Goal: Contribute content: Contribute content

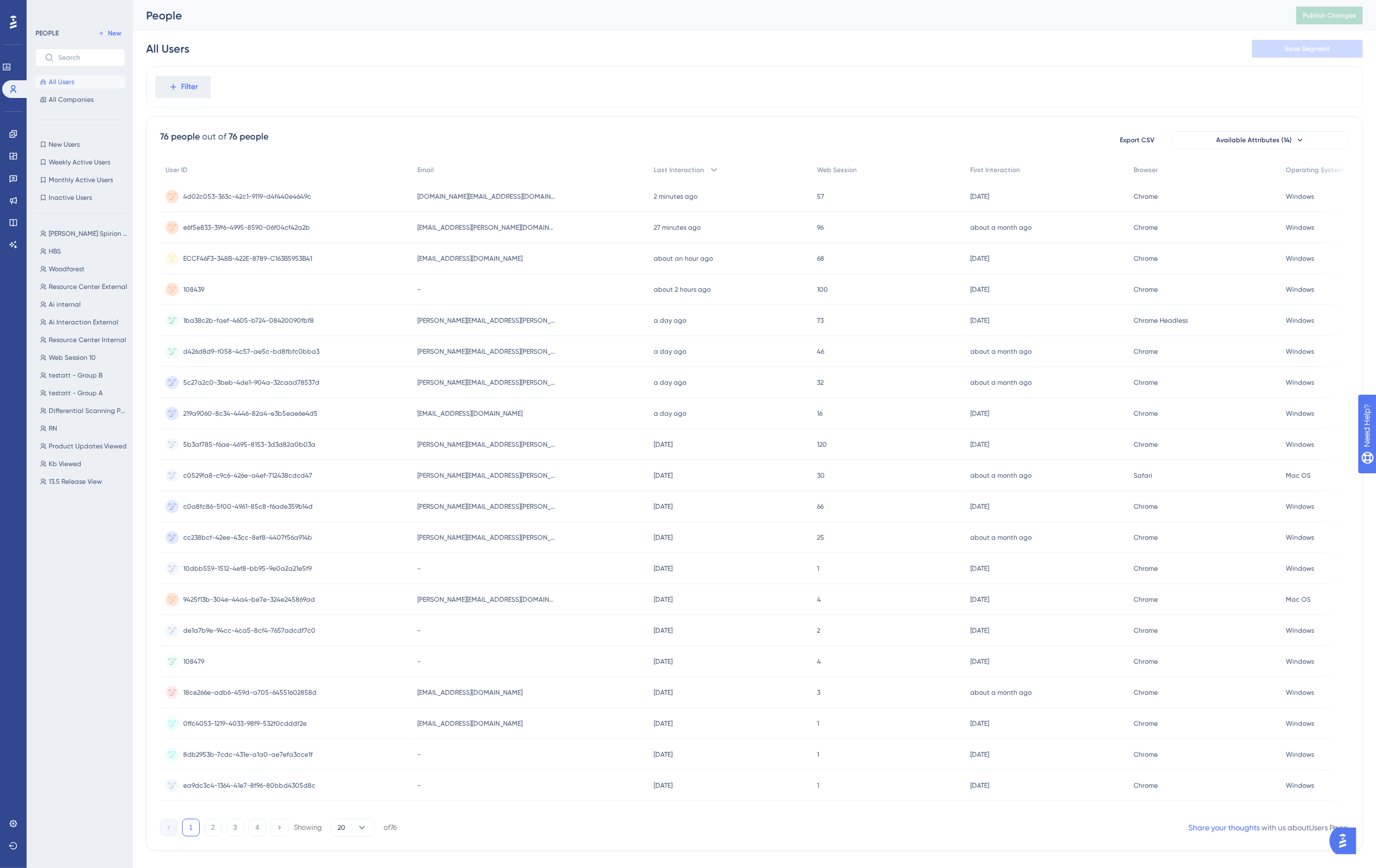
click at [570, 53] on div "All Users Save Segment" at bounding box center [754, 49] width 1217 height 36
click at [468, 350] on span "[PERSON_NAME][EMAIL_ADDRESS][PERSON_NAME][DOMAIN_NAME]" at bounding box center [486, 351] width 138 height 9
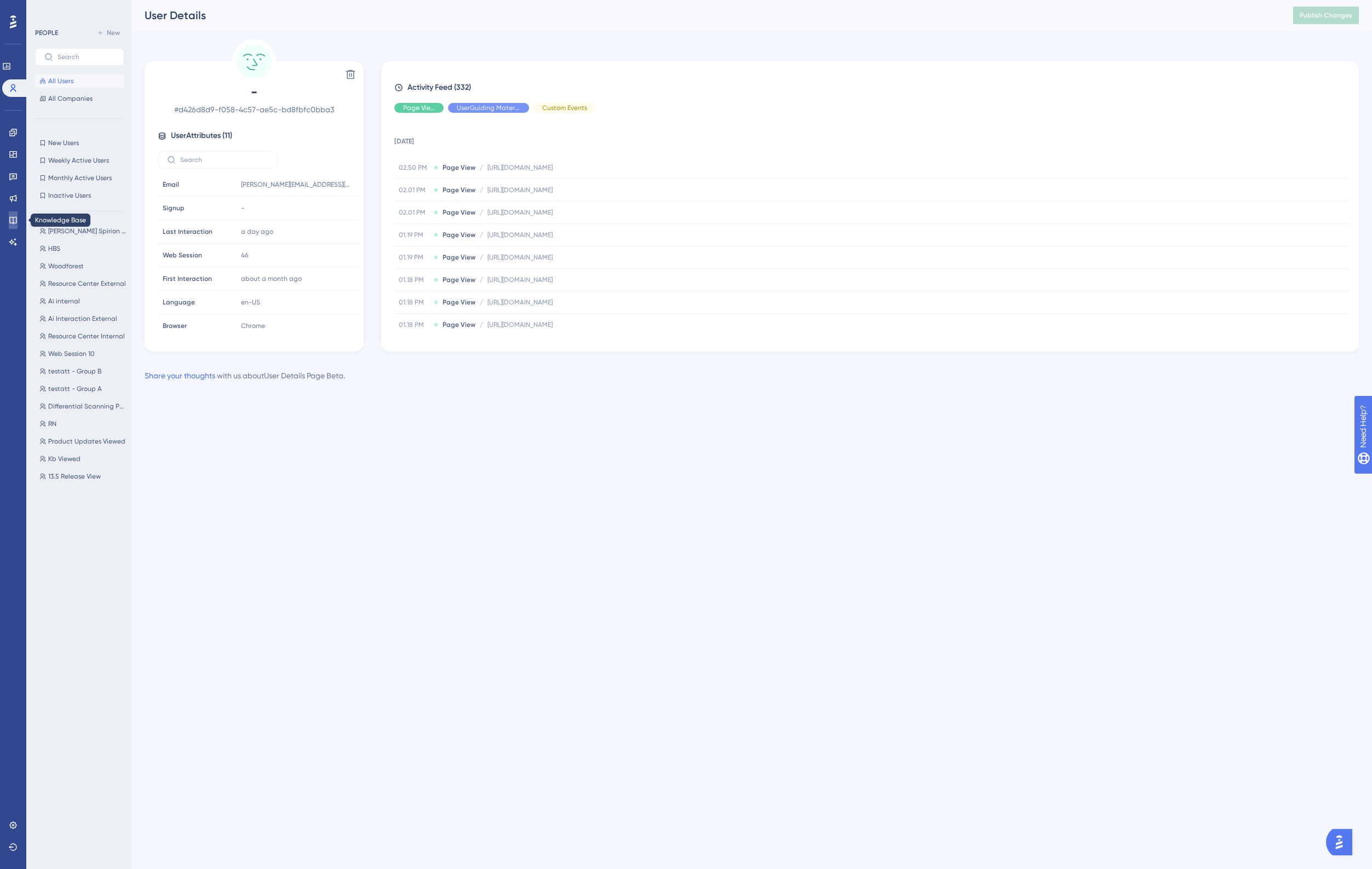
click at [14, 219] on icon at bounding box center [13, 220] width 9 height 9
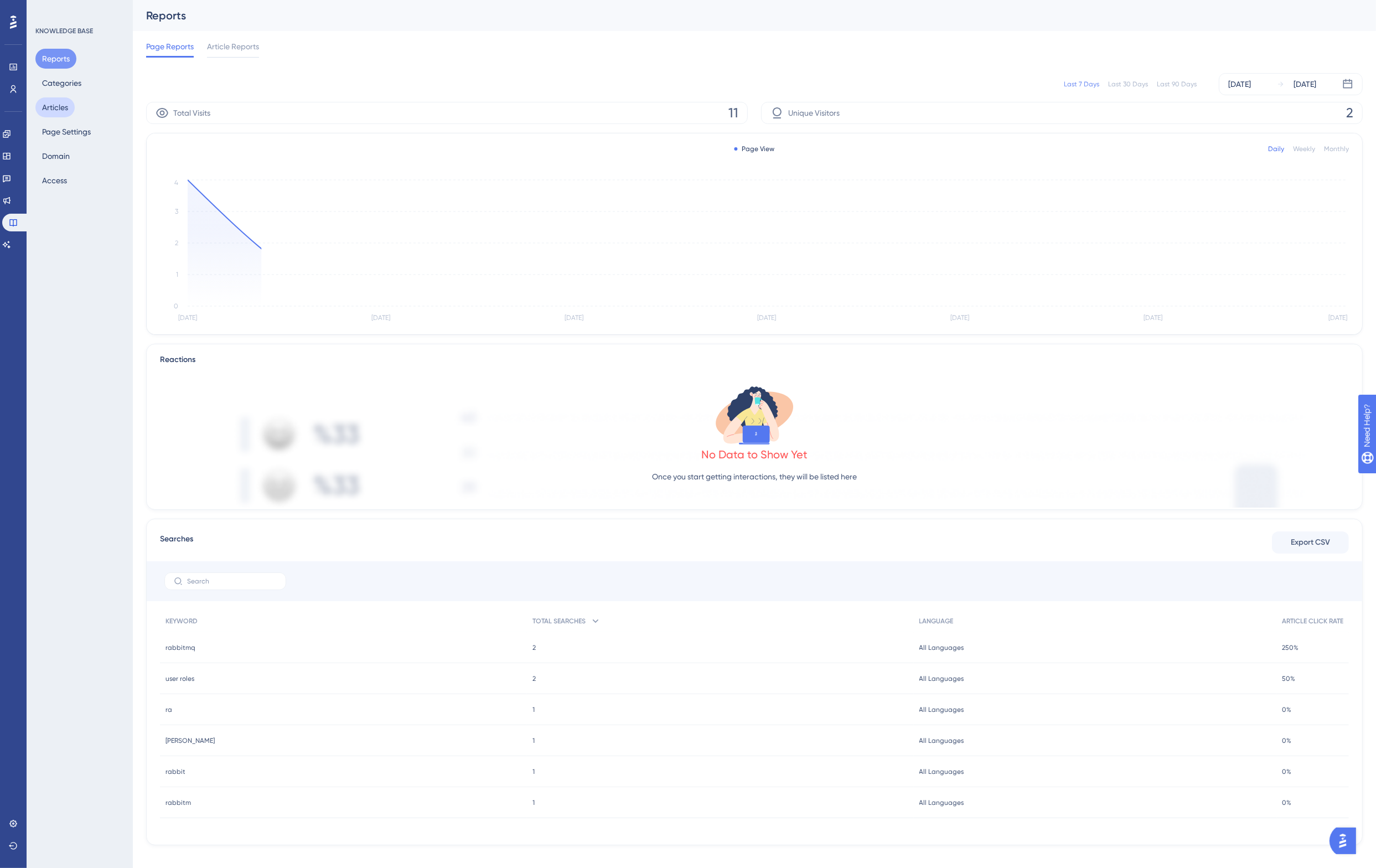
click at [59, 103] on button "Articles" at bounding box center [55, 108] width 39 height 20
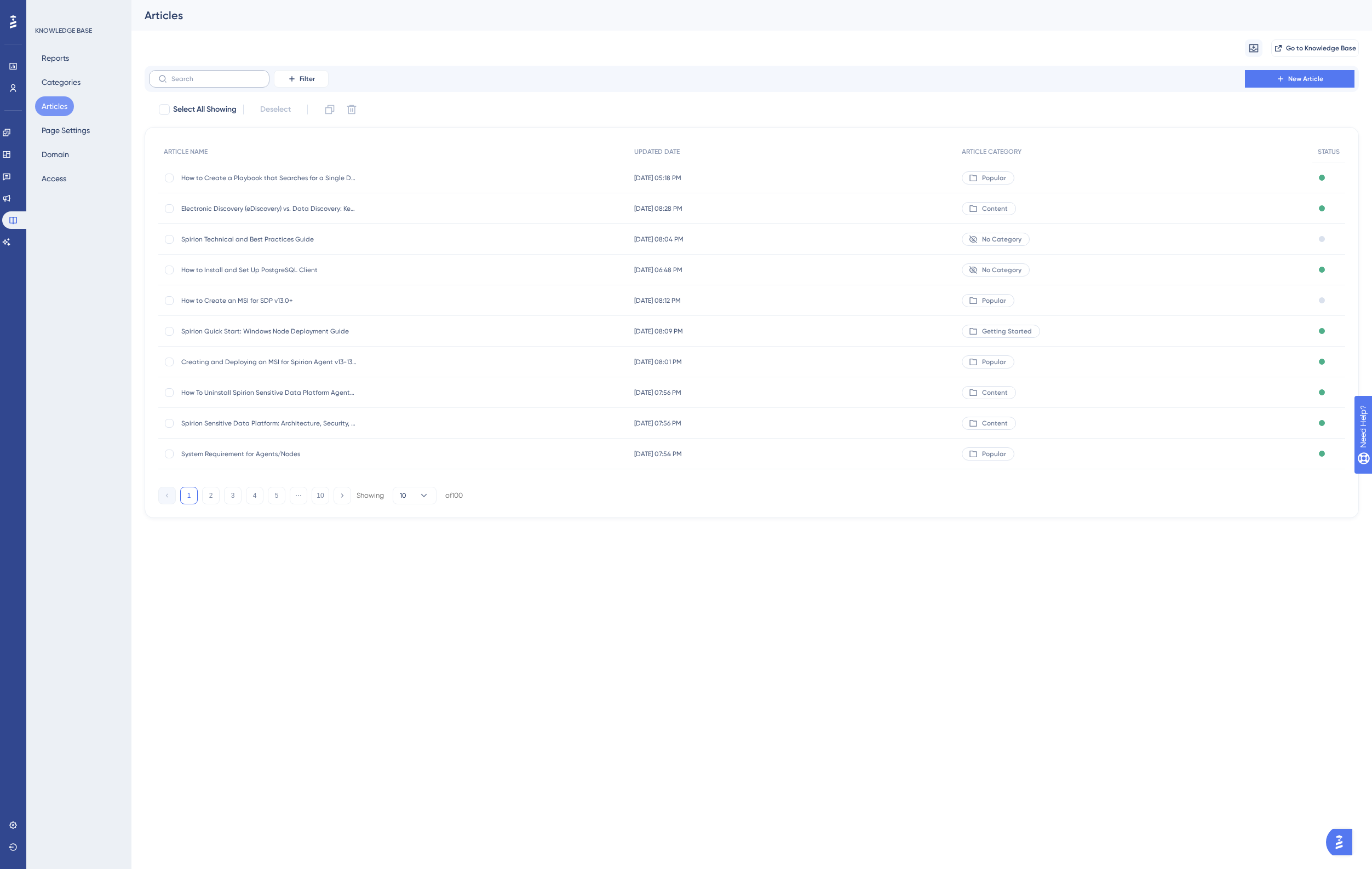
click at [224, 74] on label at bounding box center [209, 79] width 120 height 18
click at [224, 75] on input "text" at bounding box center [216, 79] width 89 height 8
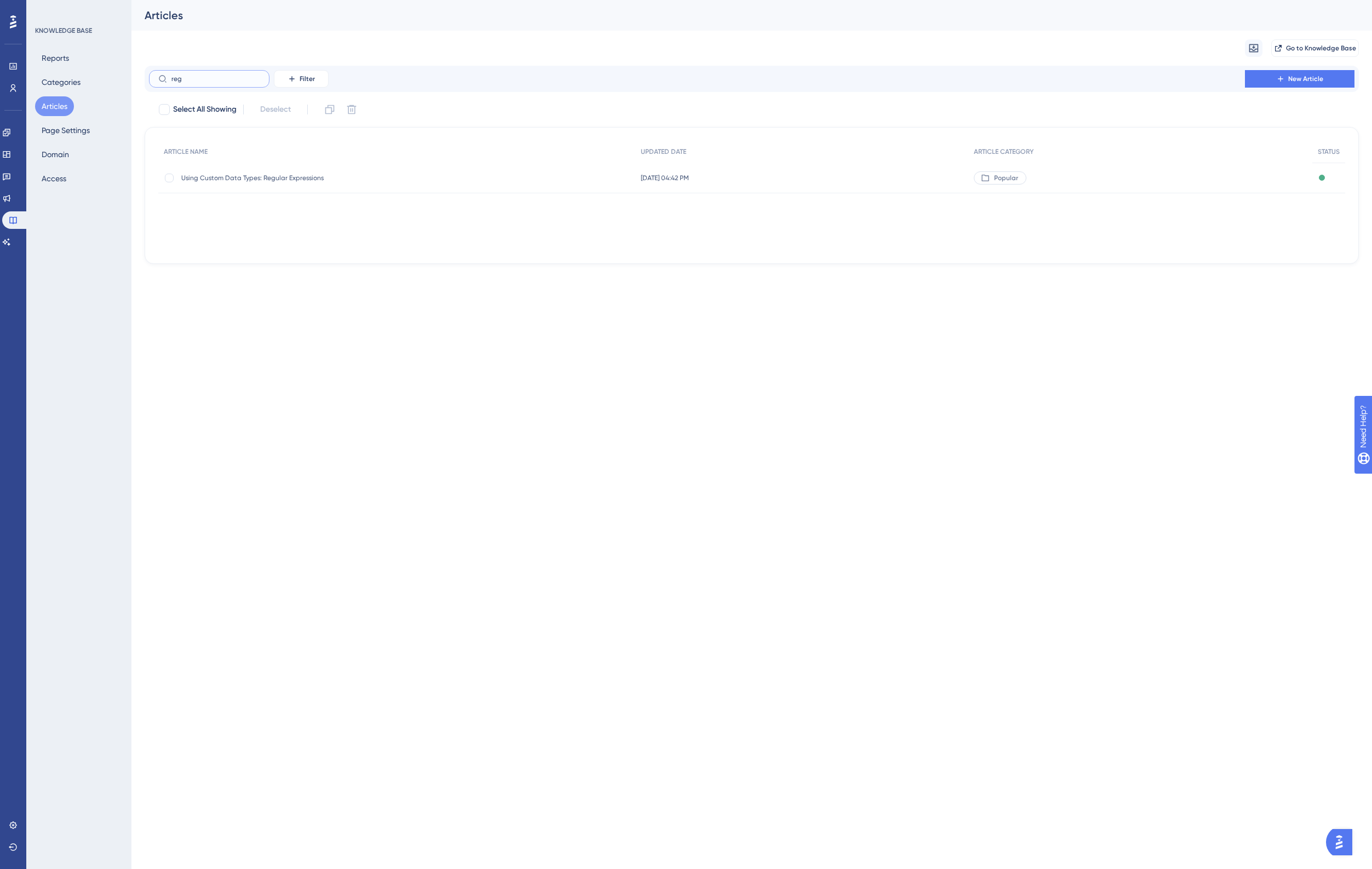
type input "rege"
checkbox input "true"
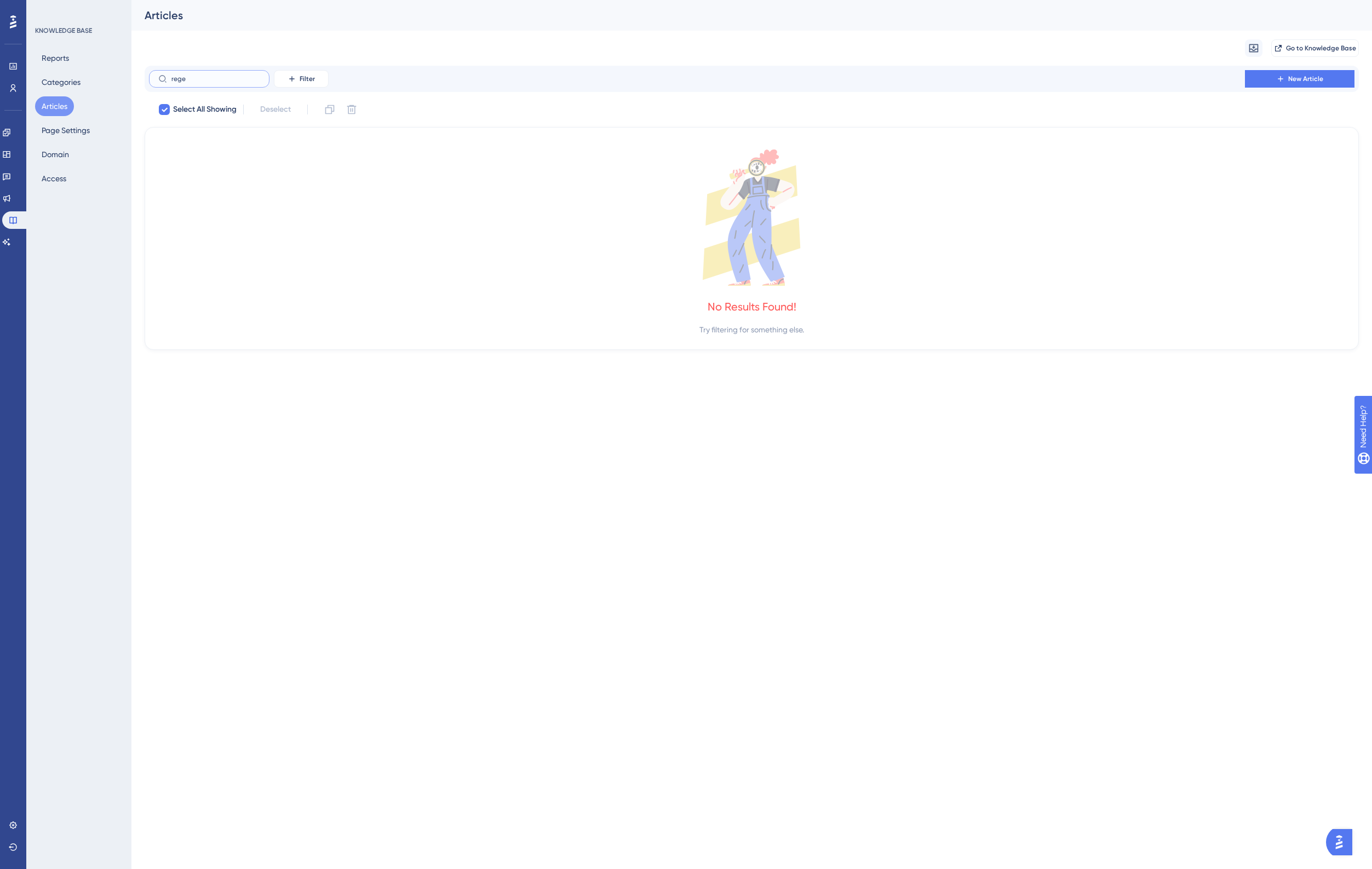
type input "reg"
checkbox input "false"
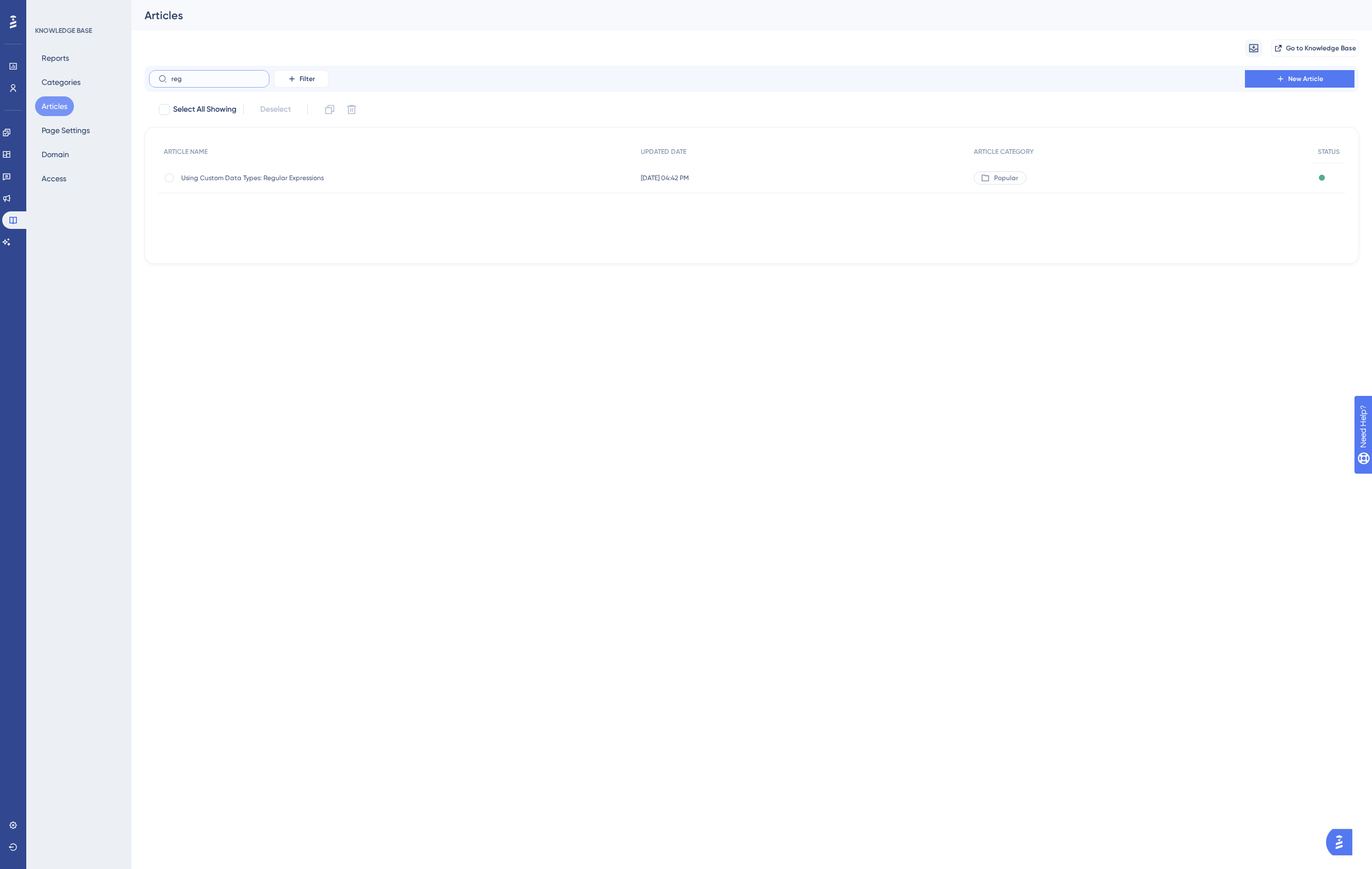
type input "reg"
click at [276, 178] on span "Using Custom Data Types: Regular Expressions" at bounding box center [269, 178] width 175 height 9
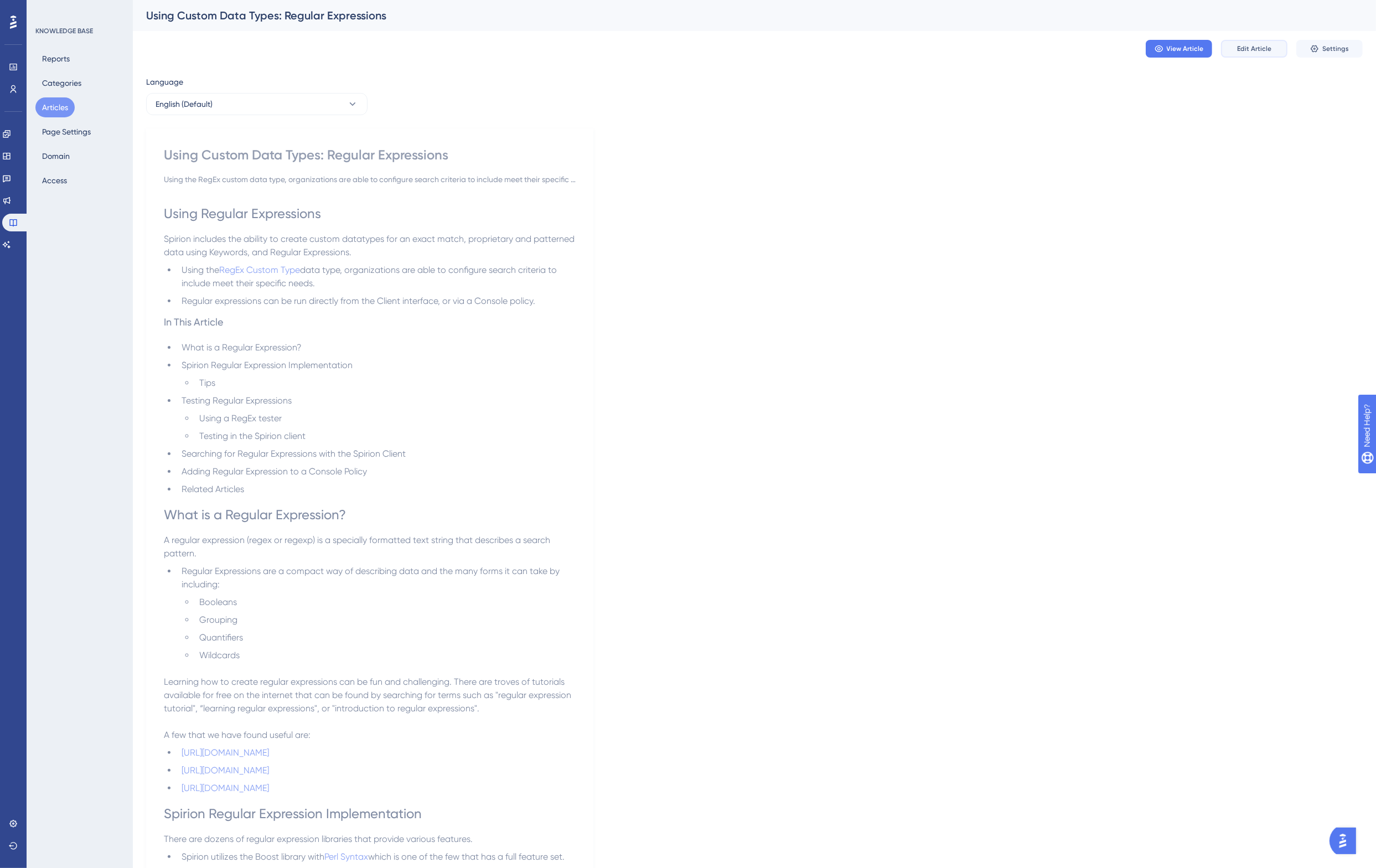
click at [1251, 45] on span "Edit Article" at bounding box center [1254, 49] width 34 height 9
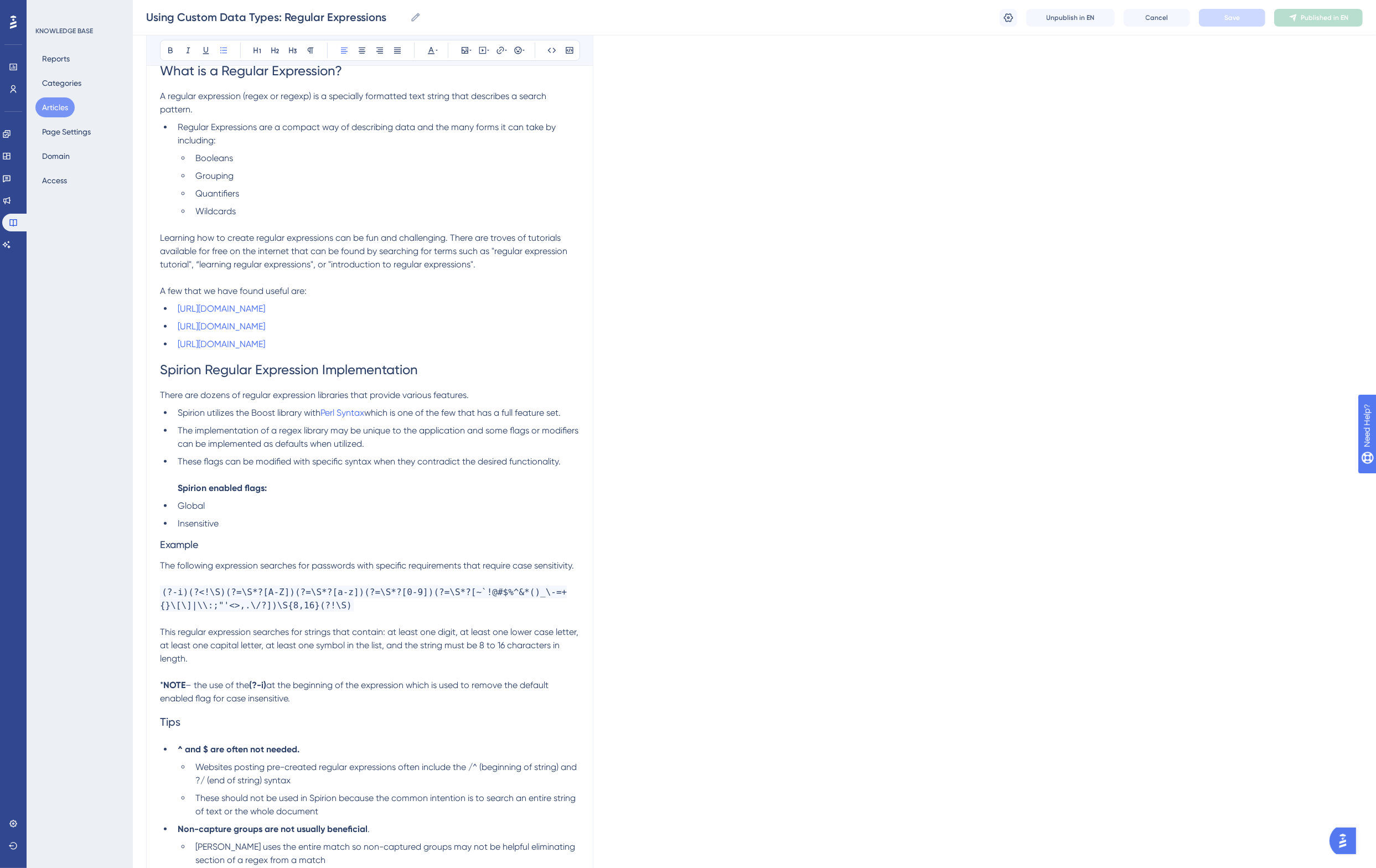
scroll to position [553, 0]
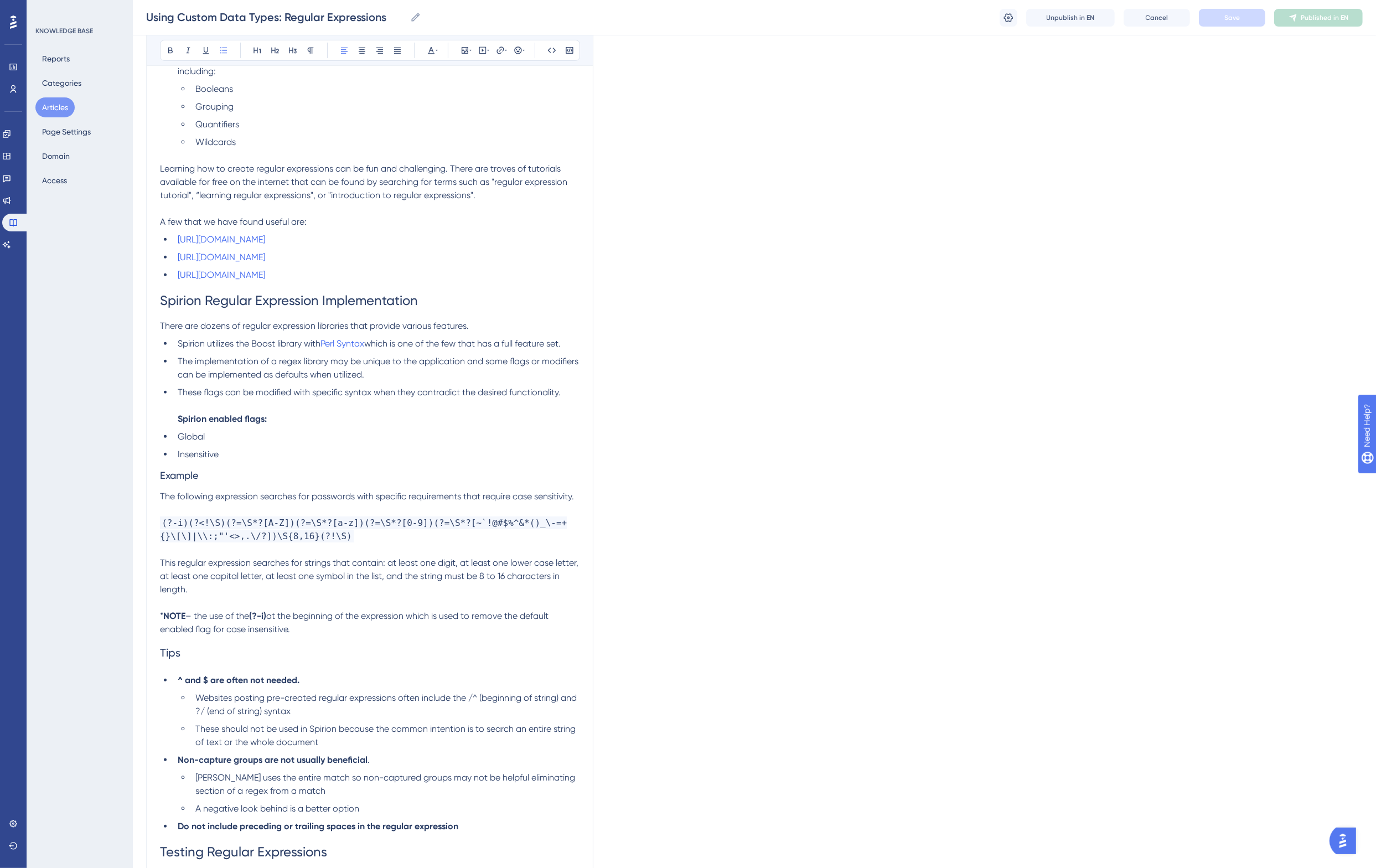
click at [254, 300] on span "Spirion Regular Expression Implementation" at bounding box center [289, 301] width 258 height 16
click at [244, 425] on li "These flags can be modified with specific syntax when they contradict the desir…" at bounding box center [376, 406] width 406 height 40
drag, startPoint x: 277, startPoint y: 422, endPoint x: 170, endPoint y: 416, distance: 107.2
click at [170, 416] on ul "Spirion utilizes the Boost library with Perl Syntax which is one of the few tha…" at bounding box center [370, 398] width 420 height 124
click at [170, 476] on span "Example" at bounding box center [179, 475] width 38 height 12
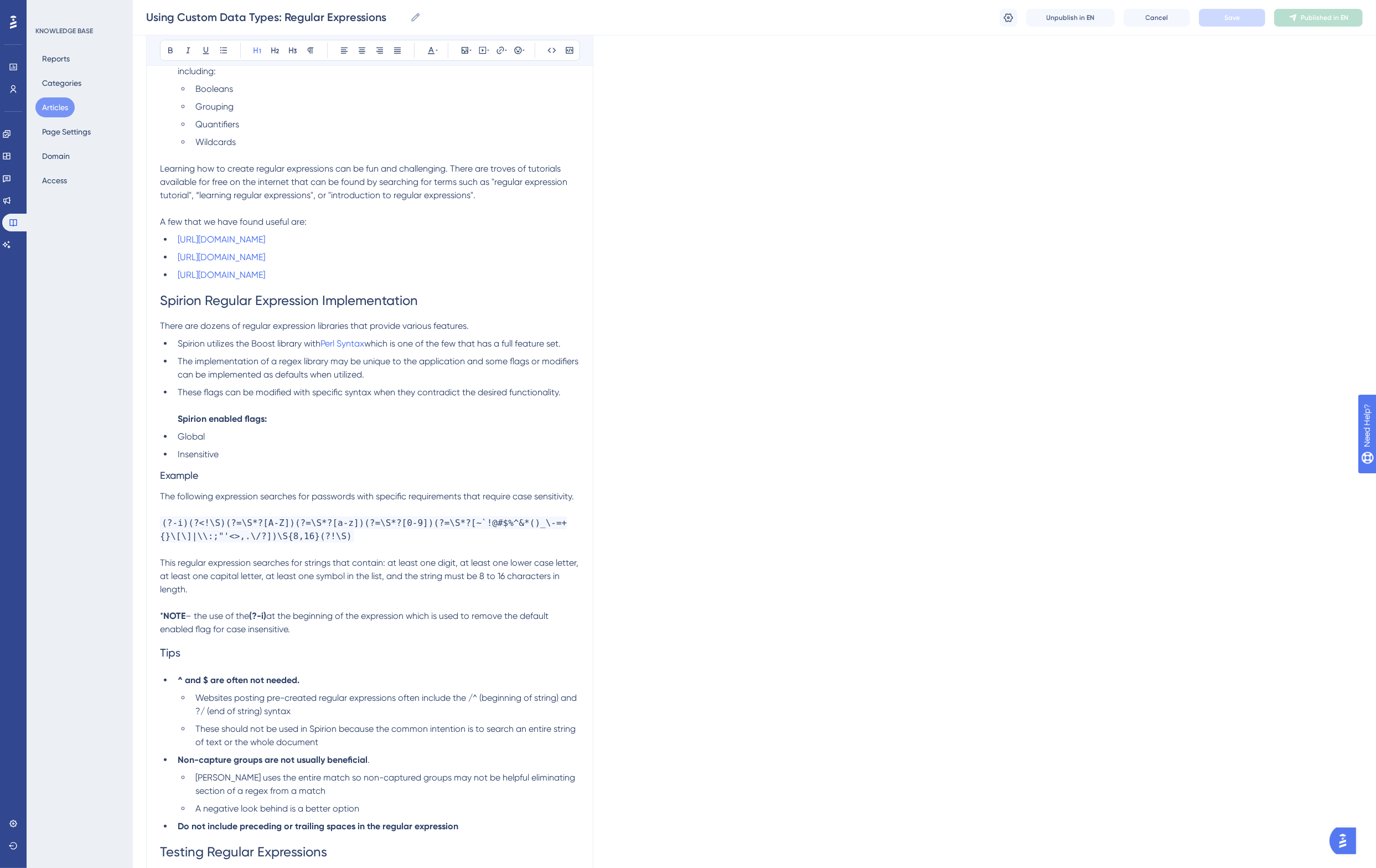
click at [204, 300] on span "Spirion Regular Expression Implementation" at bounding box center [289, 301] width 258 height 16
click at [191, 477] on span "Example" at bounding box center [179, 475] width 38 height 12
click at [275, 50] on icon at bounding box center [275, 51] width 8 height 6
click at [206, 413] on strong "Spirion enabled flags:" at bounding box center [222, 418] width 89 height 11
click at [1226, 15] on span "Save" at bounding box center [1232, 18] width 16 height 9
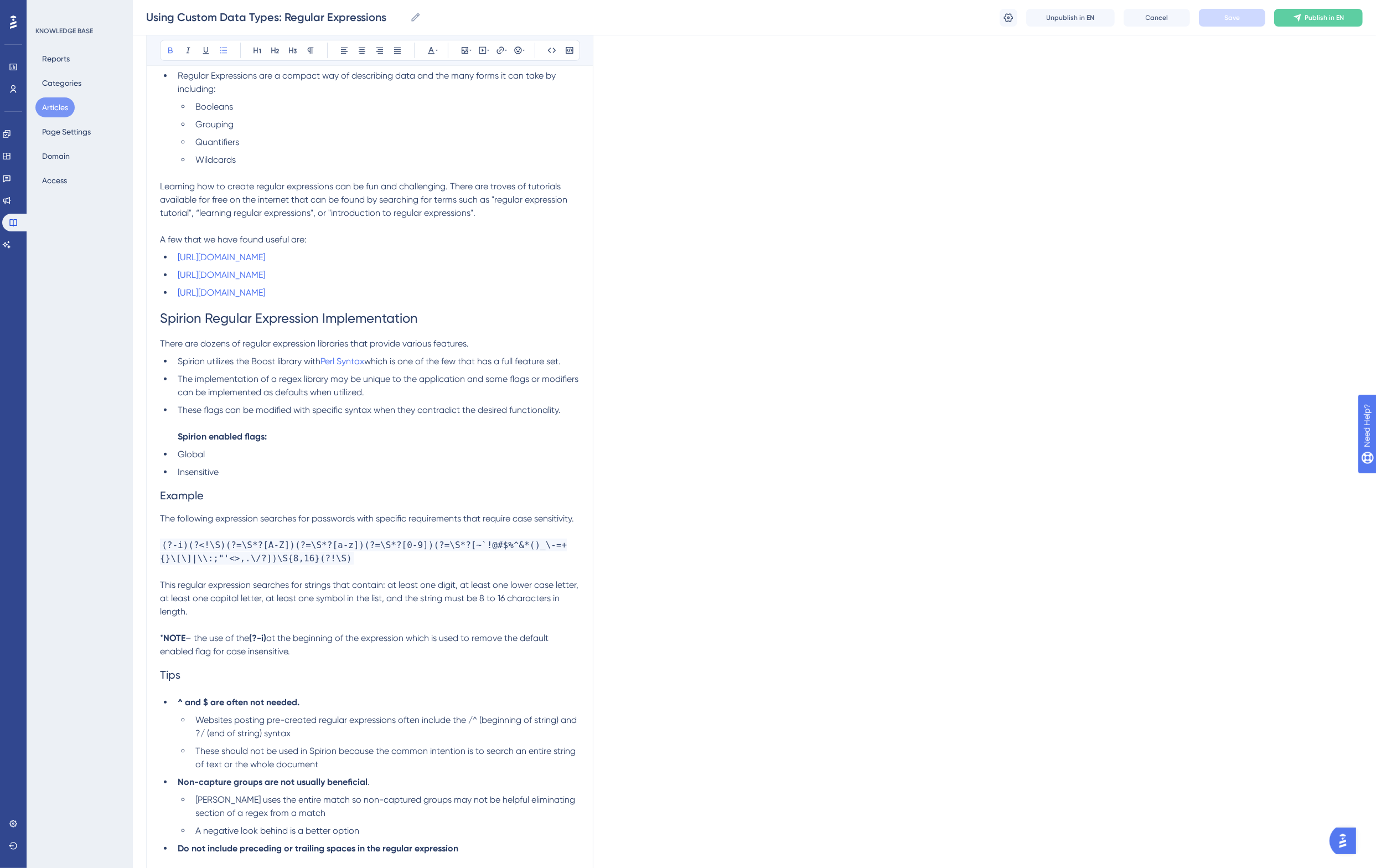
scroll to position [612, 0]
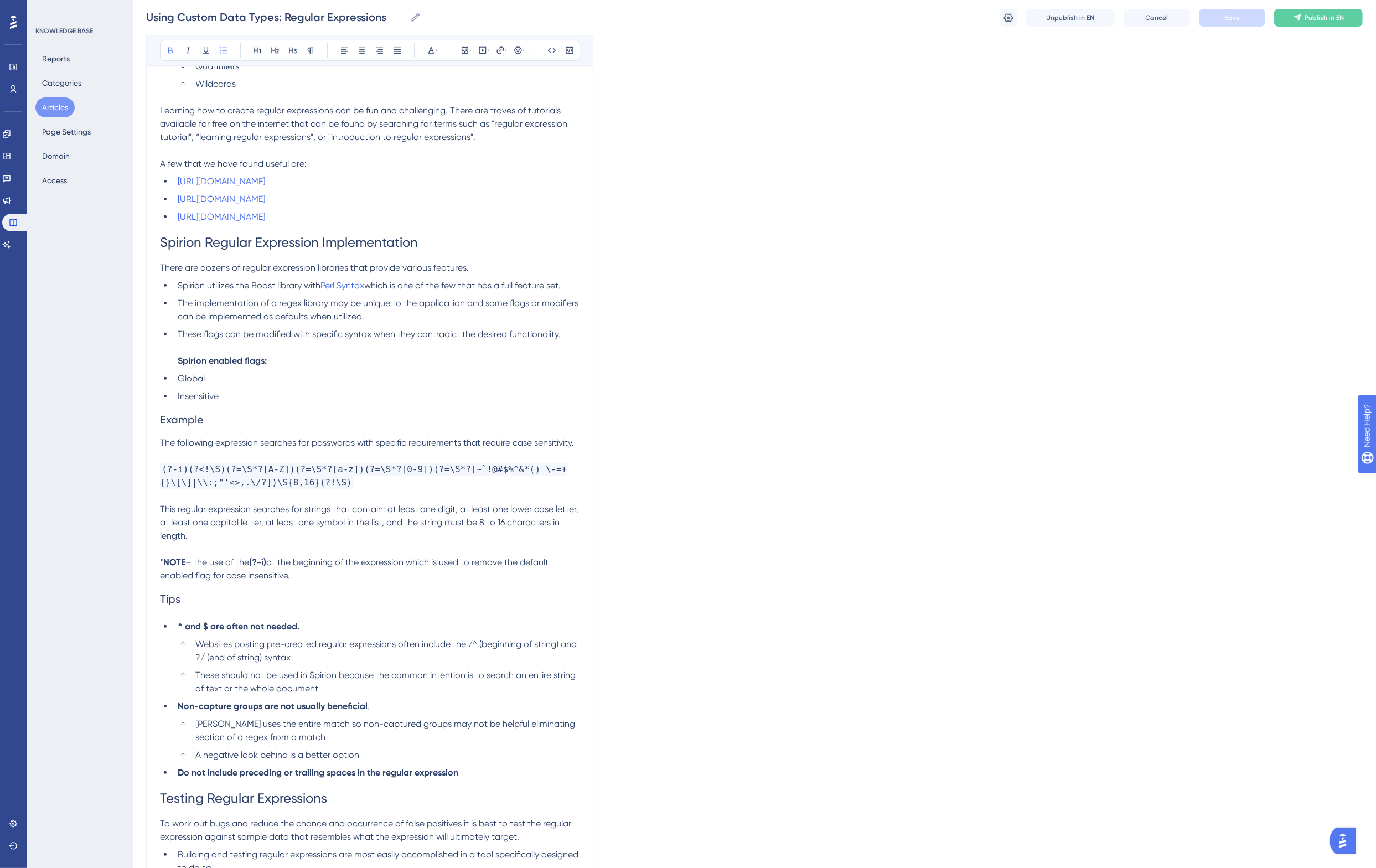
click at [236, 420] on h2 "Example" at bounding box center [370, 420] width 420 height 33
drag, startPoint x: 313, startPoint y: 440, endPoint x: 461, endPoint y: 442, distance: 148.0
click at [461, 442] on span "The following expression searches for passwords with specific requirements that…" at bounding box center [367, 442] width 414 height 11
drag, startPoint x: 516, startPoint y: 441, endPoint x: 574, endPoint y: 441, distance: 58.0
click at [573, 441] on span "that require case sensitivity." at bounding box center [518, 442] width 110 height 11
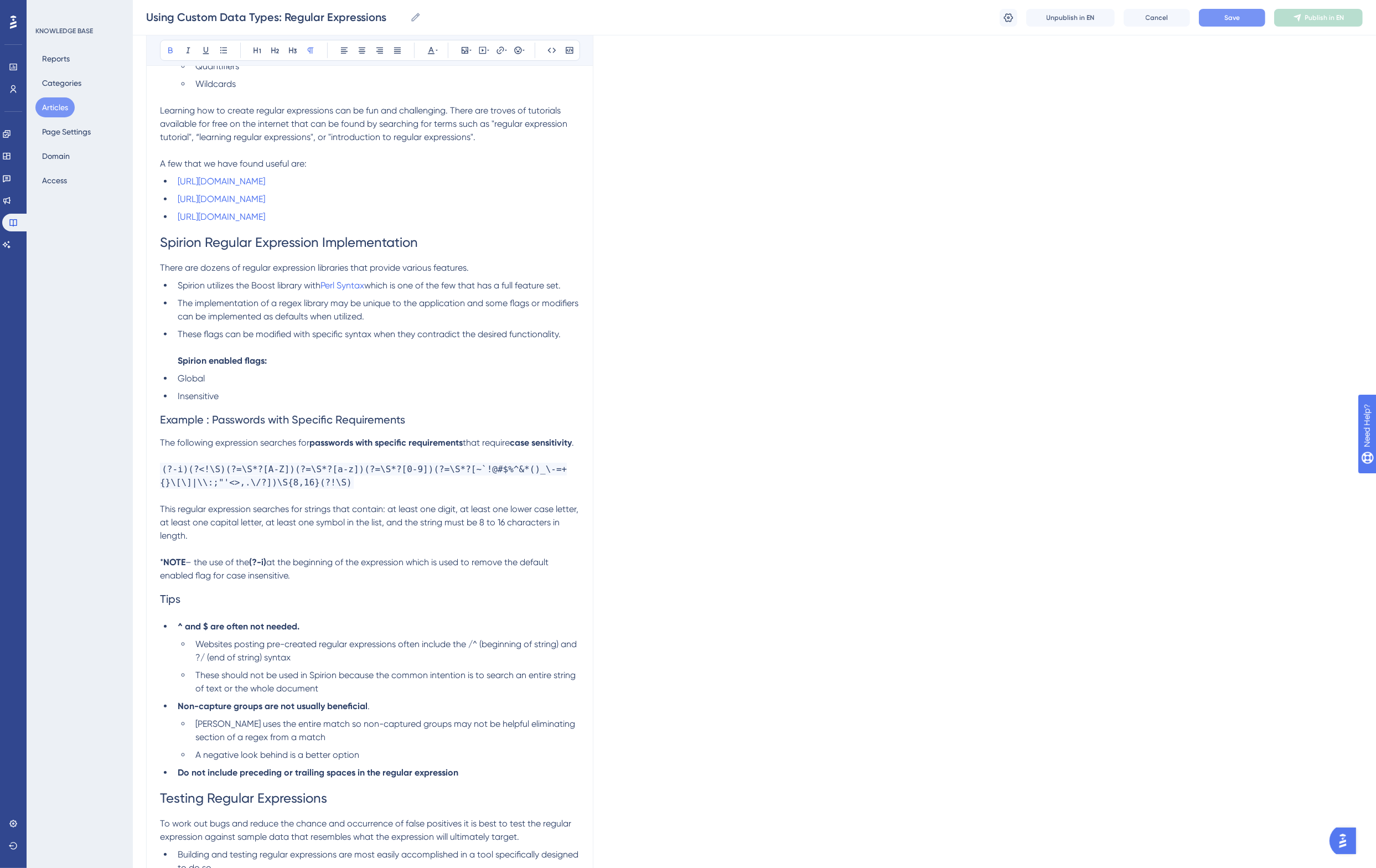
click at [538, 411] on h2 "Example : Passwords with Specific Requirements" at bounding box center [370, 420] width 420 height 33
click at [1224, 17] on span "Save" at bounding box center [1232, 18] width 16 height 9
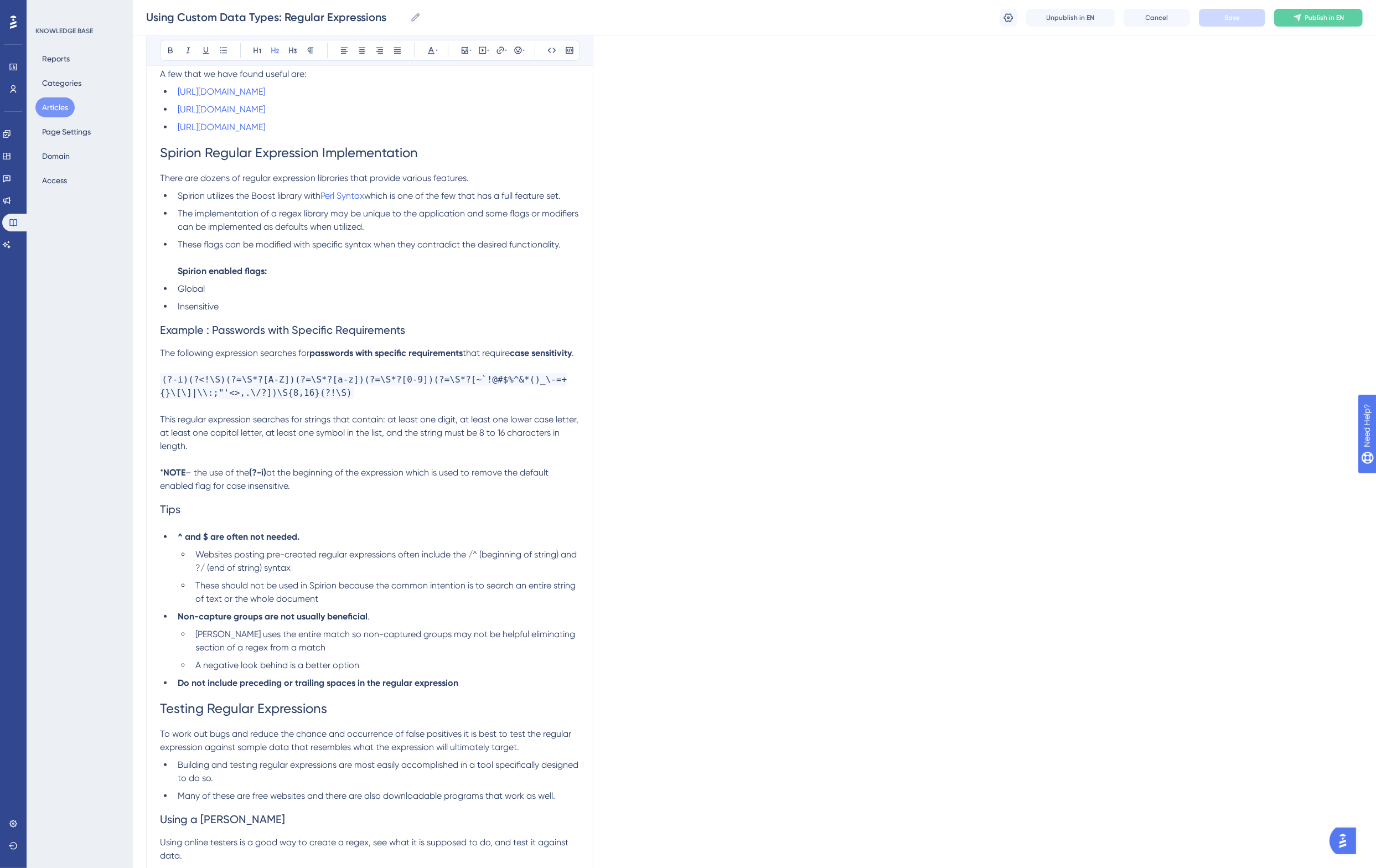
scroll to position [681, 0]
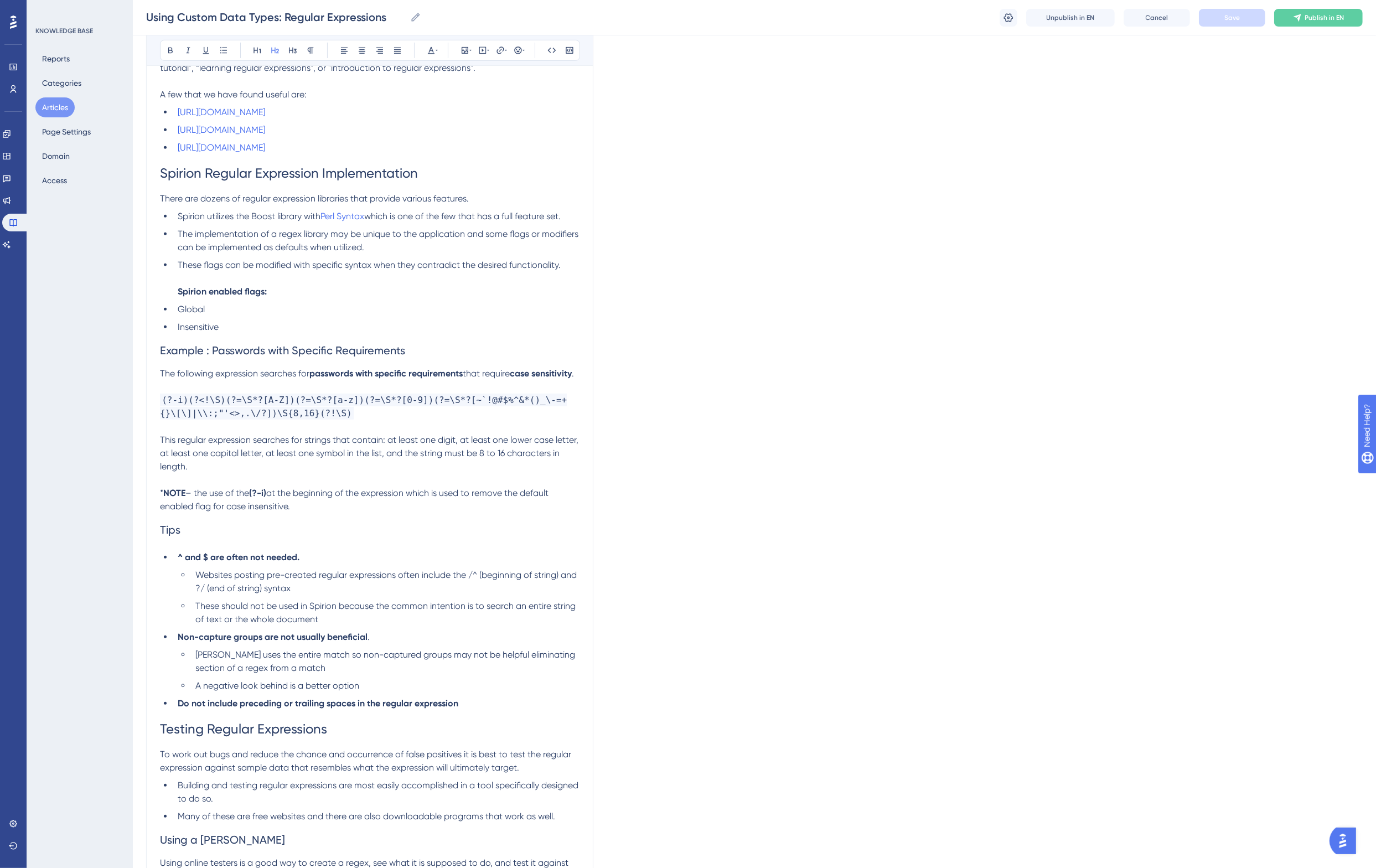
click at [219, 542] on h2 "Tips" at bounding box center [370, 529] width 420 height 33
click at [285, 642] on strong "Non-capture groups are not usually beneficial" at bounding box center [273, 637] width 190 height 11
click at [422, 644] on li "Non-capture groups are not typically beneficial ." at bounding box center [376, 637] width 406 height 13
click at [392, 564] on li "Characters ^ and $ are often not needed." at bounding box center [376, 557] width 406 height 13
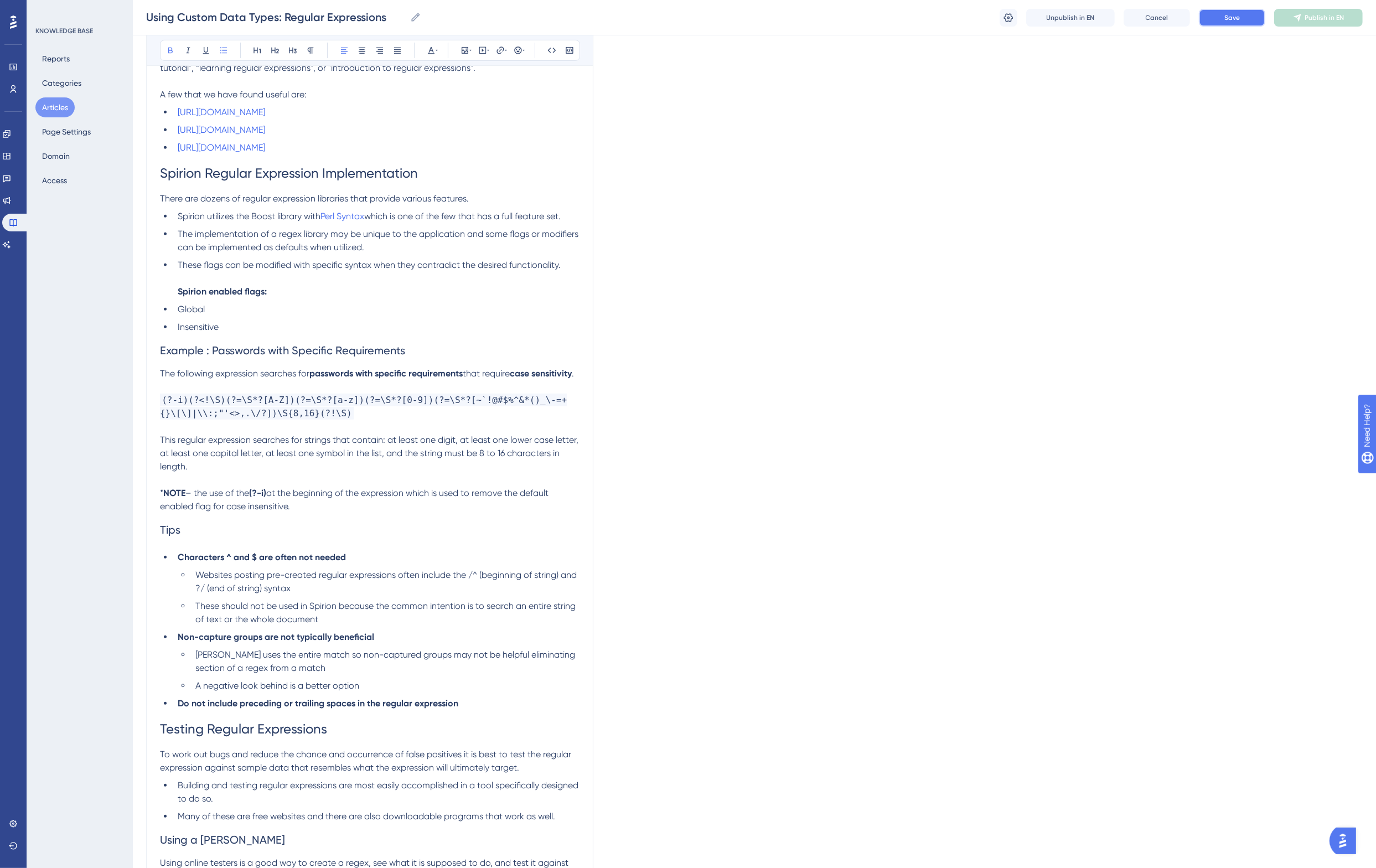
click at [1232, 24] on button "Save" at bounding box center [1232, 18] width 67 height 18
click at [311, 513] on p "* NOTE – the use of the (?-i) at the beginning of the expression which is used …" at bounding box center [370, 493] width 420 height 40
click at [310, 513] on p "* NOTE – the use of the (?-i) at the beginning of the expression which is used …" at bounding box center [370, 493] width 420 height 40
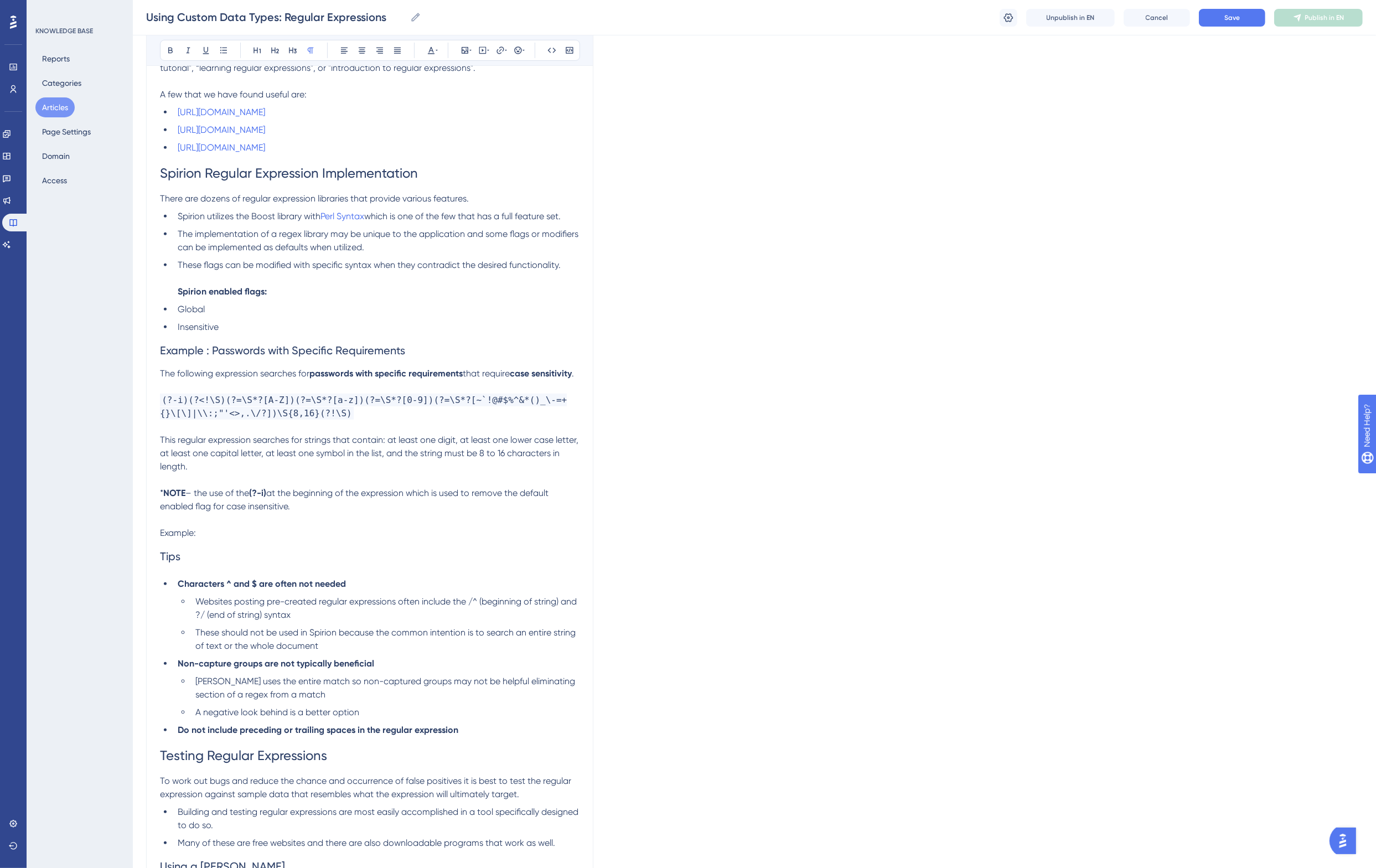
click at [204, 351] on span "Example : Passwords with Specific Requirements" at bounding box center [283, 350] width 245 height 13
drag, startPoint x: 240, startPoint y: 549, endPoint x: 272, endPoint y: 548, distance: 32.0
click at [243, 539] on p "Example:" at bounding box center [370, 533] width 420 height 13
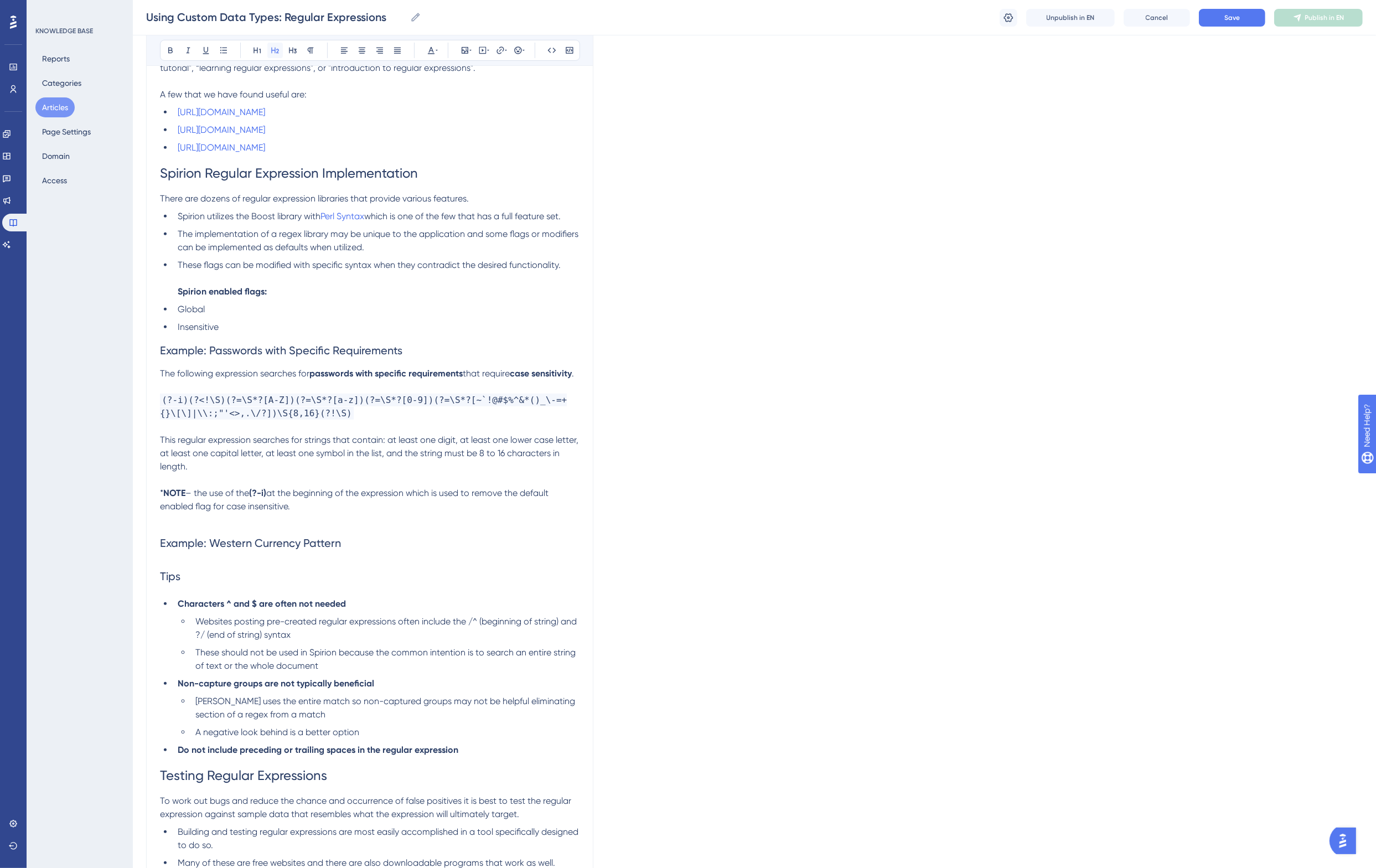
click at [275, 51] on icon at bounding box center [275, 51] width 8 height 6
click at [217, 173] on span "Spirion Regular Expression Implementation" at bounding box center [289, 173] width 258 height 16
click at [218, 353] on span "Example: Passwords with Specific Requirements" at bounding box center [281, 350] width 243 height 13
click at [202, 549] on span "Example: Western Currency Pattern" at bounding box center [250, 543] width 181 height 13
click at [376, 549] on h2 "Example: Western Currency Pattern" at bounding box center [370, 543] width 420 height 33
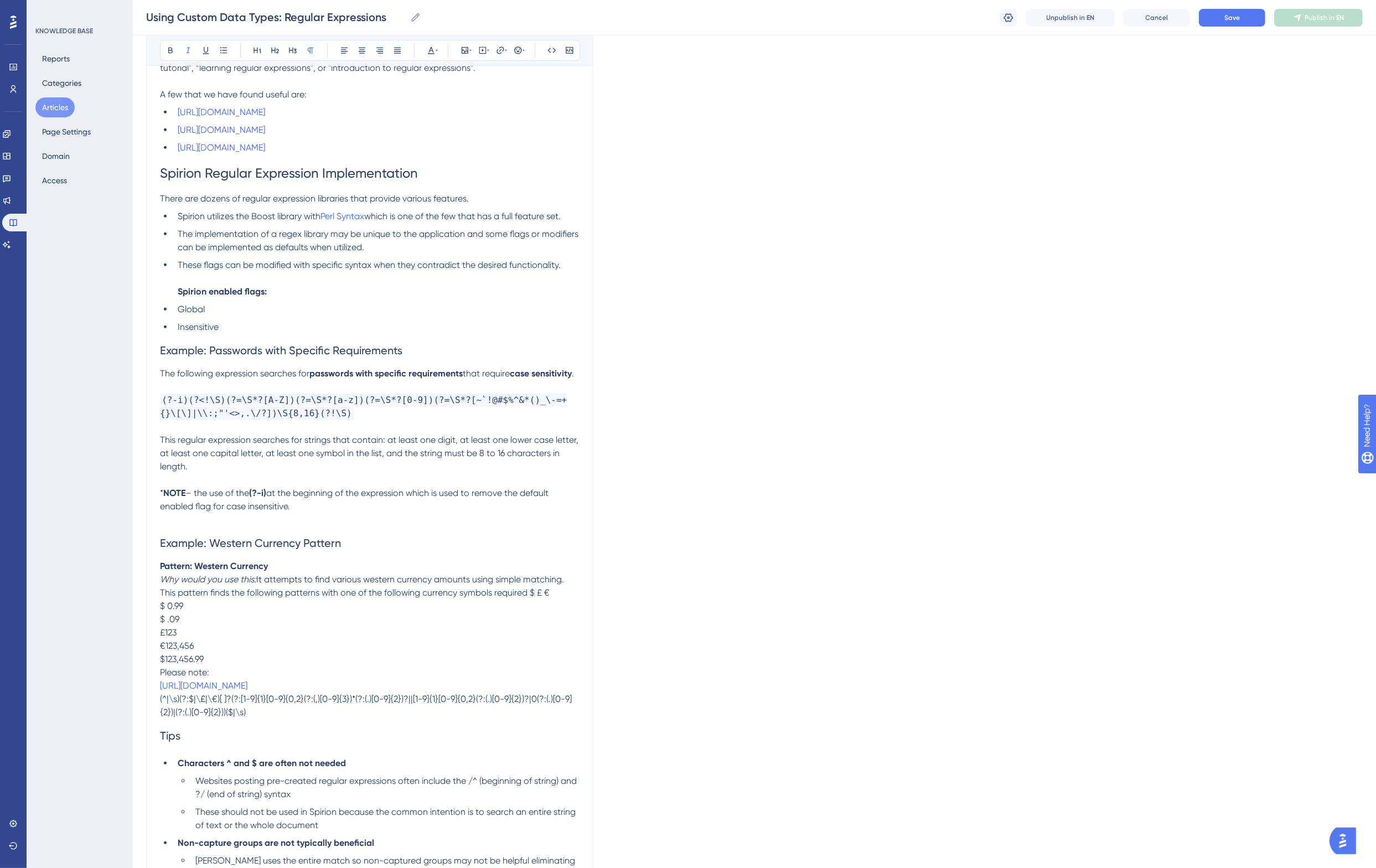
drag, startPoint x: 259, startPoint y: 594, endPoint x: 151, endPoint y: 594, distance: 108.0
drag, startPoint x: 172, startPoint y: 620, endPoint x: 169, endPoint y: 670, distance: 50.1
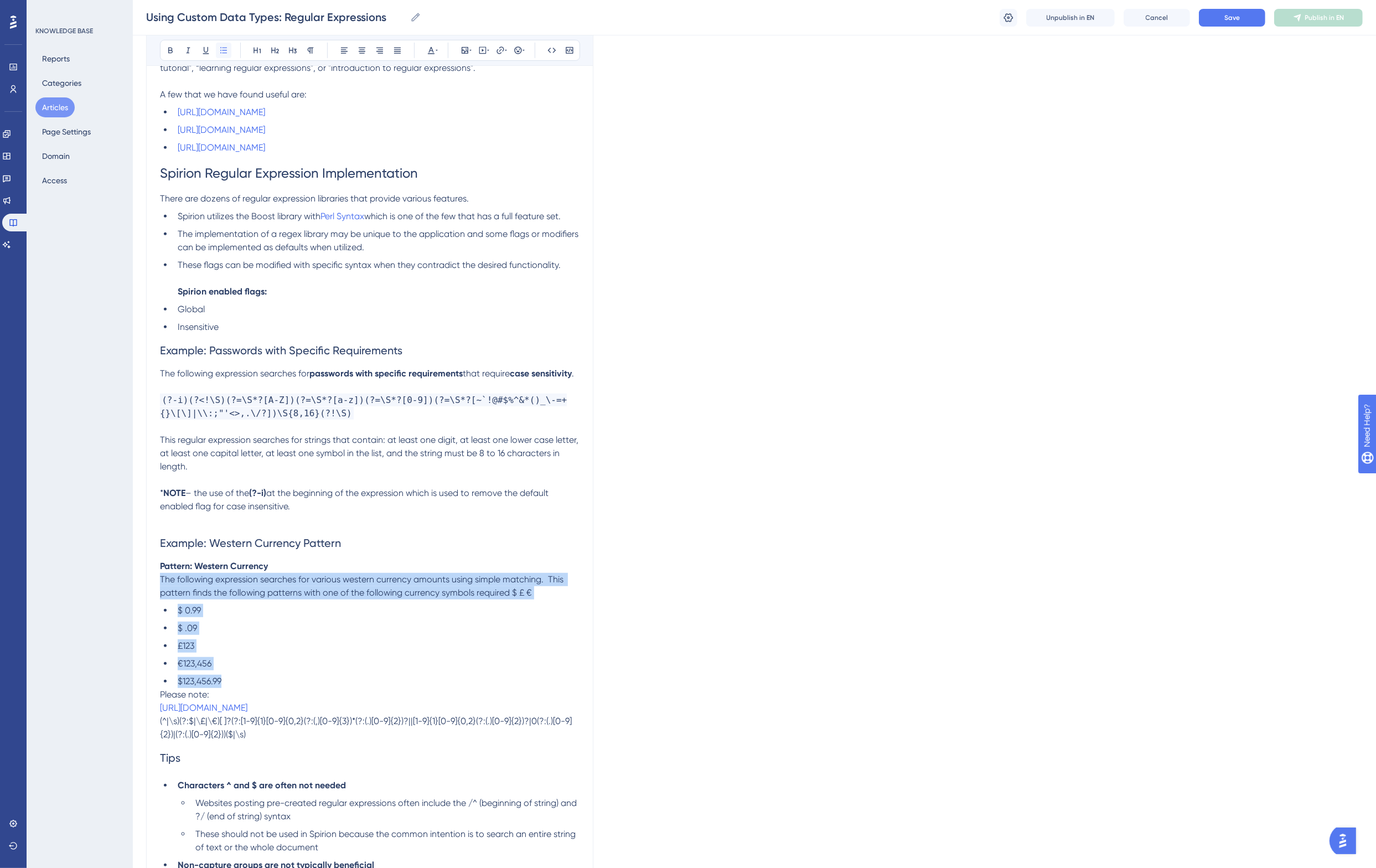
click at [220, 50] on icon at bounding box center [224, 51] width 9 height 9
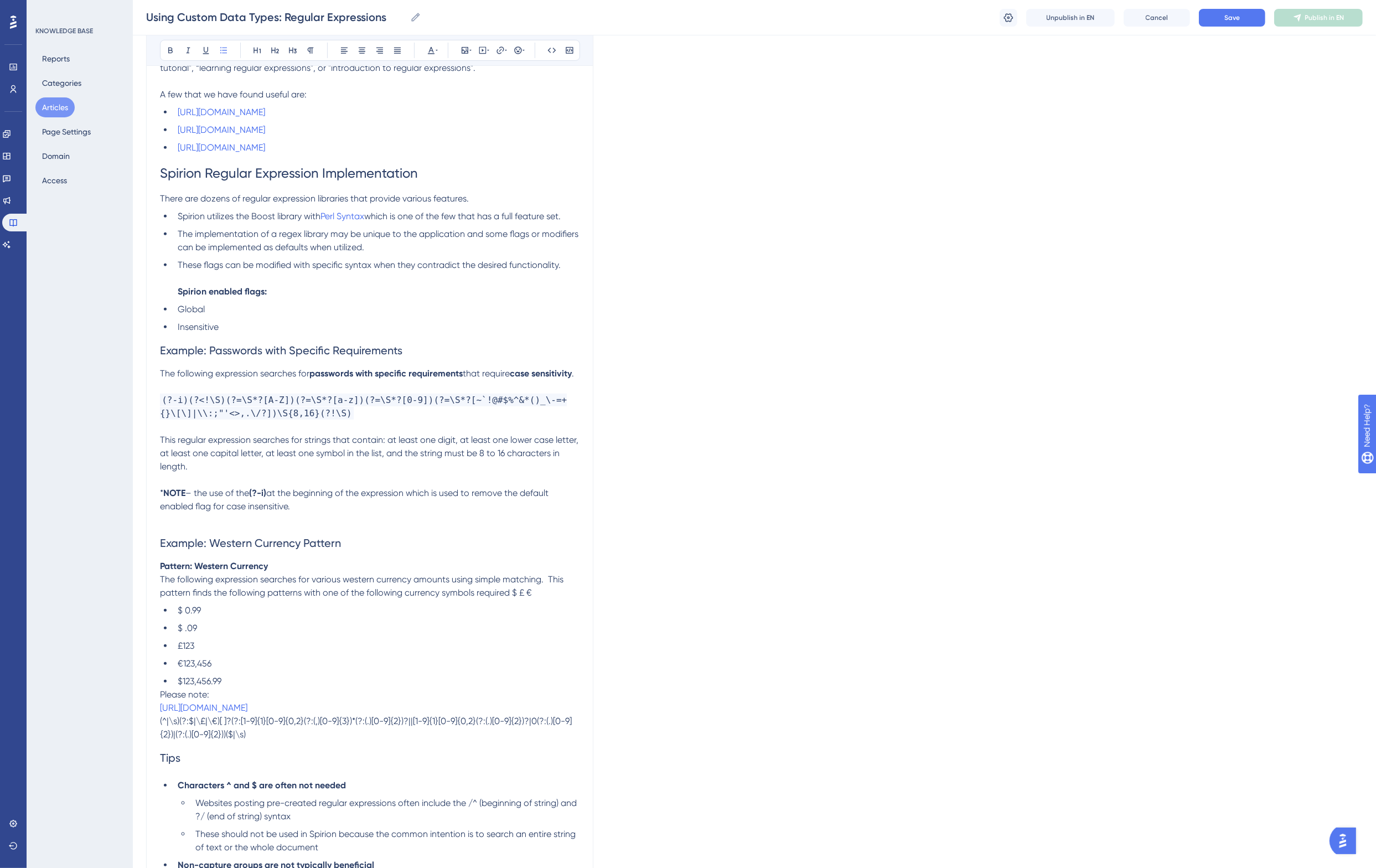
click at [173, 700] on span "Please note:" at bounding box center [184, 694] width 49 height 11
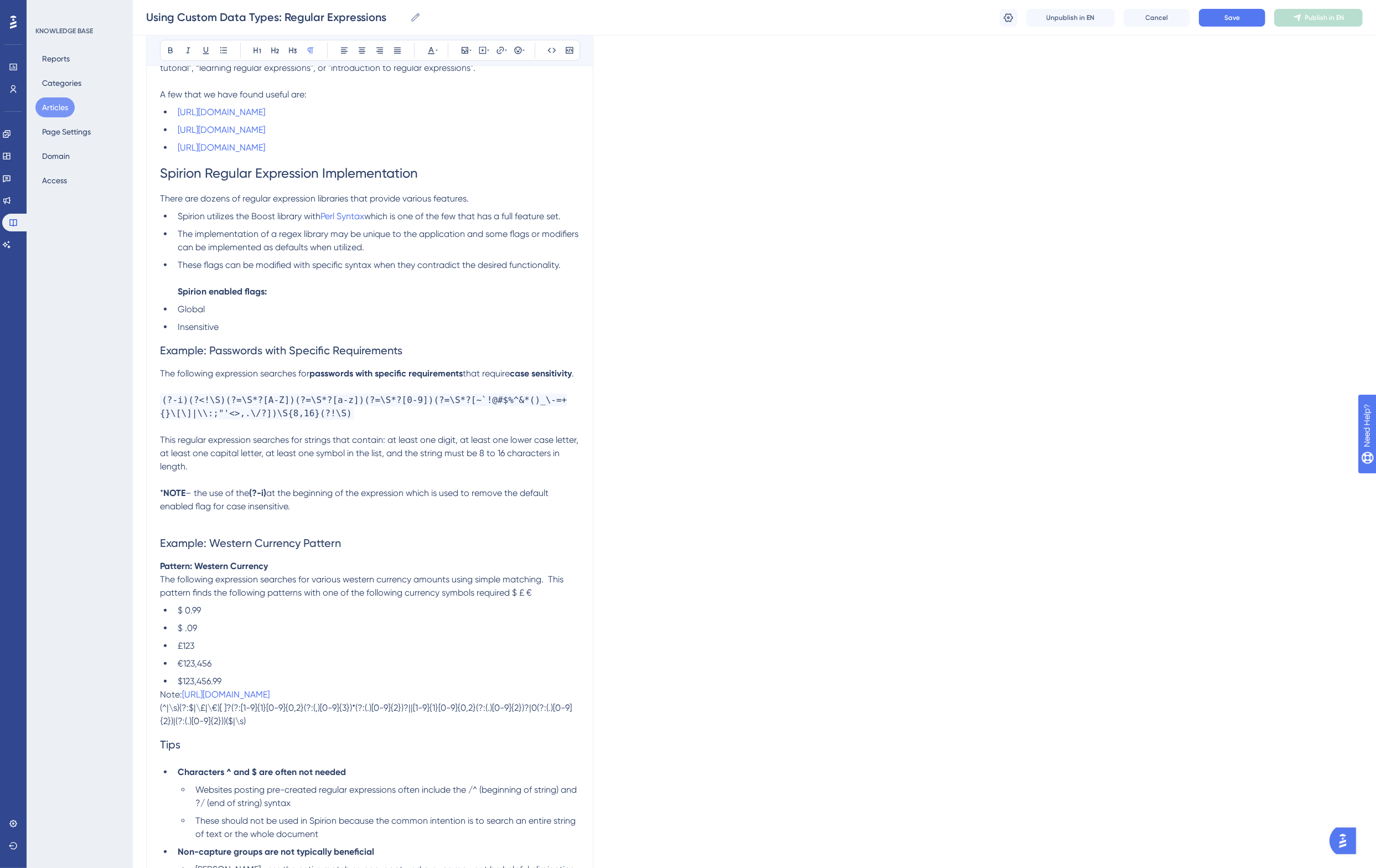
click at [495, 702] on p "Note: https://www.languageediting.com/format-numbers-eu-vs-us/" at bounding box center [370, 695] width 420 height 13
click at [502, 54] on icon at bounding box center [501, 51] width 9 height 9
click at [499, 147] on span "Open in a new tab" at bounding box center [488, 149] width 65 height 13
checkbox input "true"
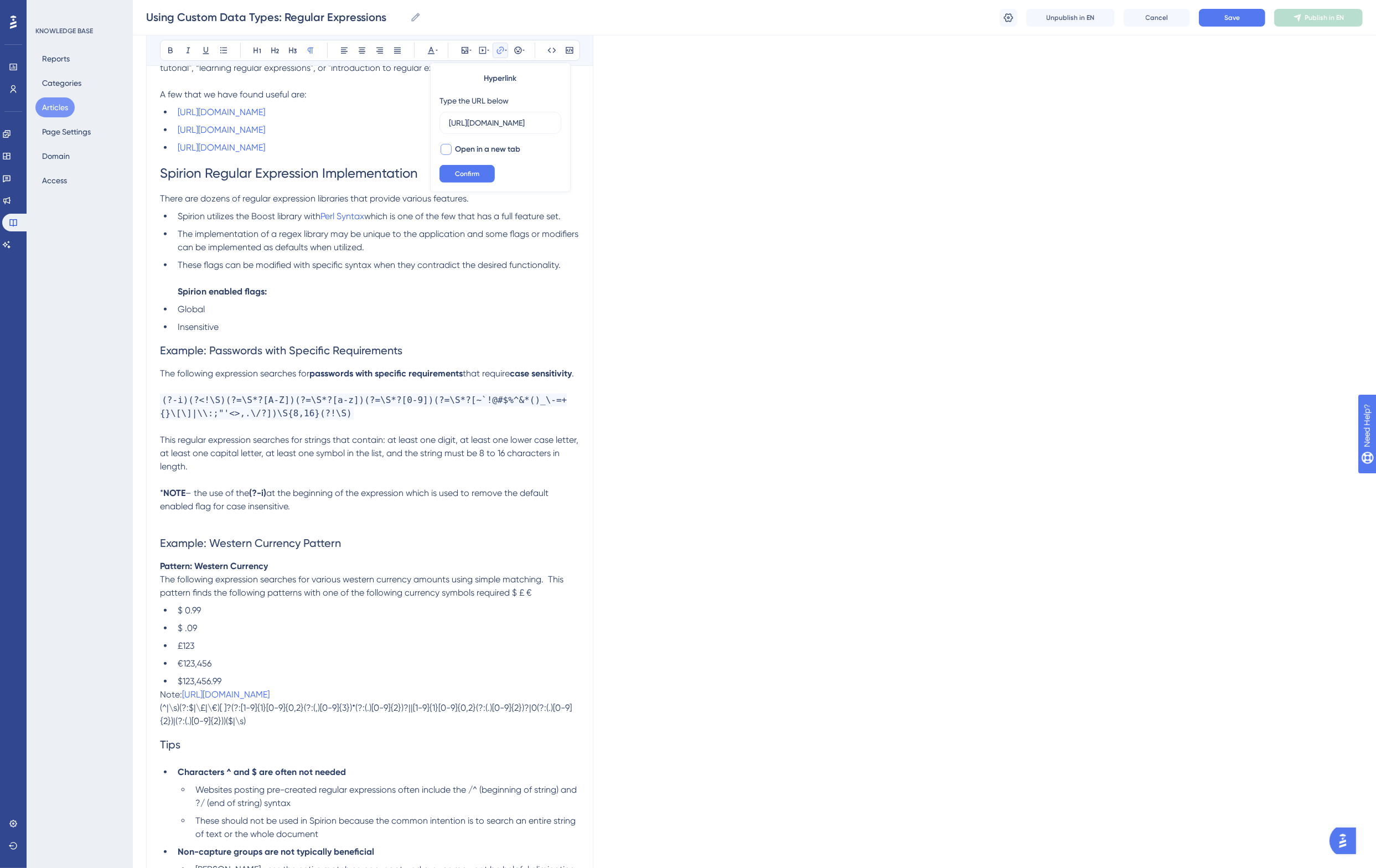
scroll to position [0, 0]
click at [473, 174] on span "Confirm" at bounding box center [467, 174] width 24 height 9
click at [356, 653] on li "£123" at bounding box center [376, 646] width 406 height 13
click at [170, 700] on span "Note:" at bounding box center [171, 694] width 22 height 11
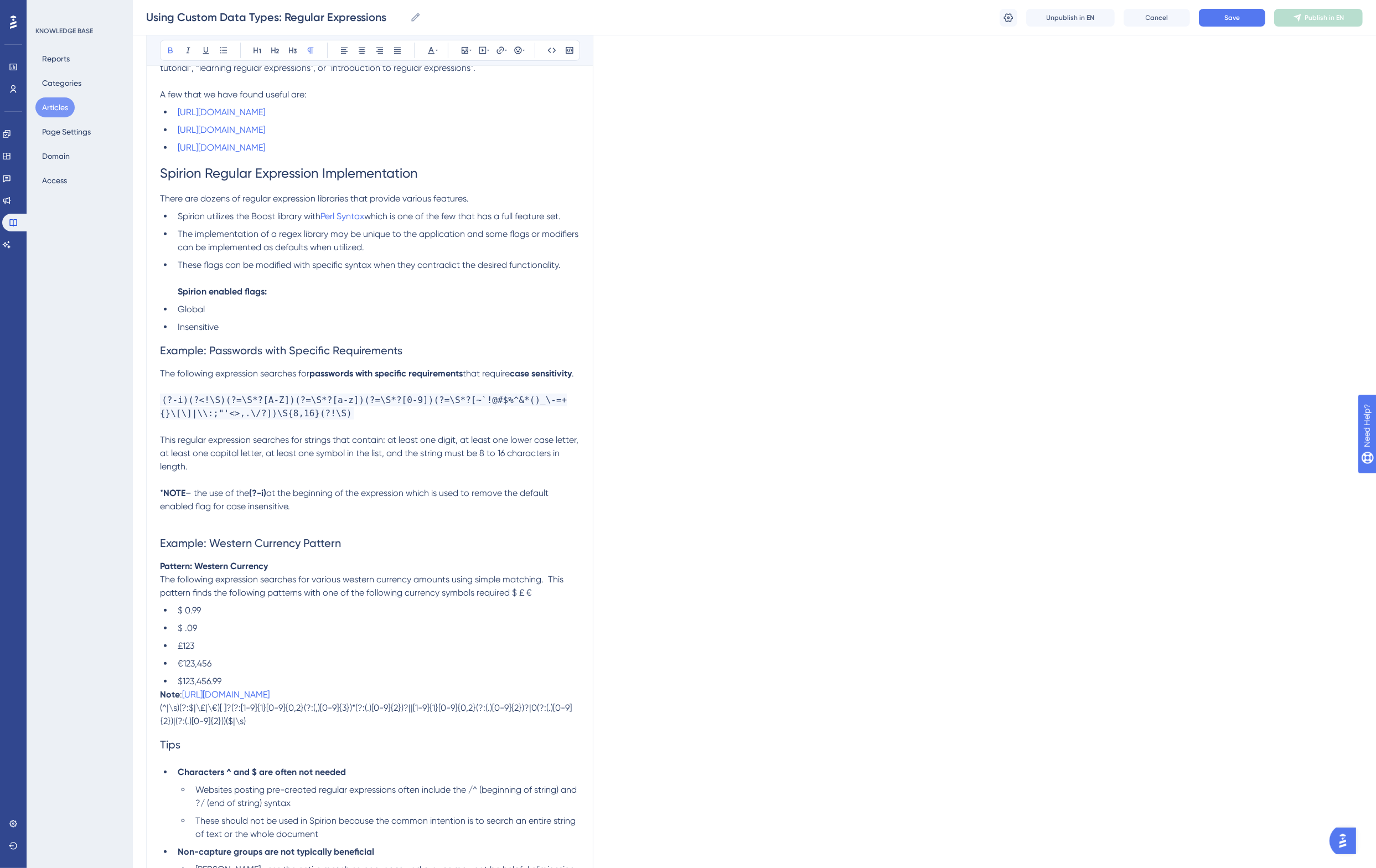
click at [469, 702] on p "Note : https://www.languageediting.com/format-numbers-eu-vs-us/" at bounding box center [370, 695] width 420 height 13
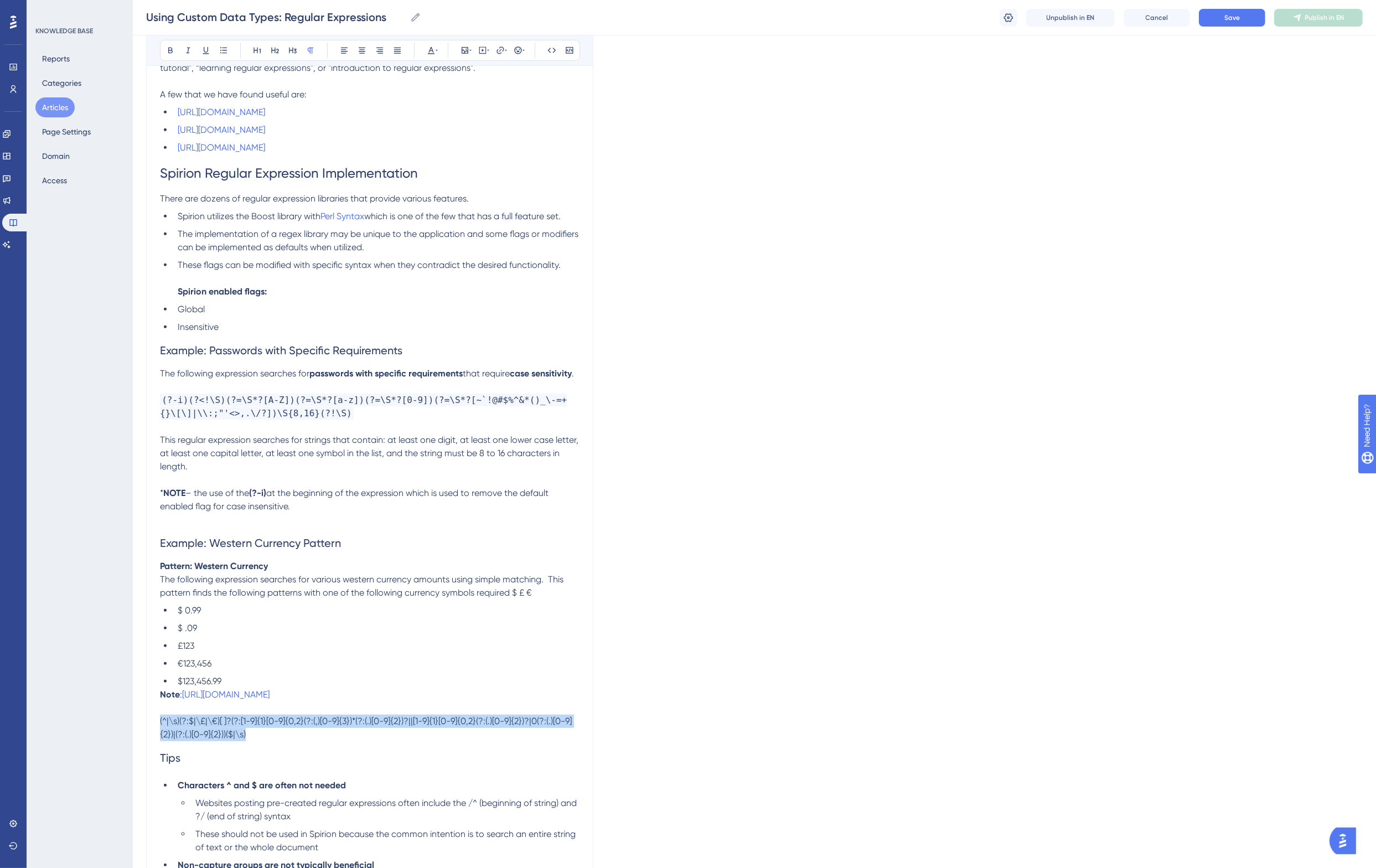
drag, startPoint x: 258, startPoint y: 750, endPoint x: 152, endPoint y: 736, distance: 106.9
click at [571, 51] on icon at bounding box center [569, 51] width 7 height 7
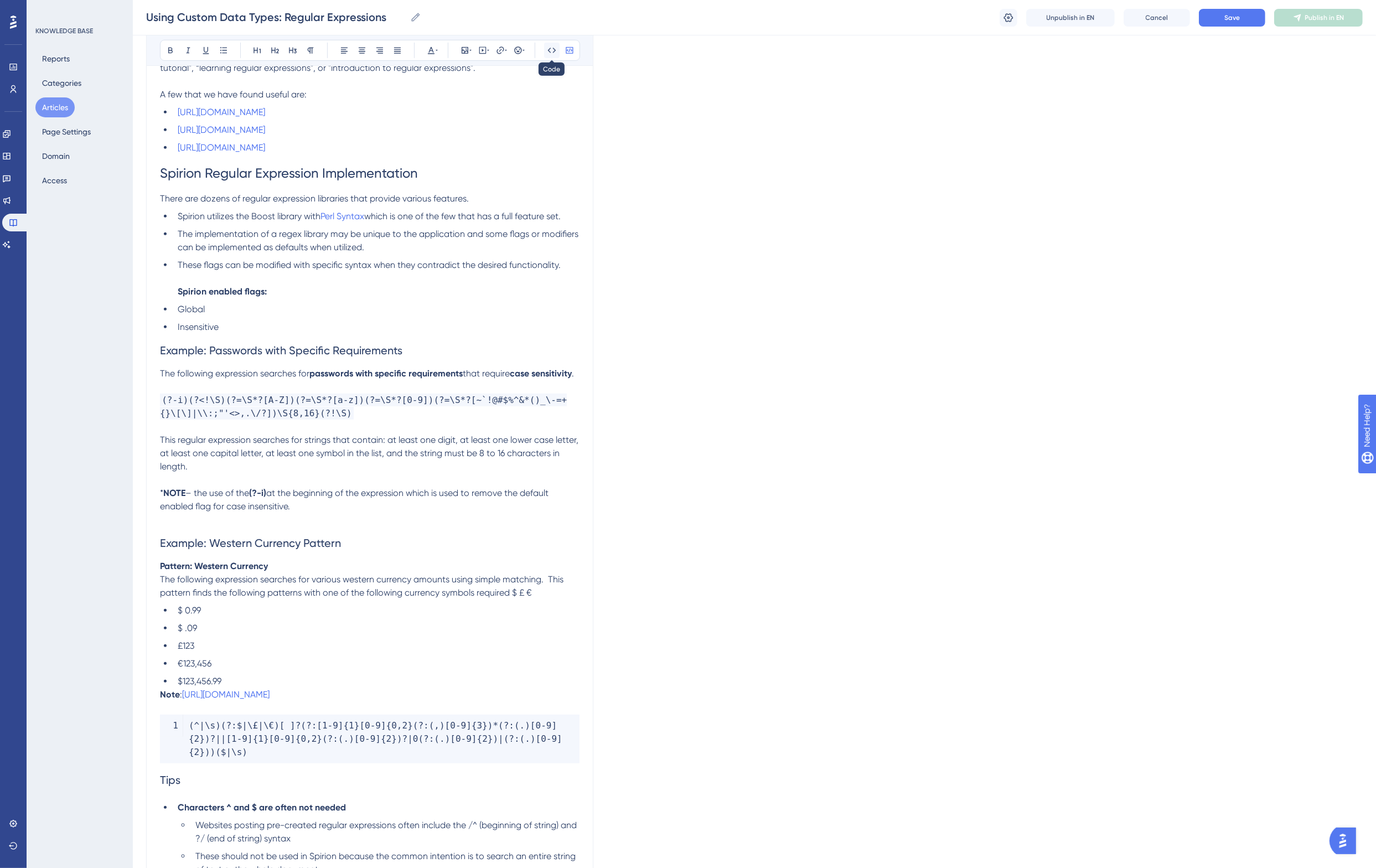
click at [551, 48] on icon at bounding box center [552, 51] width 9 height 9
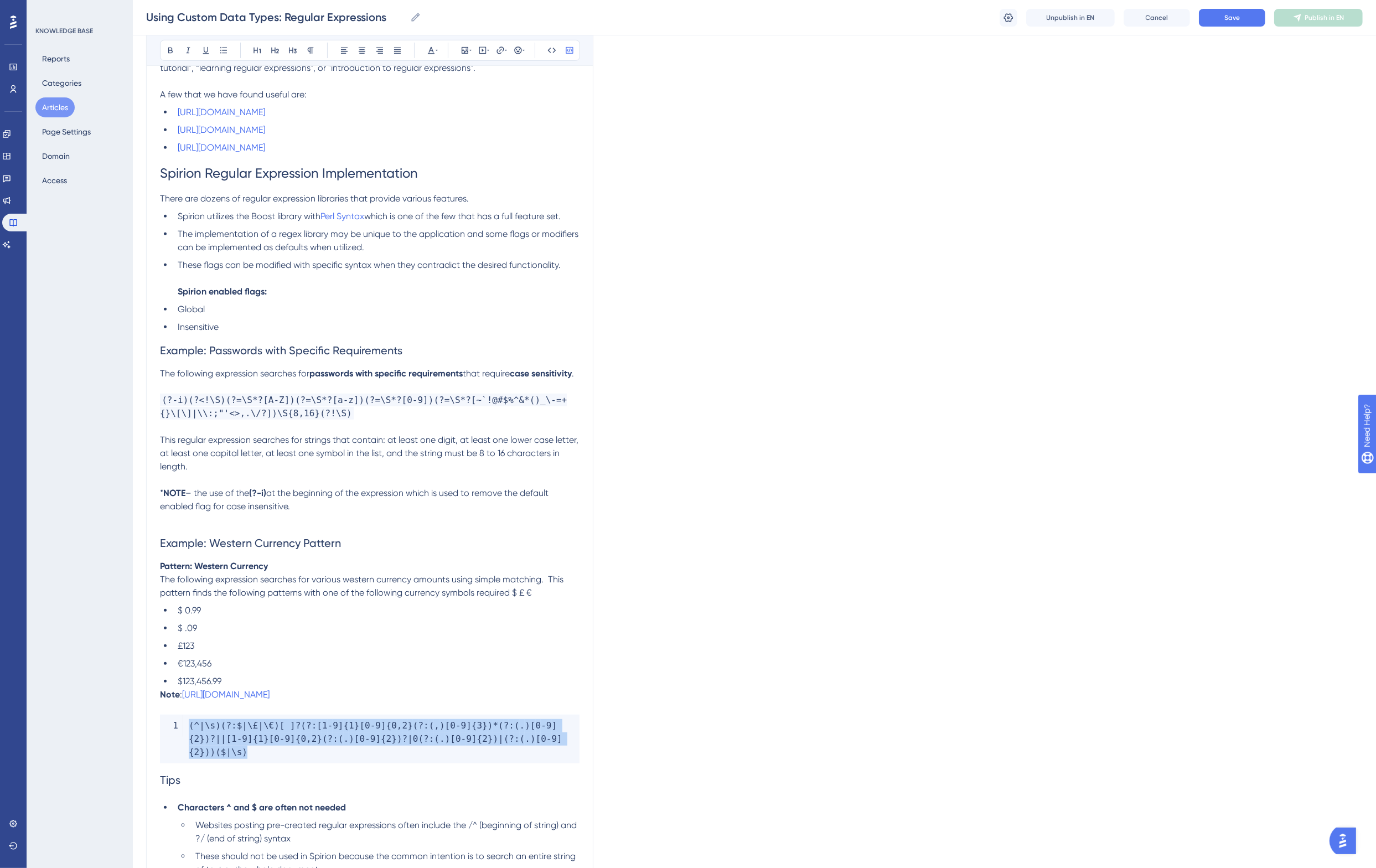
drag, startPoint x: 544, startPoint y: 754, endPoint x: 157, endPoint y: 731, distance: 387.7
click at [552, 48] on icon at bounding box center [552, 51] width 9 height 9
click at [551, 44] on button at bounding box center [552, 51] width 16 height 16
click at [574, 49] on button at bounding box center [569, 51] width 16 height 16
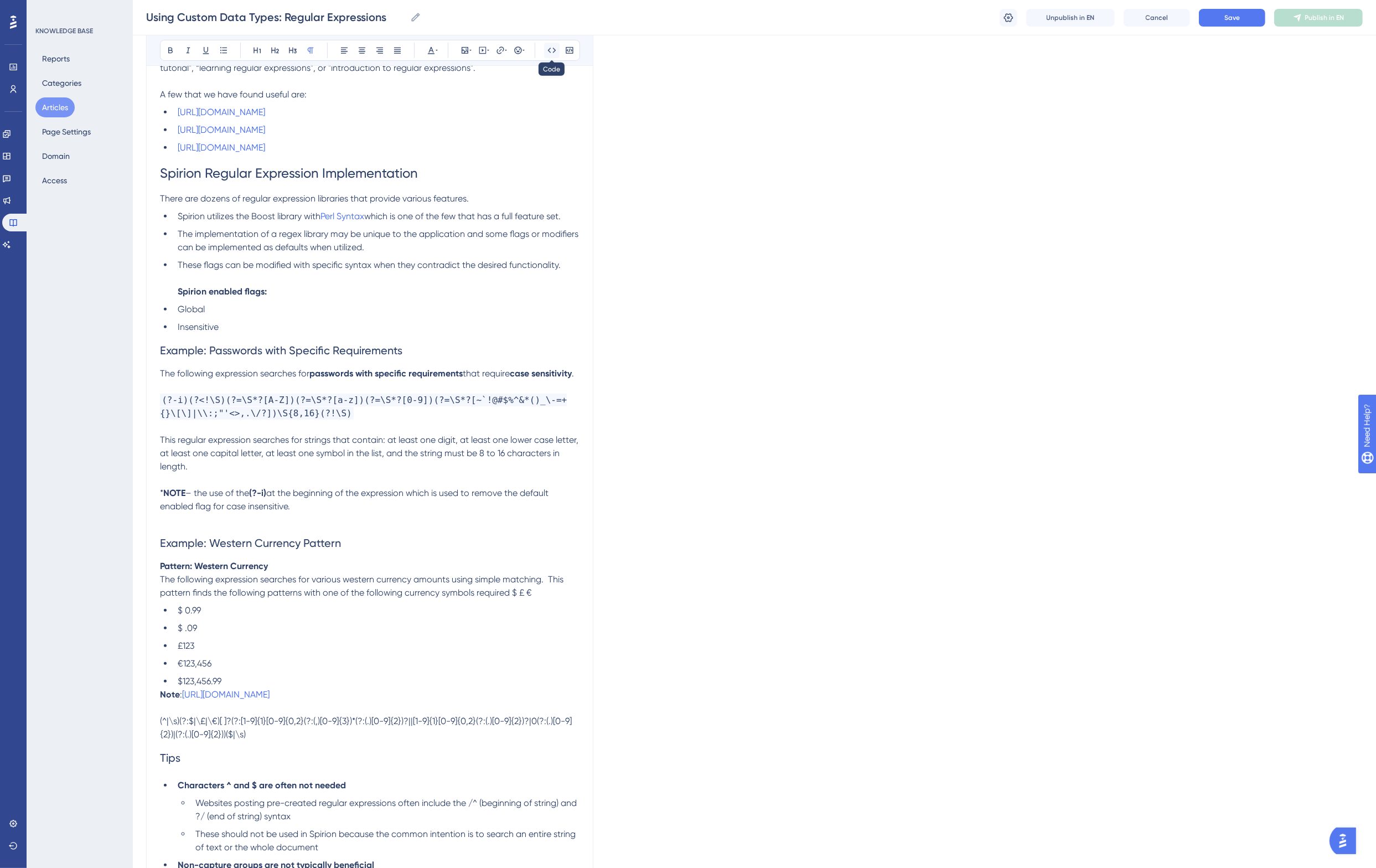
click at [551, 46] on icon at bounding box center [552, 51] width 9 height 9
click at [463, 255] on ul "Spirion utilizes the Boost library with Perl Syntax which is one of the few tha…" at bounding box center [370, 271] width 420 height 124
drag, startPoint x: 478, startPoint y: 704, endPoint x: 151, endPoint y: 714, distance: 327.2
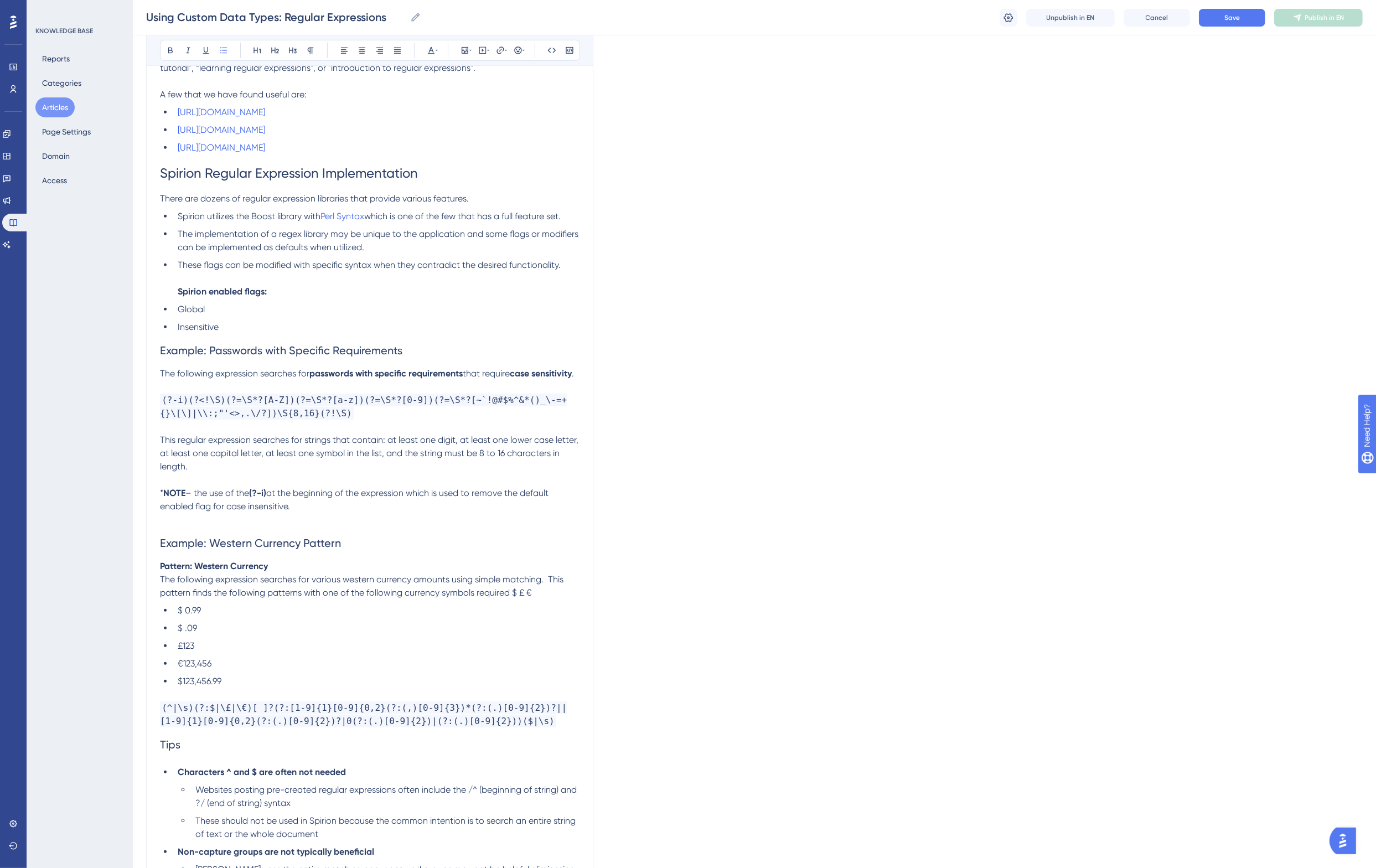
click at [187, 397] on p "The following expression searches for passwords with specific requirements that…" at bounding box center [370, 420] width 420 height 106
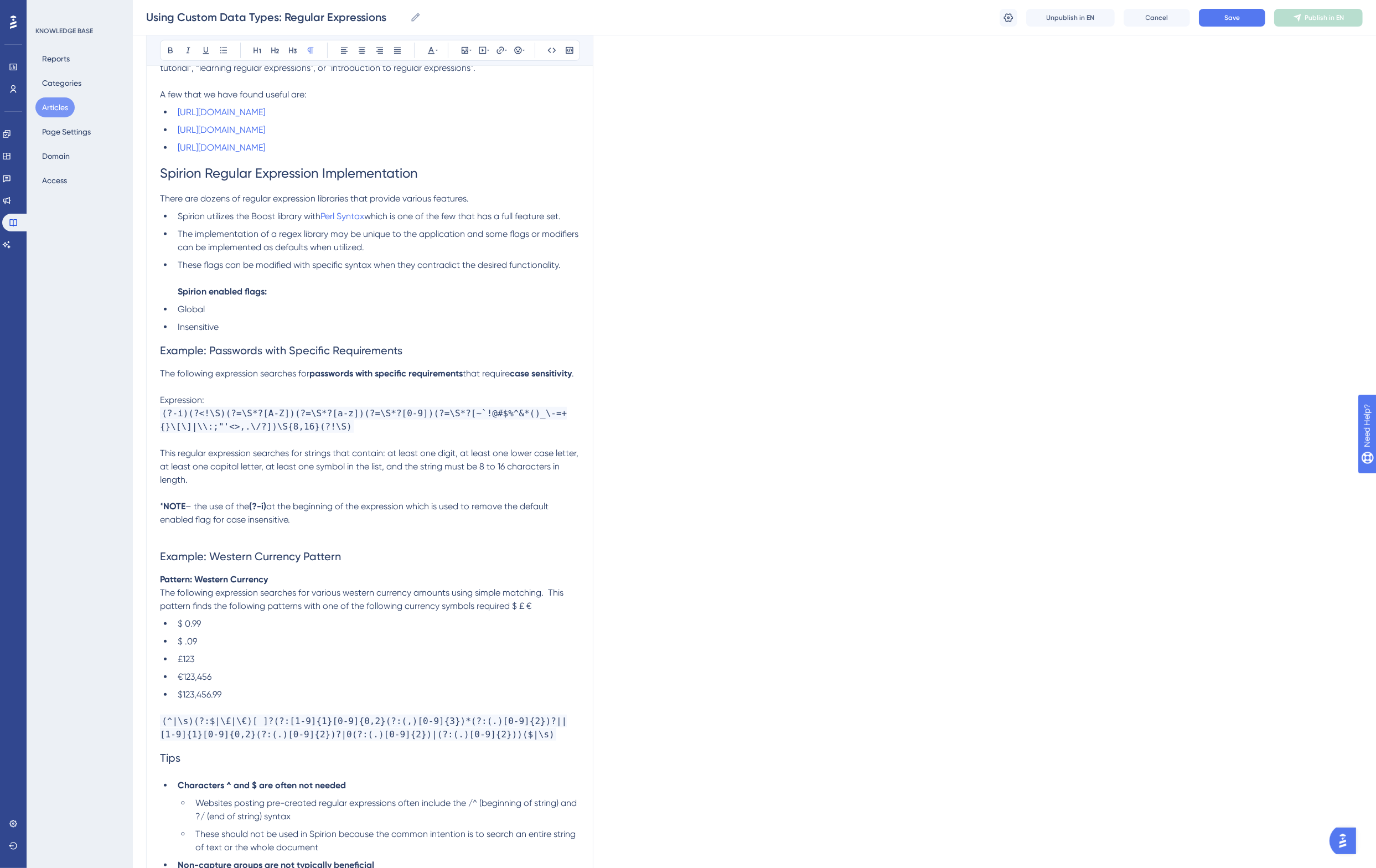
click at [556, 613] on p "The following expression searches for various western currency amounts using si…" at bounding box center [370, 599] width 420 height 27
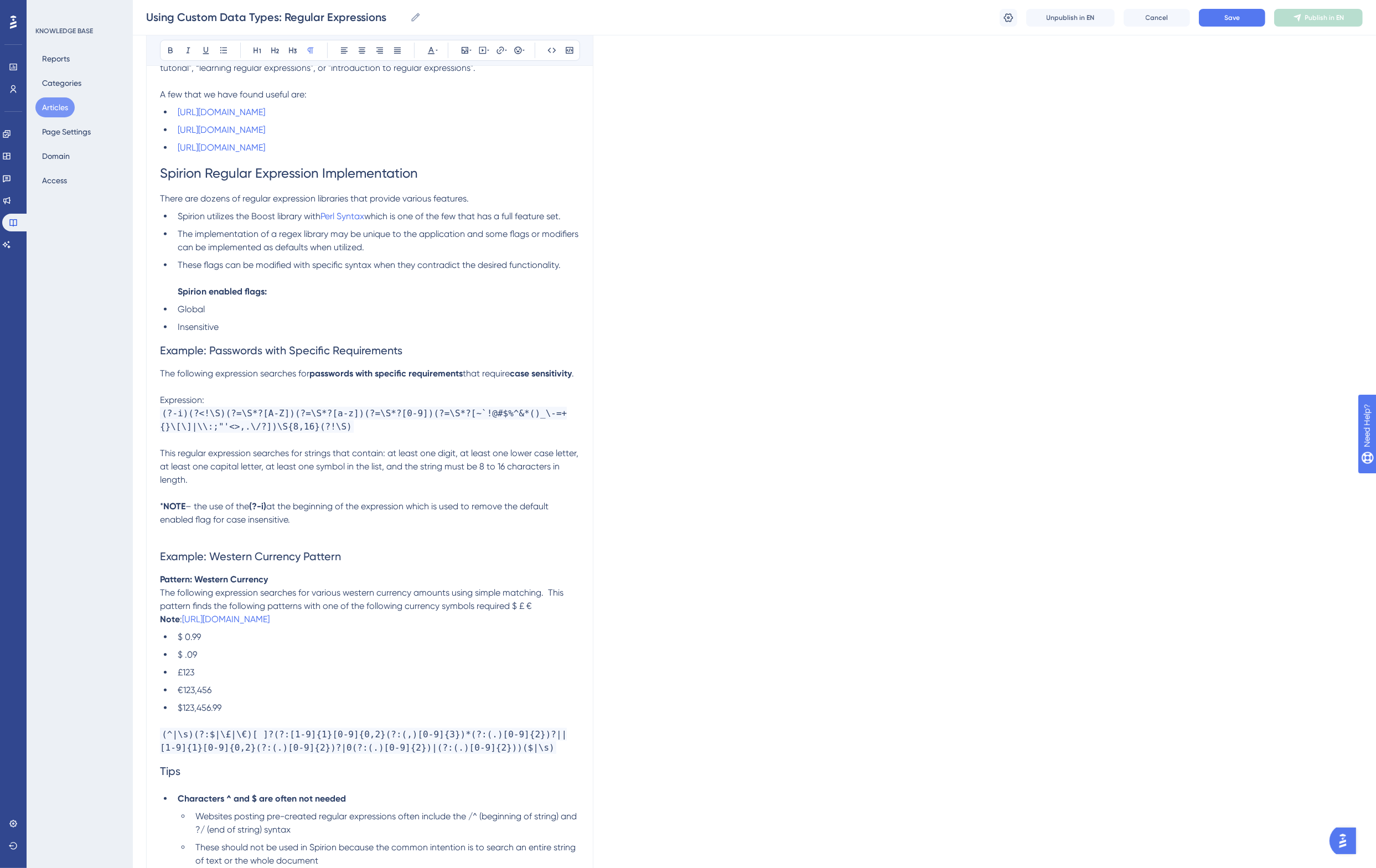
click at [248, 714] on li "$123,456.99" at bounding box center [376, 708] width 406 height 13
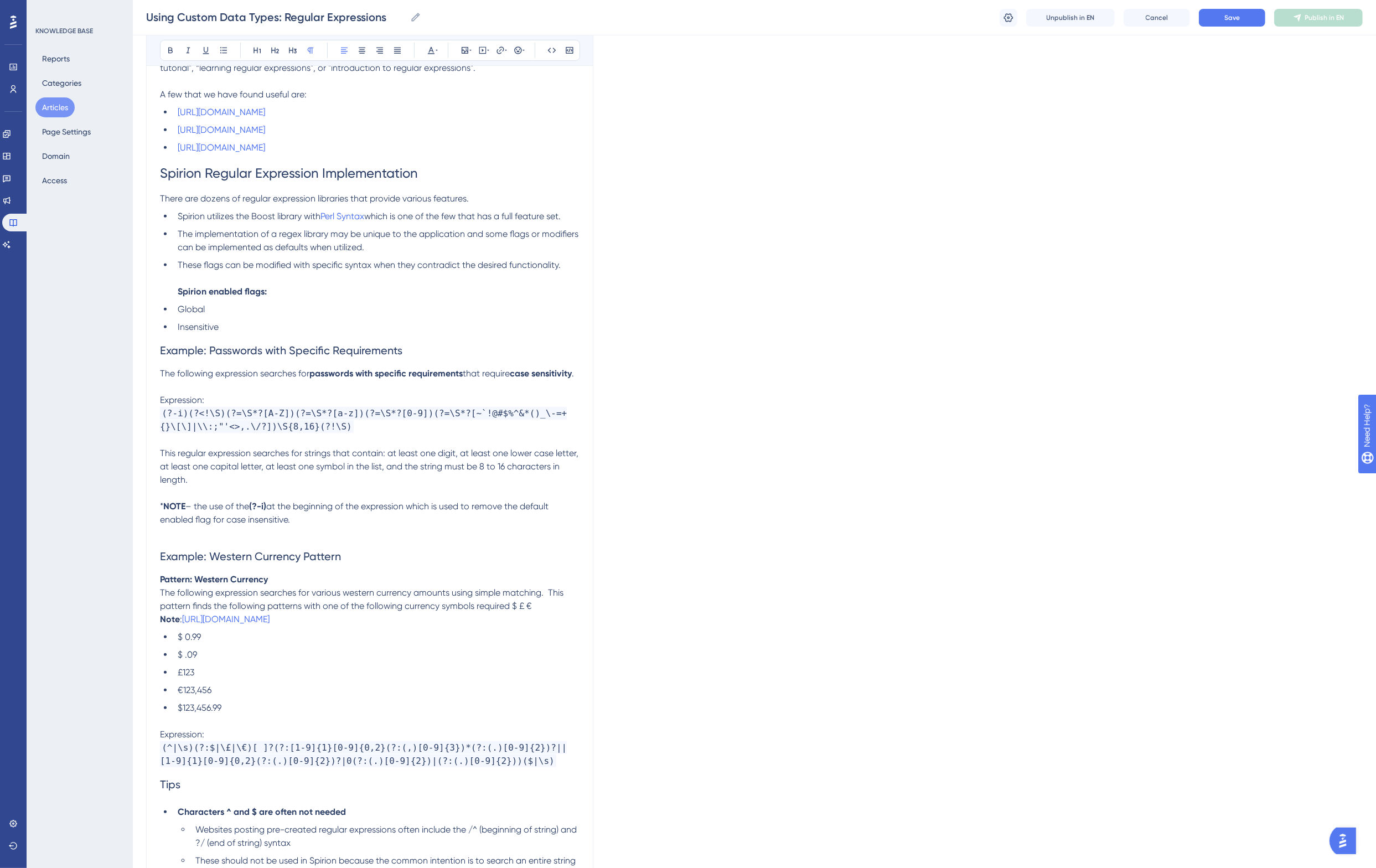
scroll to position [957, 0]
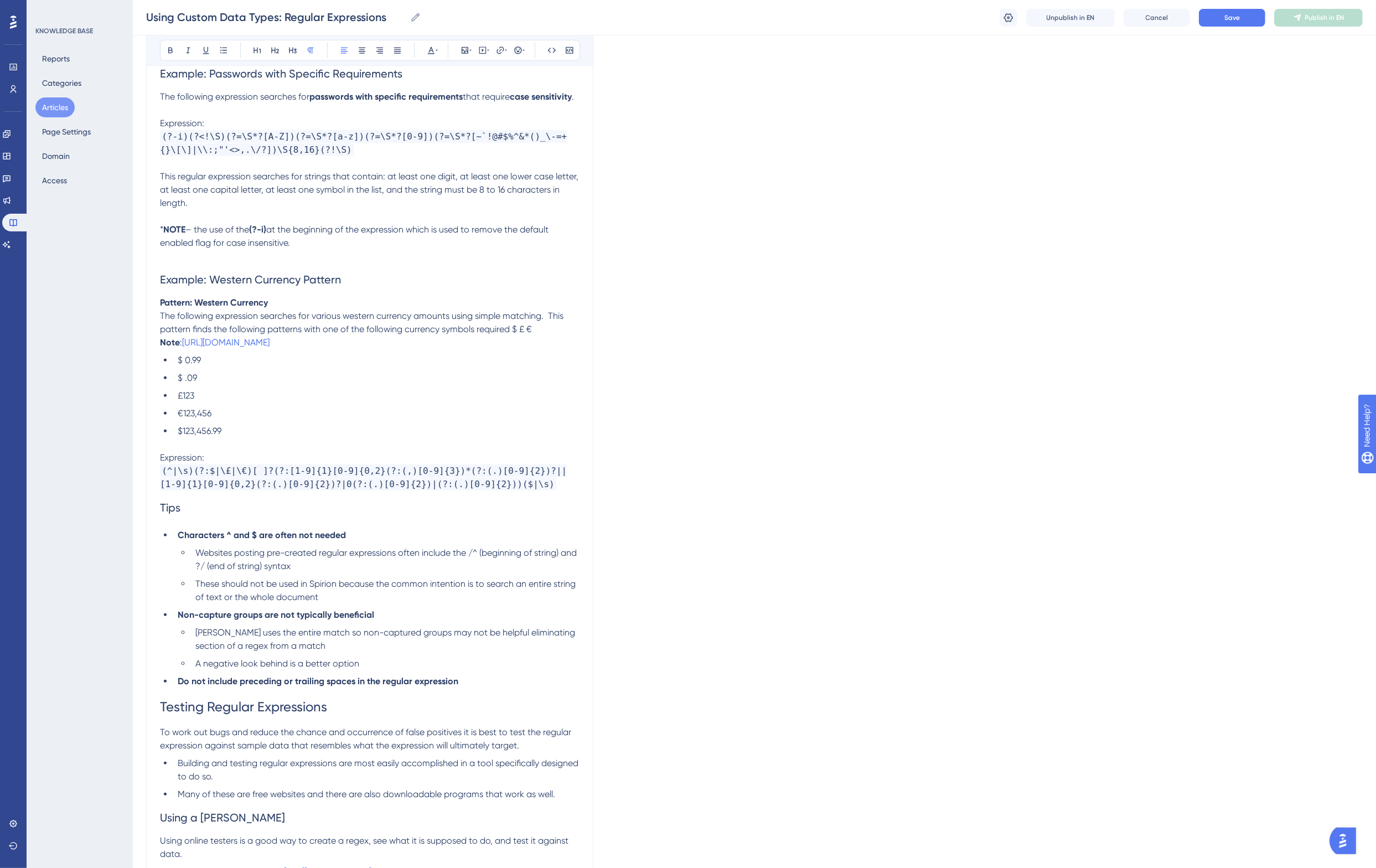
click at [180, 524] on h2 "Tips" at bounding box center [370, 508] width 420 height 33
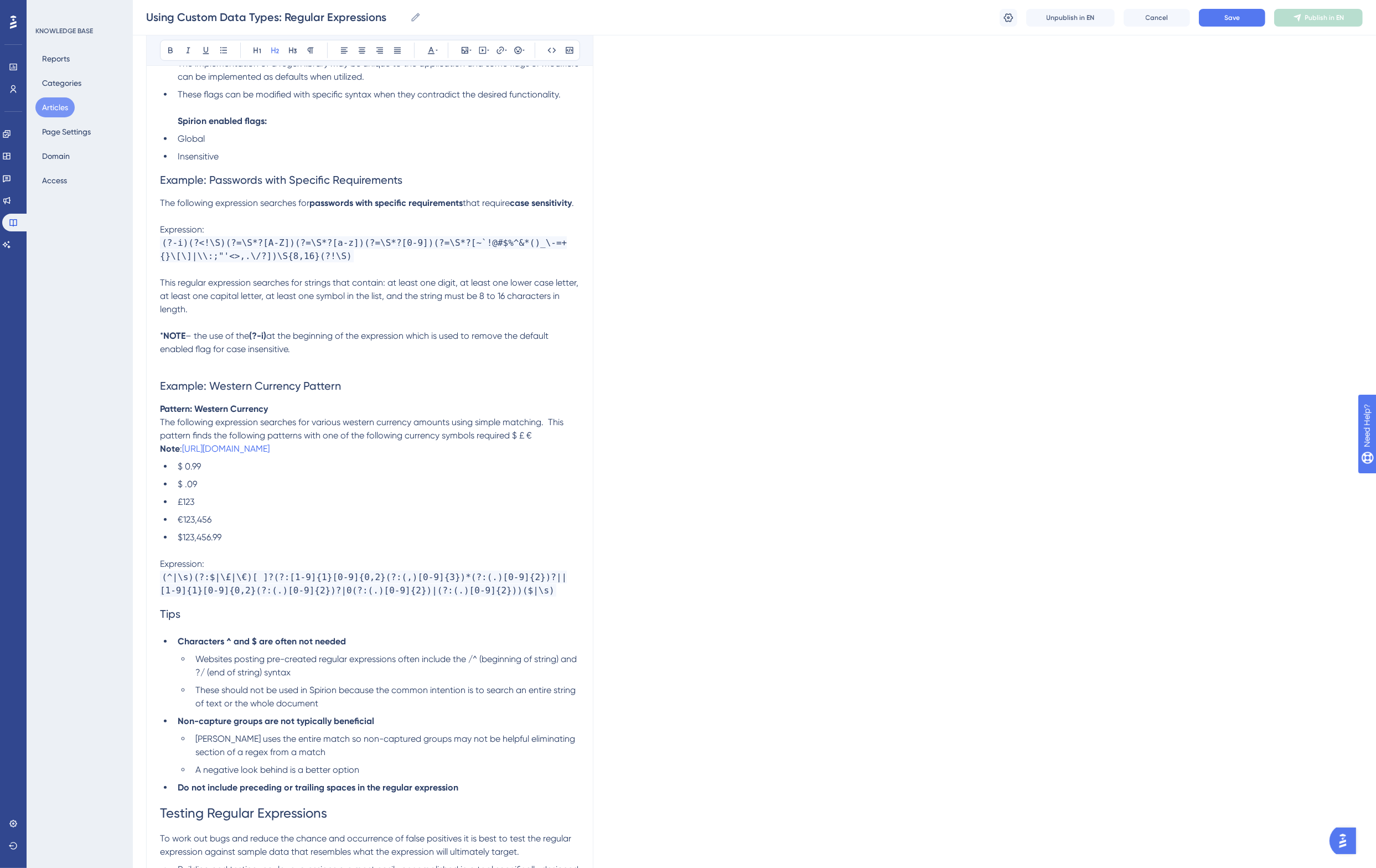
scroll to position [819, 0]
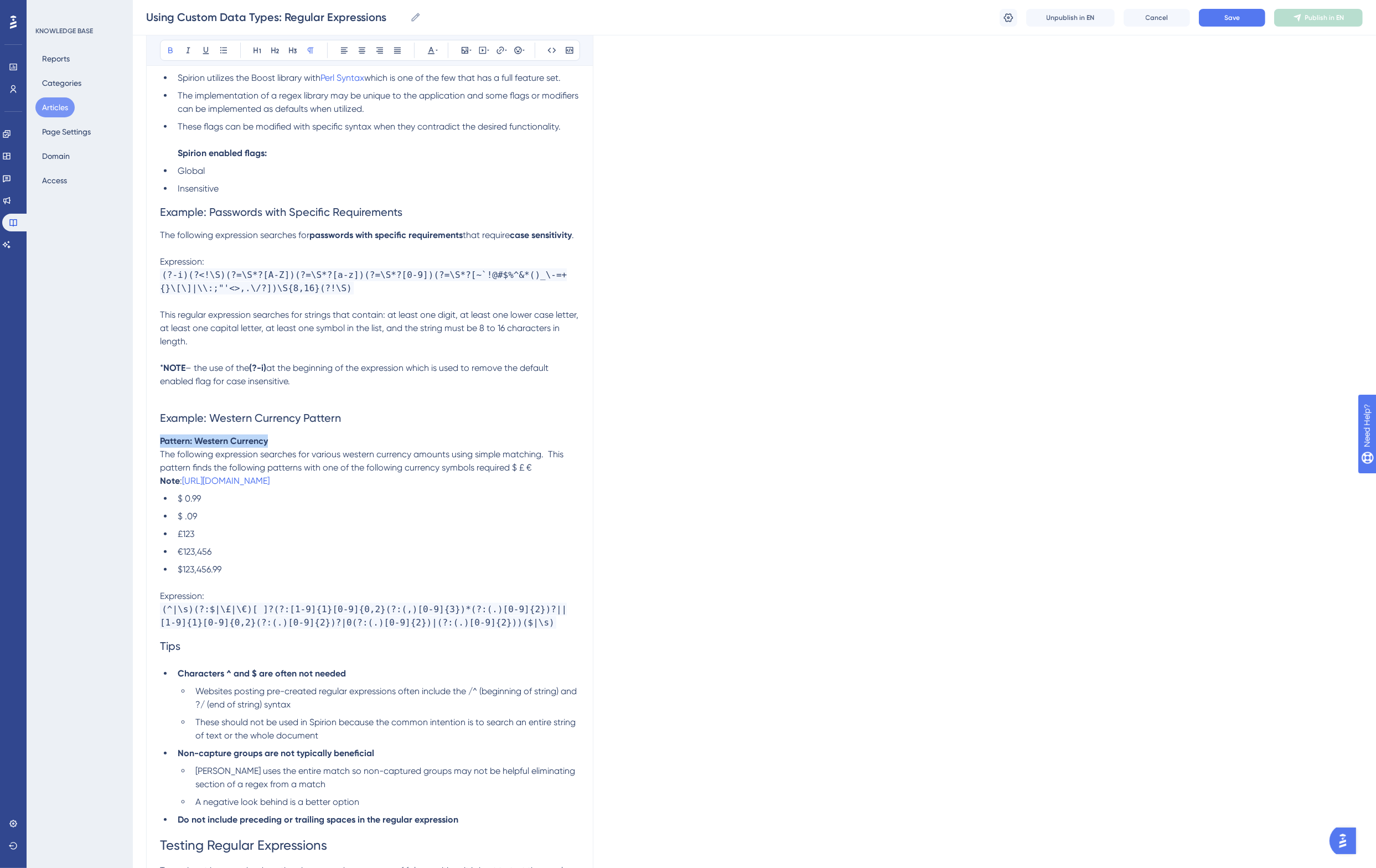
drag, startPoint x: 289, startPoint y: 455, endPoint x: 150, endPoint y: 457, distance: 139.0
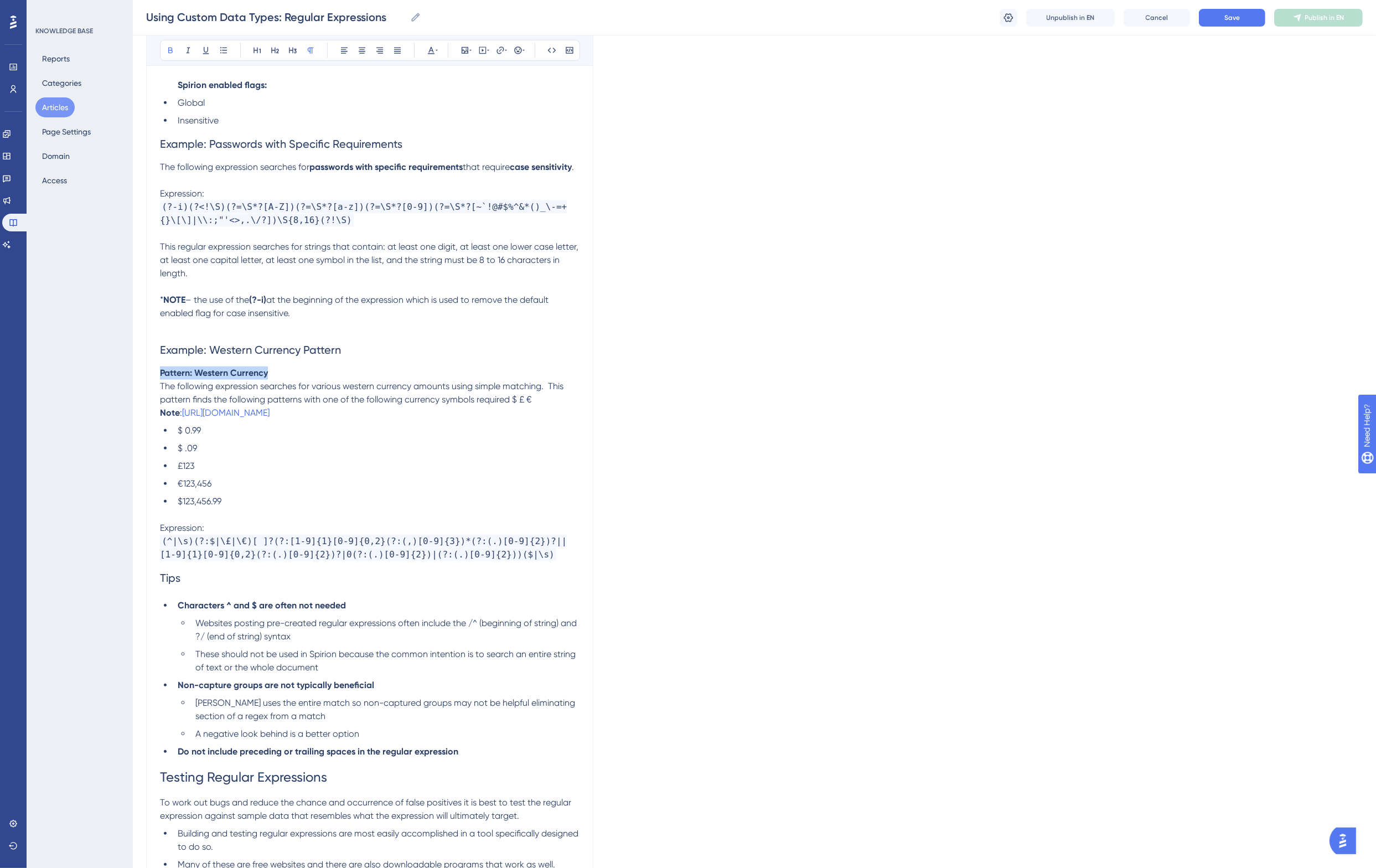
scroll to position [889, 0]
click at [502, 560] on p "(^|\s)(?:$|\£|\€)[ ]?(?:[1-9]{1}[0-9]{0,2}(?:(,)[0-9]{3})*(?:(.)[0-9]{2})?||[1-…" at bounding box center [370, 547] width 420 height 27
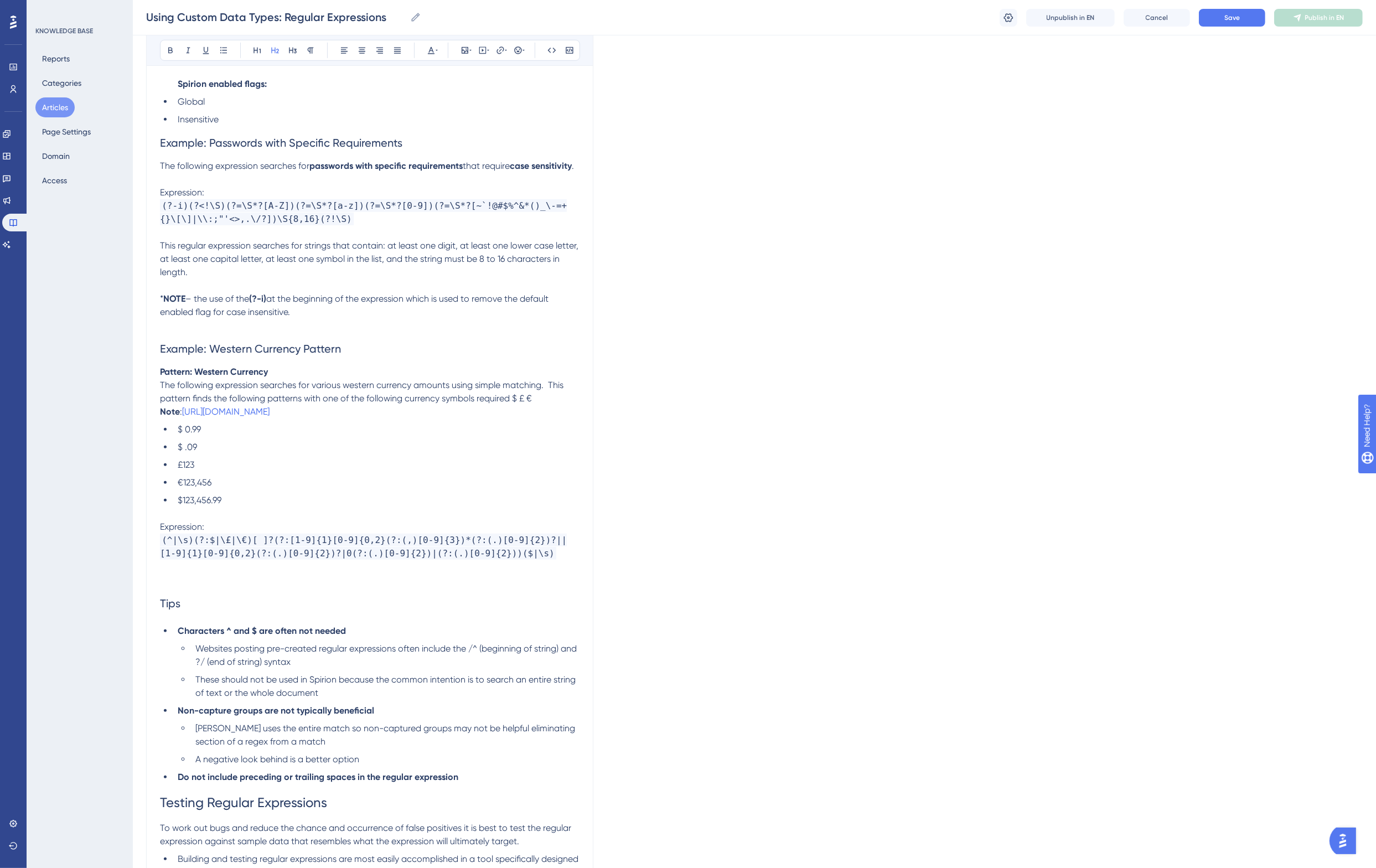
click at [170, 610] on span "Tips" at bounding box center [170, 603] width 21 height 13
click at [258, 47] on icon at bounding box center [258, 51] width 9 height 9
click at [216, 624] on h1 "Tips" at bounding box center [370, 605] width 420 height 38
click at [211, 587] on p at bounding box center [370, 580] width 420 height 13
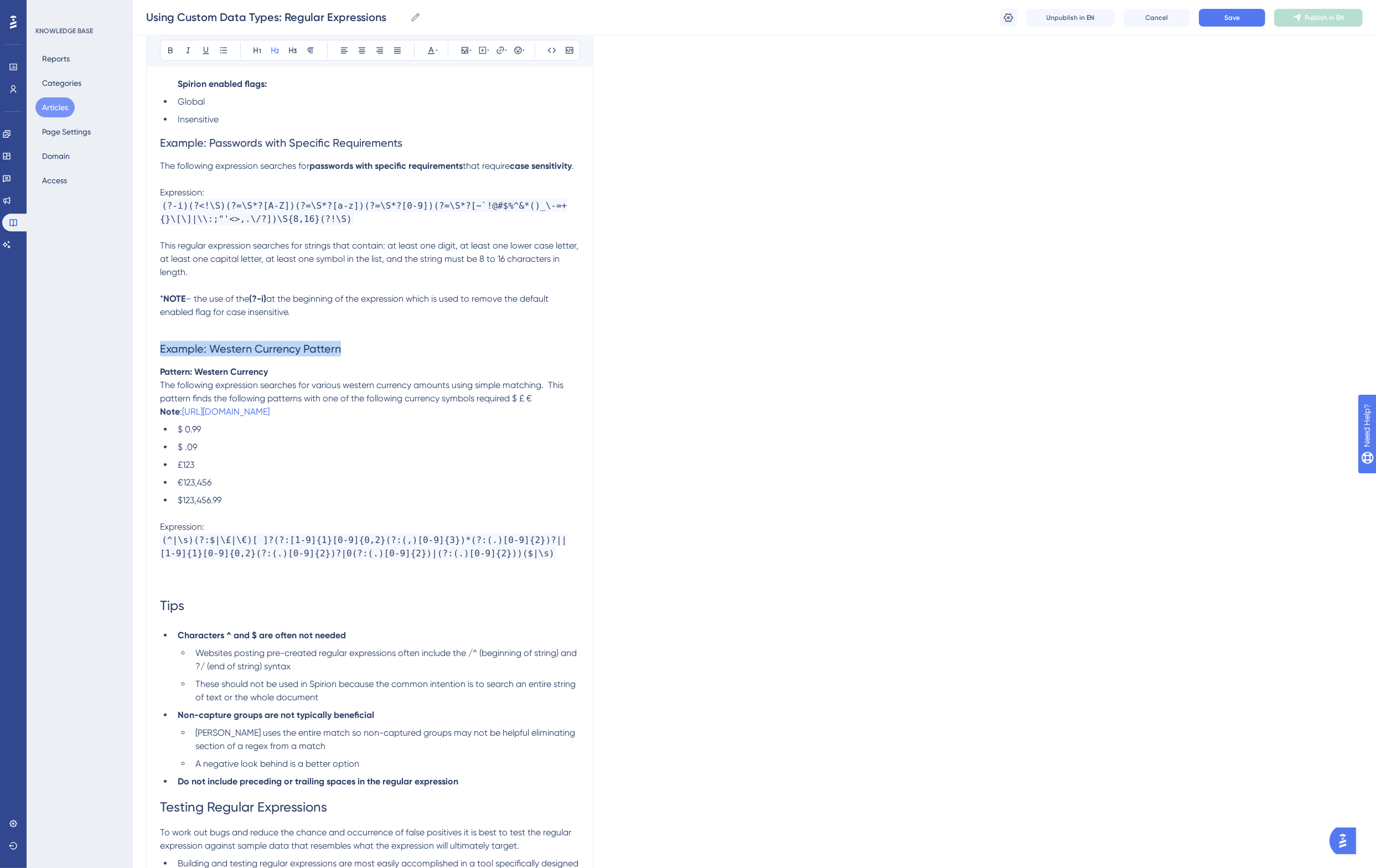
drag, startPoint x: 361, startPoint y: 359, endPoint x: 162, endPoint y: 363, distance: 199.0
click at [162, 363] on h2 "Example: Western Currency Pattern" at bounding box center [370, 349] width 420 height 33
copy span "Example: Western Currency Pattern"
click at [194, 587] on p at bounding box center [370, 580] width 420 height 13
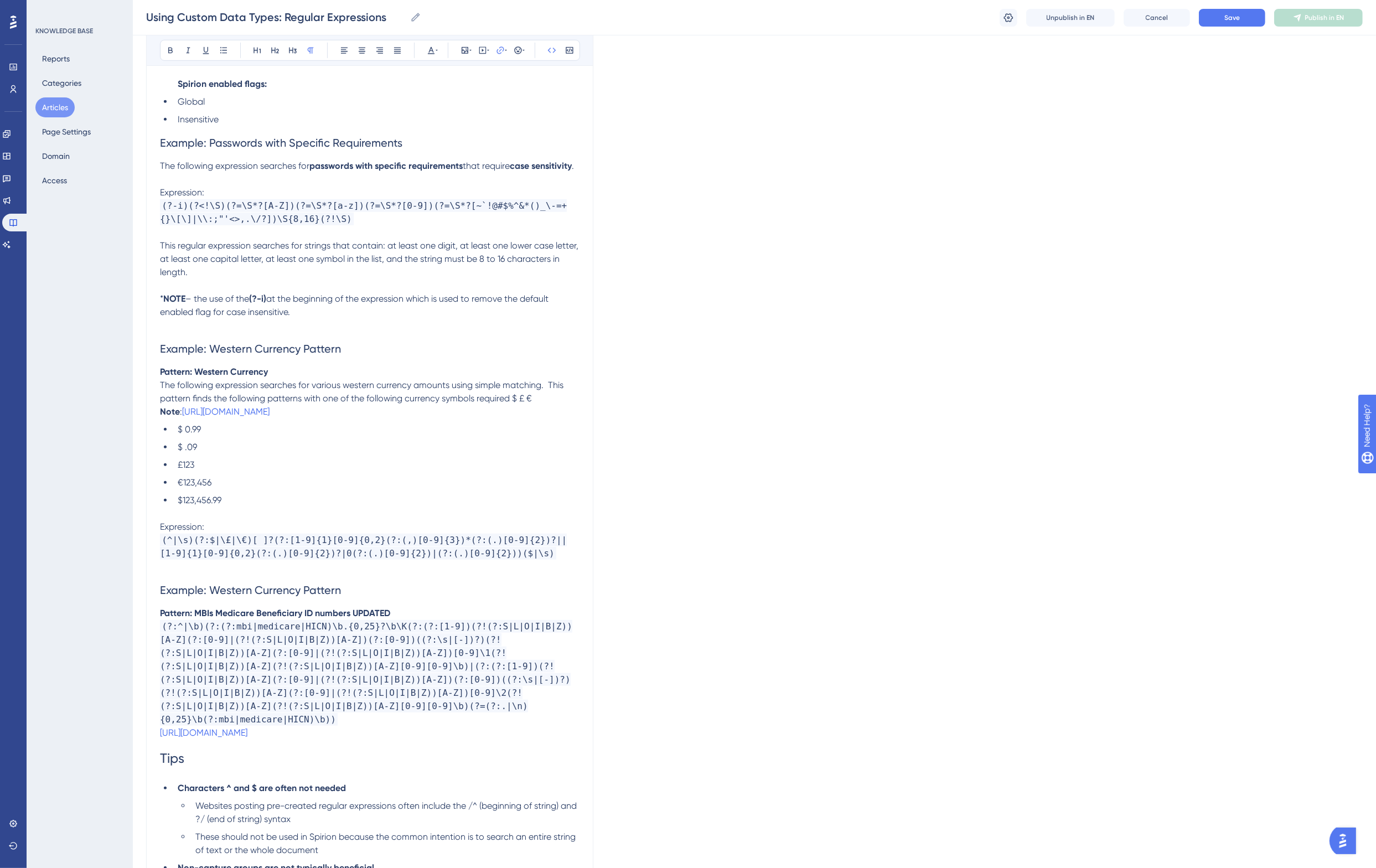
click at [353, 604] on h2 "Example: Western Currency Pattern" at bounding box center [370, 590] width 420 height 33
drag, startPoint x: 402, startPoint y: 625, endPoint x: 211, endPoint y: 626, distance: 191.0
click at [211, 620] on p "Pattern: MBIs Medicare Beneficiary ID numbers UPDATED" at bounding box center [370, 613] width 420 height 13
click at [369, 618] on strong "Pattern: MBIs Medicare Beneficiary ID numbers UPDATED" at bounding box center [275, 613] width 230 height 11
click at [375, 618] on strong "Pattern: MBIs Medicare Beneficiary ID numbers UPDATED" at bounding box center [275, 613] width 230 height 11
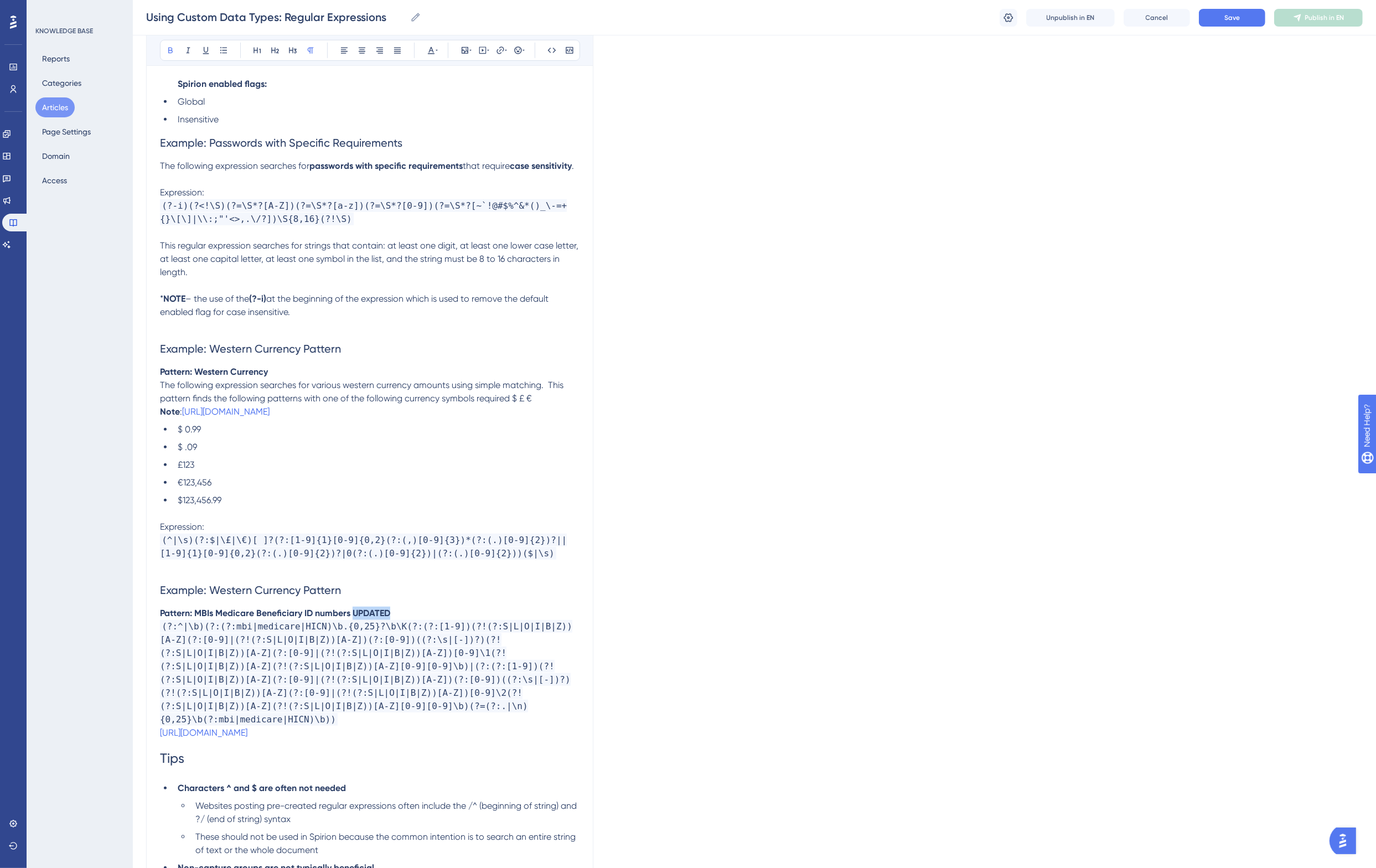
click at [375, 618] on strong "Pattern: MBIs Medicare Beneficiary ID numbers UPDATED" at bounding box center [275, 613] width 230 height 11
copy strong "Medicare Beneficiary ID numbers"
click at [383, 620] on p "Pattern: MBIs Medicare Beneficiary ID numbers" at bounding box center [370, 613] width 420 height 13
drag, startPoint x: 355, startPoint y: 602, endPoint x: 211, endPoint y: 606, distance: 144.1
click at [211, 606] on h2 "Example: Western Currency Pattern" at bounding box center [370, 590] width 420 height 33
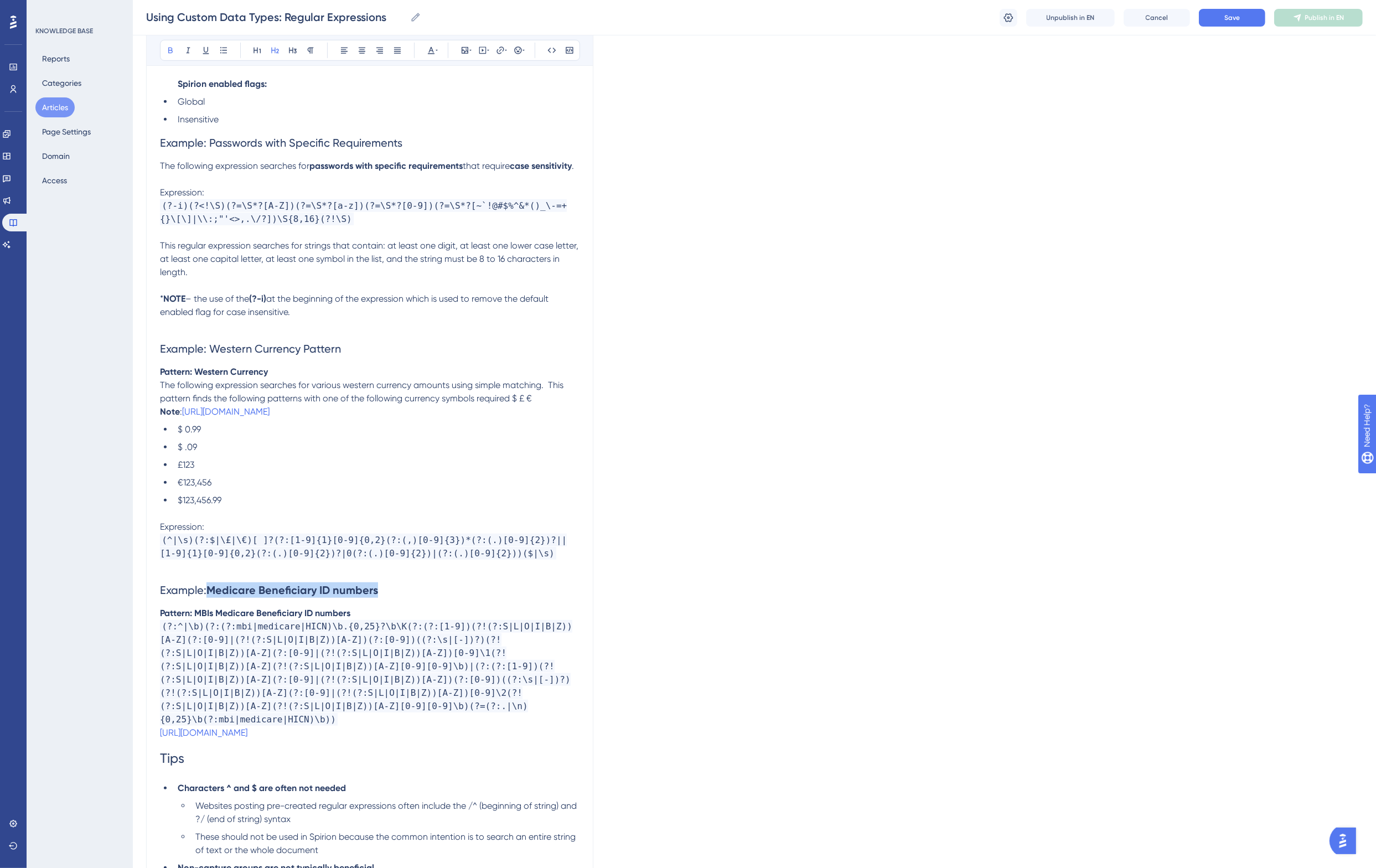
drag, startPoint x: 384, startPoint y: 601, endPoint x: 210, endPoint y: 601, distance: 174.0
click at [210, 601] on h2 "Example: Medicare Beneficiary ID numbers" at bounding box center [370, 590] width 420 height 33
click at [313, 591] on h2 "Example: Medicare Beneficiary ID numbers" at bounding box center [370, 590] width 420 height 33
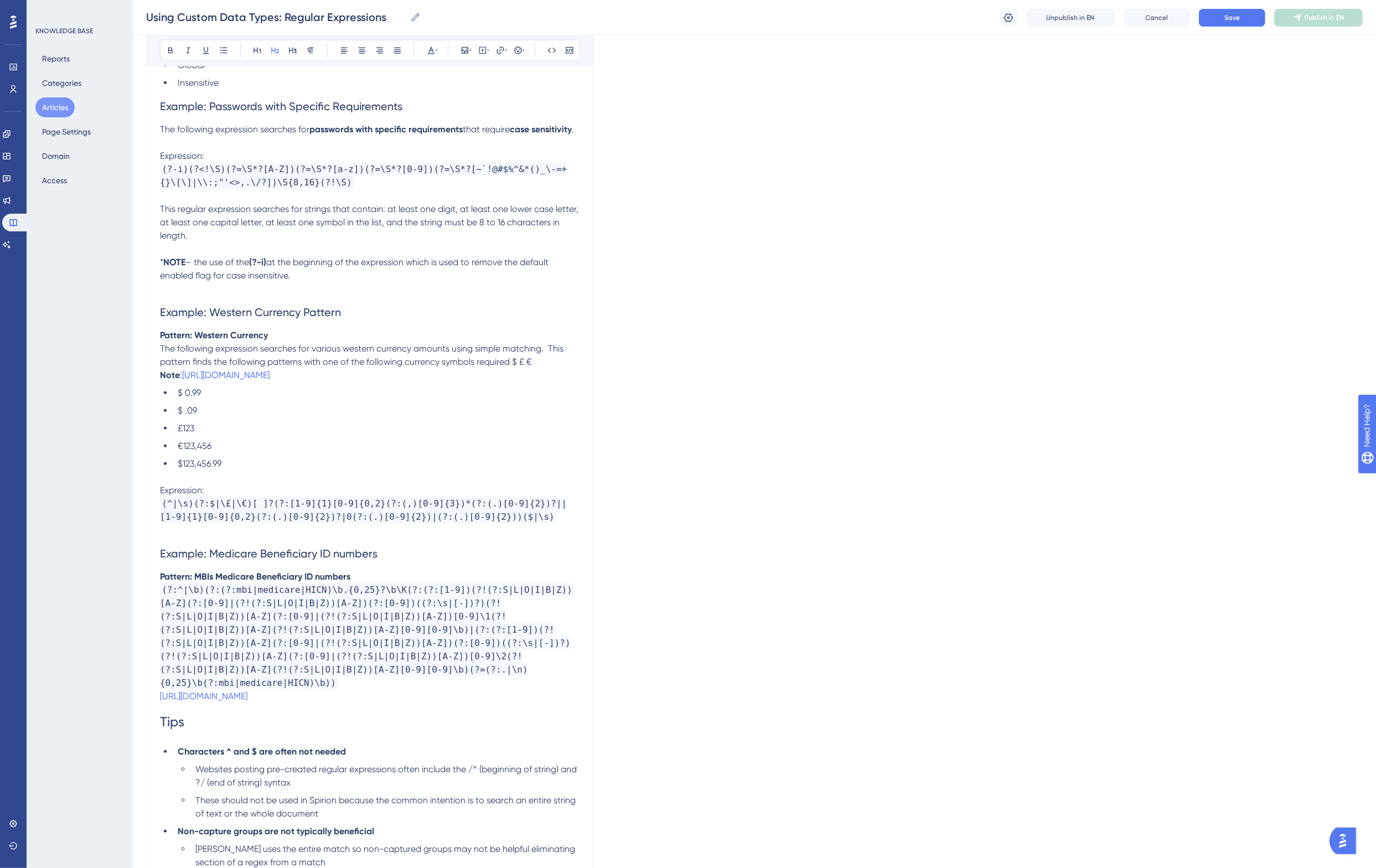
scroll to position [957, 0]
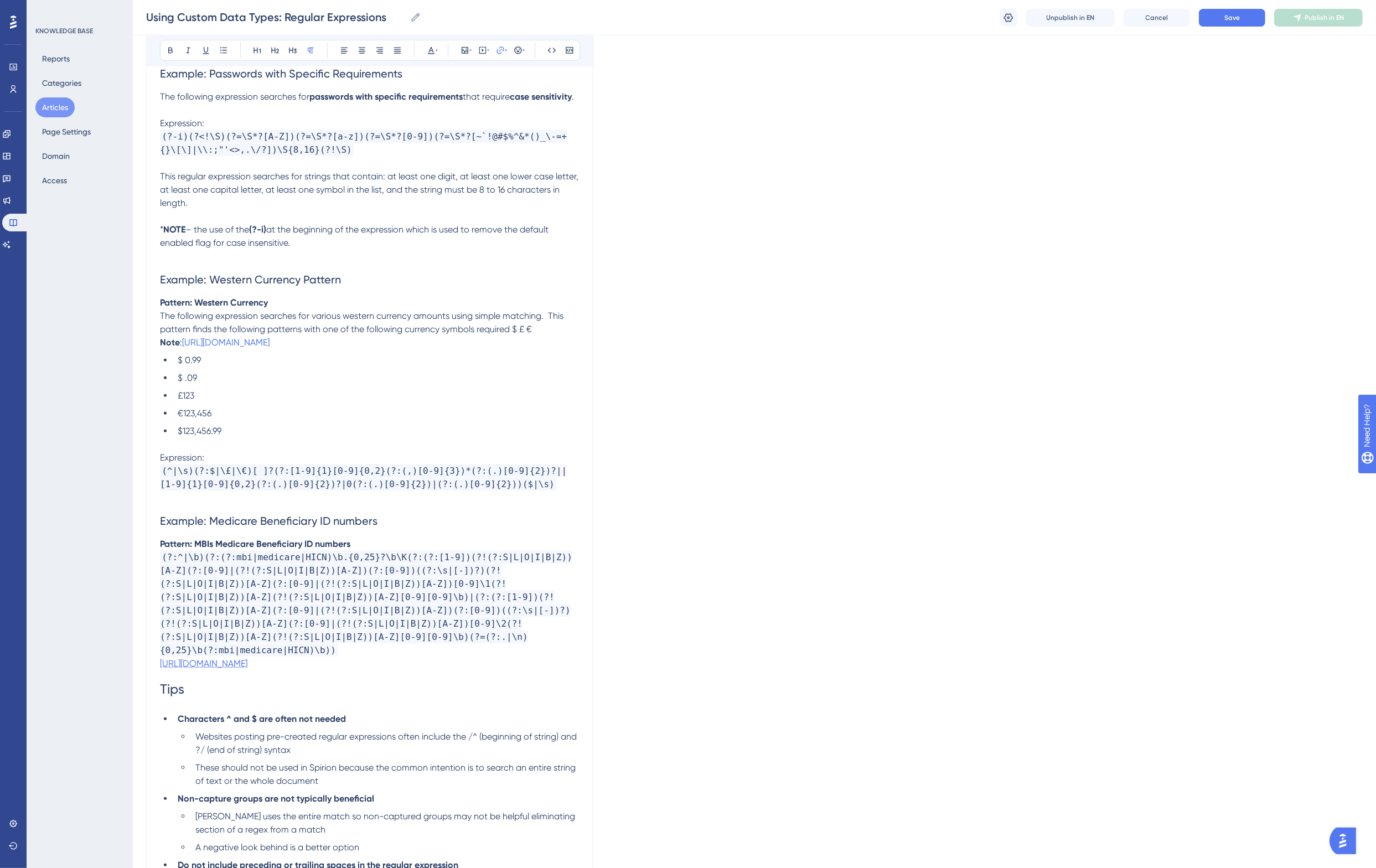
drag, startPoint x: 515, startPoint y: 664, endPoint x: 161, endPoint y: 667, distance: 354.0
click at [161, 667] on p "https://www.cms.gov/Medicare/New-Medicare-Card/Understanding-the-MBI.pdf" at bounding box center [370, 664] width 420 height 13
click at [469, 149] on span "Open in a new tab" at bounding box center [488, 149] width 65 height 13
checkbox input "true"
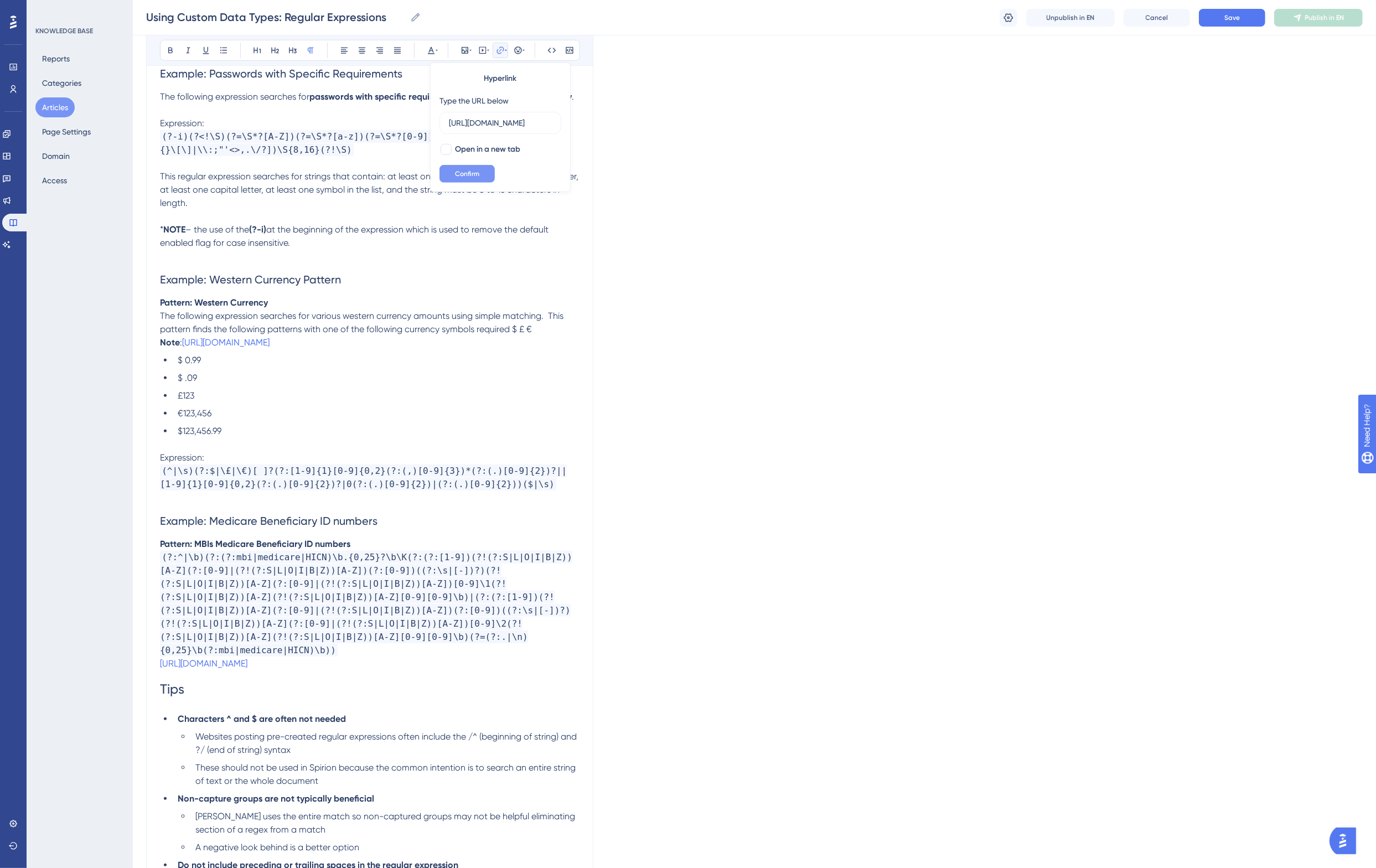
scroll to position [0, 0]
click at [473, 170] on span "Confirm" at bounding box center [467, 174] width 24 height 9
drag, startPoint x: 381, startPoint y: 553, endPoint x: 400, endPoint y: 552, distance: 19.0
click at [381, 551] on p "Pattern: MBIs Medicare Beneficiary ID numbers" at bounding box center [370, 544] width 420 height 13
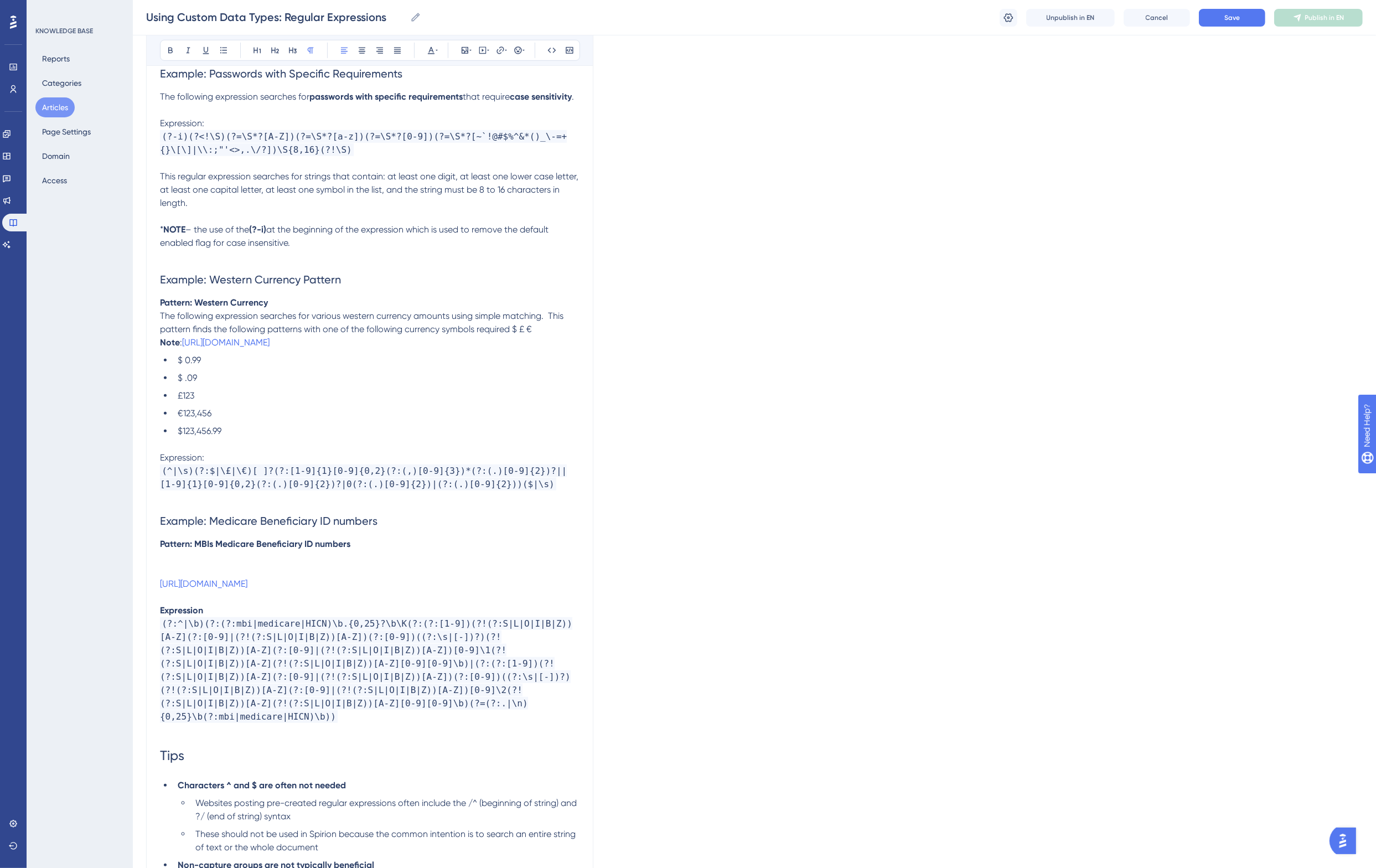
click at [185, 463] on span "Expression:" at bounding box center [182, 457] width 44 height 11
click at [253, 451] on p at bounding box center [370, 445] width 420 height 13
drag, startPoint x: 535, startPoint y: 344, endPoint x: 151, endPoint y: 332, distance: 384.2
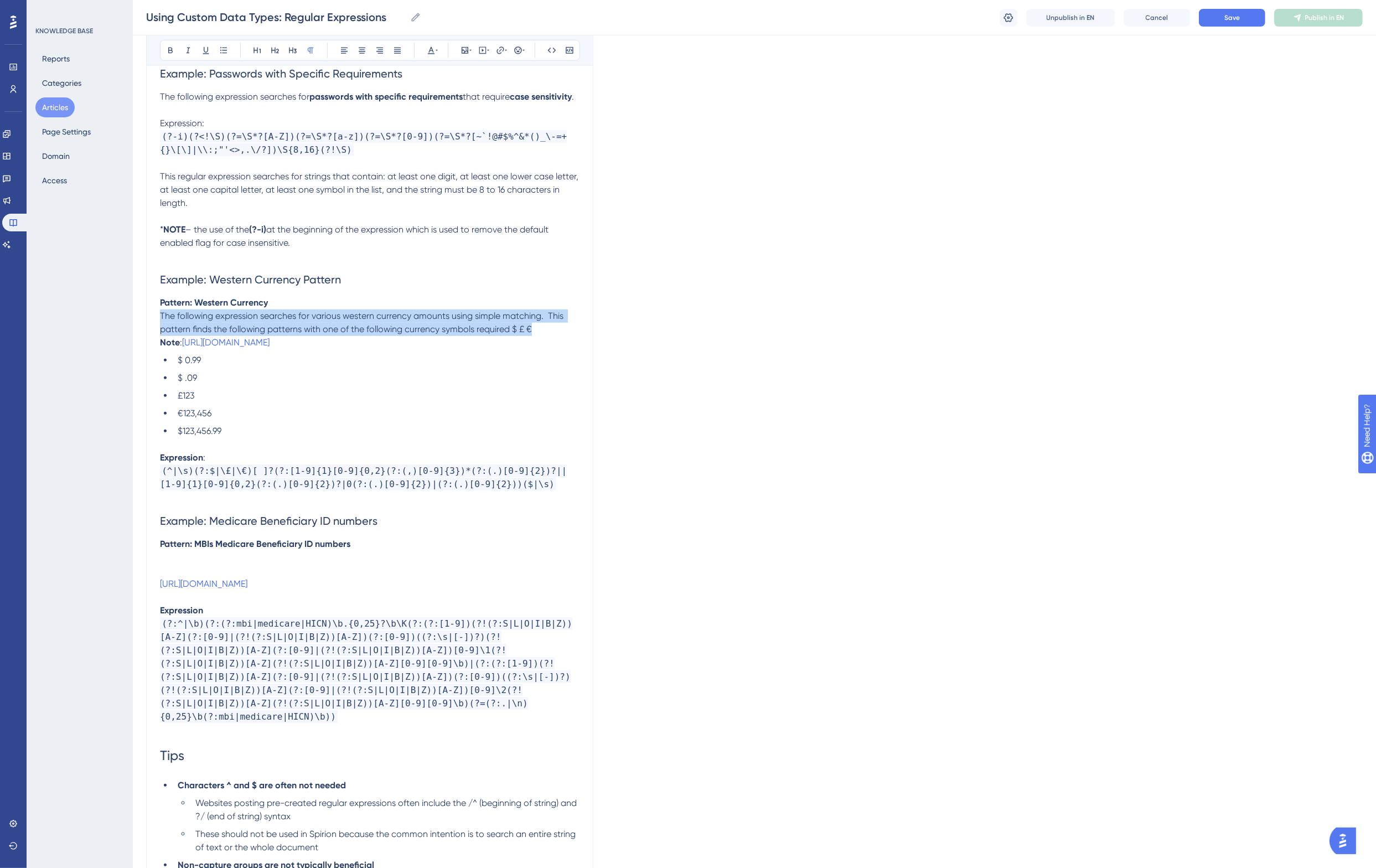
copy span "The following expression searches for various western currency amounts using si…"
click at [175, 564] on p at bounding box center [370, 557] width 420 height 13
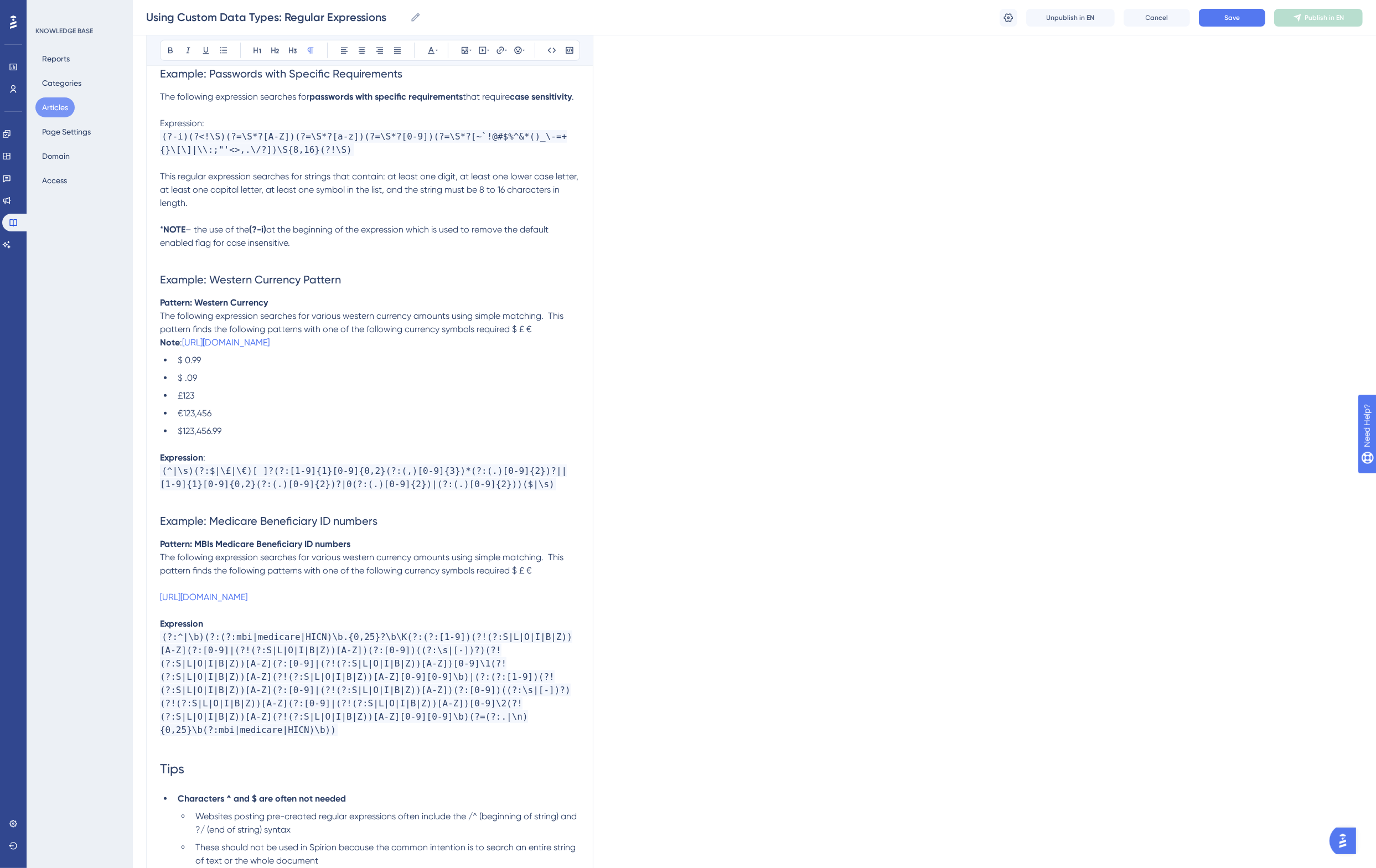
click at [322, 571] on span "The following expression searches for various western currency amounts using si…" at bounding box center [362, 563] width 406 height 24
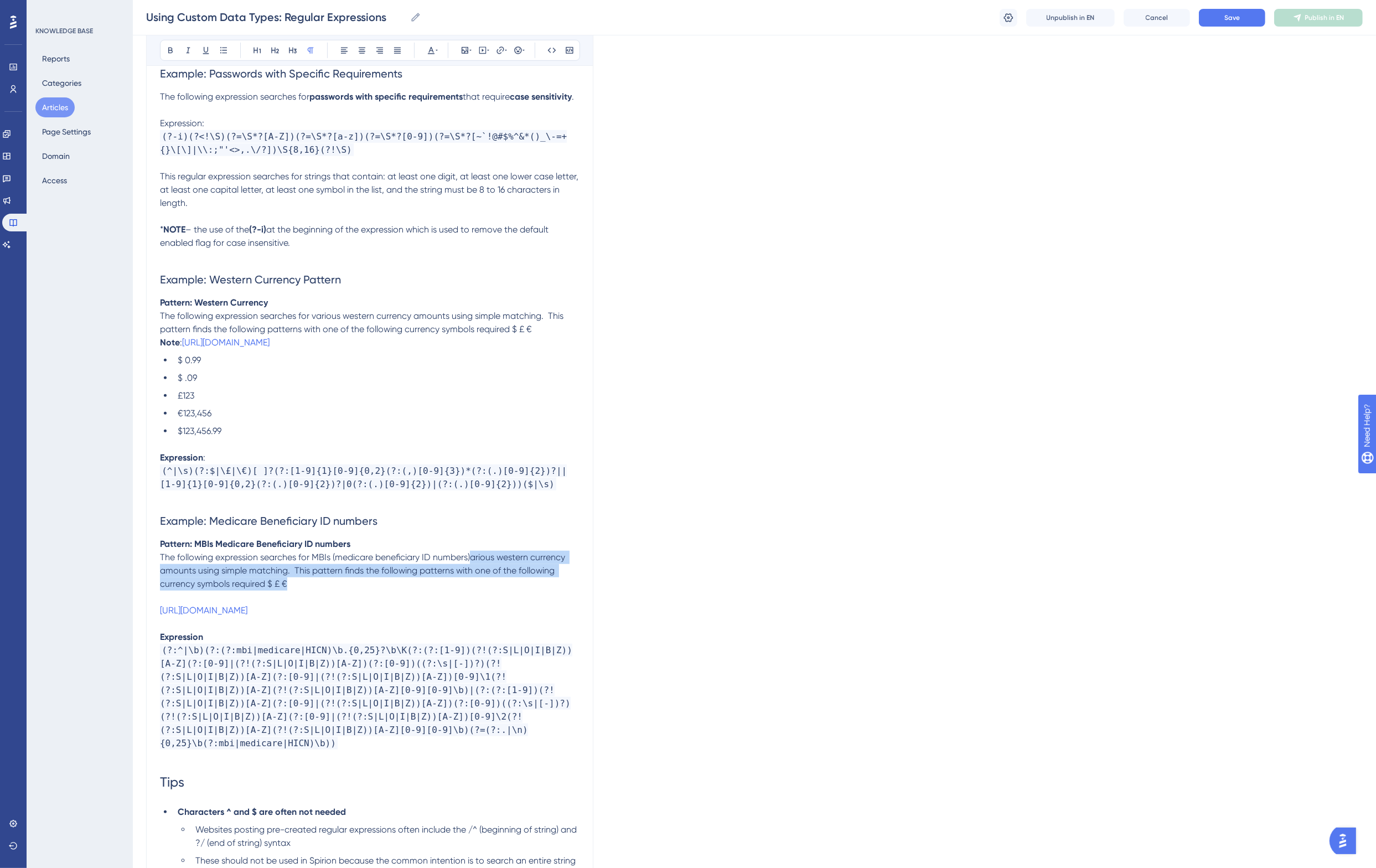
drag, startPoint x: 471, startPoint y: 569, endPoint x: 482, endPoint y: 595, distance: 28.2
click at [482, 591] on p "The following expression searches for MBIs (medicare beneficiary ID numbers)ari…" at bounding box center [370, 571] width 420 height 40
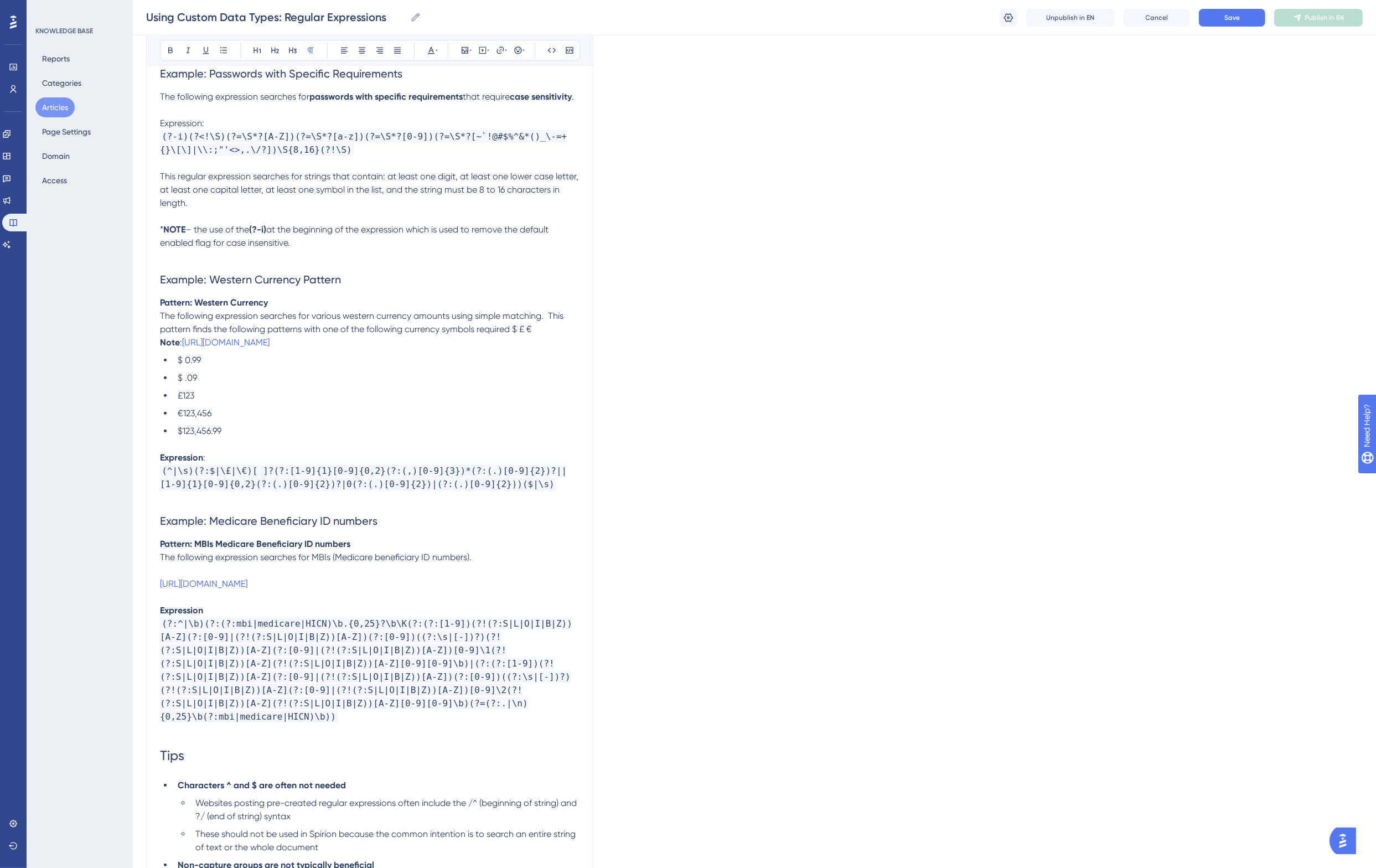
click at [482, 564] on p "The following expression searches for MBIs (Medicare beneficiary ID numbers)." at bounding box center [370, 557] width 420 height 13
click at [302, 577] on p at bounding box center [370, 571] width 420 height 13
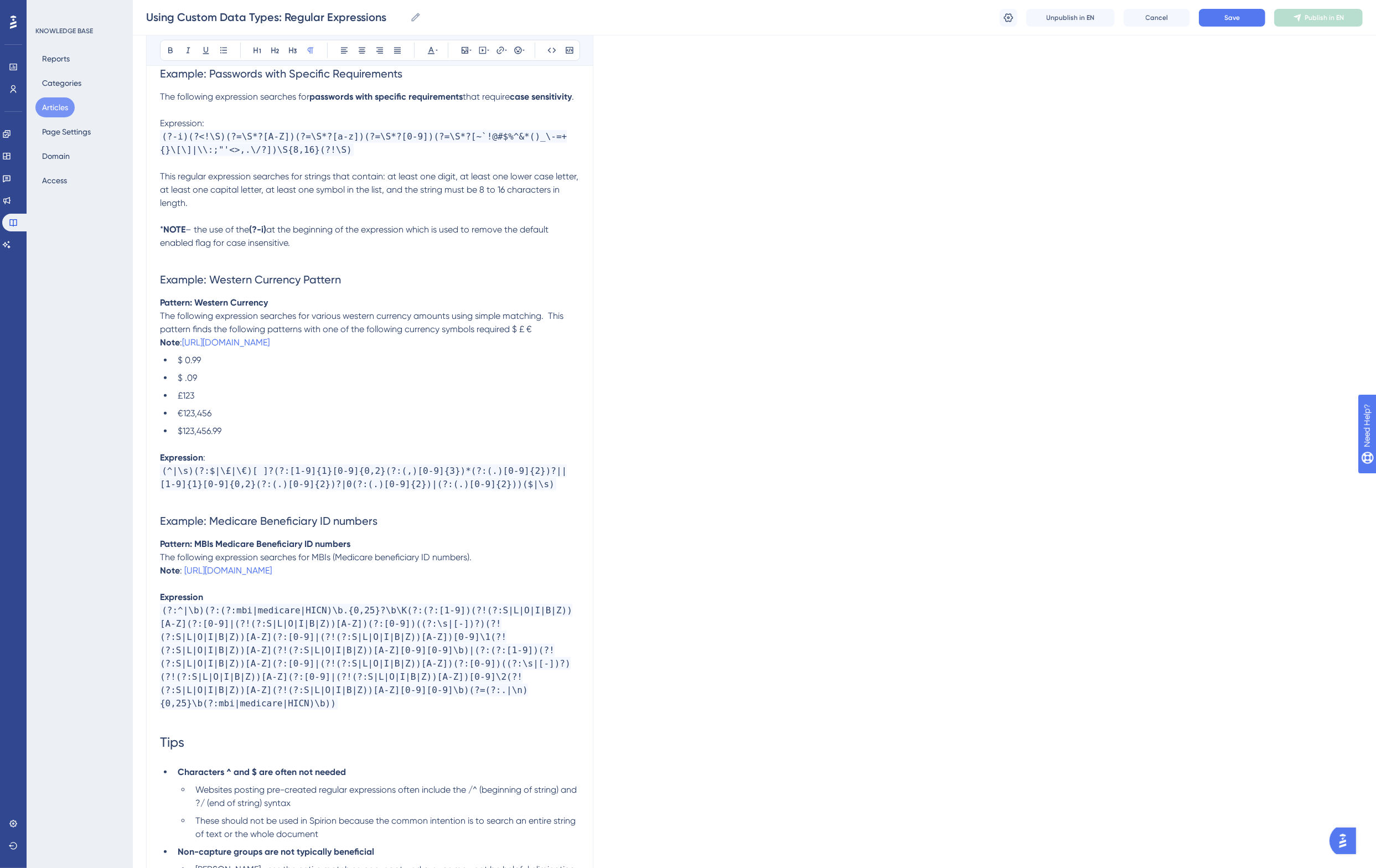
click at [335, 604] on p "Expression" at bounding box center [370, 597] width 420 height 13
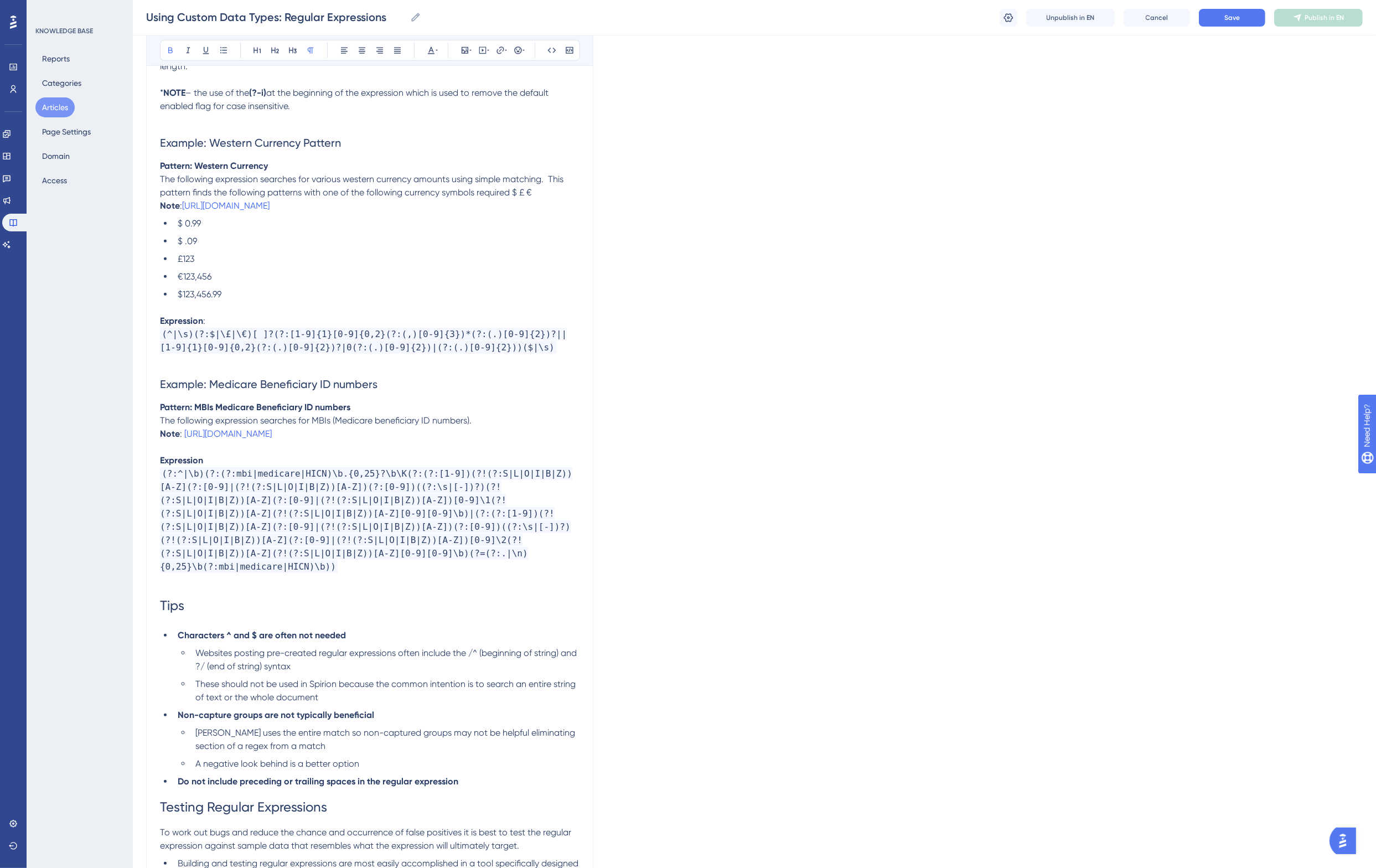
scroll to position [1096, 0]
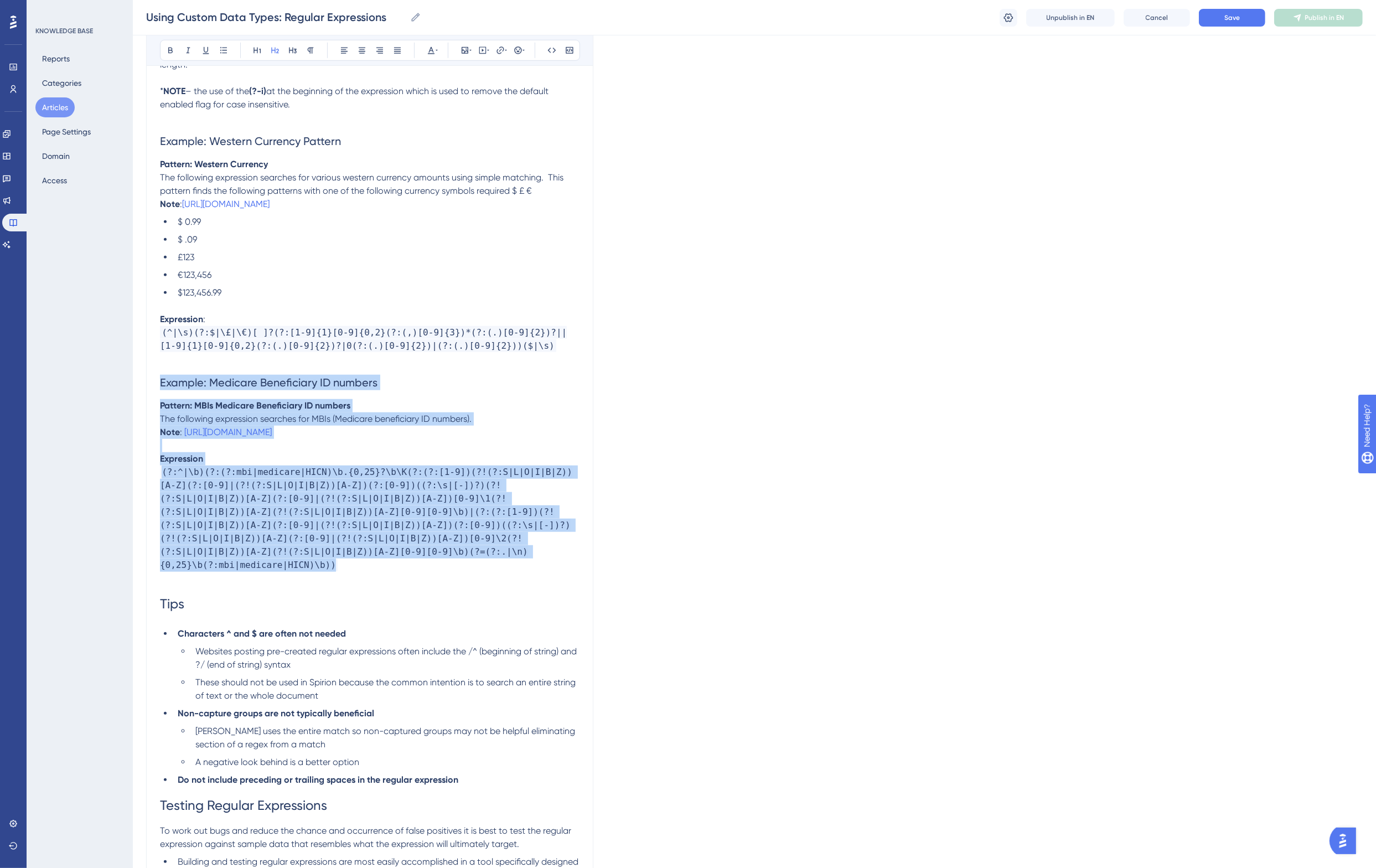
drag, startPoint x: 160, startPoint y: 393, endPoint x: 400, endPoint y: 566, distance: 295.9
copy div "Example: Medicare Beneficiary ID numbers Pattern: MBIs Medicare Beneficiary ID …"
click at [401, 571] on p "(?:^|\b)(?:(?:mbi|medicare|HICN)\b.{0,25}?\b\K(?:(?:[1-9])(?!(?:S|L|O|I|B|Z))[A…" at bounding box center [370, 518] width 420 height 106
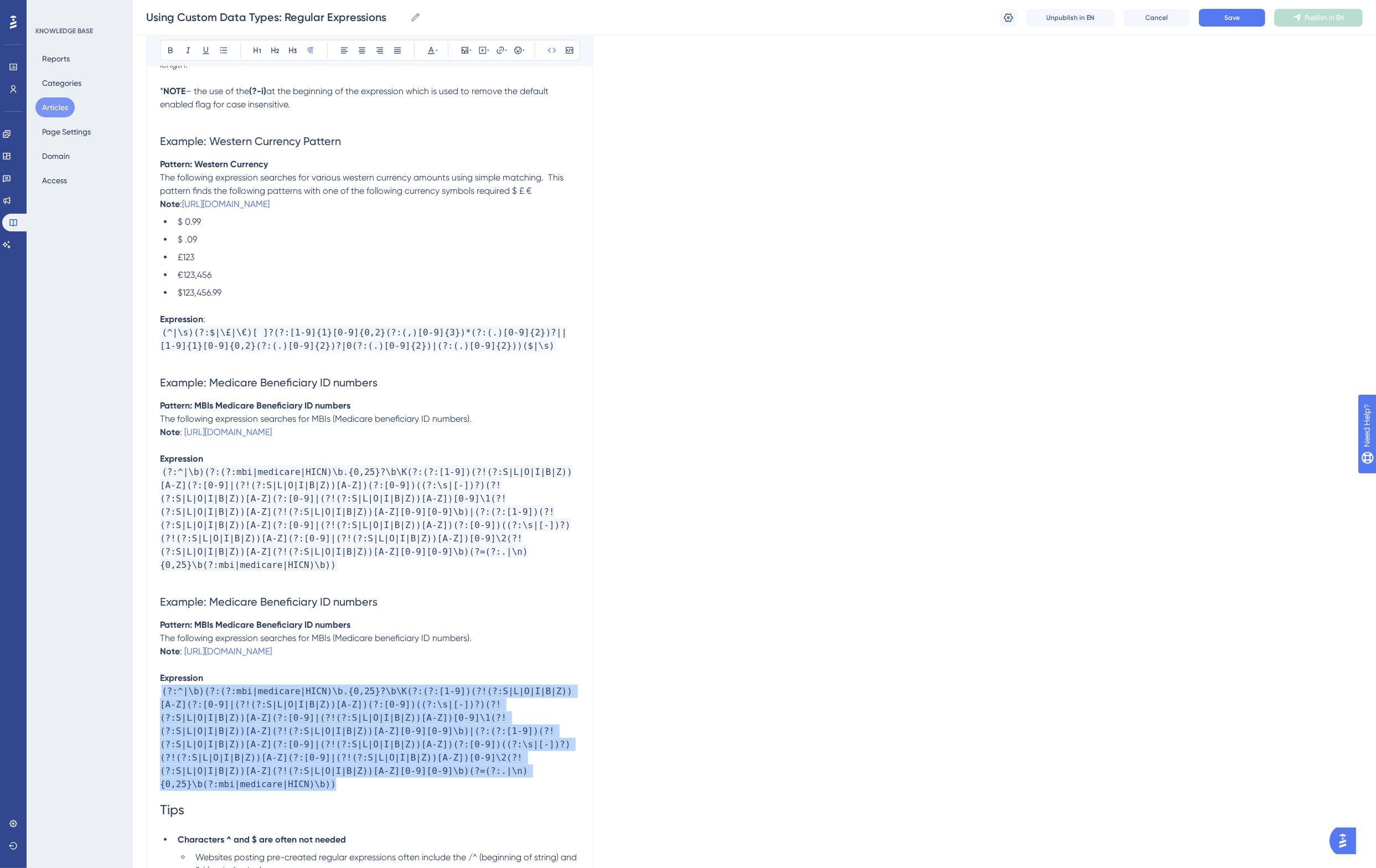
drag, startPoint x: 358, startPoint y: 776, endPoint x: 152, endPoint y: 697, distance: 220.6
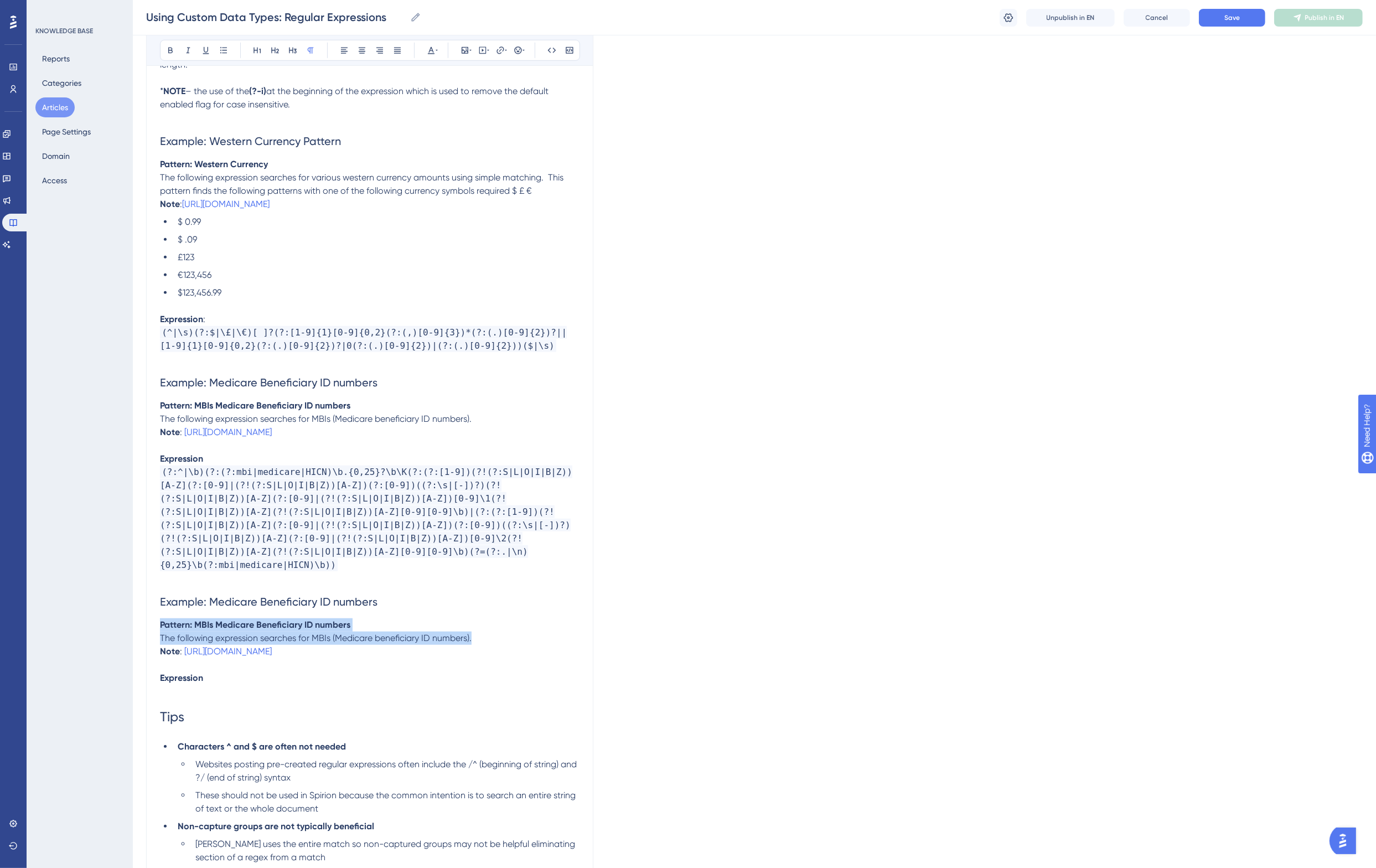
drag, startPoint x: 407, startPoint y: 634, endPoint x: 147, endPoint y: 623, distance: 260.2
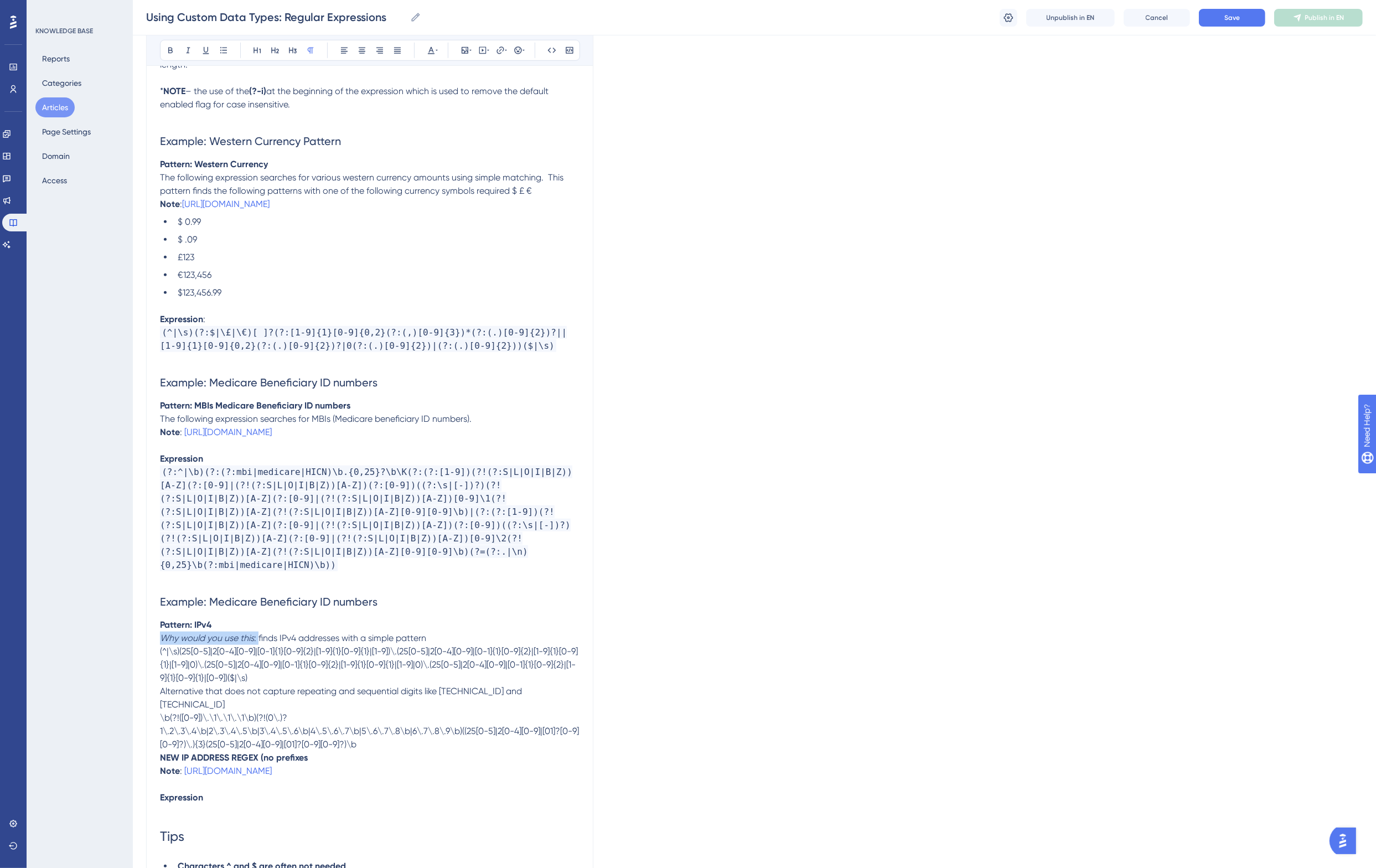
drag, startPoint x: 258, startPoint y: 637, endPoint x: 124, endPoint y: 638, distance: 134.0
drag, startPoint x: 488, startPoint y: 430, endPoint x: 161, endPoint y: 427, distance: 327.0
click at [161, 426] on p "The following expression searches for MBIs (Medicare beneficiary ID numbers)." at bounding box center [370, 419] width 420 height 13
copy span "The following expression searches for MBIs (Medicare beneficiary ID numbers)."
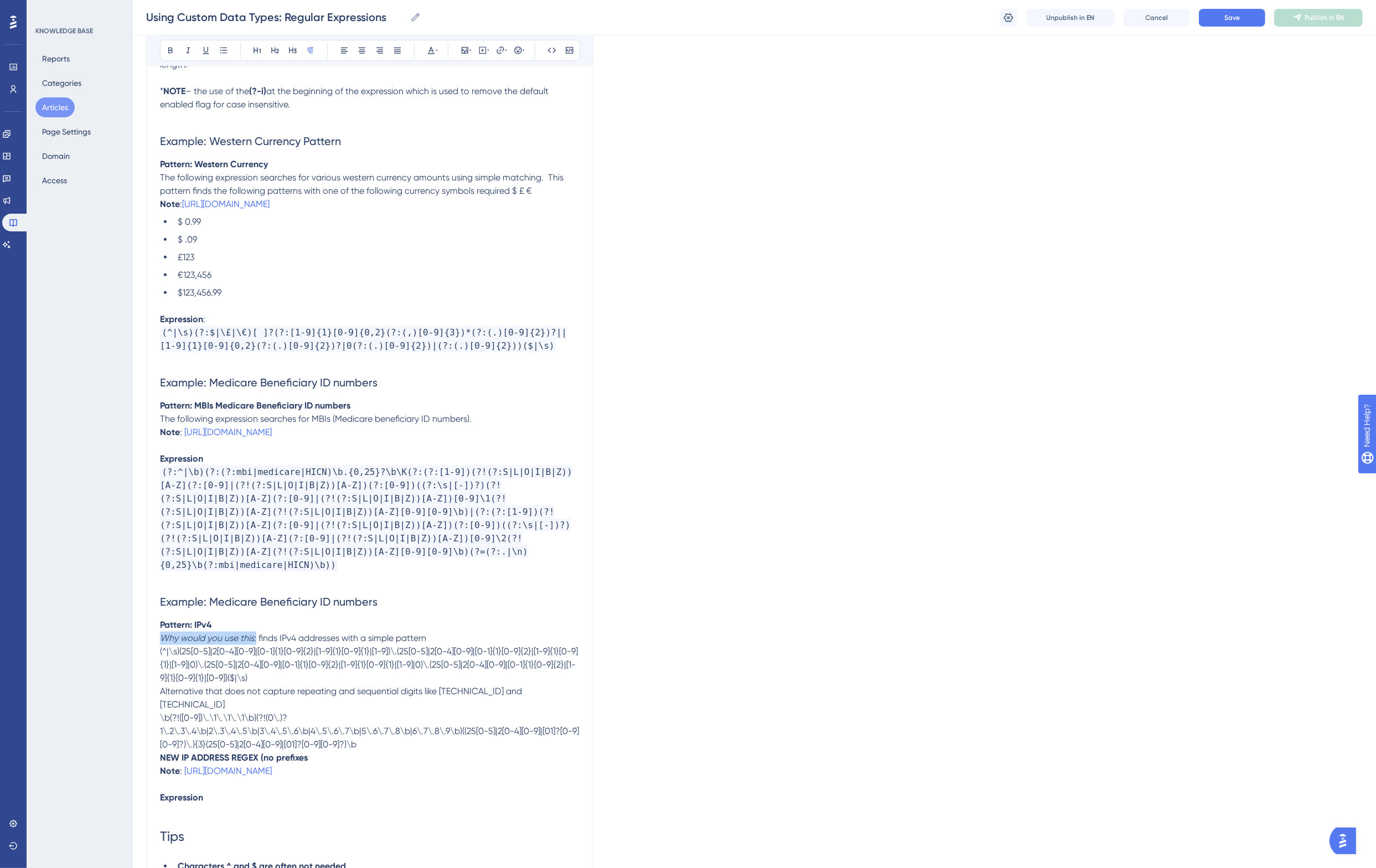
drag, startPoint x: 255, startPoint y: 638, endPoint x: 150, endPoint y: 637, distance: 105.0
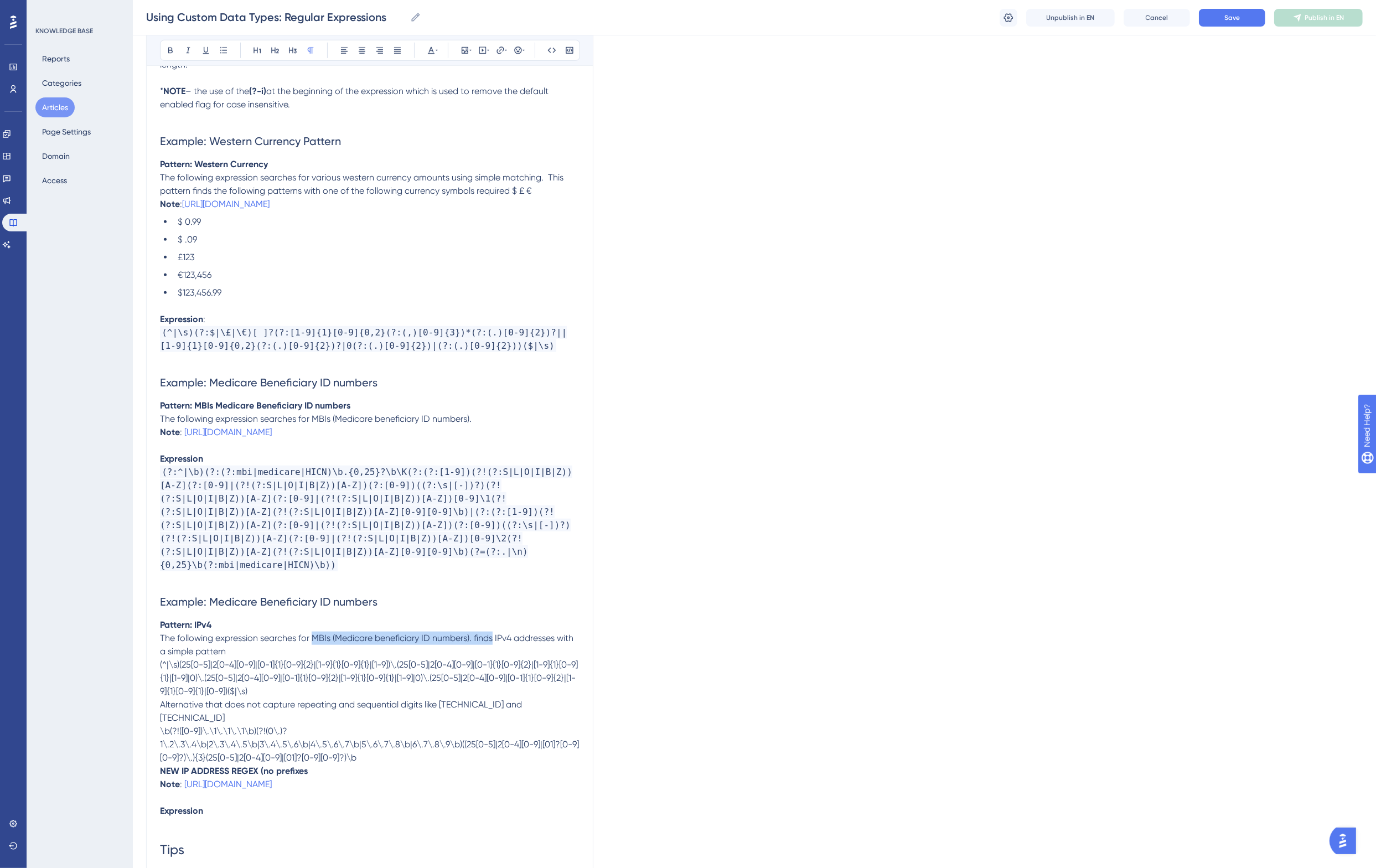
drag, startPoint x: 494, startPoint y: 638, endPoint x: 311, endPoint y: 638, distance: 183.0
click at [311, 638] on span "The following expression searches for MBIs (Medicare beneficiary ID numbers). f…" at bounding box center [367, 644] width 416 height 24
click at [331, 695] on p "(^|\s)(25[0-5]|2[0-4][0-9]|[0-1]{1}[0-9]{2}|[1-9]{1}[0-9]{1}|[1-9])\.(25[0-5]|2…" at bounding box center [370, 678] width 420 height 40
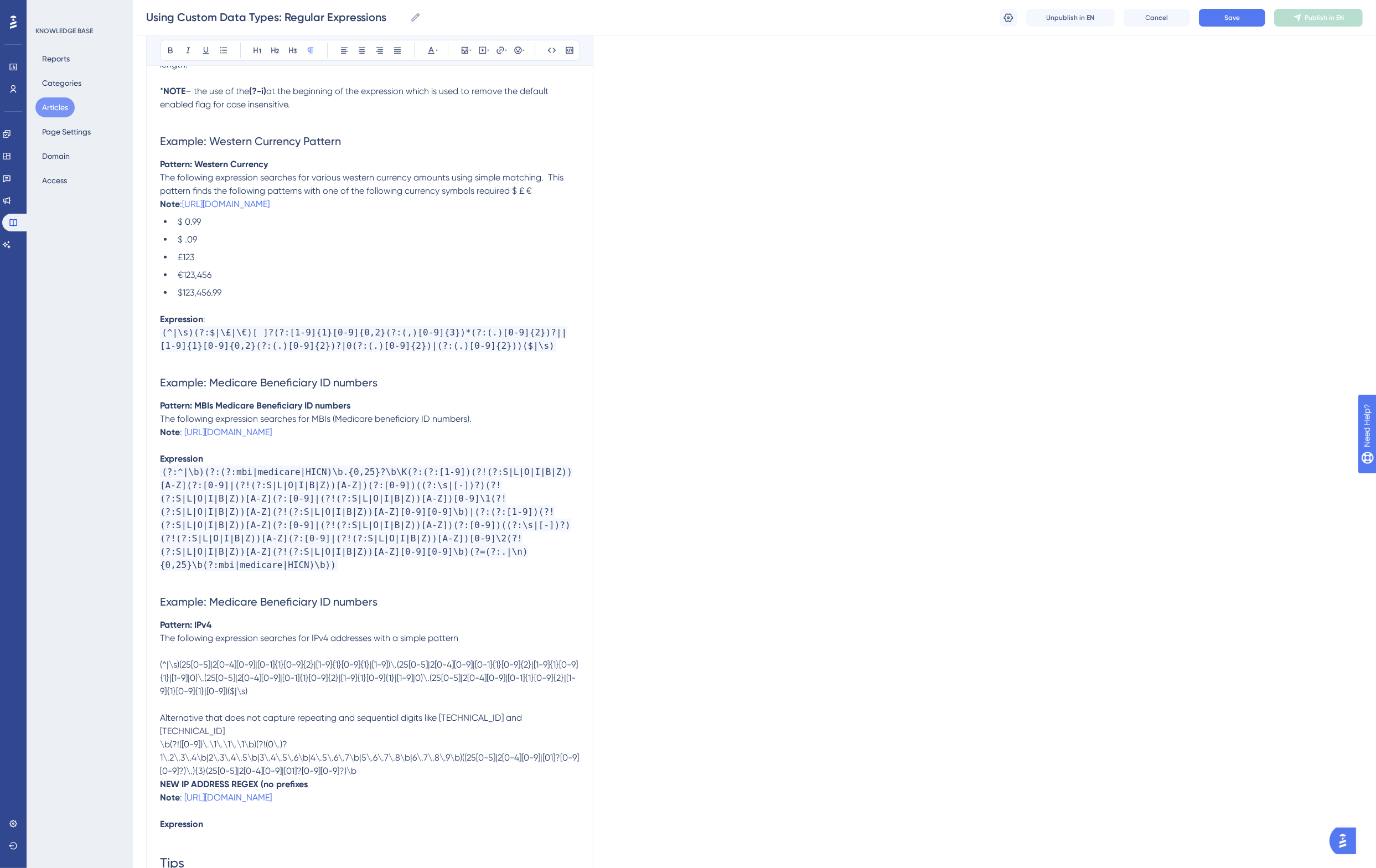
click at [414, 759] on p "\b(?!([0-9])\.\1\.\1\.\1\b)(?!(0\.)?1\.2\.3\.4\b|2\.3\.4\.5\b|3\.4\.5\.6\b|4\.5…" at bounding box center [370, 758] width 420 height 40
click at [349, 791] on p "NEW IP ADDRESS REGEX (no prefixes" at bounding box center [370, 798] width 420 height 13
drag, startPoint x: 328, startPoint y: 783, endPoint x: 145, endPoint y: 788, distance: 183.1
click at [176, 792] on strong "NEW IP ADDRESS REGEX (no prefixes)" at bounding box center [235, 797] width 150 height 11
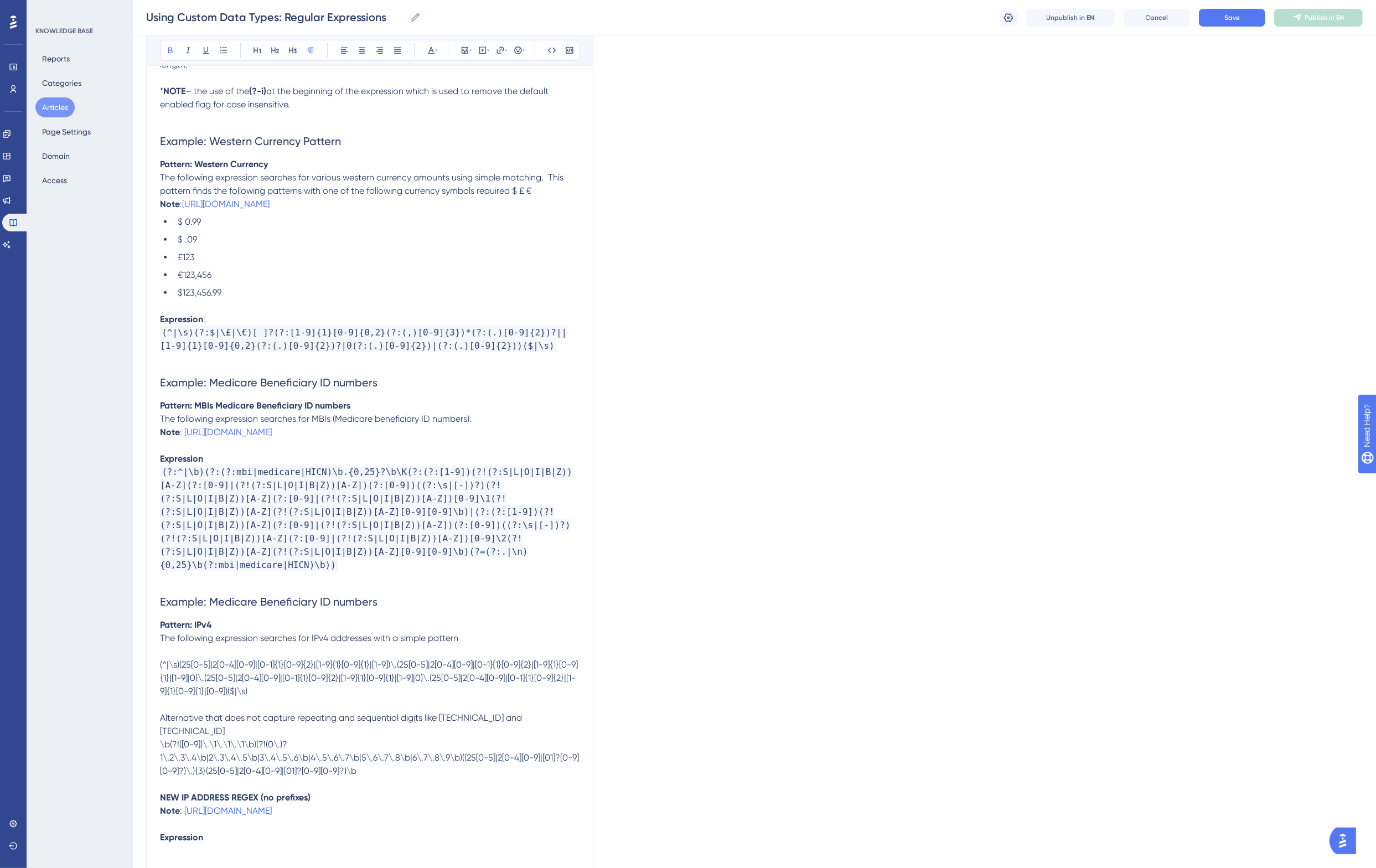
click at [170, 792] on strong "NEW IP ADDRESS REGEX (no prefixes)" at bounding box center [235, 797] width 150 height 11
drag, startPoint x: 214, startPoint y: 469, endPoint x: 129, endPoint y: 470, distance: 85.0
copy strong "Expression"
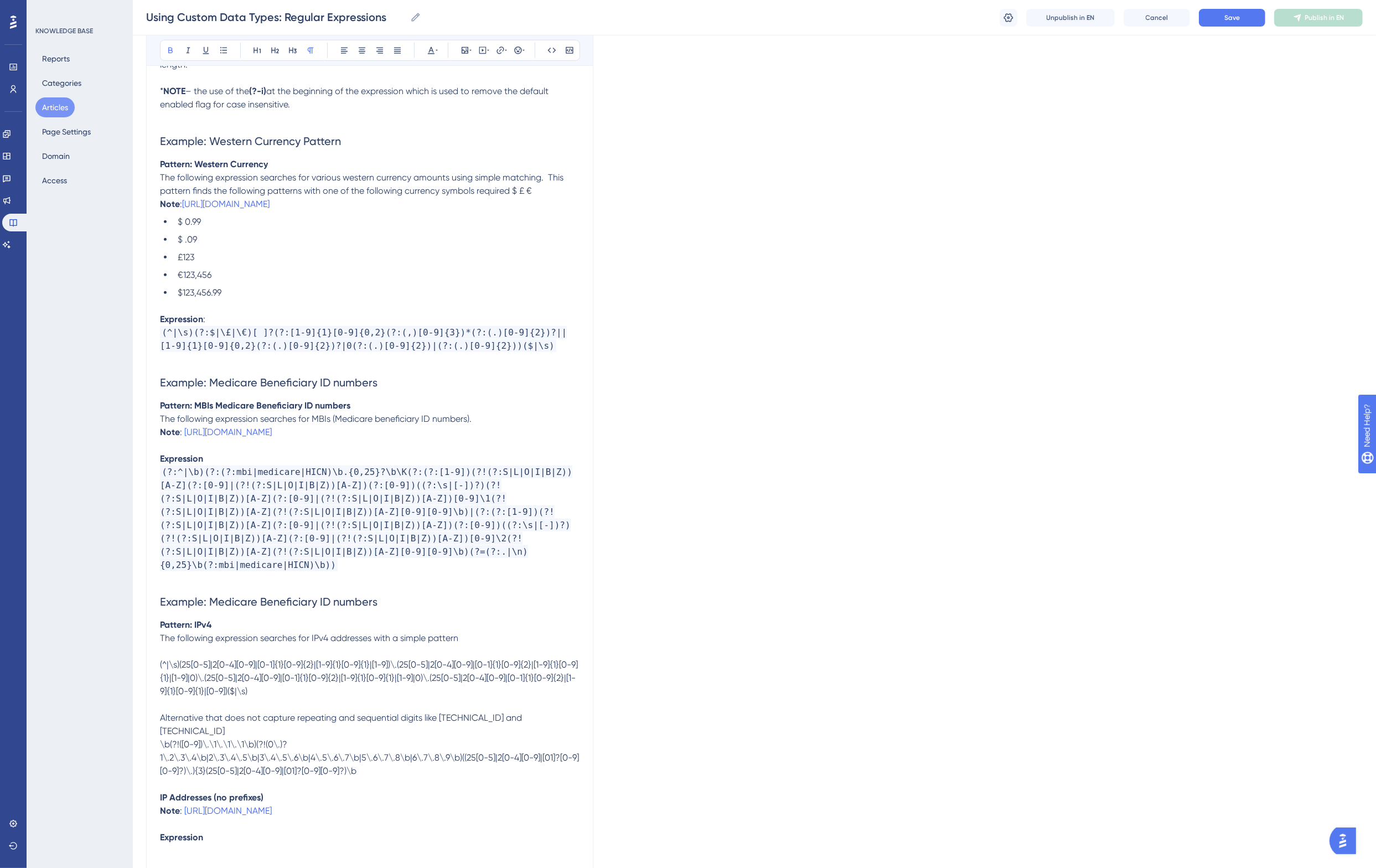
click at [346, 644] on p "The following expression searches for IPv4 addresses with a simple pattern" at bounding box center [370, 638] width 420 height 13
click at [468, 642] on p "The following expression searches for IPv4 addresses with a simple pattern" at bounding box center [370, 638] width 420 height 13
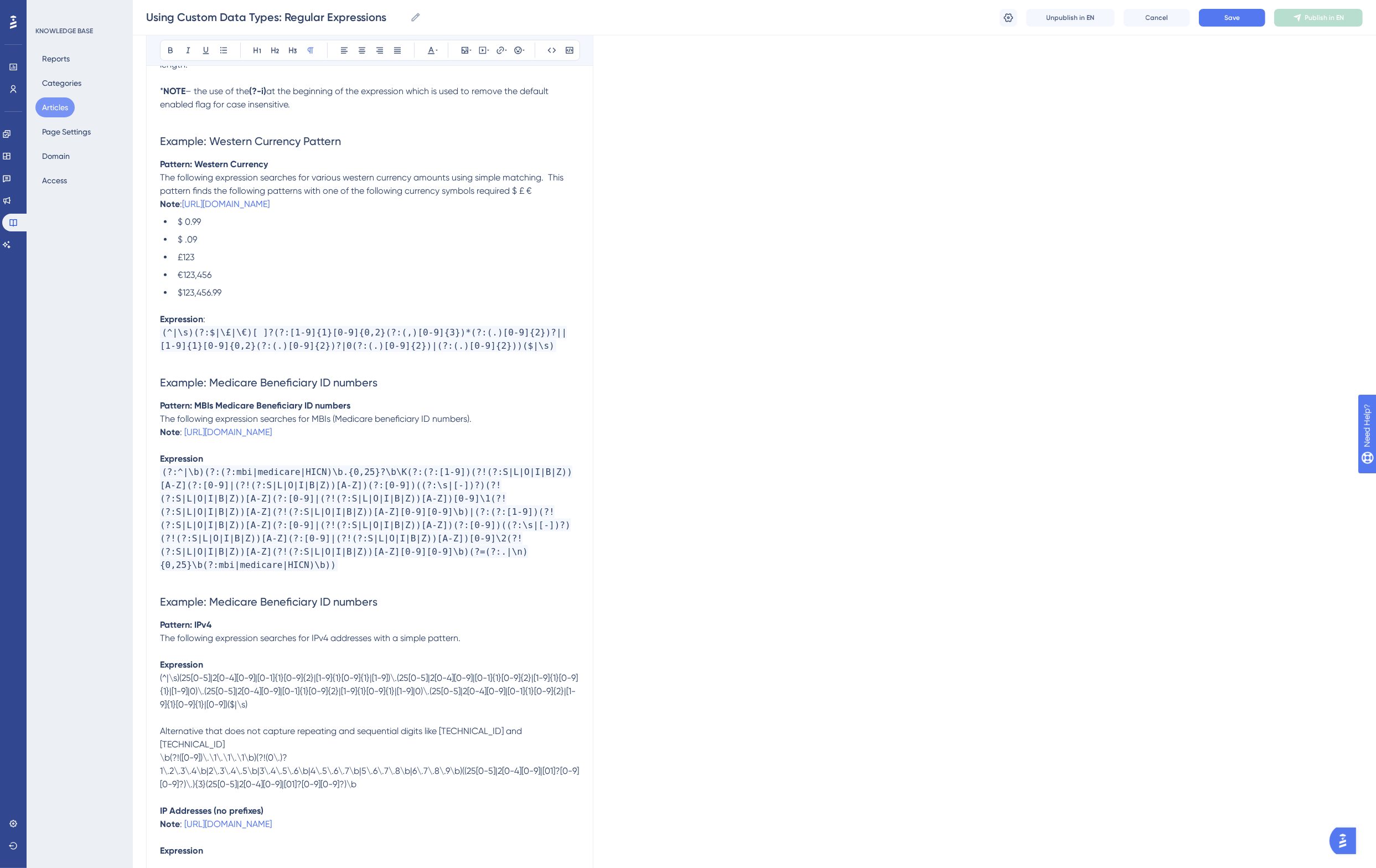
click at [520, 731] on p "Alternative that does not capture repeating and sequential digits like 0.0.0.0 …" at bounding box center [370, 738] width 420 height 27
click at [184, 752] on span "Expression" at bounding box center [181, 757] width 42 height 11
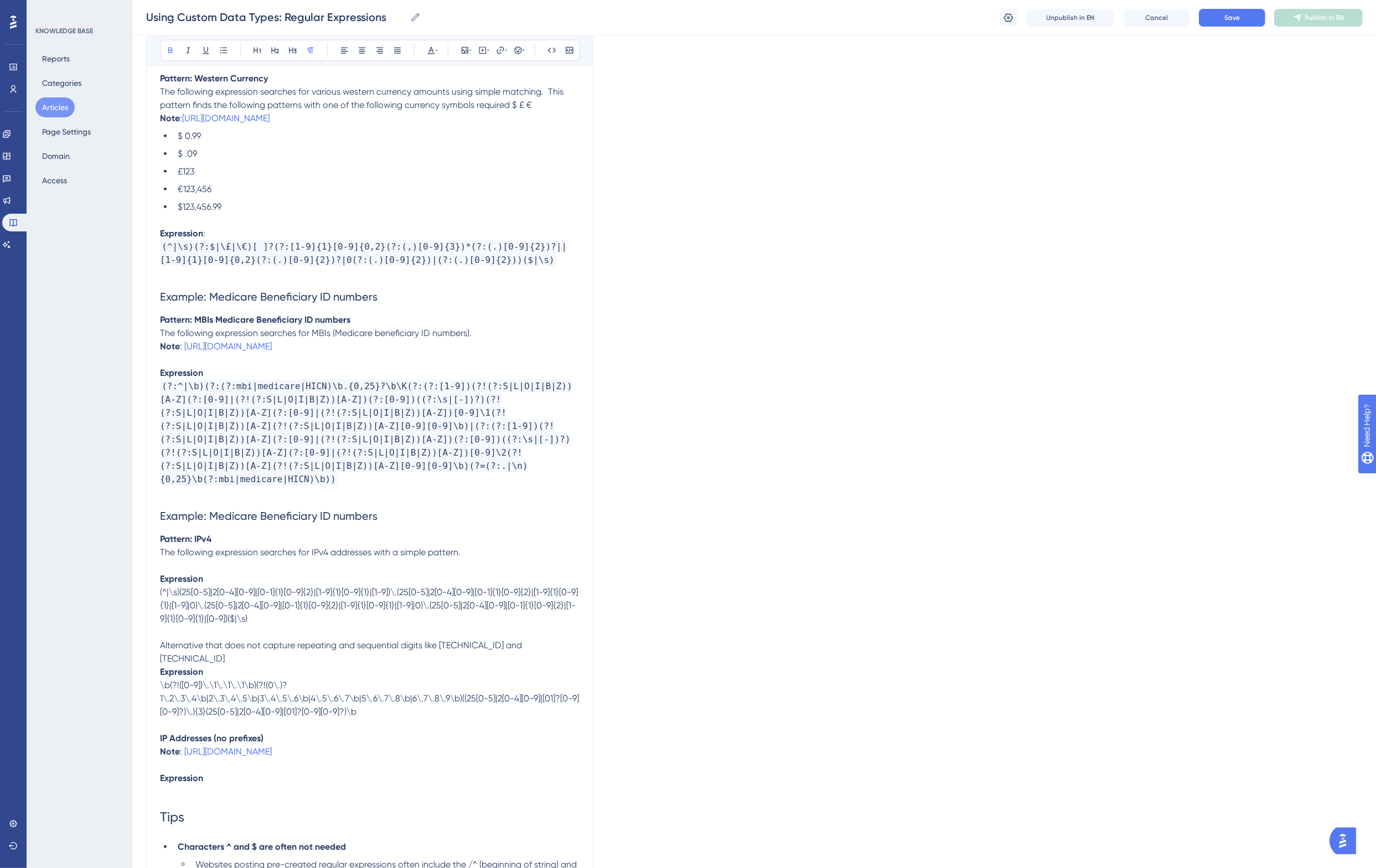
scroll to position [1234, 0]
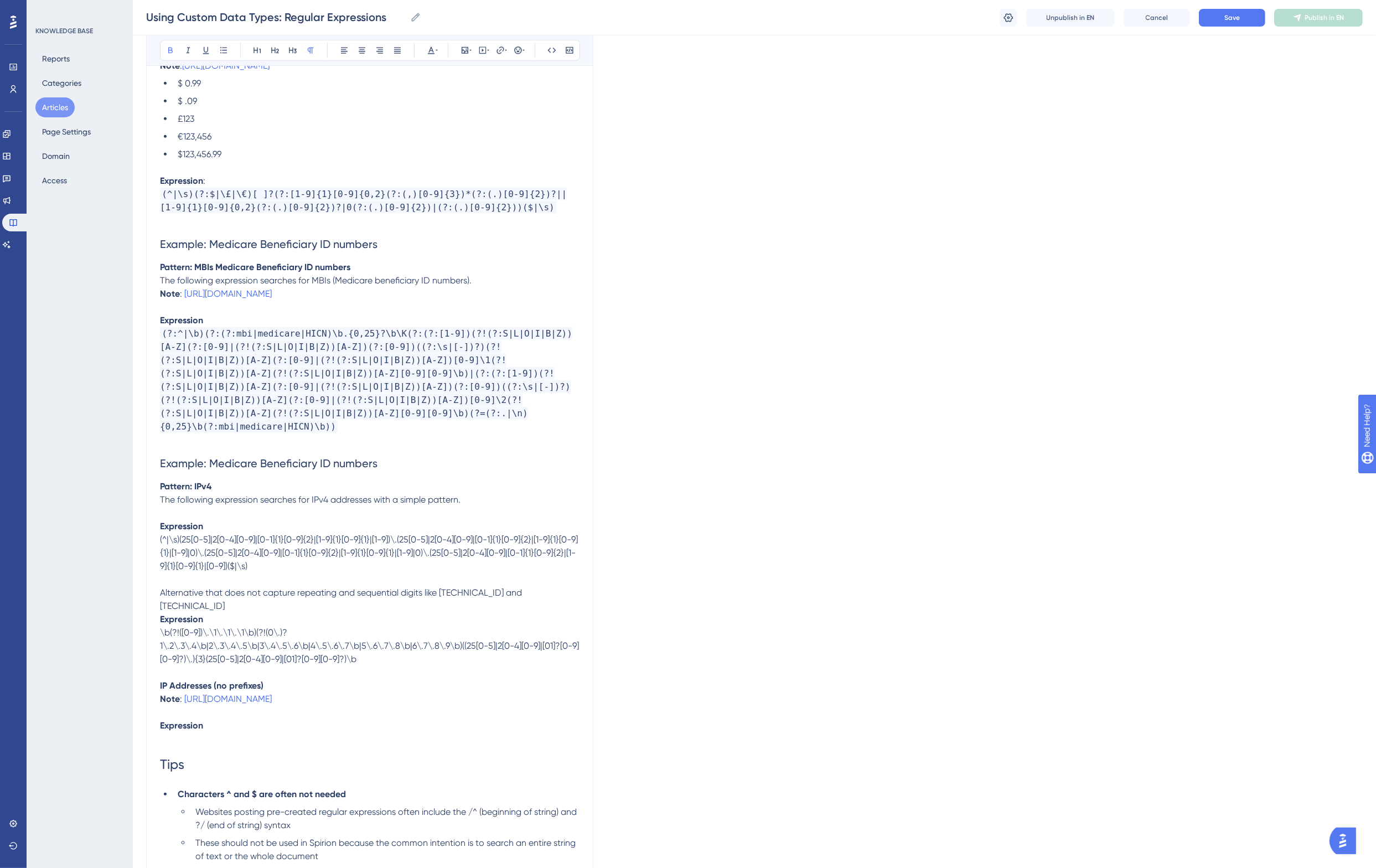
click at [281, 679] on p "IP Addresses (no prefixes)" at bounding box center [370, 686] width 420 height 13
click at [174, 680] on strong "IP Addresses (no prefixes)" at bounding box center [211, 685] width 103 height 11
click at [1237, 17] on span "Save" at bounding box center [1232, 18] width 16 height 9
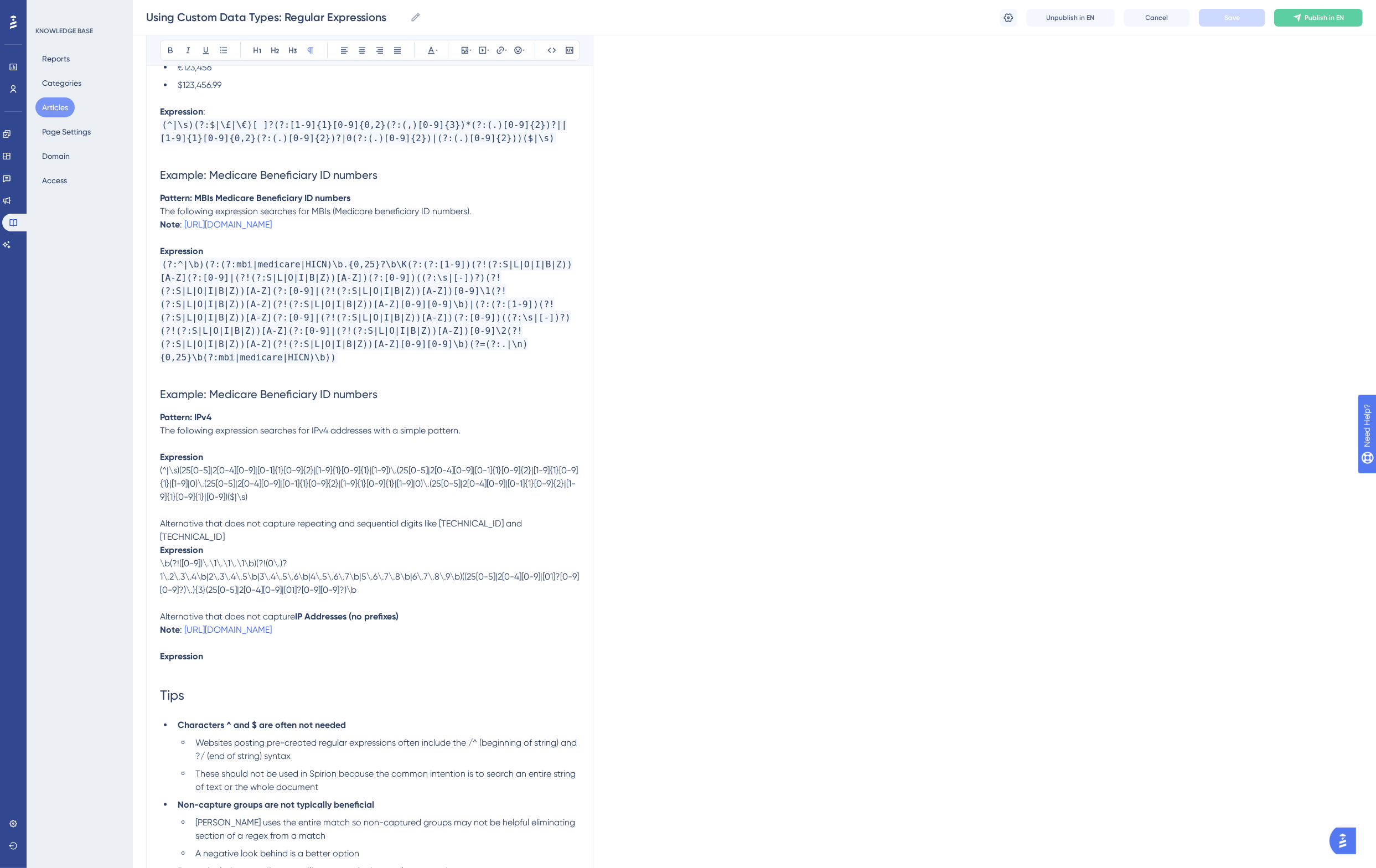
scroll to position [1372, 0]
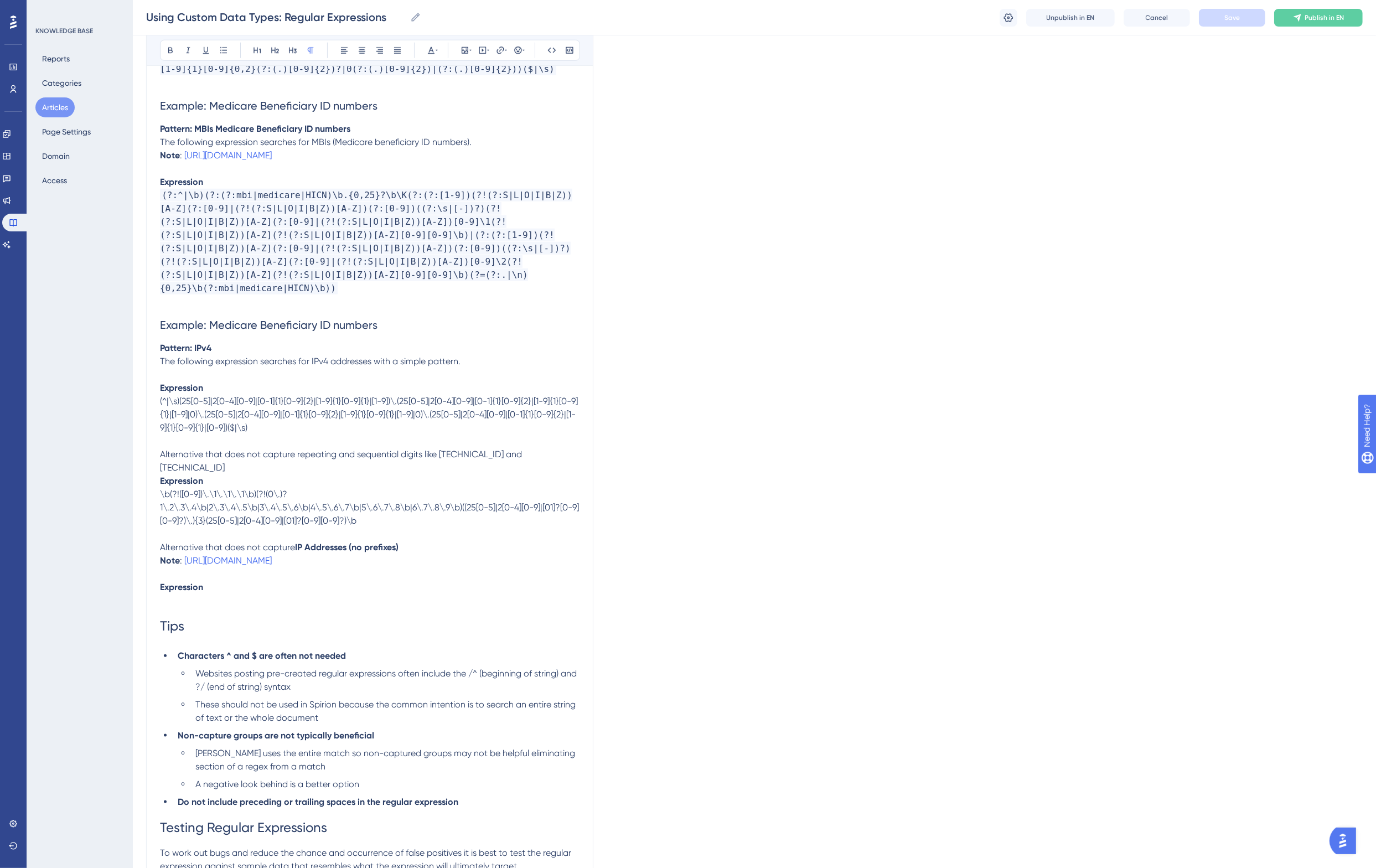
click at [200, 594] on p at bounding box center [370, 600] width 420 height 13
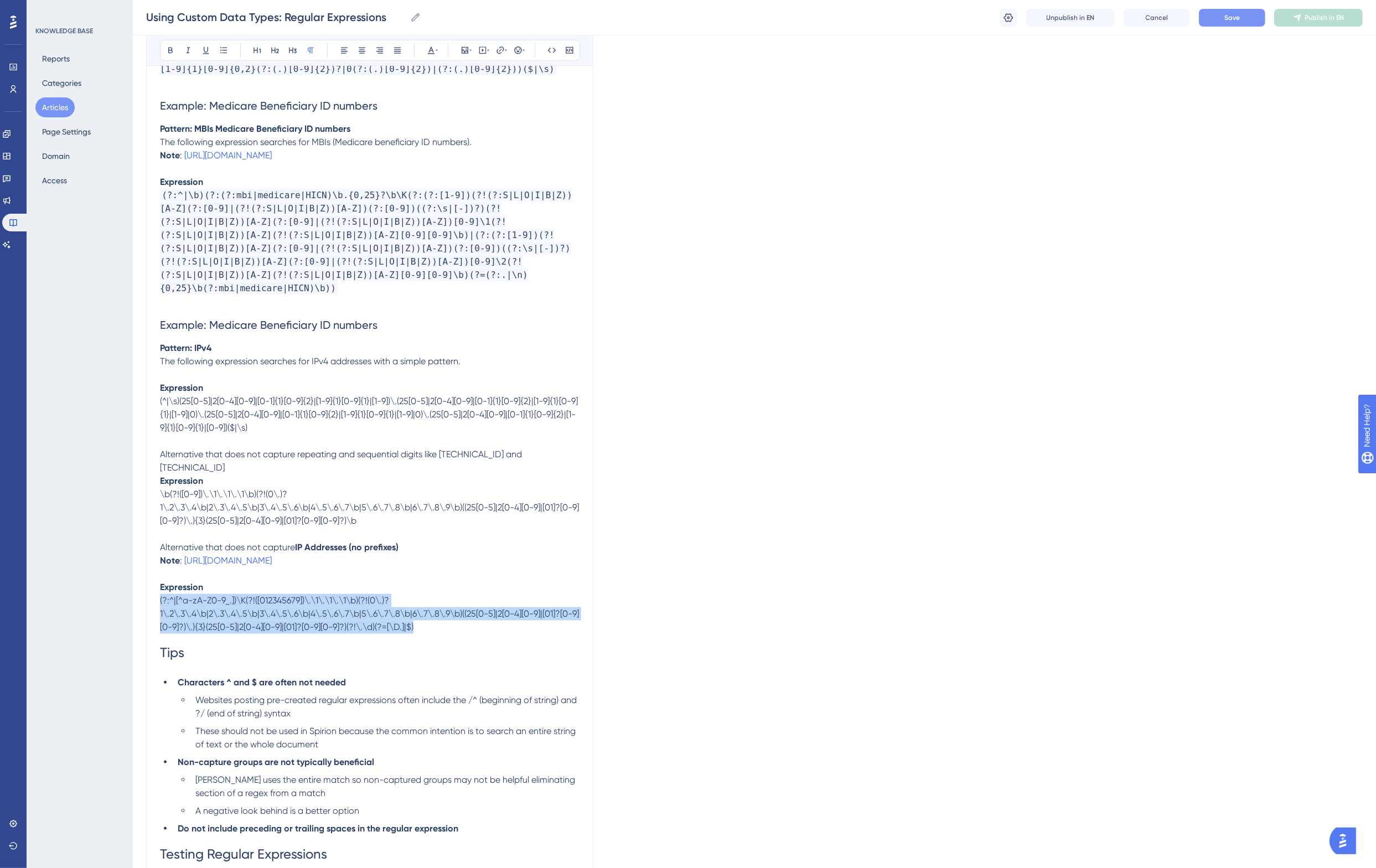
drag, startPoint x: 457, startPoint y: 613, endPoint x: 153, endPoint y: 582, distance: 305.6
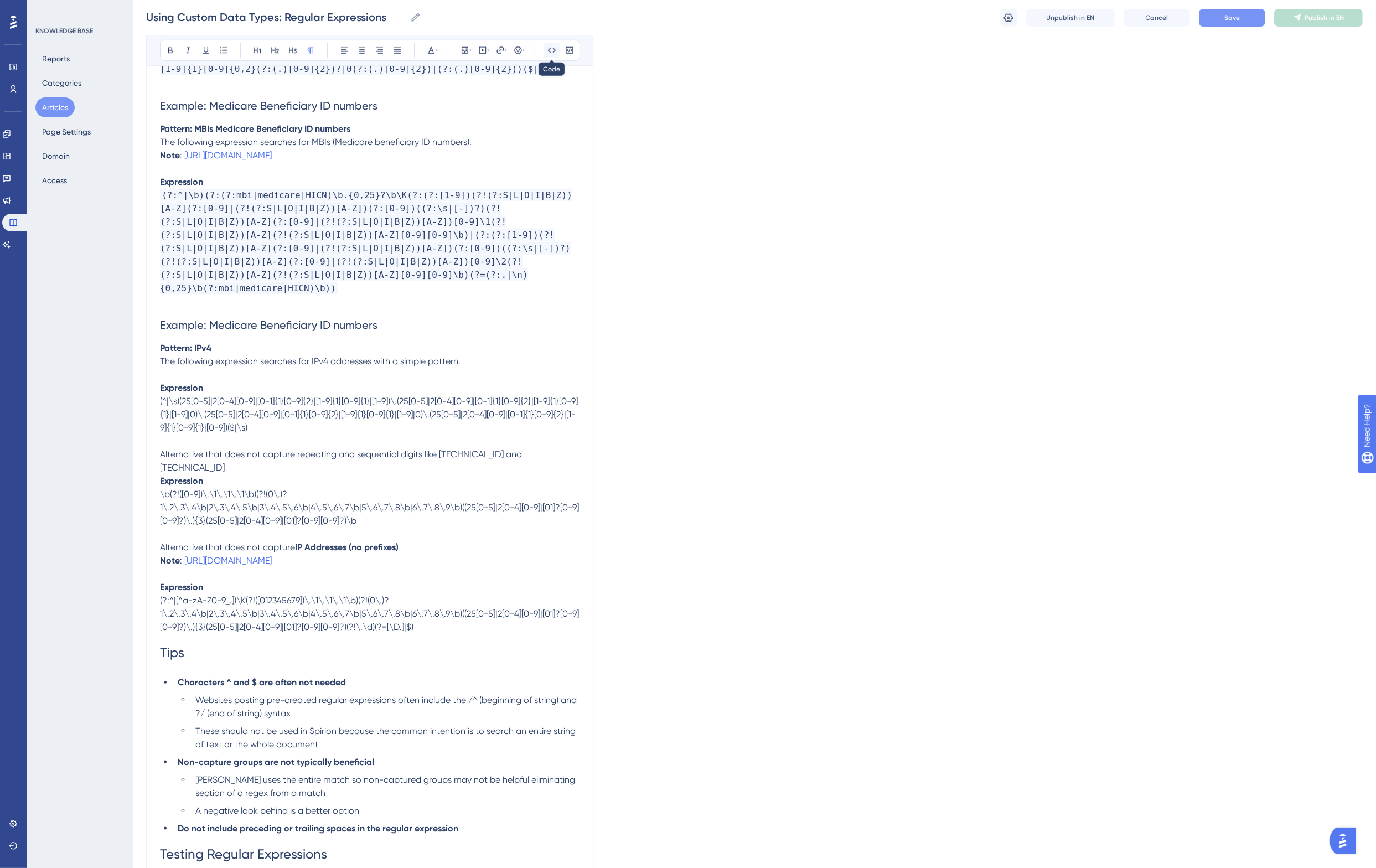
click at [548, 46] on icon at bounding box center [552, 51] width 9 height 9
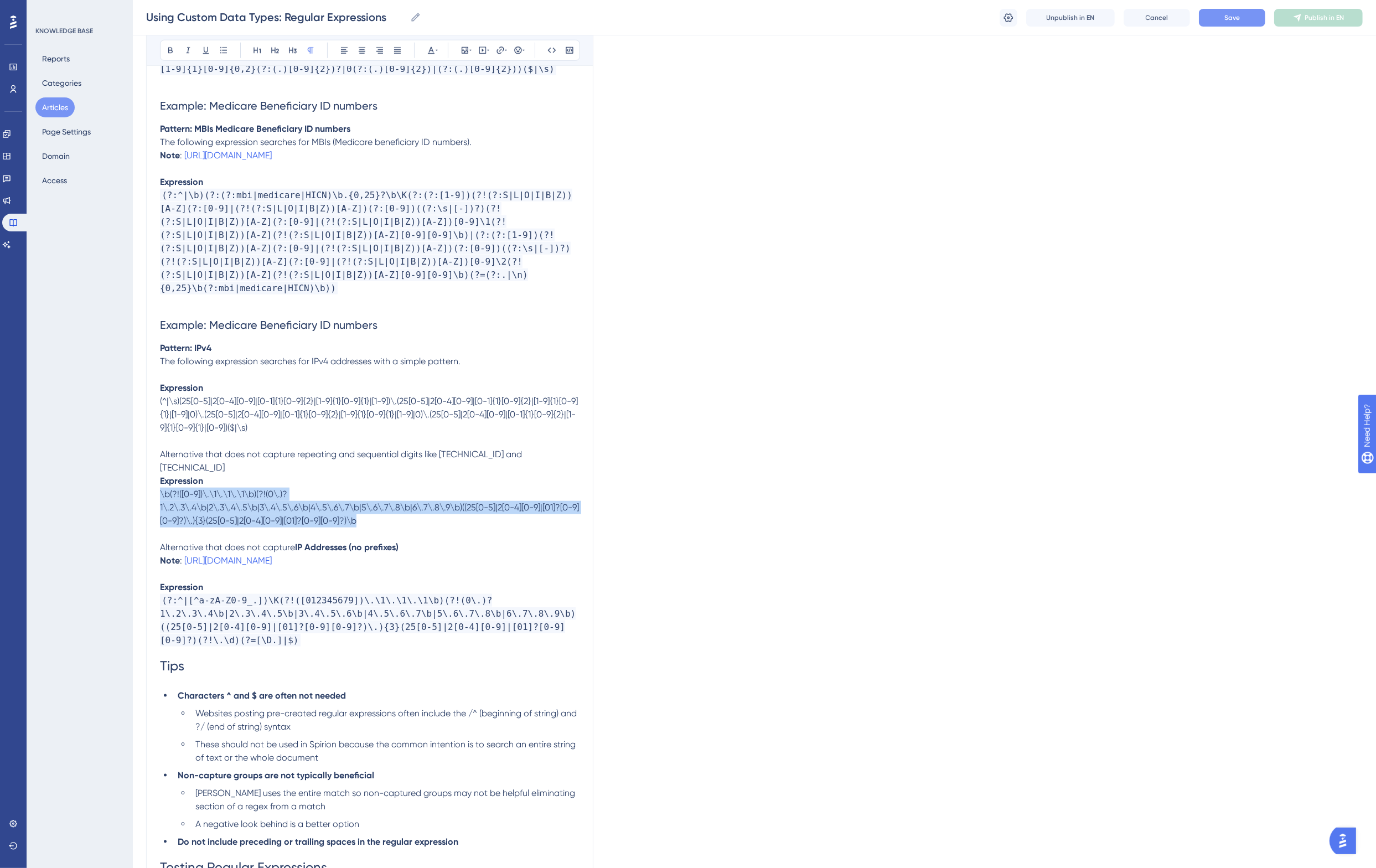
drag, startPoint x: 397, startPoint y: 509, endPoint x: 144, endPoint y: 485, distance: 254.1
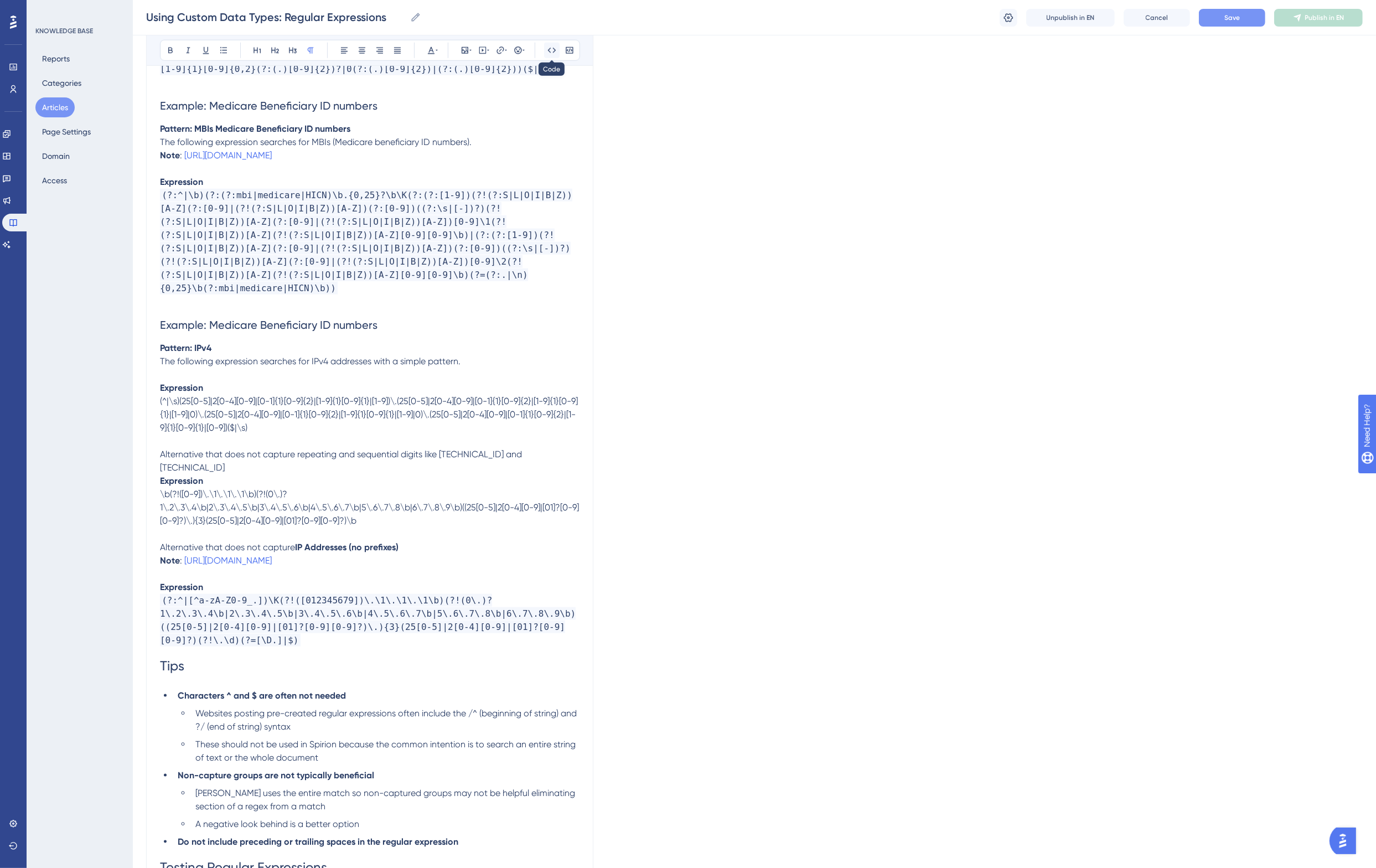
click at [550, 49] on icon at bounding box center [552, 50] width 8 height 5
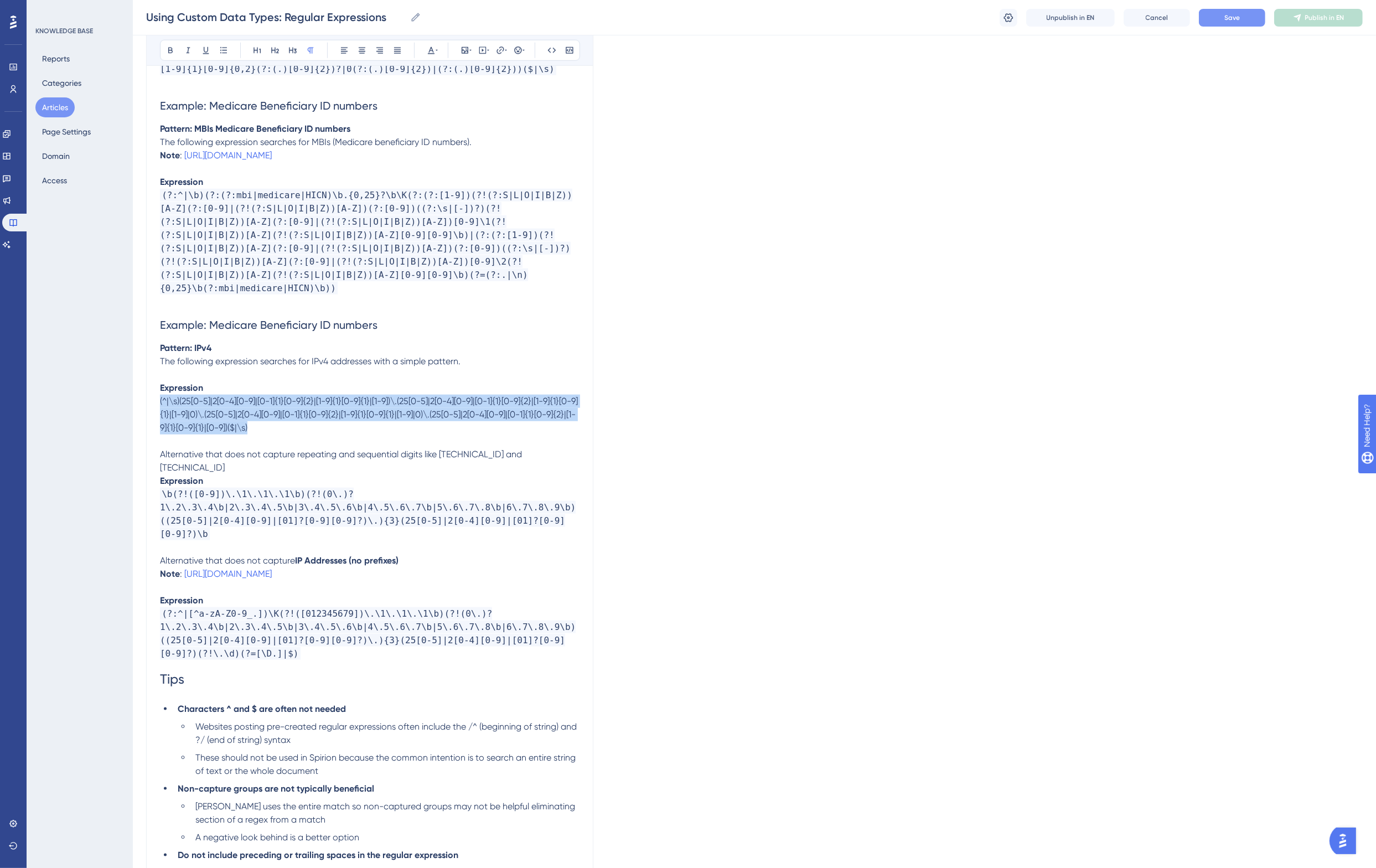
drag, startPoint x: 302, startPoint y: 429, endPoint x: 144, endPoint y: 397, distance: 161.2
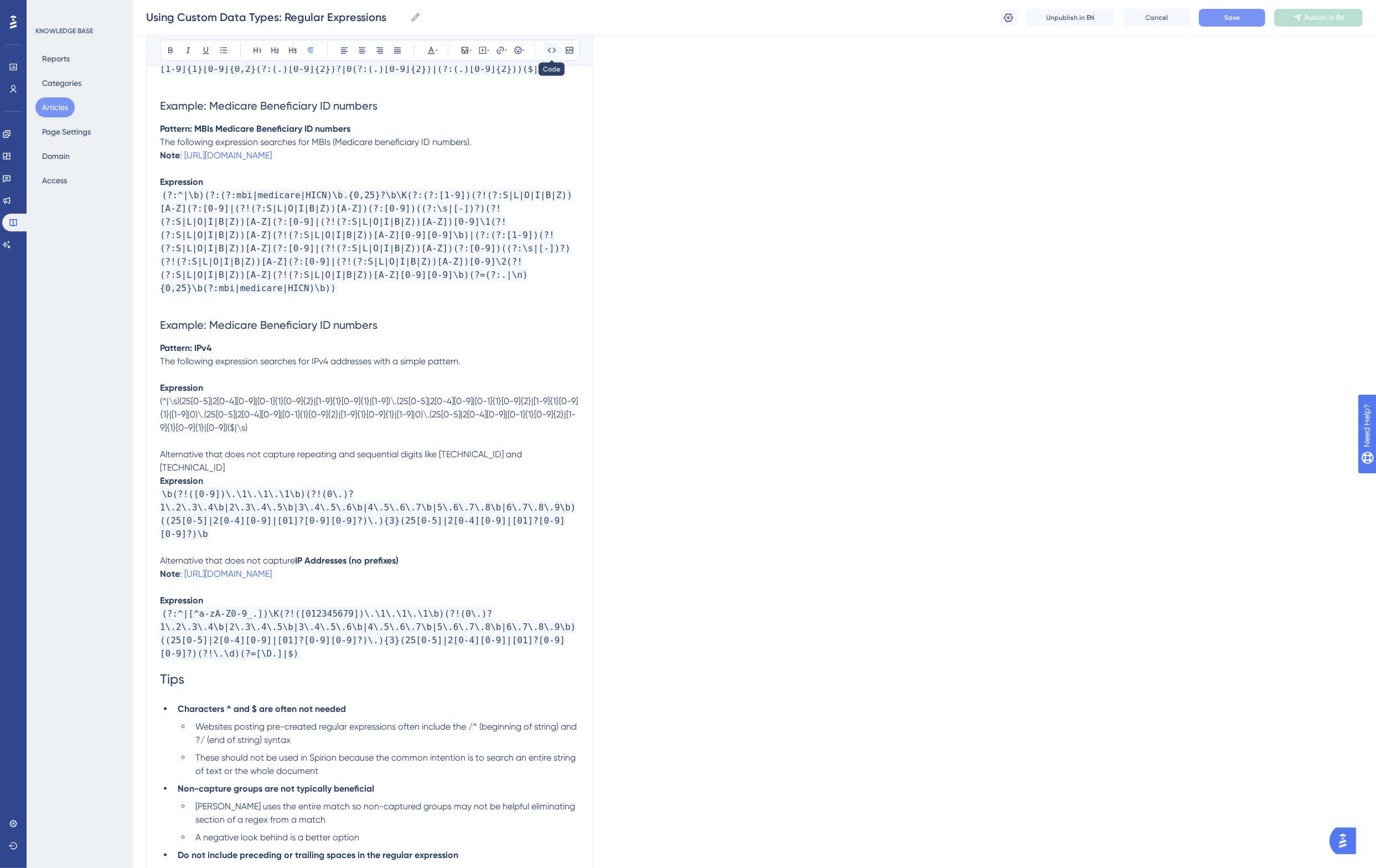
click at [552, 44] on button at bounding box center [552, 51] width 16 height 16
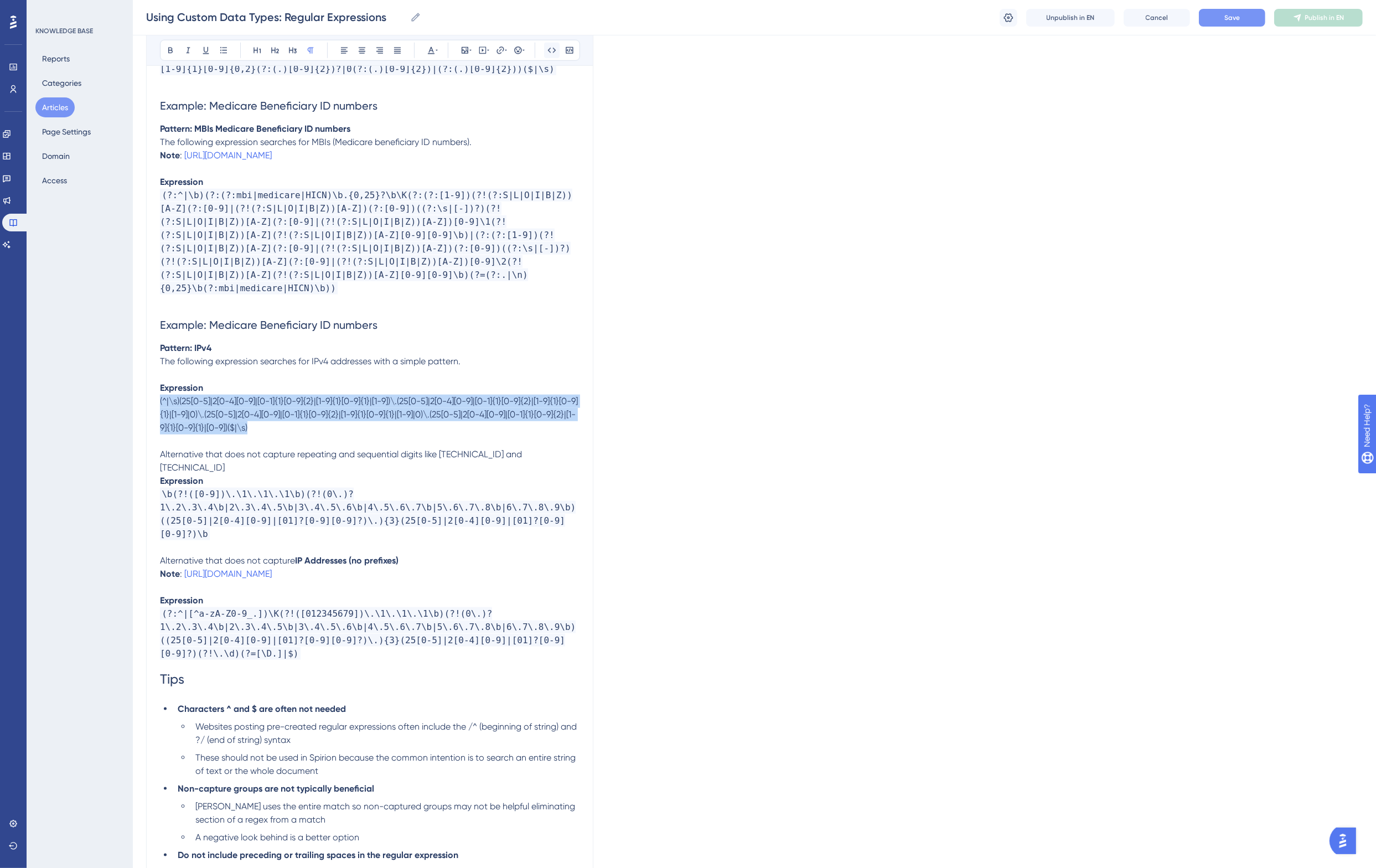
click at [550, 51] on icon at bounding box center [552, 51] width 9 height 9
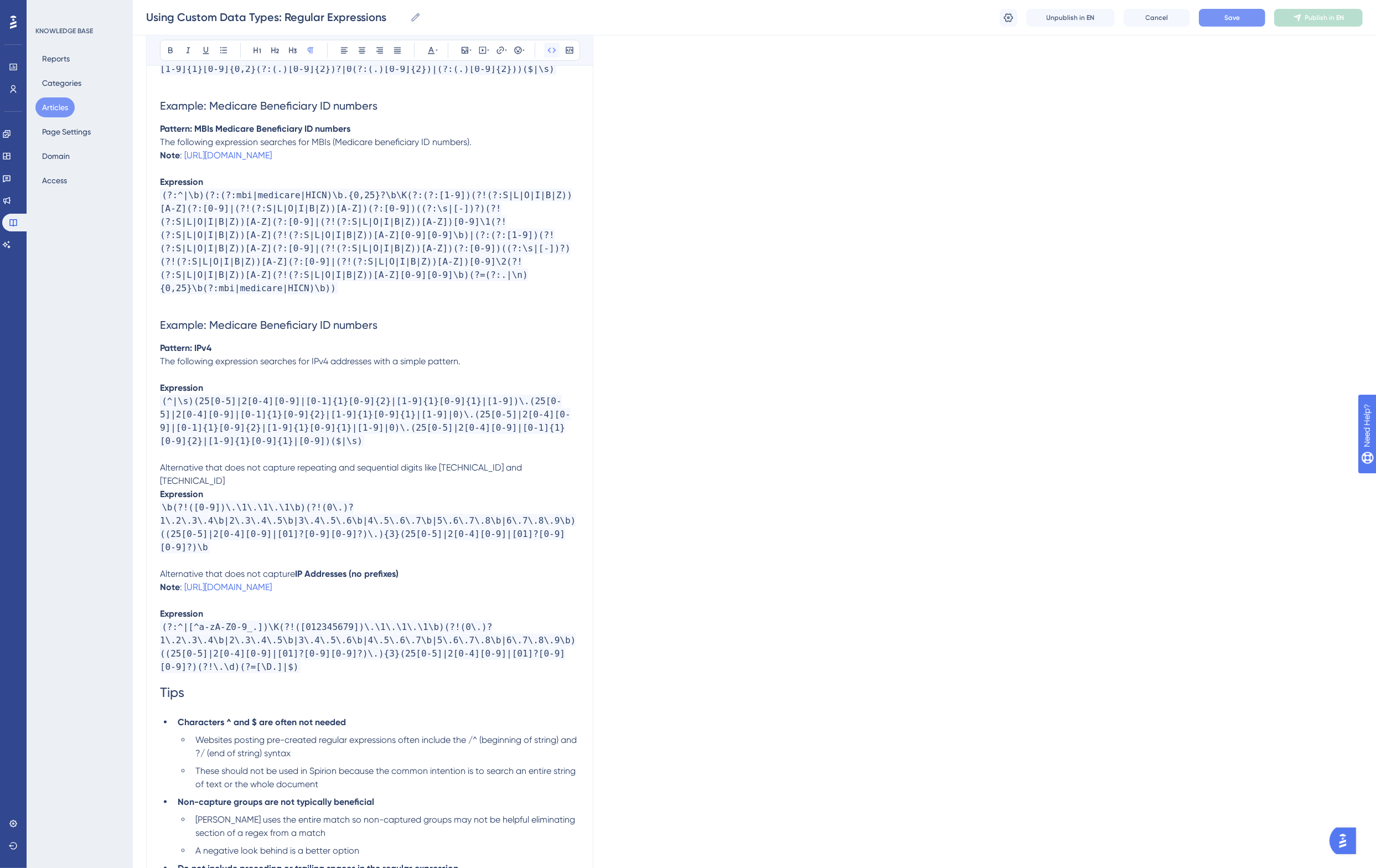
click at [550, 51] on icon at bounding box center [552, 51] width 9 height 9
click at [378, 300] on p at bounding box center [370, 302] width 420 height 13
click at [234, 387] on p "Expression" at bounding box center [370, 388] width 420 height 13
click at [167, 471] on span "Alternative that does not capture repeating and sequential digits like 0.0.0.0 …" at bounding box center [342, 474] width 364 height 24
drag, startPoint x: 278, startPoint y: 469, endPoint x: 162, endPoint y: 471, distance: 116.0
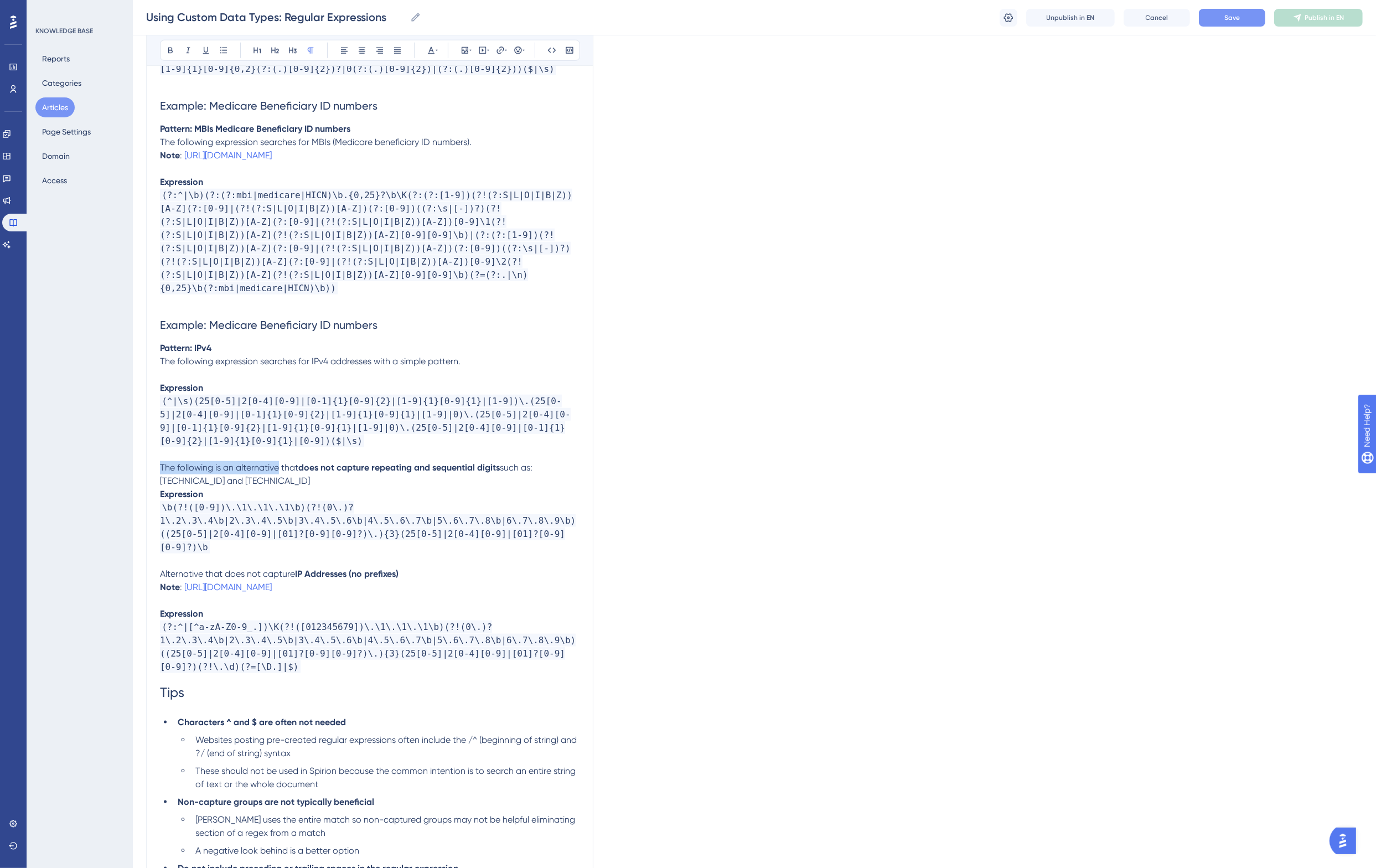
click at [162, 471] on span "The following is an alternative that" at bounding box center [229, 467] width 138 height 11
copy span "The following is an alternative"
click at [162, 568] on span "Alternative that does not capture" at bounding box center [227, 573] width 135 height 11
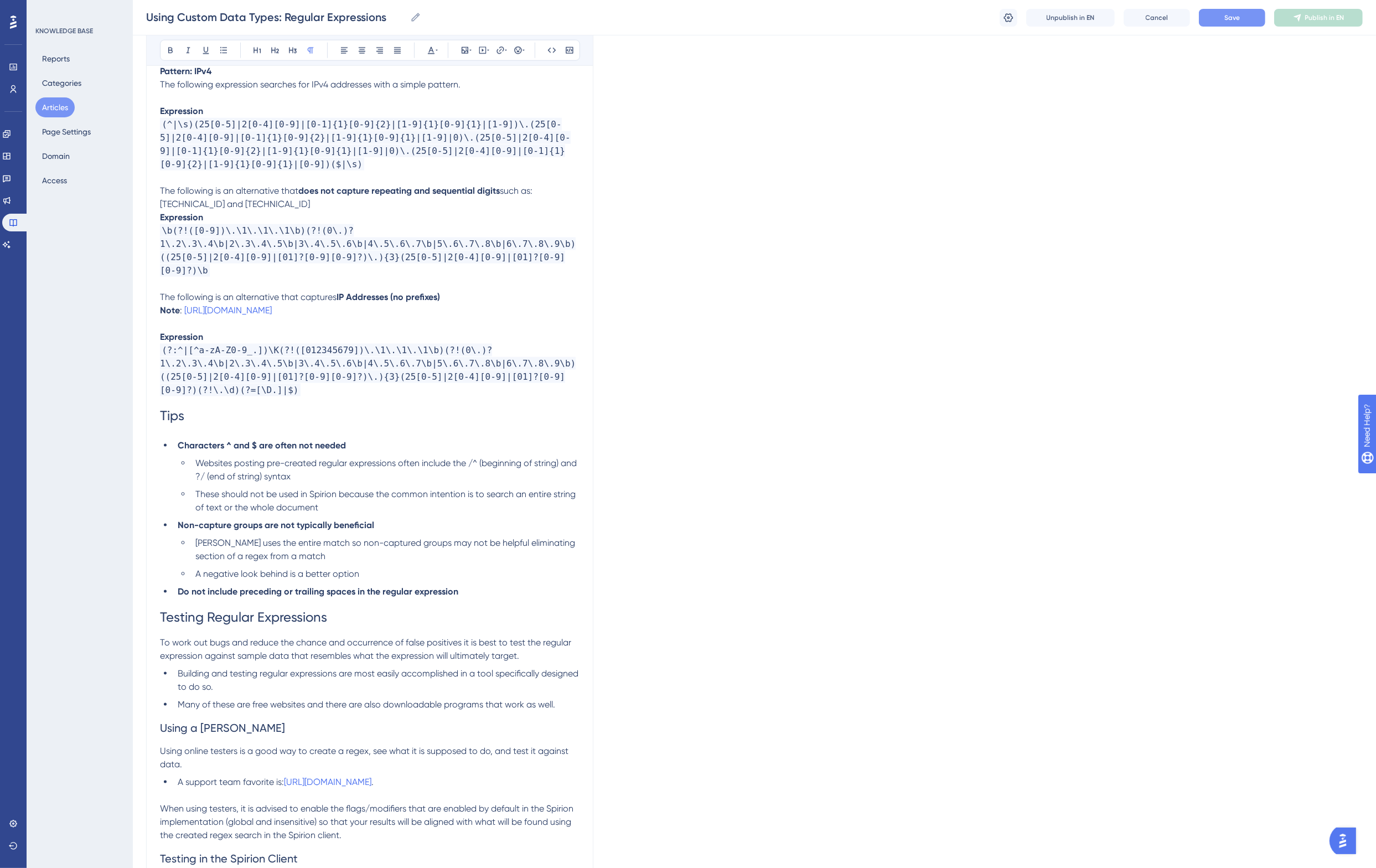
click at [191, 401] on h1 "Tips" at bounding box center [370, 416] width 420 height 38
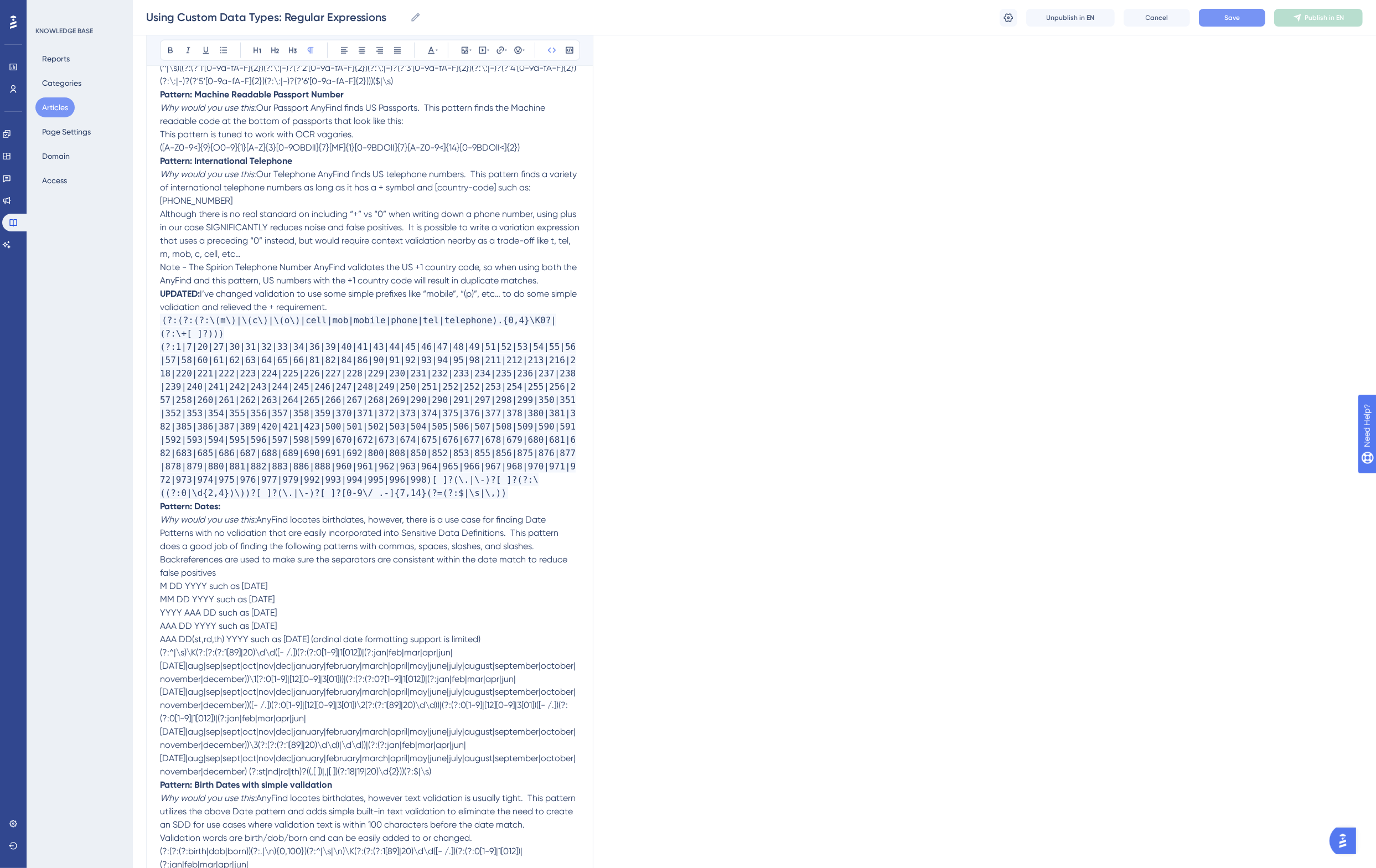
scroll to position [1867, 0]
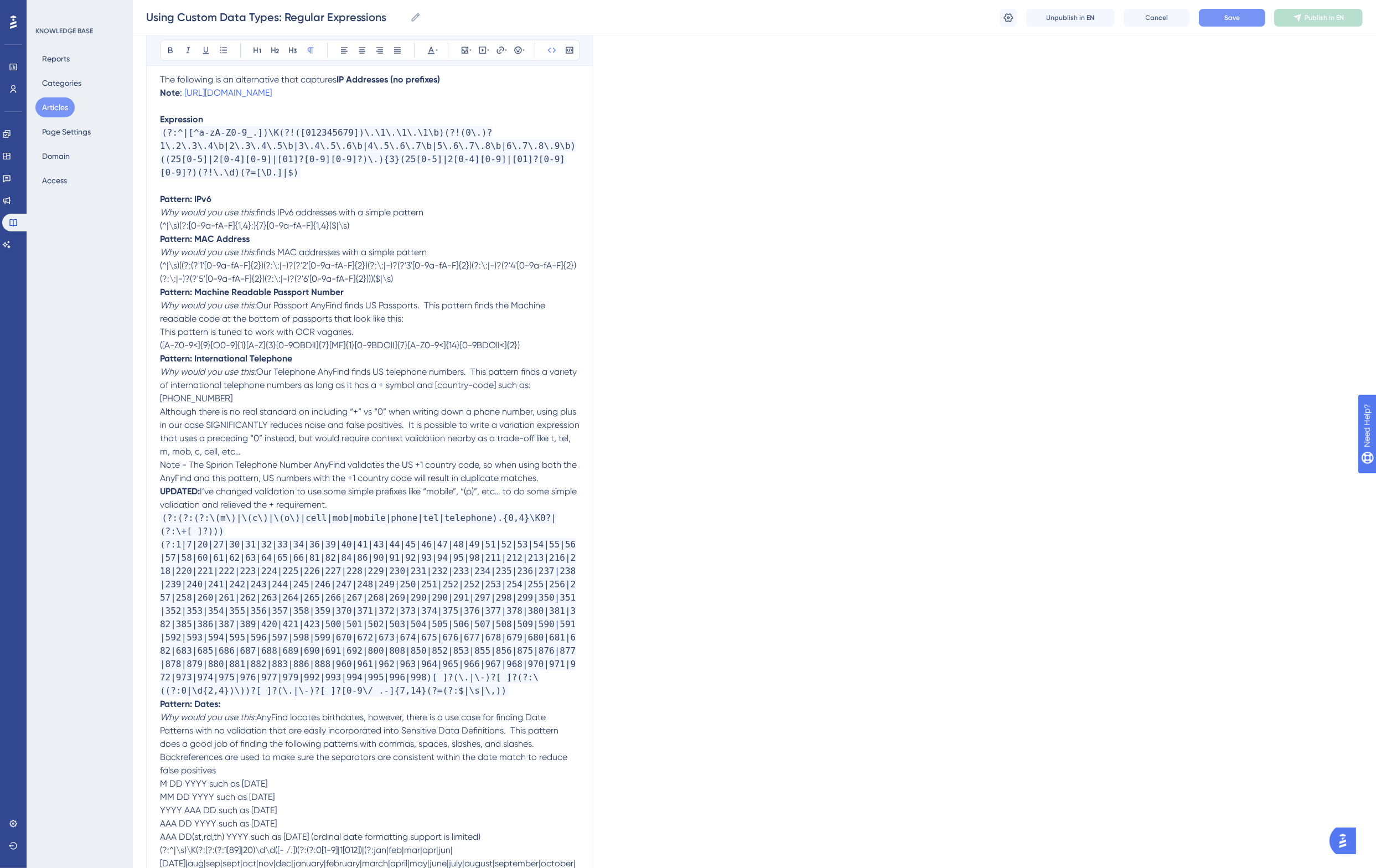
click at [369, 219] on p "(^|\s)(?:[0-9a-fA-F]{1,4}:){7}[0-9a-fA-F]{1,4}($|\s)" at bounding box center [370, 226] width 420 height 13
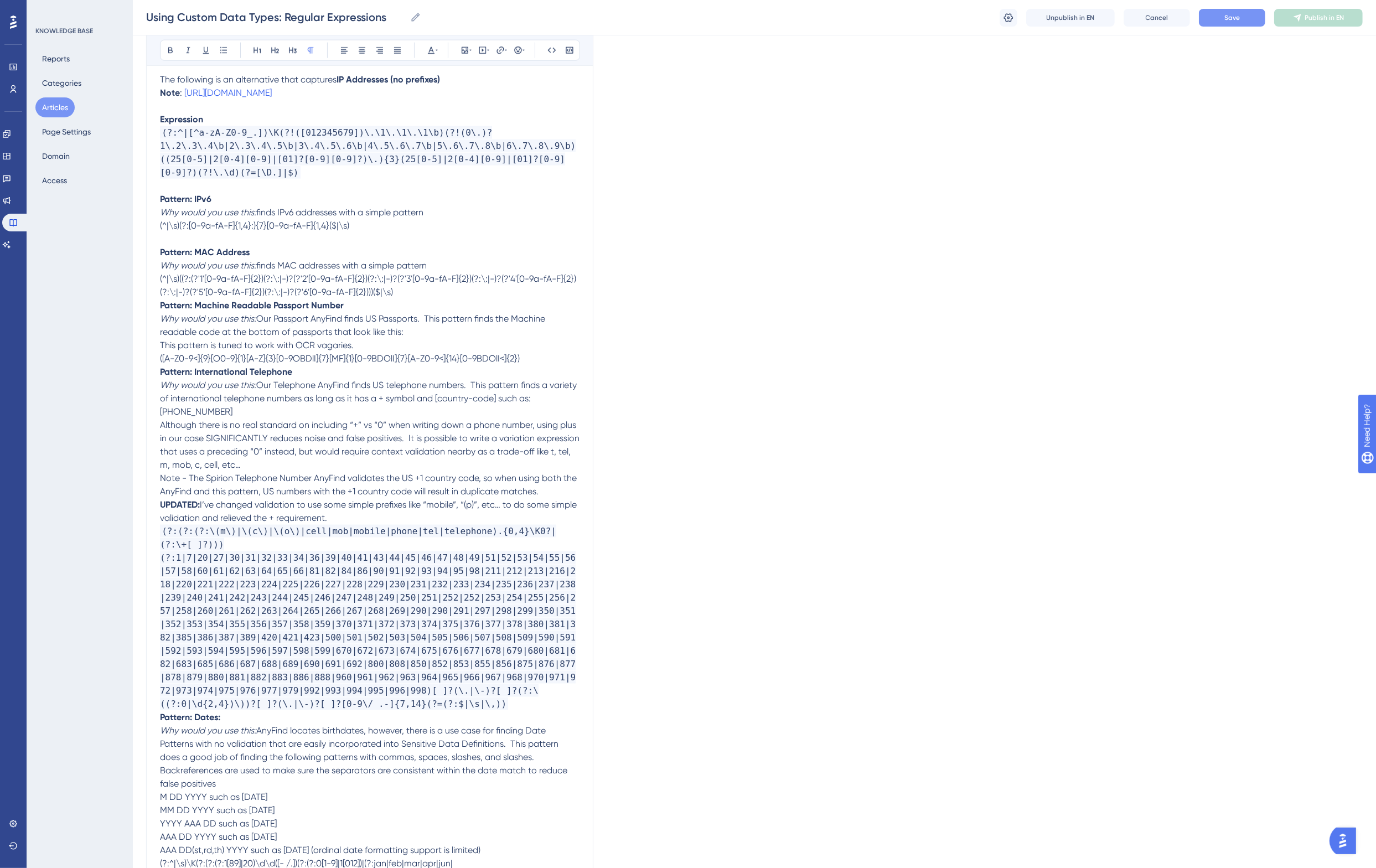
click at [287, 246] on p "Pattern: MAC Address" at bounding box center [370, 253] width 420 height 13
click at [408, 281] on p "(^|\s)((?:(?'1'[0-9a-fA-F]{2})(?:\:|-)?(?'2'[0-9a-fA-F]{2})(?:\:|-)?(?'3'[0-9a-…" at bounding box center [370, 286] width 420 height 27
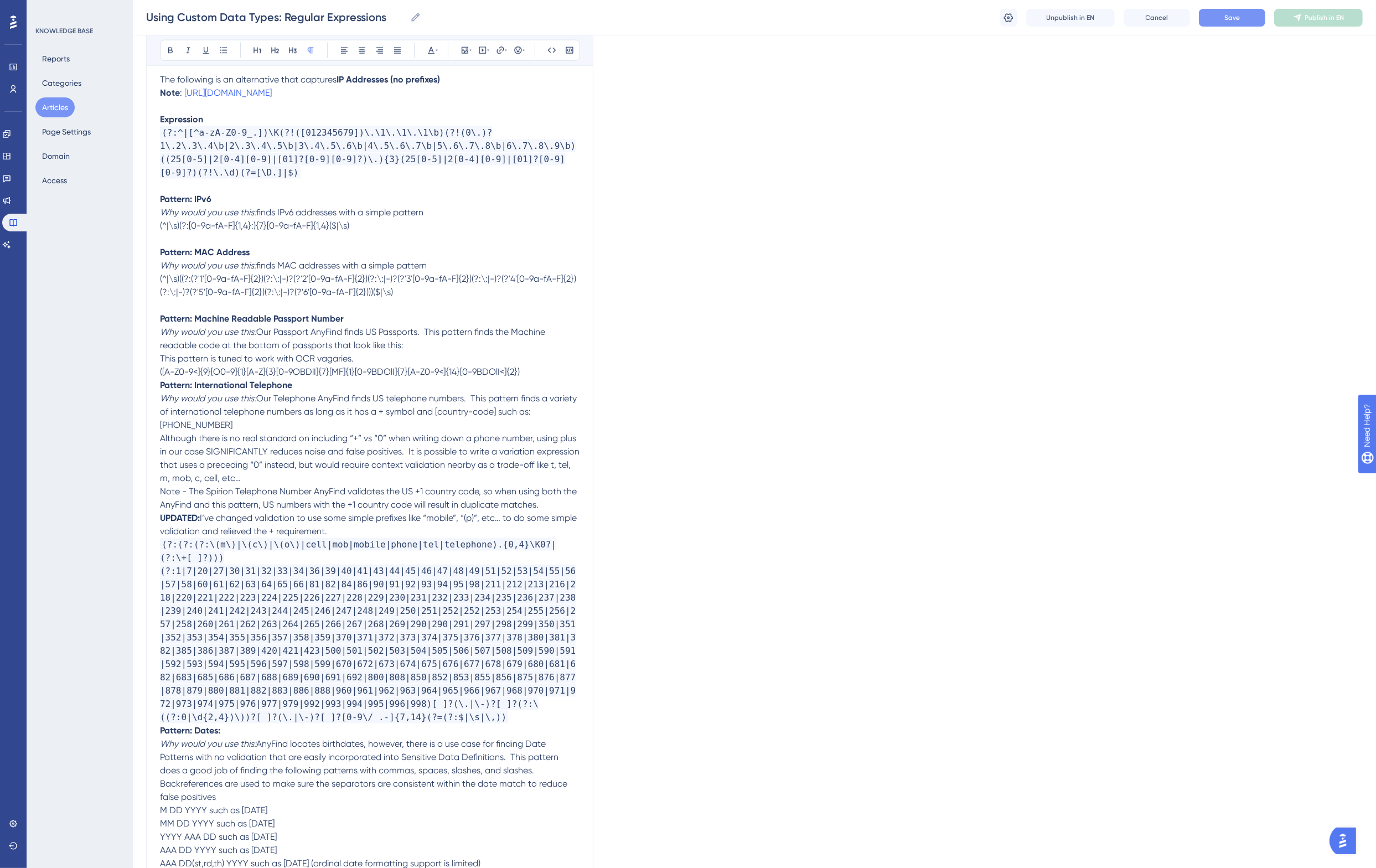
click at [540, 365] on p "([A-Z0-9<]{9}[O0-9]{1}[A-Z]{3}[0-9OBDlI]{7}[MF]{1}[0-9BDOlI]{7}[A-Z0-9<]{14}[0-…" at bounding box center [370, 372] width 420 height 13
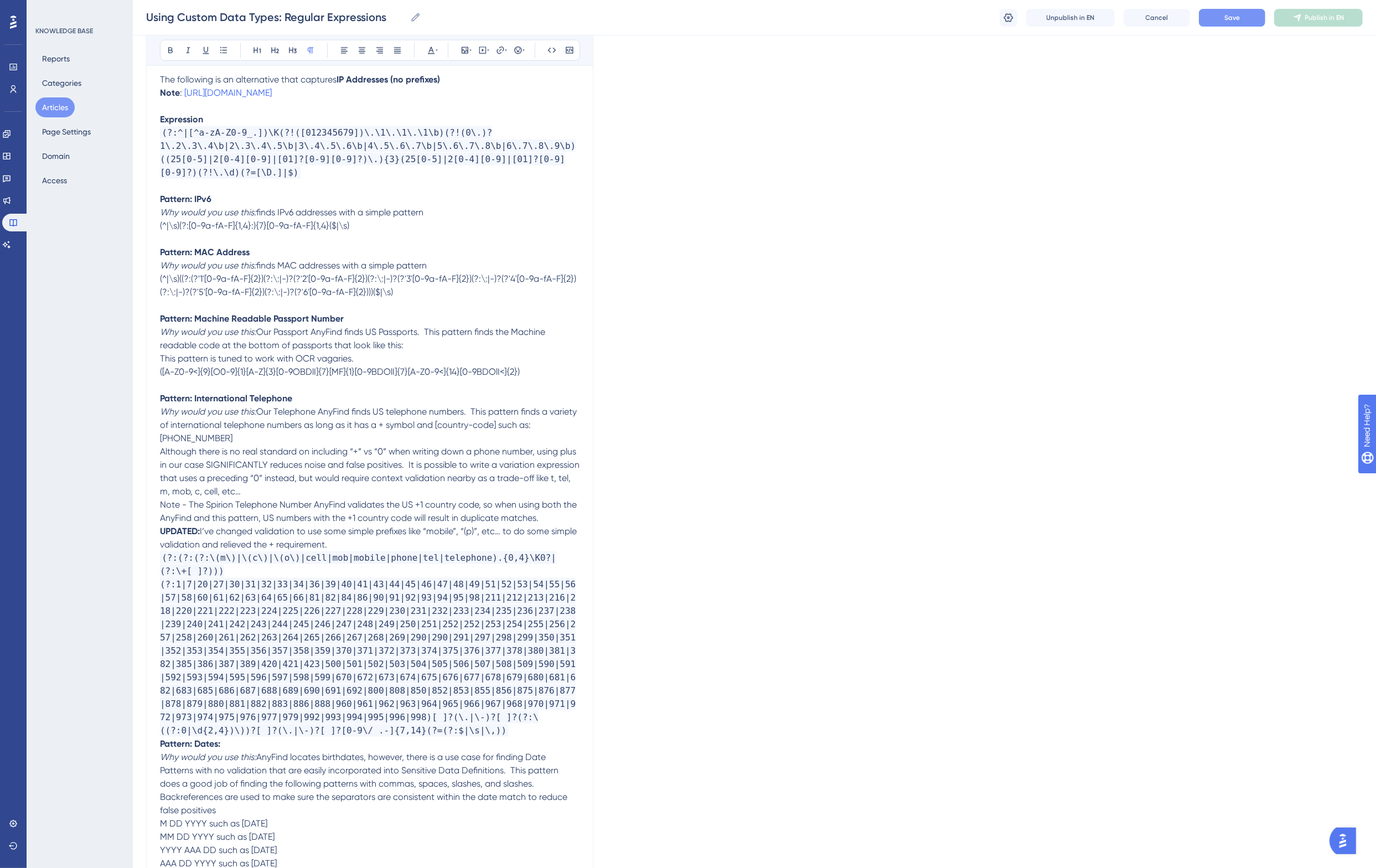
click at [172, 499] on span "Note - The Spirion Telephone Number AnyFind validates the US +1 country code, s…" at bounding box center [369, 511] width 419 height 24
click at [264, 498] on p "Note - The Spirion Telephone Number AnyFind validates the US +1 country code, s…" at bounding box center [370, 512] width 420 height 27
click at [256, 422] on p "Why would you use this: Our Telephone AnyFind finds US telephone numbers. This …" at bounding box center [370, 425] width 420 height 40
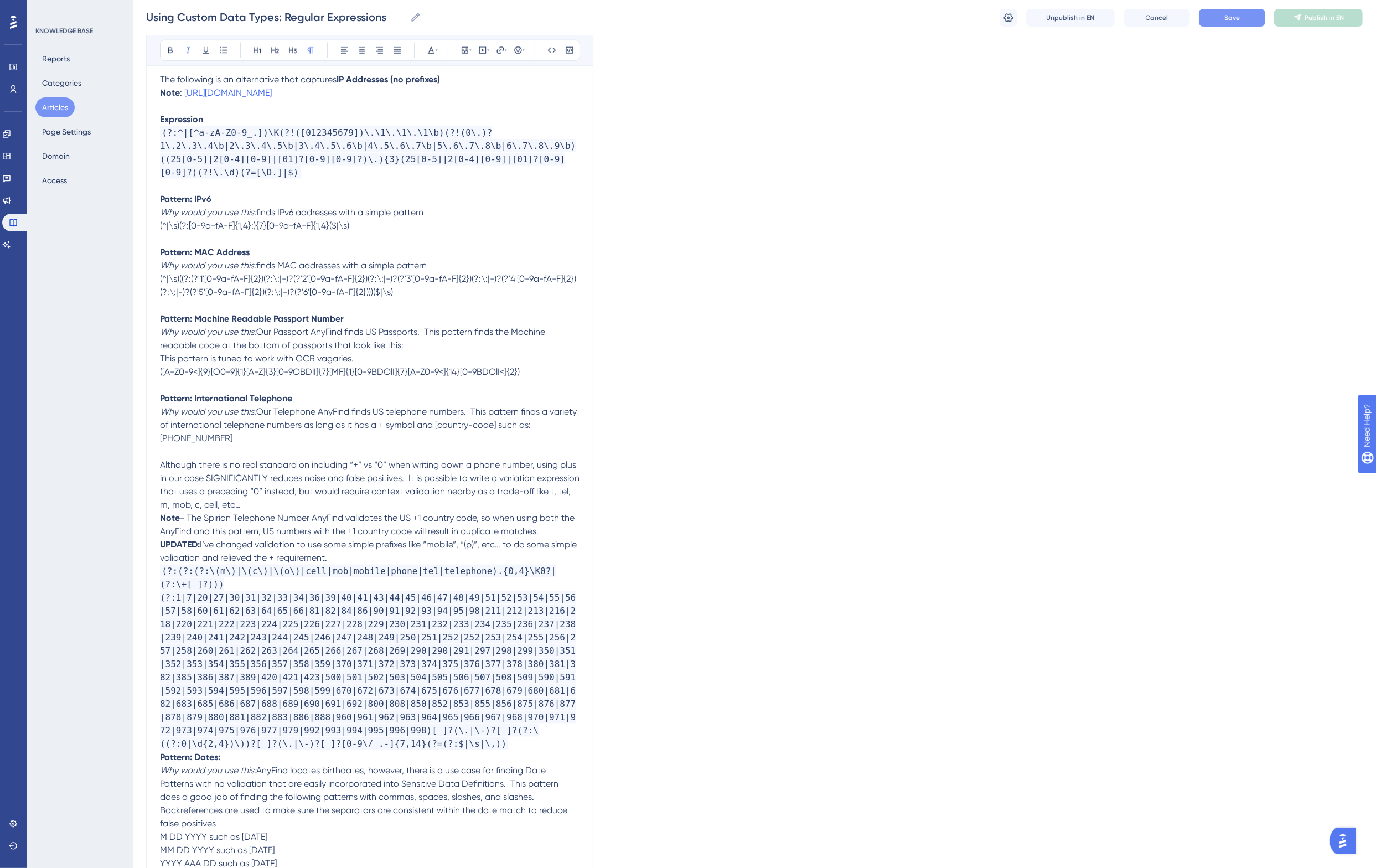
drag, startPoint x: 258, startPoint y: 398, endPoint x: 163, endPoint y: 400, distance: 95.0
click at [163, 406] on em "Why would you use this:" at bounding box center [208, 411] width 97 height 11
drag, startPoint x: 256, startPoint y: 251, endPoint x: 161, endPoint y: 253, distance: 95.0
click at [161, 259] on p "Why would you use this: finds MAC addresses with a simple pattern" at bounding box center [370, 266] width 420 height 13
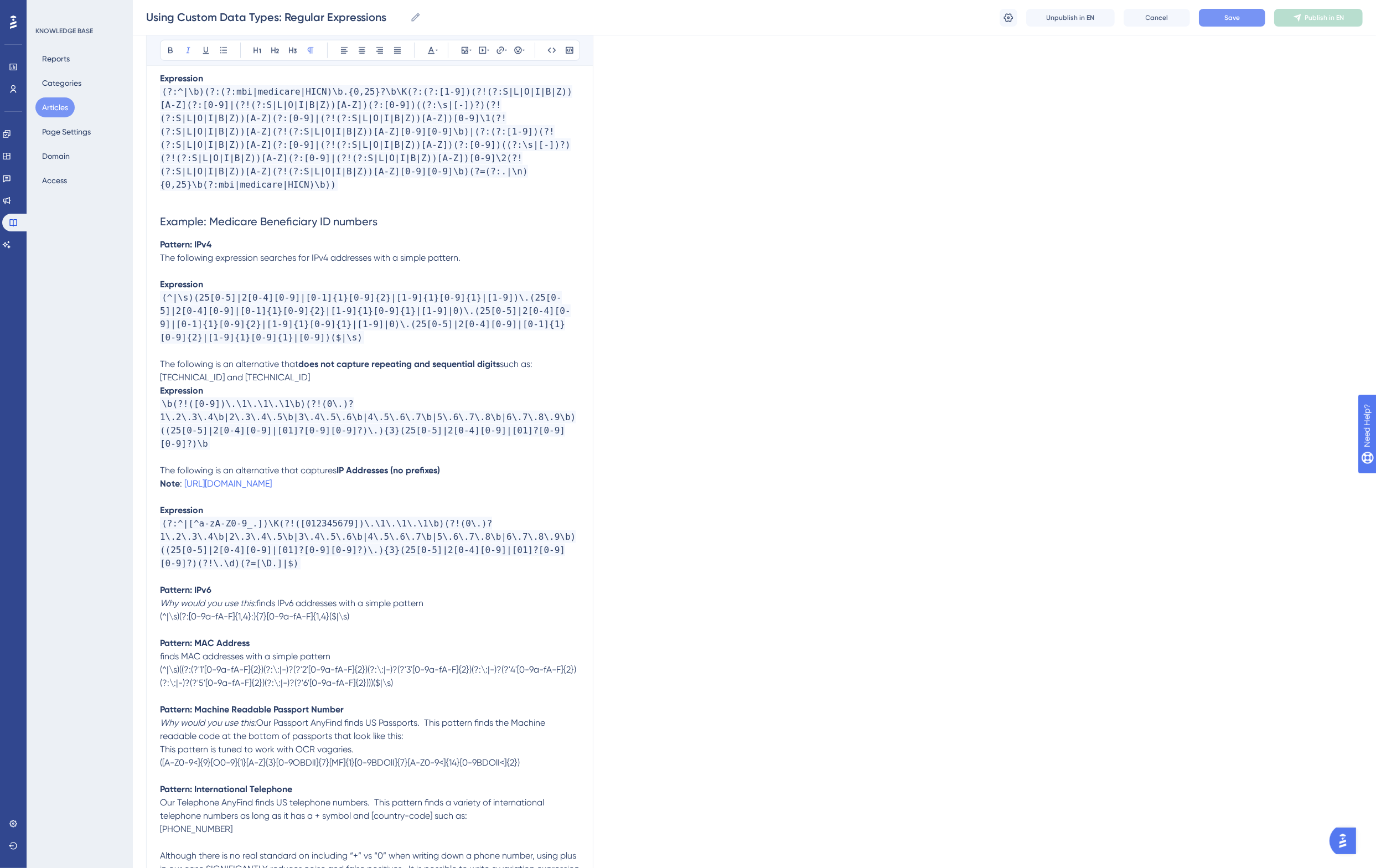
scroll to position [1452, 0]
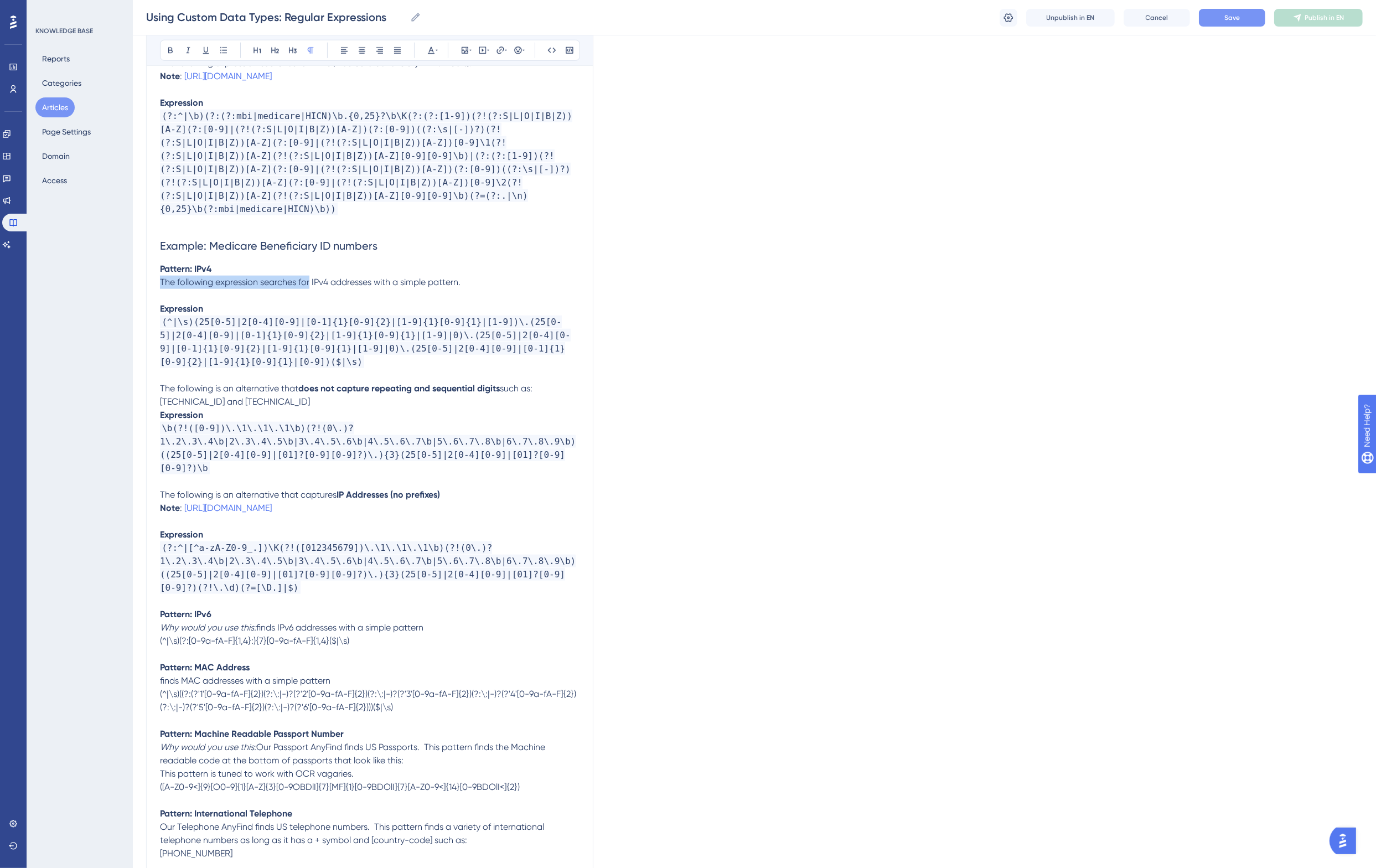
drag, startPoint x: 308, startPoint y: 280, endPoint x: 159, endPoint y: 284, distance: 149.1
copy span "The following expression searches for"
click at [194, 622] on em "Why would you use this:" at bounding box center [208, 627] width 97 height 11
click at [475, 621] on p "The following expression searches for IPv6 addresses with a simple pattern" at bounding box center [370, 628] width 420 height 13
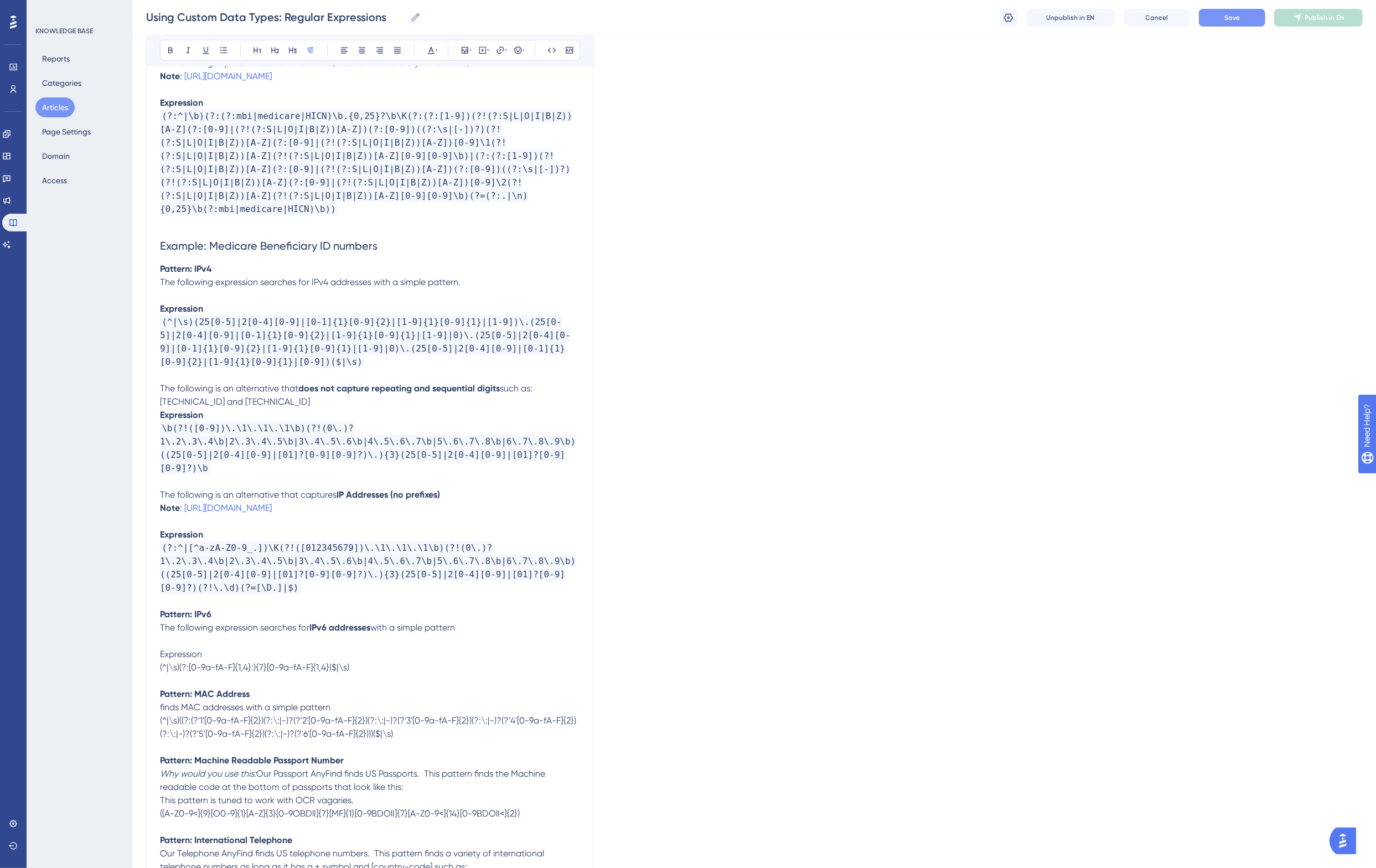
click at [183, 529] on strong "Expression" at bounding box center [182, 534] width 43 height 11
click at [189, 649] on span "Expression" at bounding box center [181, 654] width 42 height 11
drag, startPoint x: 363, startPoint y: 654, endPoint x: 156, endPoint y: 650, distance: 207.0
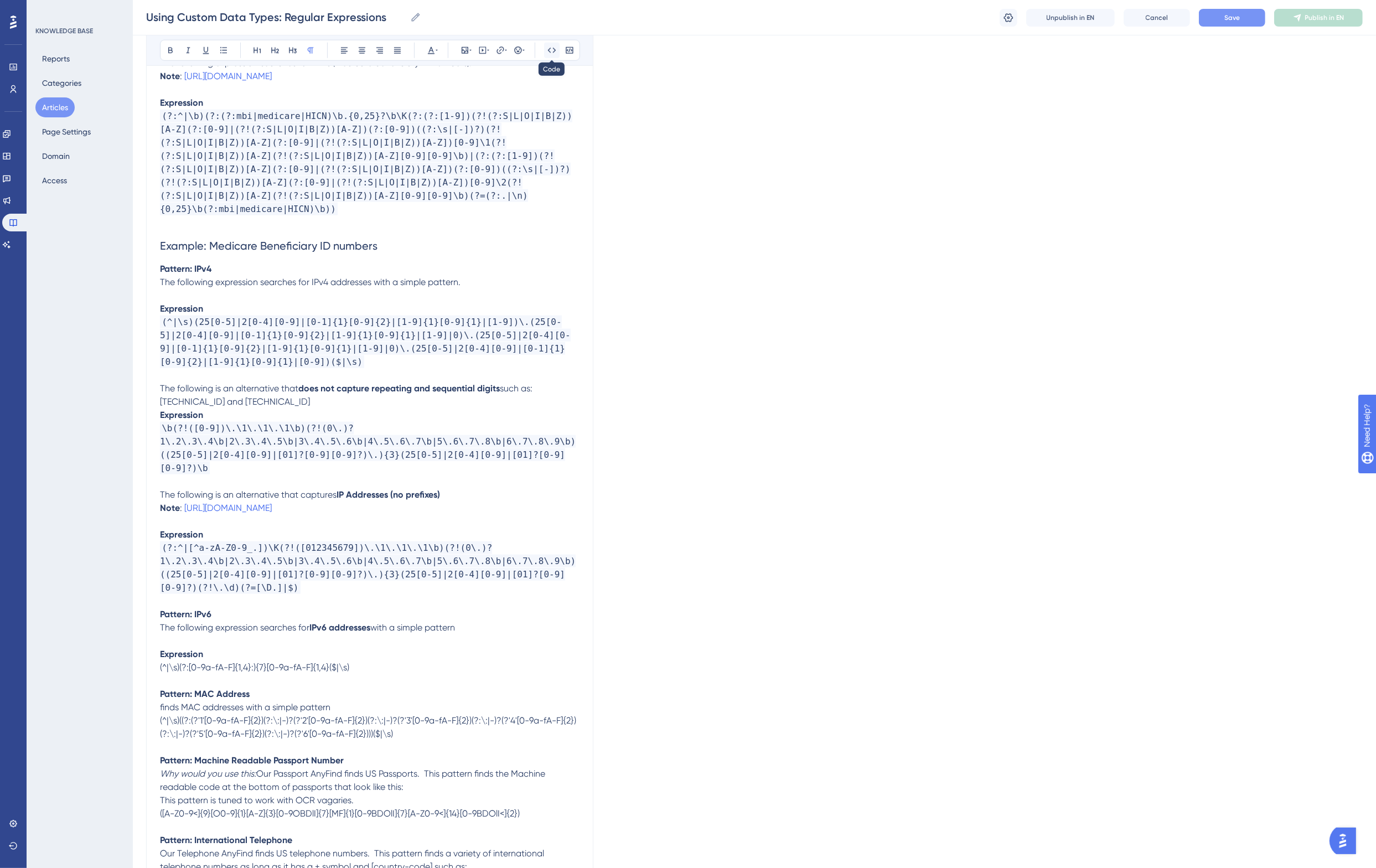
click at [552, 52] on icon at bounding box center [552, 51] width 9 height 9
click at [376, 475] on p at bounding box center [370, 482] width 420 height 13
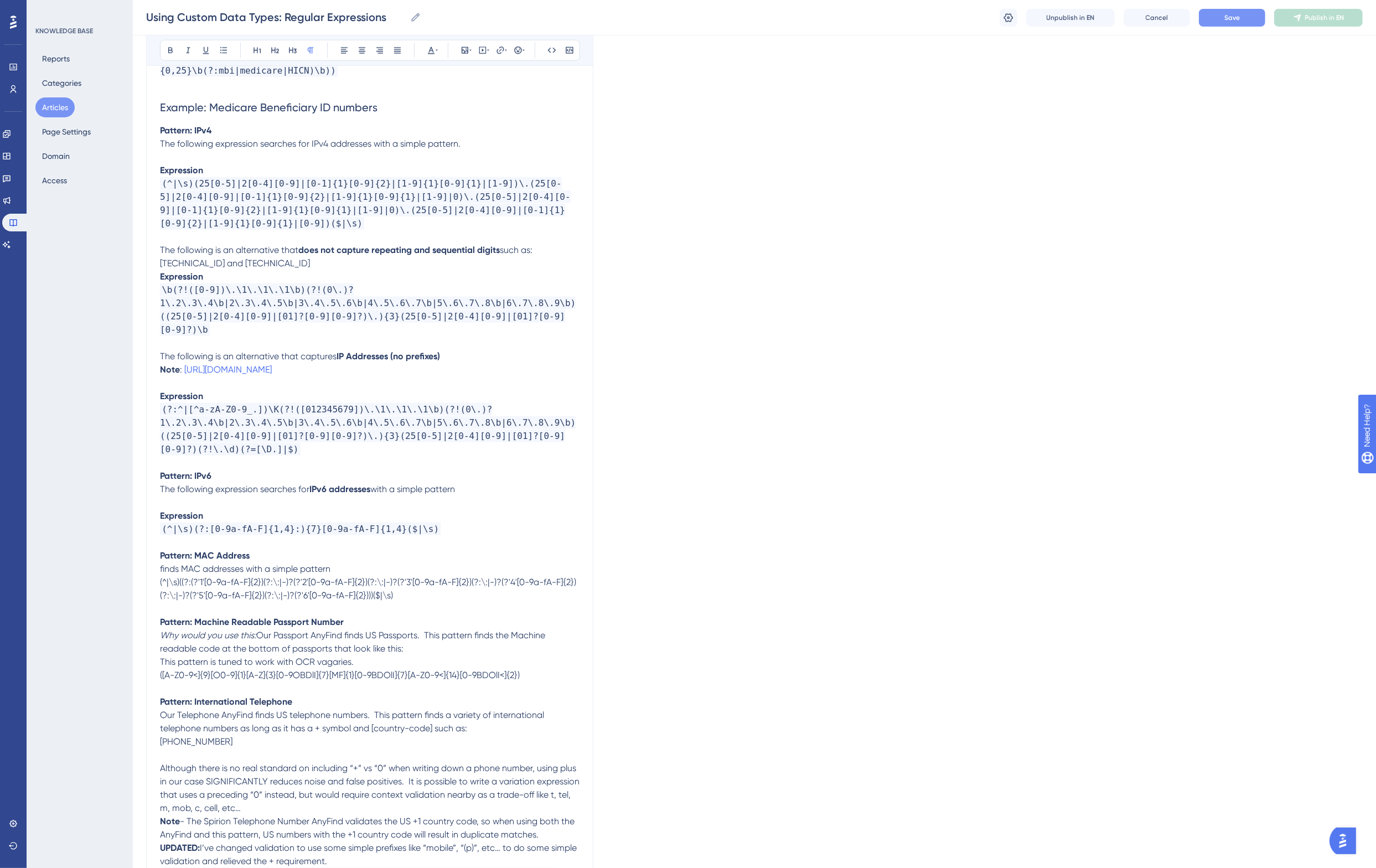
scroll to position [1382, 0]
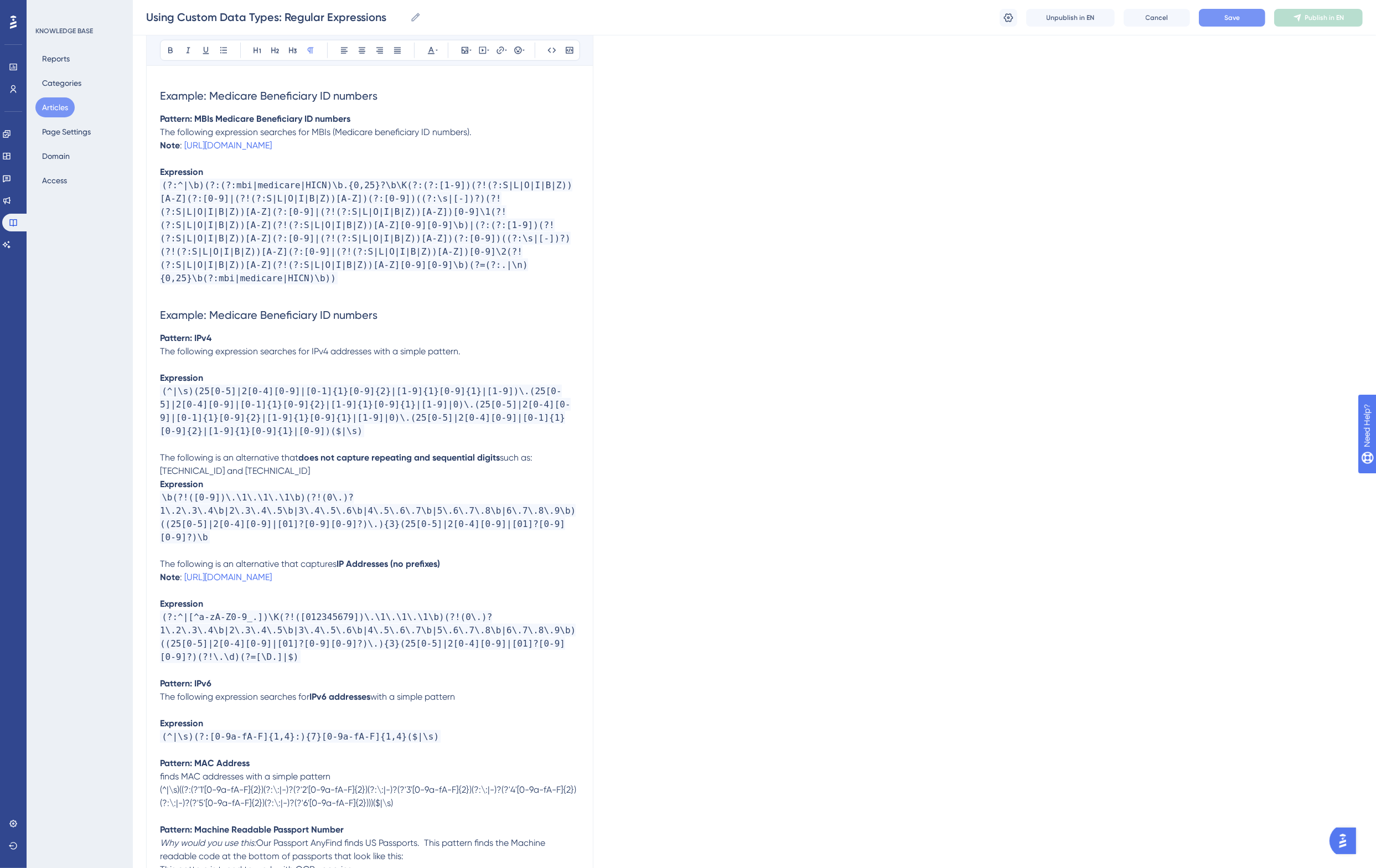
click at [222, 337] on p "Pattern: IPv4" at bounding box center [370, 338] width 420 height 13
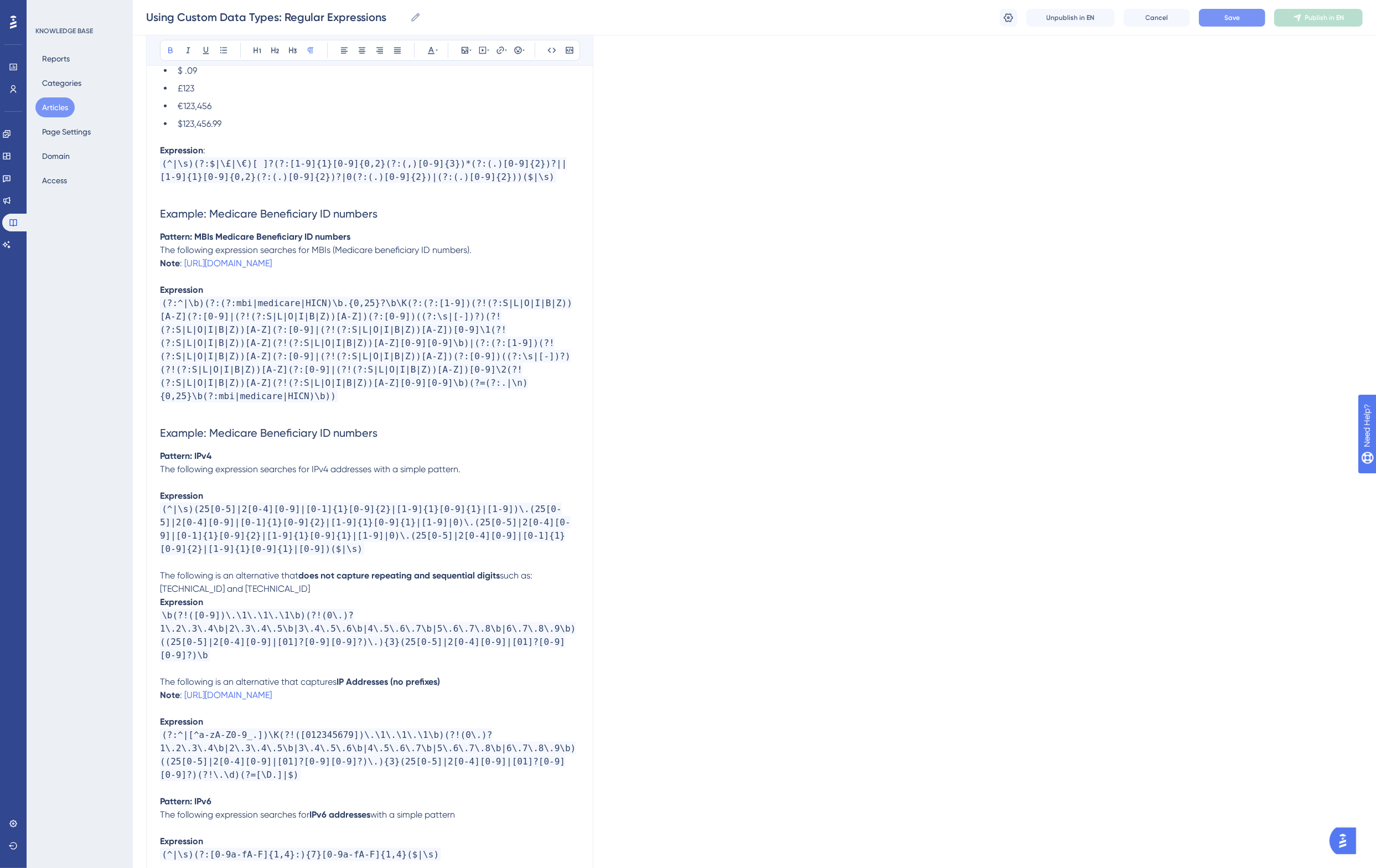
scroll to position [1244, 0]
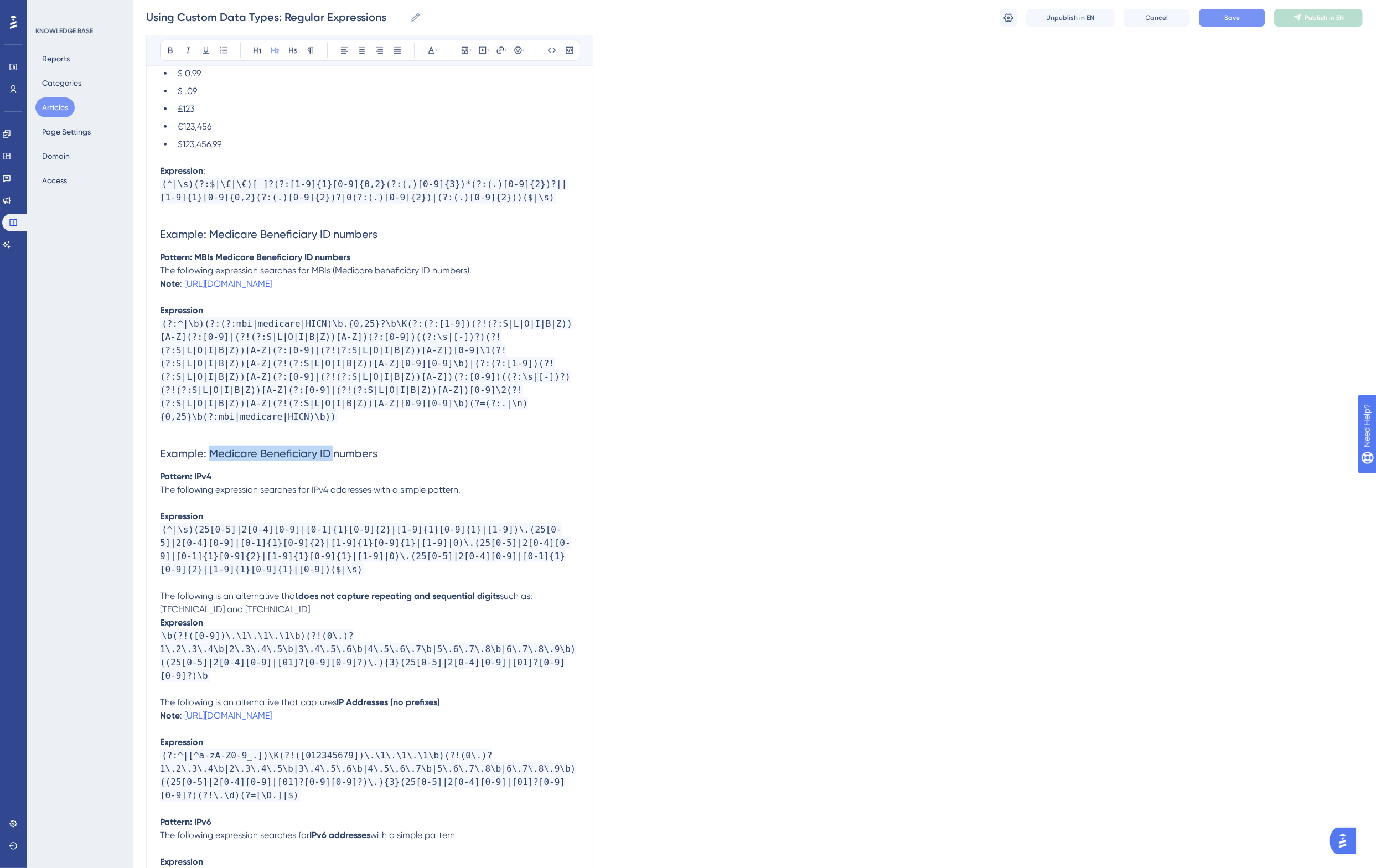
drag, startPoint x: 208, startPoint y: 452, endPoint x: 331, endPoint y: 450, distance: 123.0
click at [331, 450] on span "Example: Medicare Beneficiary ID numbers" at bounding box center [269, 453] width 218 height 13
drag, startPoint x: 250, startPoint y: 475, endPoint x: 154, endPoint y: 477, distance: 96.0
click at [266, 472] on p "Pattern: IPv4" at bounding box center [370, 477] width 420 height 13
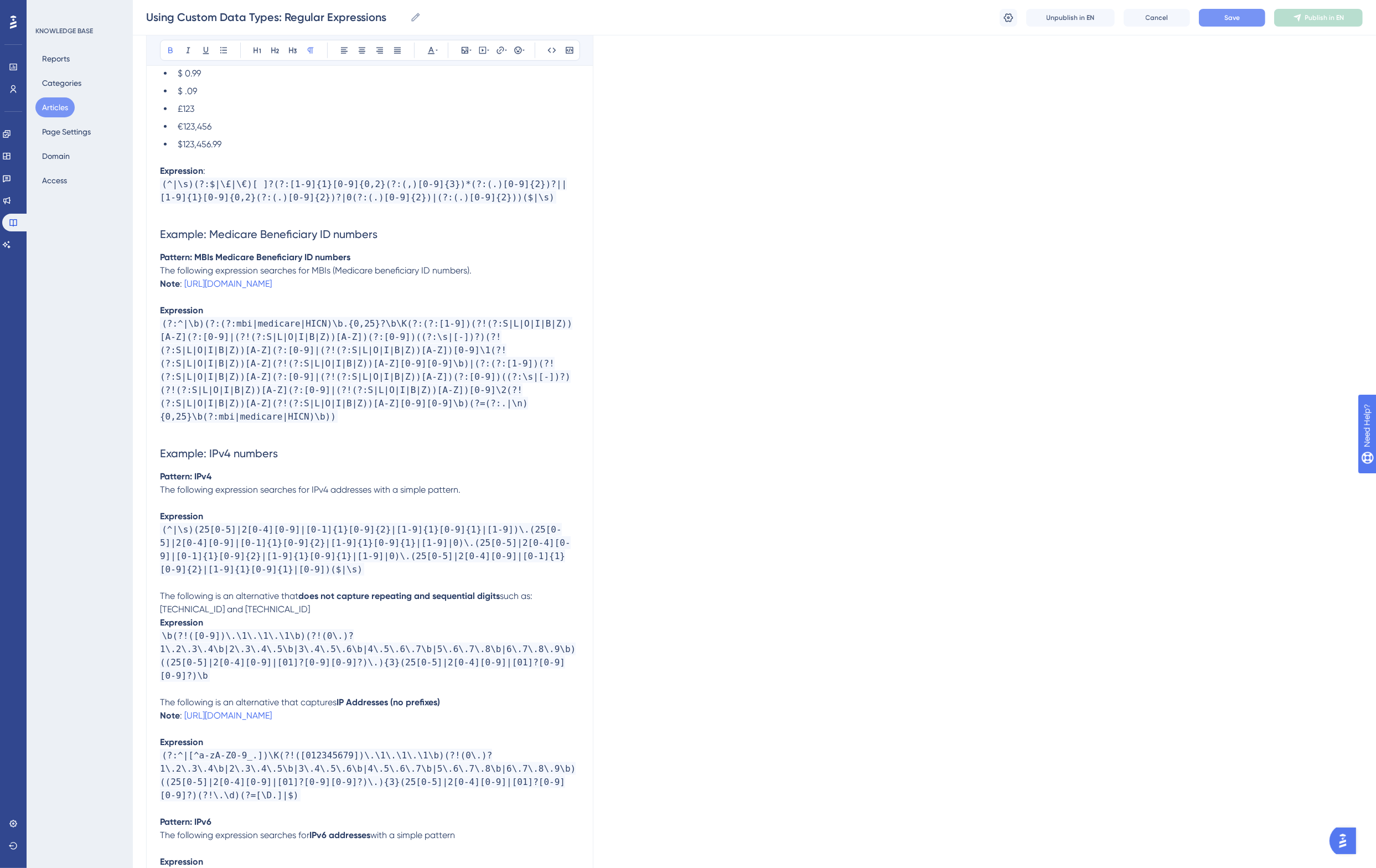
click at [264, 475] on p "Pattern: IPv4" at bounding box center [370, 477] width 420 height 13
click at [295, 450] on h2 "Example: IPv4 numbers" at bounding box center [370, 453] width 420 height 33
click at [233, 609] on p "The following is an alternative that does not capture repeating and sequential …" at bounding box center [370, 603] width 420 height 27
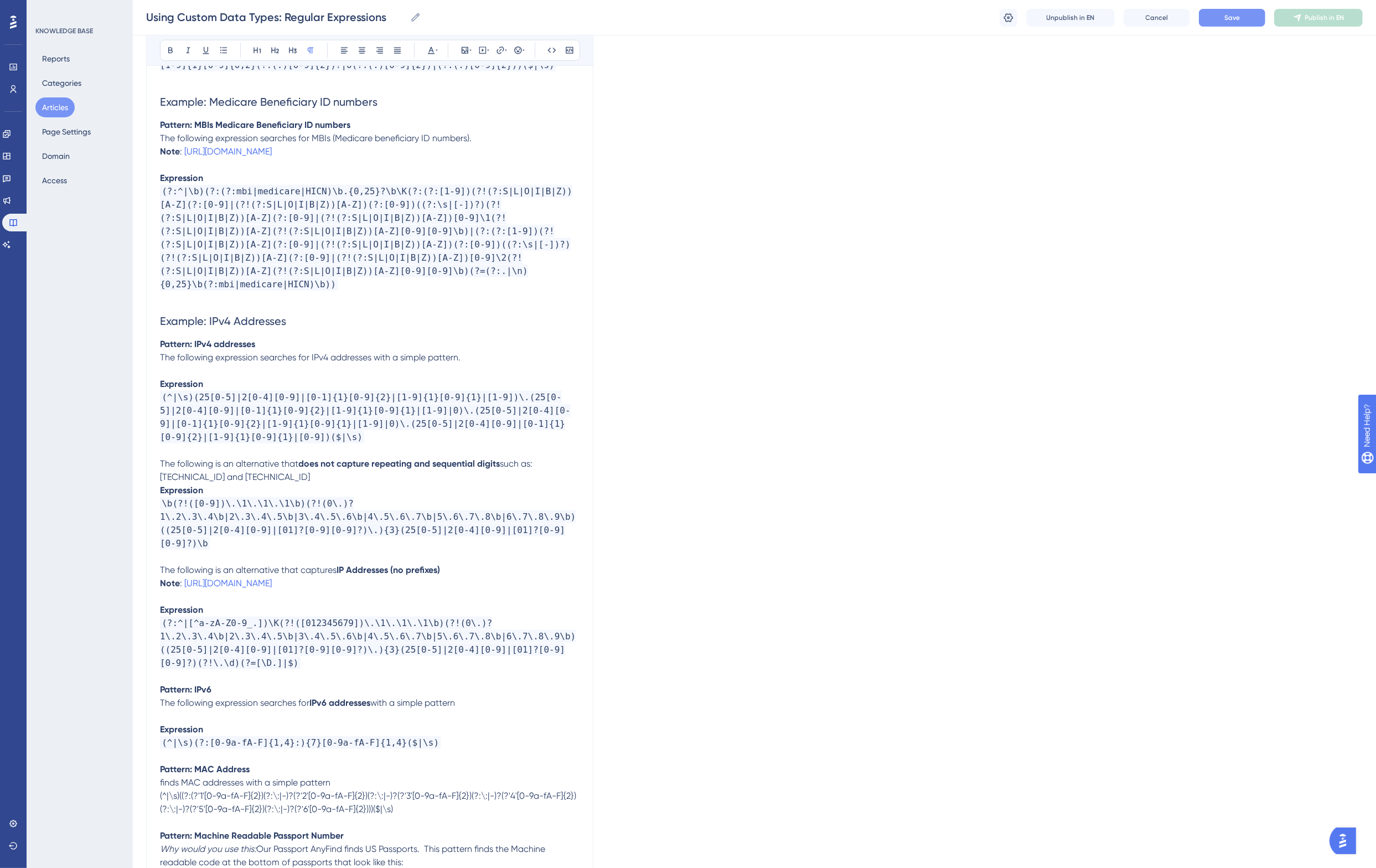
scroll to position [1382, 0]
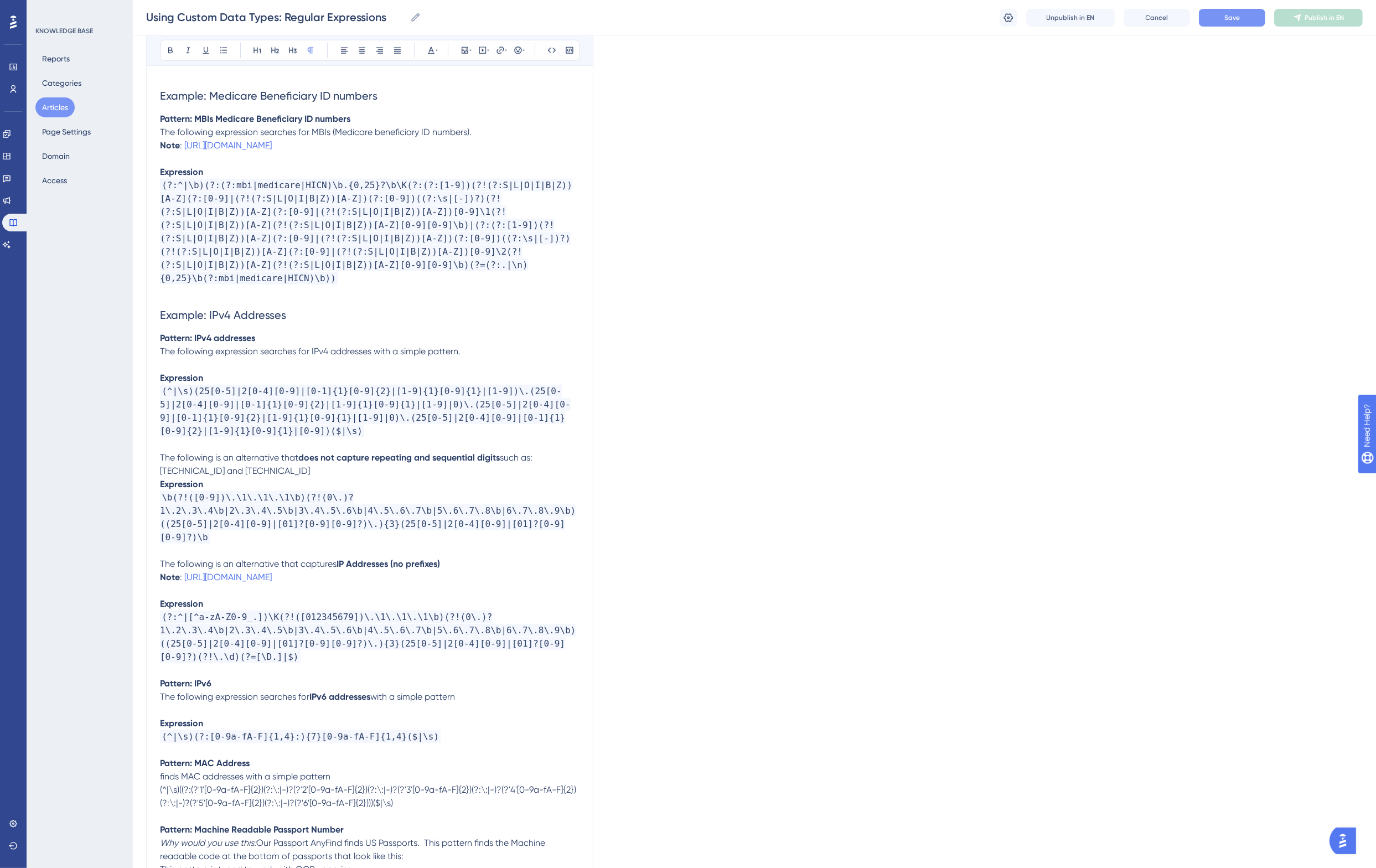
drag, startPoint x: 541, startPoint y: 562, endPoint x: 159, endPoint y: 566, distance: 382.0
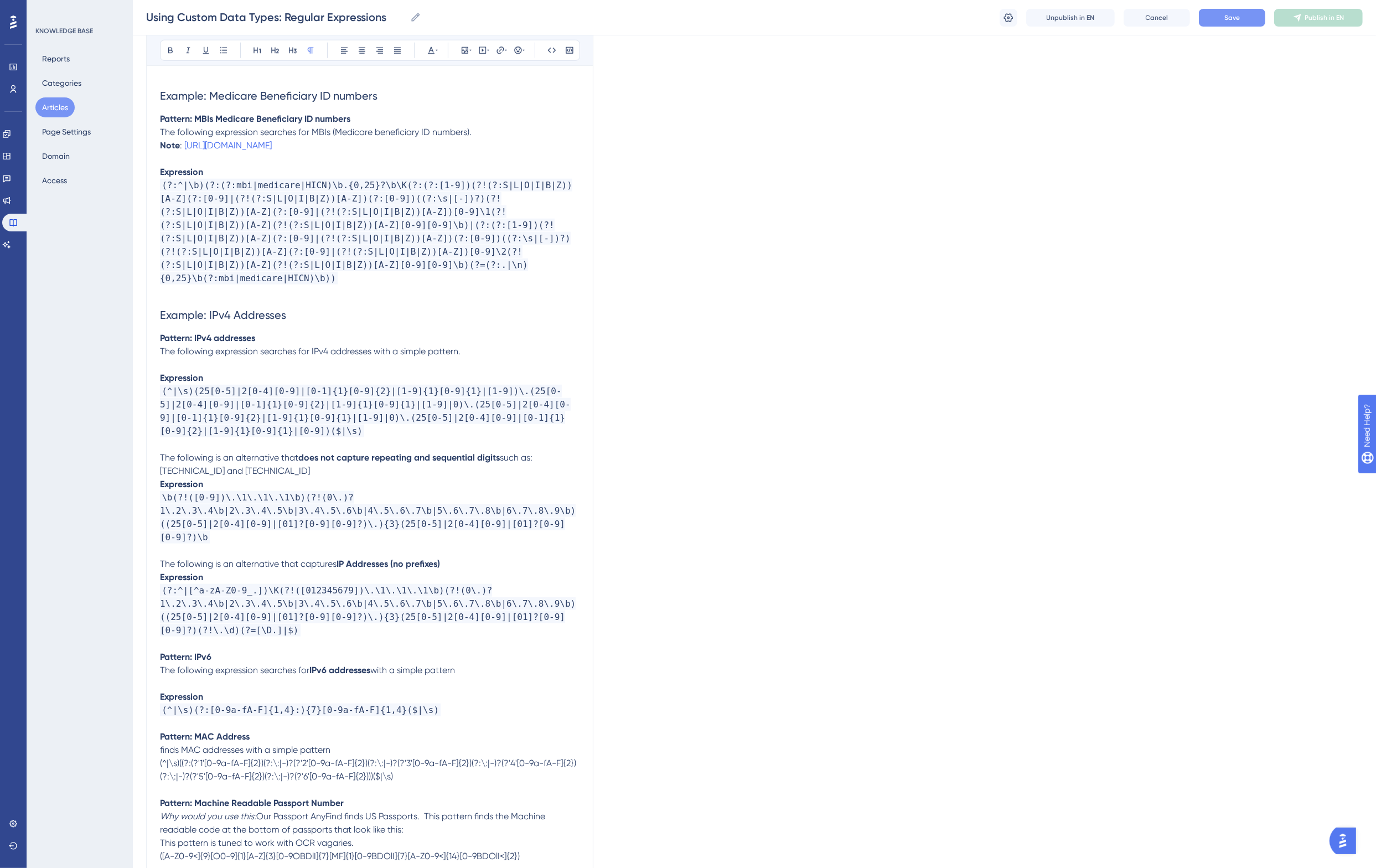
click at [236, 650] on p "Pattern: IPv6" at bounding box center [370, 657] width 420 height 13
click at [273, 622] on p "(?:^|[^a-zA-Z0-9_.])\K(?!([012345679])\.\1\.\1\.\1\b)(?!(0\.)?1\.2\.3\.4\b|2\.3…" at bounding box center [370, 610] width 420 height 53
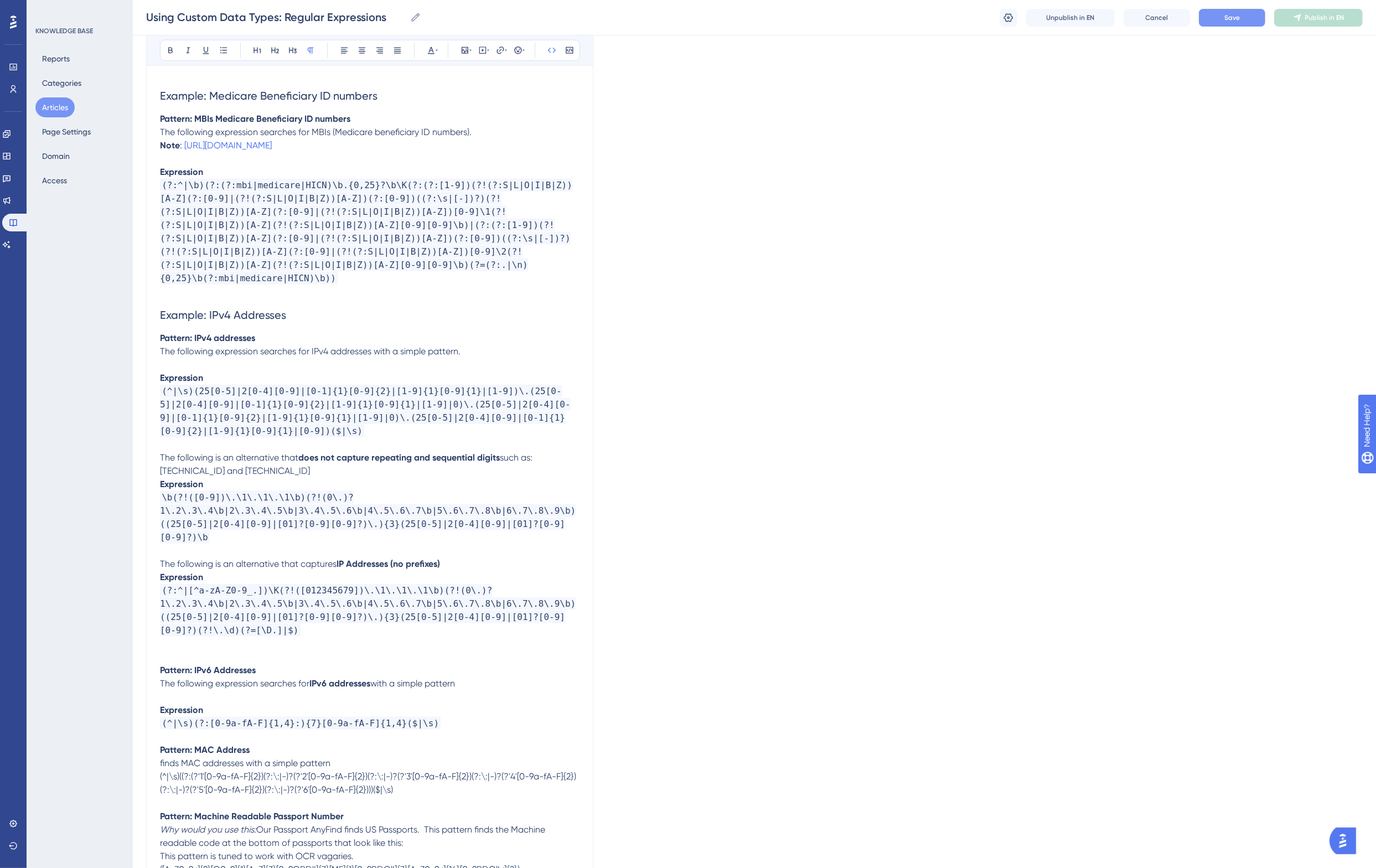
click at [216, 665] on strong "Pattern: IPv6 Addresses" at bounding box center [208, 670] width 96 height 11
drag, startPoint x: 295, startPoint y: 315, endPoint x: 145, endPoint y: 318, distance: 150.0
copy span "Example: IPv4 Addresses"
click at [180, 650] on p at bounding box center [370, 657] width 420 height 13
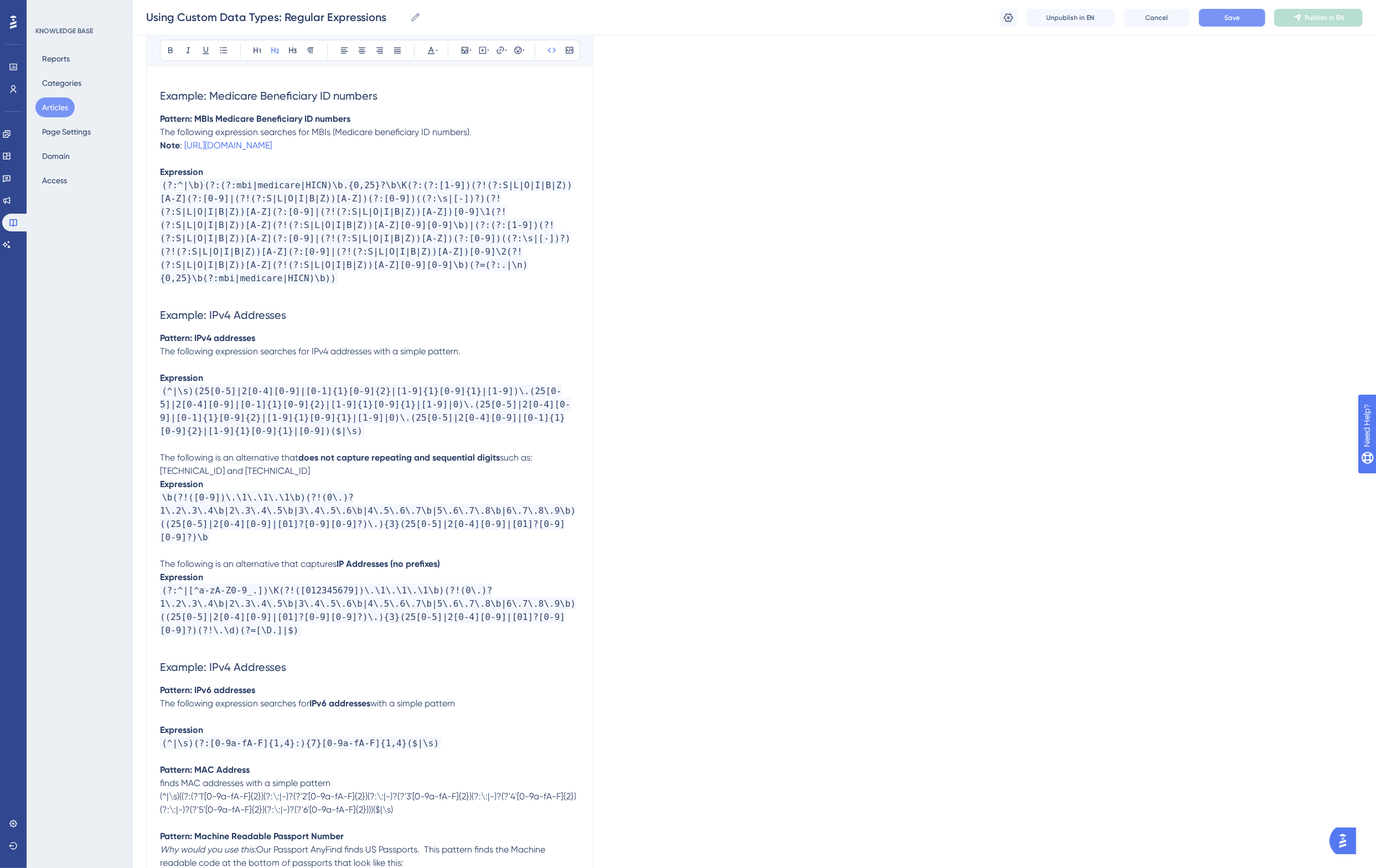
click at [228, 660] on span "Example: IPv4 Addresses" at bounding box center [223, 667] width 126 height 13
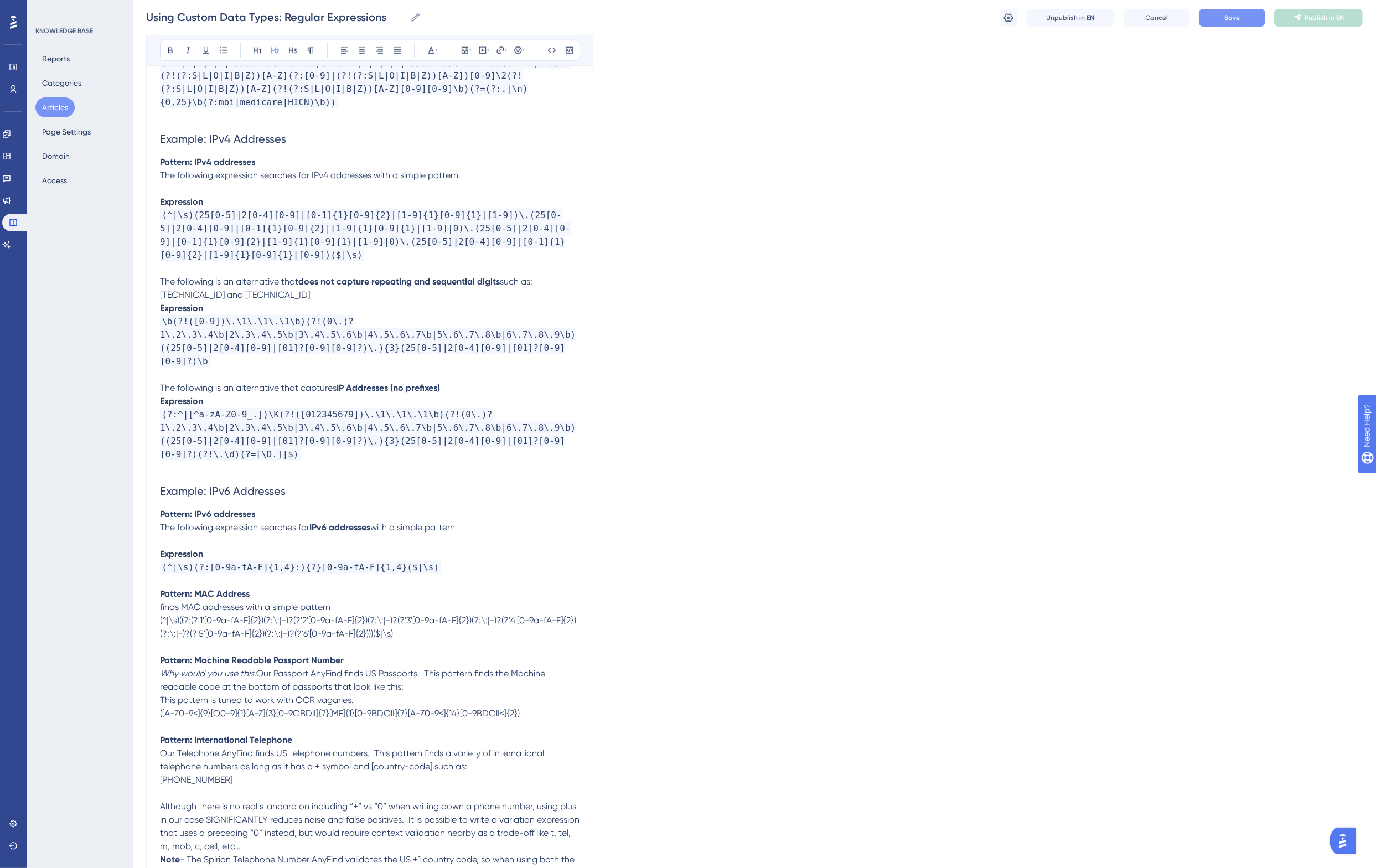
scroll to position [1590, 0]
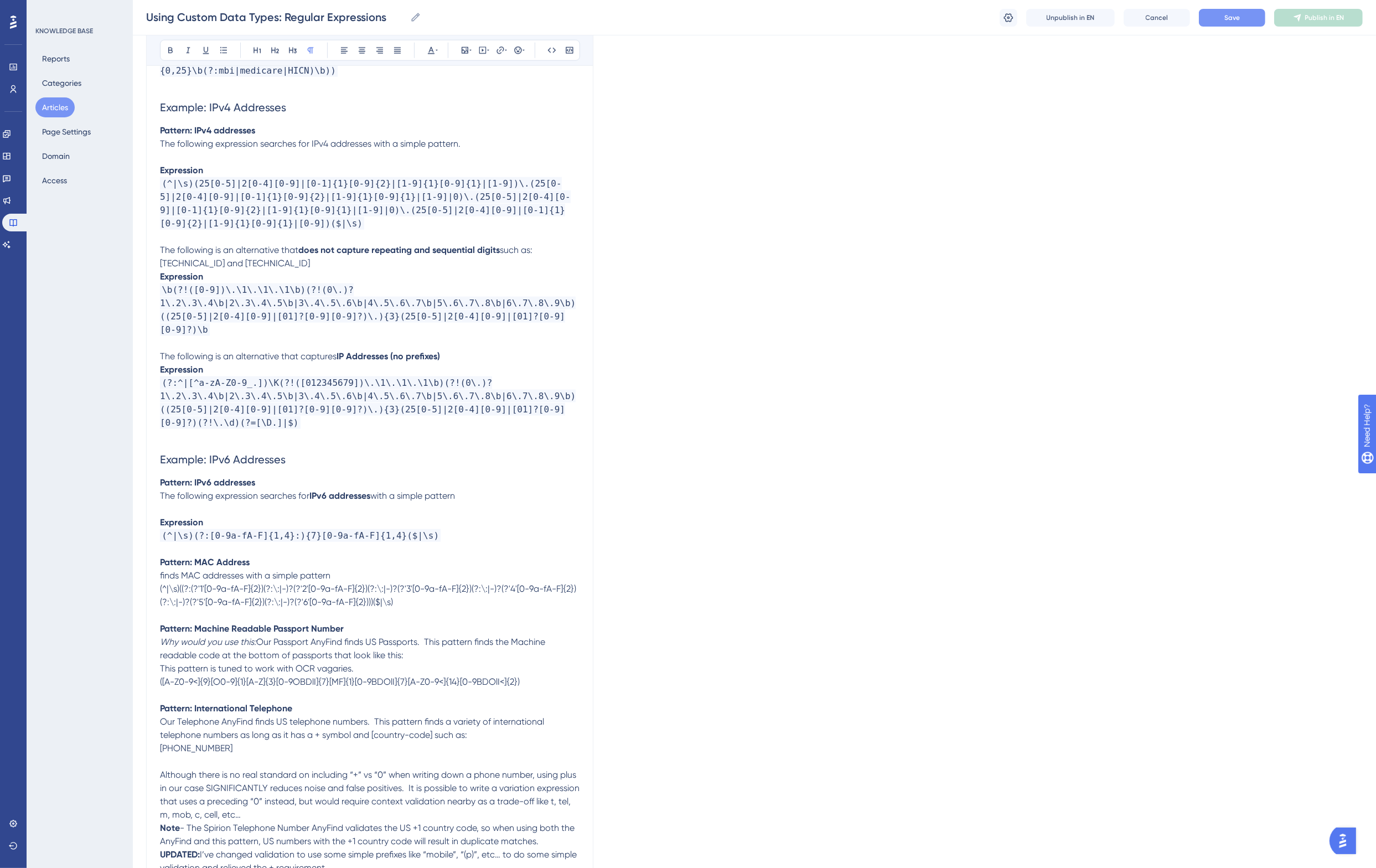
click at [463, 489] on p "The following expression searches for IPv6 addresses with a simple pattern" at bounding box center [370, 496] width 420 height 13
drag, startPoint x: 161, startPoint y: 482, endPoint x: 308, endPoint y: 483, distance: 147.0
click at [308, 491] on span "The following expression searches for" at bounding box center [234, 496] width 149 height 11
copy span "The following expression searches for"
drag, startPoint x: 167, startPoint y: 562, endPoint x: 360, endPoint y: 599, distance: 196.5
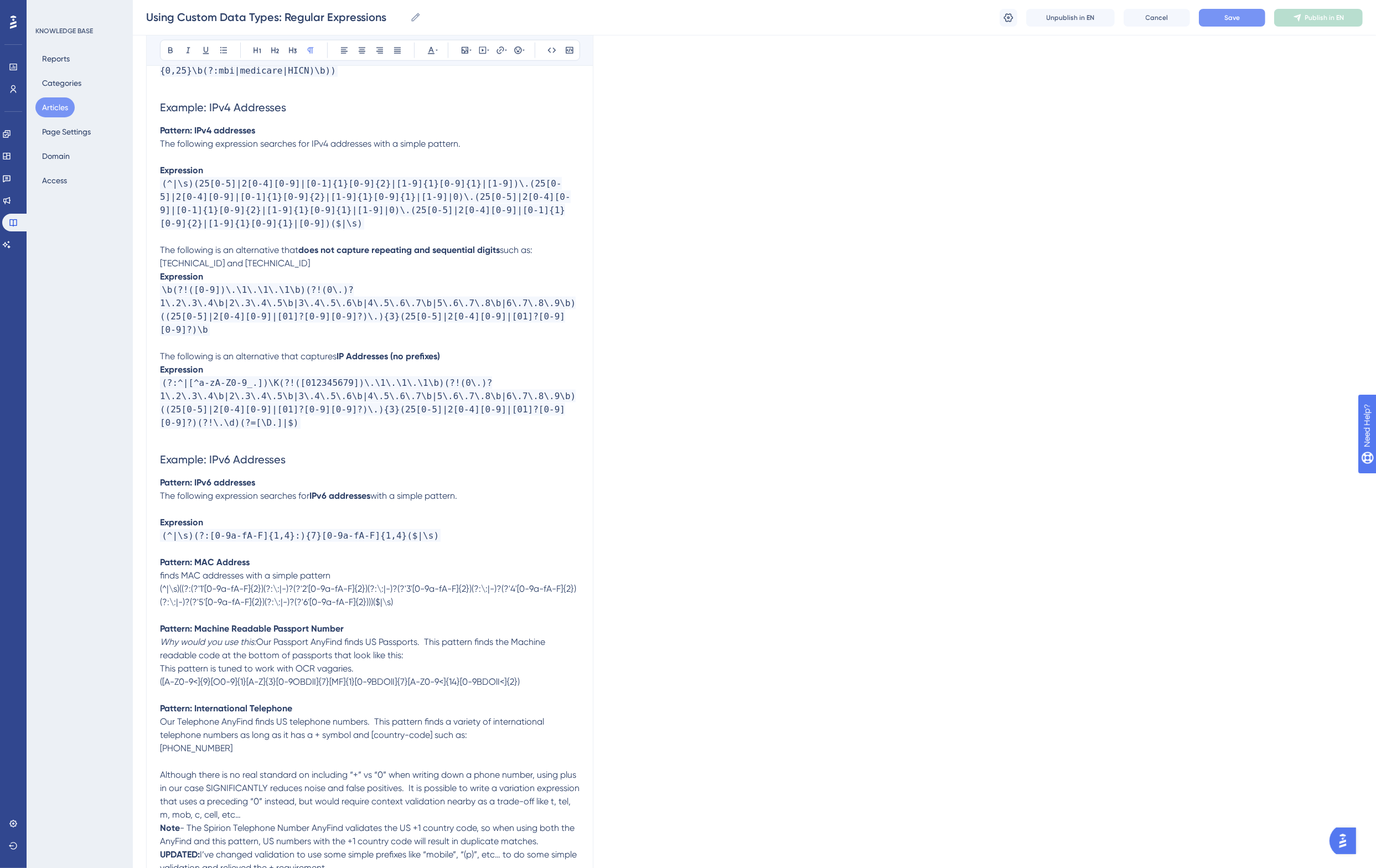
click at [168, 570] on span "finds MAC addresses with a simple pattern" at bounding box center [245, 575] width 170 height 11
drag, startPoint x: 411, startPoint y: 593, endPoint x: 161, endPoint y: 573, distance: 250.8
click at [161, 582] on p "(^|\s)((?:(?'1'[0-9a-fA-F]{2})(?:\:|-)?(?'2'[0-9a-fA-F]{2})(?:\:|-)?(?'3'[0-9a-…" at bounding box center [370, 596] width 420 height 27
click at [552, 48] on icon at bounding box center [552, 51] width 9 height 9
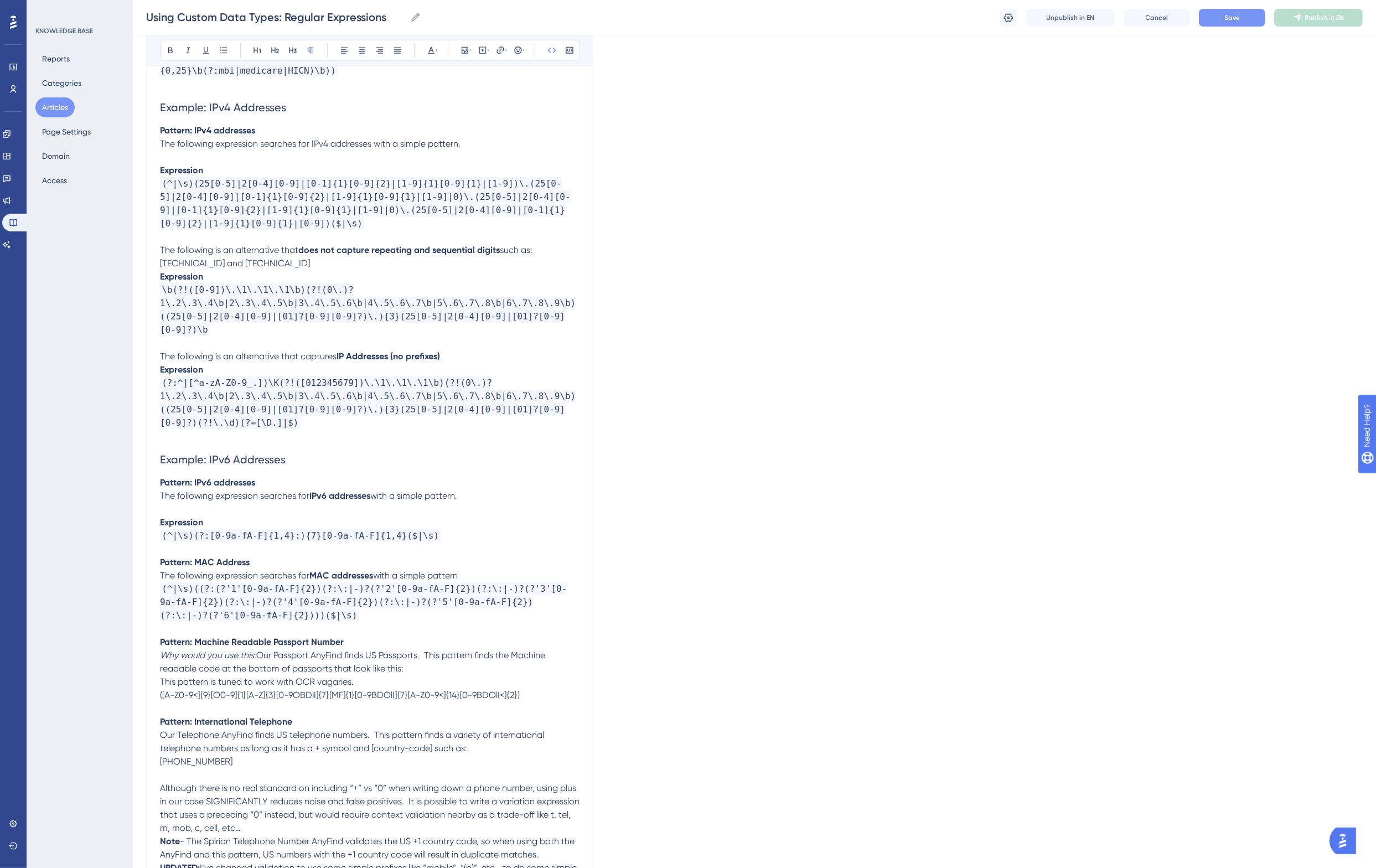
click at [414, 622] on p at bounding box center [370, 629] width 420 height 13
click at [485, 569] on p "The following expression searches for MAC addresses with a simple pattern" at bounding box center [370, 576] width 420 height 13
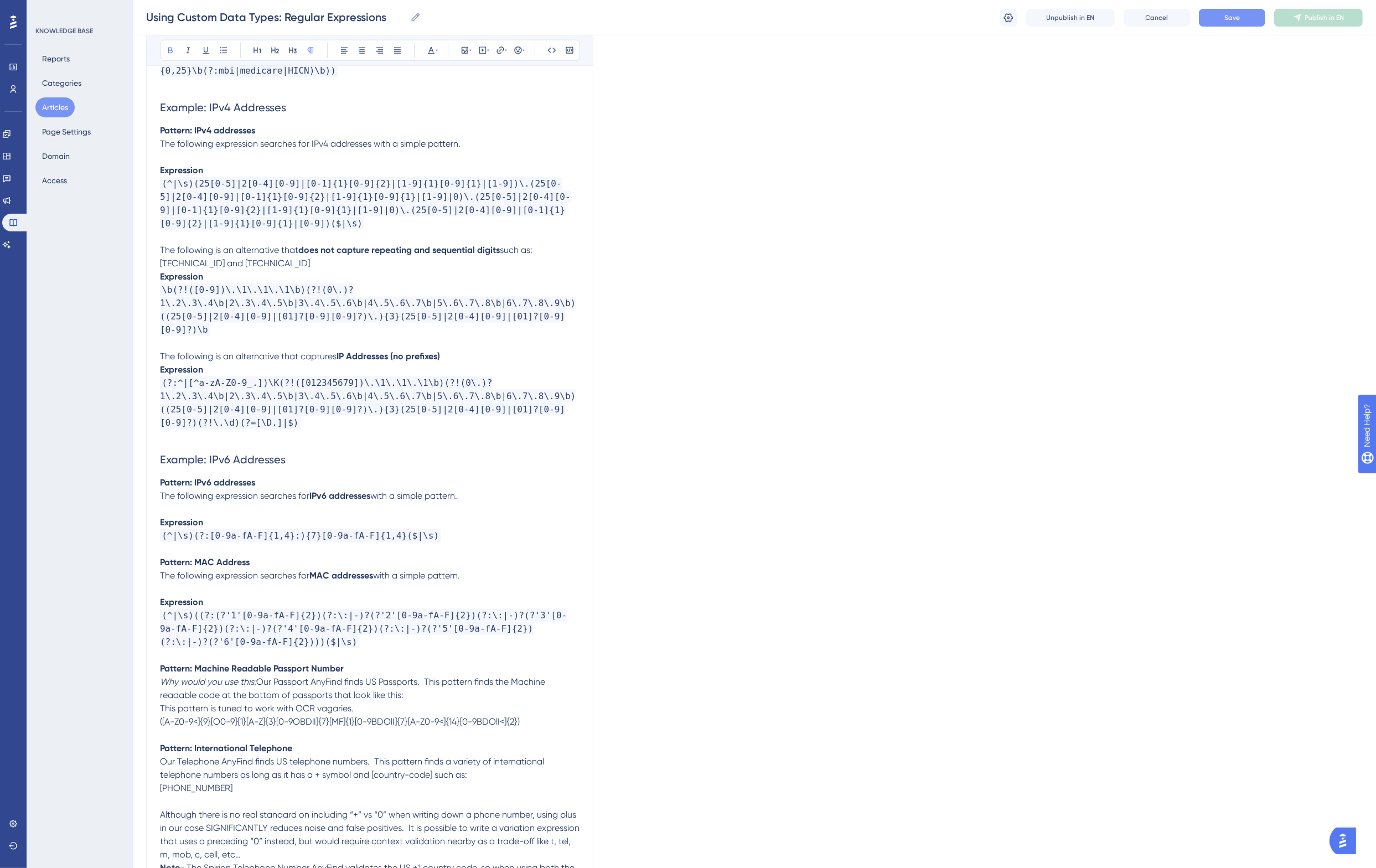
click at [305, 556] on p "Pattern: MAC Address" at bounding box center [370, 562] width 420 height 13
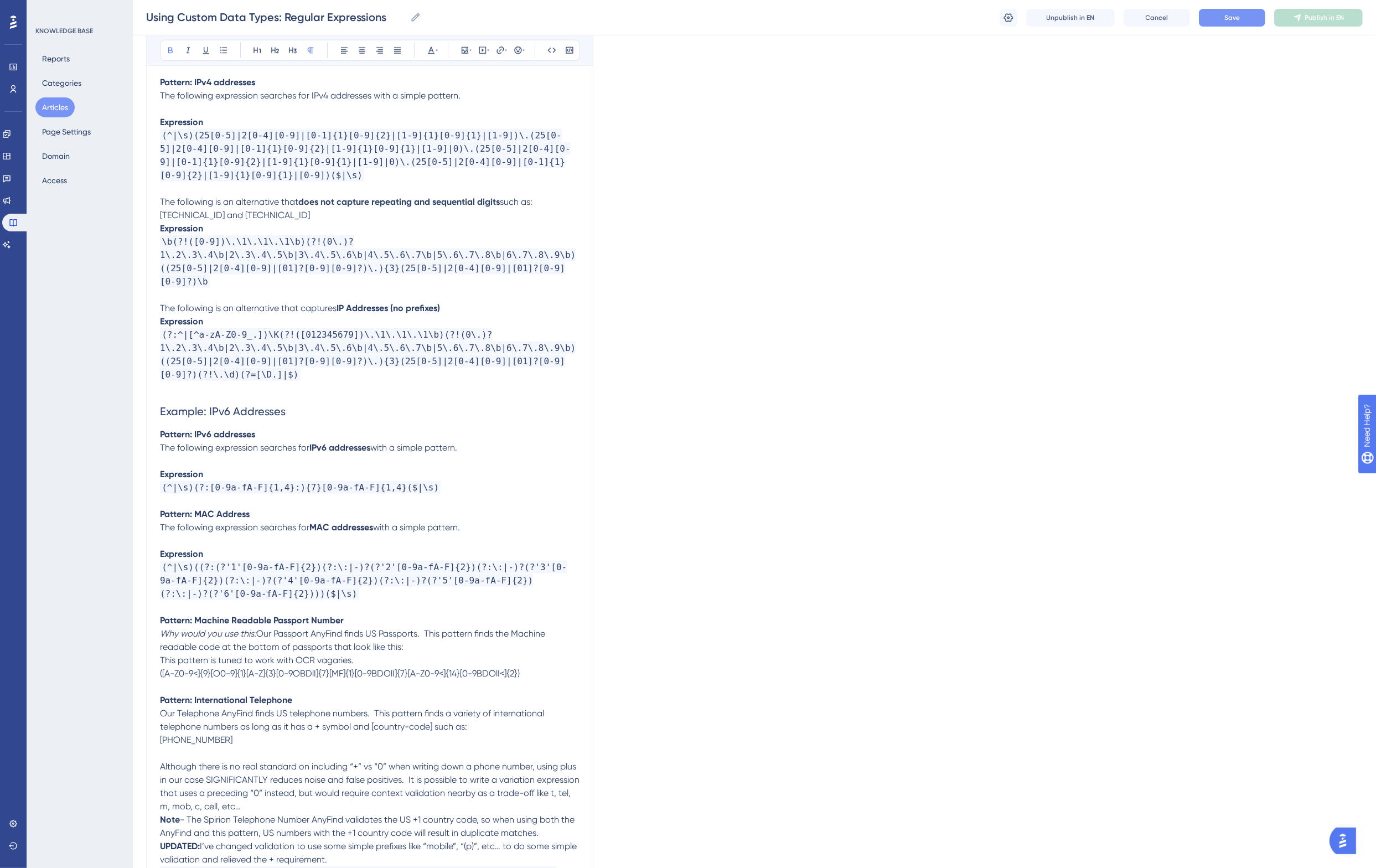
scroll to position [1659, 0]
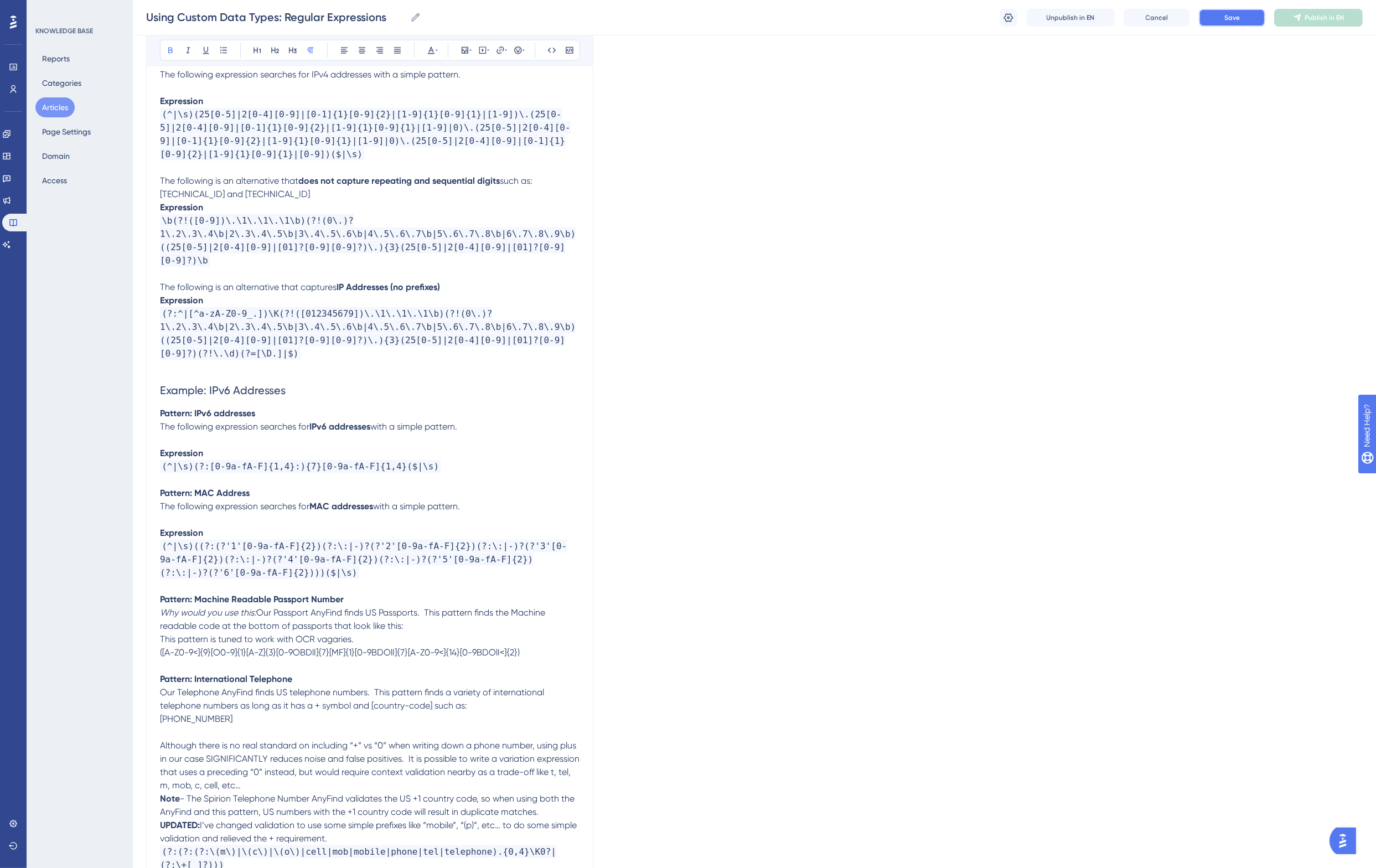
click at [1231, 20] on span "Save" at bounding box center [1232, 18] width 16 height 9
click at [357, 593] on p "Pattern: Machine Readable Passport Number" at bounding box center [370, 599] width 420 height 13
drag, startPoint x: 294, startPoint y: 375, endPoint x: 159, endPoint y: 375, distance: 135.0
click at [160, 375] on h2 "Example: IPv6 Addresses" at bounding box center [370, 390] width 420 height 33
click at [259, 579] on p at bounding box center [370, 586] width 420 height 13
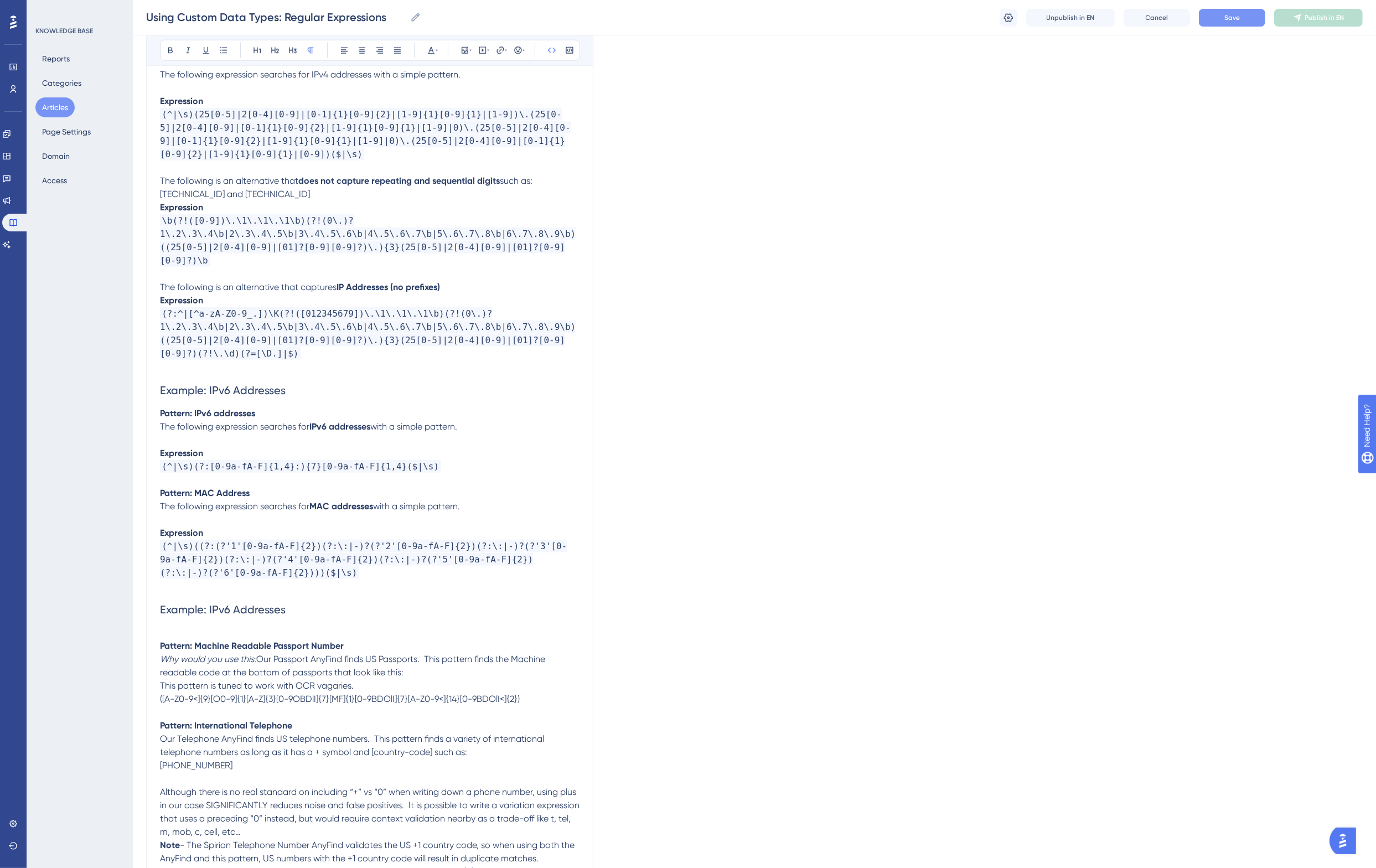
click at [444, 460] on p "(^|\s)(?:[0-9a-fA-F]{1,4}:){7}[0-9a-fA-F]{1,4}($|\s)" at bounding box center [370, 467] width 420 height 13
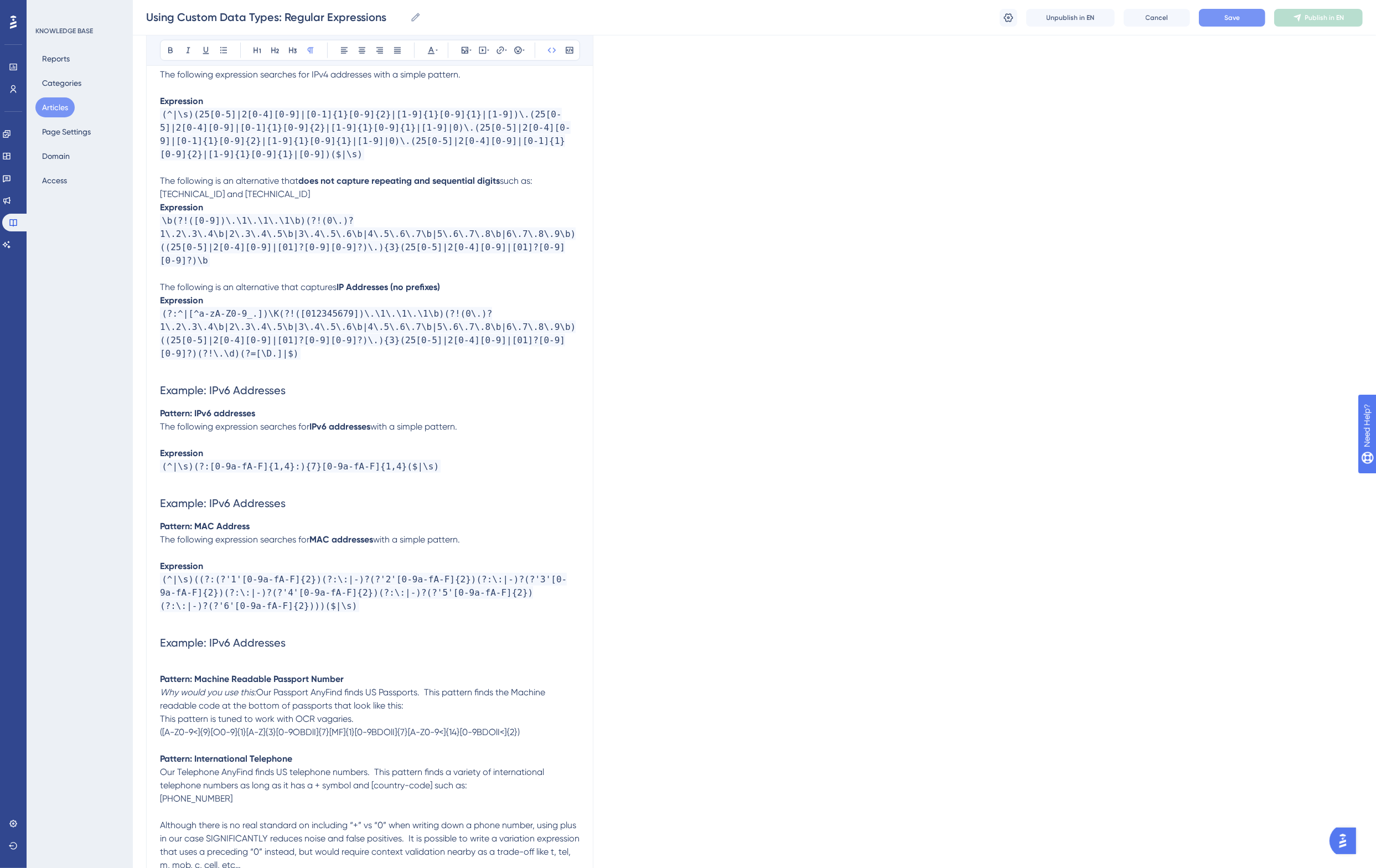
click at [212, 497] on span "Example: IPv6 Addresses" at bounding box center [223, 503] width 125 height 13
click at [203, 636] on span "Example: IPv6 Addresses" at bounding box center [223, 643] width 125 height 13
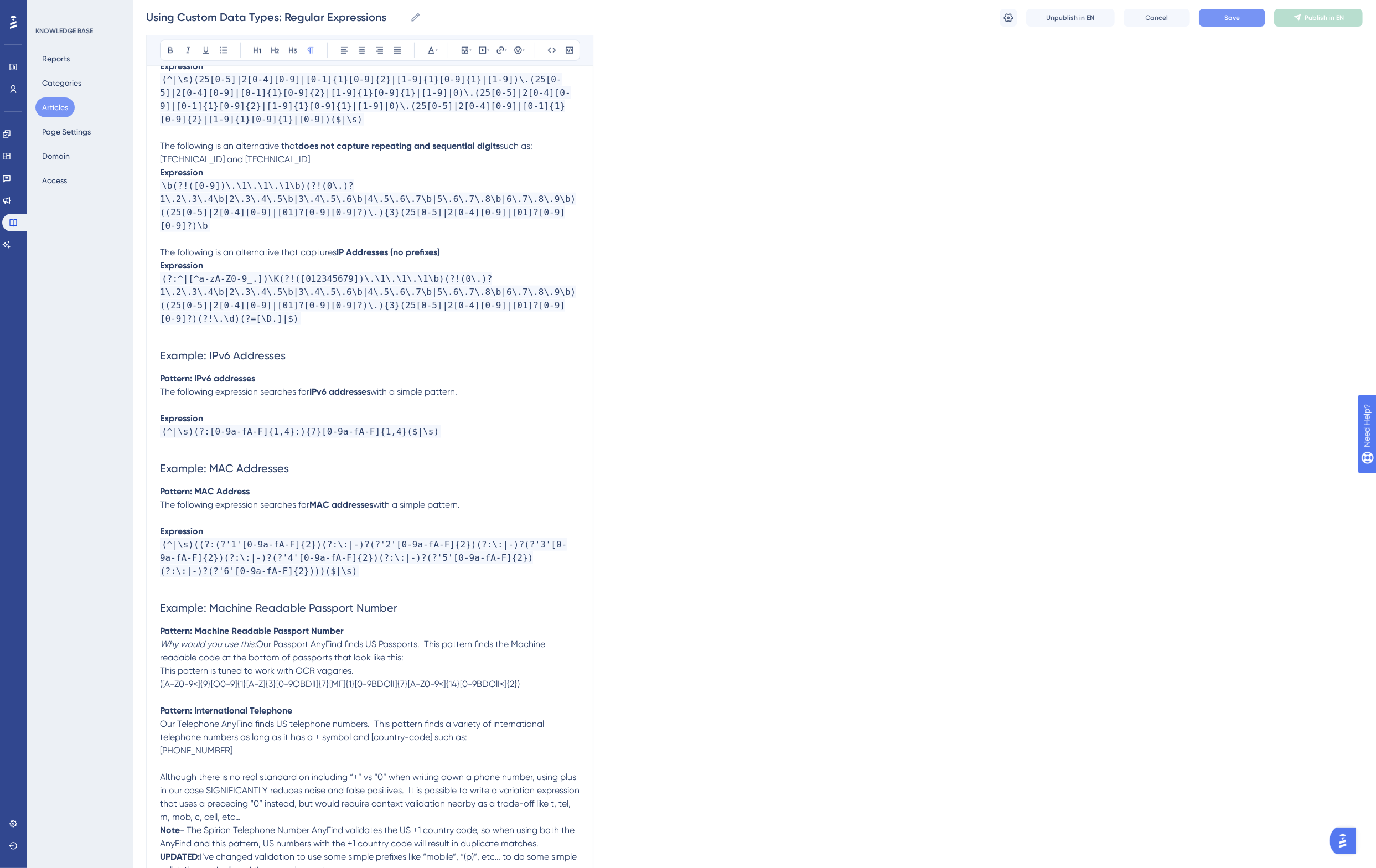
scroll to position [1728, 0]
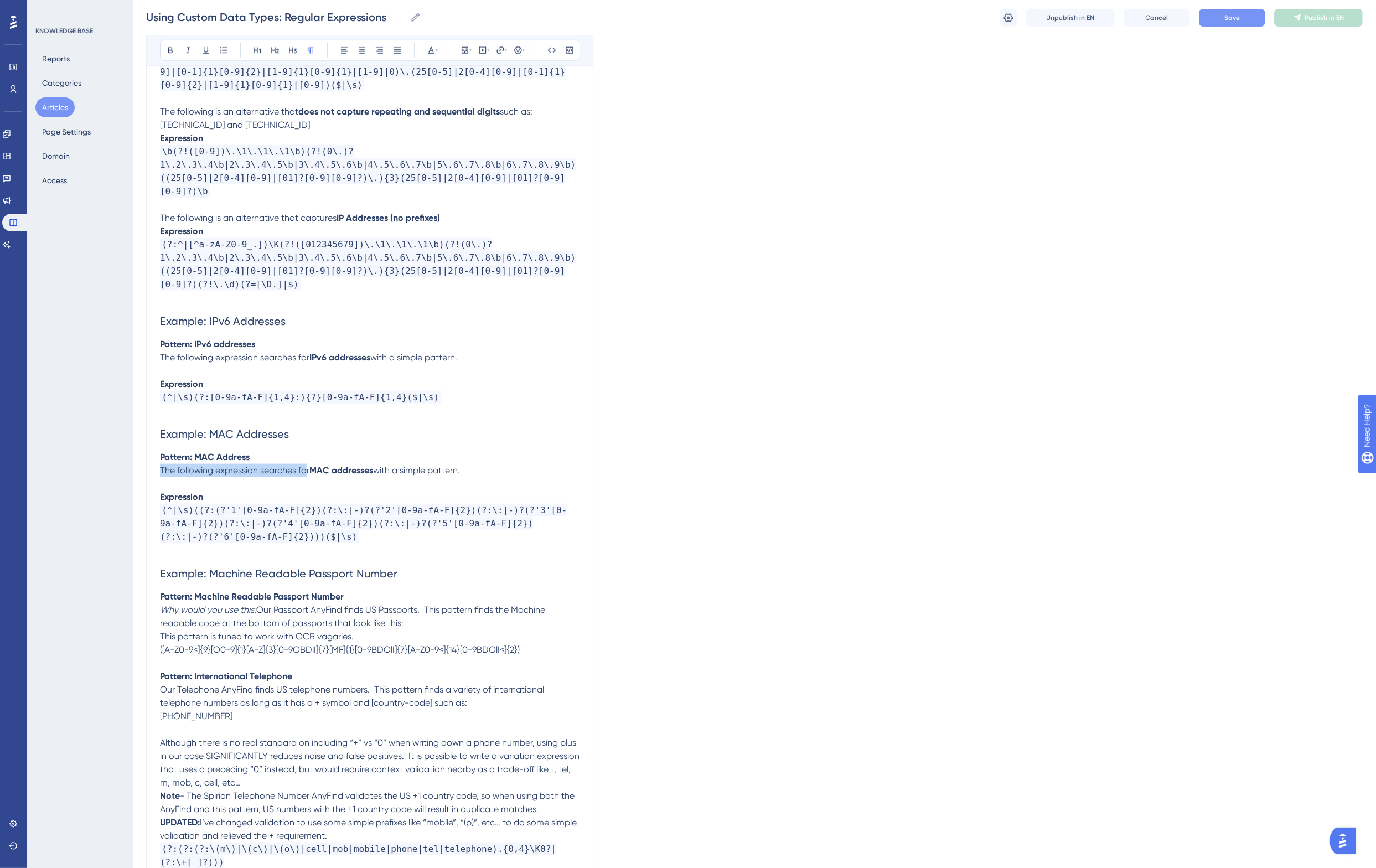
drag, startPoint x: 307, startPoint y: 458, endPoint x: 159, endPoint y: 460, distance: 148.0
click at [160, 465] on span "The following expression searches for" at bounding box center [234, 470] width 149 height 11
drag, startPoint x: 163, startPoint y: 594, endPoint x: 261, endPoint y: 594, distance: 98.0
click at [261, 603] on p "Why would you use this: Our Passport AnyFind finds US Passports. This pattern f…" at bounding box center [370, 617] width 420 height 27
click at [405, 607] on p "Our Passport AnyFind finds US Passports. This pattern finds the Machine readabl…" at bounding box center [370, 617] width 420 height 27
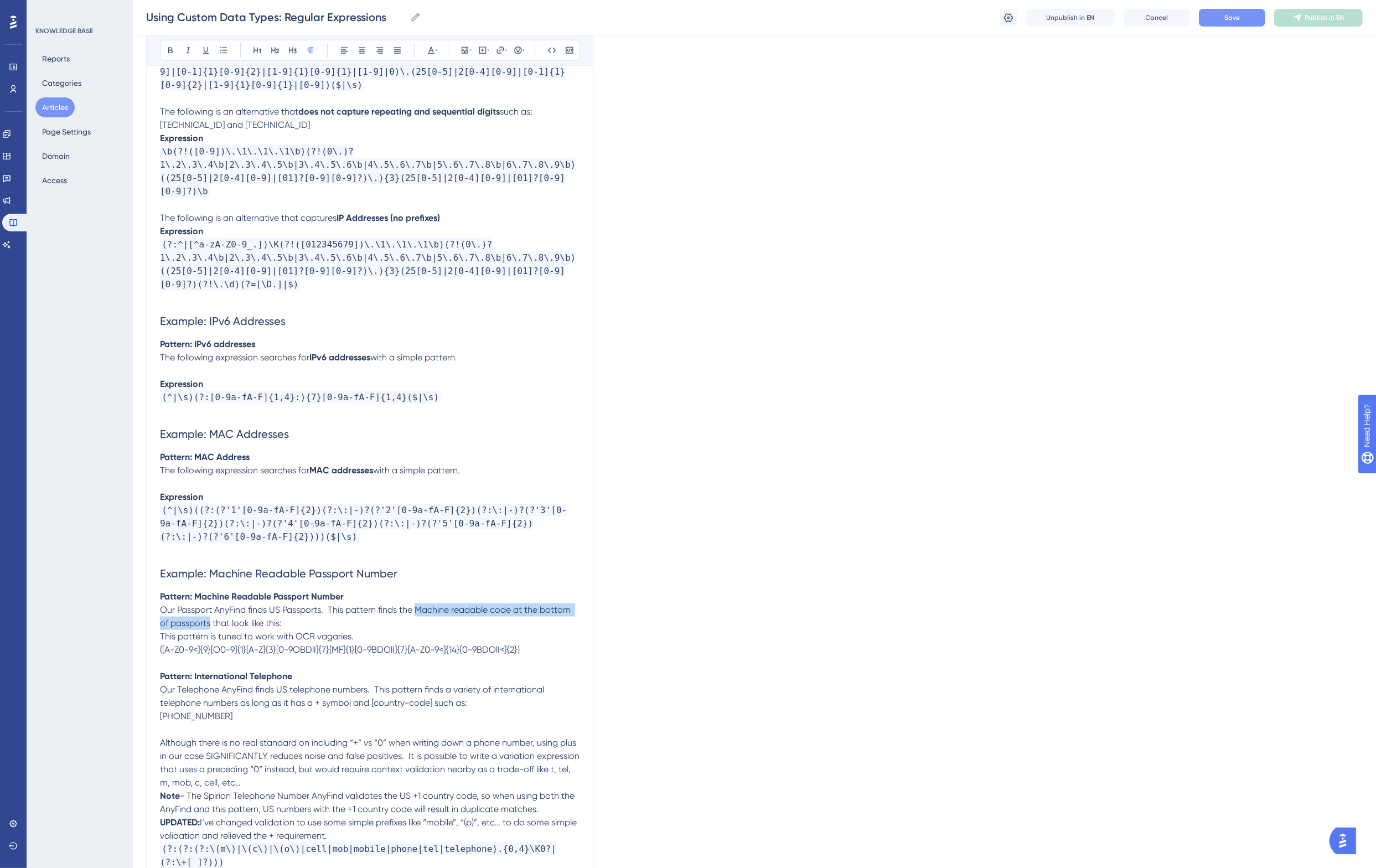
drag, startPoint x: 416, startPoint y: 596, endPoint x: 211, endPoint y: 613, distance: 205.7
click at [211, 613] on span "Our Passport AnyFind finds US Passports. This pattern finds the Machine readabl…" at bounding box center [366, 616] width 413 height 24
click at [305, 610] on p "Our Passport AnyFind finds US Passports. This pattern finds the Machine readabl…" at bounding box center [370, 617] width 420 height 27
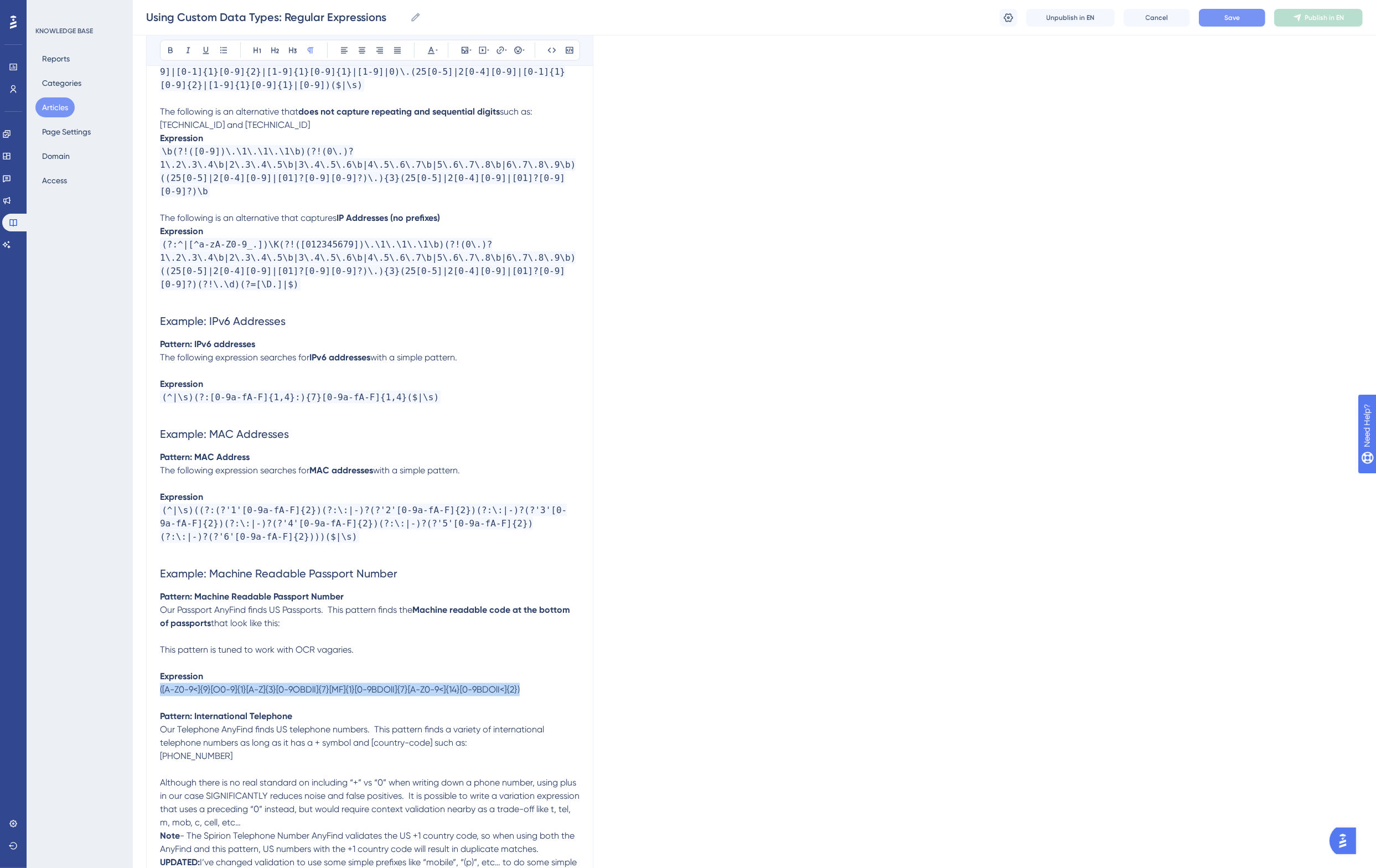
drag, startPoint x: 537, startPoint y: 676, endPoint x: 135, endPoint y: 672, distance: 402.0
click at [552, 48] on icon at bounding box center [552, 50] width 8 height 5
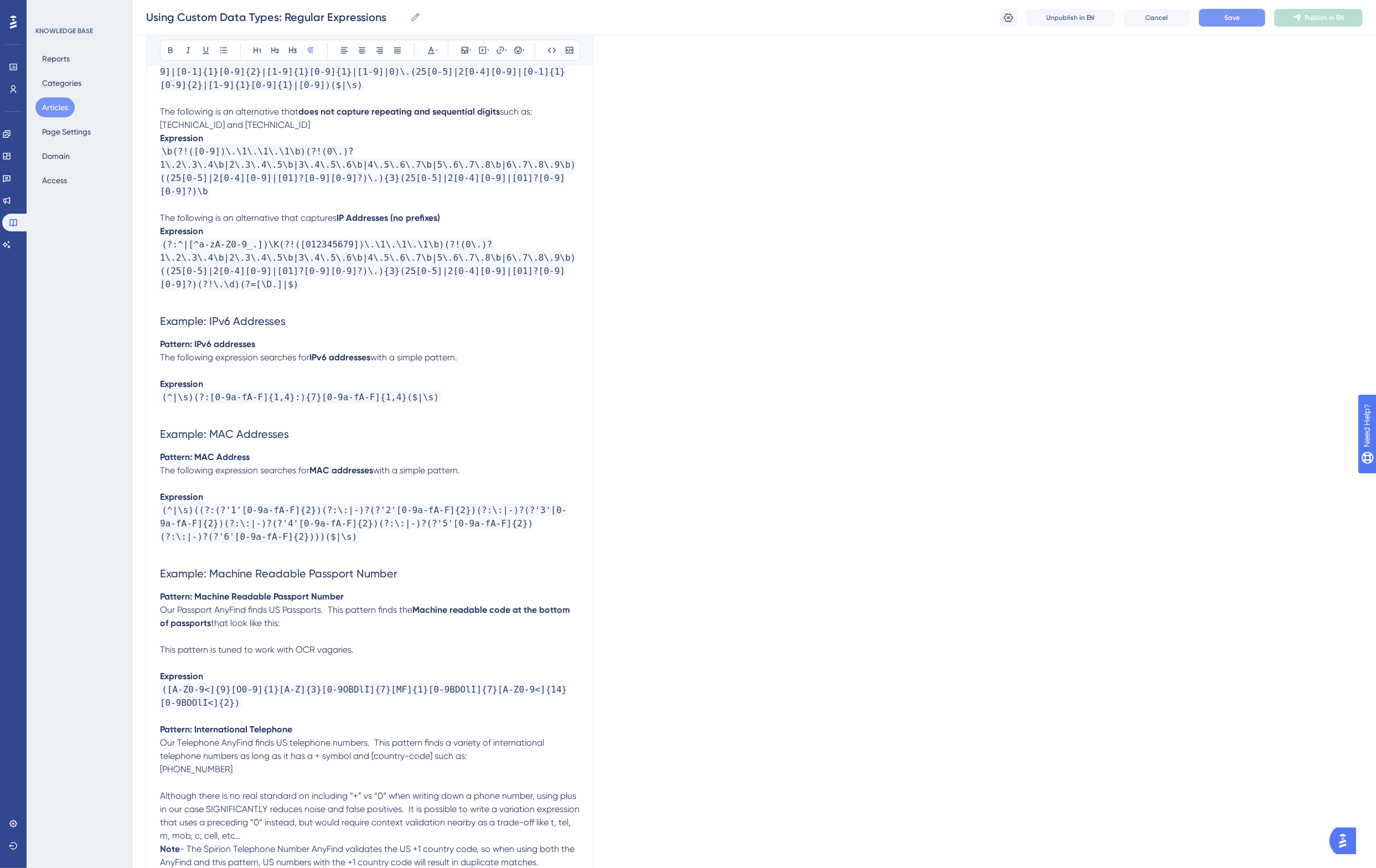
click at [211, 630] on p at bounding box center [370, 637] width 420 height 13
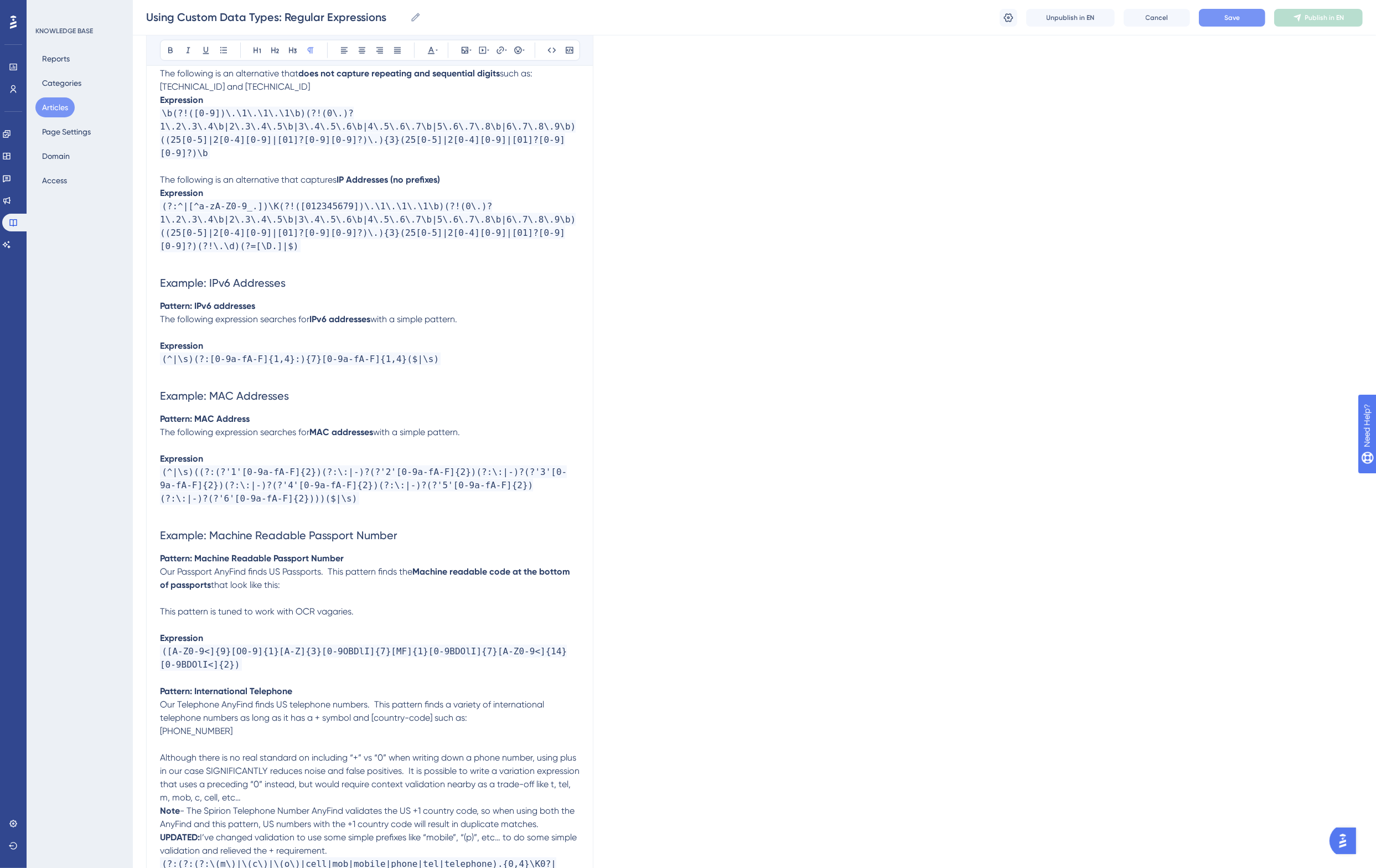
scroll to position [1798, 0]
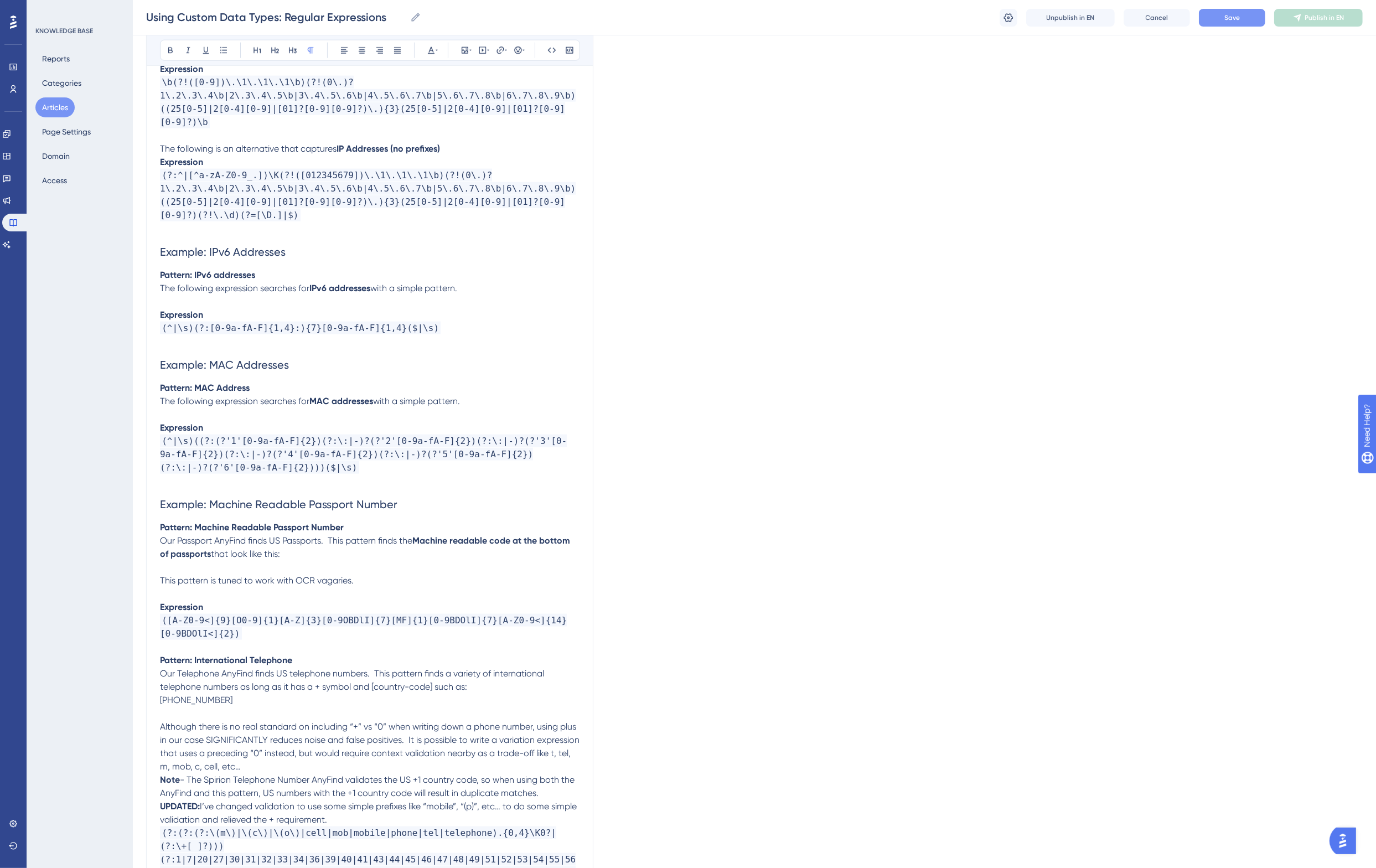
drag, startPoint x: 270, startPoint y: 685, endPoint x: 140, endPoint y: 685, distance: 130.0
click at [305, 671] on span "Our Telephone AnyFind finds US telephone numbers. This pattern finds a variety …" at bounding box center [353, 680] width 386 height 24
click at [450, 688] on p "Our Telephone AnyFind finds US telephone numbers. This pattern finds a variety …" at bounding box center [370, 687] width 420 height 40
drag, startPoint x: 419, startPoint y: 492, endPoint x: 162, endPoint y: 496, distance: 257.0
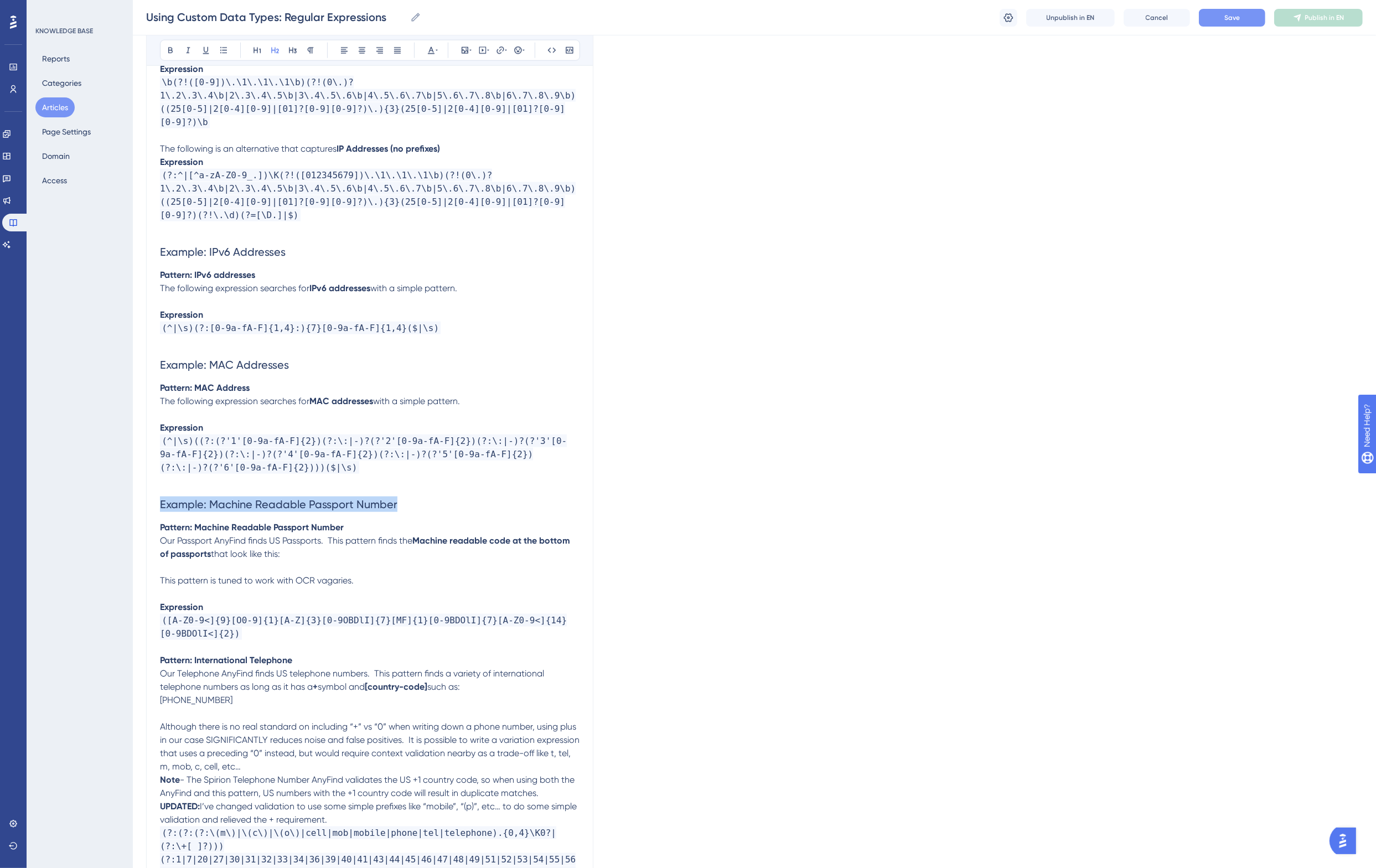
click at [162, 496] on h2 "Example: Machine Readable Passport Number" at bounding box center [370, 504] width 420 height 33
click at [342, 654] on p "Pattern: International Telephone" at bounding box center [370, 660] width 420 height 13
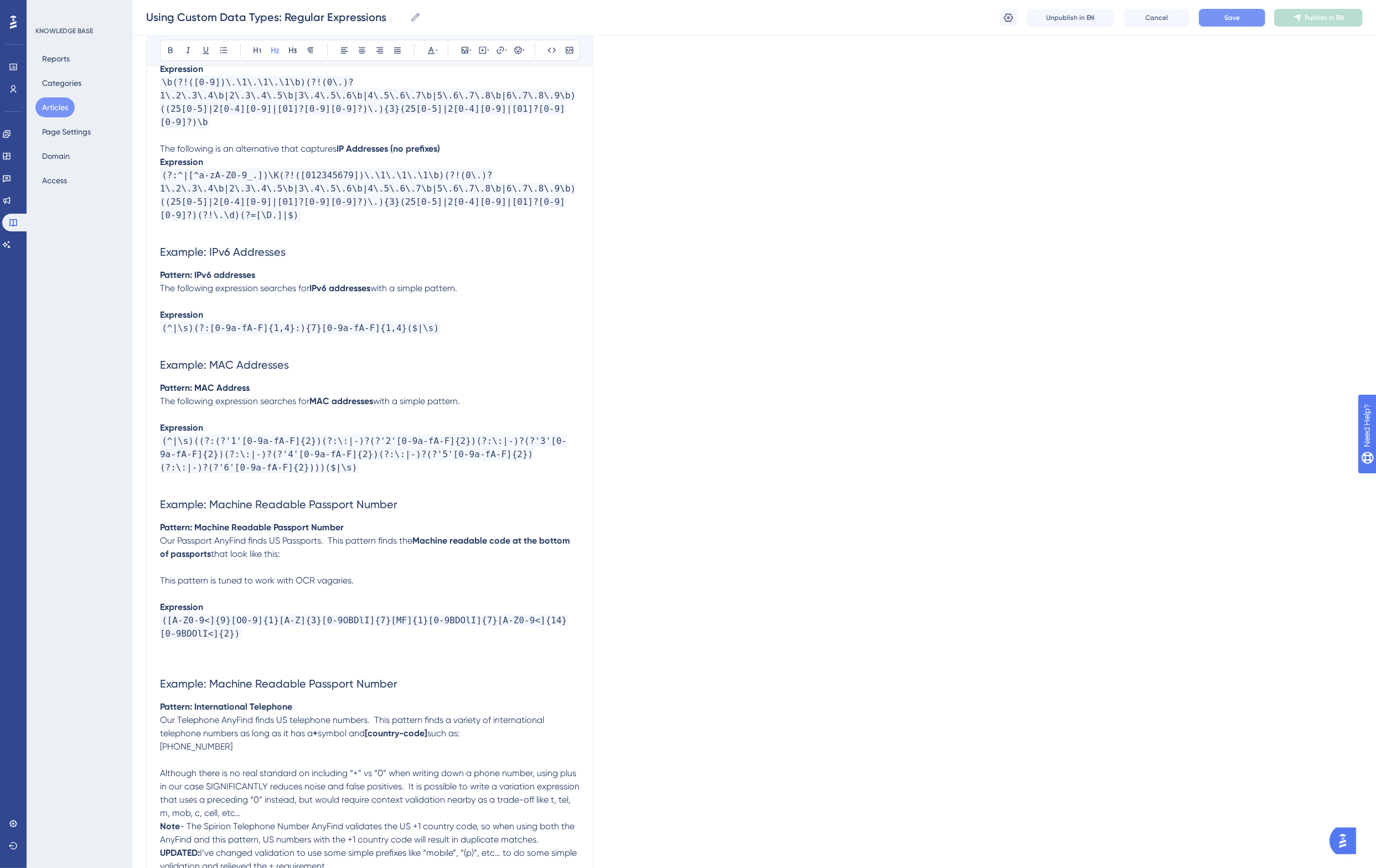
click at [385, 677] on span "Example: Machine Readable Passport Number" at bounding box center [279, 684] width 238 height 13
click at [1238, 18] on span "Save" at bounding box center [1232, 18] width 16 height 9
click at [269, 408] on p at bounding box center [370, 415] width 420 height 13
click at [331, 535] on span "Our Passport AnyFind finds US Passports. This pattern finds the" at bounding box center [286, 540] width 253 height 11
click at [236, 575] on span "This pattern is tuned to work with OCR vagaries." at bounding box center [256, 580] width 194 height 11
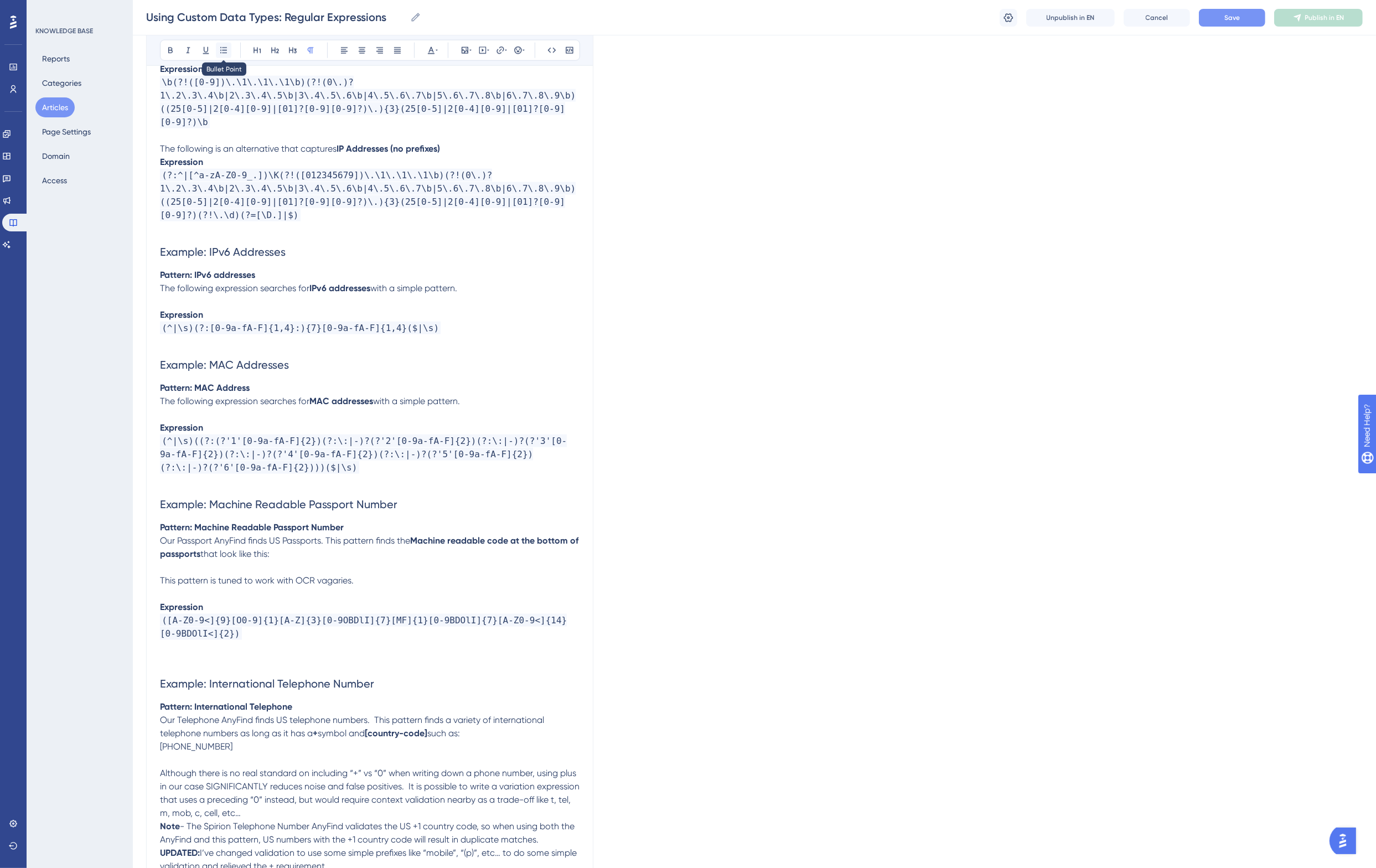
click at [219, 48] on icon at bounding box center [224, 51] width 9 height 9
click at [229, 561] on p at bounding box center [370, 567] width 420 height 13
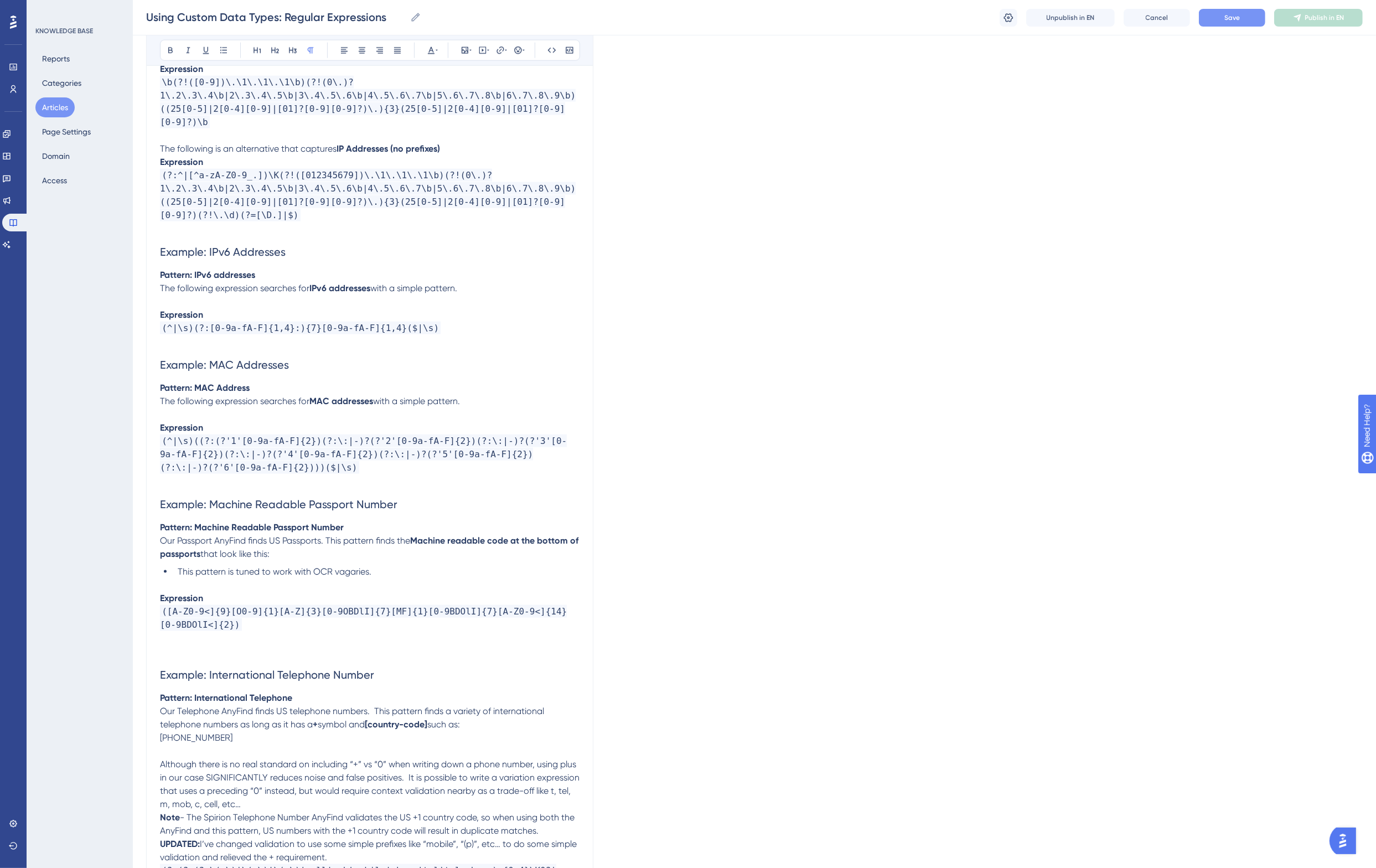
click at [283, 645] on p at bounding box center [370, 652] width 420 height 13
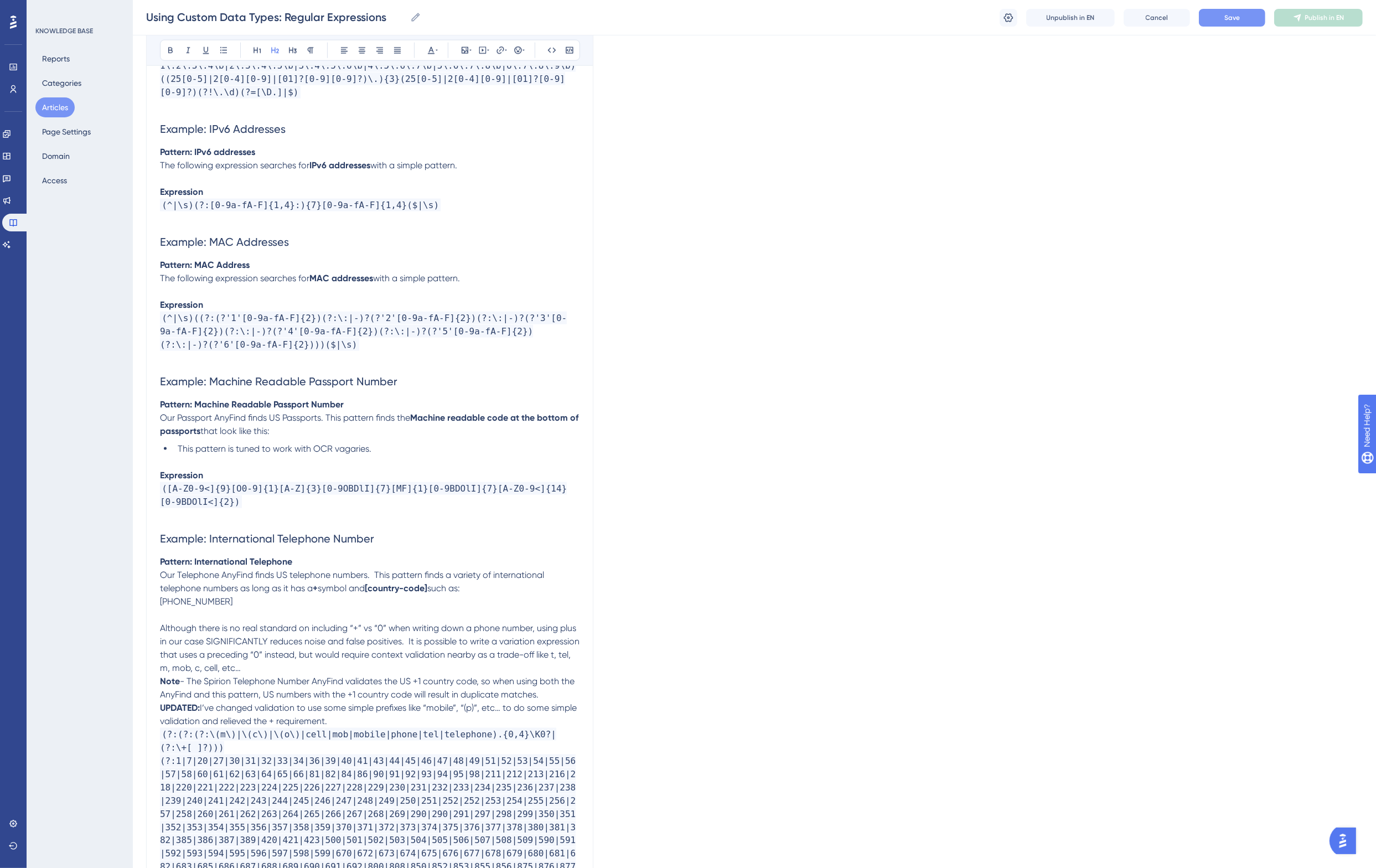
scroll to position [1936, 0]
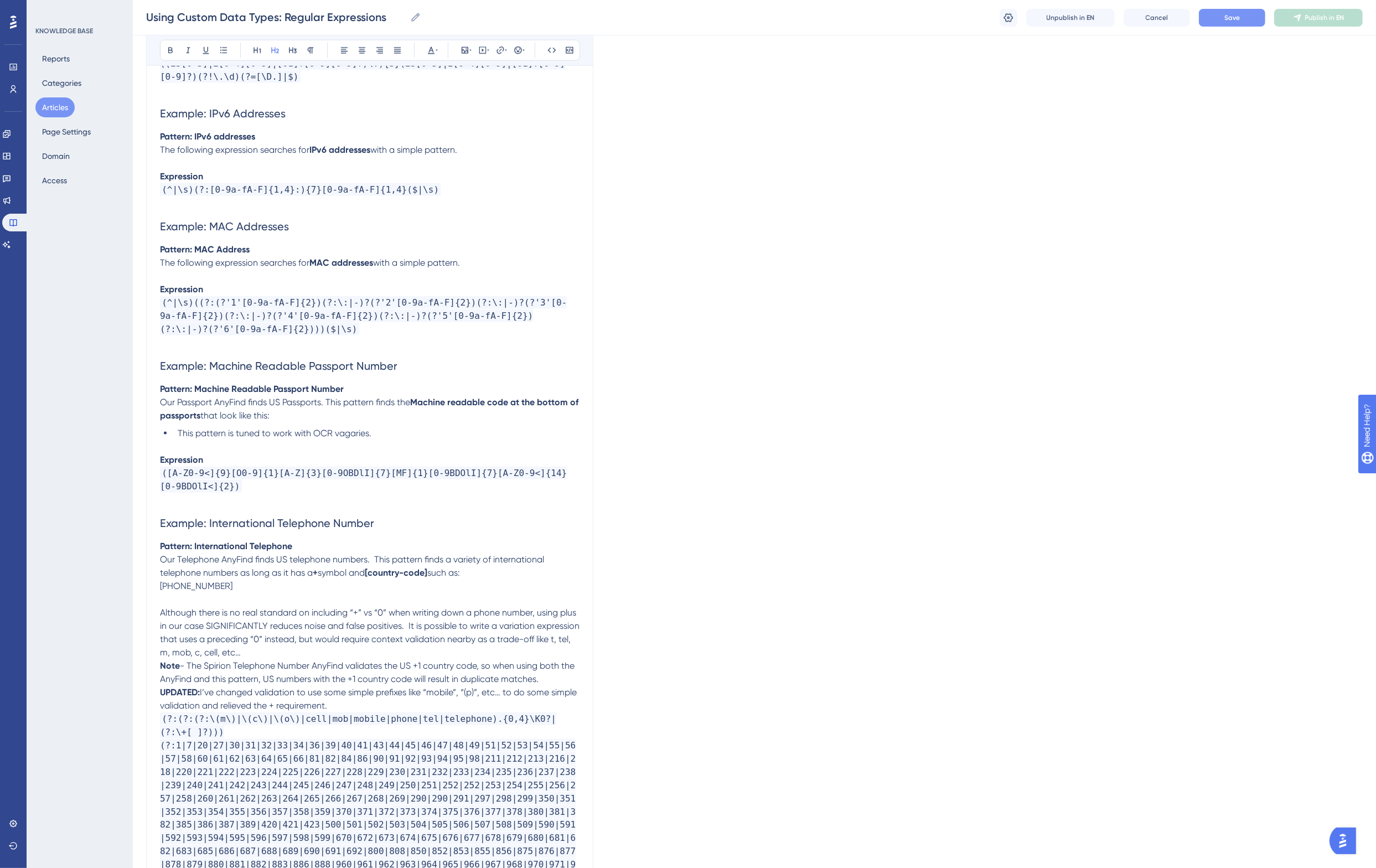
click at [167, 554] on span "Our Telephone AnyFind finds US telephone numbers. This pattern finds a variety …" at bounding box center [353, 566] width 386 height 24
click at [220, 397] on span "Our Passport AnyFind finds US Passports. This pattern finds the" at bounding box center [285, 402] width 250 height 11
click at [386, 554] on span "Spirion Telephone AnyFind finds US telephone numbers. This pattern finds a vari…" at bounding box center [359, 566] width 399 height 24
click at [314, 638] on p "Although there is no real standard on including “+” vs “0” when writing down a …" at bounding box center [370, 633] width 420 height 53
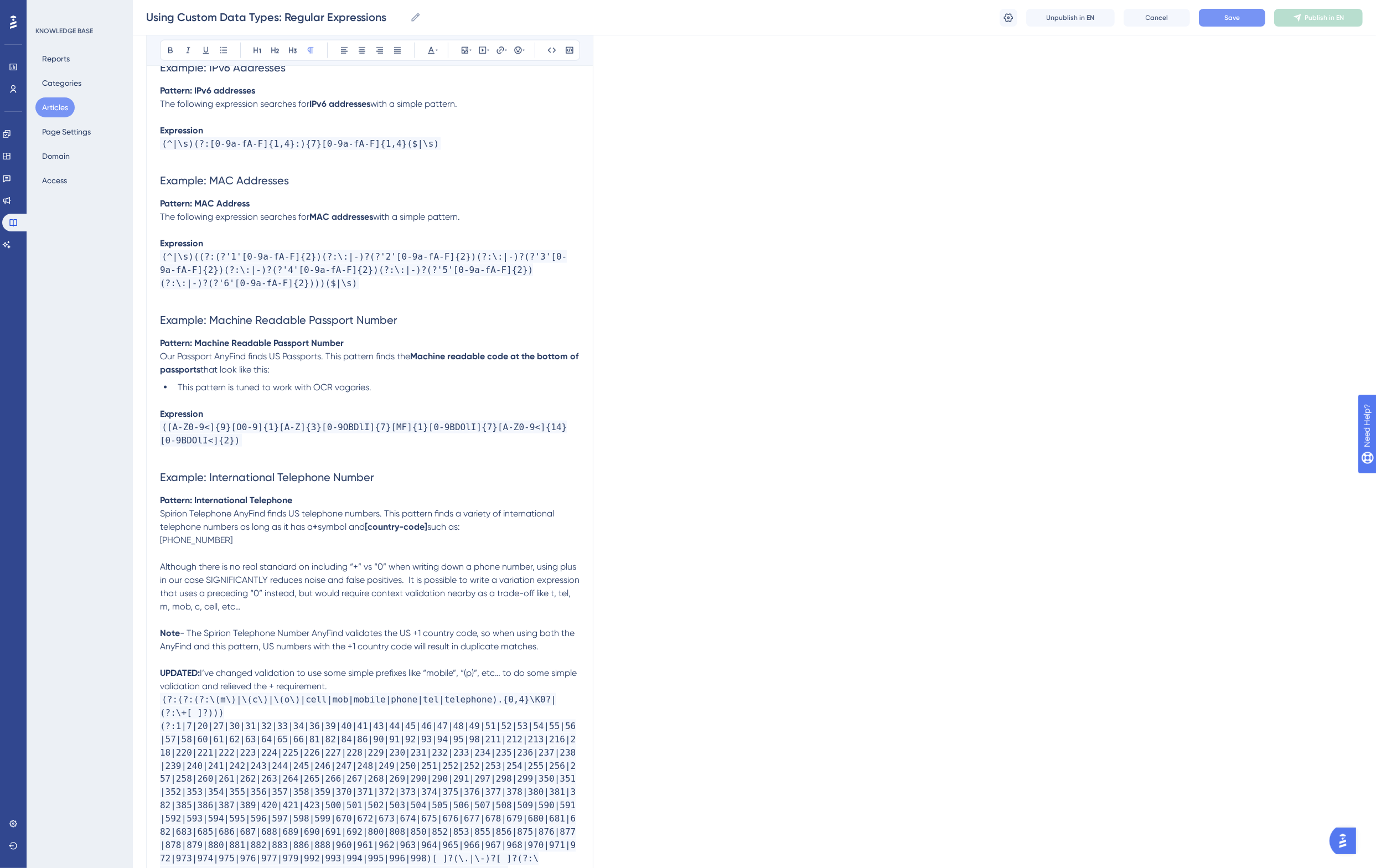
scroll to position [2005, 0]
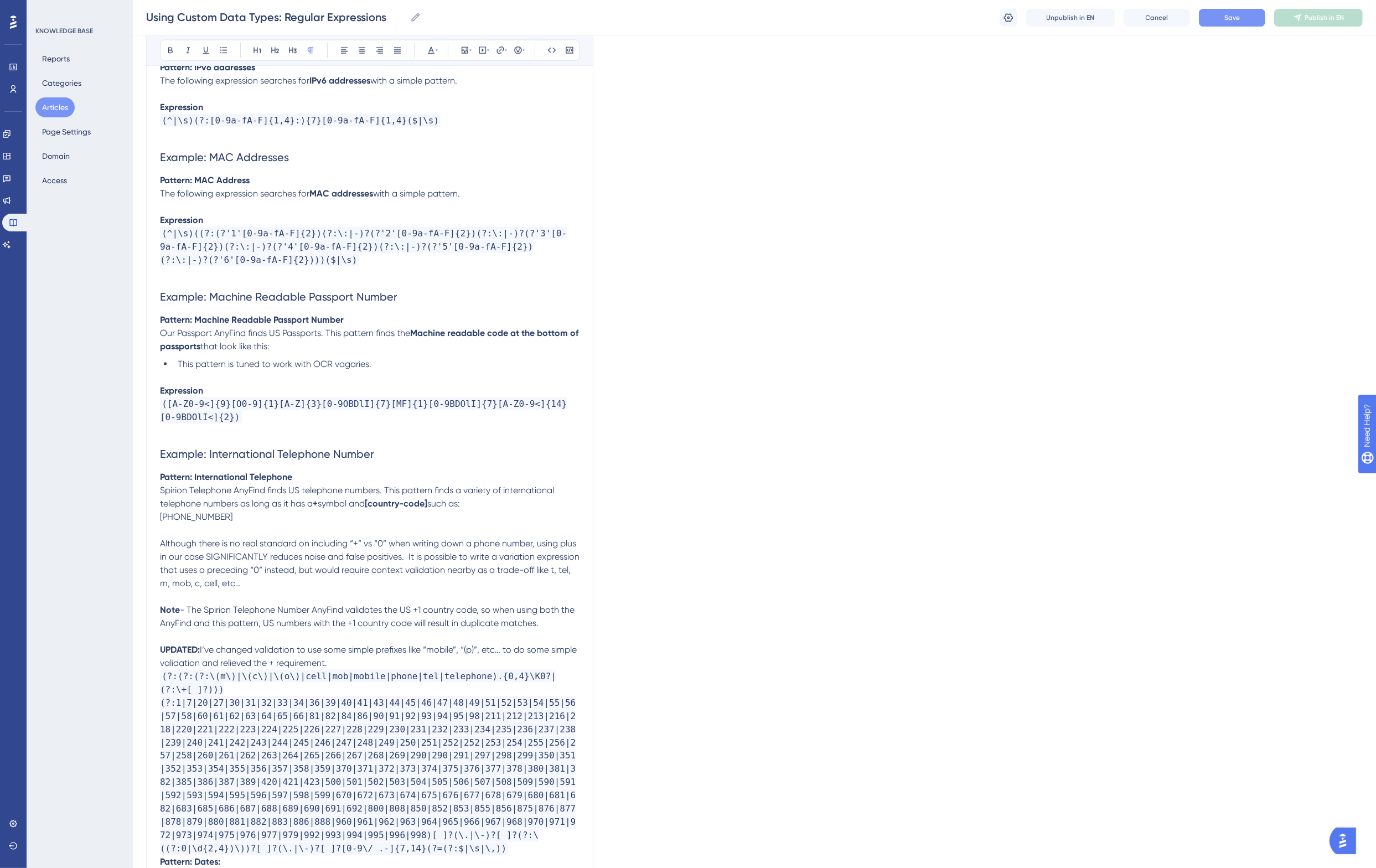
click at [256, 644] on span "I’ve changed validation to use some simple prefixes like “mobile”, “(p)”, etc… …" at bounding box center [369, 656] width 419 height 24
click at [351, 644] on span "I’ve changed validation to use some simple prefixes like “mobile”, “(p)”, etc… …" at bounding box center [369, 656] width 419 height 24
drag, startPoint x: 351, startPoint y: 637, endPoint x: 498, endPoint y: 638, distance: 147.0
click at [498, 644] on span "I’ve changed validation to use some simple prefixes like “mobile”, “(p)”, etc… …" at bounding box center [369, 656] width 419 height 24
click at [371, 508] on p "Spirion Telephone AnyFind finds US telephone numbers. This pattern finds a vari…" at bounding box center [370, 504] width 420 height 40
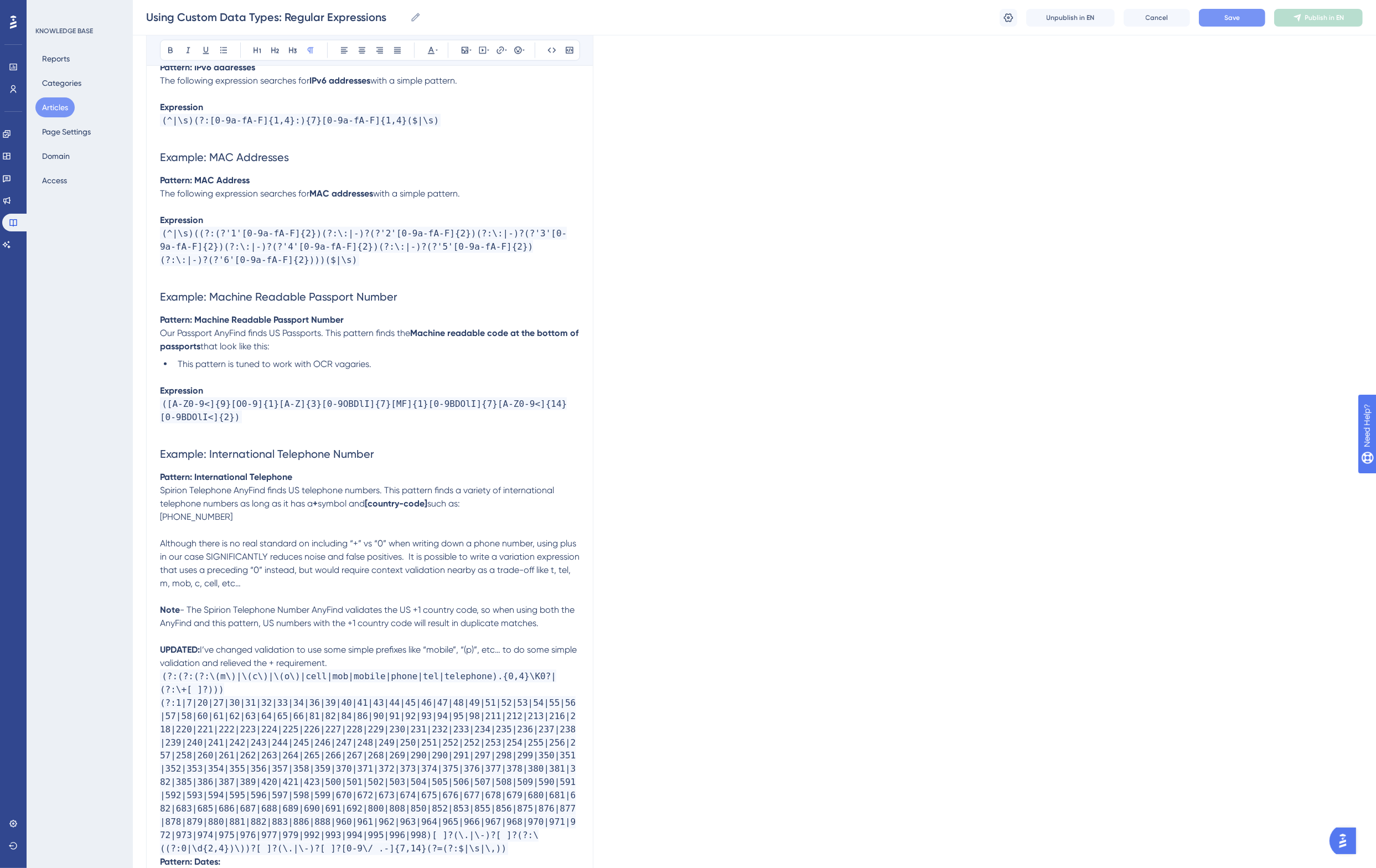
click at [325, 501] on p "Spirion Telephone AnyFind finds US telephone numbers. This pattern finds a vari…" at bounding box center [370, 504] width 420 height 40
click at [298, 488] on span "Spirion Telephone AnyFind finds US telephone numbers. This pattern finds a vari…" at bounding box center [358, 497] width 396 height 24
click at [424, 498] on span "such as:" at bounding box center [429, 503] width 33 height 11
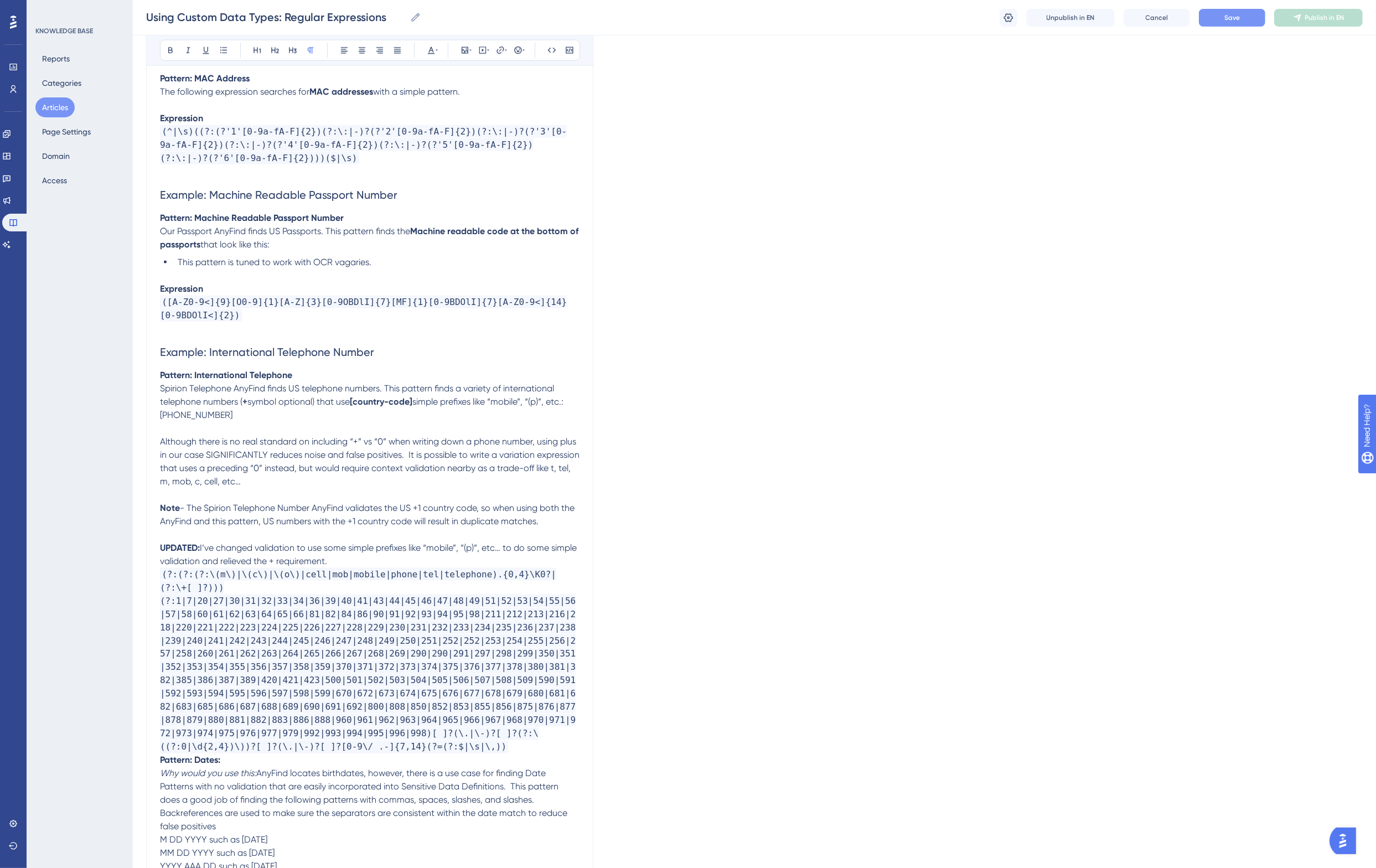
scroll to position [2143, 0]
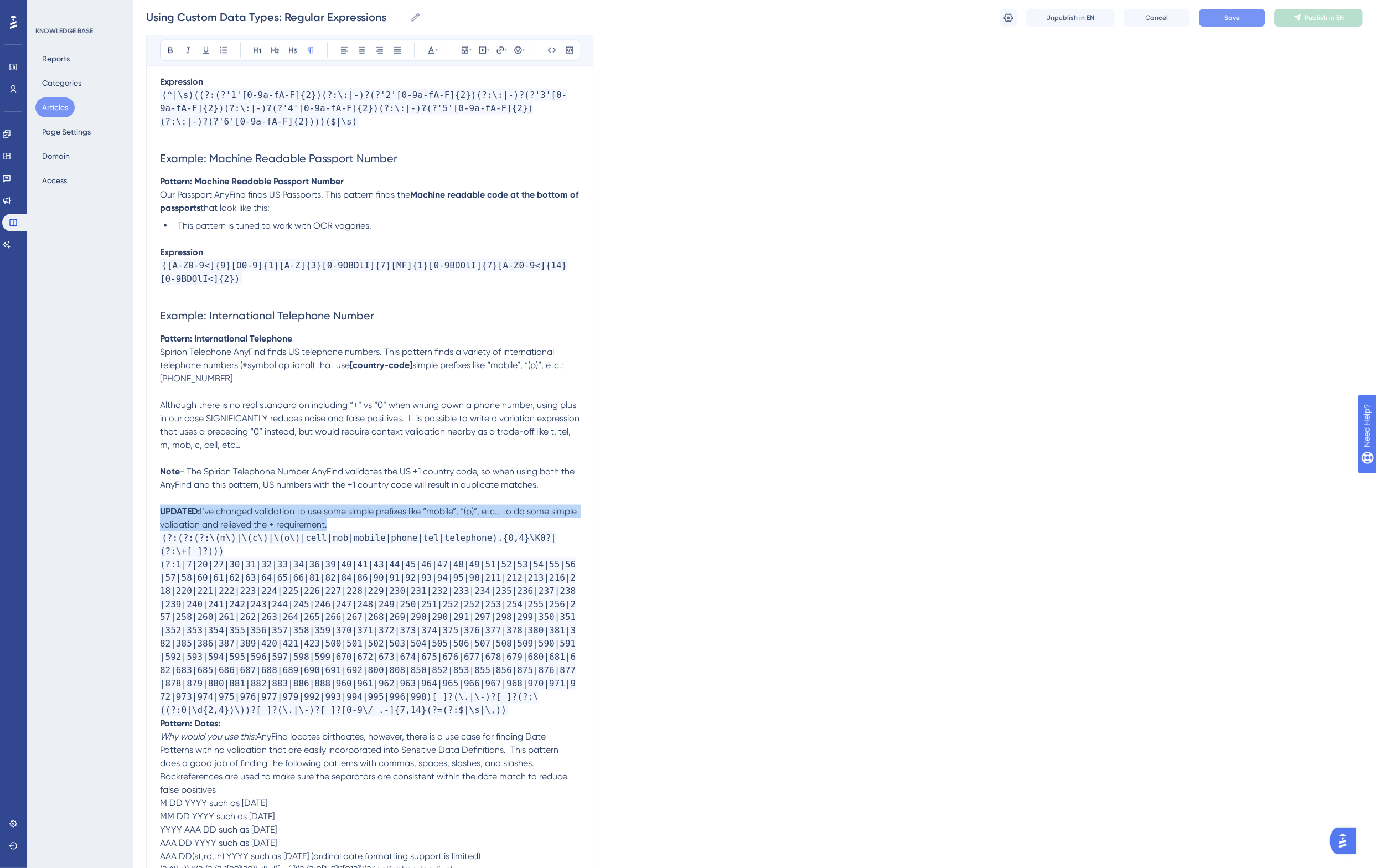
drag, startPoint x: 371, startPoint y: 508, endPoint x: 153, endPoint y: 503, distance: 218.1
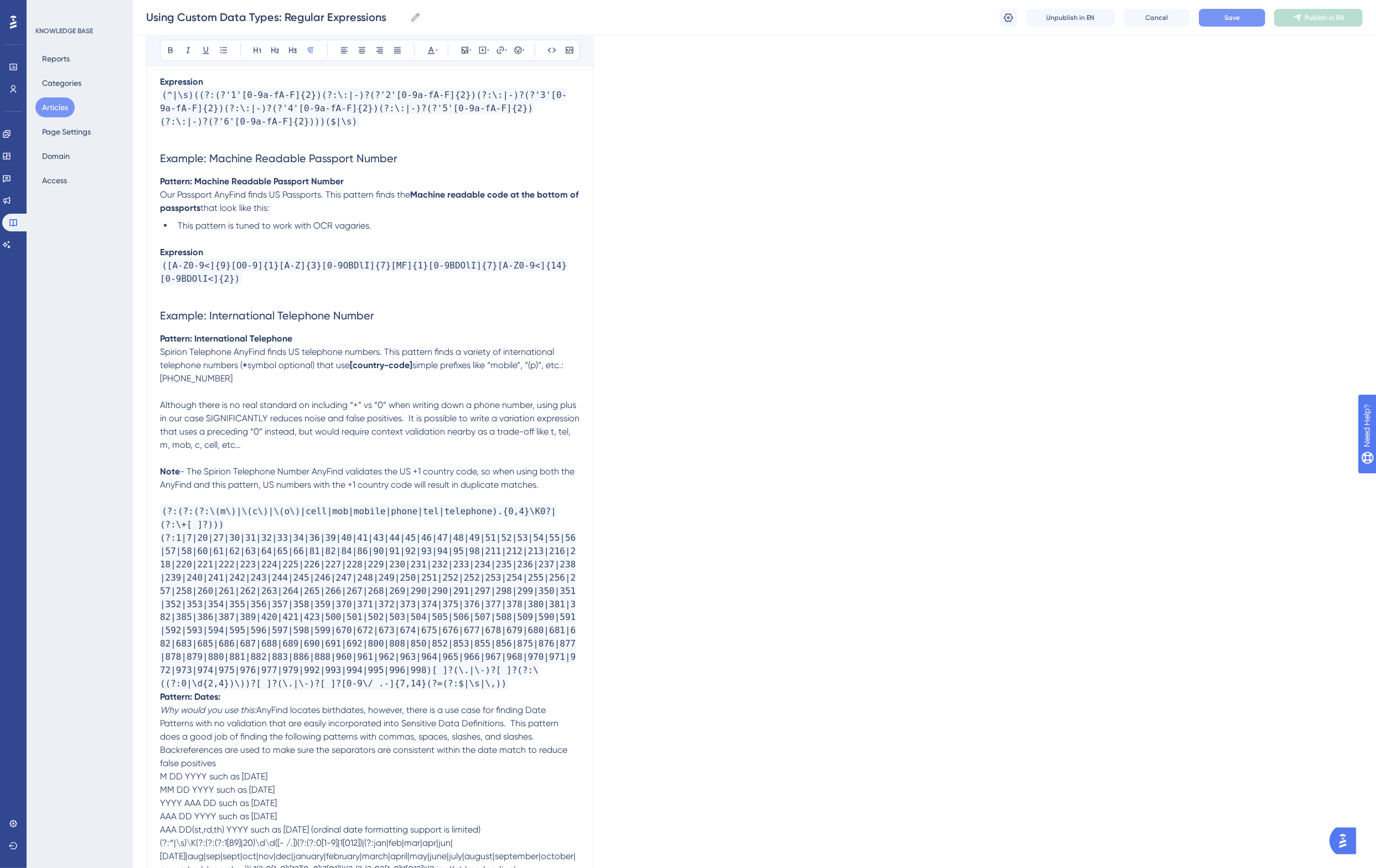
click at [567, 400] on span "Although there is no real standard on including “+” vs “0” when writing down a …" at bounding box center [371, 425] width 422 height 51
click at [523, 663] on p "(?:(?:(?:\(m\)|\(c\)|\(o\)|cell|mob|mobile|phone|tel|telephone).{0,4}\K0?|(?:\+…" at bounding box center [370, 597] width 420 height 186
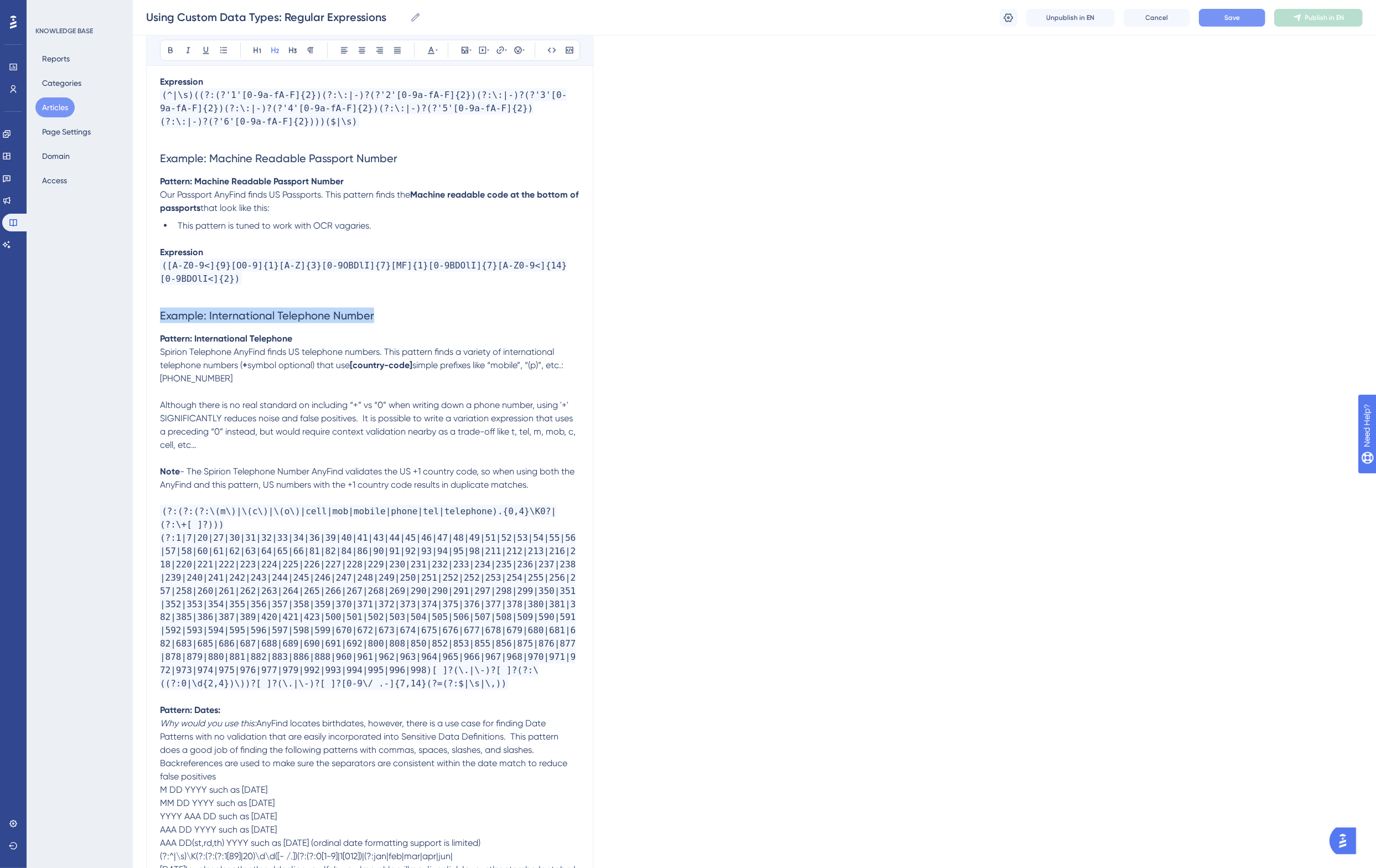
drag, startPoint x: 389, startPoint y: 300, endPoint x: 158, endPoint y: 308, distance: 231.1
click at [163, 705] on strong "Pattern: Dates:" at bounding box center [190, 710] width 61 height 11
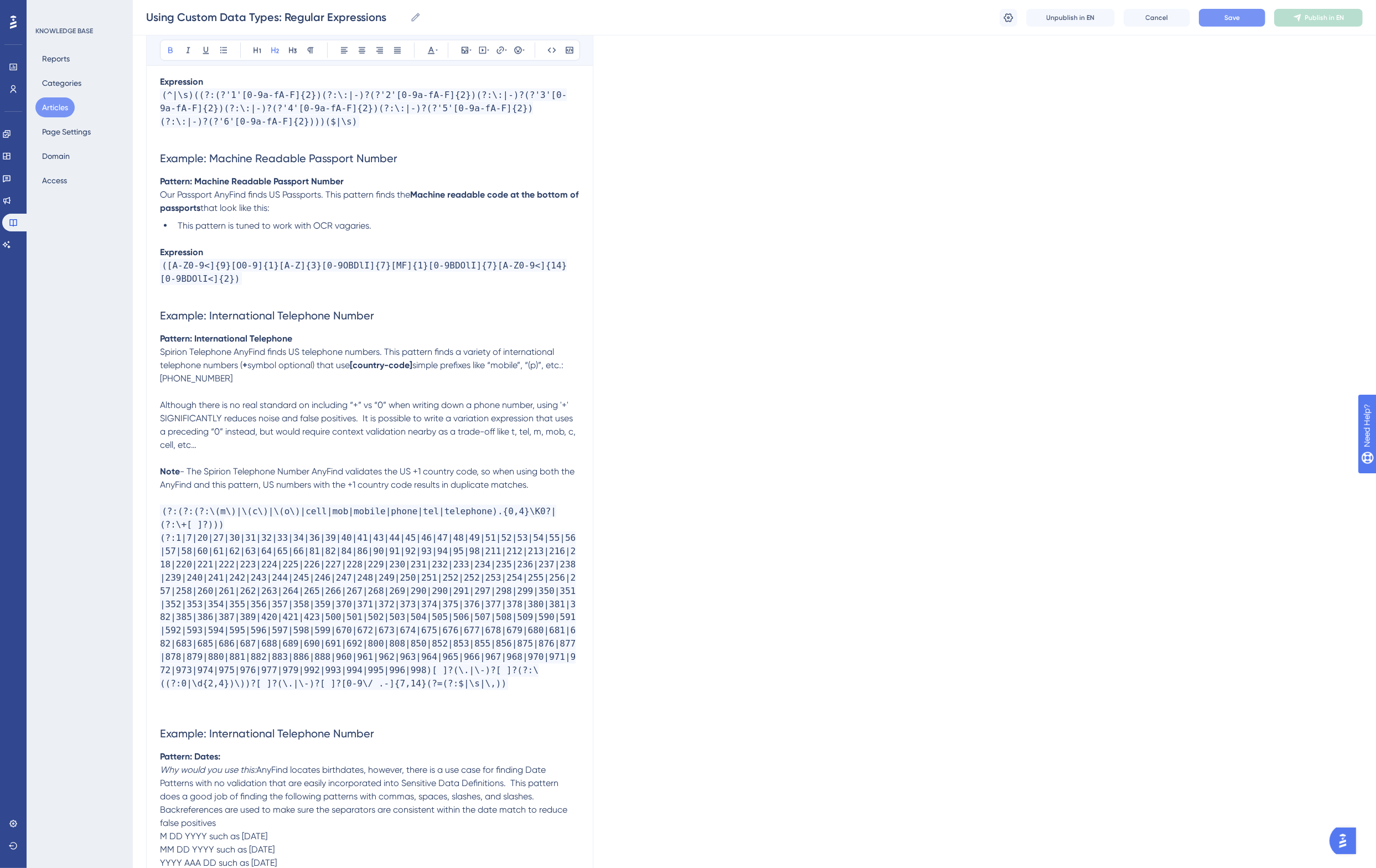
click at [336, 717] on h2 "Example: International Telephone Number" at bounding box center [370, 734] width 420 height 33
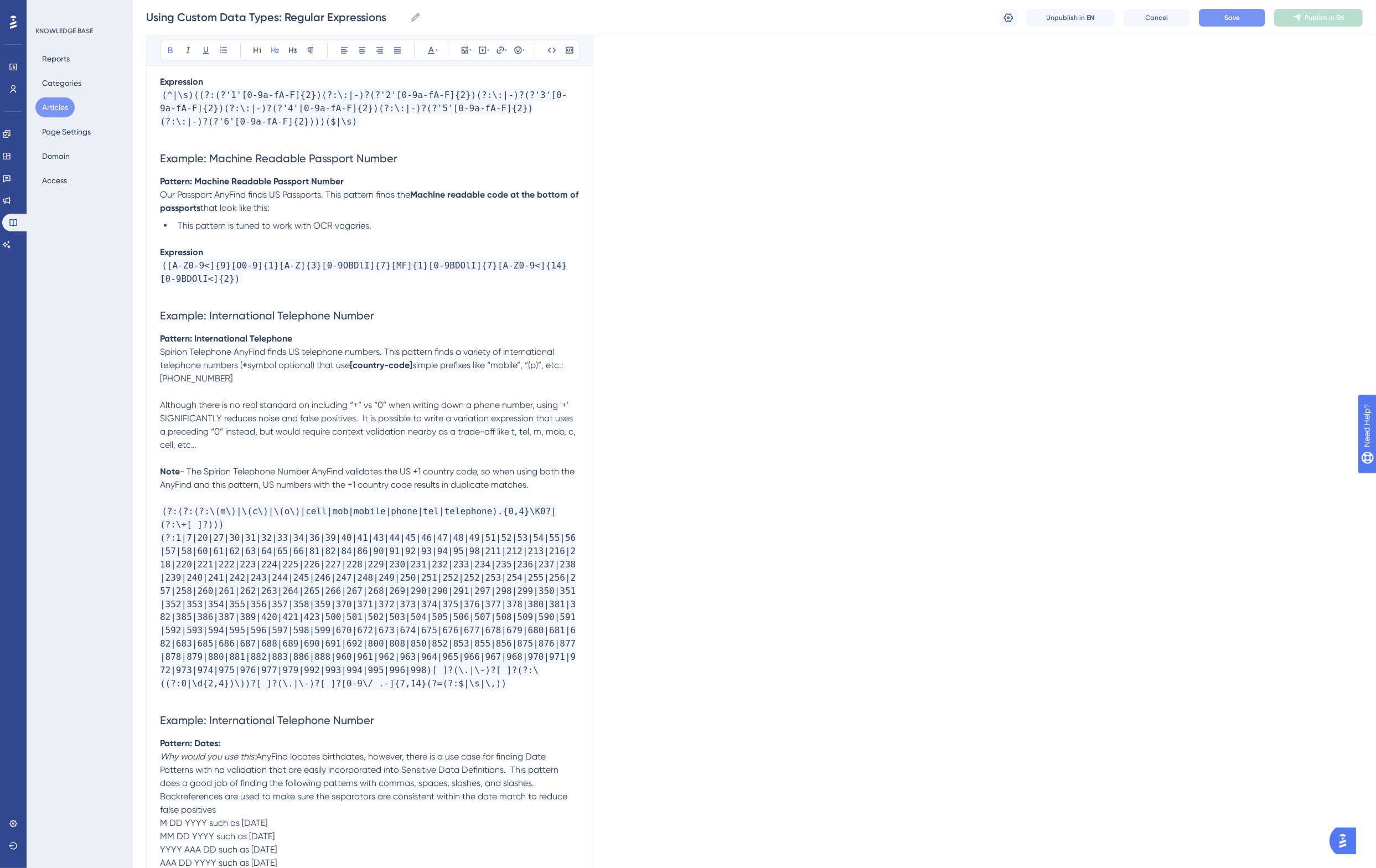
click at [237, 714] on span "Example: International Telephone Number" at bounding box center [267, 720] width 214 height 13
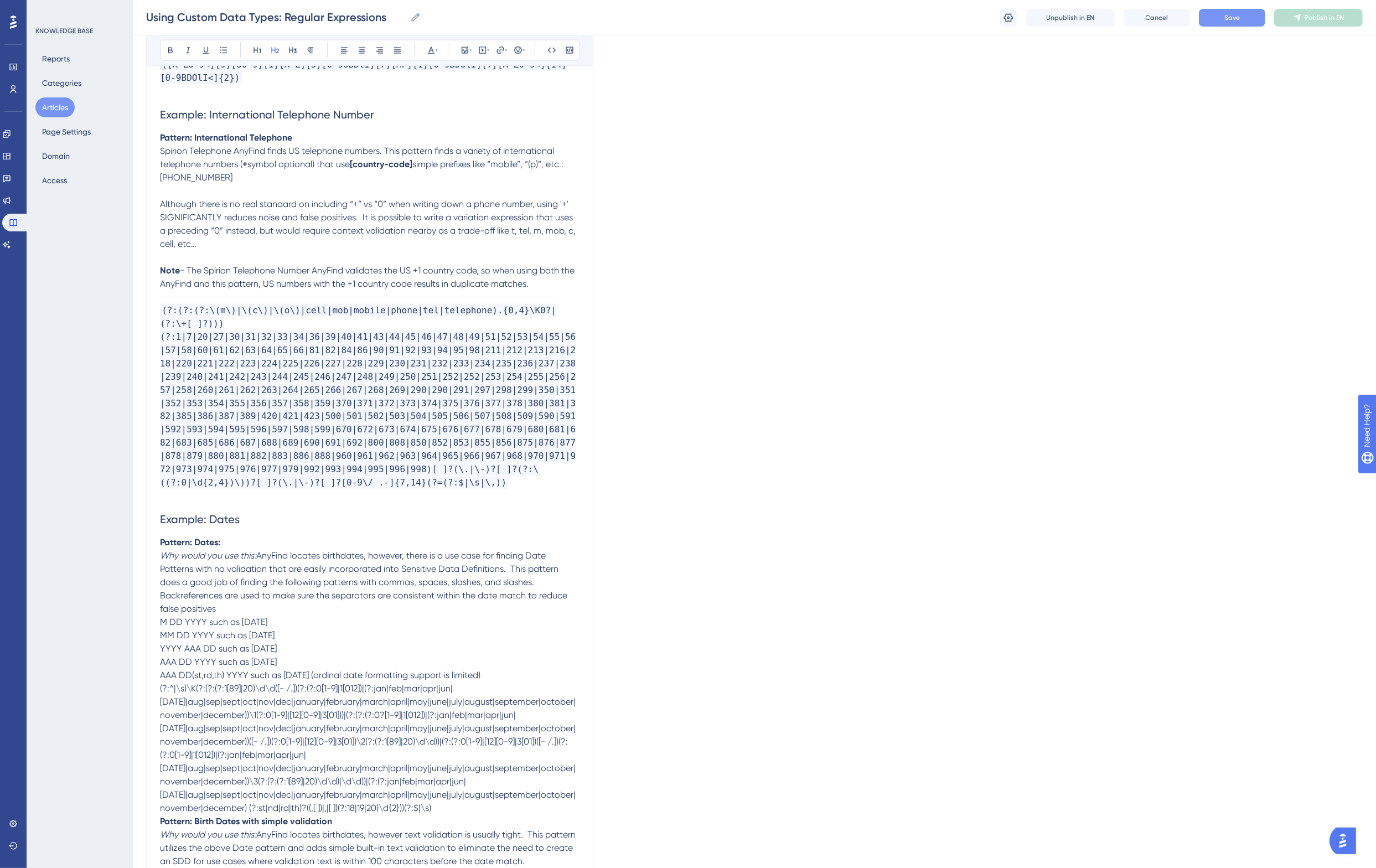
scroll to position [2351, 0]
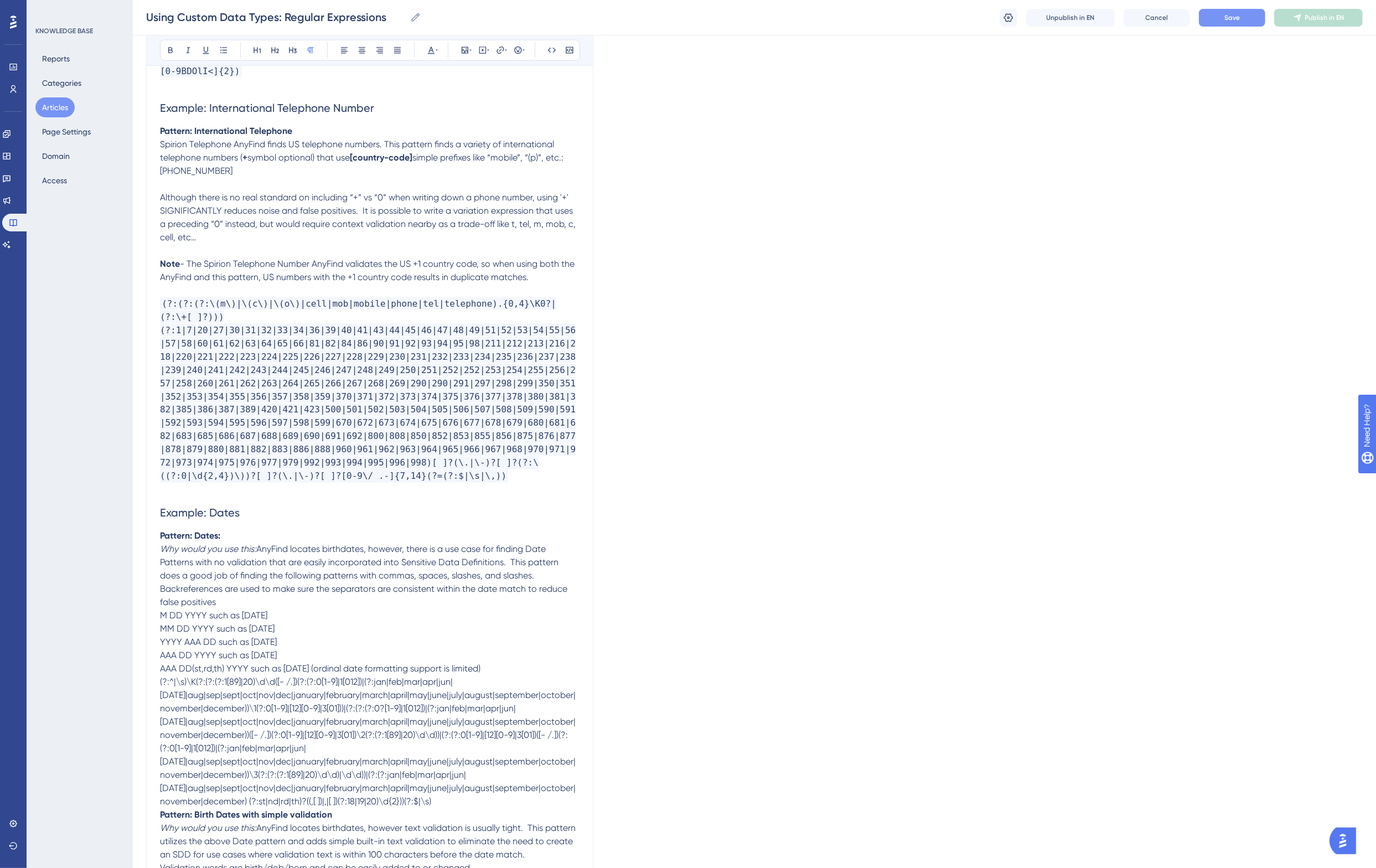
click at [249, 574] on p "Why would you use this: AnyFind locates birthdates, however, there is a use cas…" at bounding box center [370, 576] width 420 height 67
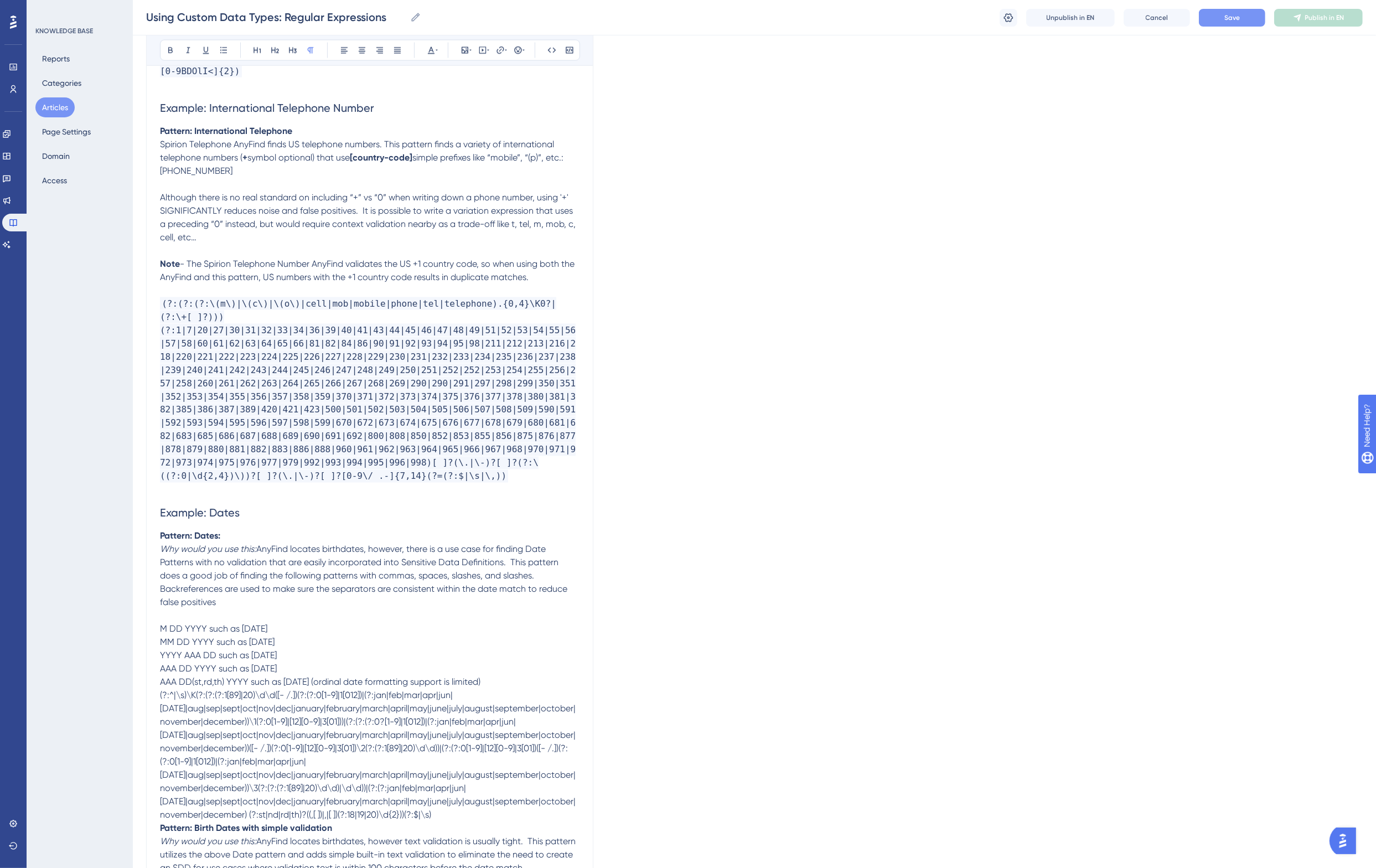
click at [533, 676] on p "AAA DD(st,rd,th) YYYY such as January 1st, 1981 (ordinal date formatting suppor…" at bounding box center [370, 683] width 420 height 13
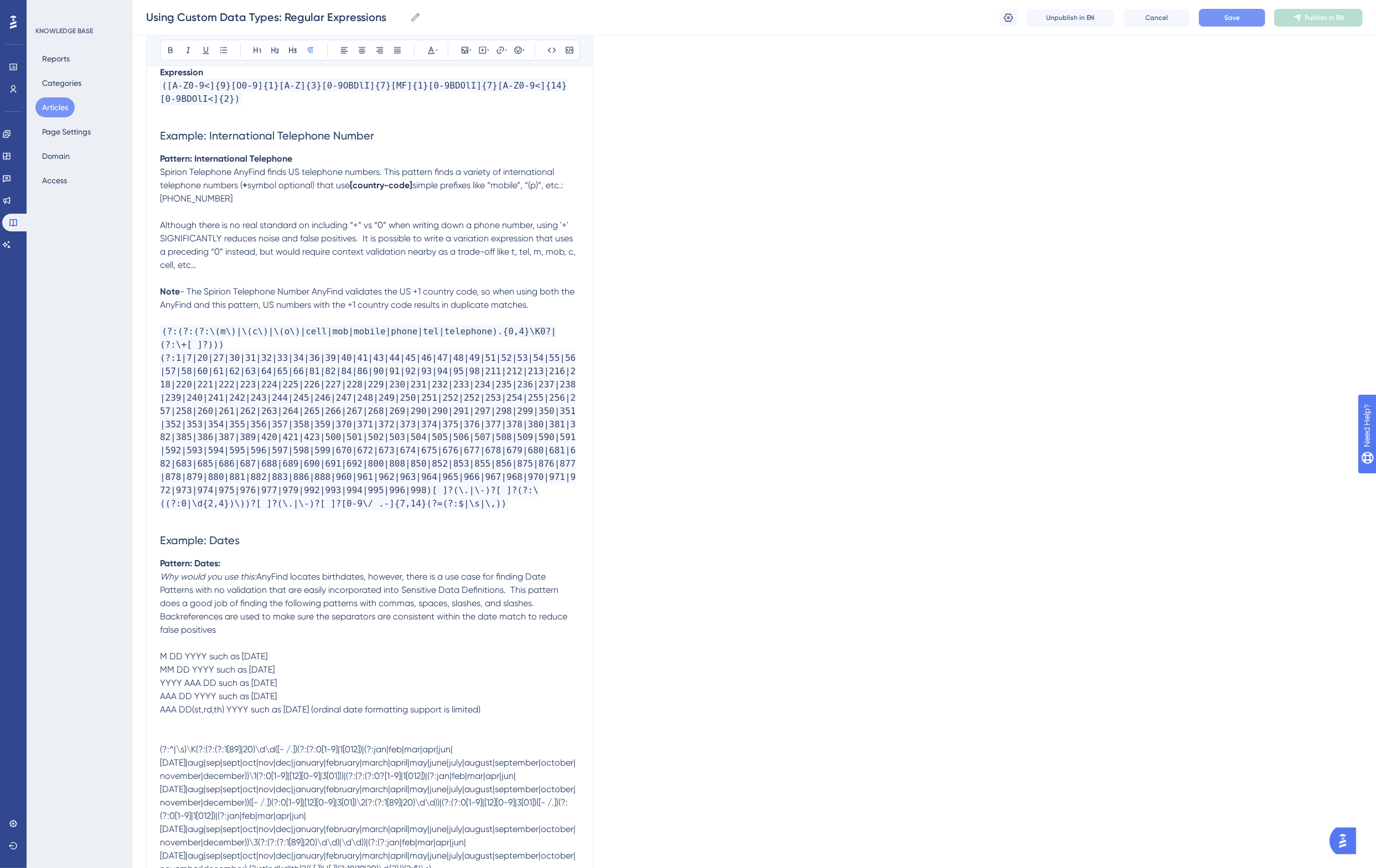
scroll to position [2420, 0]
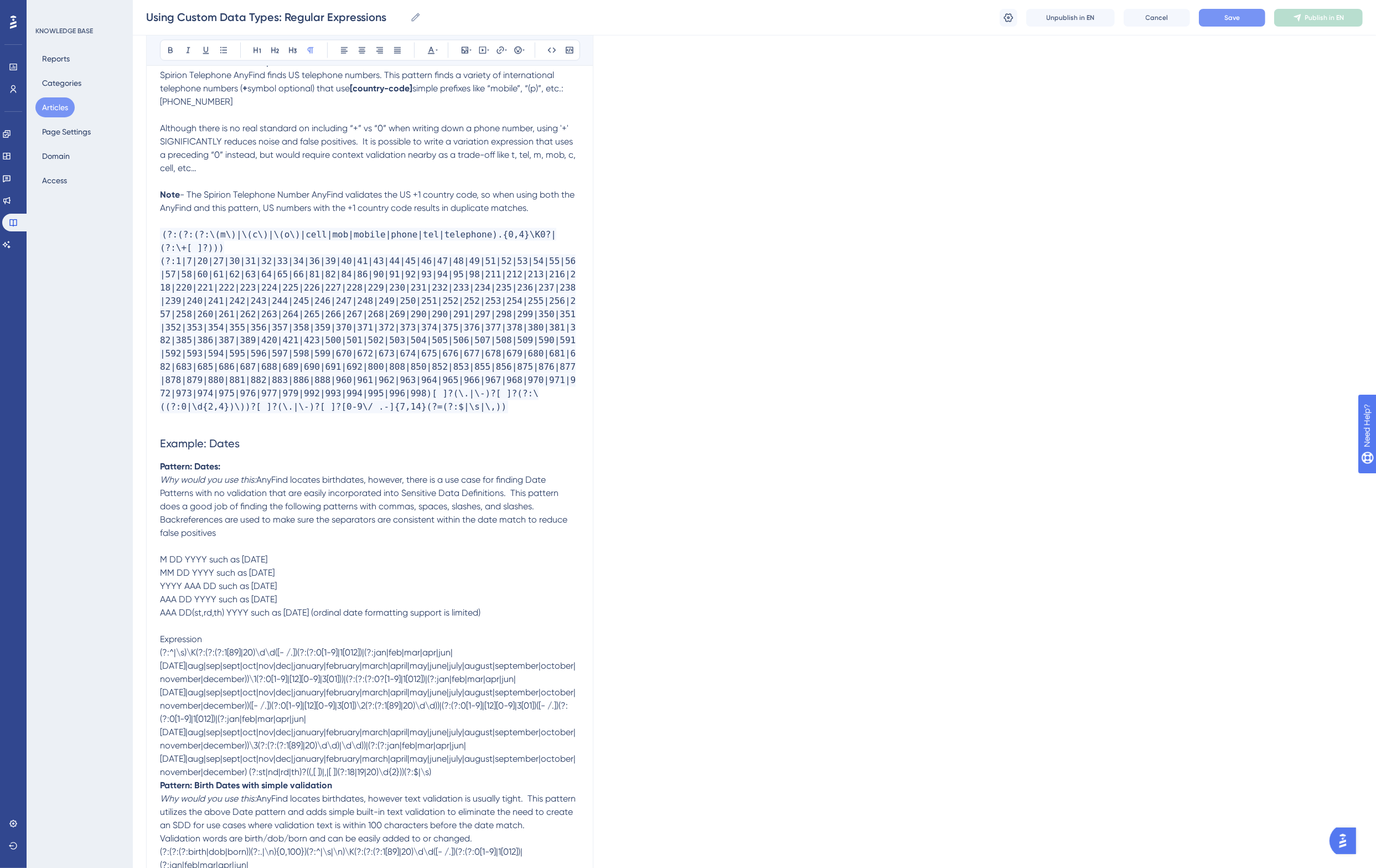
click at [179, 634] on span "Expression" at bounding box center [181, 639] width 42 height 11
click at [229, 215] on p at bounding box center [370, 221] width 420 height 13
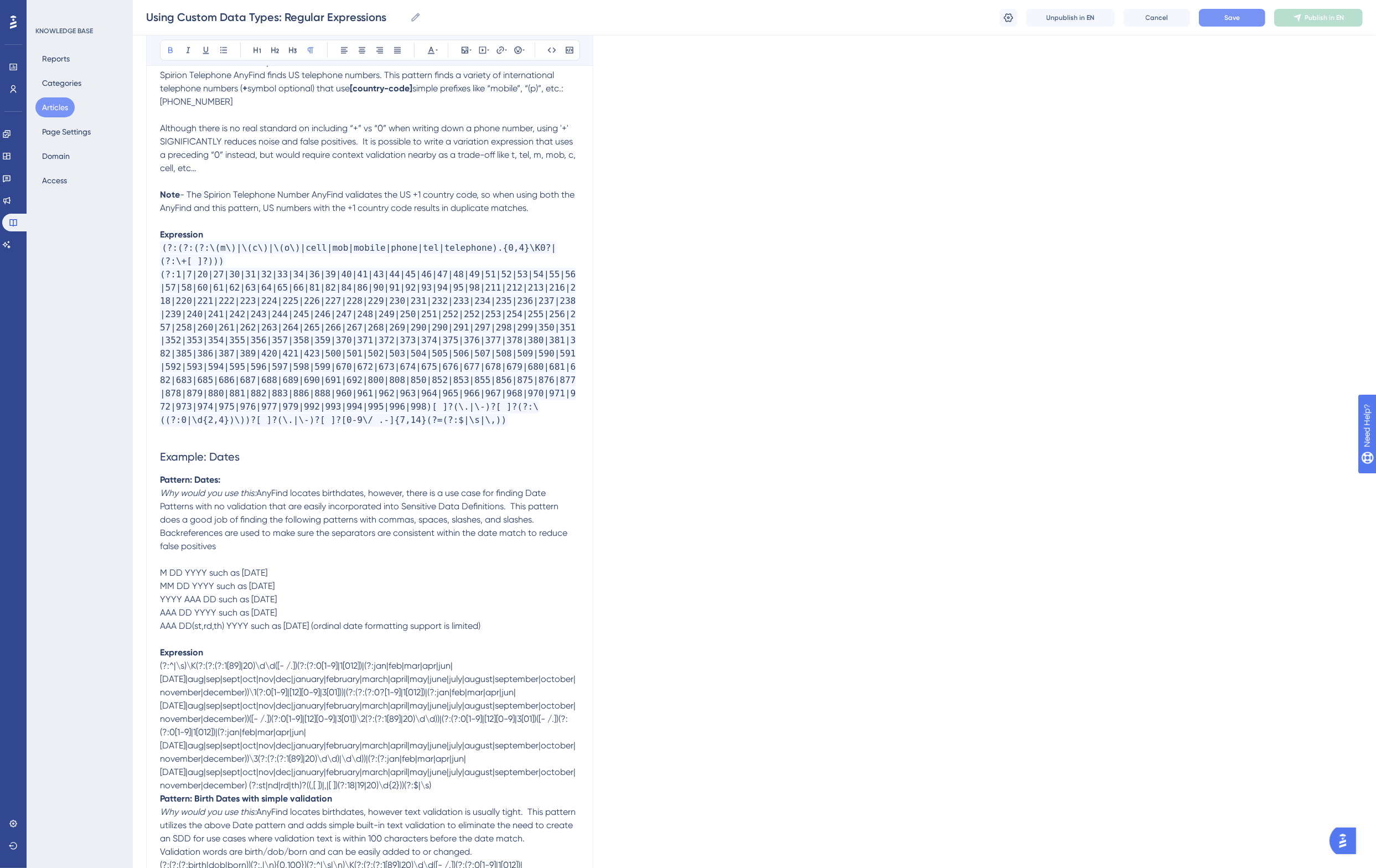
click at [256, 215] on p at bounding box center [370, 221] width 420 height 13
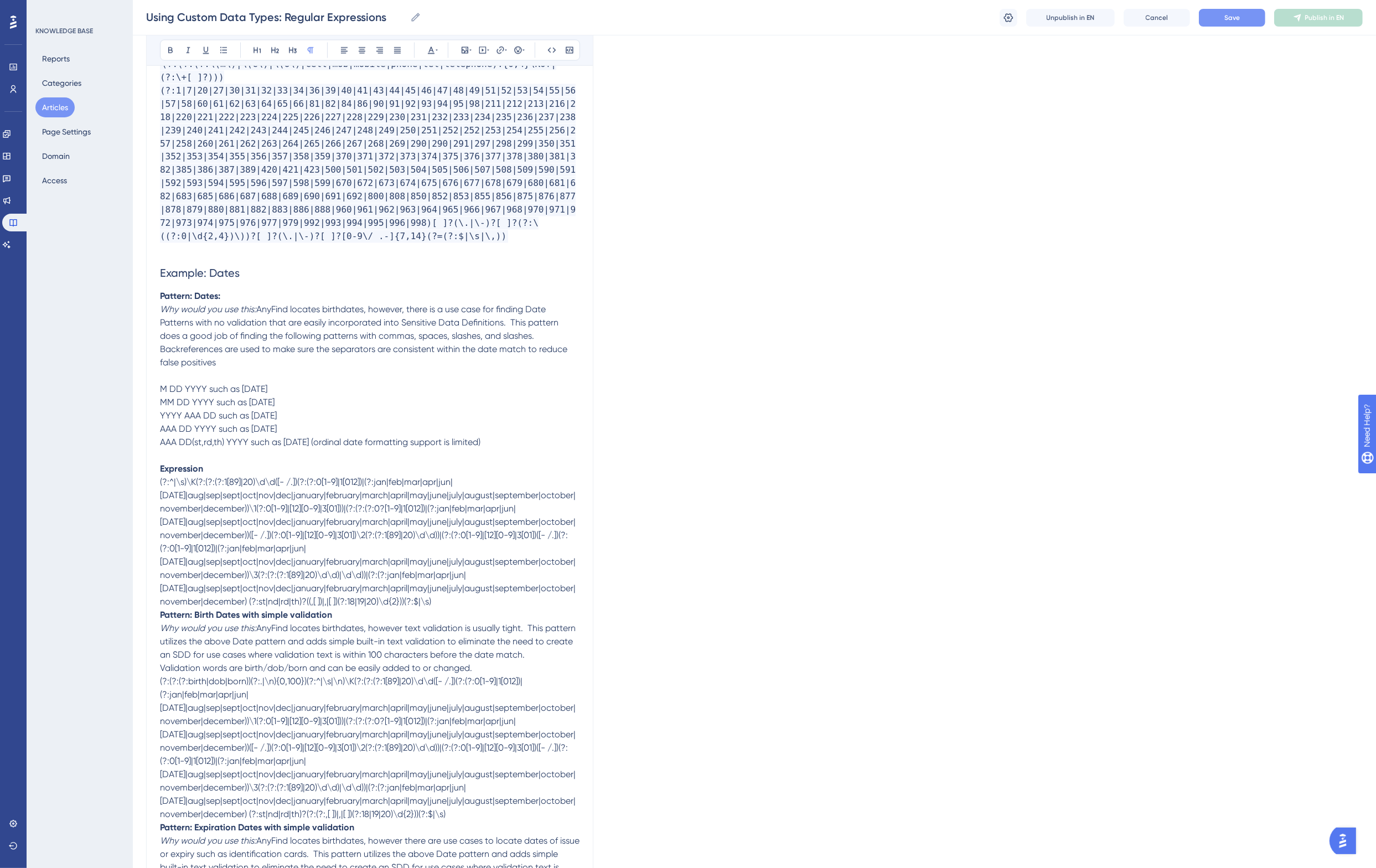
scroll to position [2628, 0]
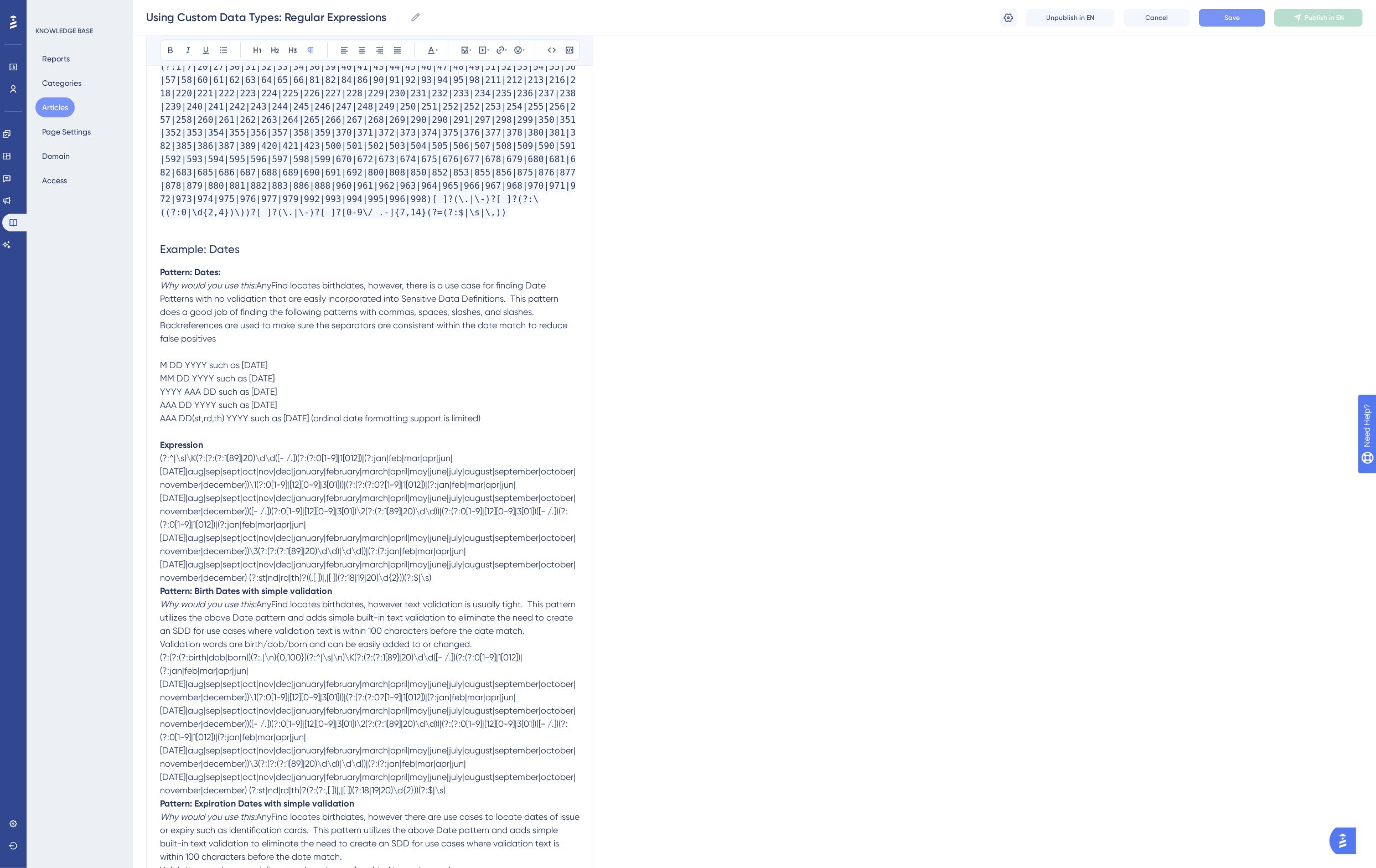
click at [392, 513] on span "(?:^|\s)\K(?:(?:(?:1[89]|20)\d\d([- /.])(?:(?:0[1-9]|1[012])|(?:jan|feb|mar|apr…" at bounding box center [367, 518] width 416 height 130
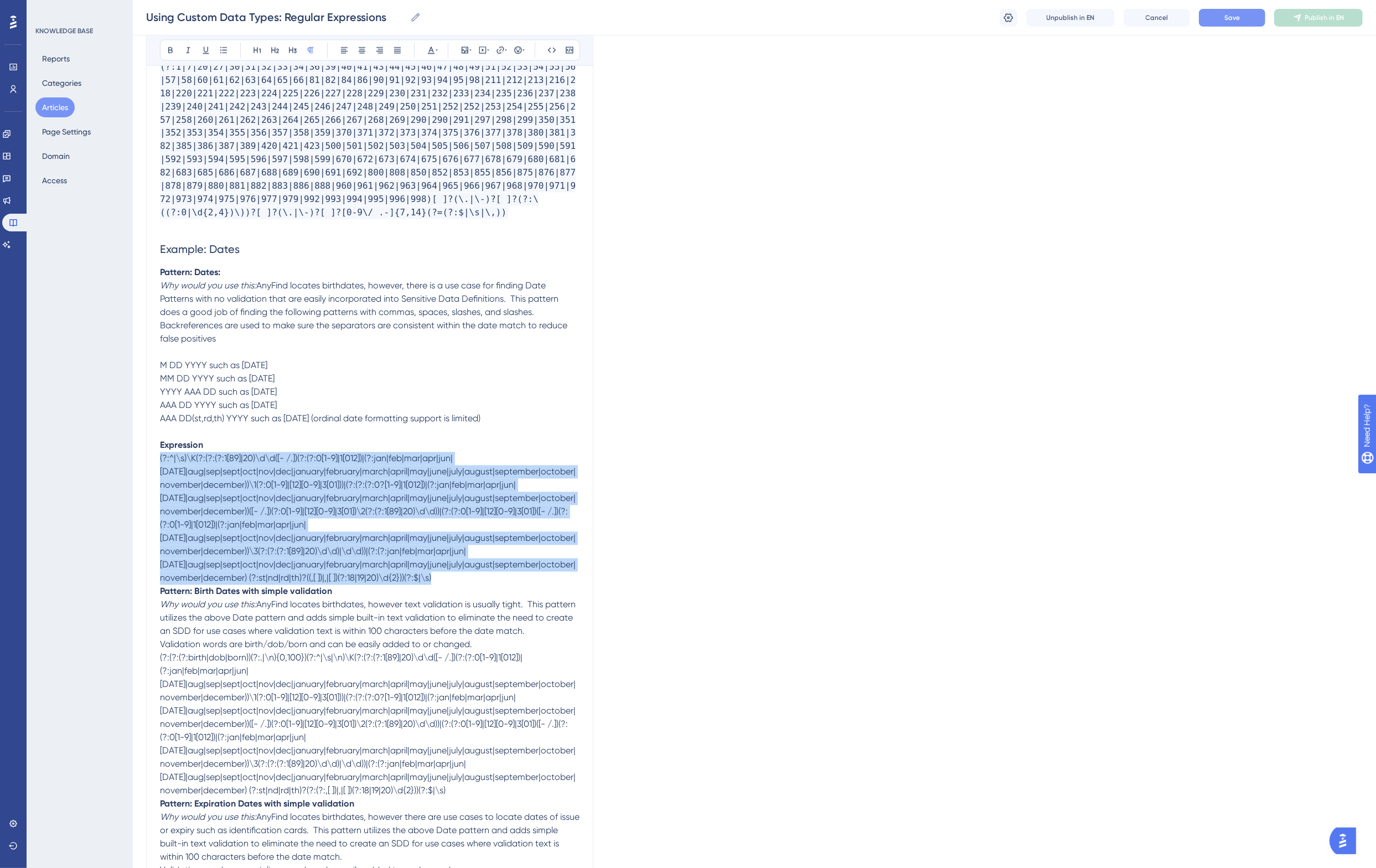
drag, startPoint x: 513, startPoint y: 552, endPoint x: 156, endPoint y: 432, distance: 376.6
click at [156, 432] on div "Using Custom Data Types: Regular Expressions Using the RegEx custom data type, …" at bounding box center [370, 848] width 447 height 6704
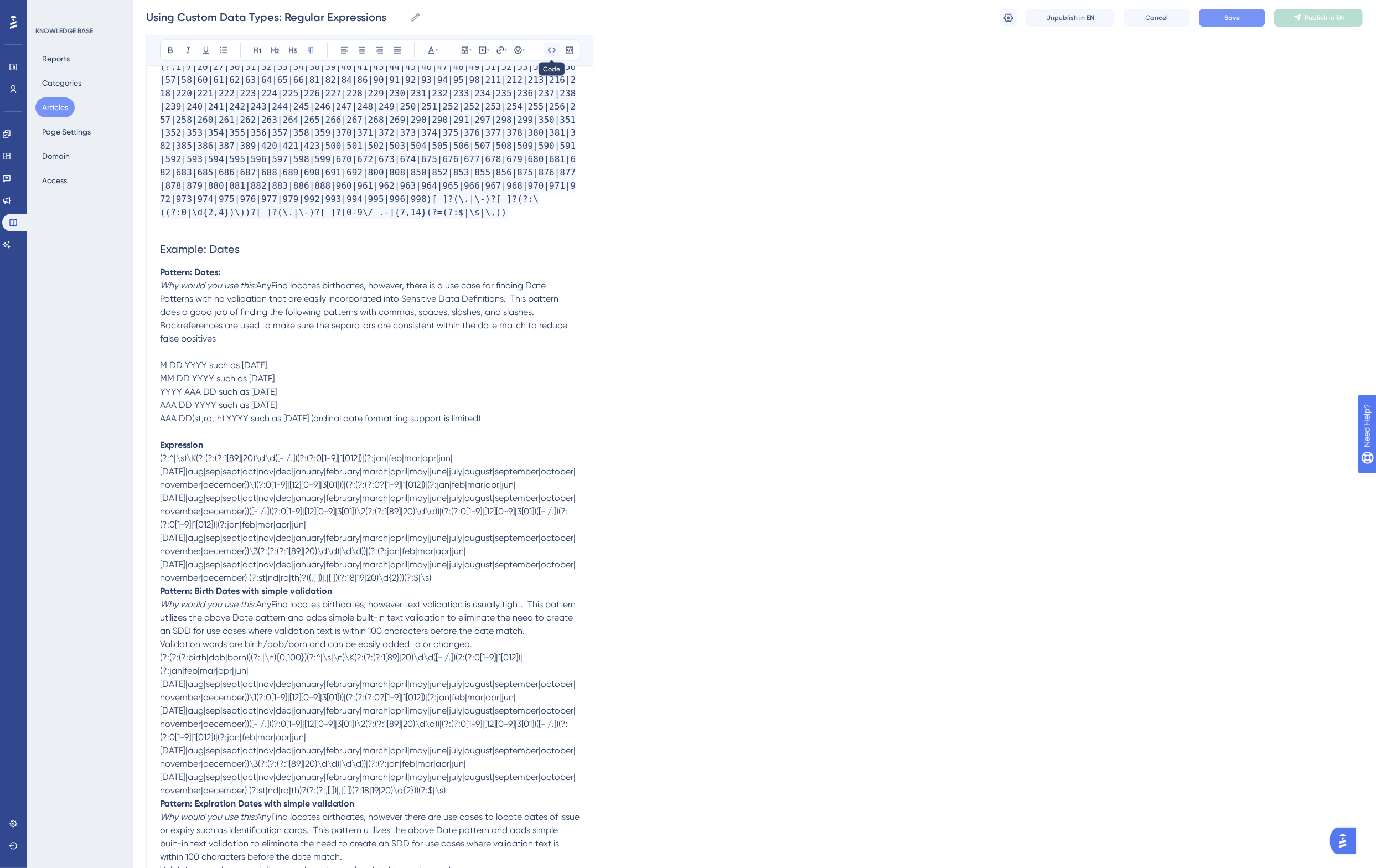
click at [551, 51] on icon at bounding box center [552, 51] width 9 height 9
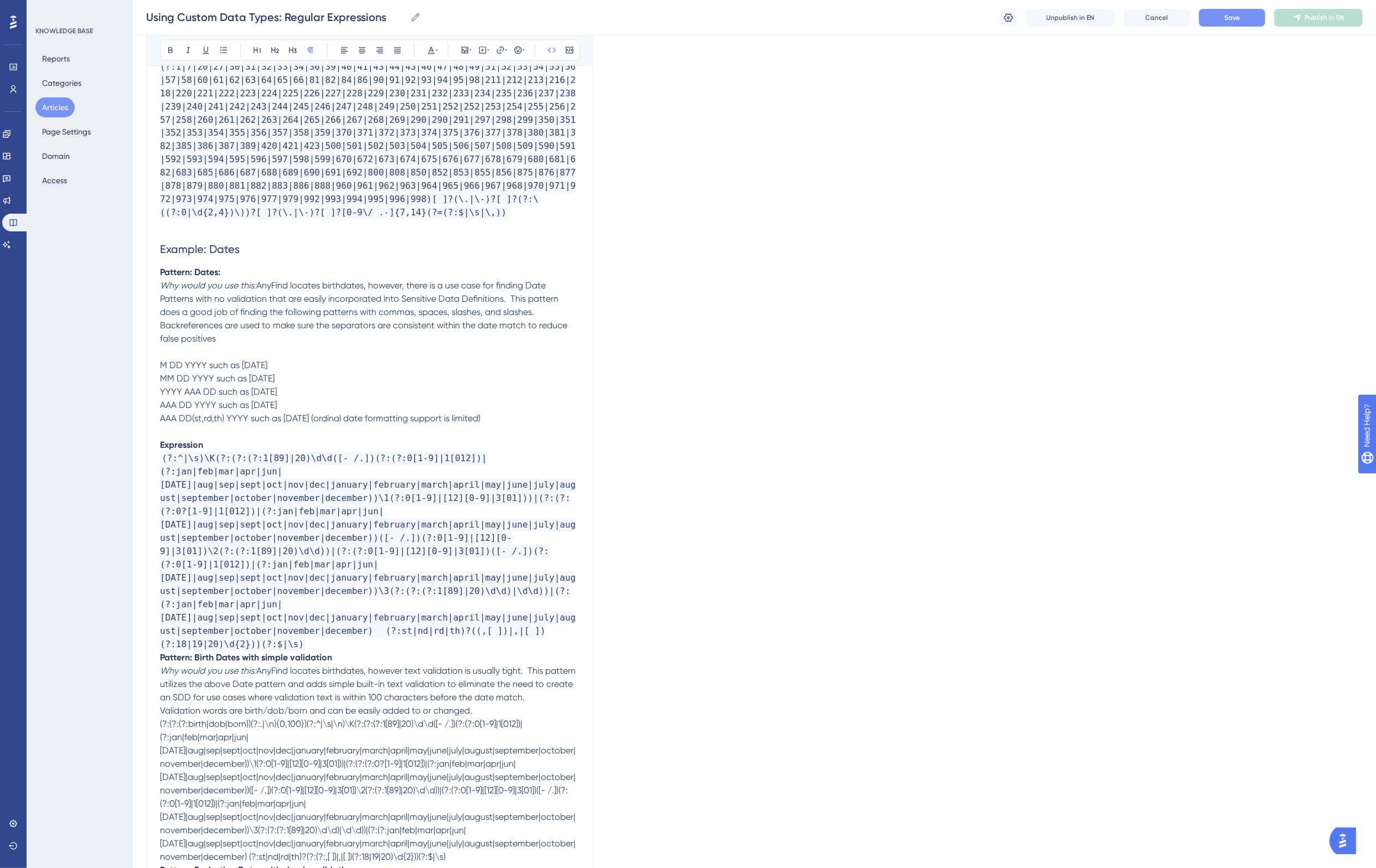
click at [341, 652] on p "Pattern: Birth Dates with simple validation" at bounding box center [370, 658] width 420 height 13
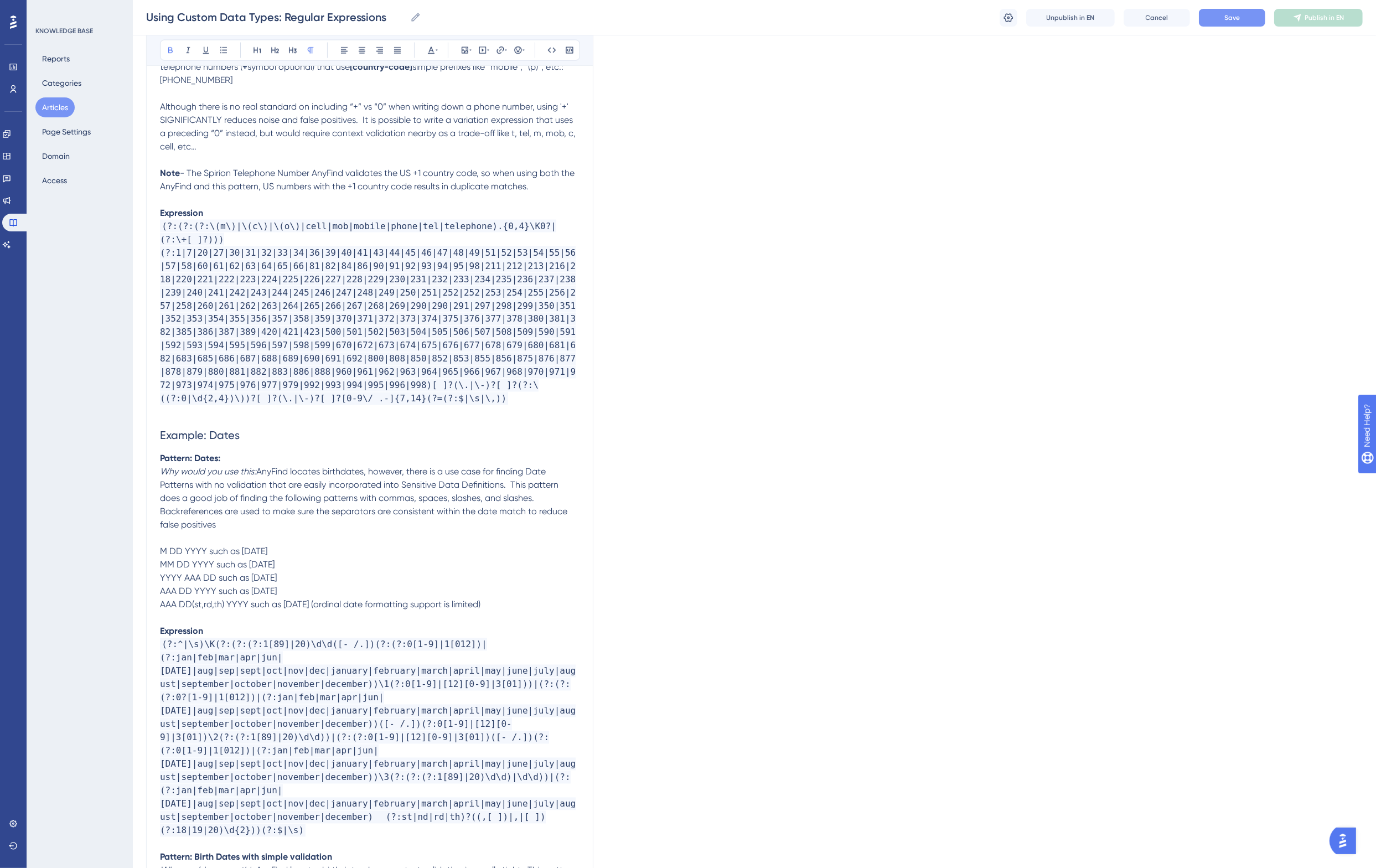
scroll to position [2420, 0]
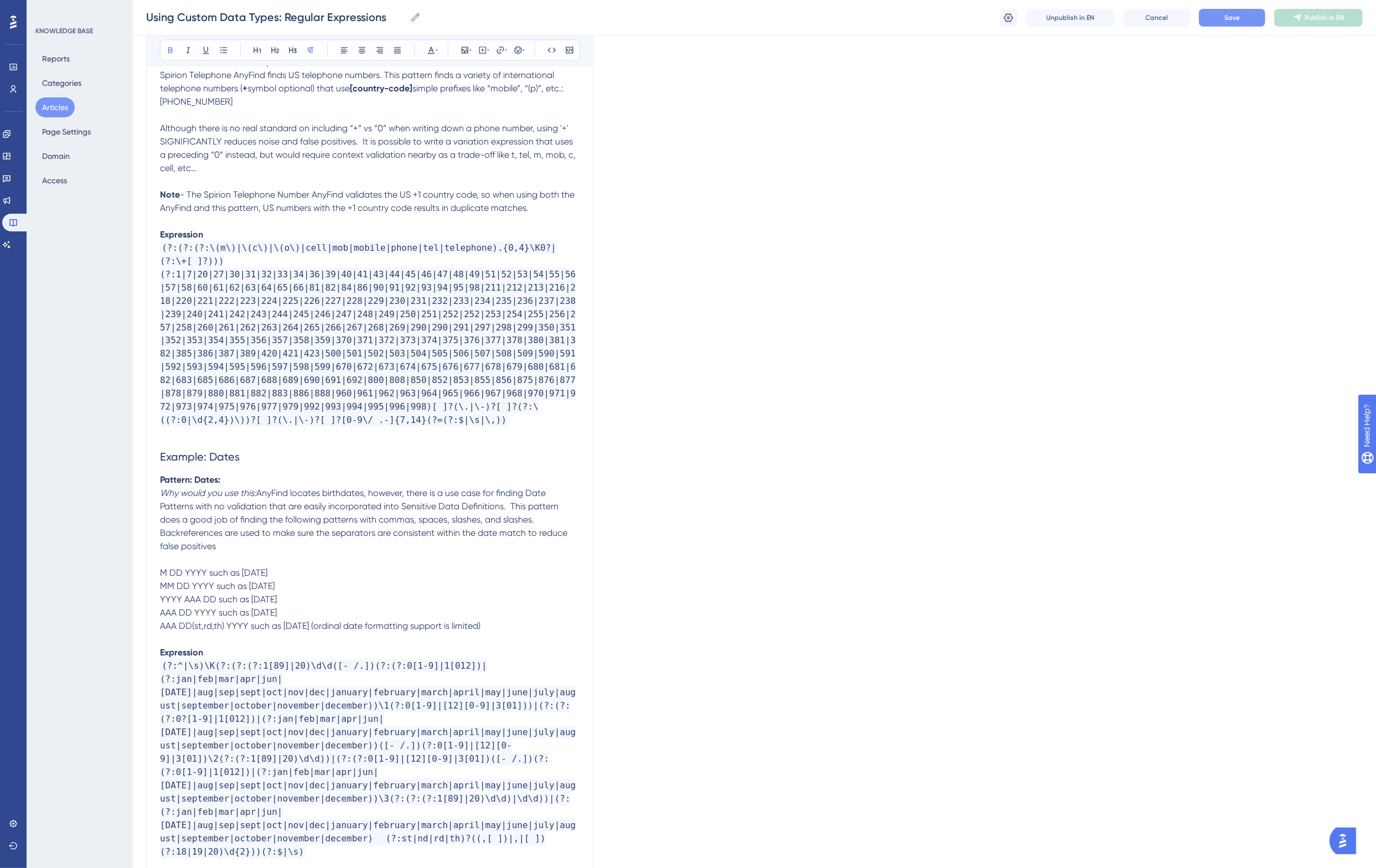
click at [237, 474] on p "Pattern: Dates:" at bounding box center [370, 481] width 420 height 13
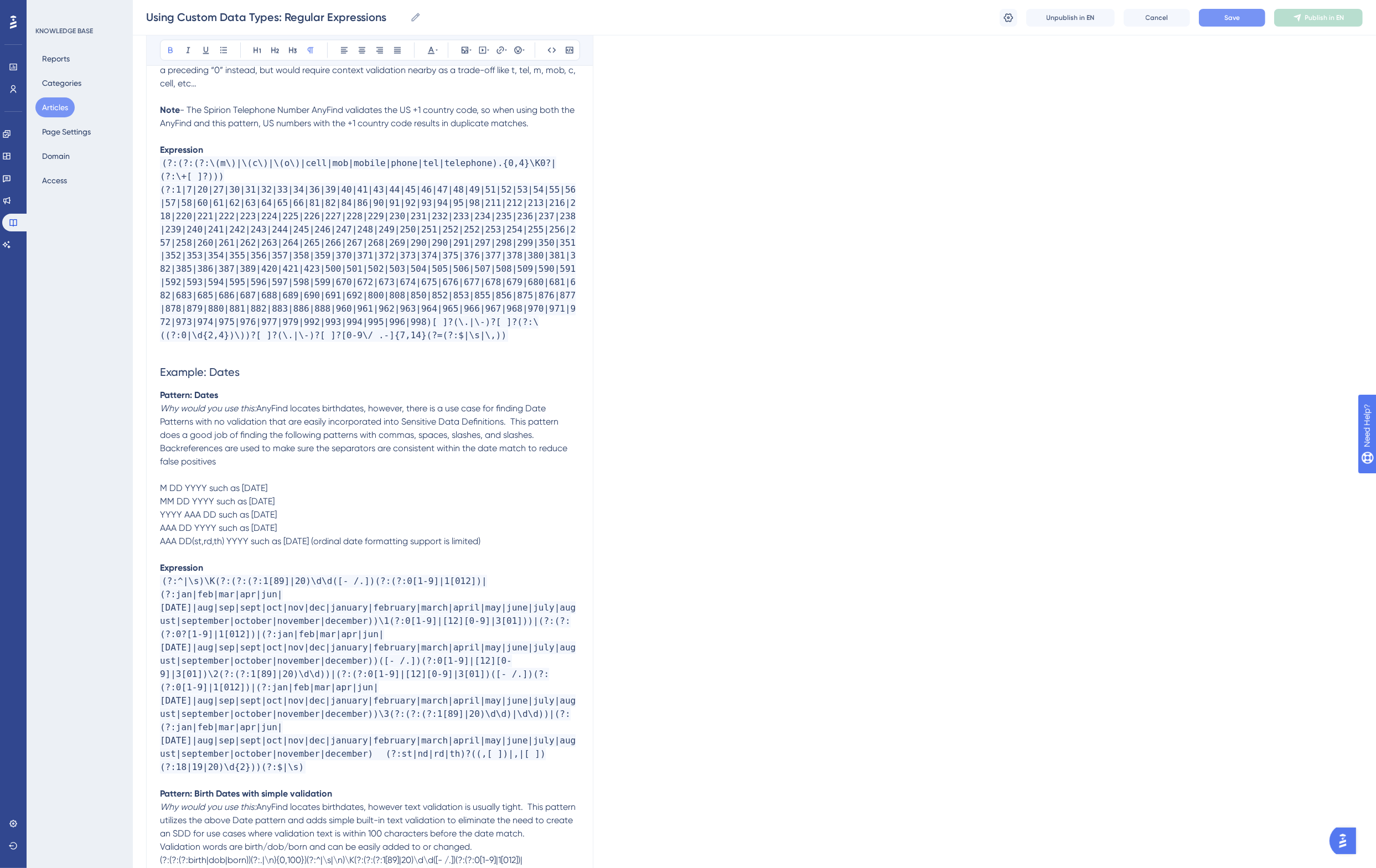
scroll to position [2490, 0]
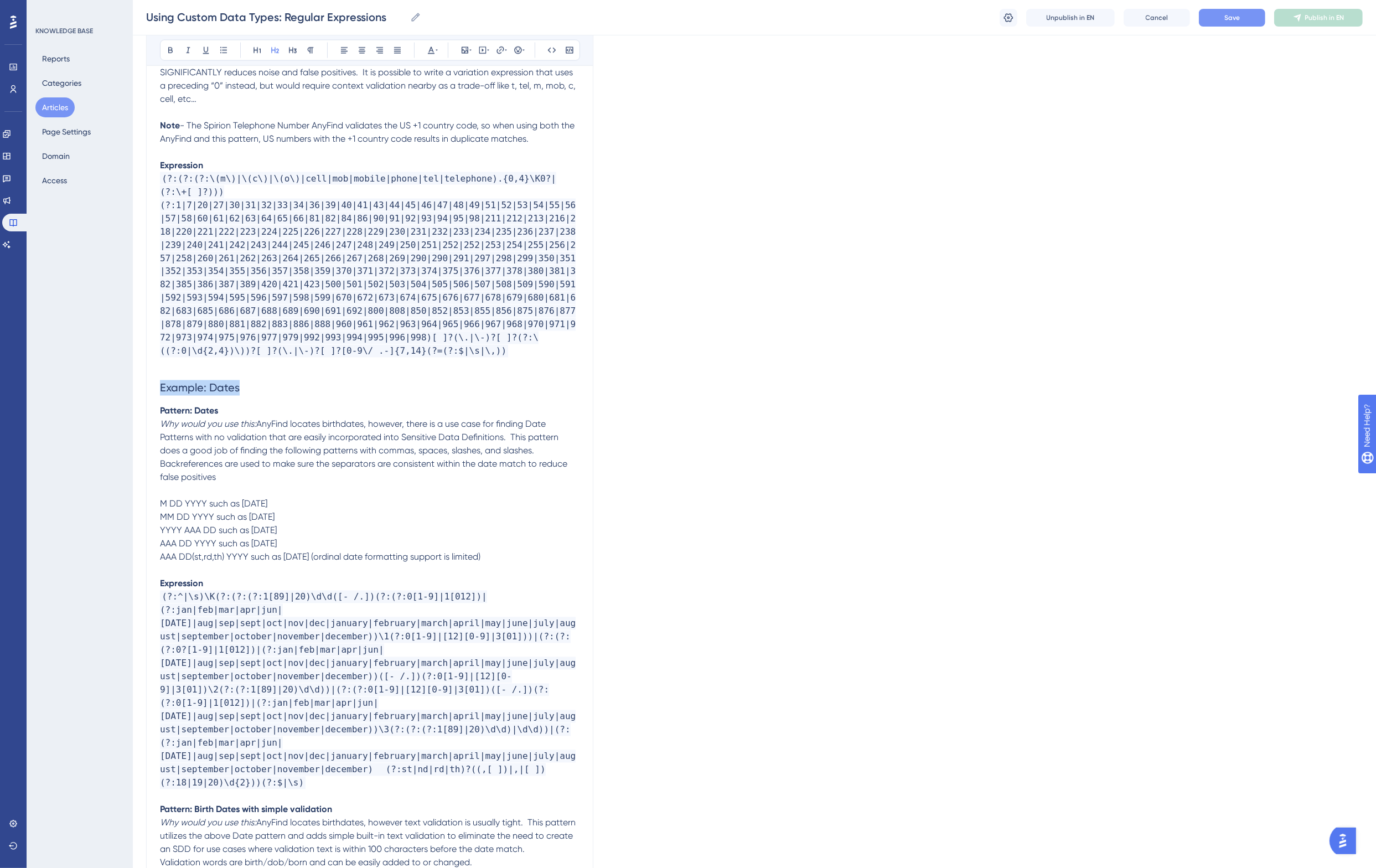
drag, startPoint x: 264, startPoint y: 363, endPoint x: 158, endPoint y: 369, distance: 106.2
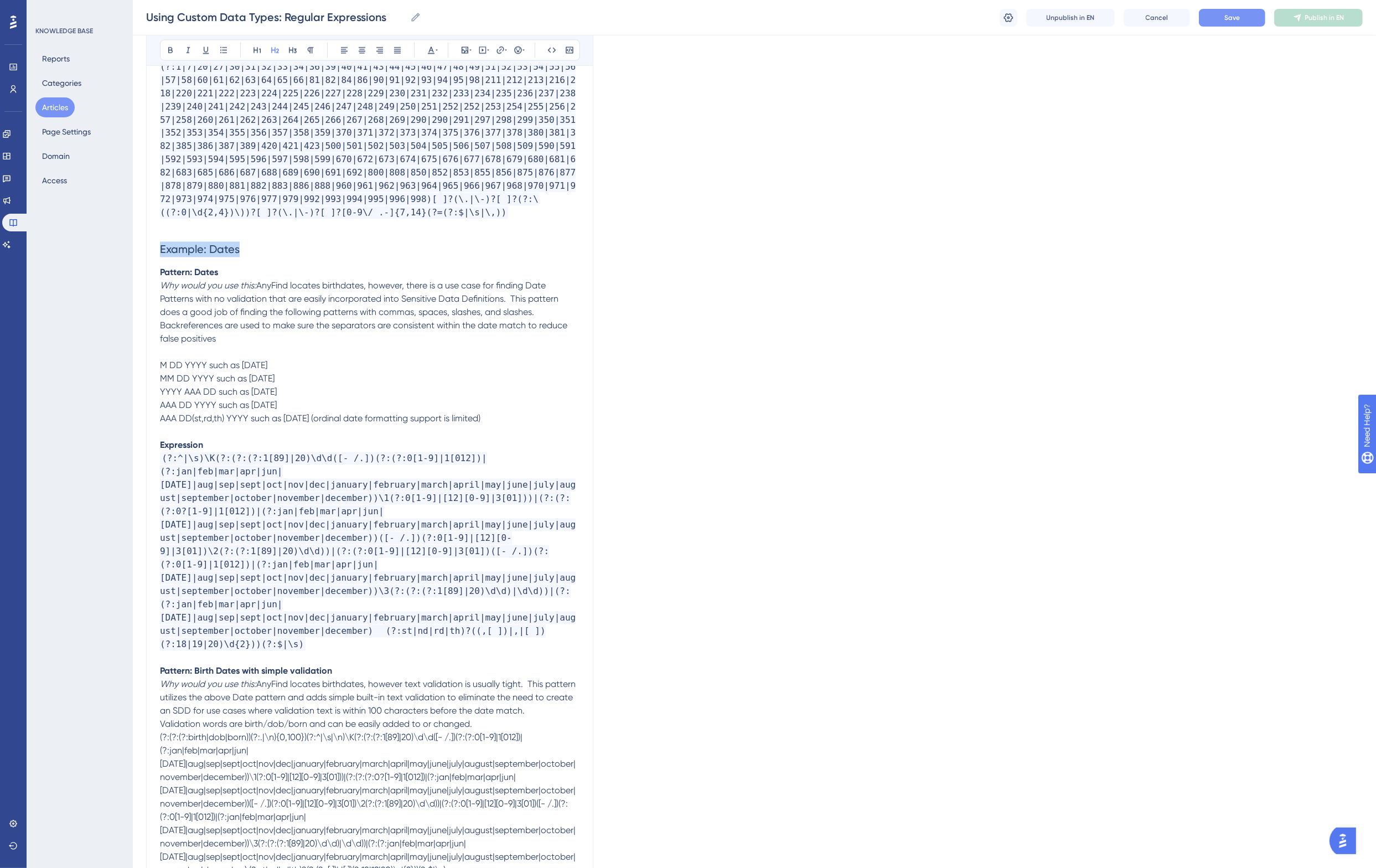
scroll to position [2697, 0]
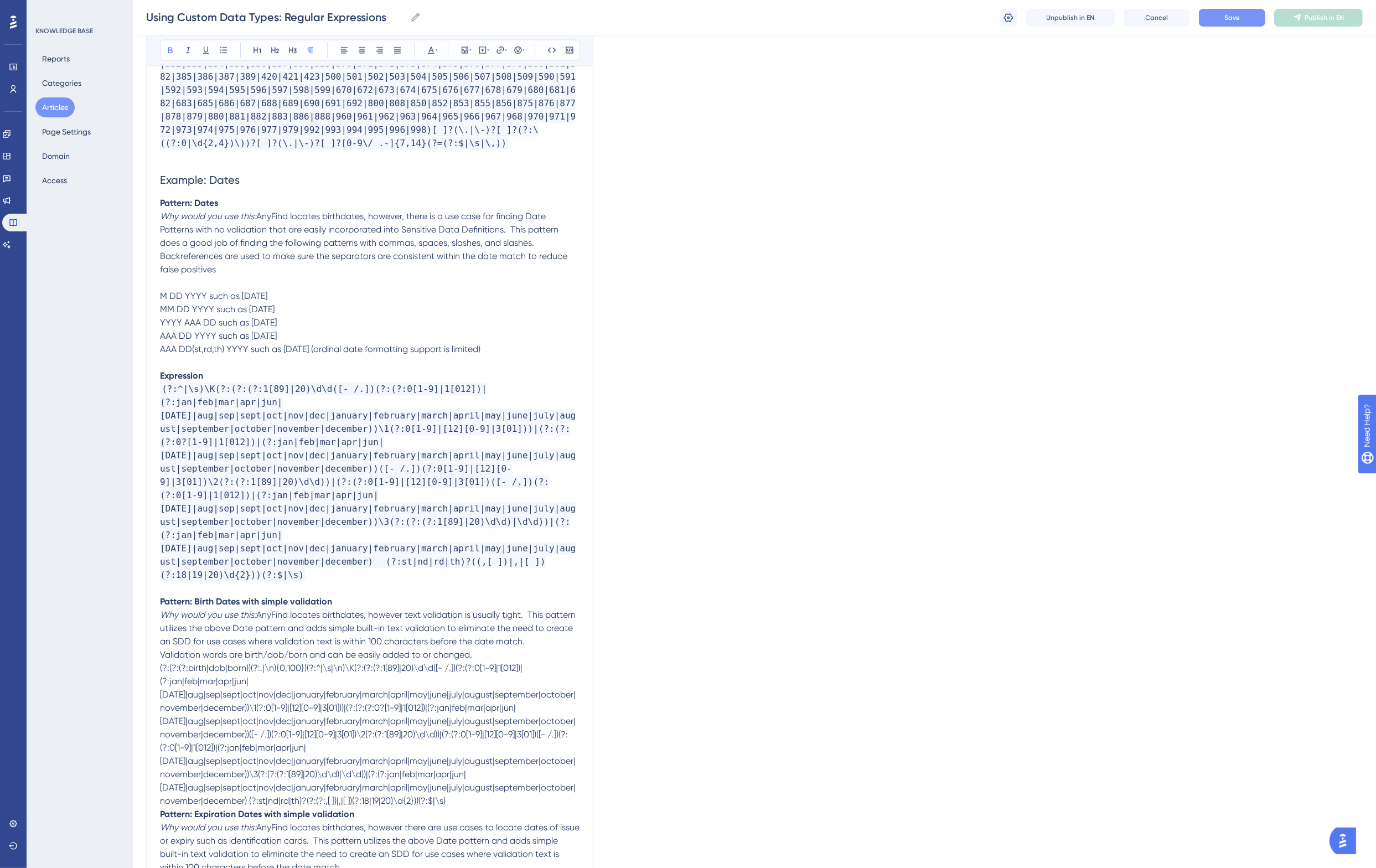
click at [223, 597] on strong "Pattern: Birth Dates with simple validation" at bounding box center [246, 602] width 172 height 11
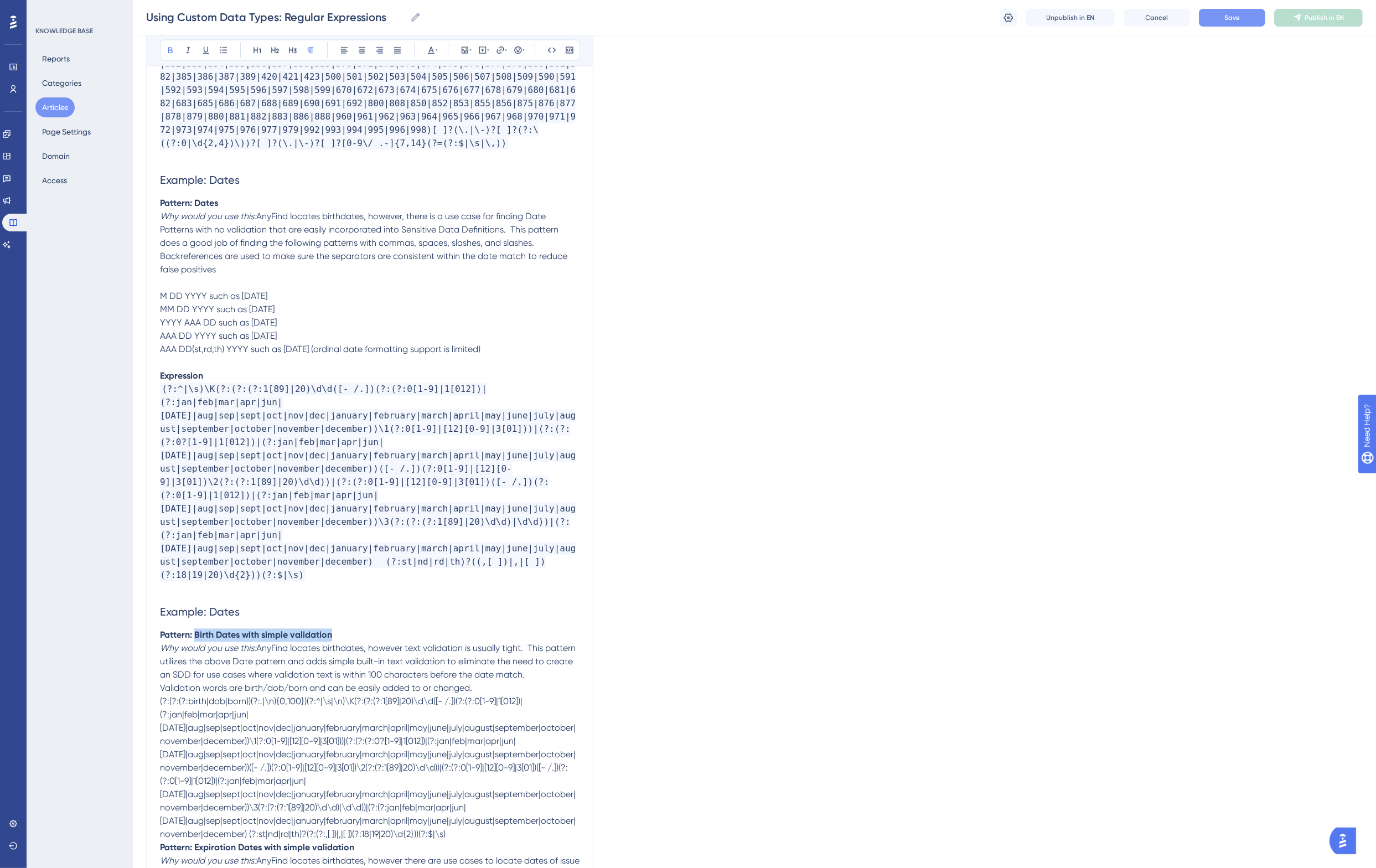
drag, startPoint x: 353, startPoint y: 593, endPoint x: 197, endPoint y: 599, distance: 156.1
click at [197, 629] on p "Pattern: Birth Dates with simple validation" at bounding box center [370, 635] width 420 height 13
click at [222, 605] on span "Example: Dates" at bounding box center [200, 612] width 80 height 13
drag, startPoint x: 396, startPoint y: 568, endPoint x: 211, endPoint y: 577, distance: 185.2
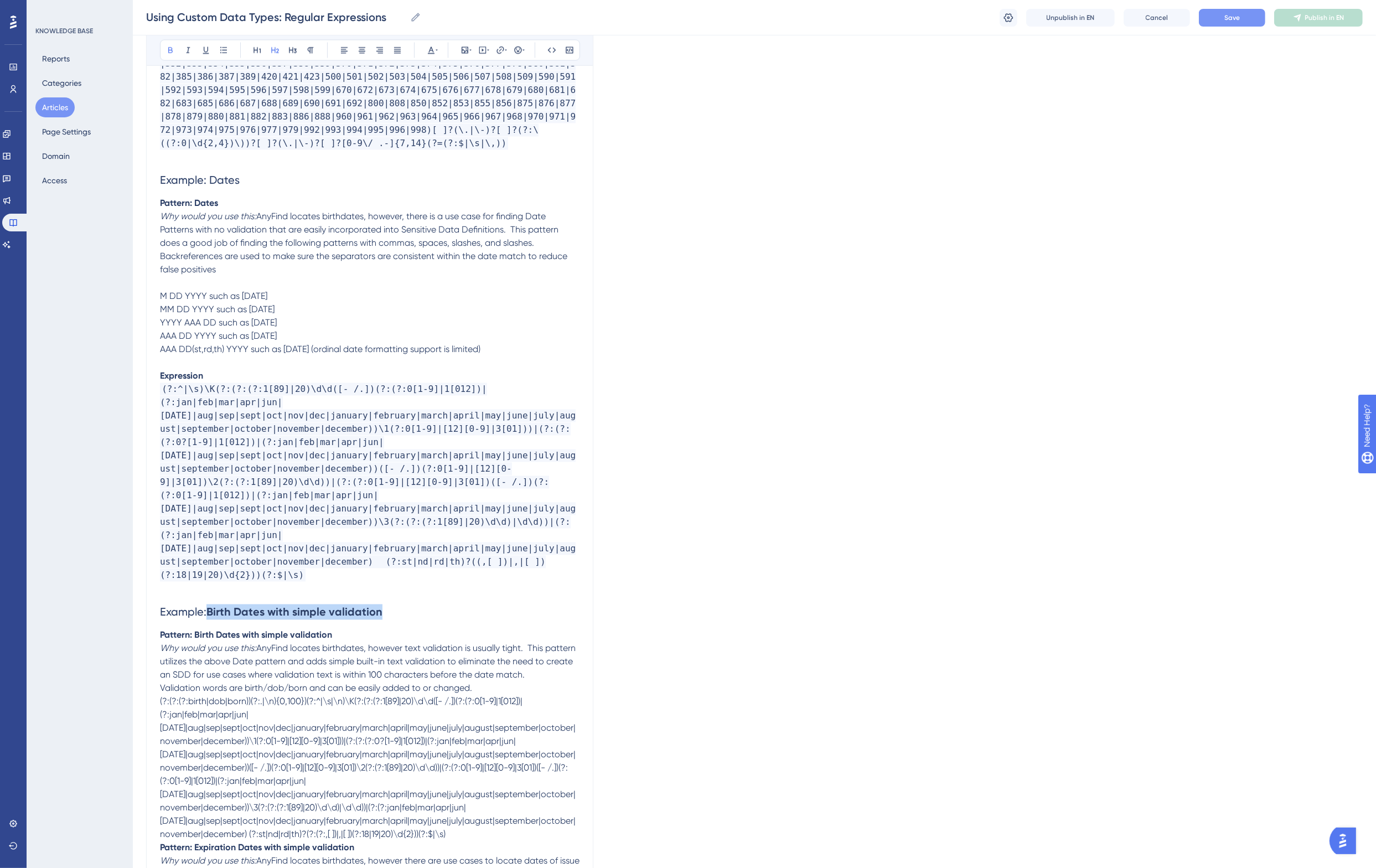
click at [211, 596] on h2 "Example: Birth Dates with simple validation" at bounding box center [370, 612] width 420 height 33
click at [230, 596] on h2 "Example: Birth Dates with simple validation" at bounding box center [370, 612] width 420 height 33
click at [362, 629] on p "Pattern: Birth Dates with simple validation" at bounding box center [370, 635] width 420 height 13
click at [499, 682] on p "Validation words are birth/dob/born and can be easily added to or changed." at bounding box center [370, 689] width 420 height 13
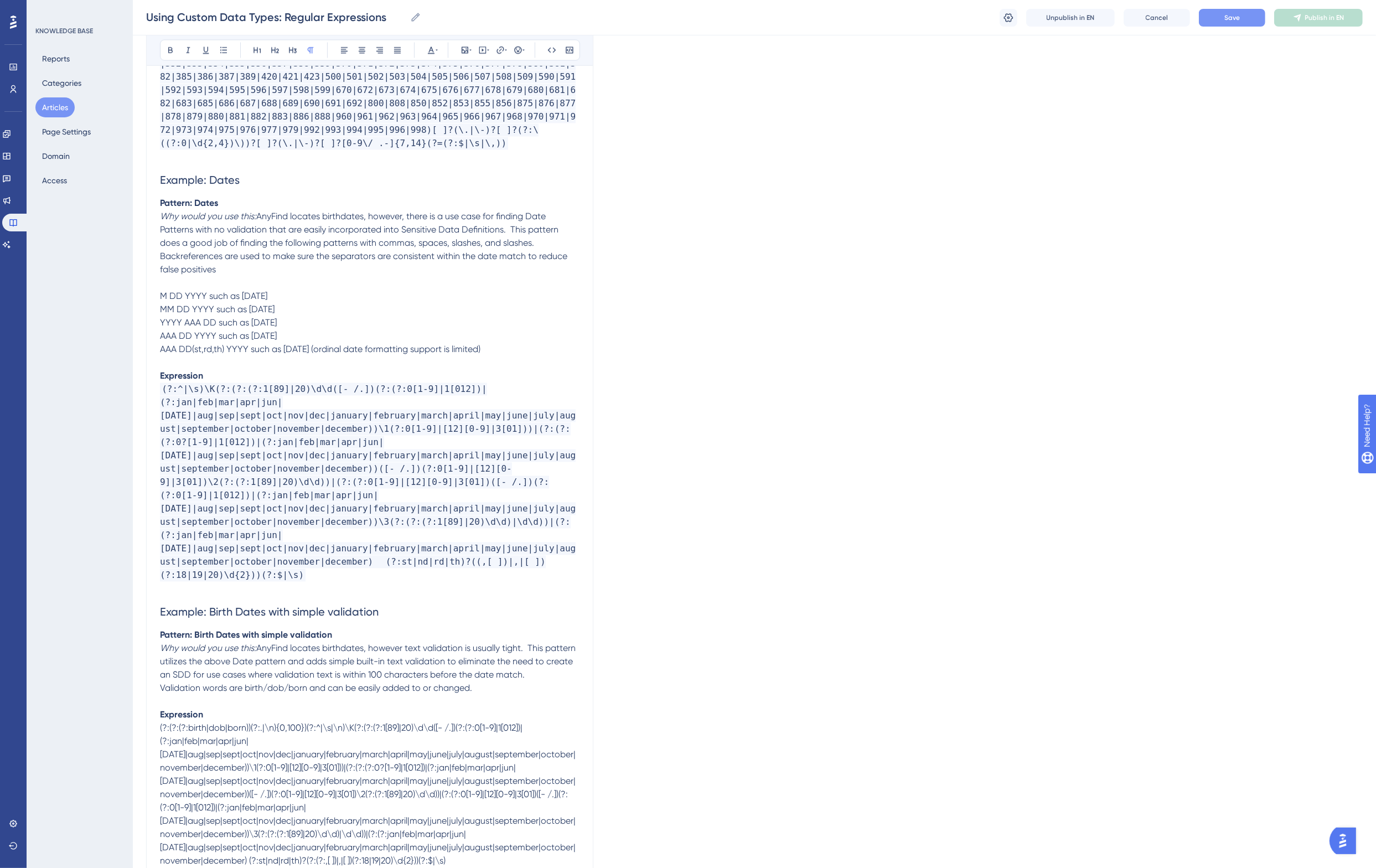
click at [413, 643] on span "AnyFind locates birthdates, however text validation is usually tight. This patt…" at bounding box center [369, 662] width 418 height 37
click at [465, 643] on span "AnyFind locates birthdates, however text validation is usually tight. This patt…" at bounding box center [369, 662] width 418 height 37
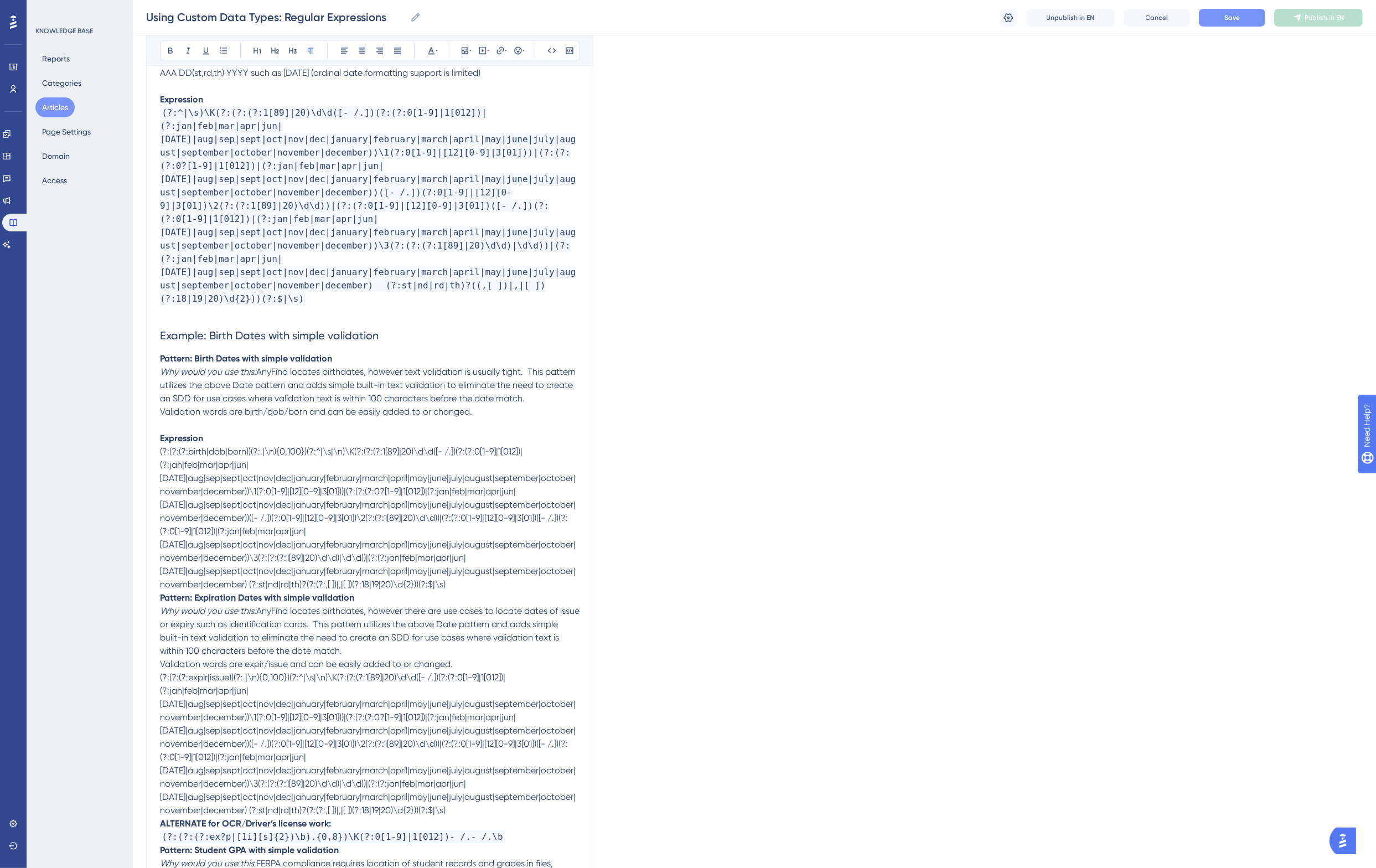
click at [530, 536] on p "(?:(?:(?:birth|dob|born))(?:.|\n){0,100})(?:^|\s|\n)\K(?:(?:(?:1[89]|20)\d\d([-…" at bounding box center [370, 518] width 420 height 146
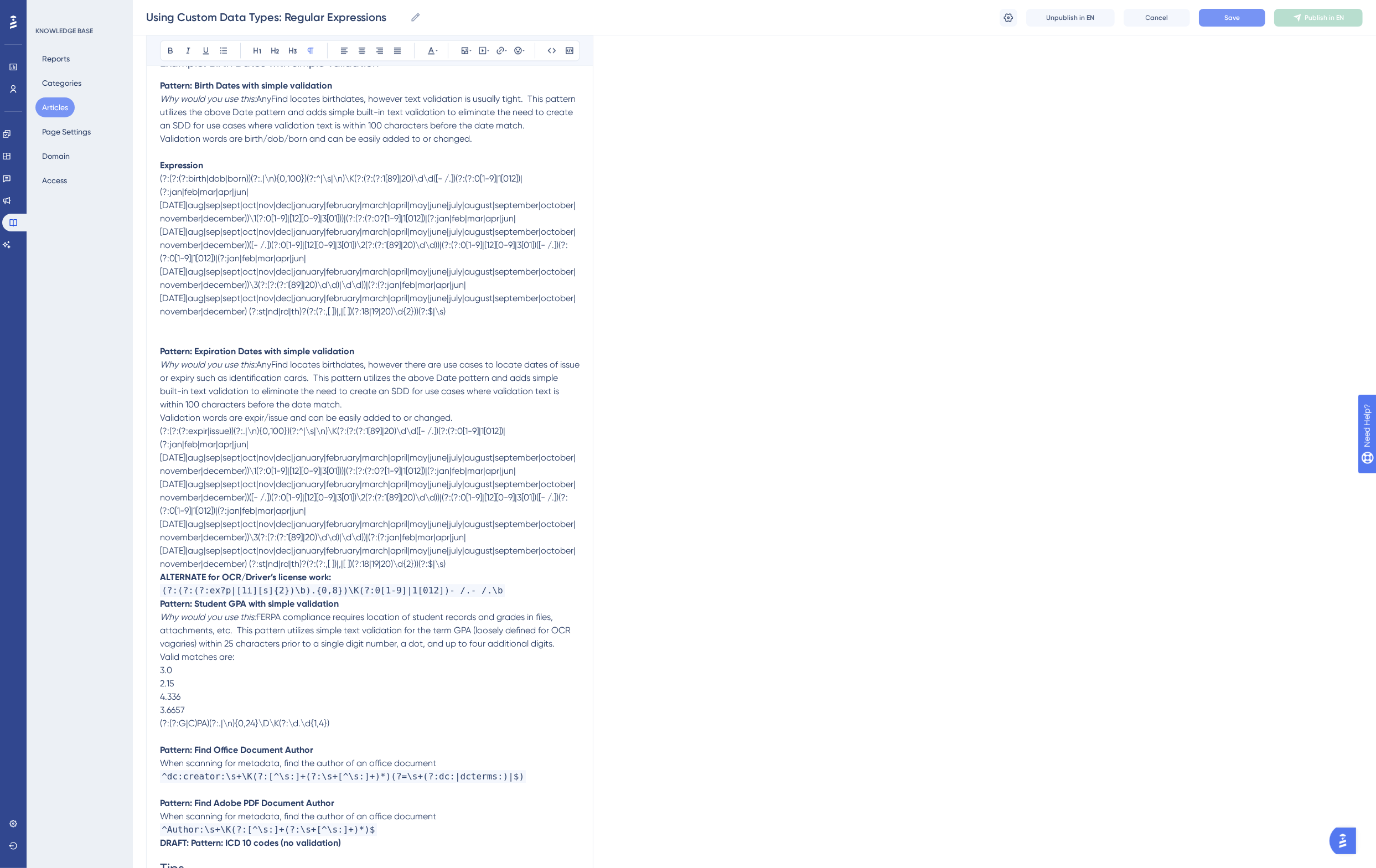
scroll to position [3251, 0]
click at [538, 496] on p "(?:(?:(?:expir|issue))(?:.|\n){0,100})(?:^|\s|\n)\K(?:(?:(?:1[89]|20)\d\d([- /.…" at bounding box center [370, 493] width 420 height 146
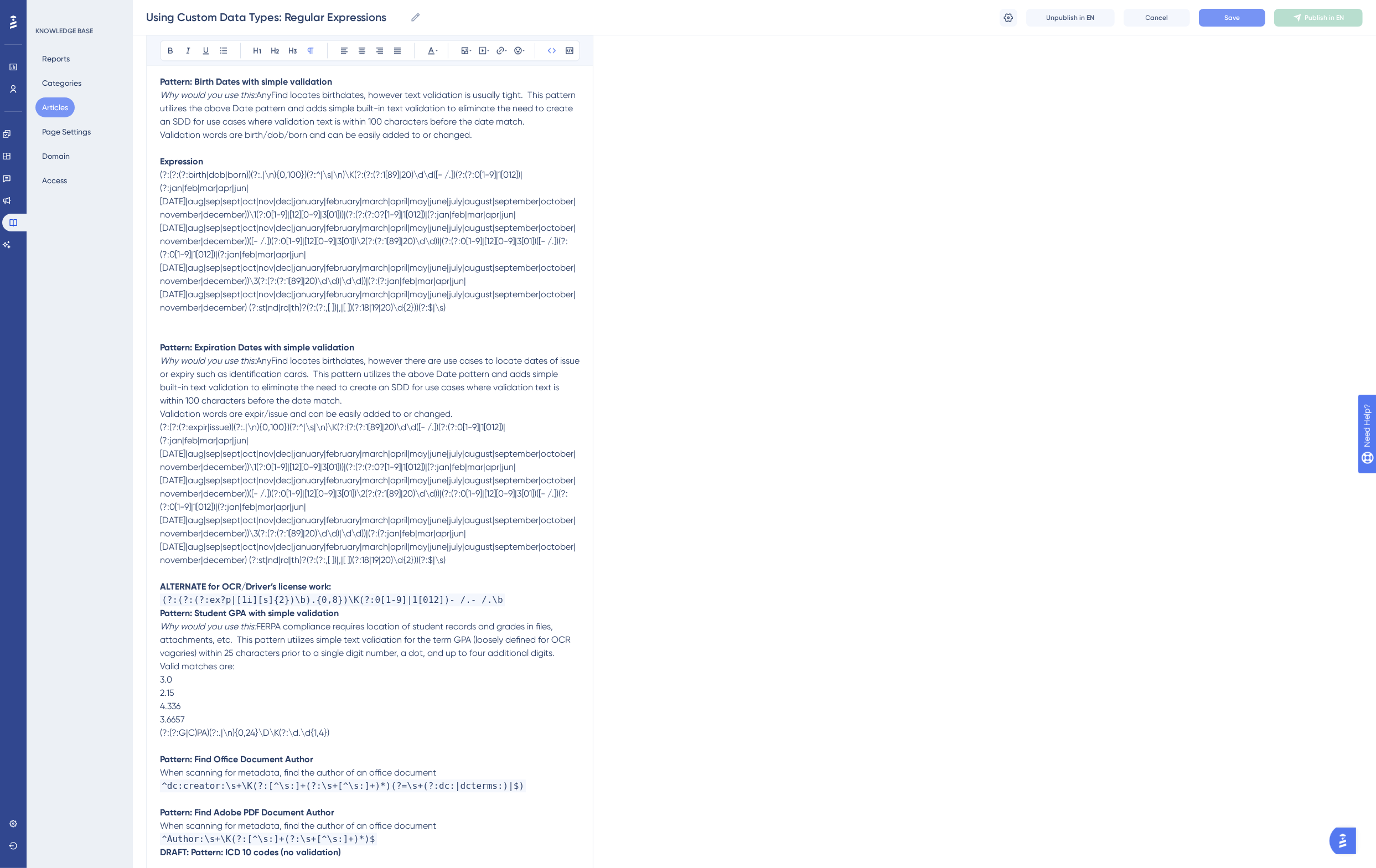
click at [502, 593] on p "(?:(?:(?:ex?p|[1i][s]{2})\b).{0,8})\K(?:0[1-9]|1[012])- /.- /.\b" at bounding box center [370, 600] width 420 height 13
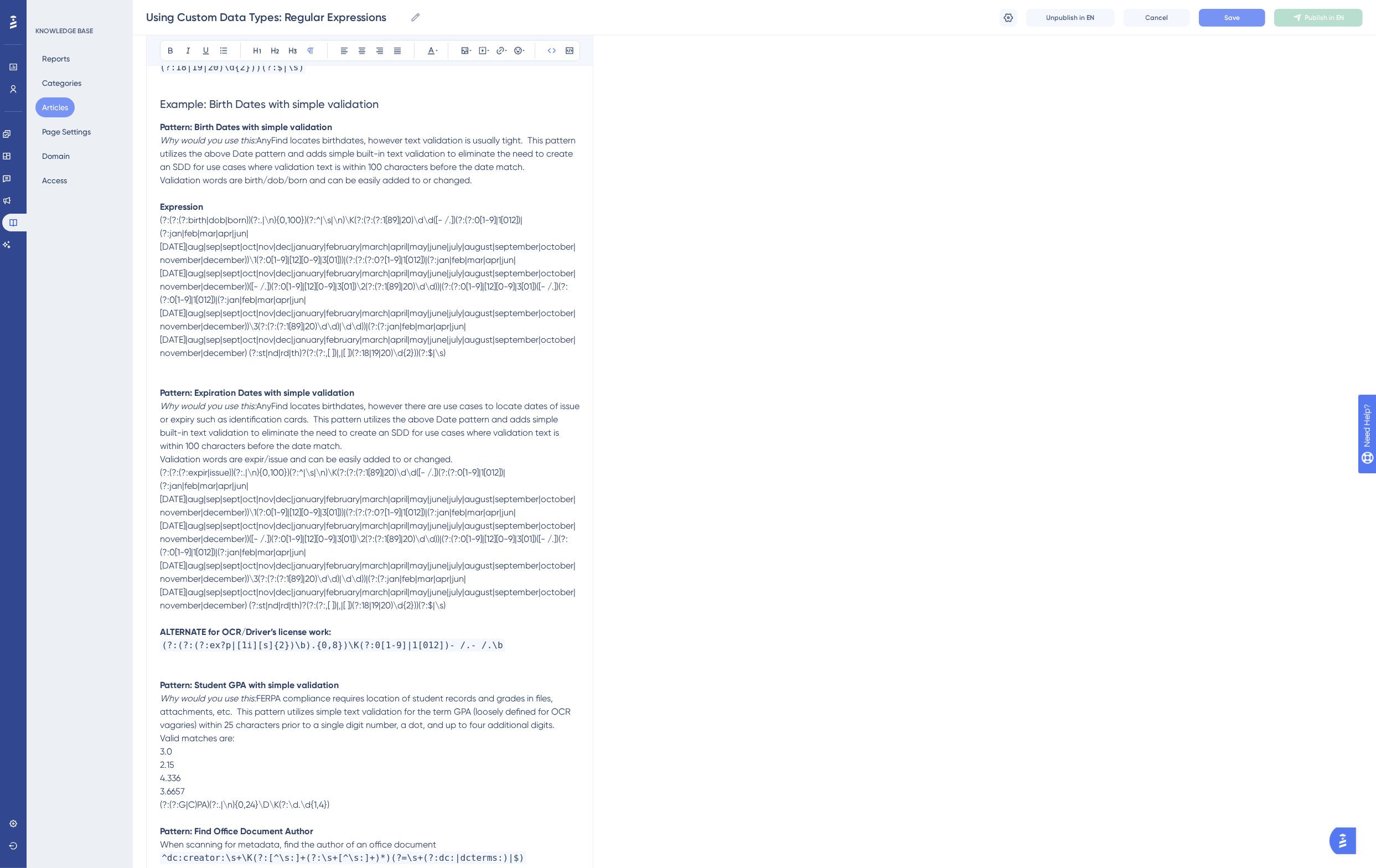
scroll to position [3112, 0]
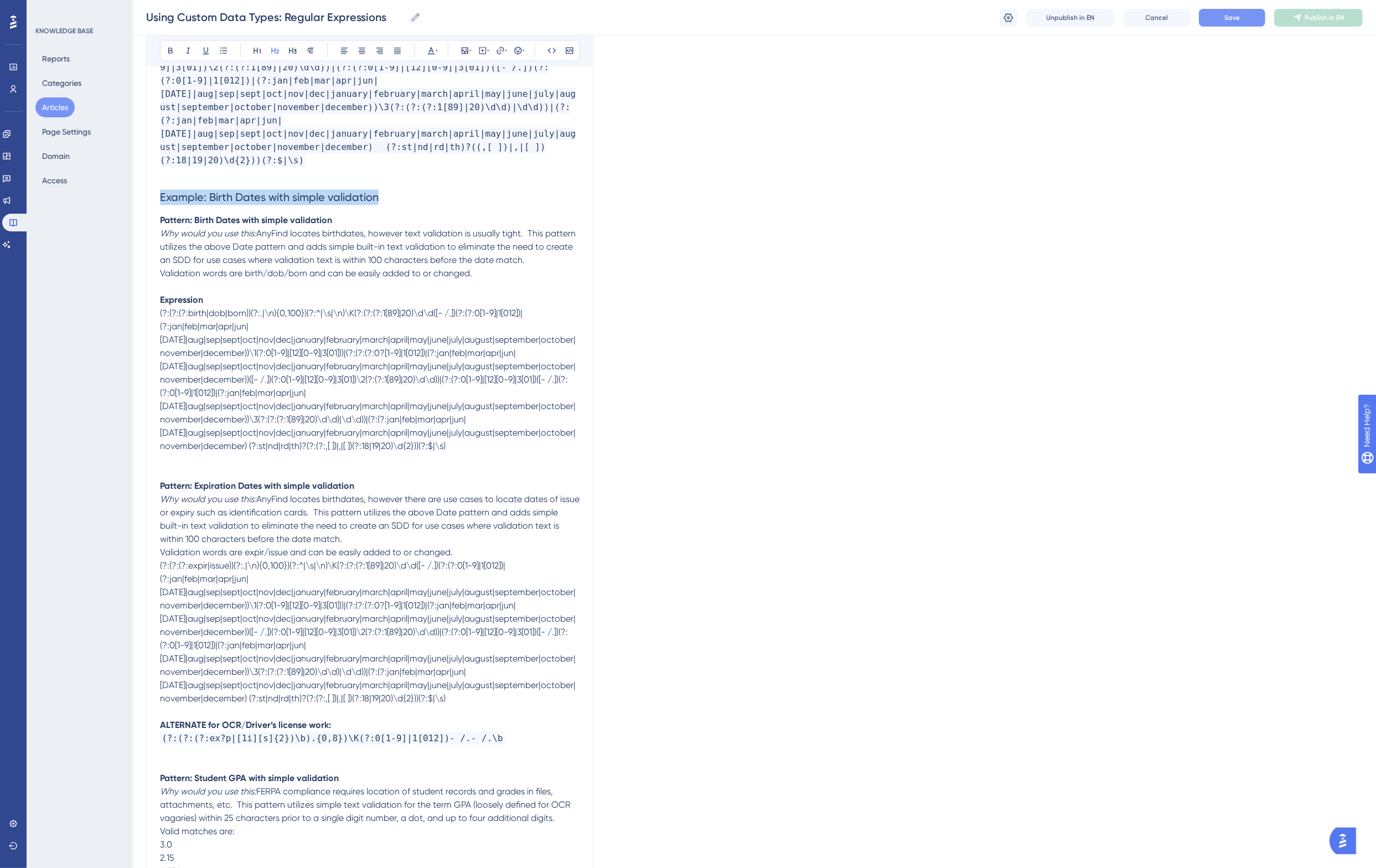
drag, startPoint x: 385, startPoint y: 158, endPoint x: 162, endPoint y: 169, distance: 223.3
click at [162, 180] on h2 "Example: Birth Dates with simple validation" at bounding box center [370, 197] width 420 height 33
click at [185, 466] on p at bounding box center [370, 473] width 420 height 13
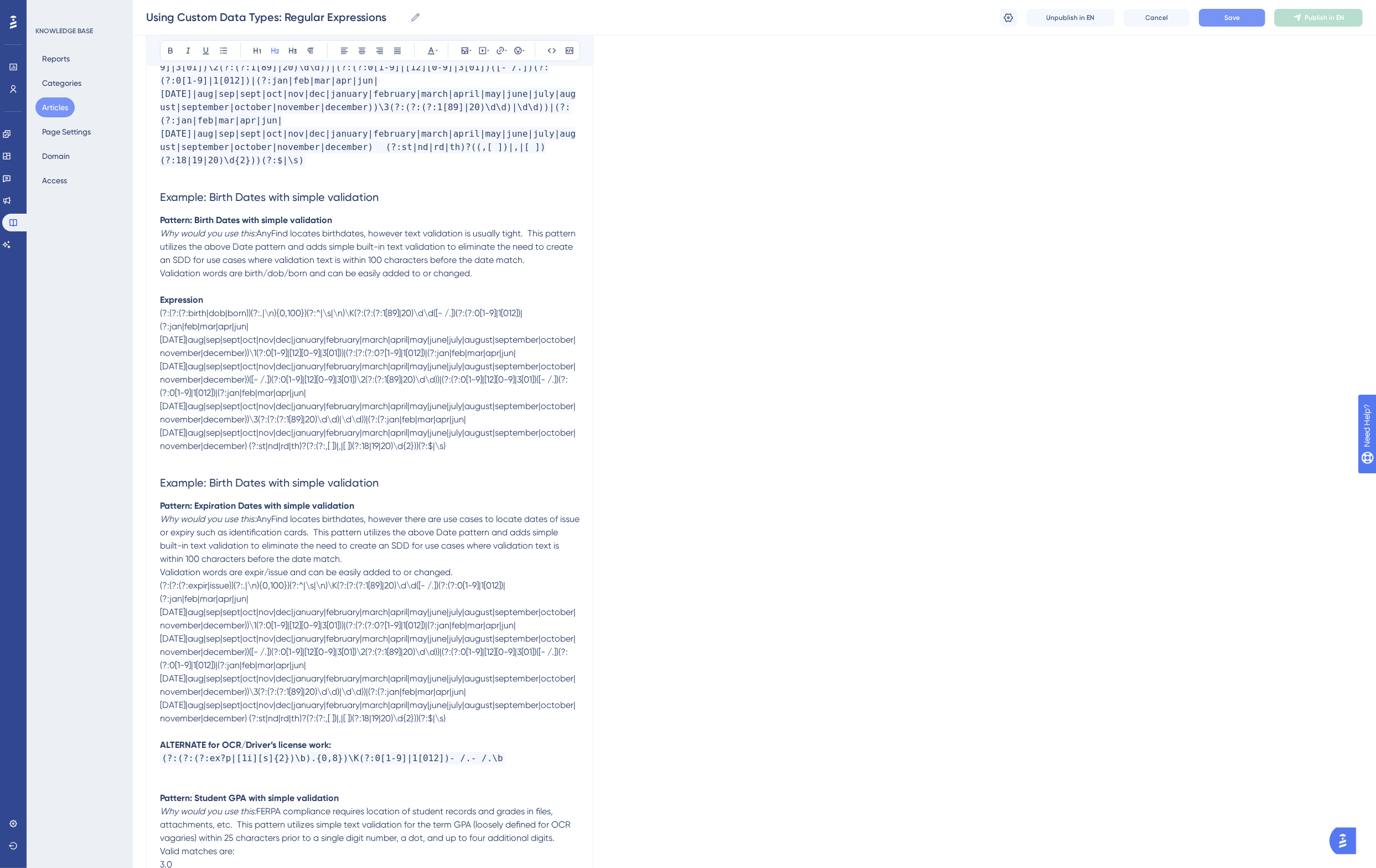
click at [224, 476] on span "Example: Birth Dates with simple validation" at bounding box center [269, 483] width 219 height 13
click at [269, 501] on strong "Pattern: Expiration Dates with simple validation" at bounding box center [257, 506] width 194 height 11
click at [374, 499] on p "Pattern: Expiration Dates with simple validation" at bounding box center [370, 506] width 420 height 13
click at [487, 566] on p "Validation words are expir/issue and can be easily added to or changed." at bounding box center [370, 572] width 420 height 13
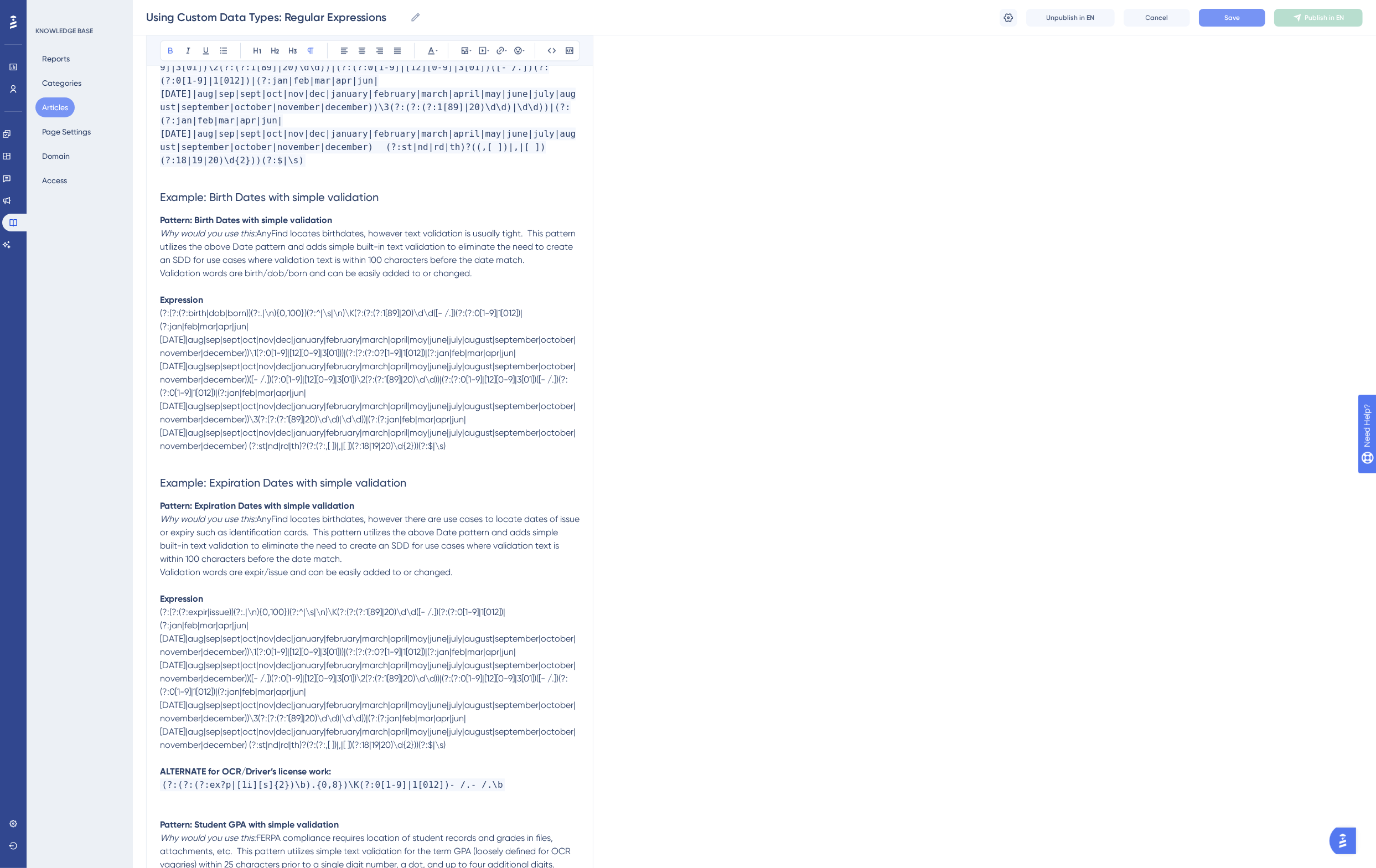
click at [384, 512] on p "Why would you use this: AnyFind locates birthdates, however there are use cases…" at bounding box center [370, 539] width 420 height 53
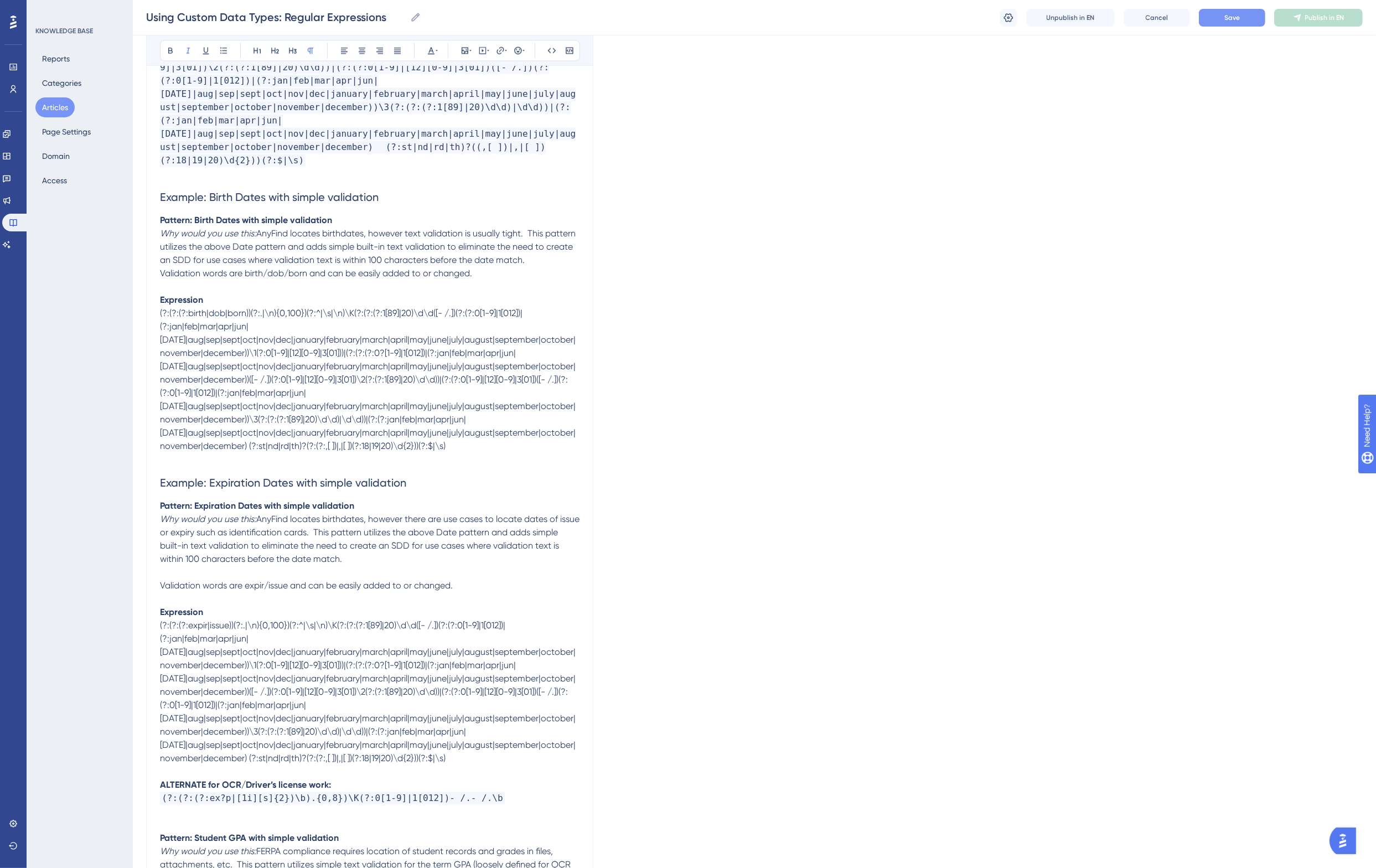
drag, startPoint x: 258, startPoint y: 466, endPoint x: 151, endPoint y: 471, distance: 107.1
click at [151, 471] on div "Using Custom Data Types: Regular Expressions Using the RegEx custom data type, …" at bounding box center [370, 497] width 447 height 6970
click at [509, 513] on span "or expiry such as identification cards. This pattern utilizes the above Date pa…" at bounding box center [371, 538] width 422 height 51
drag, startPoint x: 161, startPoint y: 477, endPoint x: 195, endPoint y: 477, distance: 34.0
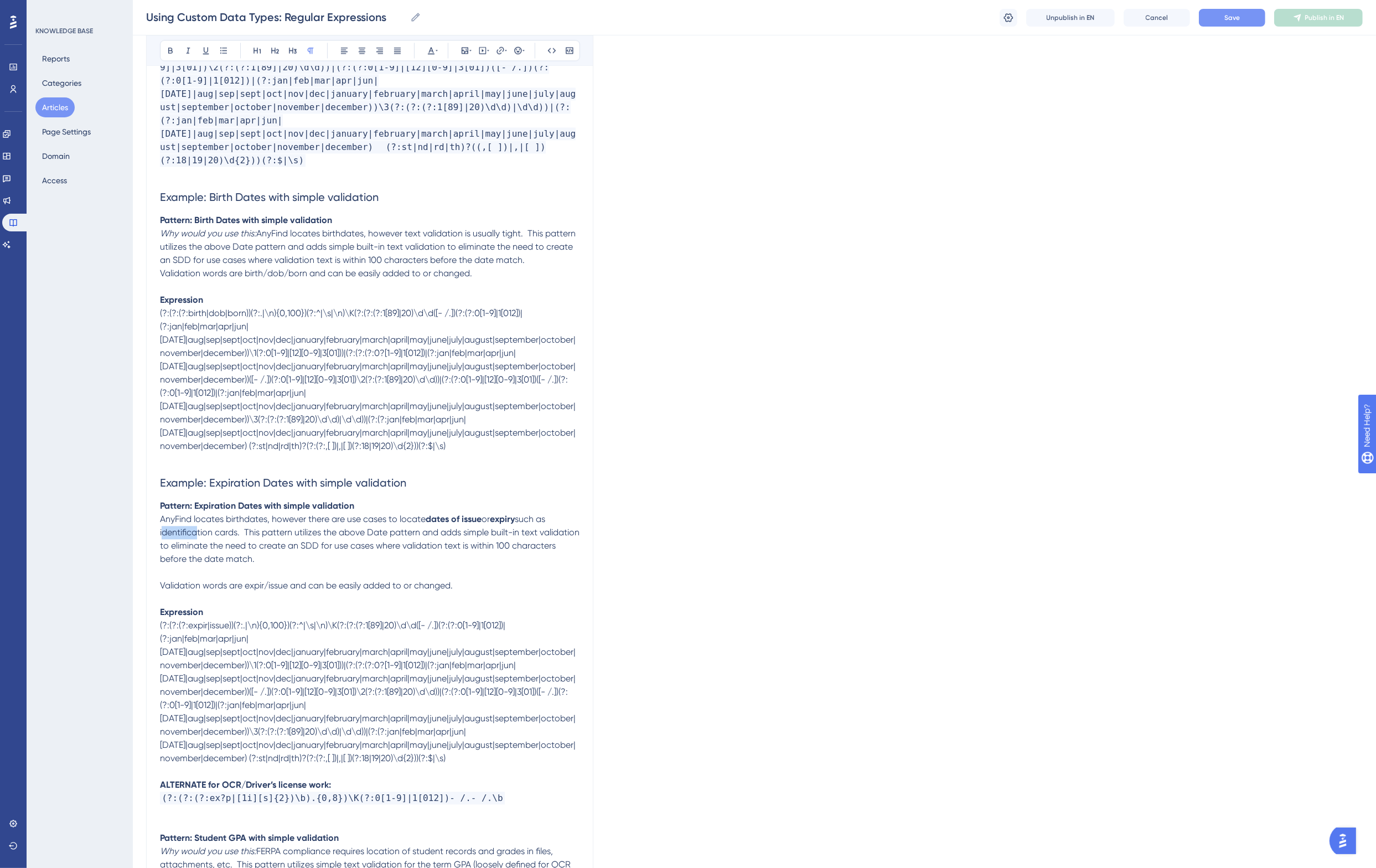
click at [197, 513] on span "such as identification cards. This pattern utilizes the above Date pattern and …" at bounding box center [371, 538] width 422 height 51
click at [195, 513] on span "such as identification cards. This pattern utilizes the above Date pattern and …" at bounding box center [371, 538] width 422 height 51
drag, startPoint x: 159, startPoint y: 477, endPoint x: 237, endPoint y: 478, distance: 78.0
click at [237, 513] on span "such as identification cards. This pattern utilizes the above Date pattern and …" at bounding box center [371, 538] width 422 height 51
click at [299, 527] on span ". This pattern utilizes the above Date pattern and adds simple built-in text va…" at bounding box center [357, 545] width 394 height 37
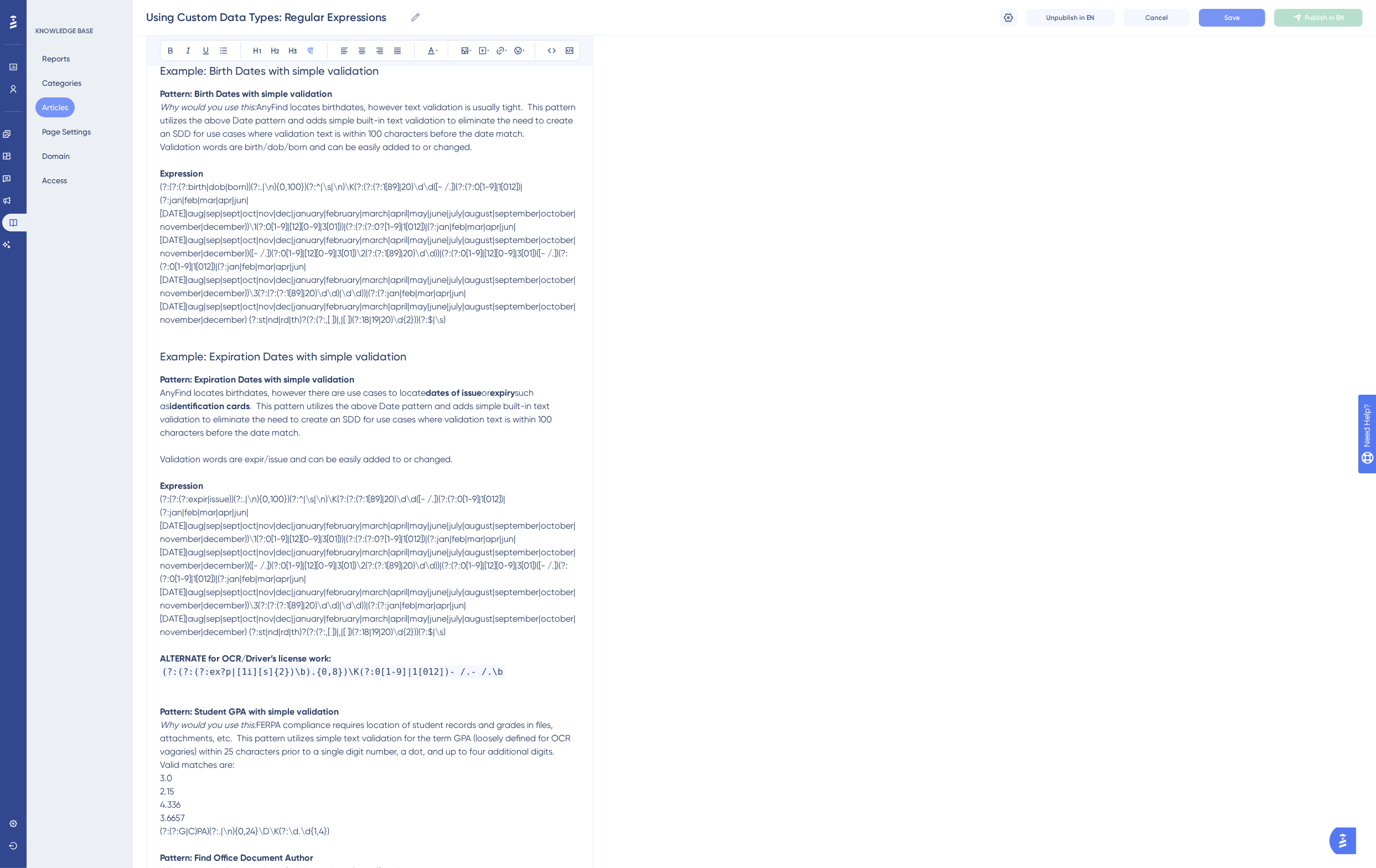
scroll to position [3251, 0]
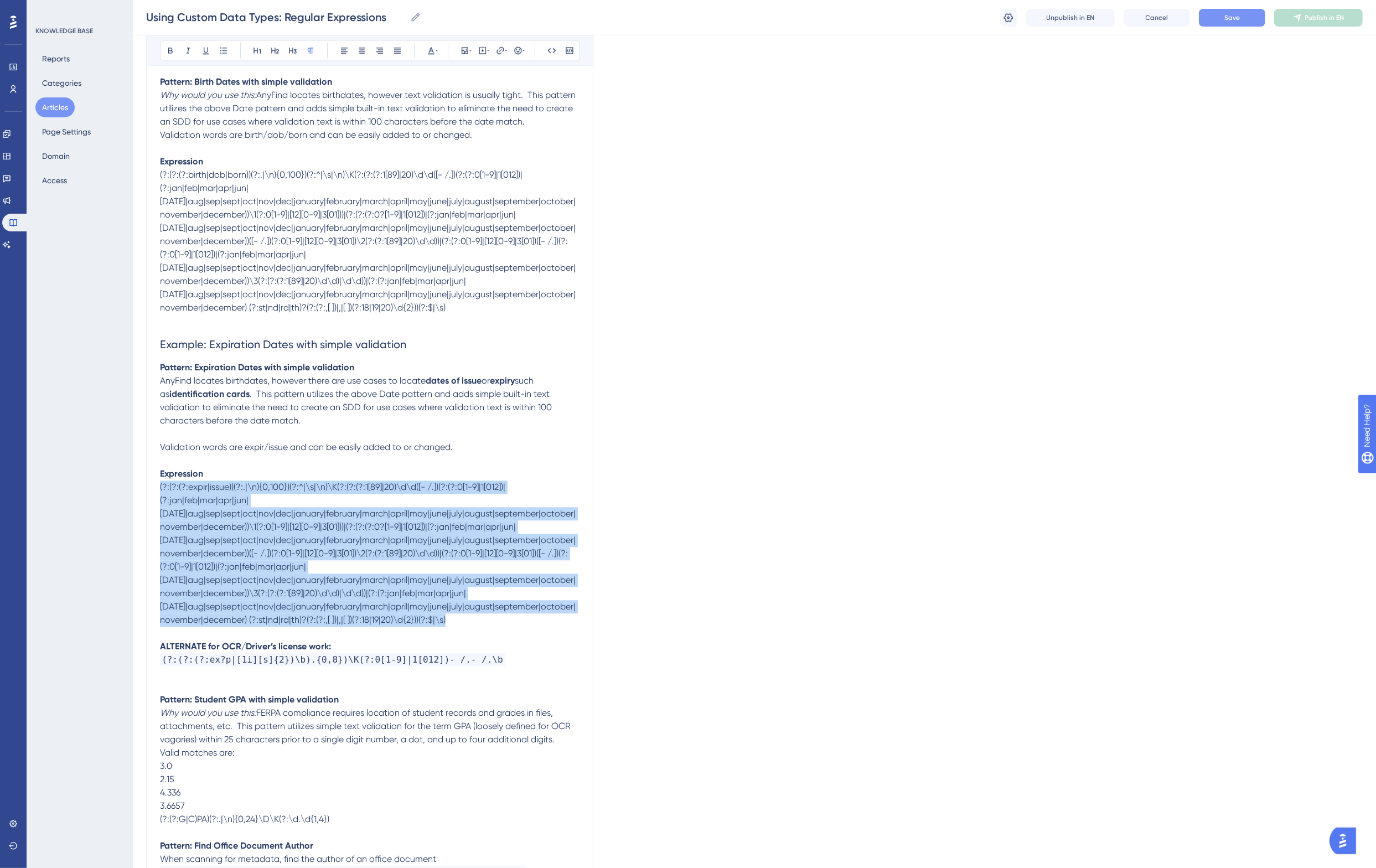
drag, startPoint x: 522, startPoint y: 558, endPoint x: 158, endPoint y: 436, distance: 383.9
click at [158, 436] on div "Using Custom Data Types: Regular Expressions Using the RegEx custom data type, …" at bounding box center [370, 359] width 447 height 6970
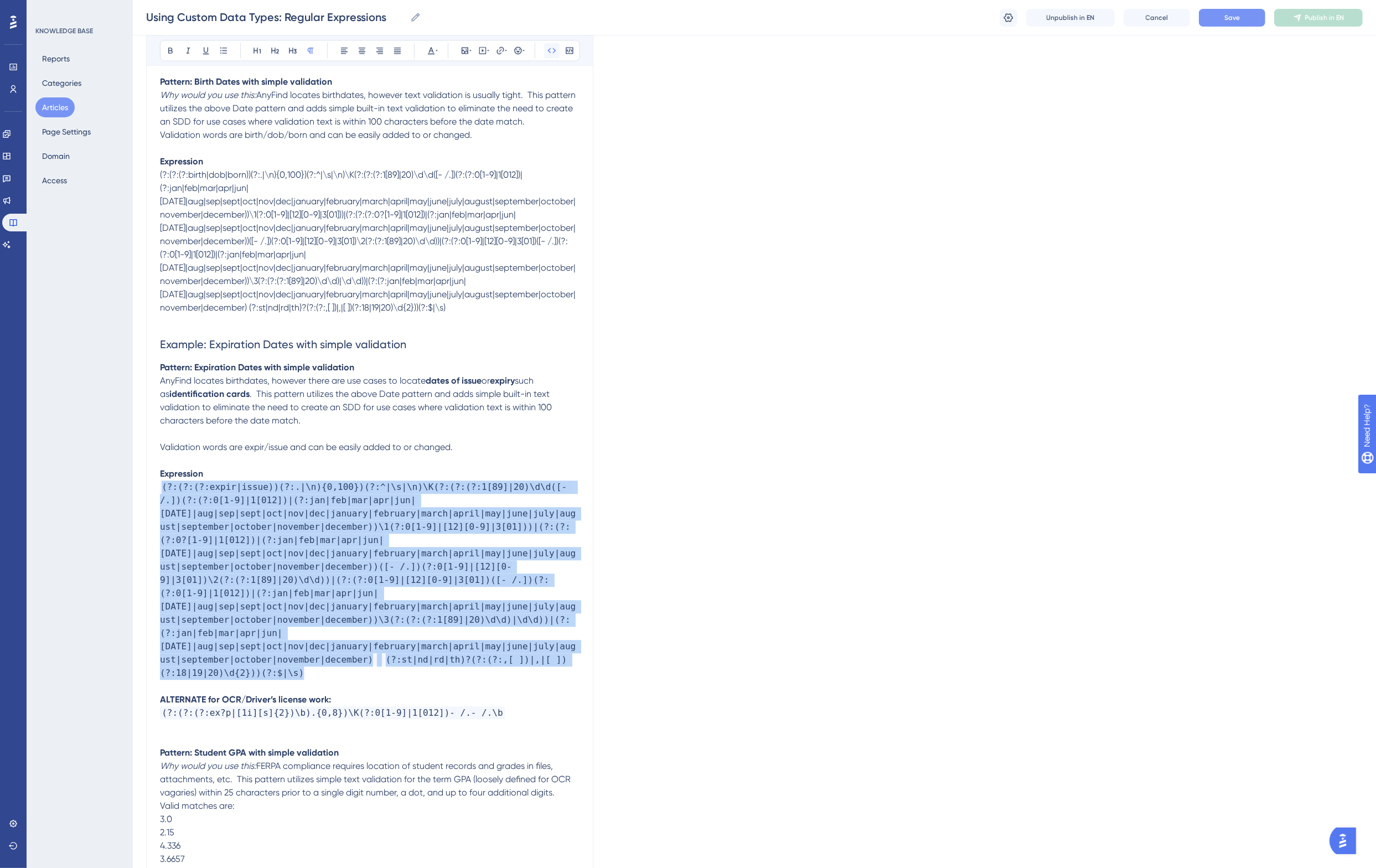
click at [548, 51] on icon at bounding box center [552, 50] width 8 height 5
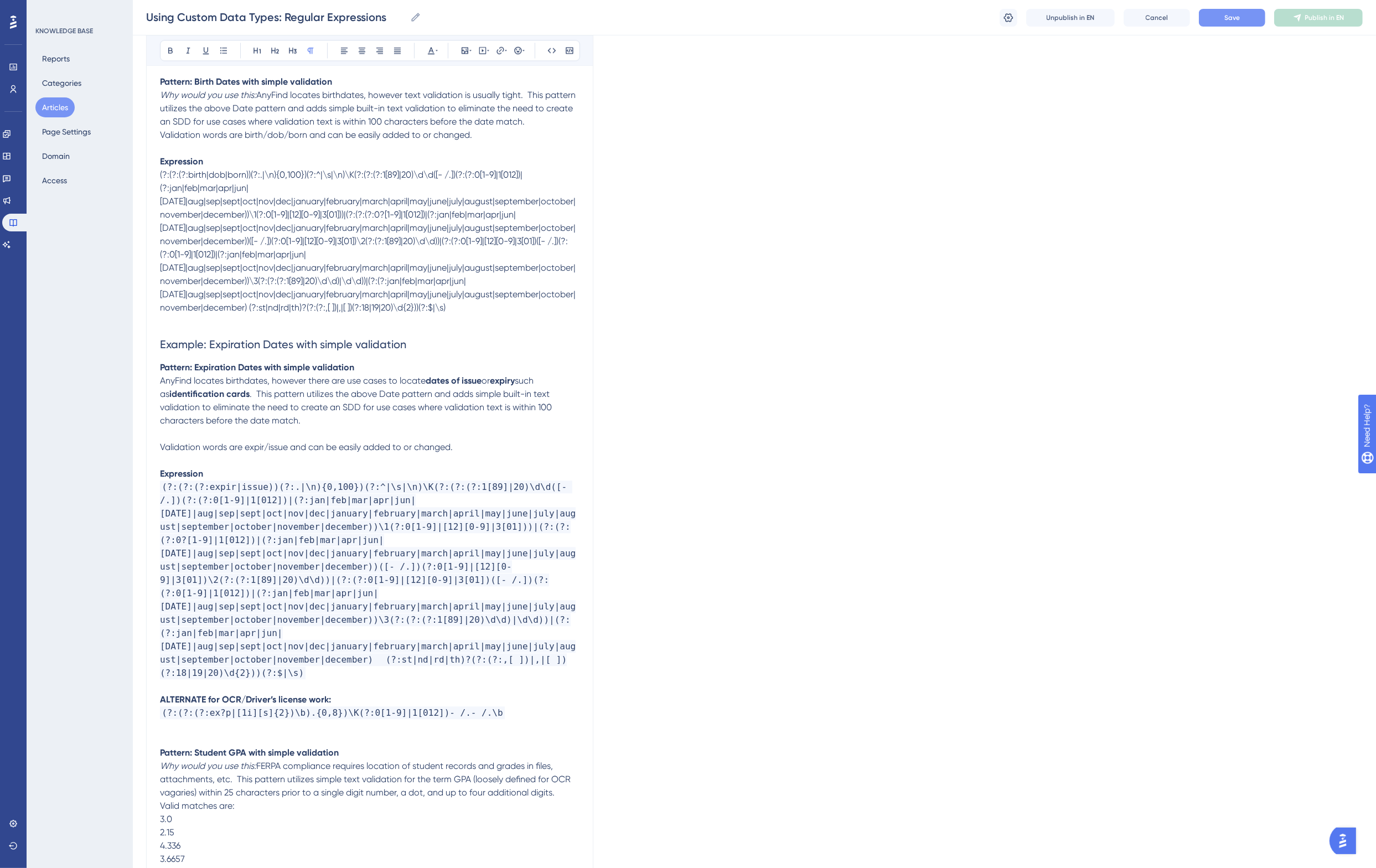
click at [372, 388] on span ". This pattern utilizes the above Date pattern and adds simple built-in text va…" at bounding box center [357, 407] width 394 height 37
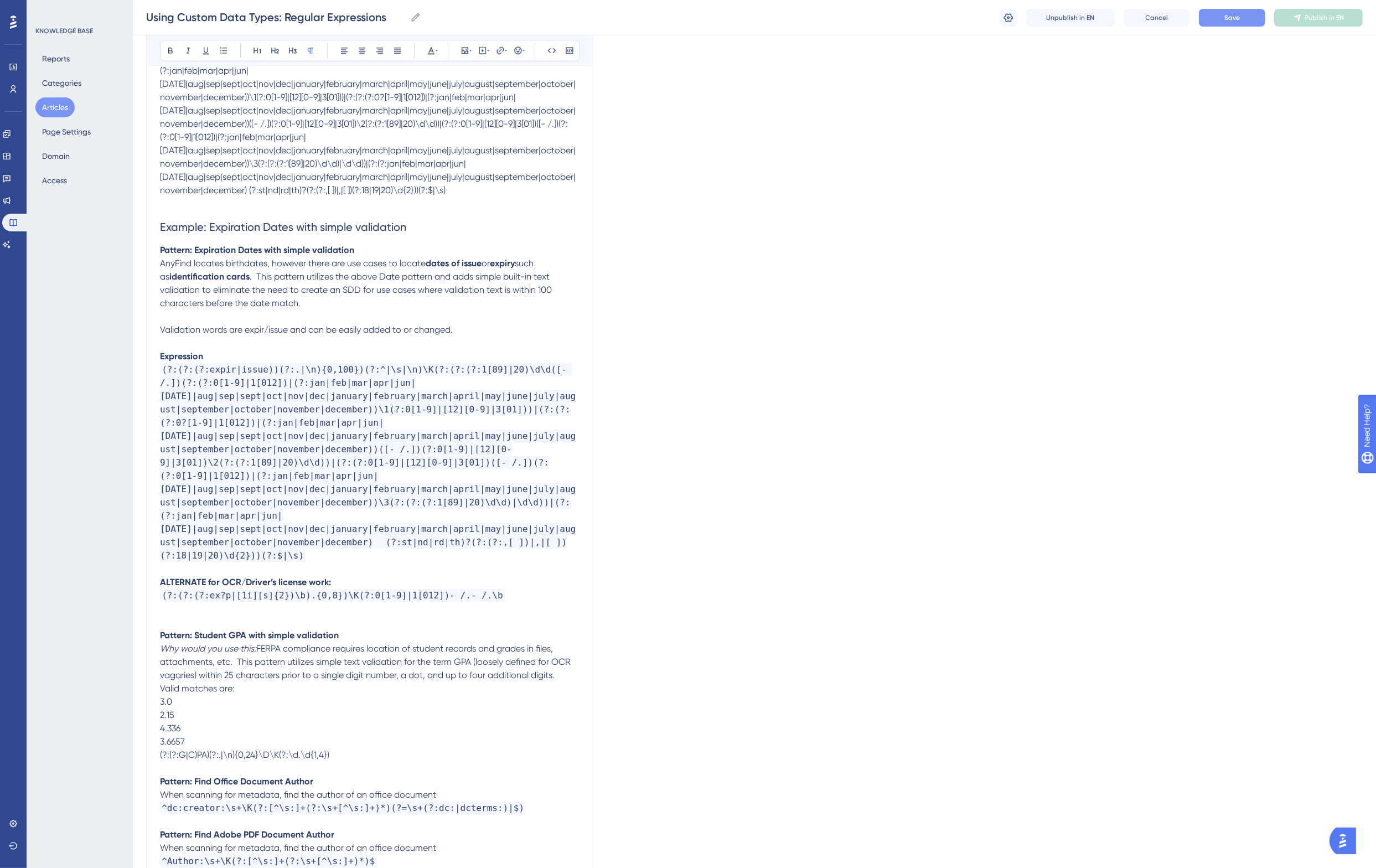
scroll to position [3389, 0]
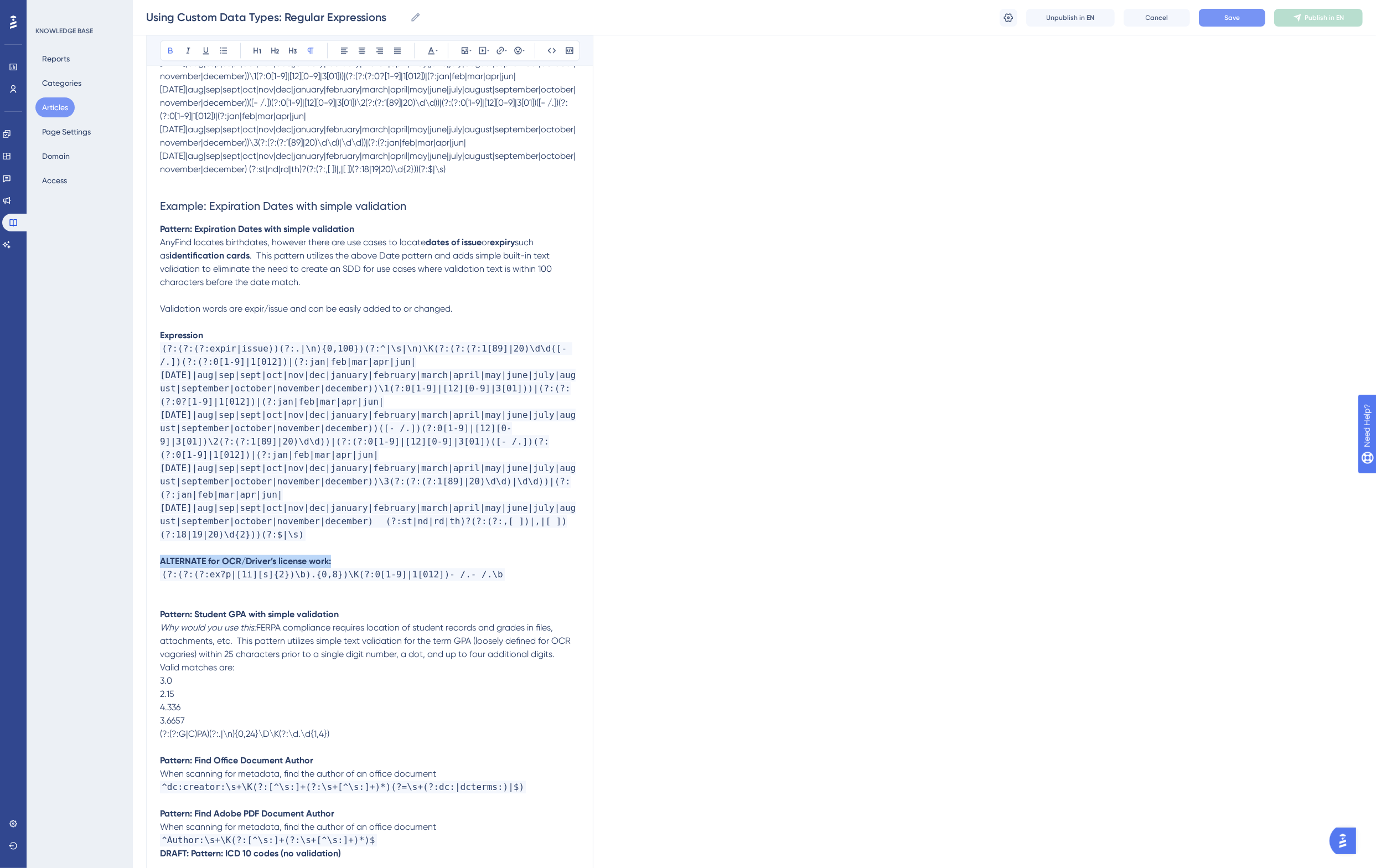
drag, startPoint x: 349, startPoint y: 505, endPoint x: 131, endPoint y: 511, distance: 218.1
click at [133, 511] on div "Performance Users Engagement Widgets Feedback Product Updates Knowledge Base AI…" at bounding box center [754, 226] width 1243 height 7231
click at [234, 568] on code "(?:(?:(?:ex?p|[1i][s]{2})\b).{0,8})\K(?:0[1-9]|1[012])- /.- /.\b" at bounding box center [332, 574] width 345 height 13
click at [206, 556] on strong "ALTERNATE for OCR/Driver’s license work:" at bounding box center [245, 561] width 171 height 11
click at [256, 609] on strong "Pattern: Student GPA with simple validation" at bounding box center [249, 614] width 179 height 11
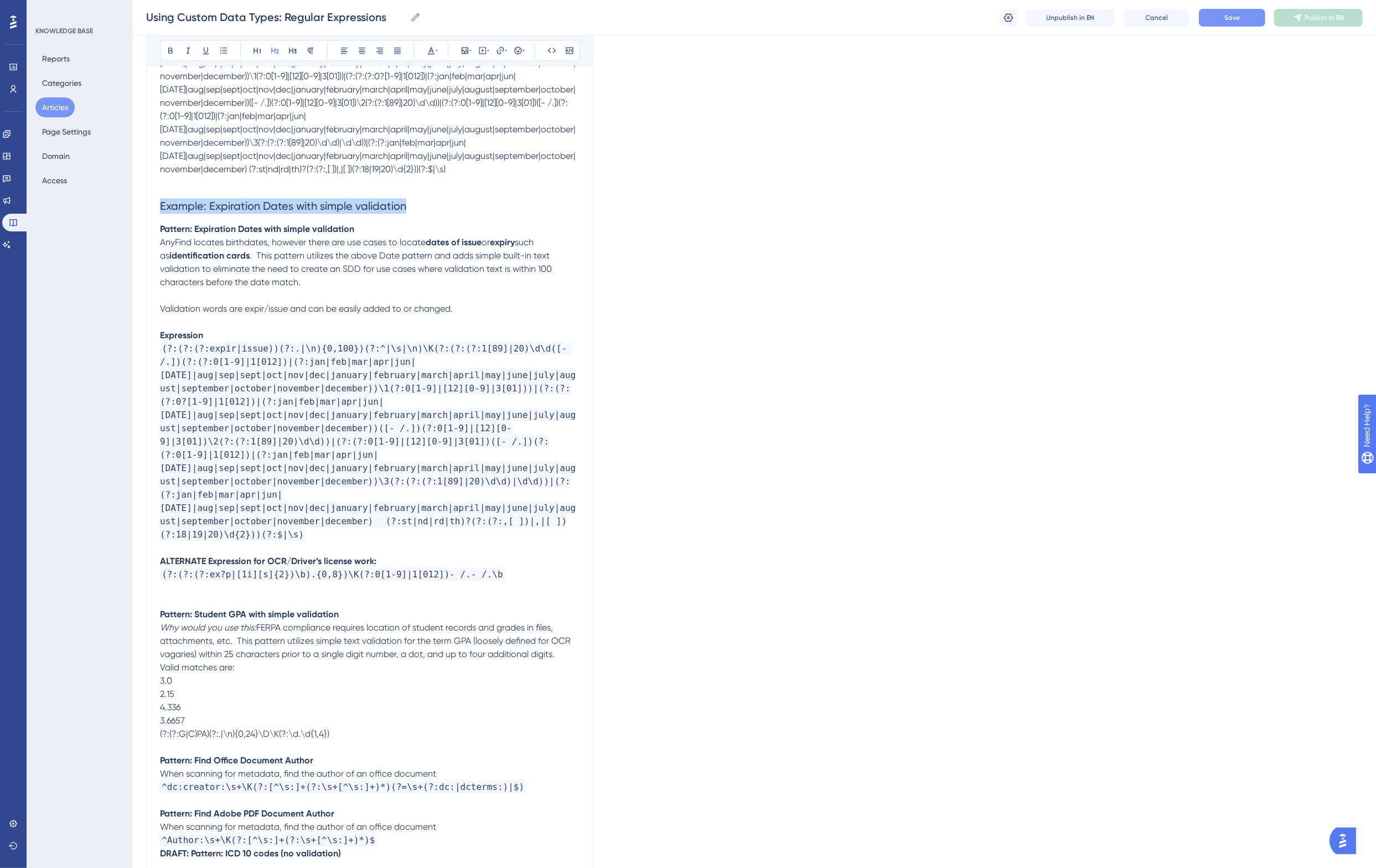
drag, startPoint x: 425, startPoint y: 150, endPoint x: 148, endPoint y: 155, distance: 277.0
click at [148, 155] on div "Using Custom Data Types: Regular Expressions Using the RegEx custom data type, …" at bounding box center [370, 246] width 447 height 7023
click at [164, 594] on p at bounding box center [370, 601] width 420 height 13
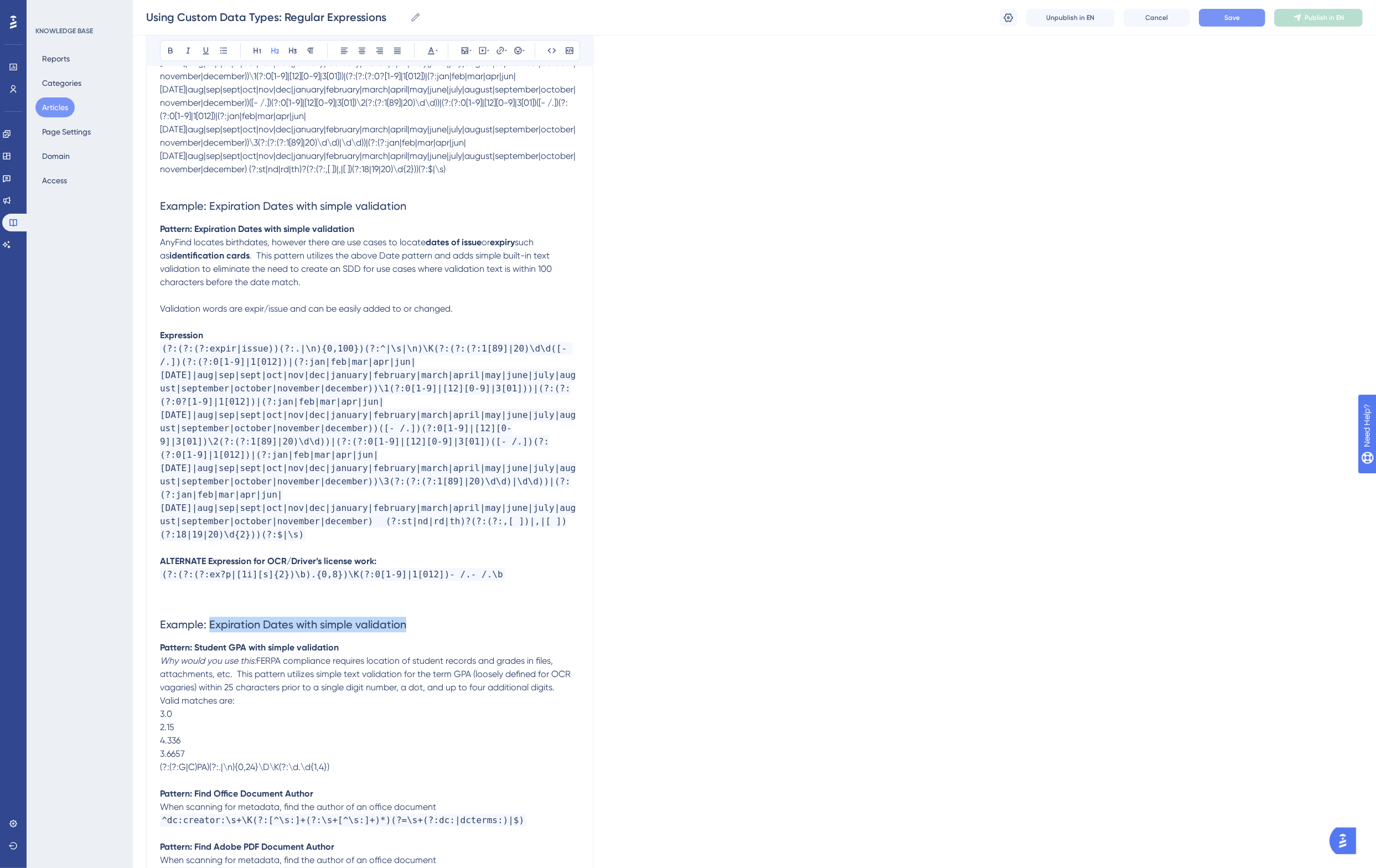
drag, startPoint x: 419, startPoint y: 572, endPoint x: 211, endPoint y: 574, distance: 208.0
click at [211, 608] on h2 "Example: Expiration Dates with simple validation" at bounding box center [370, 624] width 420 height 33
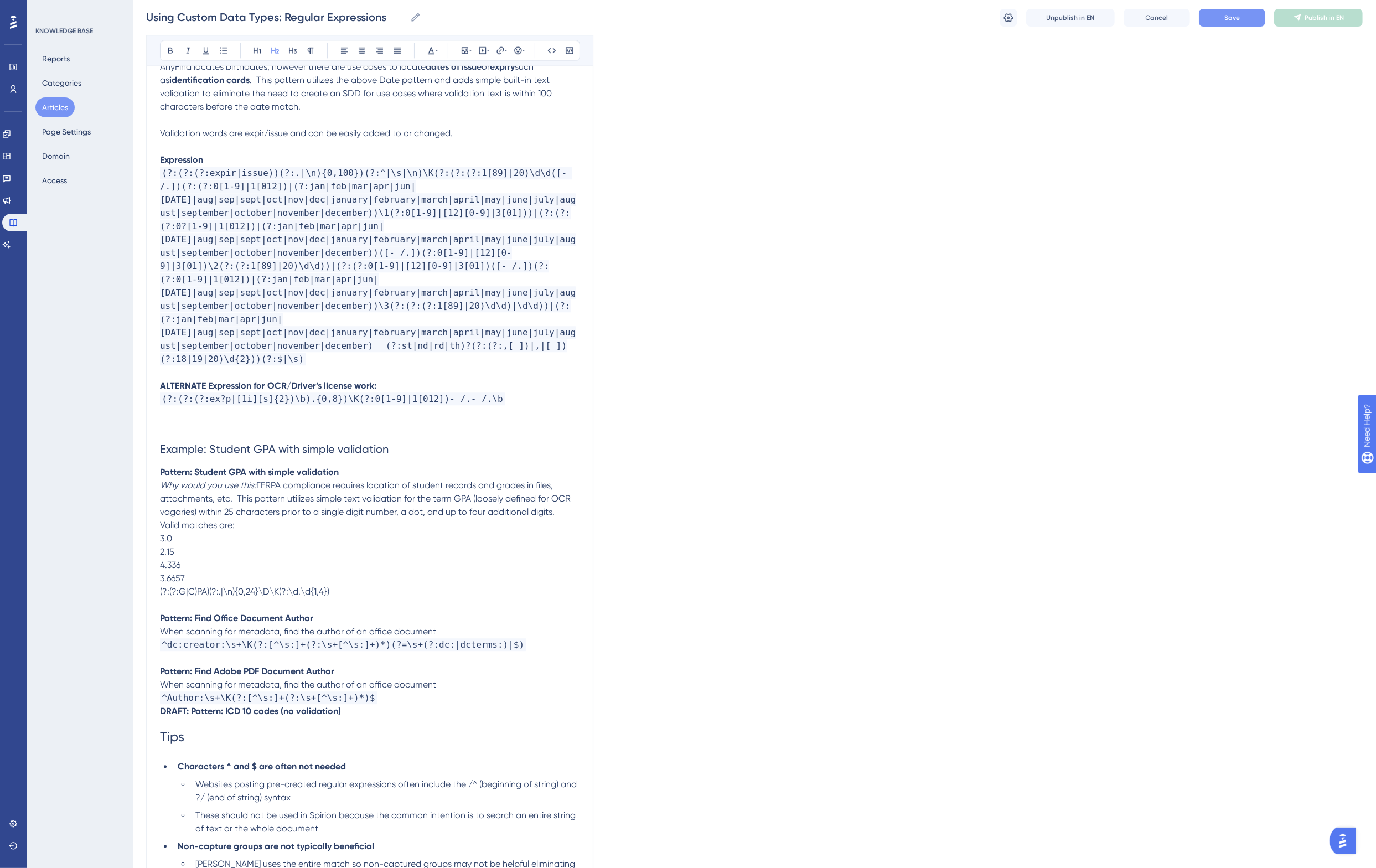
scroll to position [3596, 0]
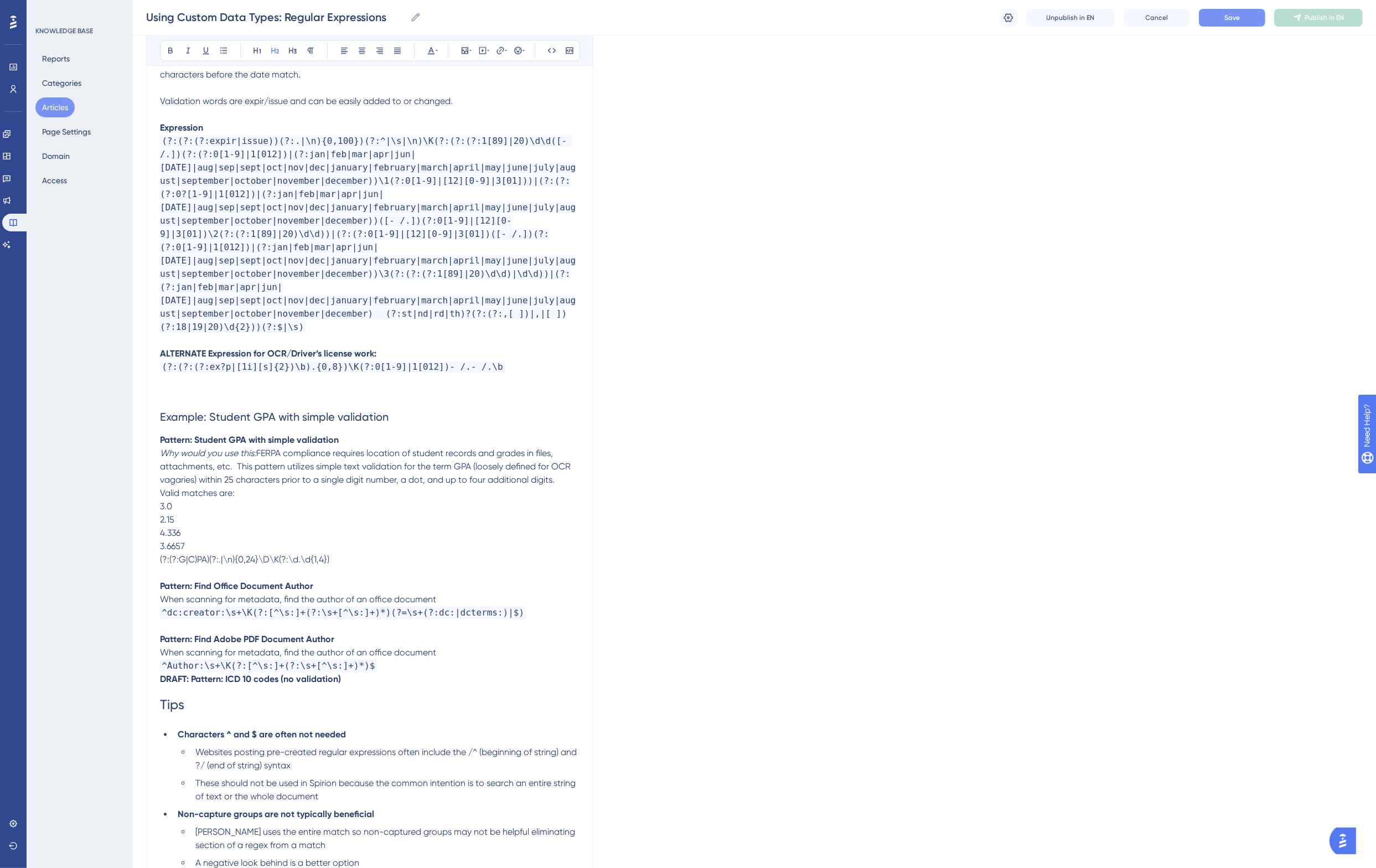
click at [160, 488] on span "Valid matches are:" at bounding box center [197, 493] width 75 height 11
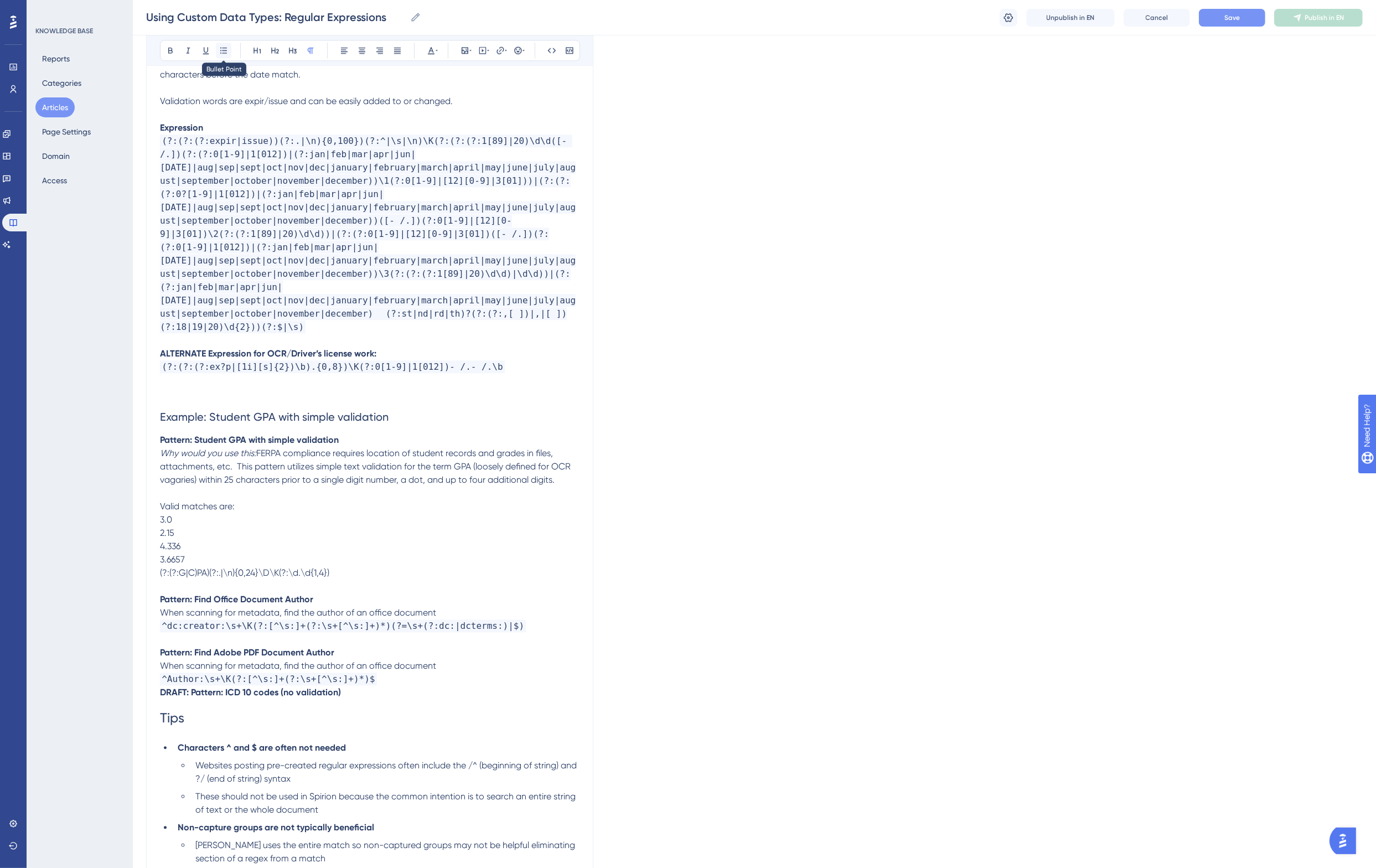
click at [223, 50] on icon at bounding box center [224, 51] width 9 height 9
click at [288, 504] on li "Valid matches are:" at bounding box center [376, 511] width 406 height 13
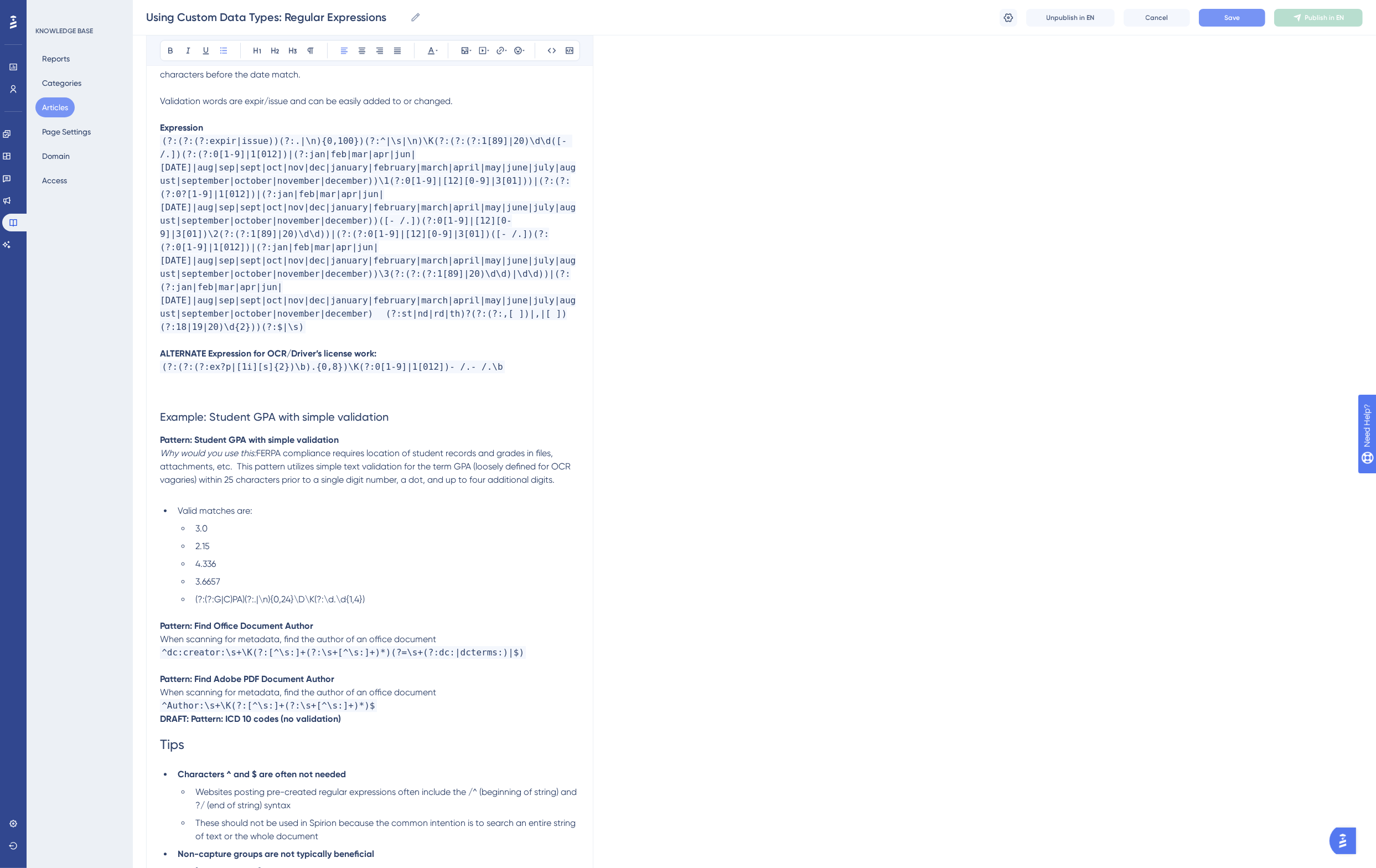
click at [369, 522] on li "3.0" at bounding box center [385, 528] width 389 height 13
click at [265, 594] on span "(?:(?:G|C)PA)(?:.|\n){0,24}\D\K(?:\d.\d{1,4})" at bounding box center [280, 599] width 169 height 11
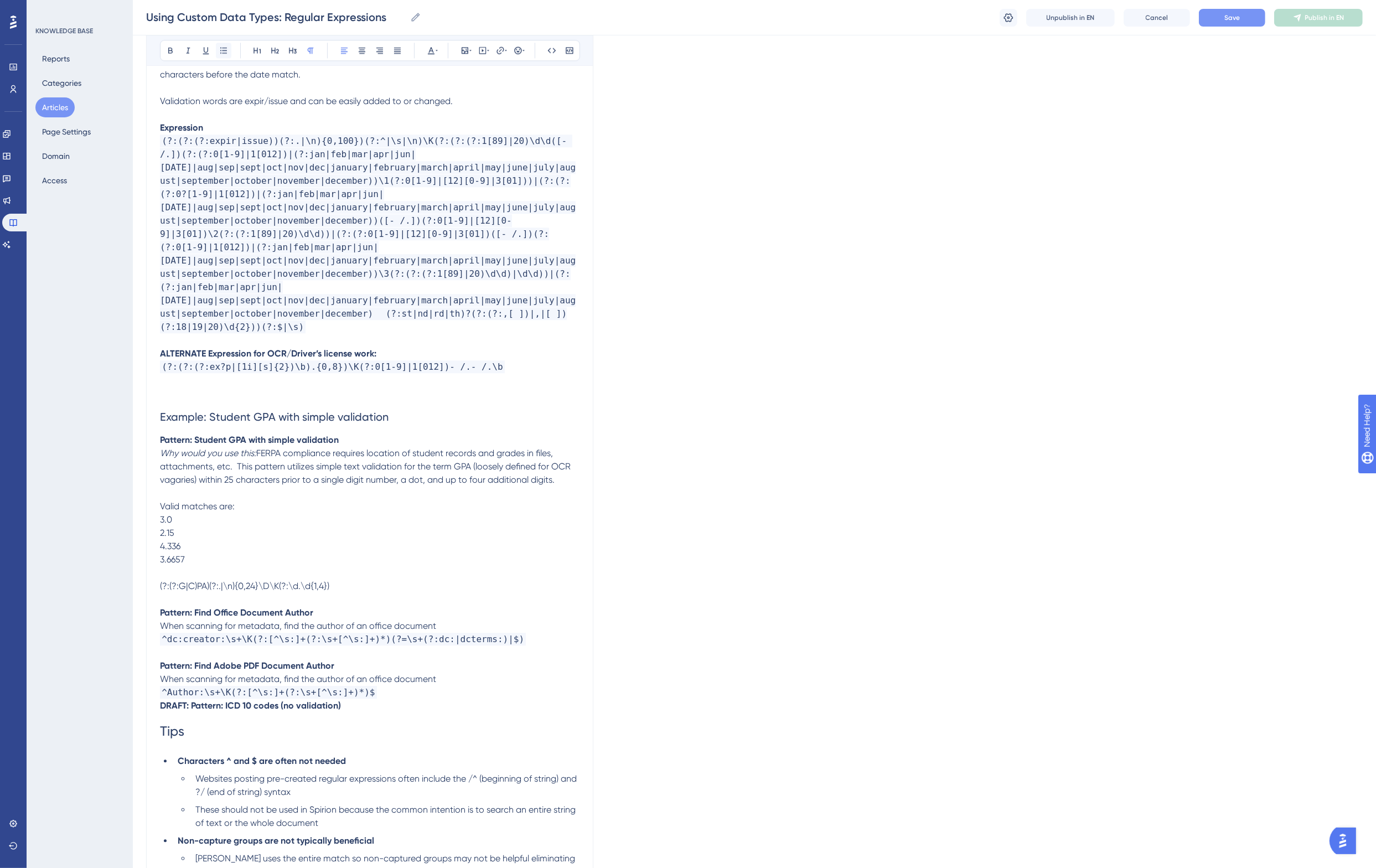
click at [223, 52] on icon at bounding box center [224, 51] width 9 height 9
drag, startPoint x: 172, startPoint y: 507, endPoint x: 164, endPoint y: 458, distance: 49.6
click at [164, 458] on div "Using Regular Expressions Spirion includes the ability to create custom datatyp…" at bounding box center [370, 118] width 420 height 6957
click at [228, 46] on icon at bounding box center [224, 51] width 9 height 9
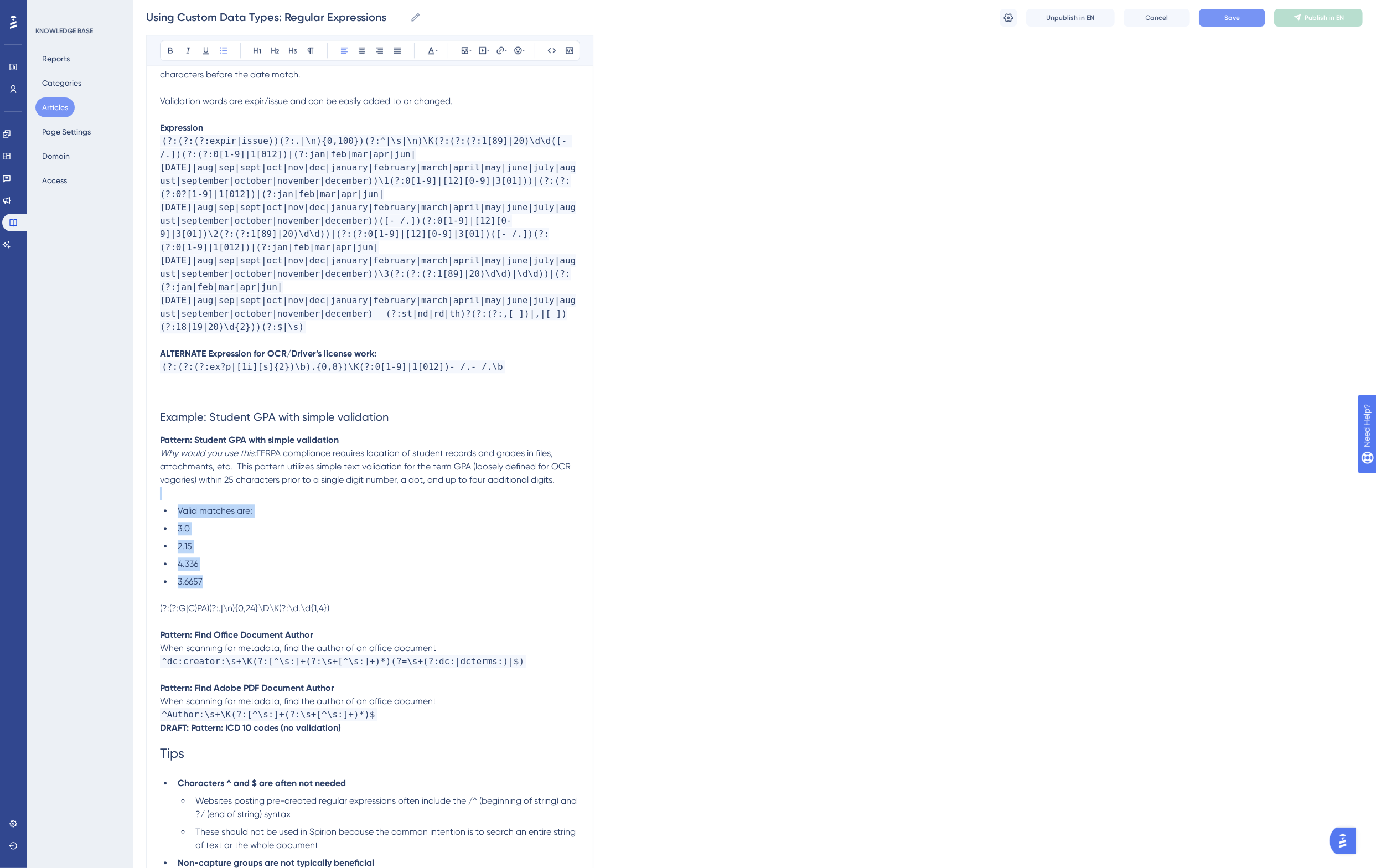
click at [253, 504] on li "Valid matches are:" at bounding box center [376, 511] width 406 height 13
click at [230, 487] on p at bounding box center [370, 493] width 420 height 13
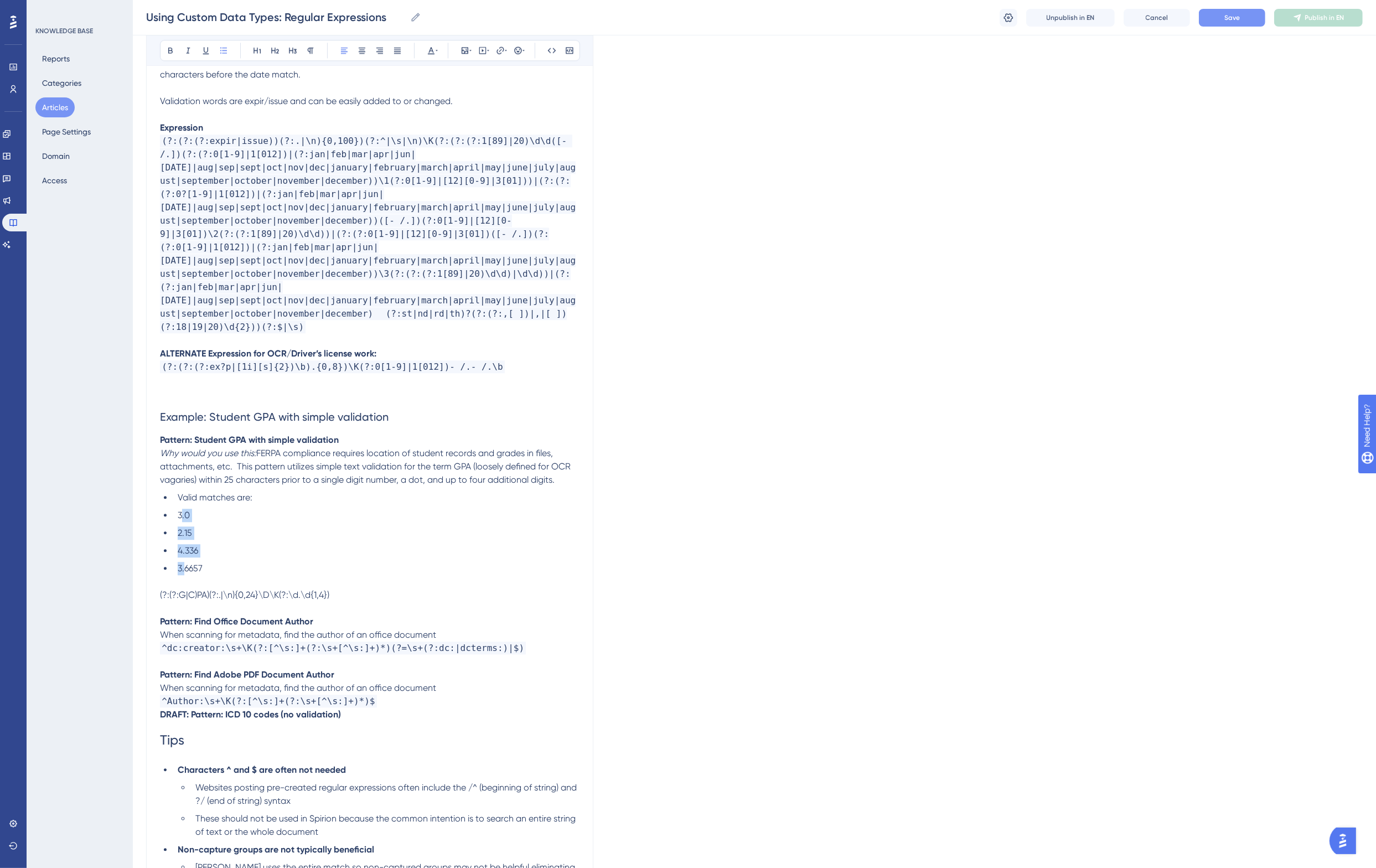
drag, startPoint x: 180, startPoint y: 460, endPoint x: 183, endPoint y: 516, distance: 56.1
click at [183, 516] on ul "Valid matches are: 3.0 2.15 4.336 3.6657" at bounding box center [370, 533] width 420 height 84
click at [273, 544] on li "4.336" at bounding box center [385, 551] width 389 height 13
click at [225, 589] on span "(?:(?:G|C)PA)(?:.|\n){0,24}\D\K(?:\d.\d{1,4})" at bounding box center [244, 594] width 169 height 11
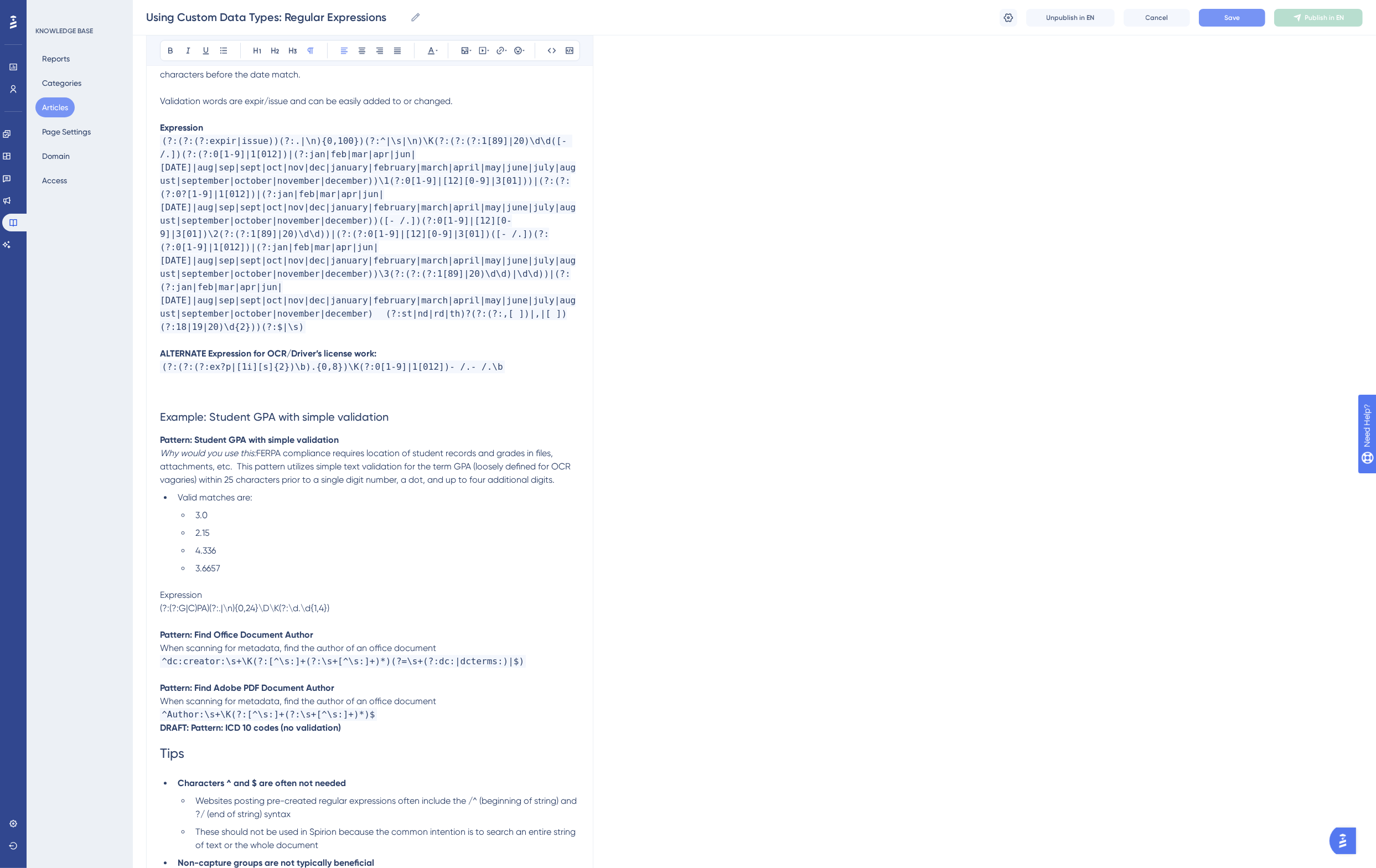
click at [173, 589] on span "Expression" at bounding box center [181, 594] width 42 height 11
drag, startPoint x: 283, startPoint y: 555, endPoint x: 149, endPoint y: 555, distance: 134.0
click at [149, 555] on div "Using Custom Data Types: Regular Expressions Using the RegEx custom data type, …" at bounding box center [370, 80] width 447 height 7105
click at [554, 48] on icon at bounding box center [552, 51] width 9 height 9
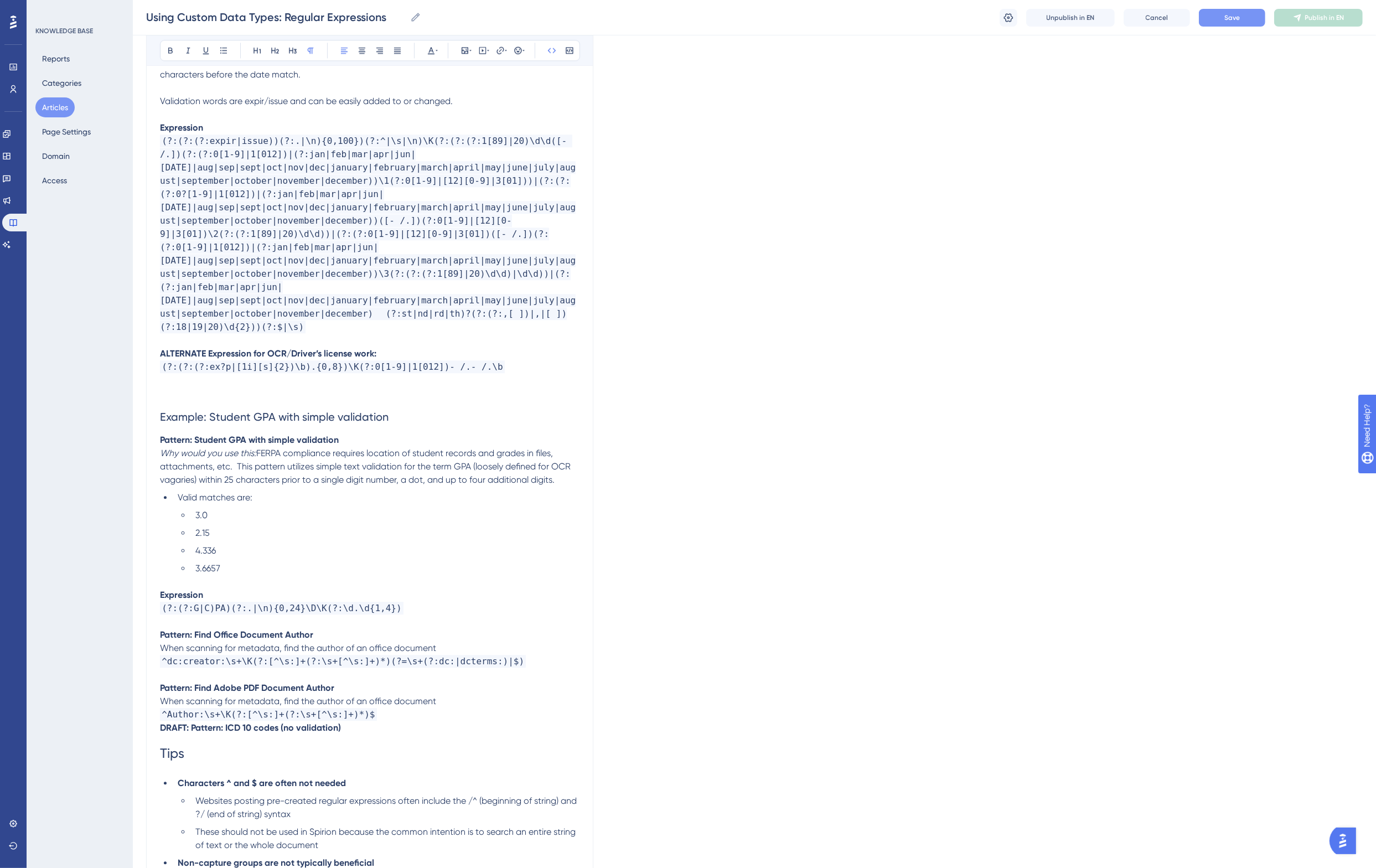
click at [375, 526] on li "2.15" at bounding box center [385, 533] width 389 height 13
click at [285, 602] on span "(?:(?:G|C)PA)(?:.|\n){0,24}\D\K(?:\d.\d{1,4})" at bounding box center [281, 608] width 244 height 13
click at [256, 575] on p at bounding box center [370, 582] width 420 height 13
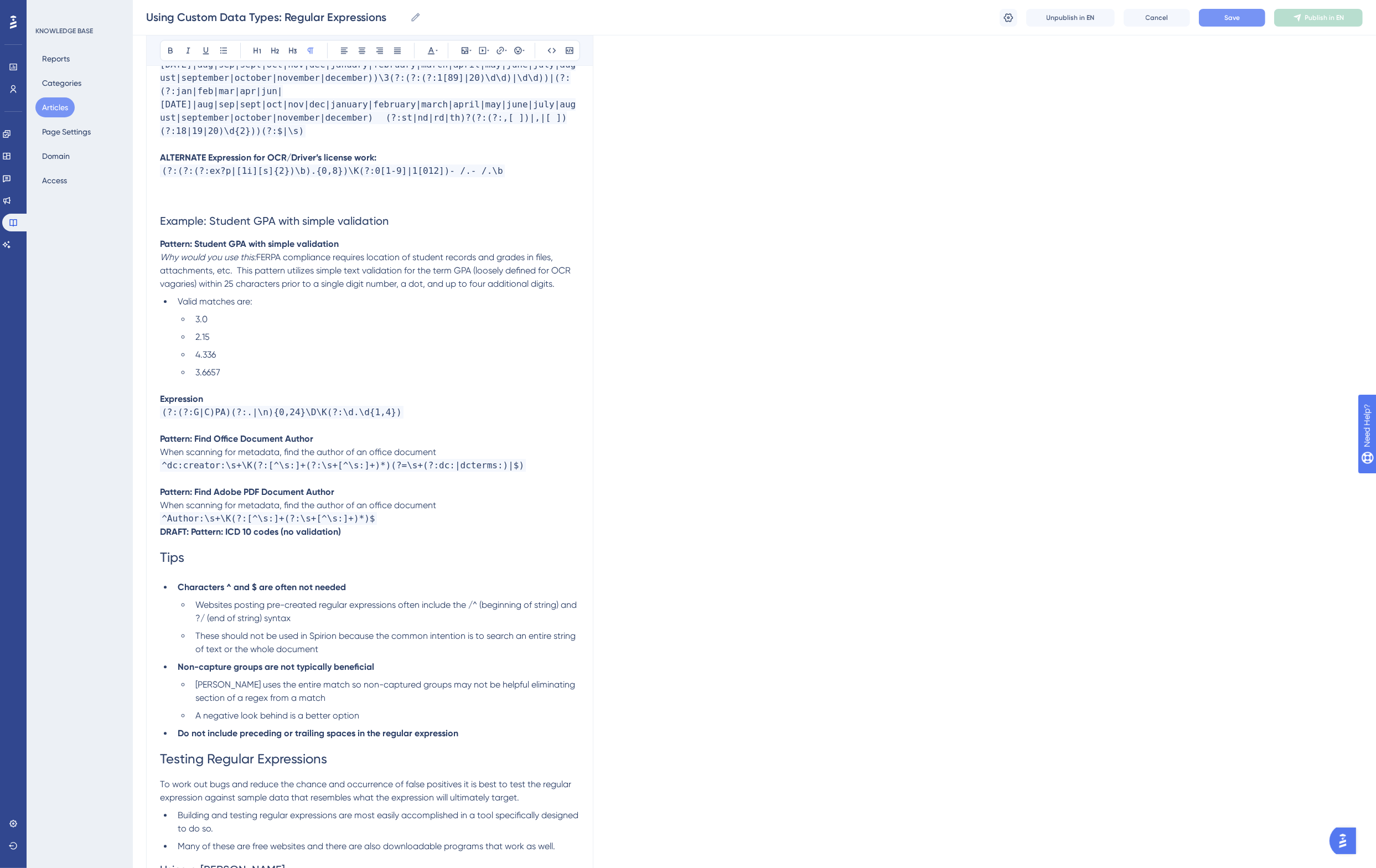
scroll to position [3804, 0]
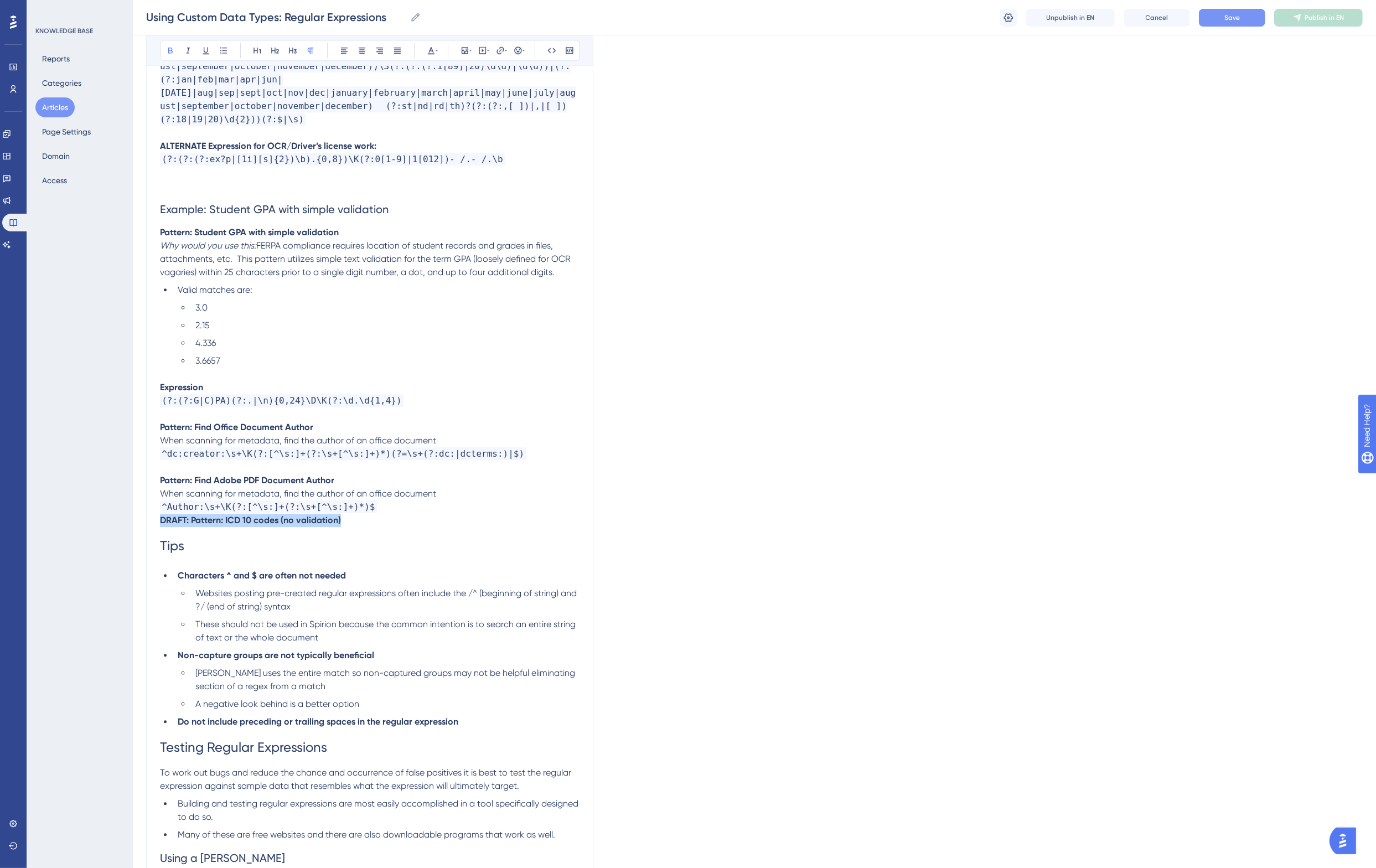
drag, startPoint x: 359, startPoint y: 472, endPoint x: 144, endPoint y: 473, distance: 215.0
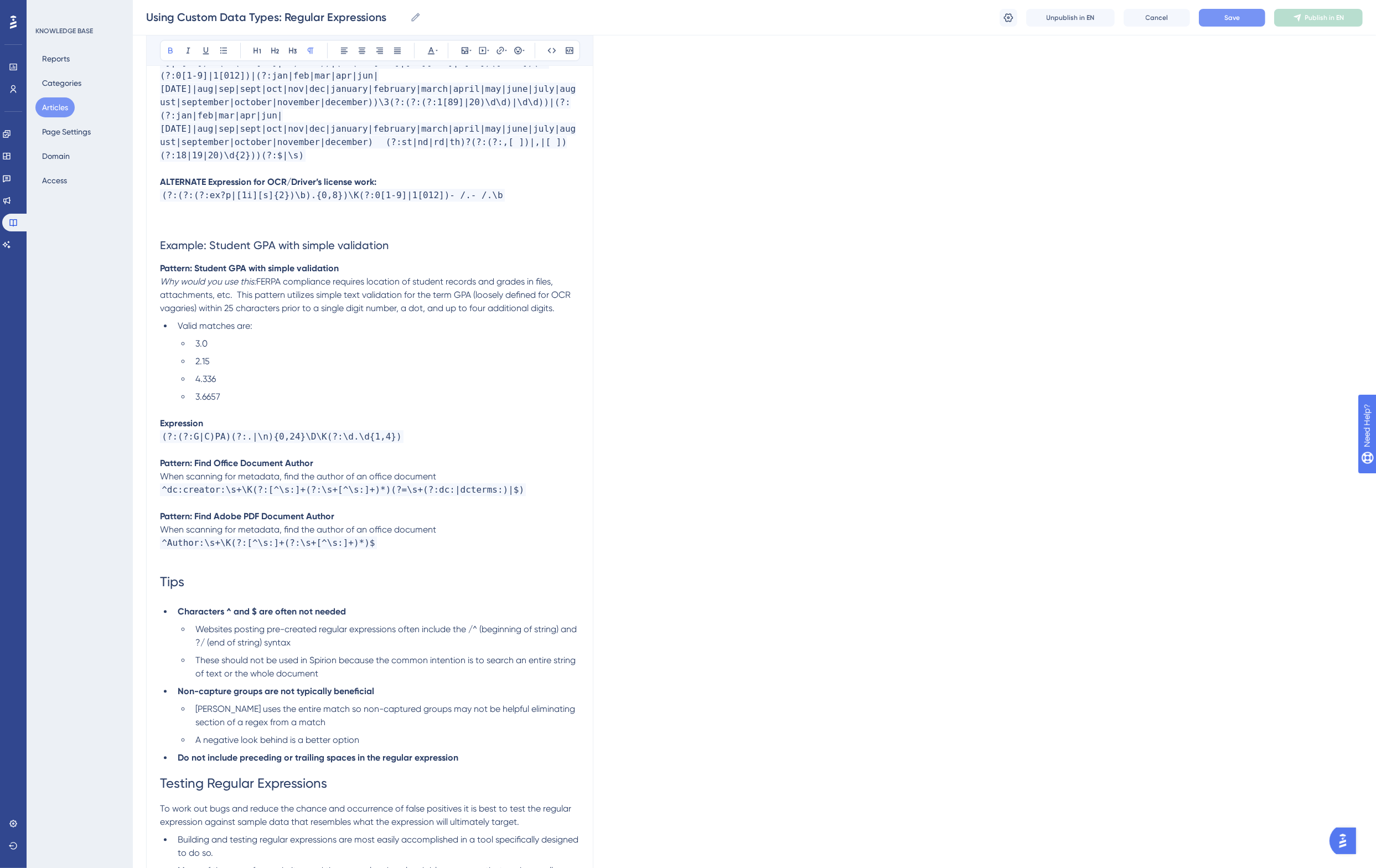
scroll to position [3735, 0]
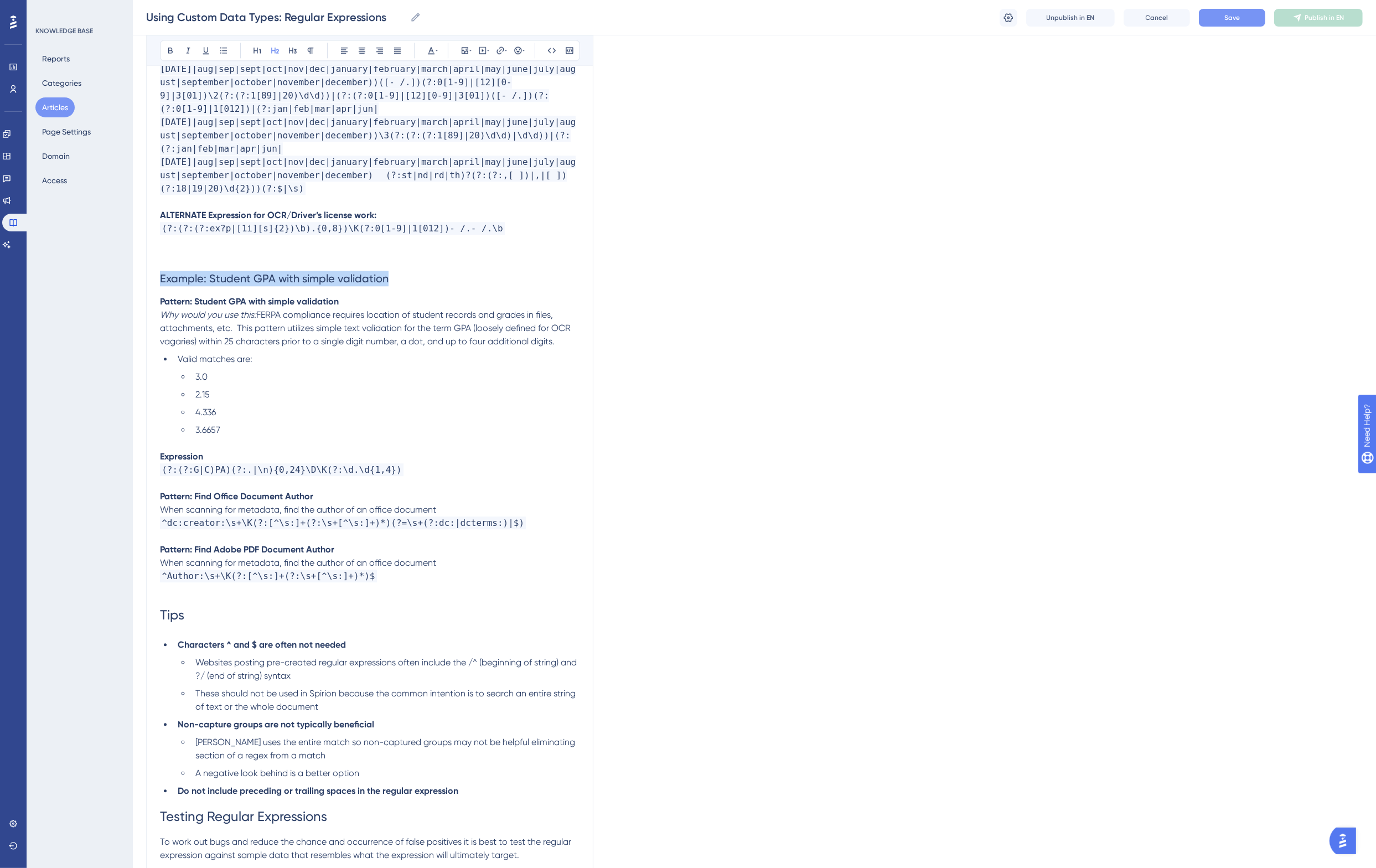
drag, startPoint x: 396, startPoint y: 225, endPoint x: 126, endPoint y: 231, distance: 270.1
click at [408, 463] on p "(?:(?:G|C)PA)(?:.|\n){0,24}\D\K(?:\d.\d{1,4})" at bounding box center [370, 470] width 420 height 13
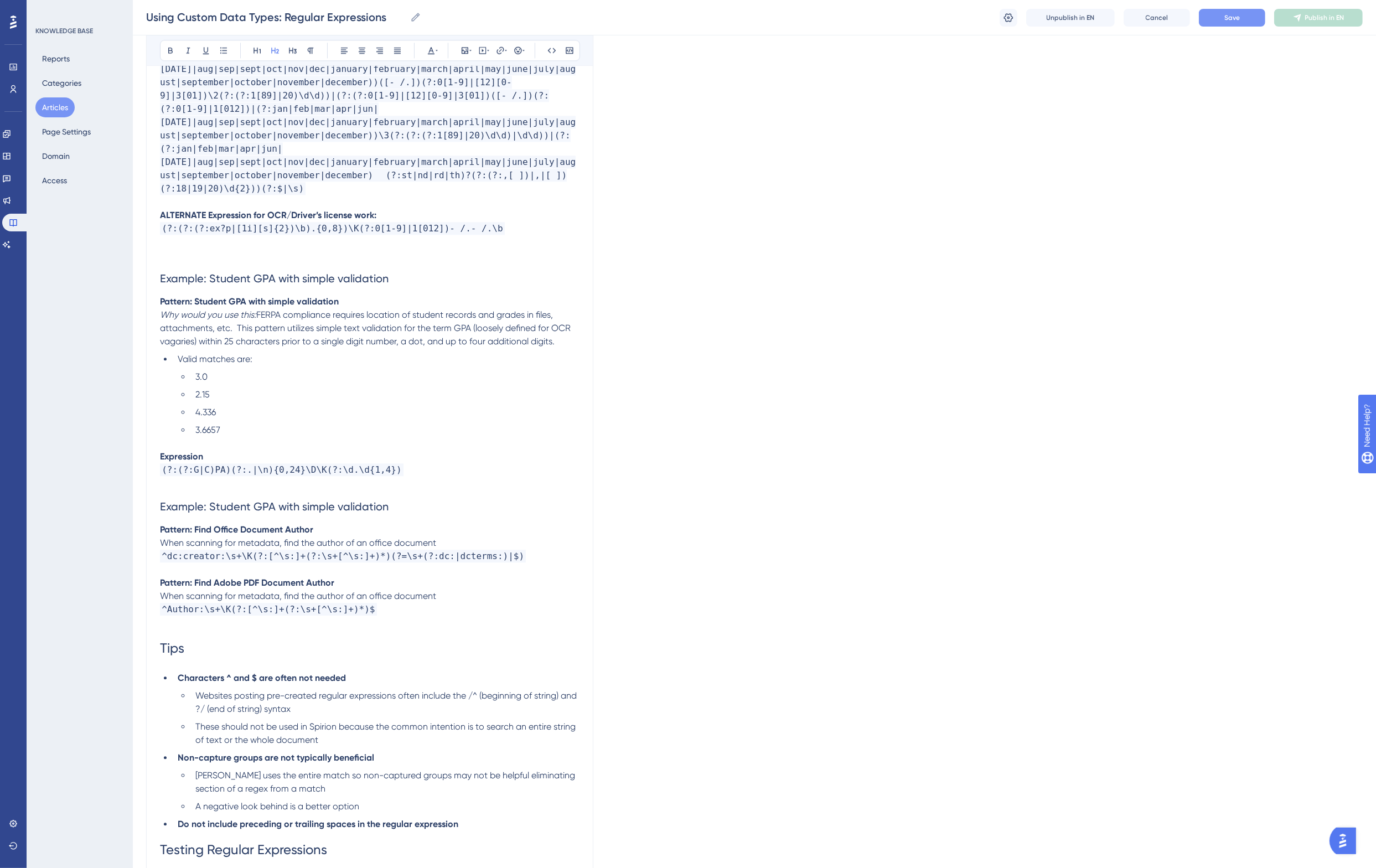
drag, startPoint x: 400, startPoint y: 454, endPoint x: 211, endPoint y: 452, distance: 189.0
click at [211, 490] on h2 "Example: Student GPA with simple validation" at bounding box center [370, 507] width 420 height 33
click at [374, 523] on p "Pattern: Find Office Document Author" at bounding box center [370, 529] width 420 height 13
drag, startPoint x: 255, startPoint y: 262, endPoint x: 150, endPoint y: 263, distance: 105.0
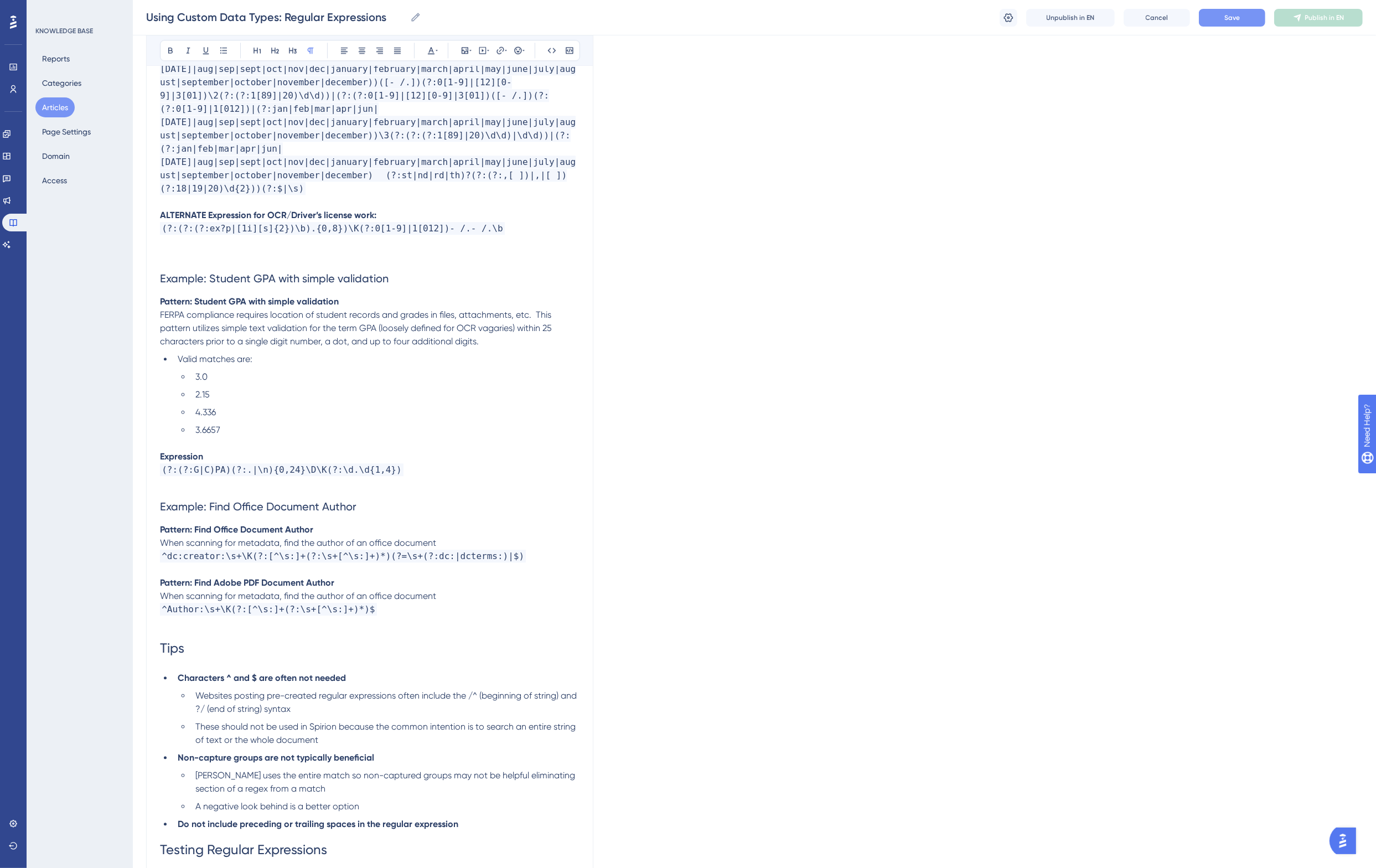
click at [463, 536] on p "When scanning for metadata, find the author of an office document" at bounding box center [370, 543] width 420 height 13
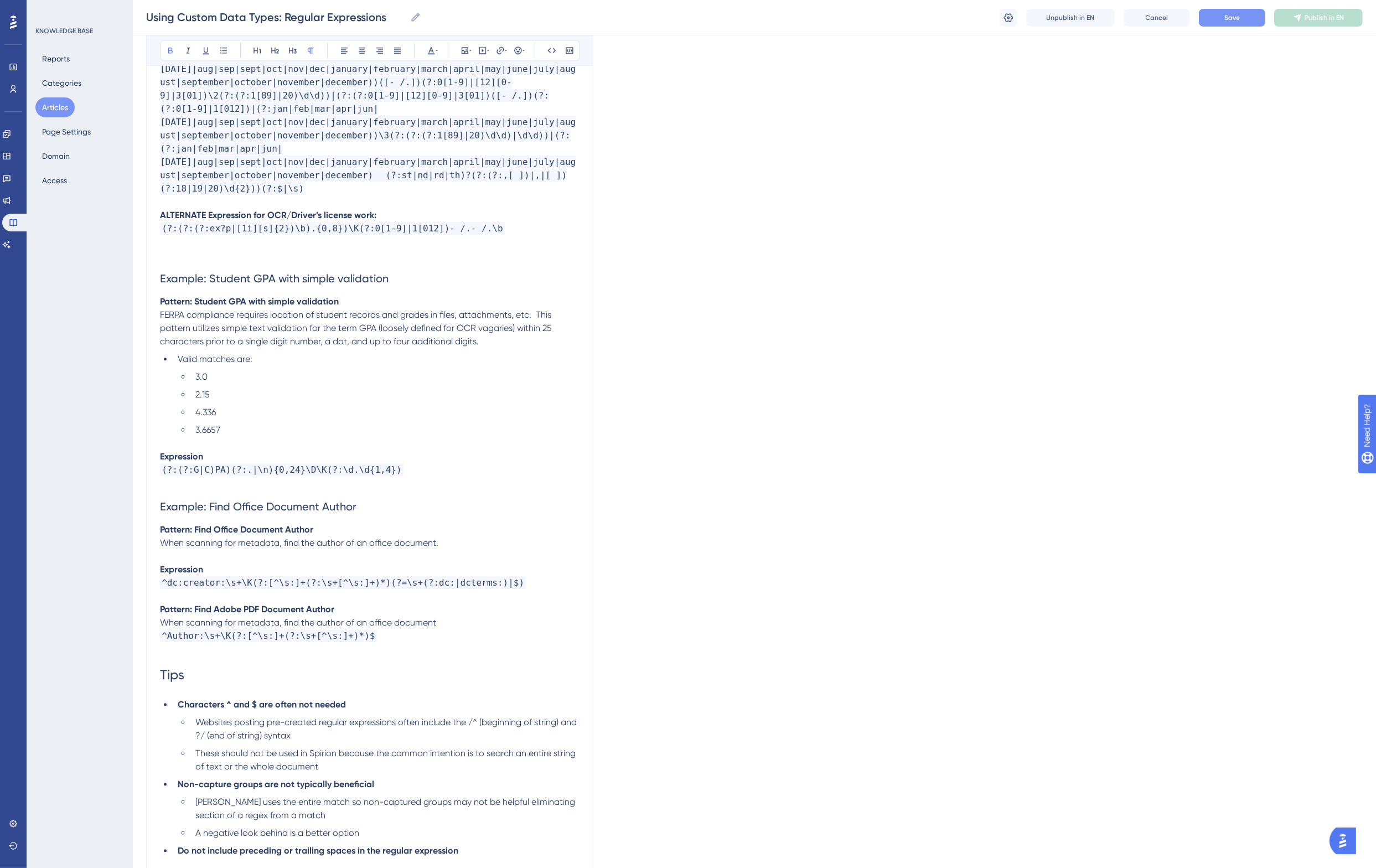
click at [364, 603] on p "Pattern: Find Adobe PDF Document Author" at bounding box center [370, 609] width 420 height 13
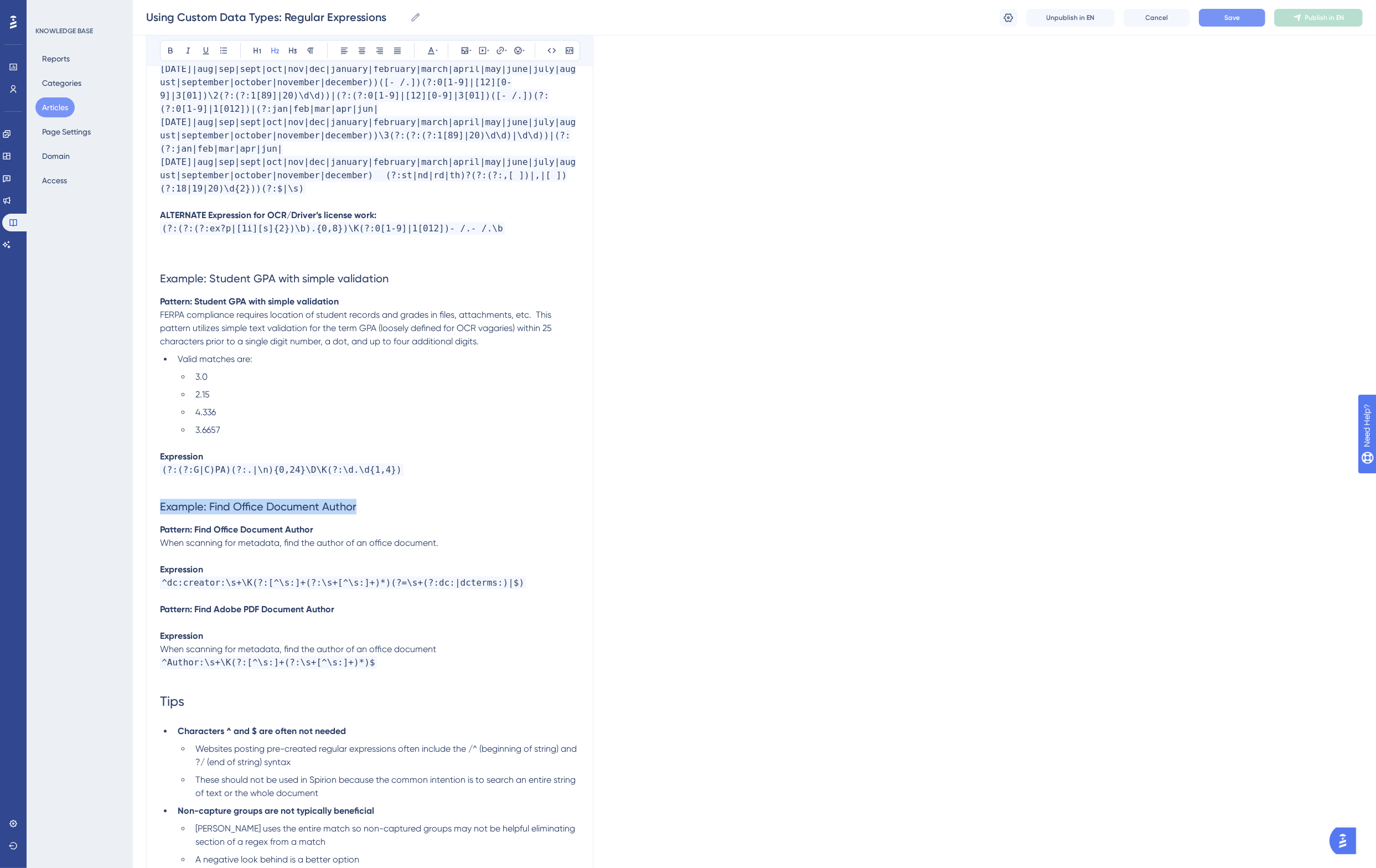
drag, startPoint x: 360, startPoint y: 451, endPoint x: 152, endPoint y: 457, distance: 208.1
click at [198, 589] on p at bounding box center [370, 596] width 420 height 13
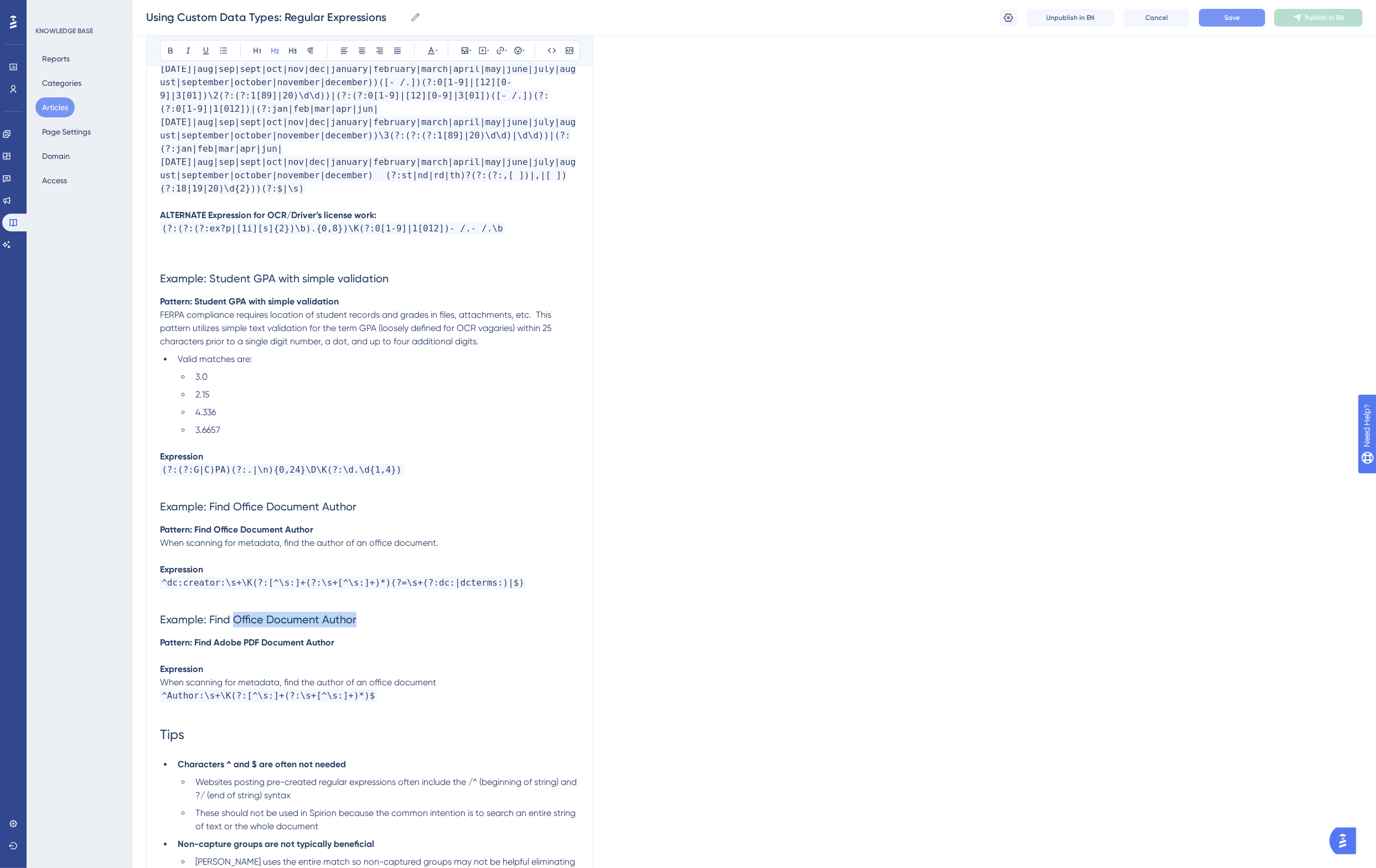
drag, startPoint x: 371, startPoint y: 565, endPoint x: 236, endPoint y: 568, distance: 135.0
click at [236, 603] on h2 "Example: Find Office Document Author" at bounding box center [370, 619] width 420 height 33
click at [331, 663] on p "Expression" at bounding box center [370, 669] width 420 height 13
click at [444, 676] on p "When scanning for metadata, find the author of an office document" at bounding box center [370, 683] width 420 height 13
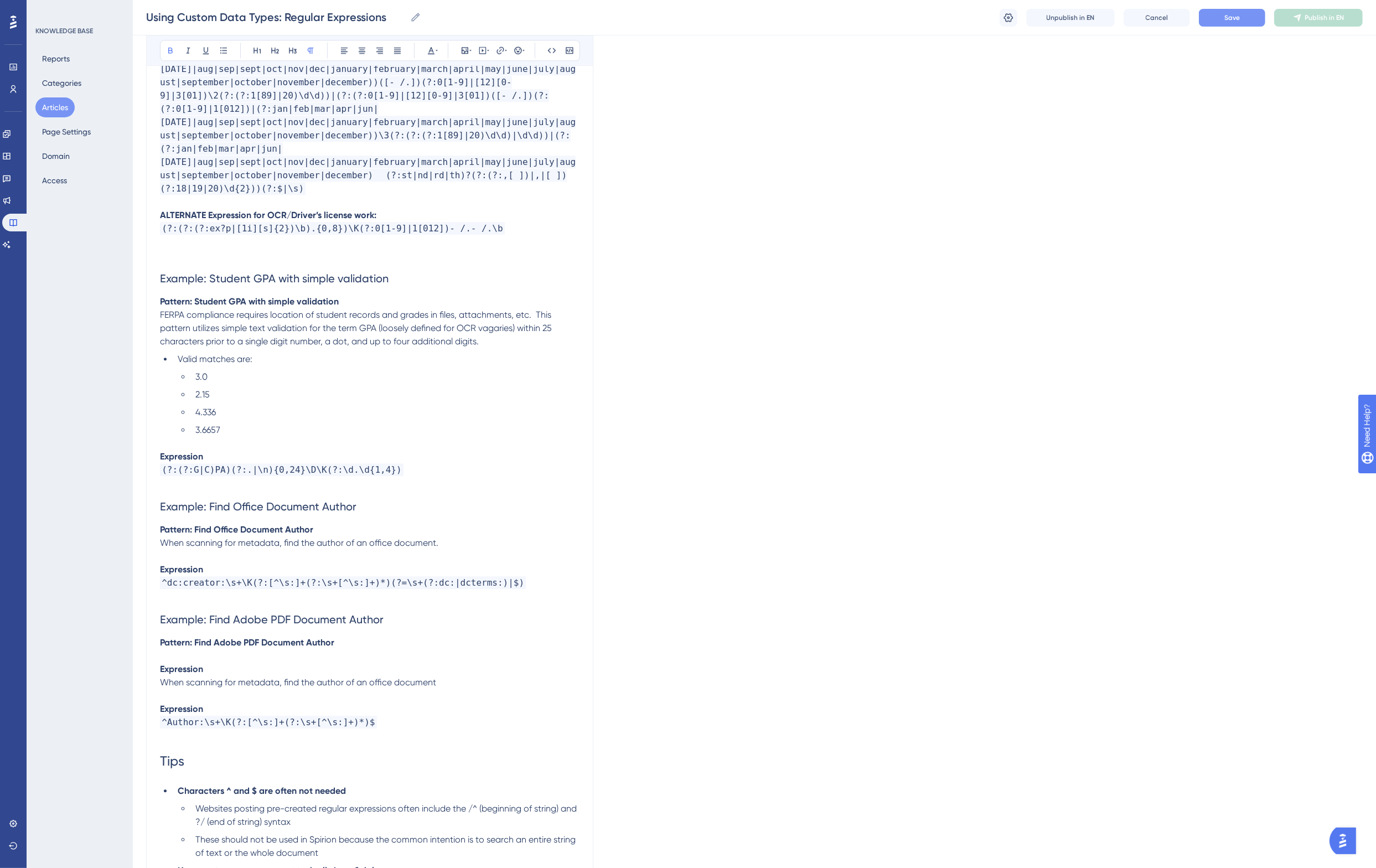
click at [410, 689] on p at bounding box center [370, 696] width 420 height 13
click at [1227, 17] on span "Save" at bounding box center [1232, 18] width 16 height 9
click at [200, 603] on h2 "Example: Find Adobe PDF Document Author" at bounding box center [370, 619] width 420 height 33
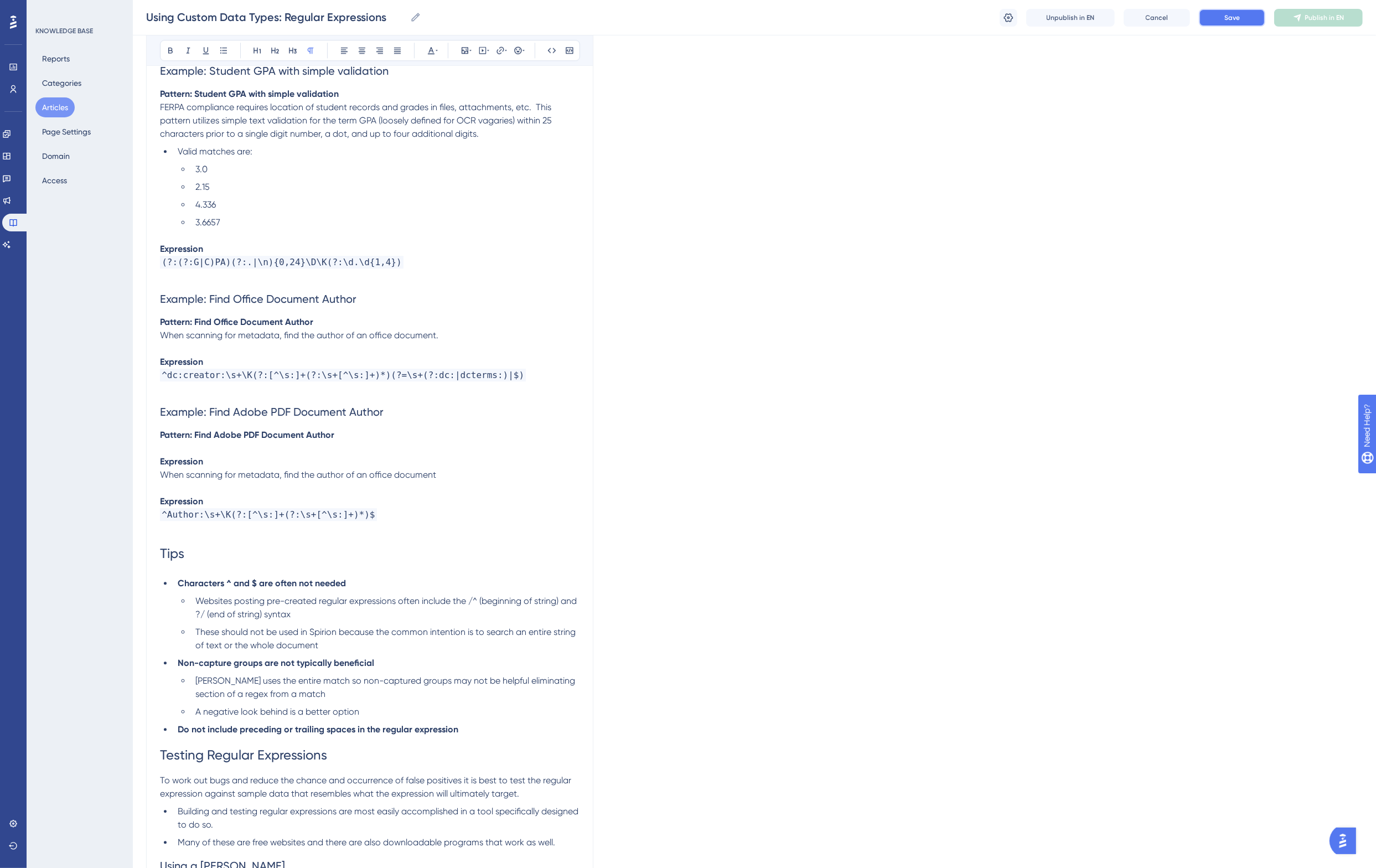
click at [1234, 18] on span "Save" at bounding box center [1232, 18] width 16 height 9
click at [1323, 19] on span "Publish in EN" at bounding box center [1324, 18] width 39 height 9
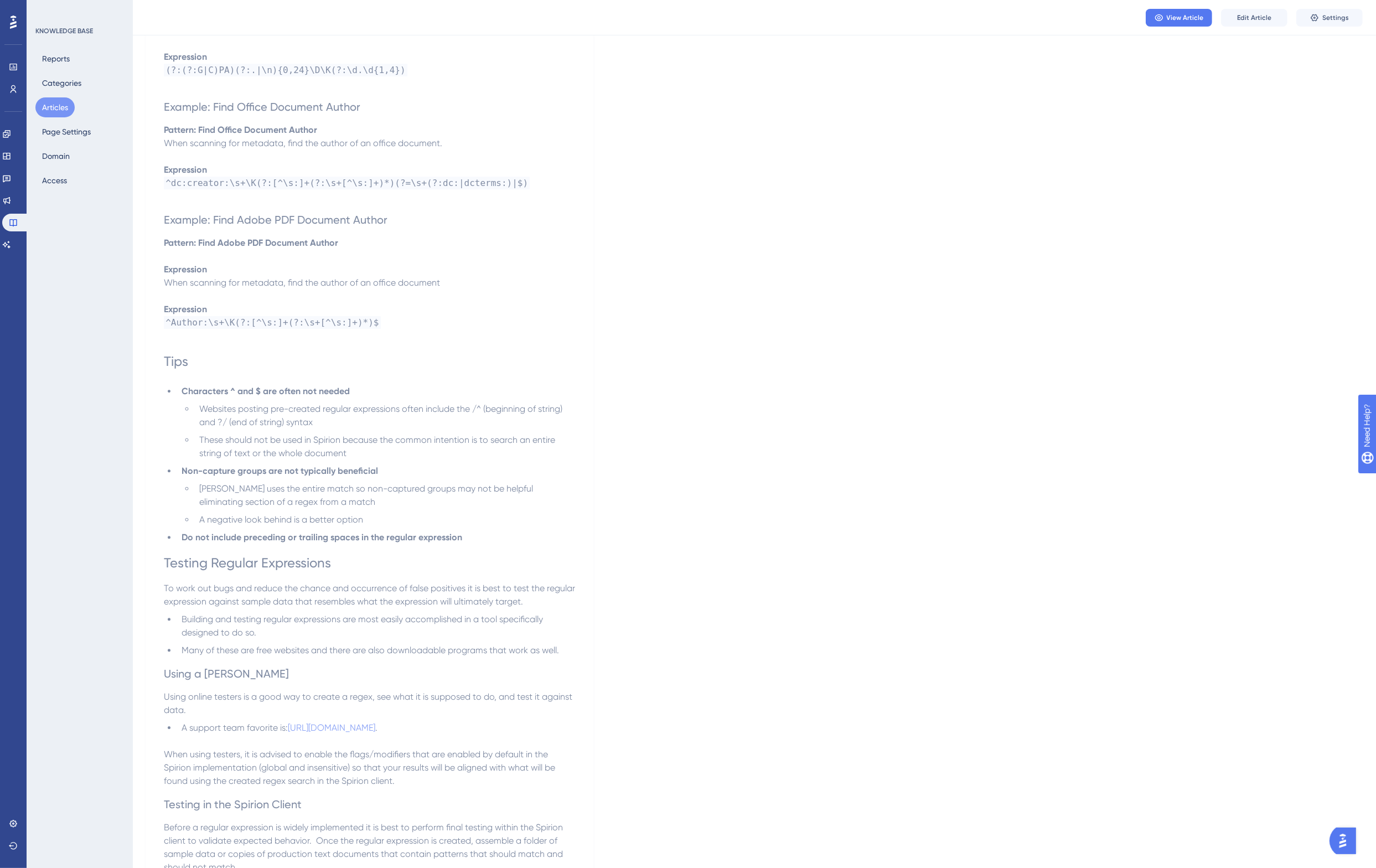
scroll to position [4150, 0]
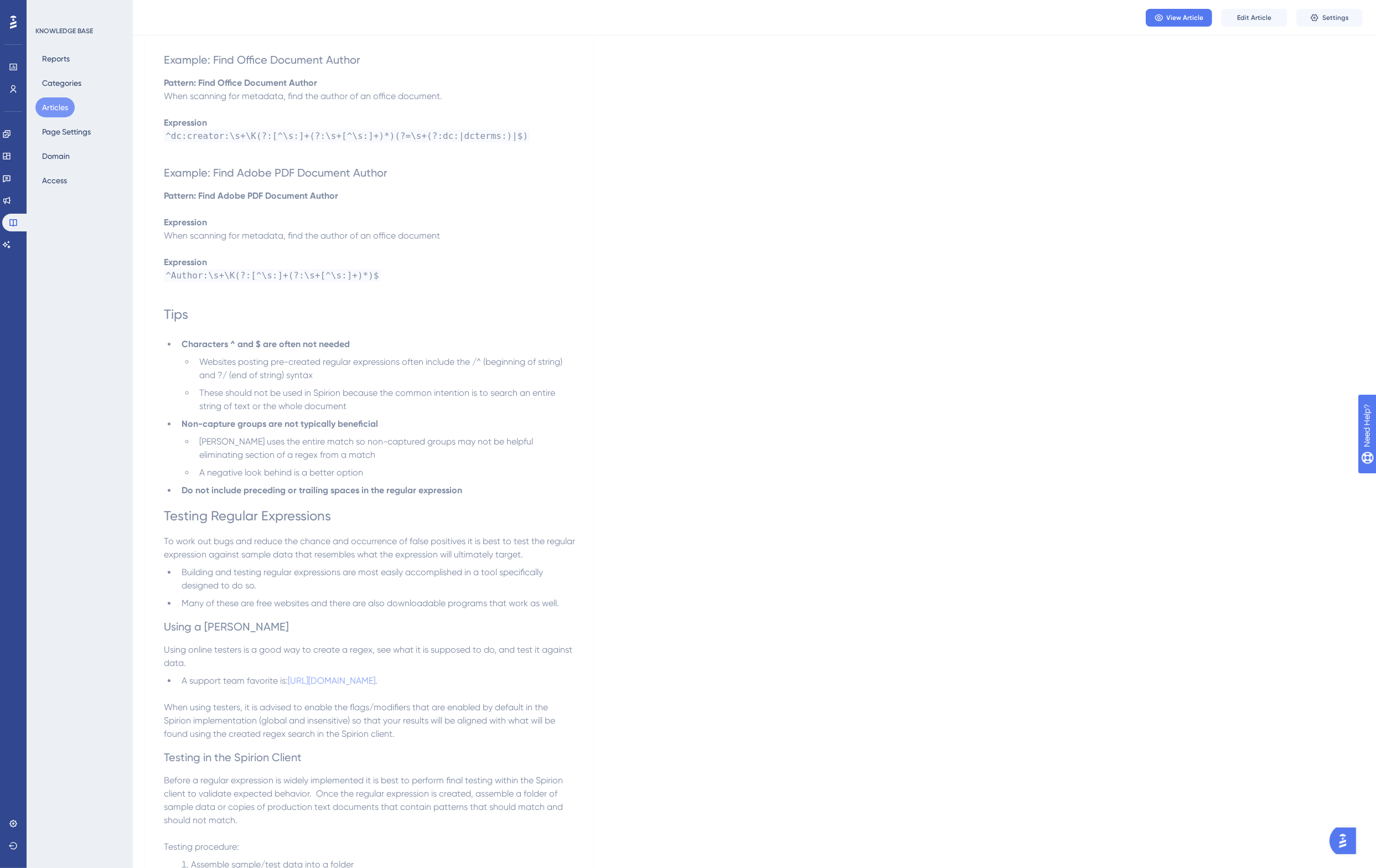
click at [501, 466] on li "A negative look behind is a better option" at bounding box center [385, 473] width 381 height 13
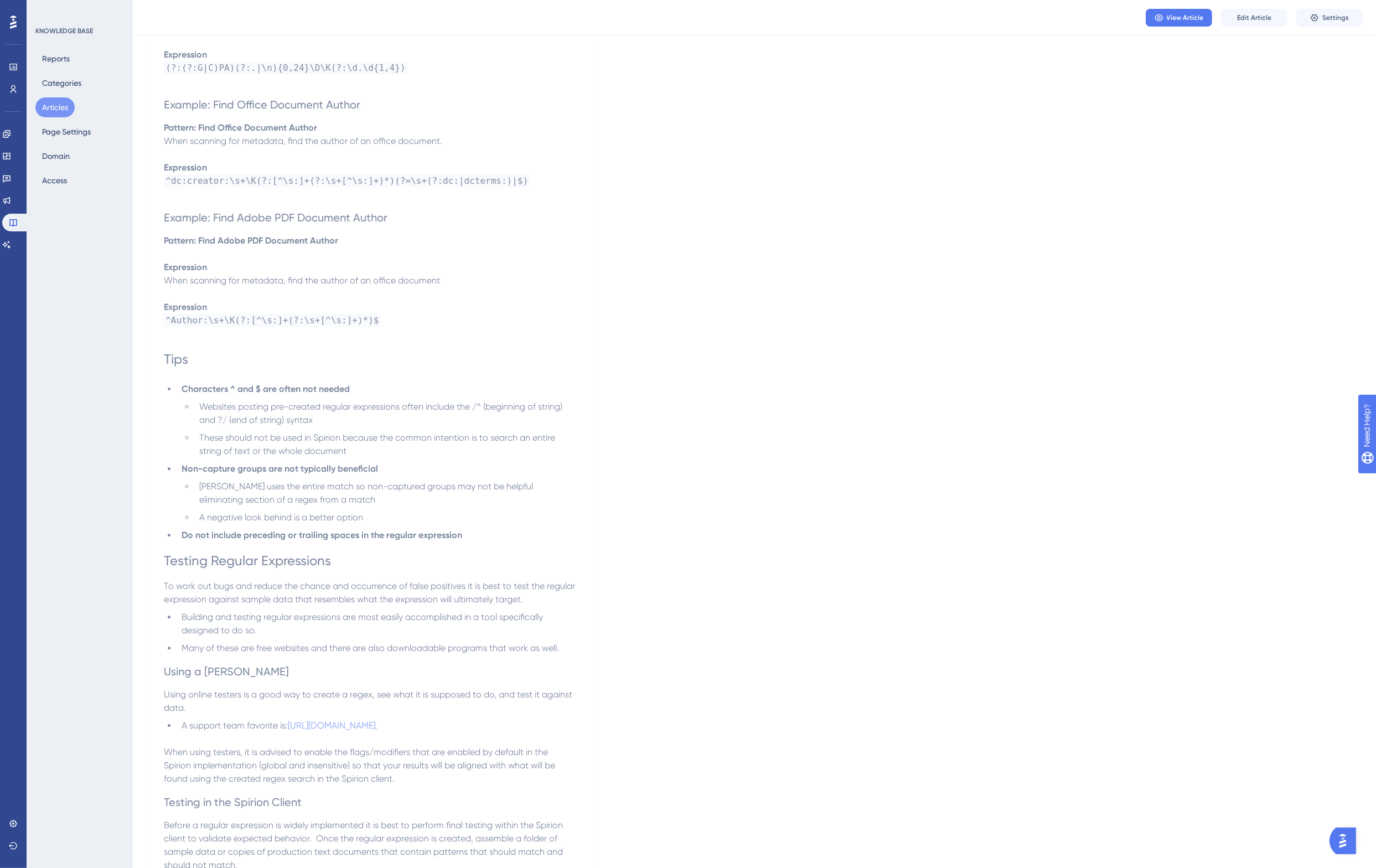
scroll to position [4081, 0]
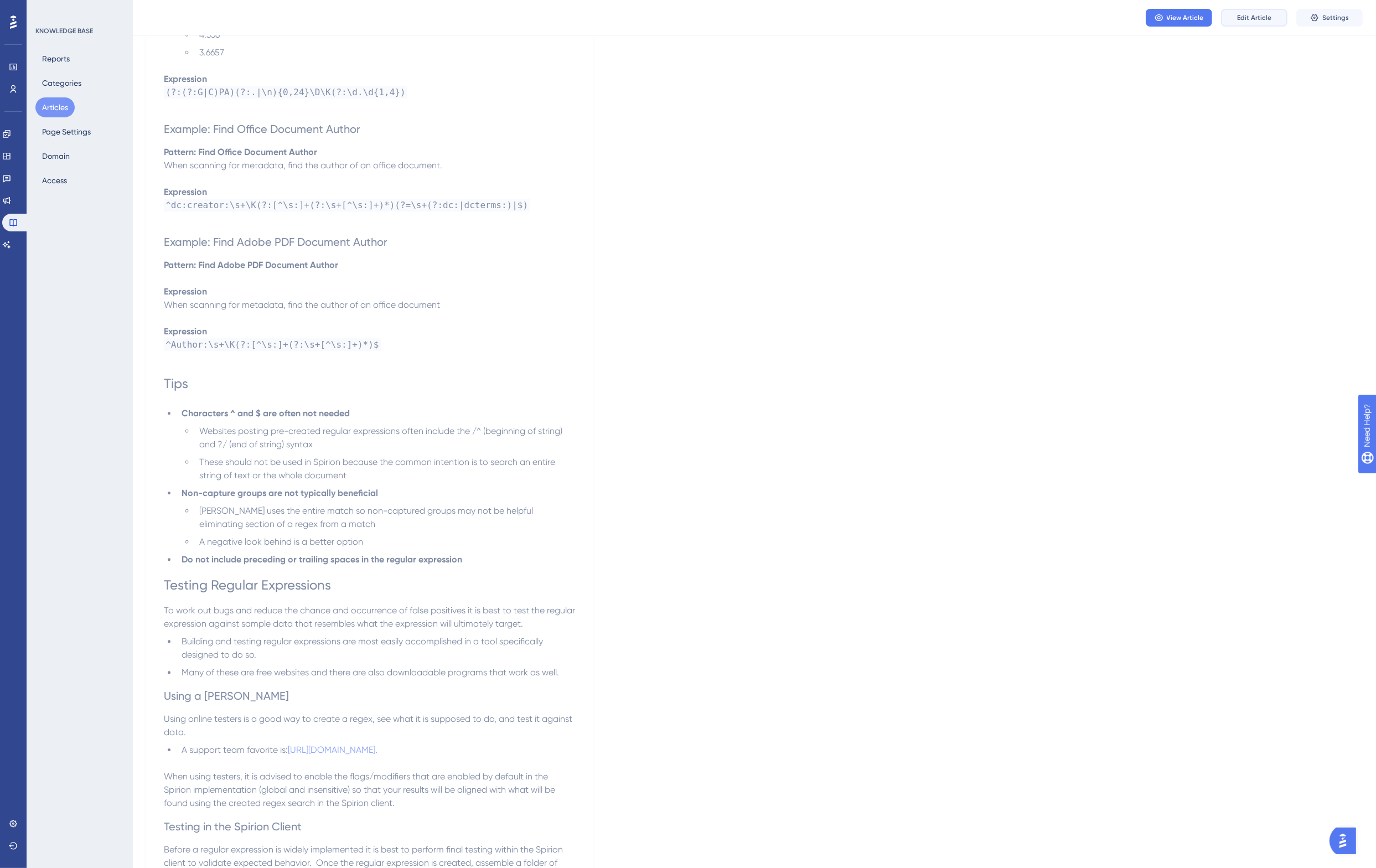
click at [1254, 13] on span "Edit Article" at bounding box center [1254, 18] width 34 height 9
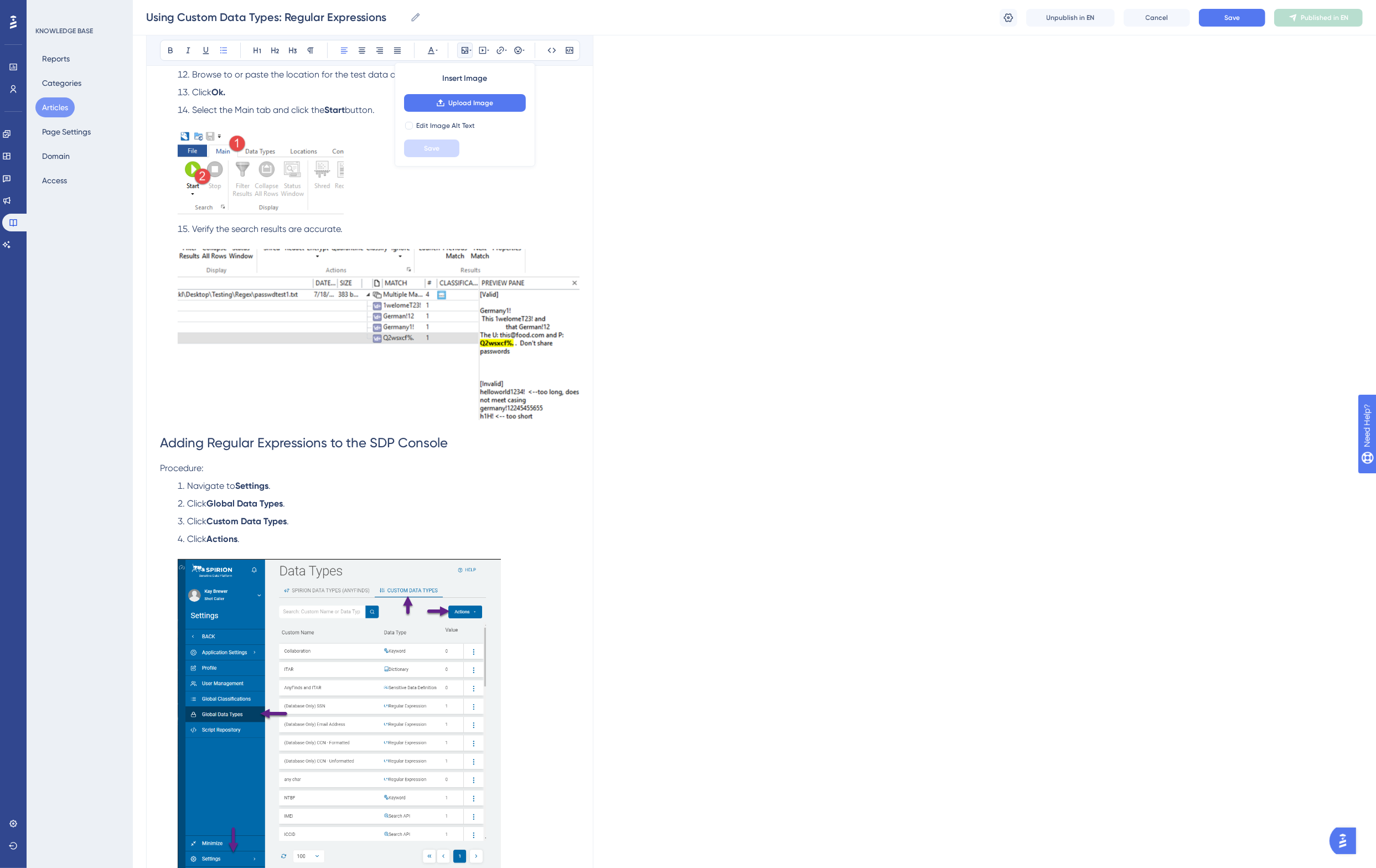
scroll to position [6128, 0]
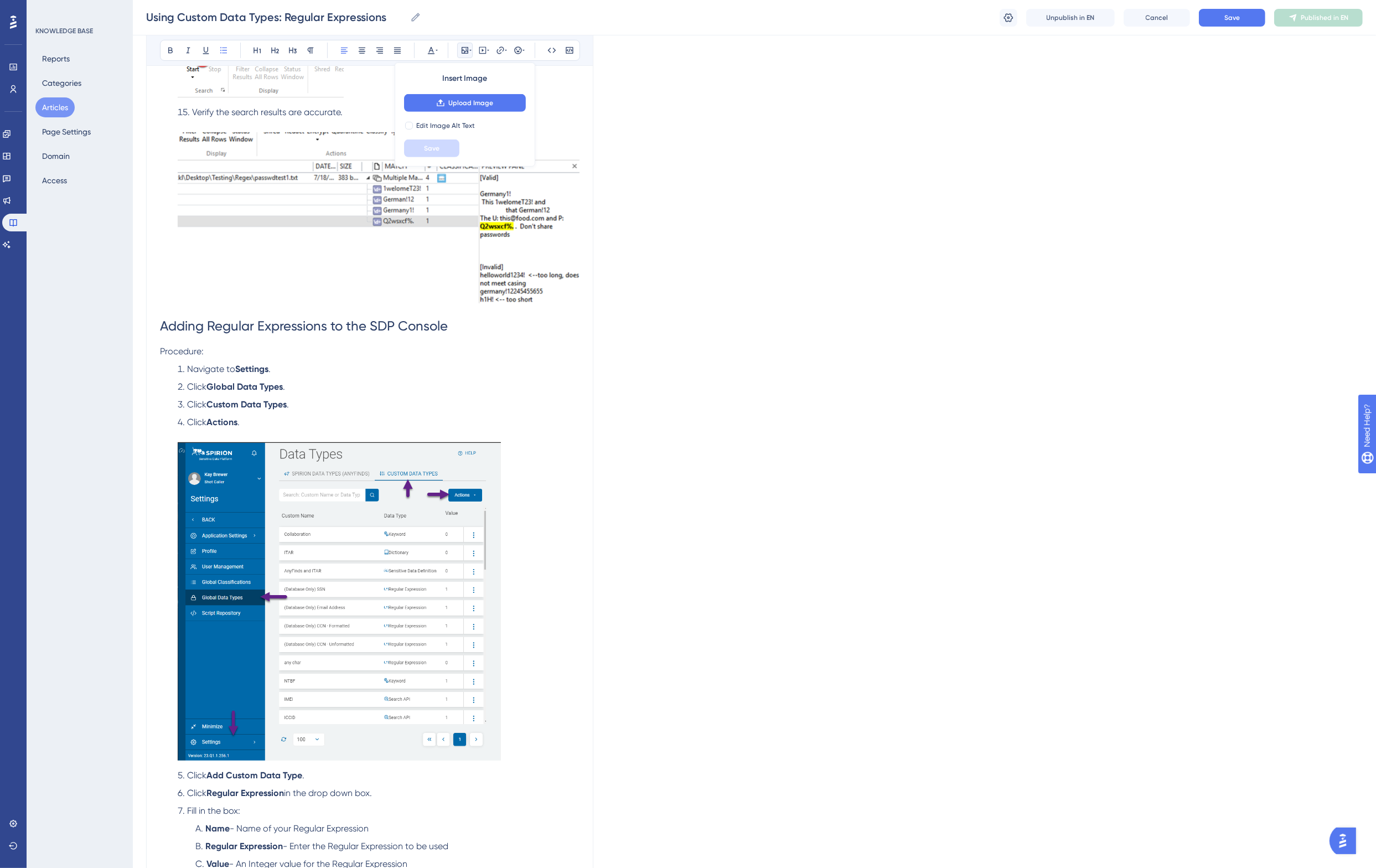
click at [475, 380] on li "Click Global Data Types ." at bounding box center [376, 387] width 406 height 13
click at [382, 318] on span "Adding Regular Expressions to the SDP Console" at bounding box center [304, 326] width 288 height 16
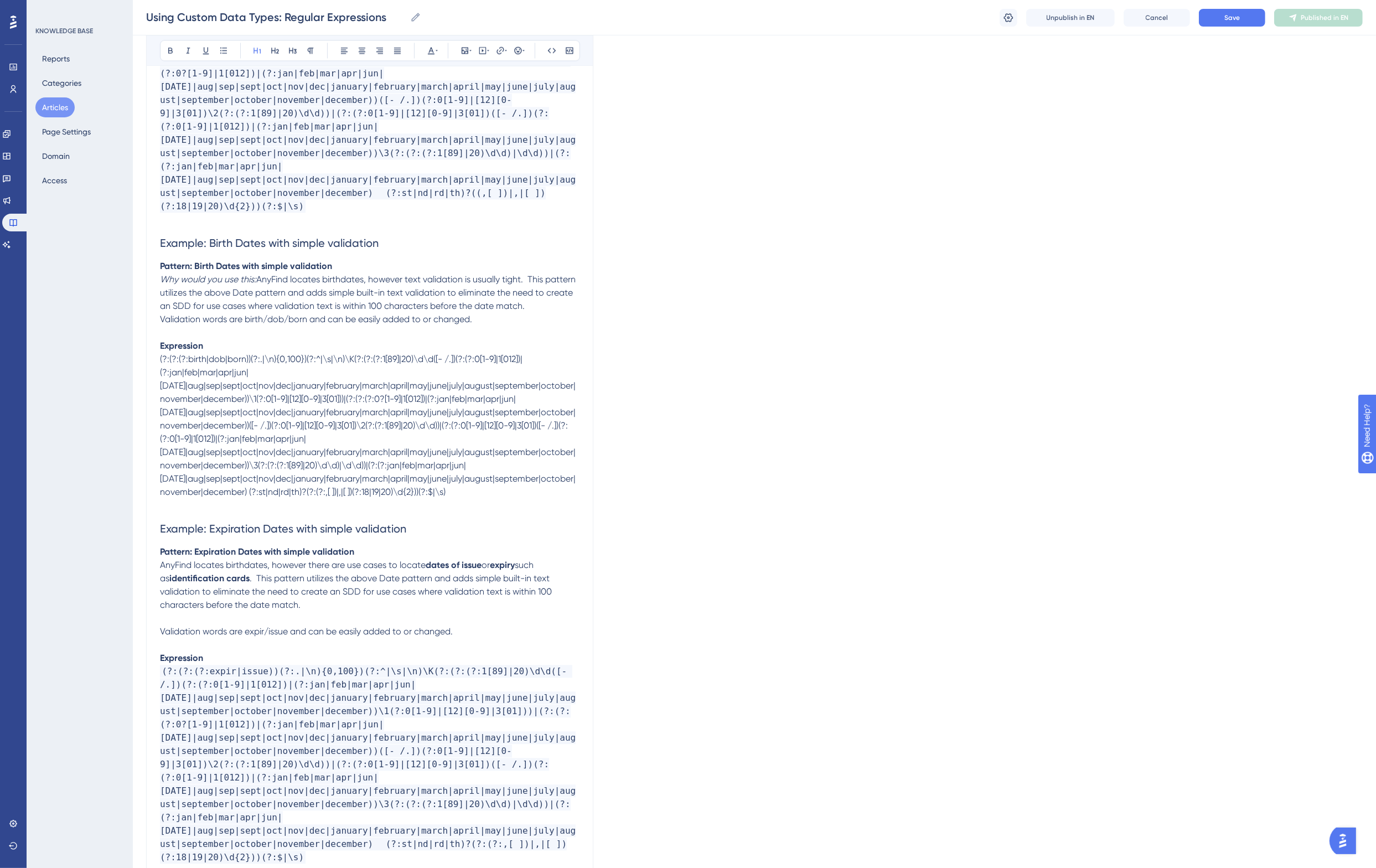
scroll to position [2954, 0]
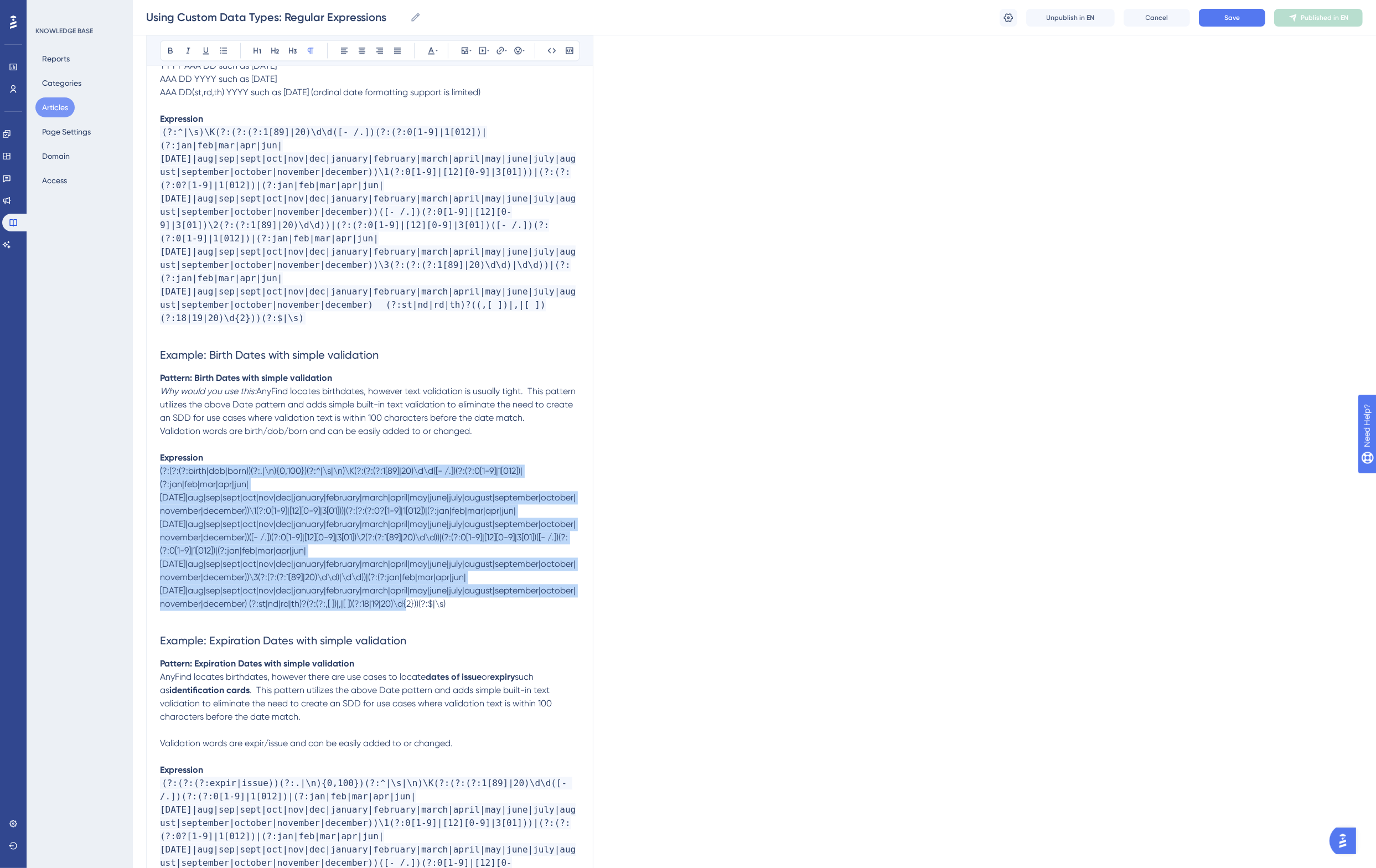
drag, startPoint x: 532, startPoint y: 552, endPoint x: 158, endPoint y: 435, distance: 391.9
click at [158, 435] on div "Using Custom Data Types: Regular Expressions Using the RegEx custom data type, …" at bounding box center [370, 795] width 447 height 7251
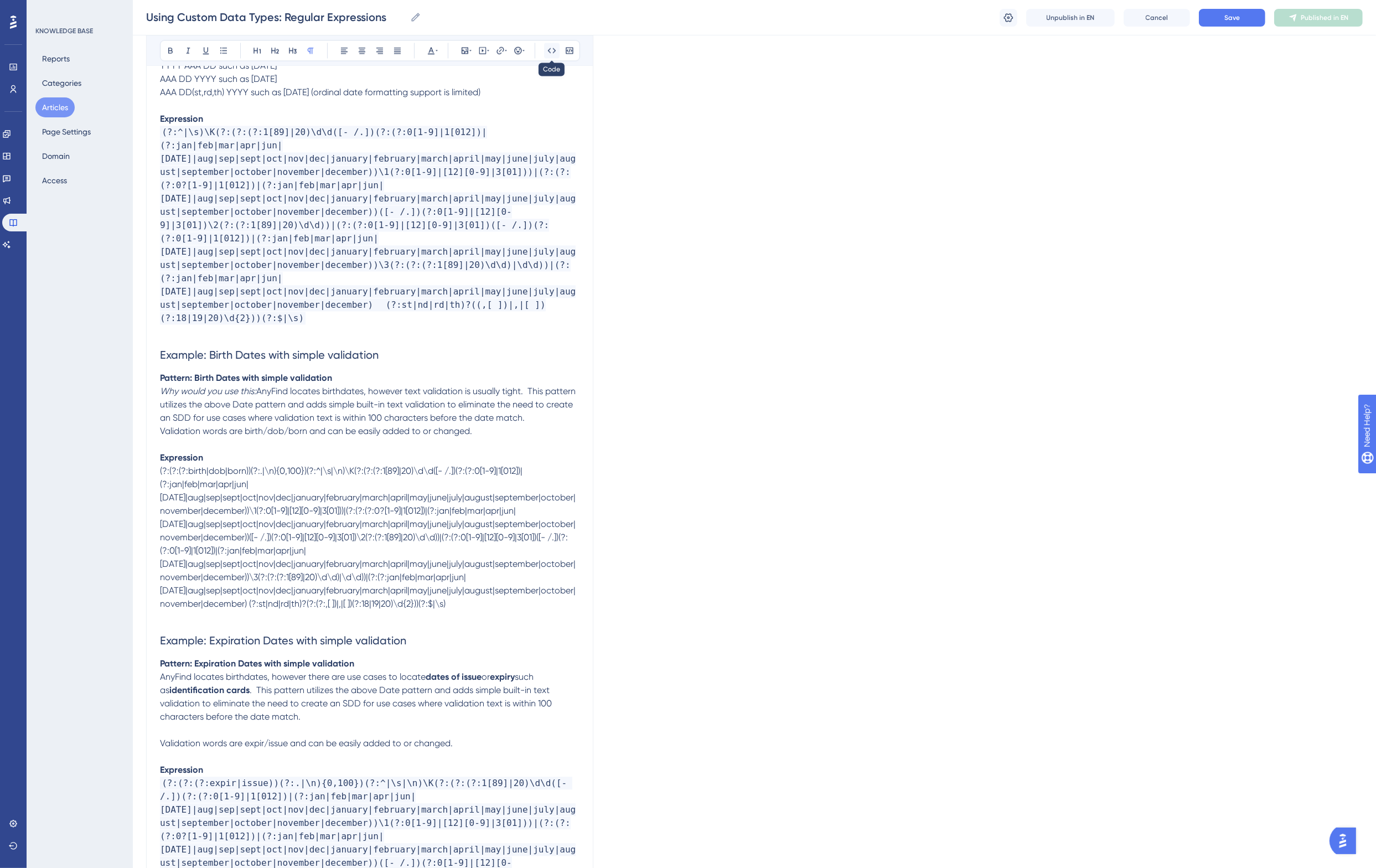
click at [552, 47] on icon at bounding box center [552, 51] width 9 height 9
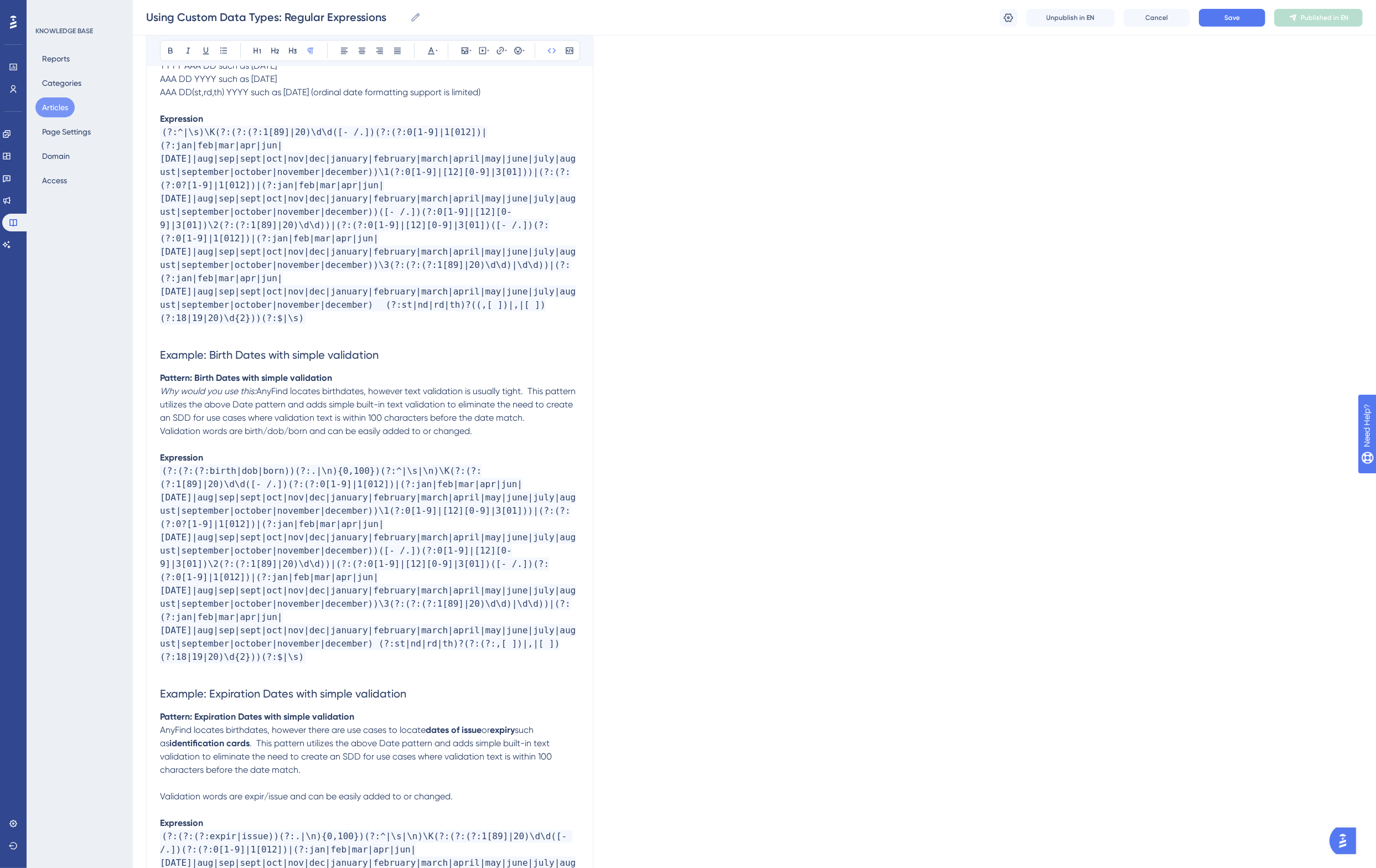
click at [405, 338] on h2 "Example: Birth Dates with simple validation" at bounding box center [370, 355] width 420 height 33
drag, startPoint x: 258, startPoint y: 349, endPoint x: 154, endPoint y: 355, distance: 104.2
click at [154, 355] on div "Using Custom Data Types: Regular Expressions Using the RegEx custom data type, …" at bounding box center [370, 821] width 447 height 7304
click at [1168, 77] on div "Language English (Default) Using Custom Data Types: Regular Expressions Using t…" at bounding box center [754, 828] width 1217 height 7424
drag, startPoint x: 502, startPoint y: 363, endPoint x: 511, endPoint y: 366, distance: 9.5
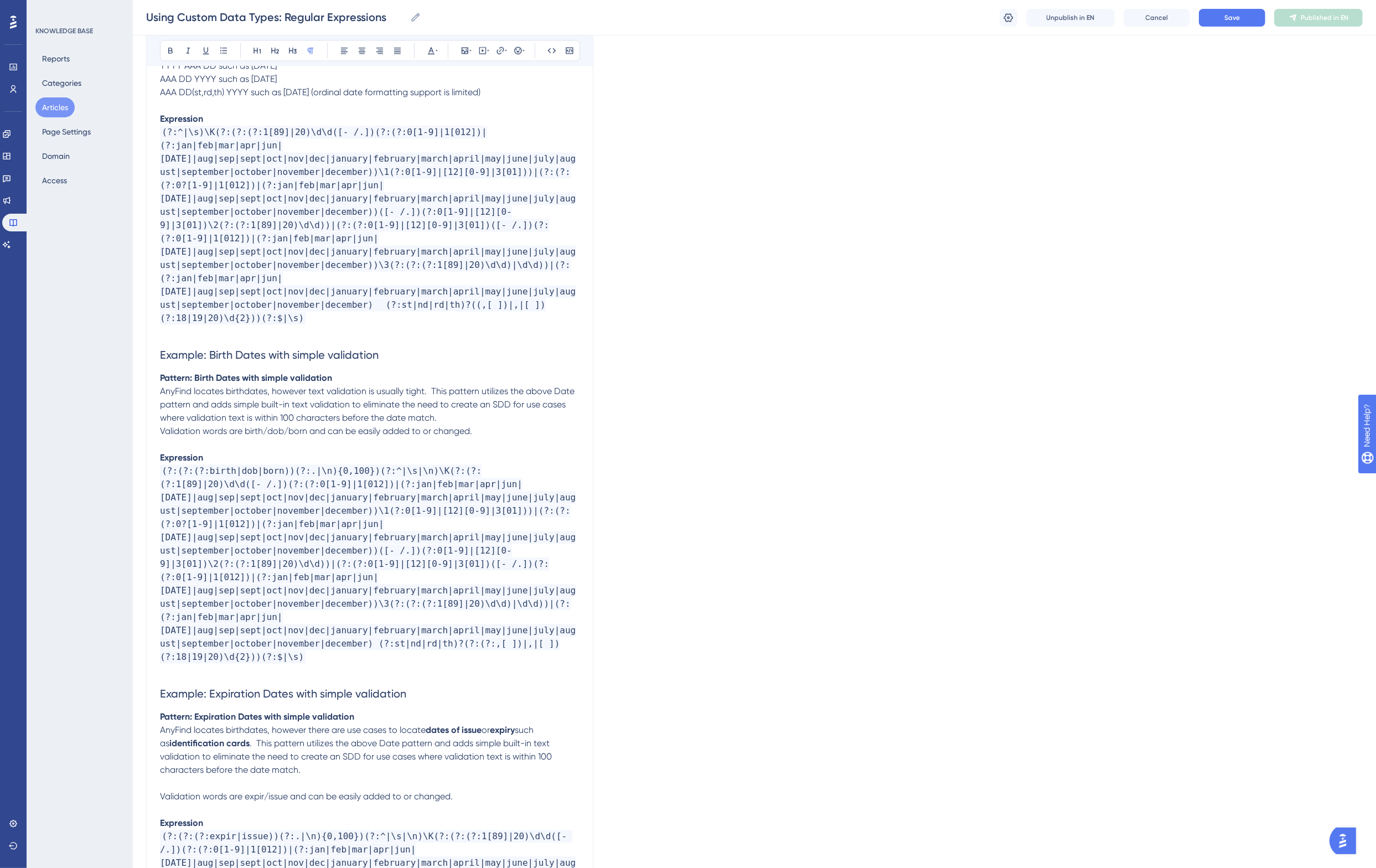
click at [502, 386] on span "AnyFind locates birthdates, however text validation is usually tight. This patt…" at bounding box center [368, 404] width 417 height 37
click at [491, 386] on span "AnyFind locates birthdates, however text validation is usually tight. This patt…" at bounding box center [368, 404] width 417 height 37
click at [1240, 14] on span "Save" at bounding box center [1232, 18] width 16 height 9
click at [431, 386] on span "AnyFind locates birthdates, however text validation is usually tight. This patt…" at bounding box center [368, 404] width 417 height 37
click at [486, 425] on p "Validation words are birth/dob/born and can be easily added to or changed." at bounding box center [370, 431] width 420 height 13
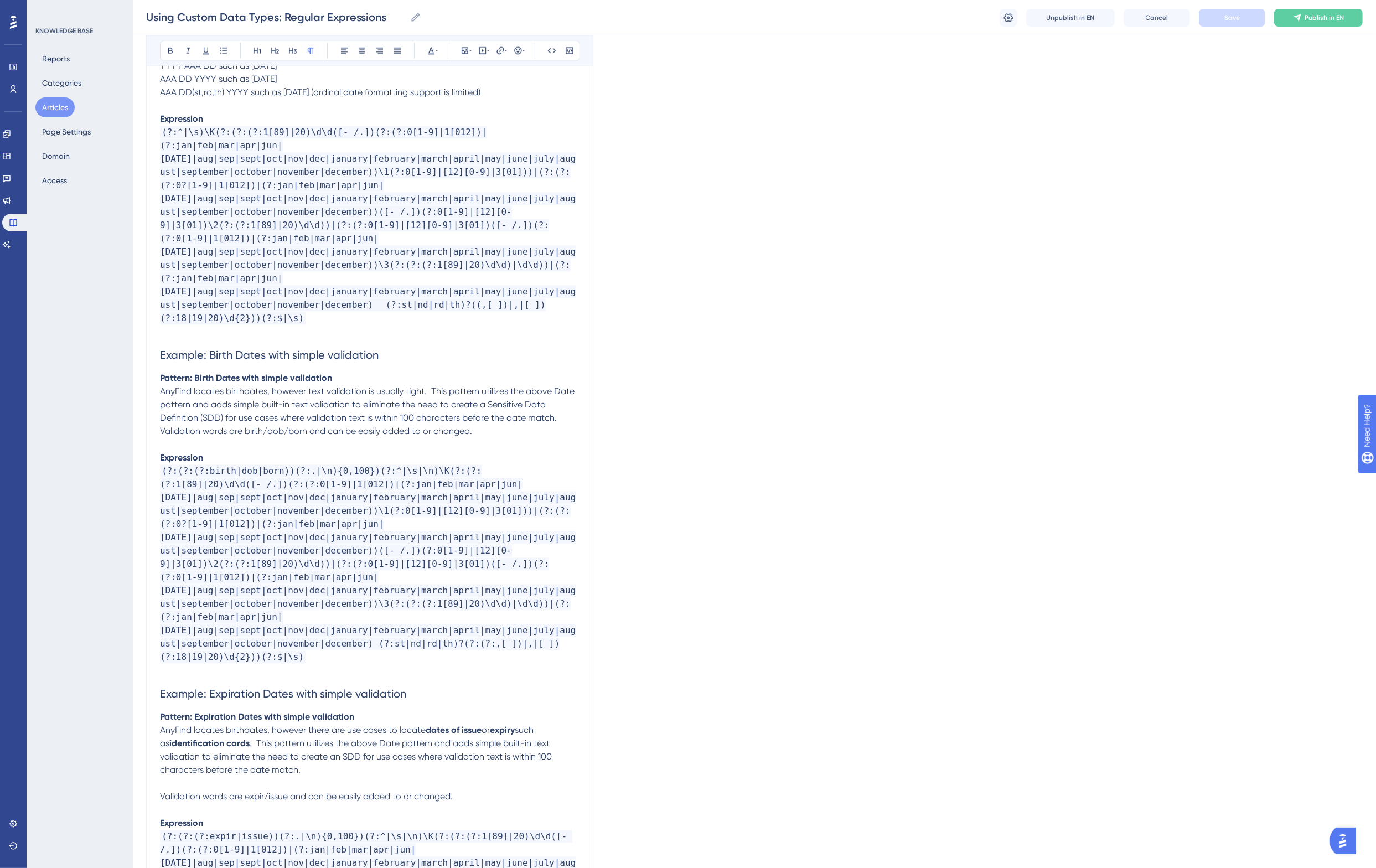
click at [347, 426] on span "Validation words are birth/dob/born and can be easily added to or changed." at bounding box center [316, 431] width 312 height 11
click at [1129, 393] on div "Language English (Default) Using Custom Data Types: Regular Expressions Using t…" at bounding box center [754, 828] width 1217 height 7424
click at [223, 386] on span "AnyFind locates birthdates, however text validation is usually tight. This patt…" at bounding box center [368, 404] width 417 height 37
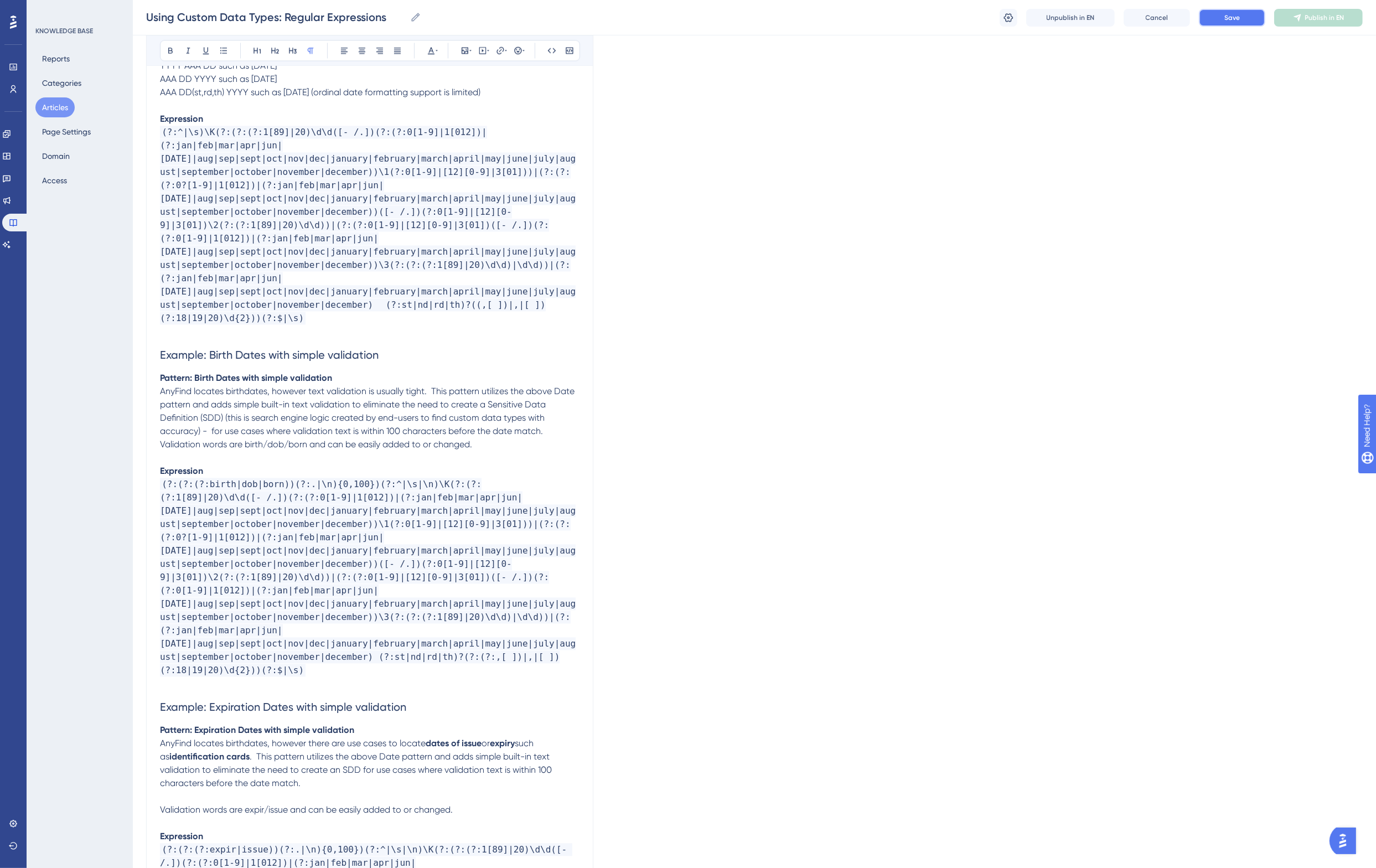
click at [1227, 16] on span "Save" at bounding box center [1232, 18] width 16 height 9
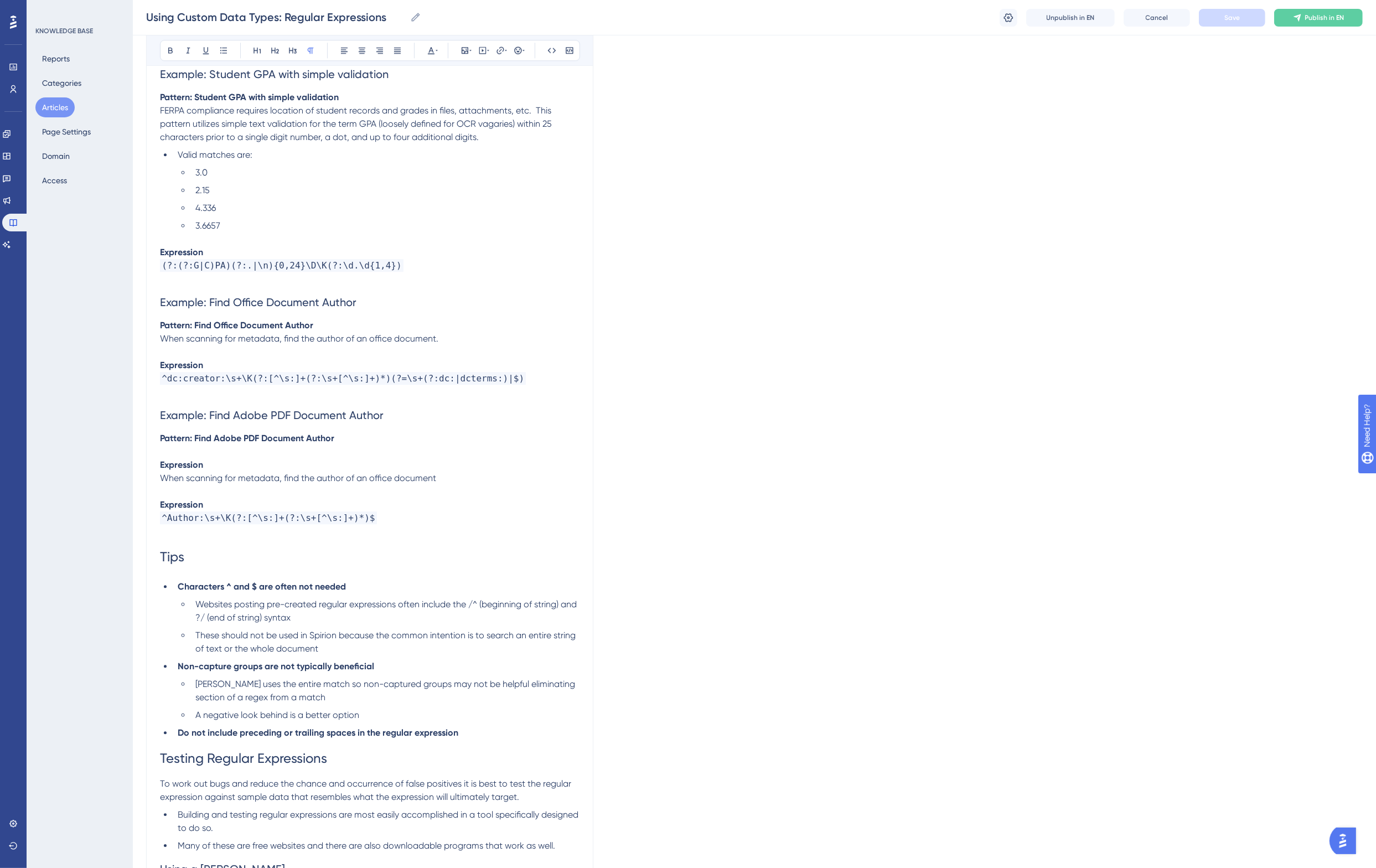
scroll to position [4130, 0]
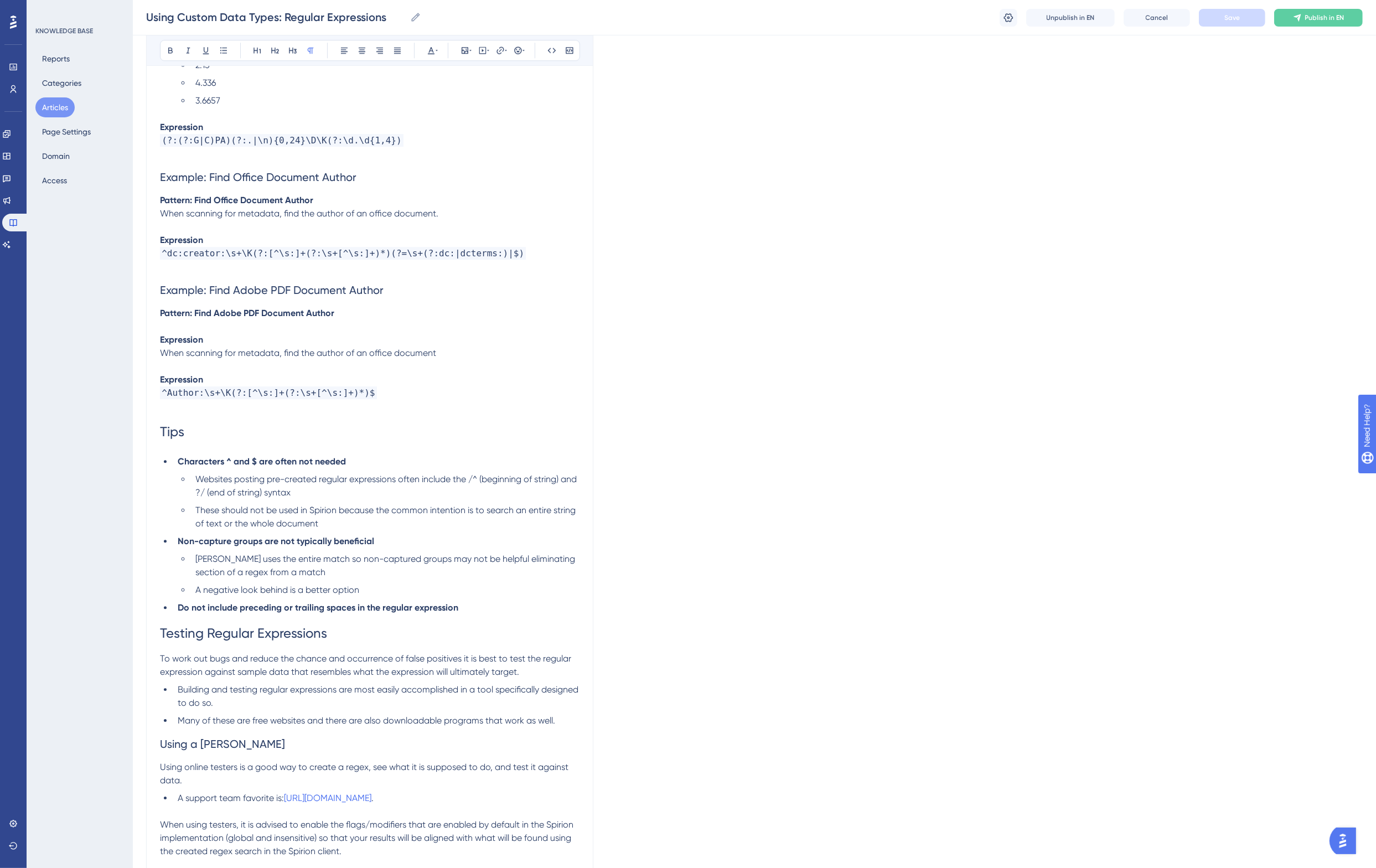
click at [394, 400] on p at bounding box center [370, 406] width 420 height 13
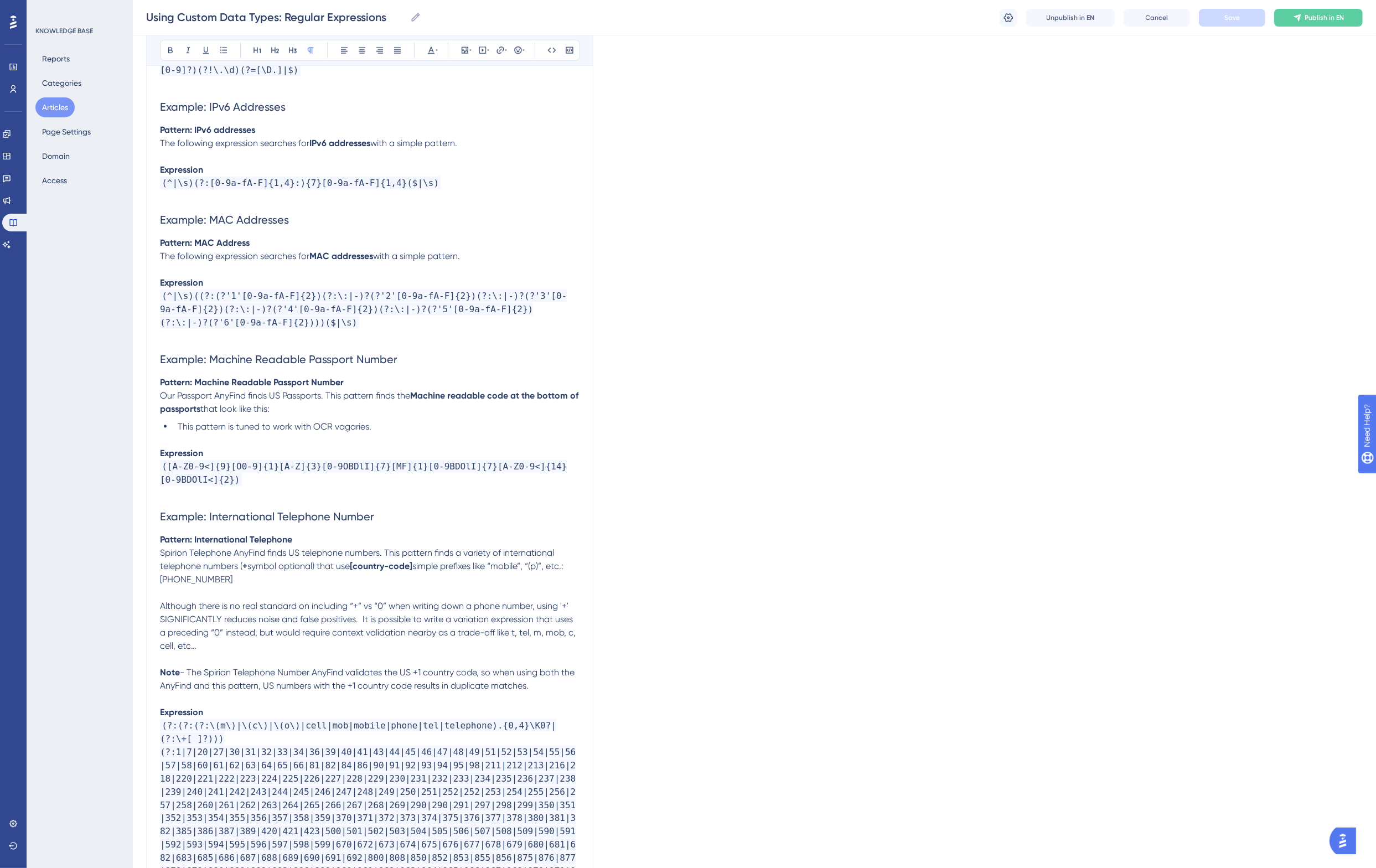
scroll to position [1848, 0]
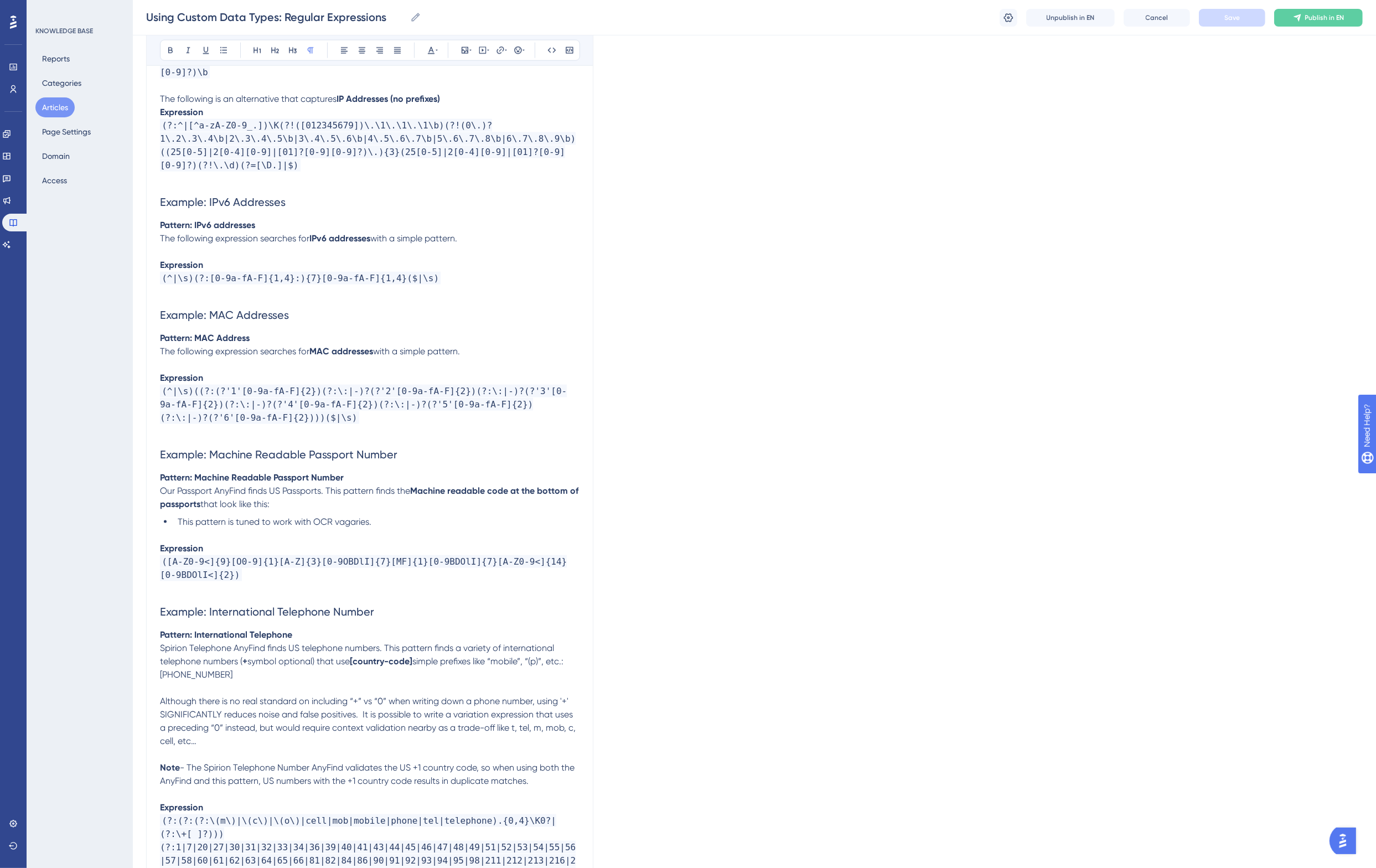
click at [331, 491] on p "Our Passport AnyFind finds US Passports. This pattern finds the Machine readabl…" at bounding box center [370, 498] width 420 height 27
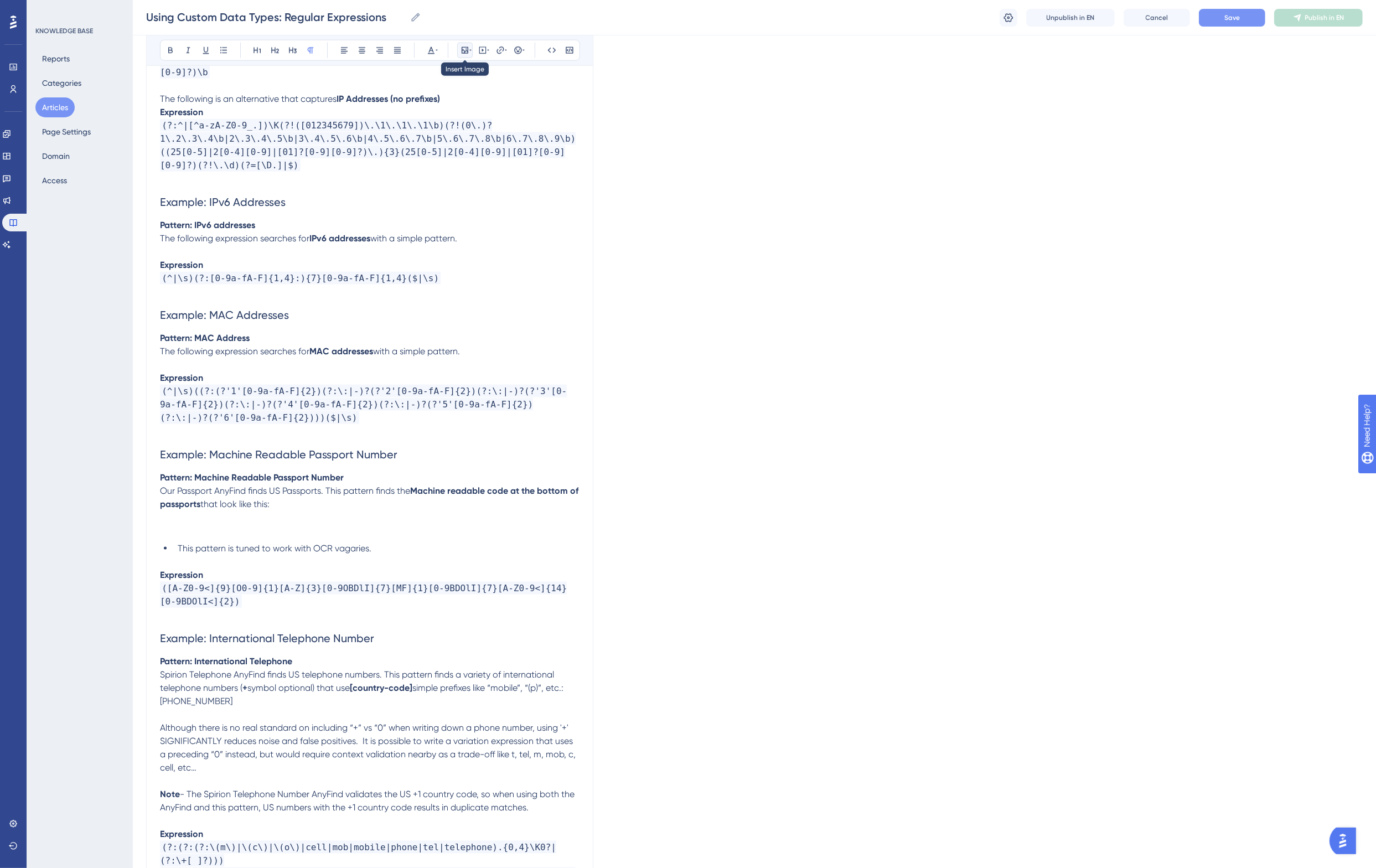
click at [467, 44] on button at bounding box center [465, 51] width 16 height 16
click at [465, 102] on span "Upload Image" at bounding box center [471, 103] width 45 height 9
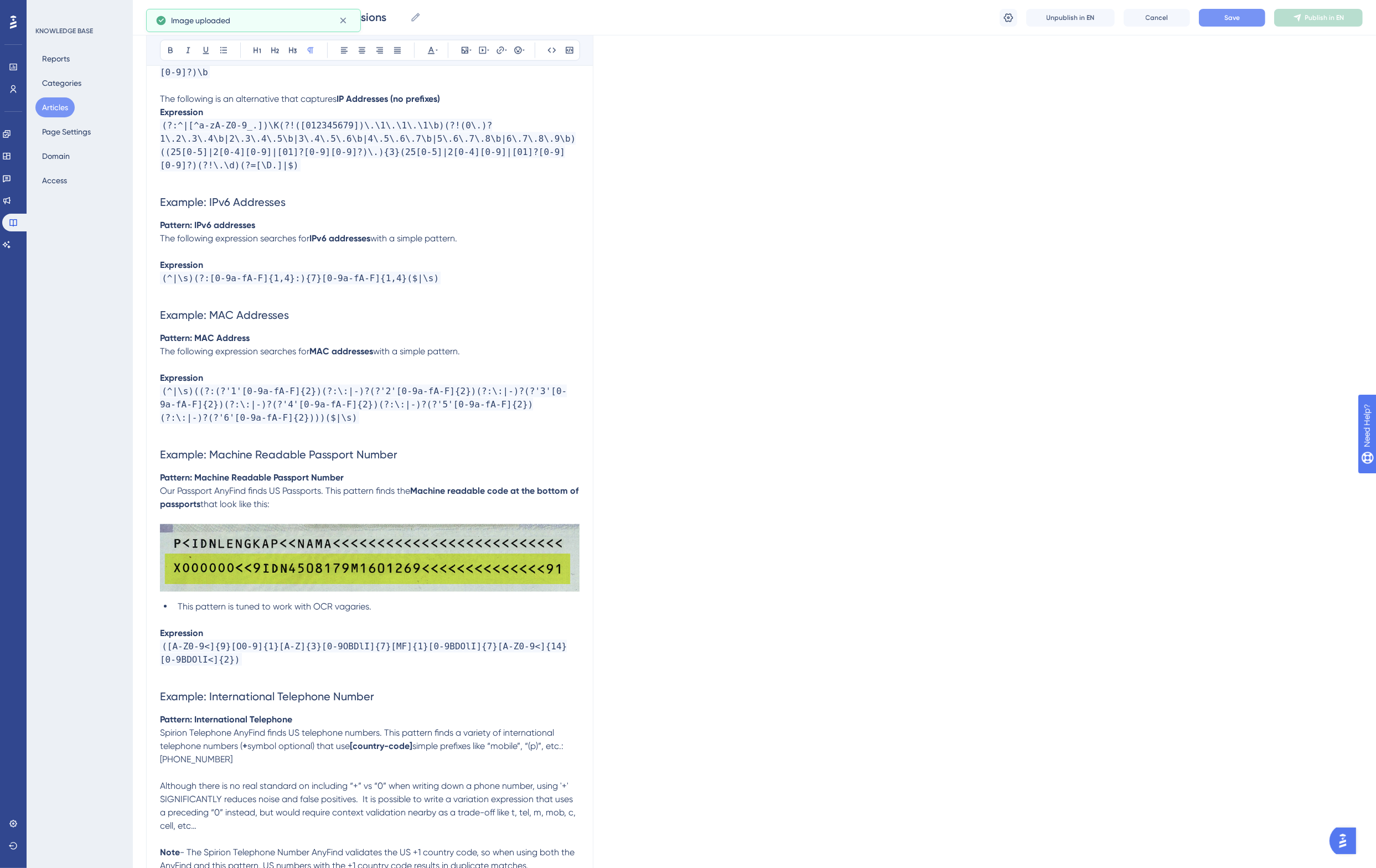
click at [286, 499] on p "Our Passport AnyFind finds US Passports. This pattern finds the Machine readabl…" at bounding box center [370, 540] width 420 height 111
click at [1242, 11] on button "Save" at bounding box center [1232, 18] width 67 height 18
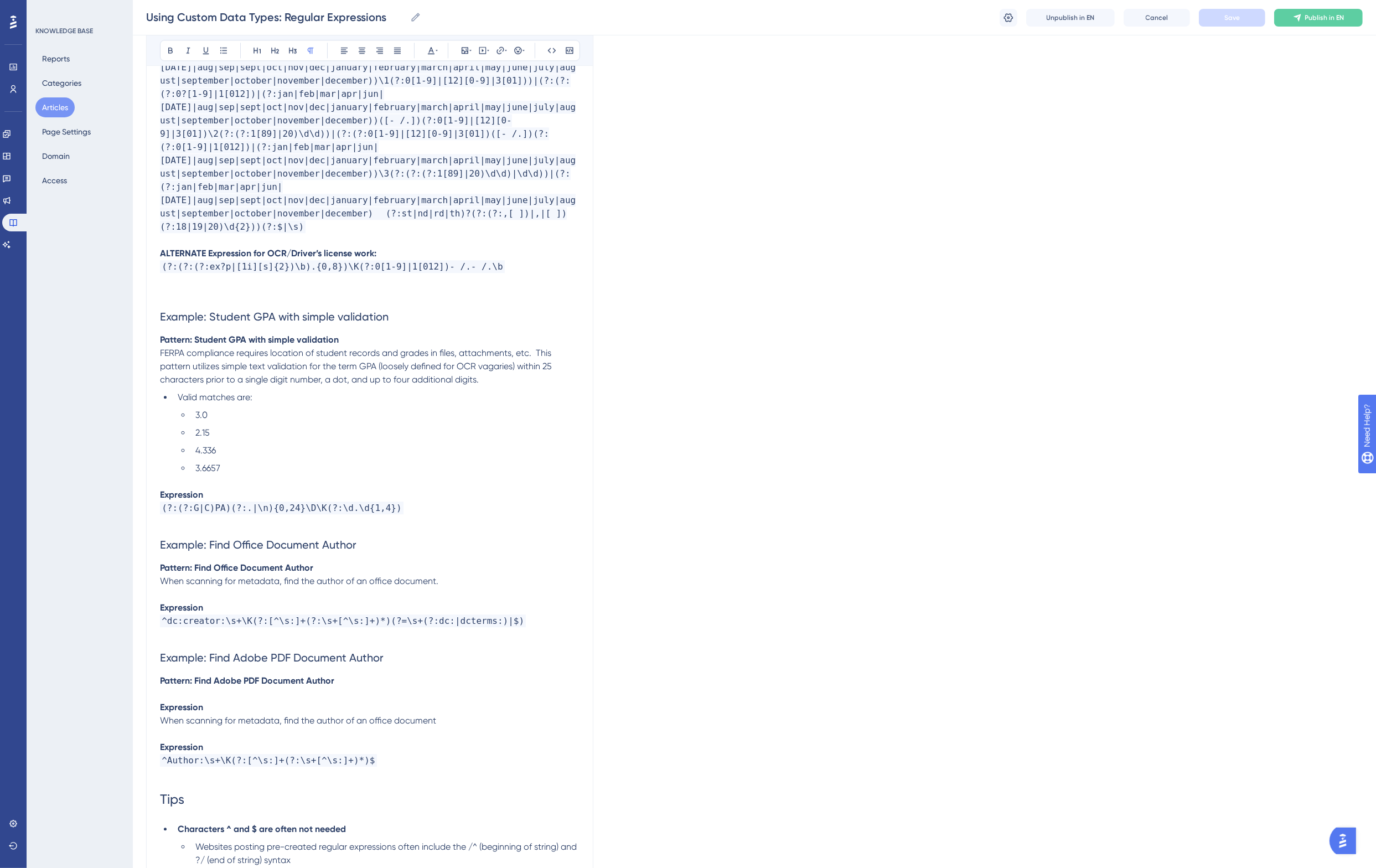
scroll to position [3784, 0]
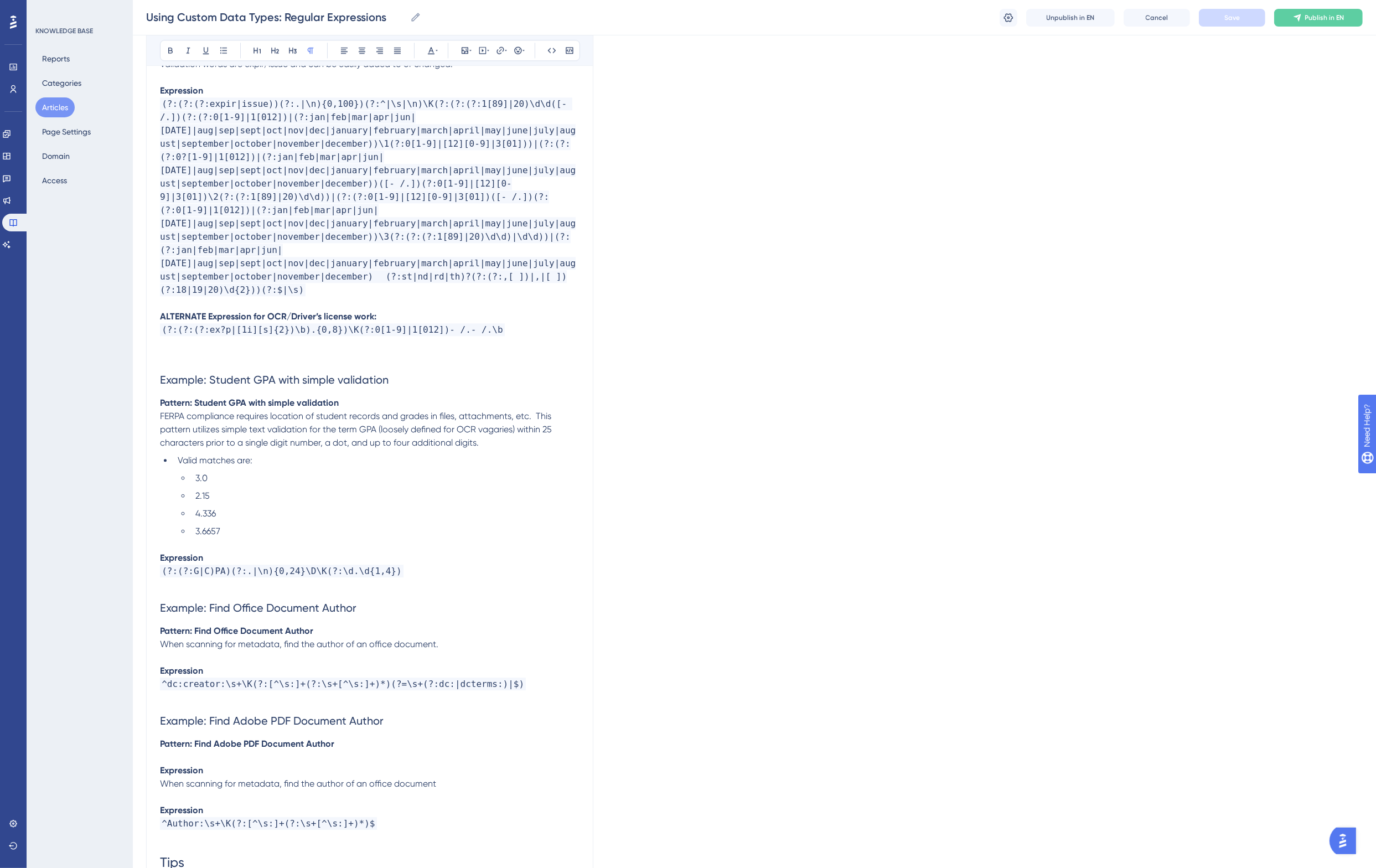
click at [202, 363] on h2 "Example: Student GPA with simple validation" at bounding box center [370, 380] width 420 height 33
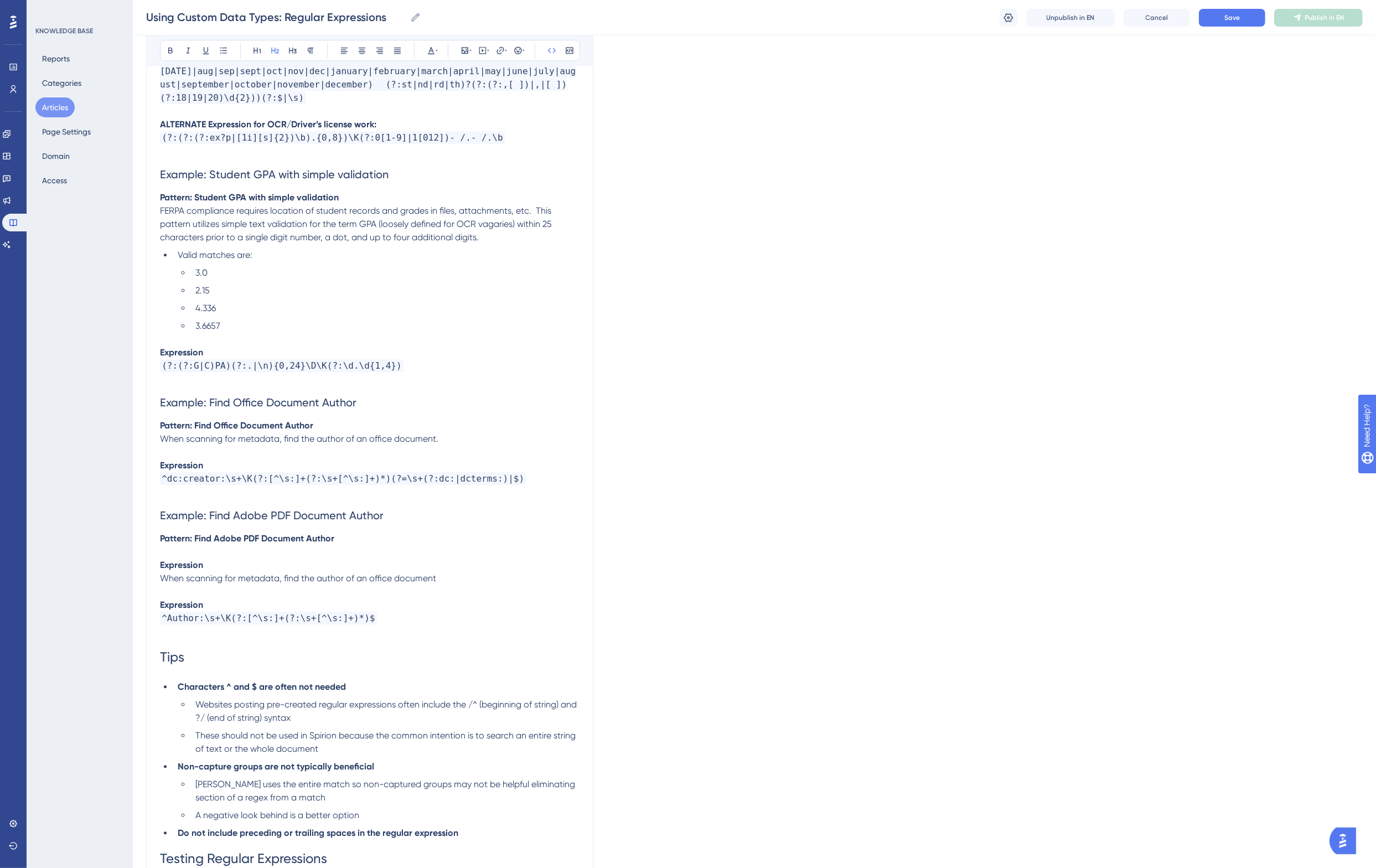
scroll to position [4200, 0]
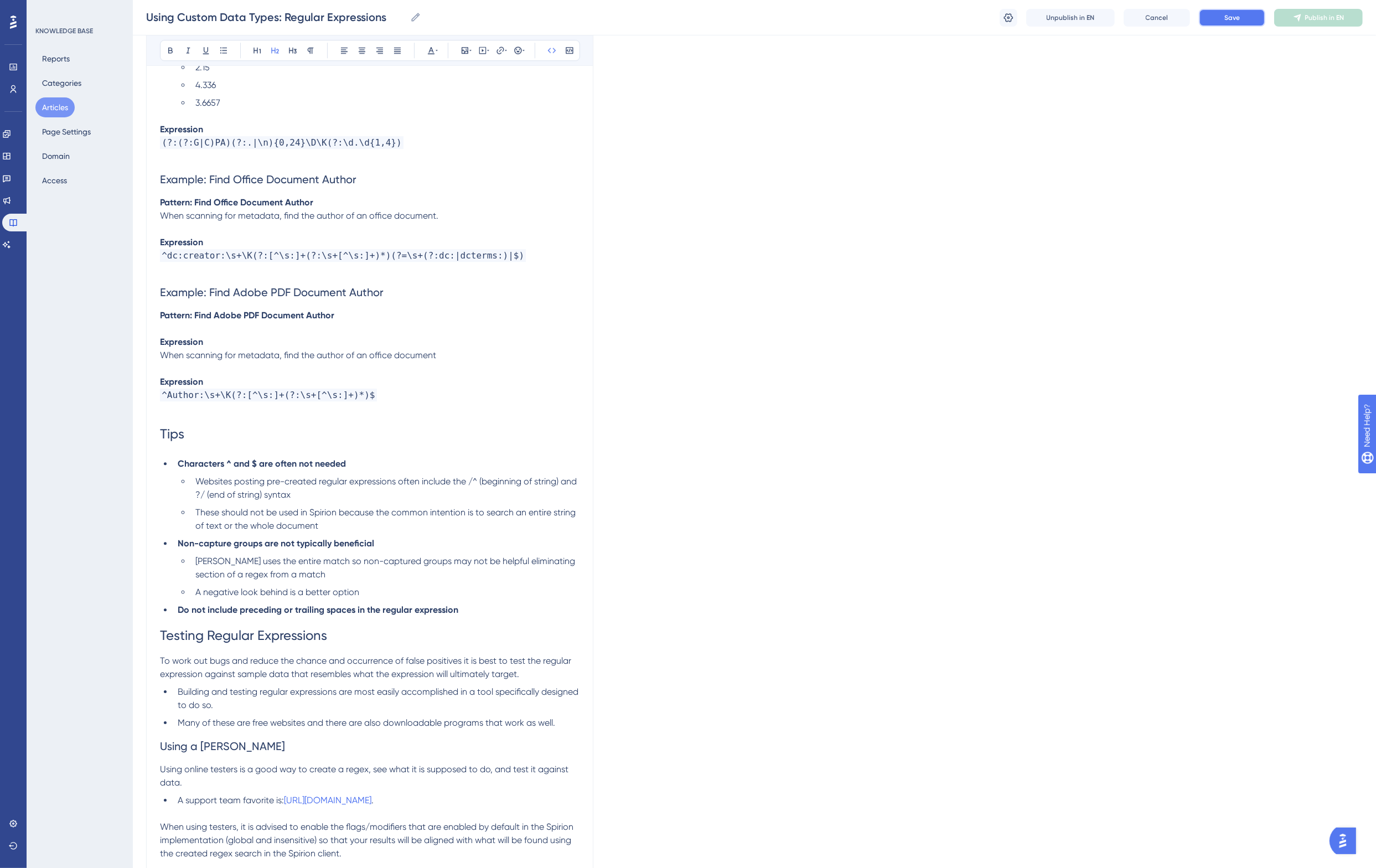
click at [1225, 20] on span "Save" at bounding box center [1232, 18] width 16 height 9
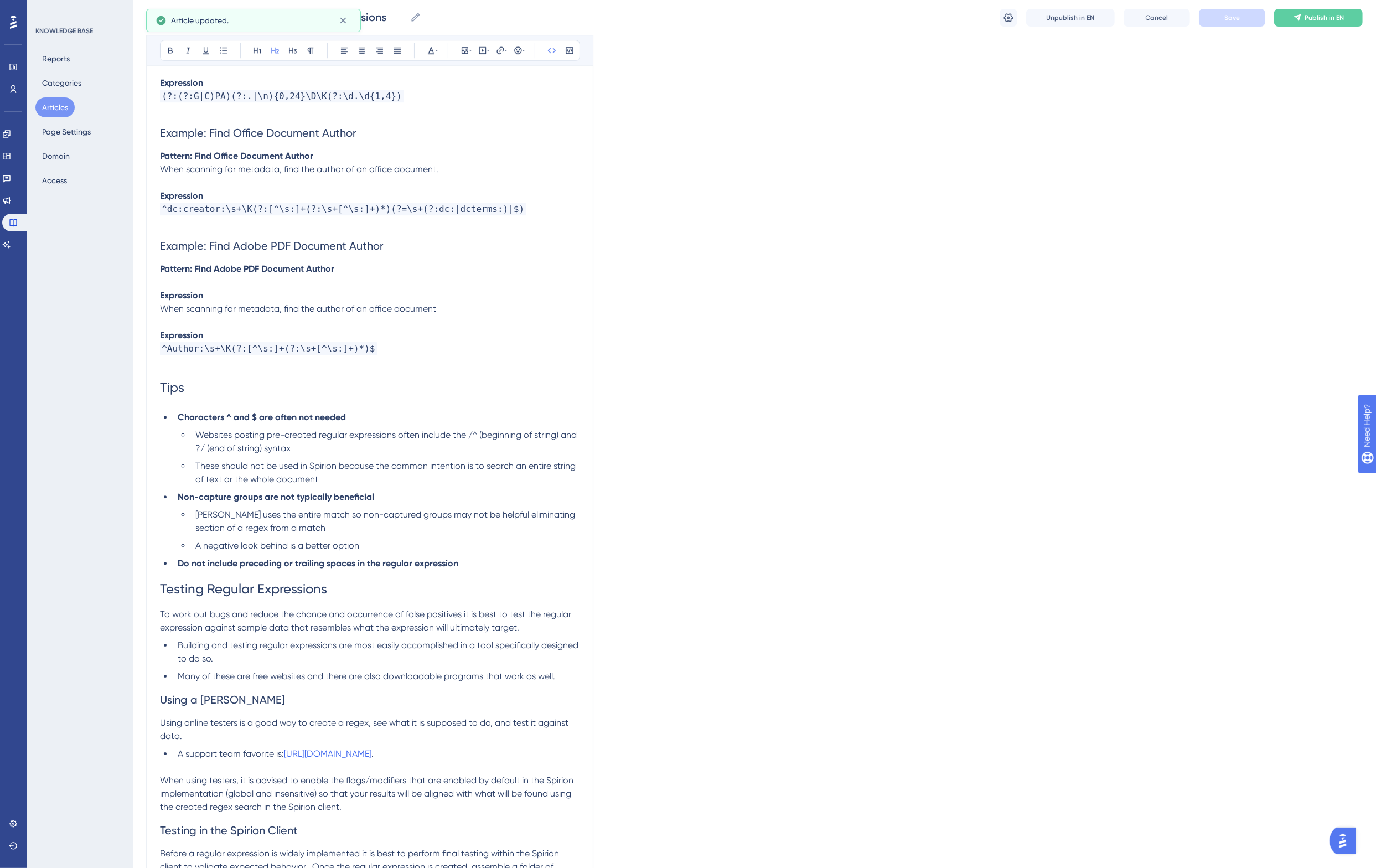
scroll to position [4130, 0]
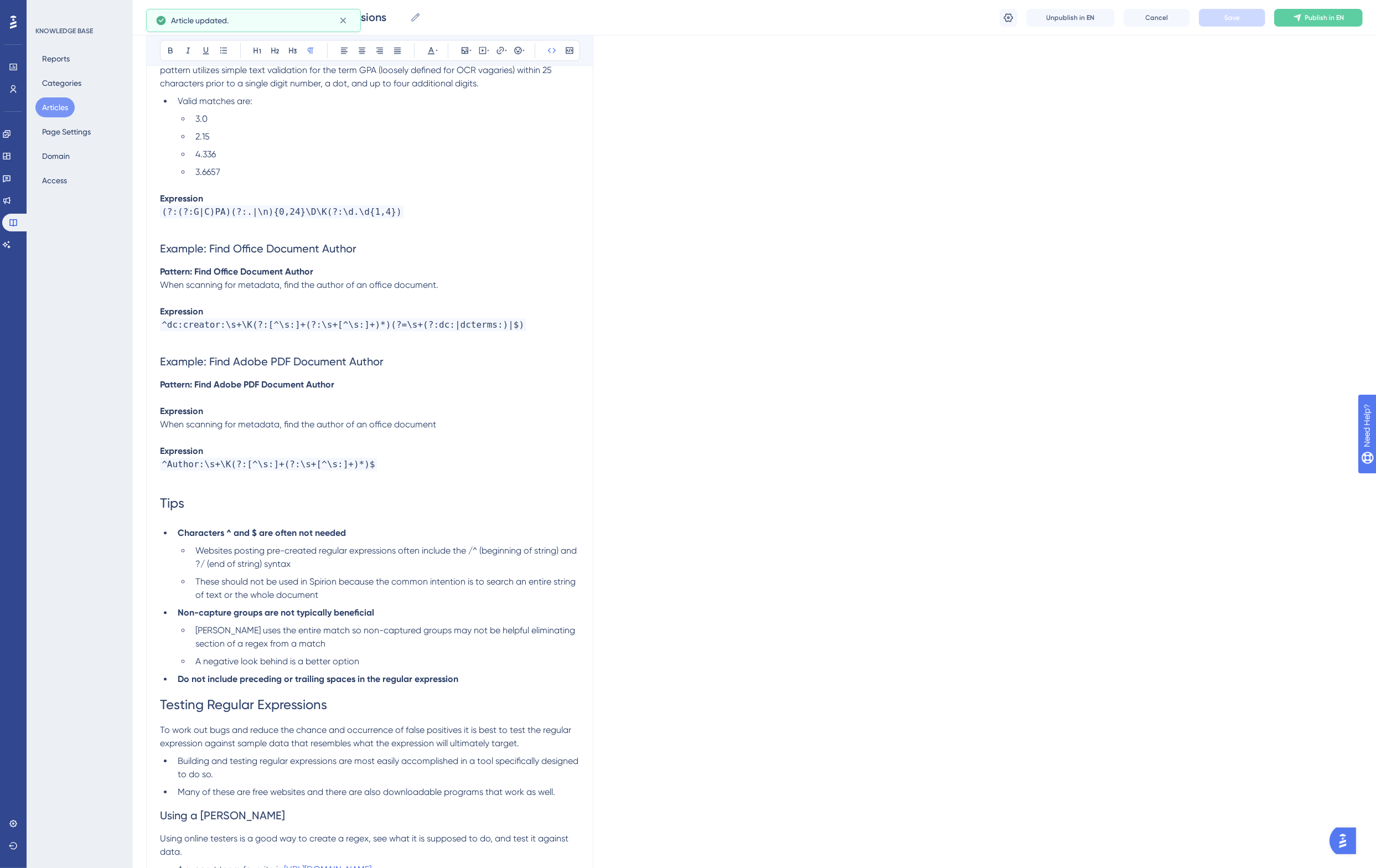
click at [449, 458] on p "^Author:\s+\K(?:[^\s:]+(?:\s+[^\s:]+)*)$" at bounding box center [370, 465] width 420 height 13
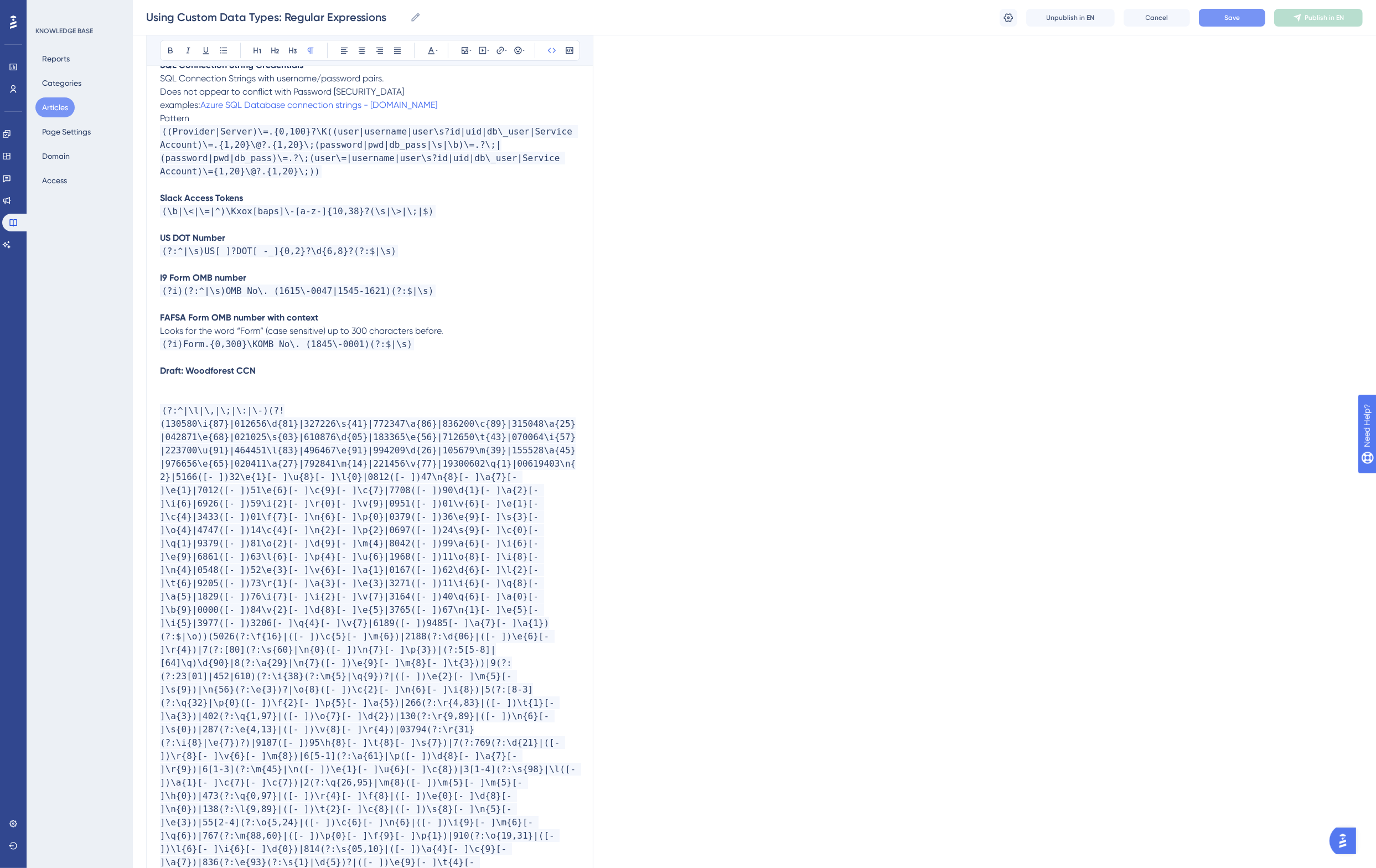
scroll to position [4987, 0]
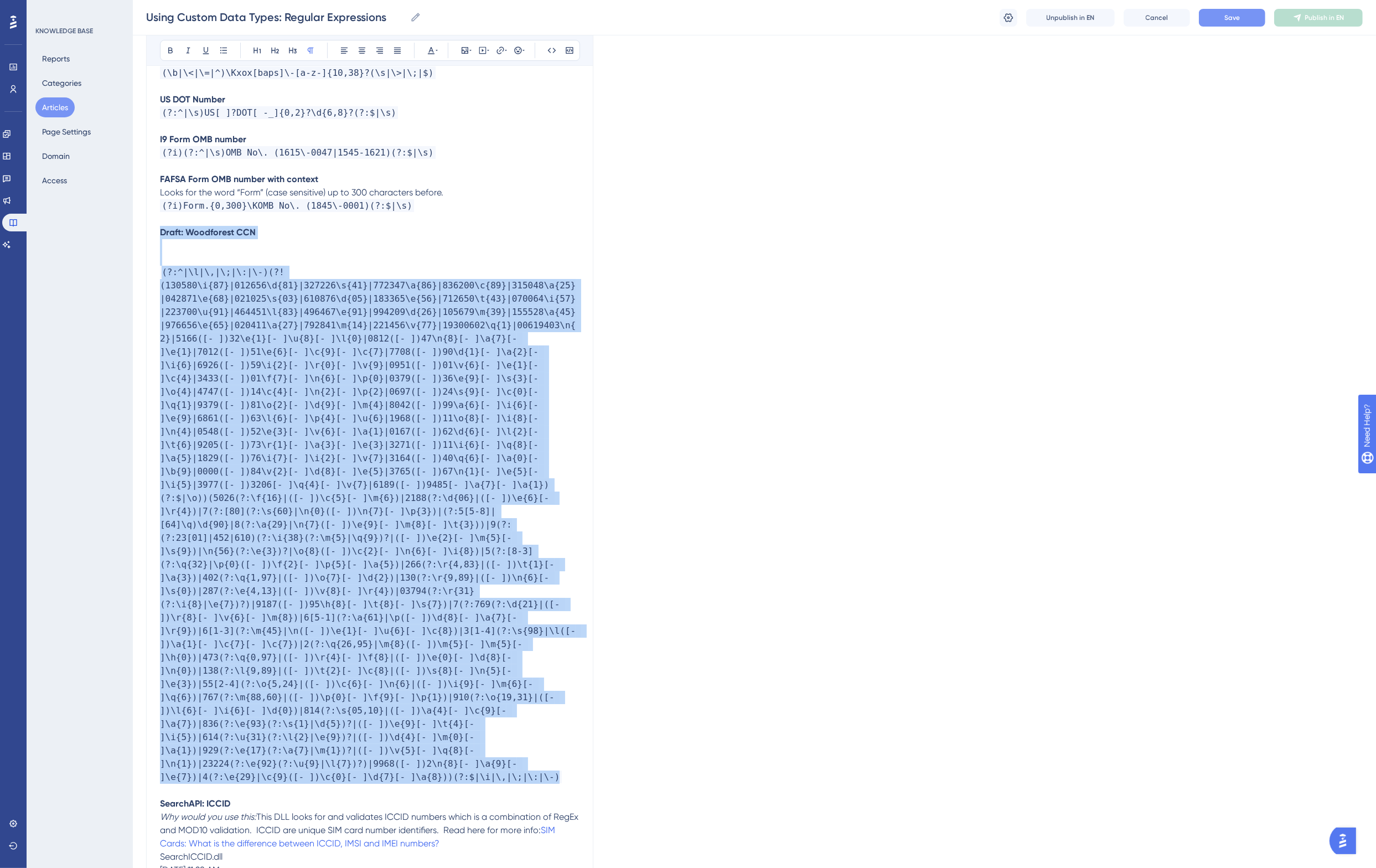
drag, startPoint x: 160, startPoint y: 187, endPoint x: 488, endPoint y: 671, distance: 584.7
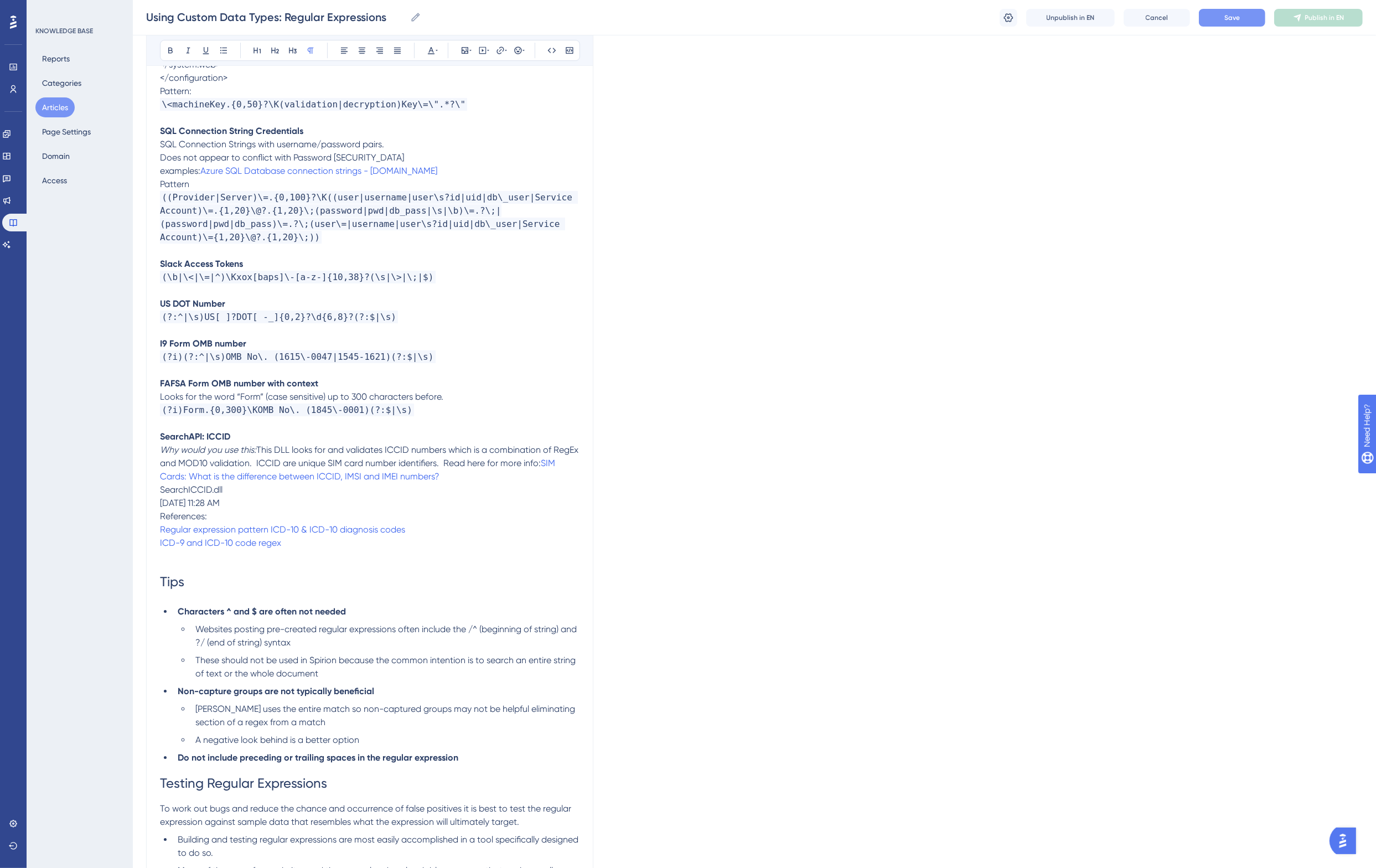
scroll to position [4779, 0]
click at [186, 514] on span "References:" at bounding box center [183, 519] width 47 height 11
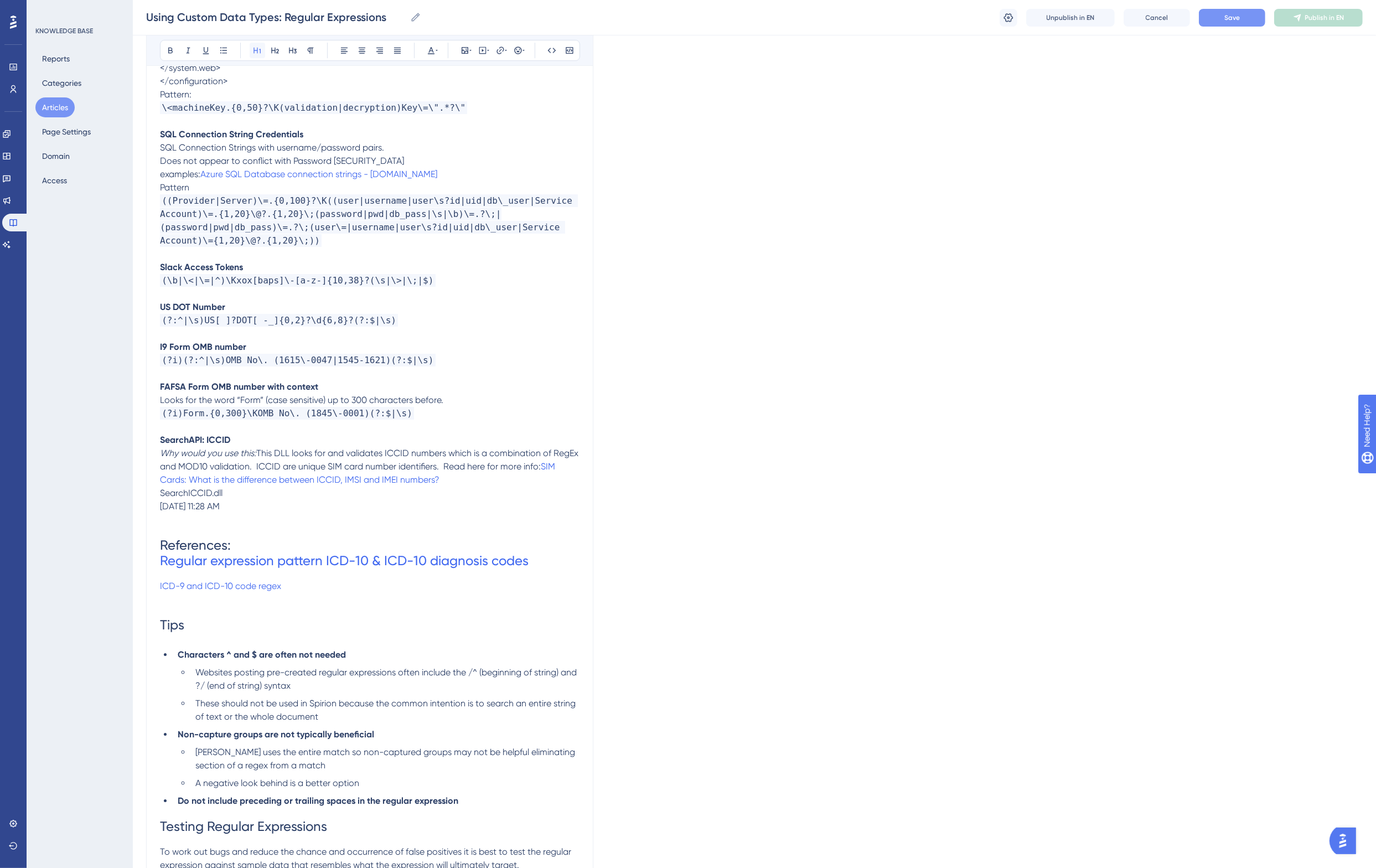
click at [256, 51] on icon at bounding box center [258, 51] width 9 height 9
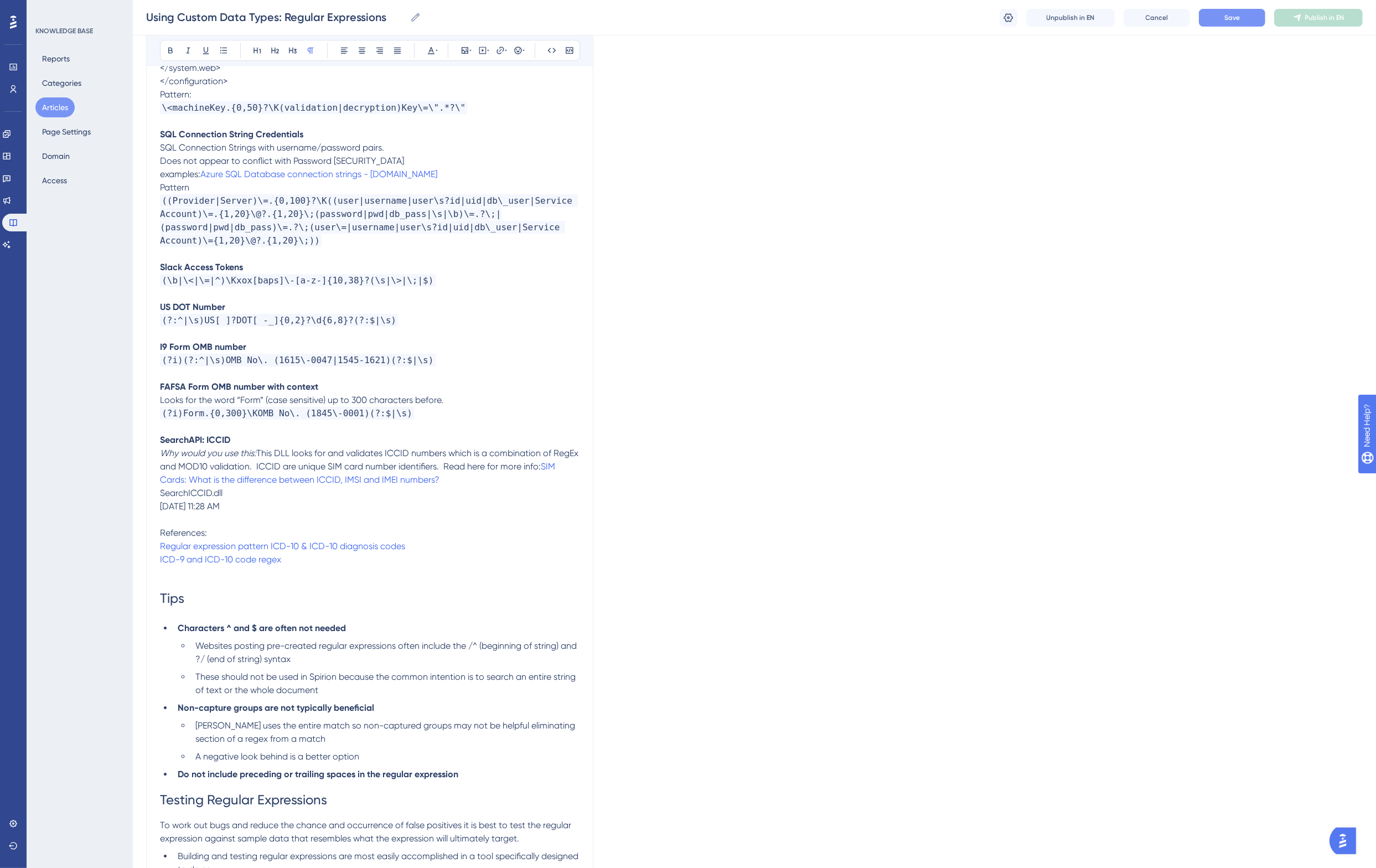
click at [238, 526] on p "References: Regular expression pattern ICD-10 & ICD-10 diagnosis codes" at bounding box center [370, 539] width 420 height 27
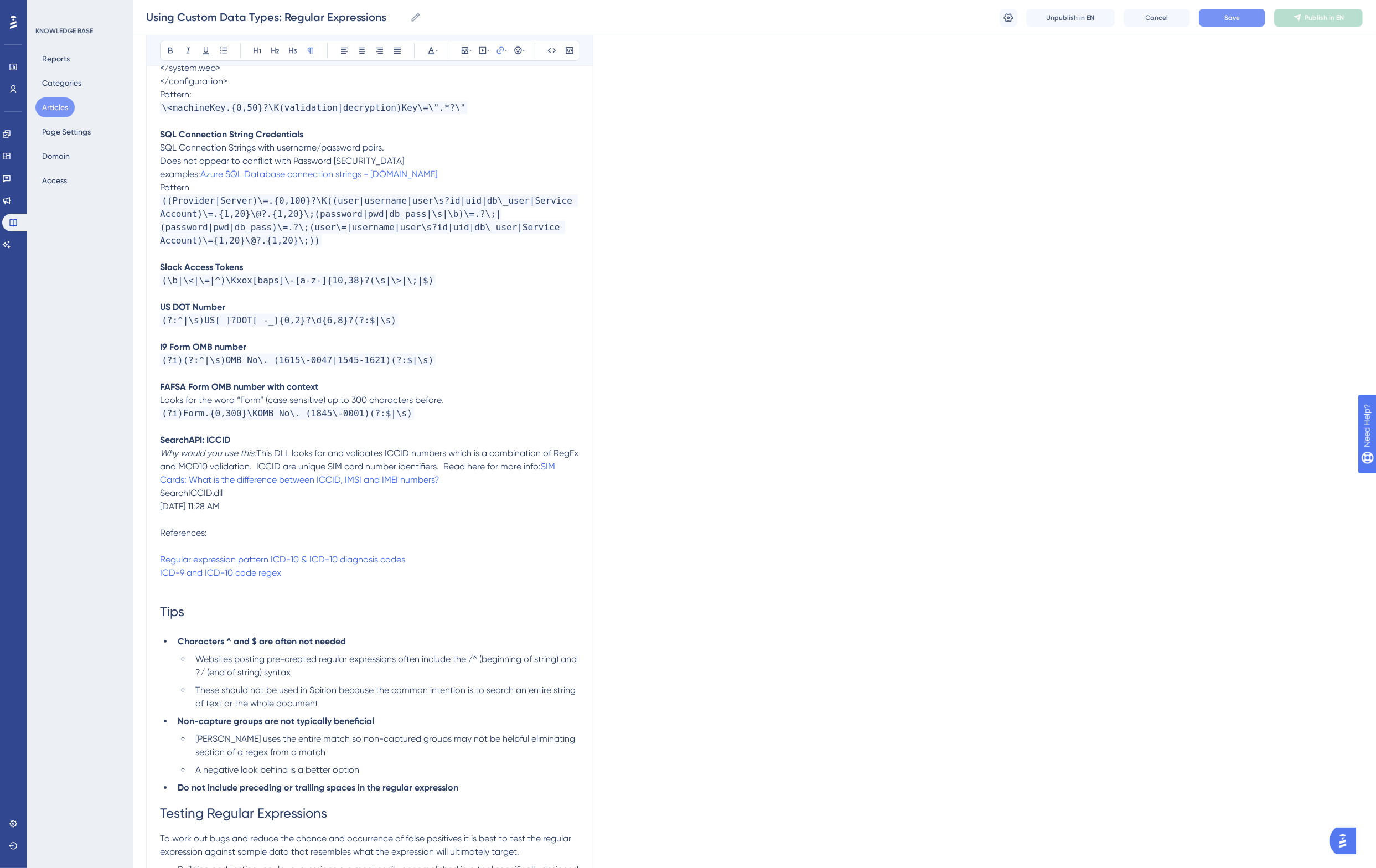
click at [181, 527] on span "References:" at bounding box center [183, 532] width 47 height 11
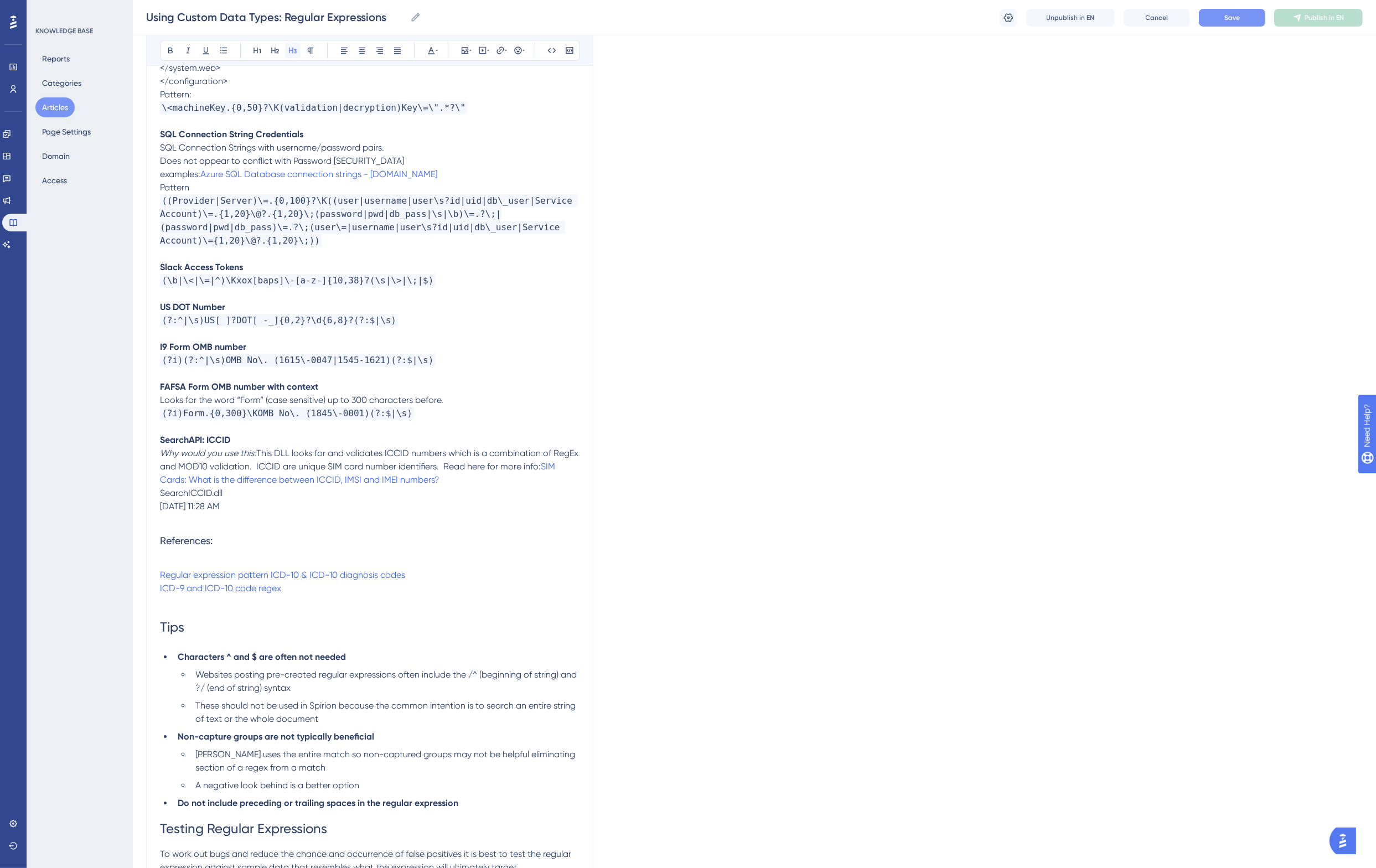
click at [291, 48] on icon at bounding box center [293, 51] width 9 height 9
click at [272, 51] on icon at bounding box center [275, 51] width 8 height 6
click at [223, 526] on h2 "References:" at bounding box center [370, 543] width 420 height 33
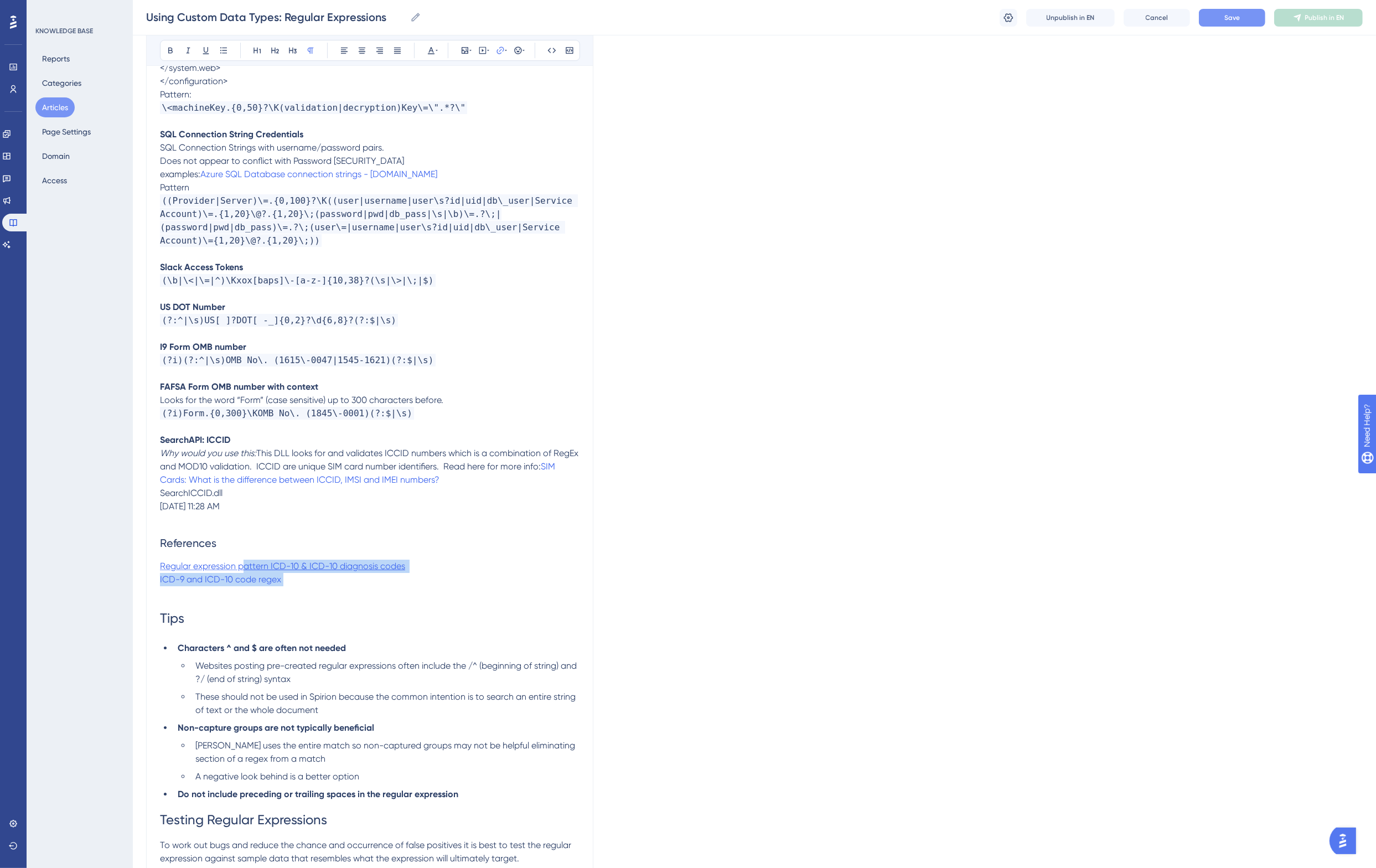
drag, startPoint x: 295, startPoint y: 541, endPoint x: 246, endPoint y: 530, distance: 50.2
click at [466, 147] on span "Open in a new tab" at bounding box center [488, 149] width 65 height 13
checkbox input "true"
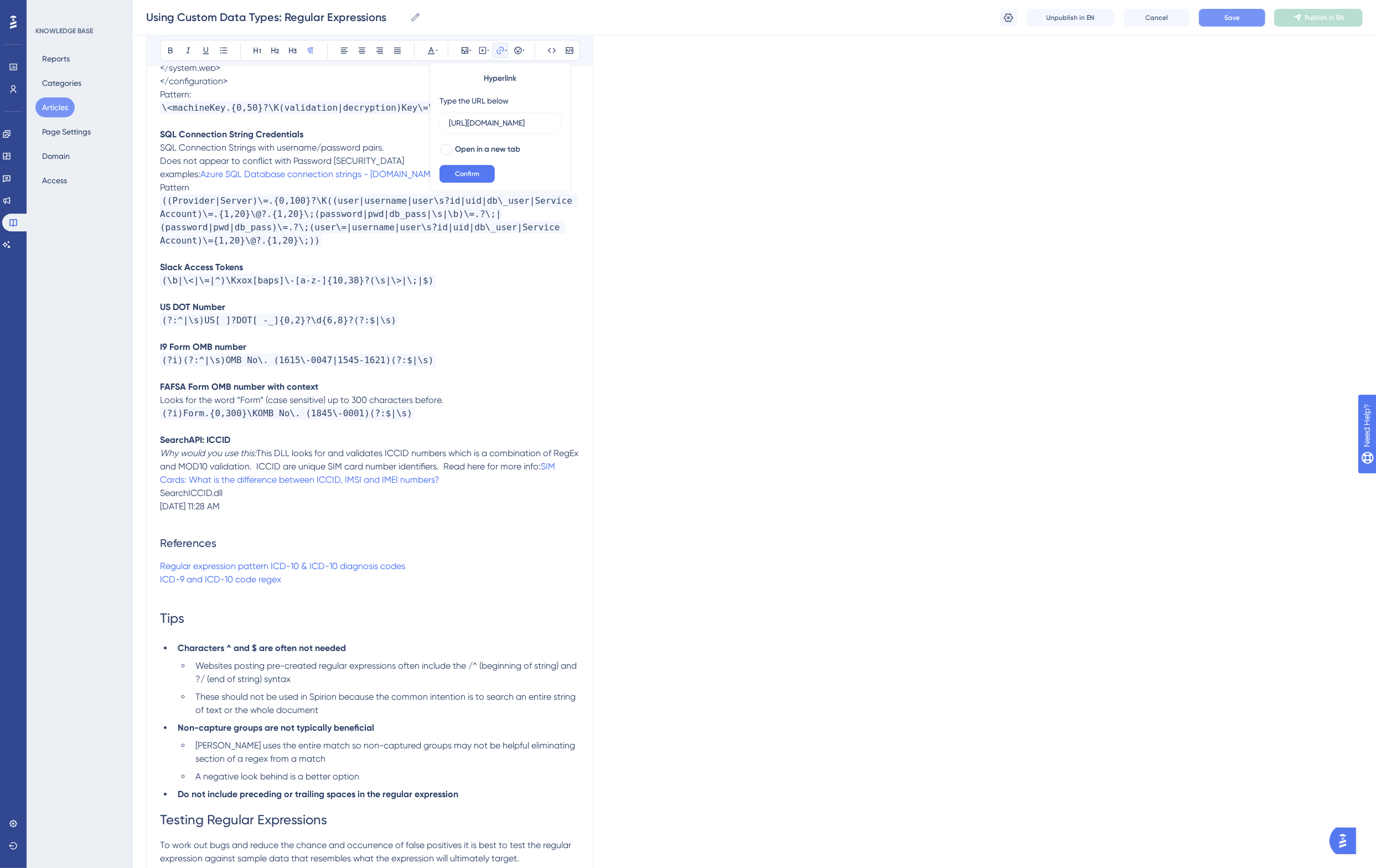
scroll to position [0, 0]
click at [477, 165] on button "Confirm" at bounding box center [467, 174] width 56 height 18
click at [430, 559] on p "Regular expression pattern ICD-10 & ICD-10 diagnosis codes" at bounding box center [370, 566] width 420 height 13
click at [416, 559] on p "Regular expression pattern ICD-10 & ICD-10 diagnosis codes" at bounding box center [370, 566] width 420 height 13
drag, startPoint x: 488, startPoint y: 117, endPoint x: 379, endPoint y: 125, distance: 109.3
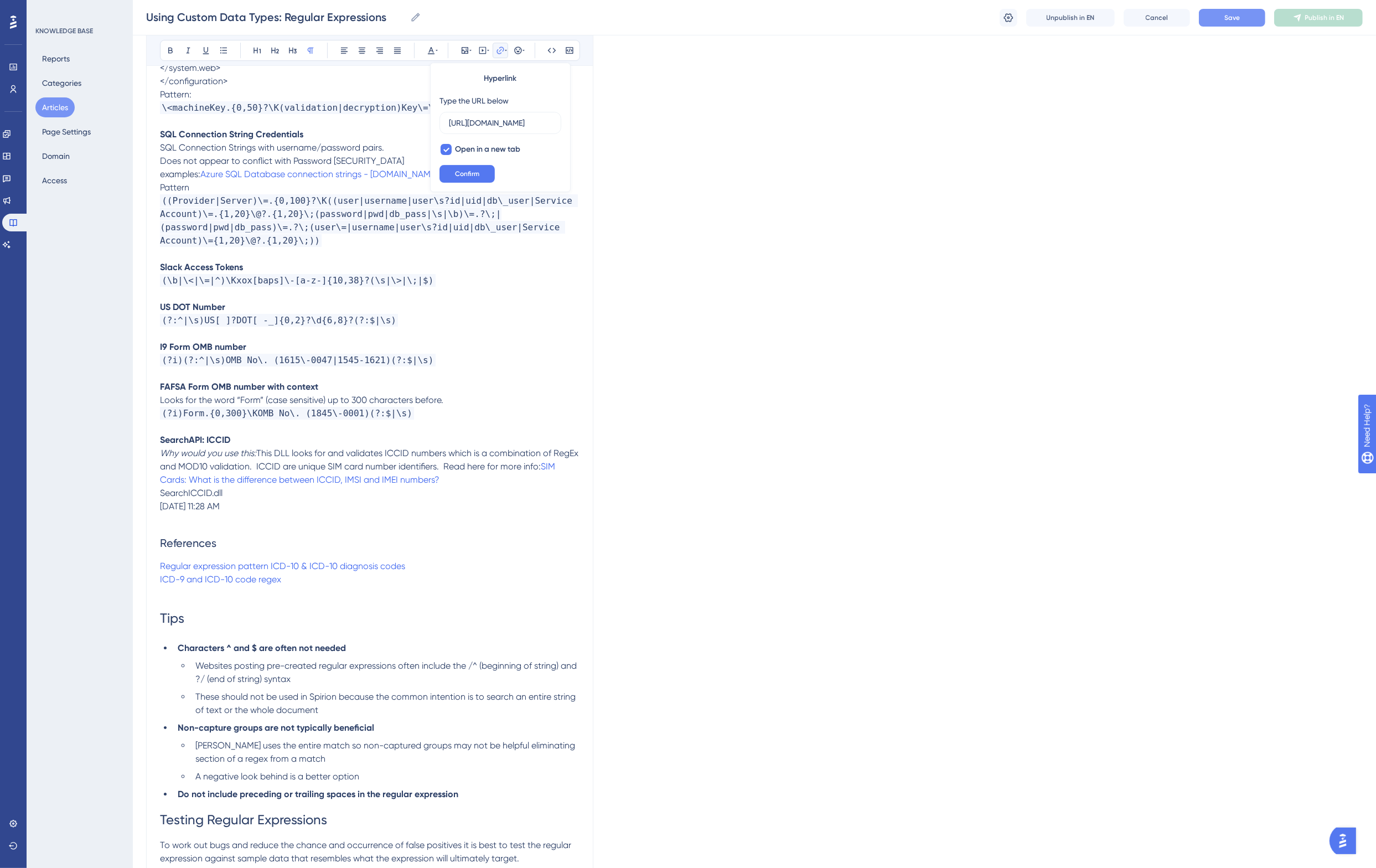
click at [304, 573] on p "ICD-9 and ICD-10 code regex" at bounding box center [370, 579] width 420 height 13
drag, startPoint x: 458, startPoint y: 120, endPoint x: 414, endPoint y: 120, distance: 44.0
click at [437, 559] on p "Regular expression pattern ICD-10 & ICD-10 diagnosis codes" at bounding box center [370, 566] width 420 height 13
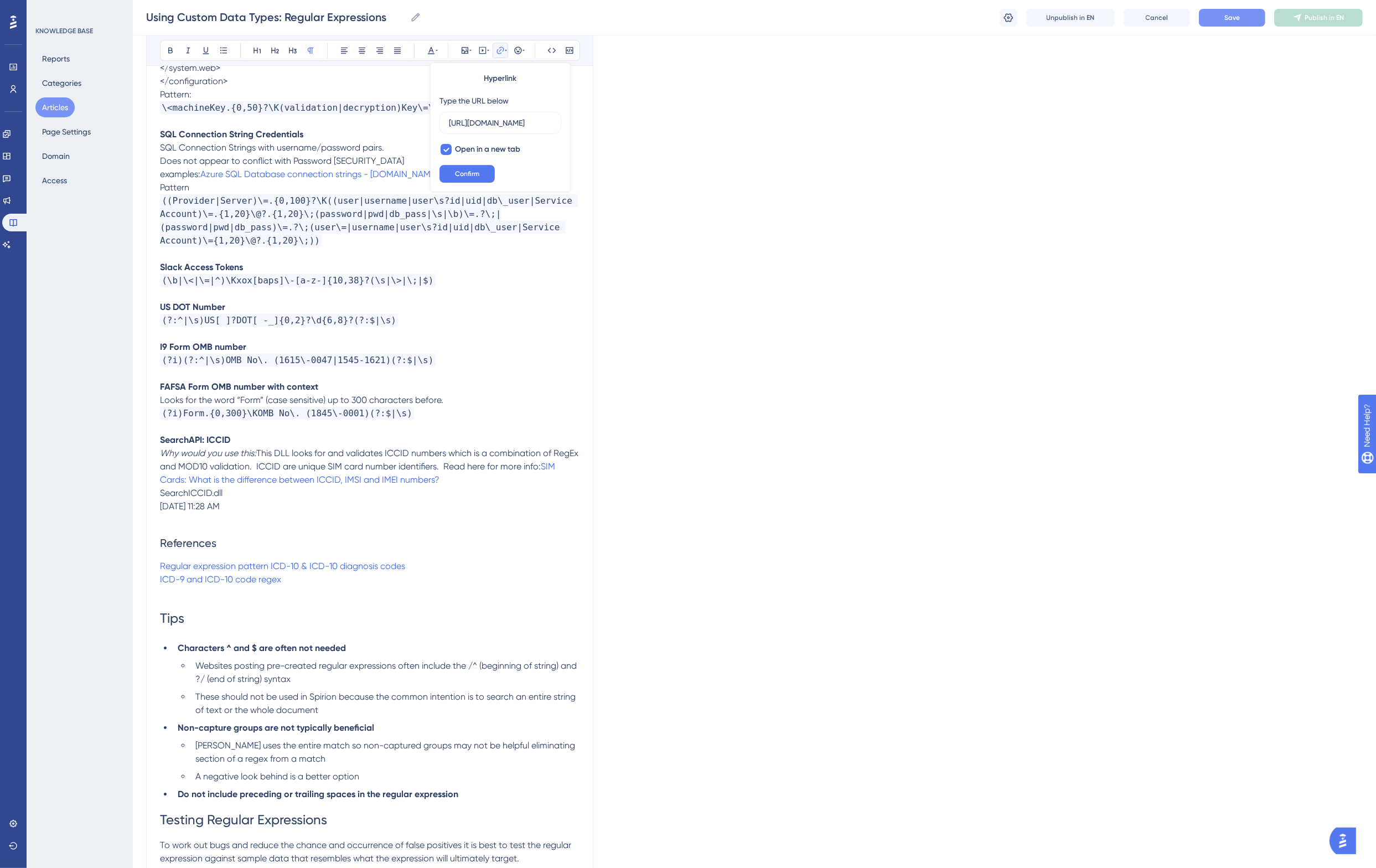
scroll to position [0, 134]
click at [437, 559] on p "Regular expression pattern ICD-10 & ICD-10 diagnosis codes" at bounding box center [370, 566] width 420 height 13
drag, startPoint x: 301, startPoint y: 544, endPoint x: 268, endPoint y: 527, distance: 37.1
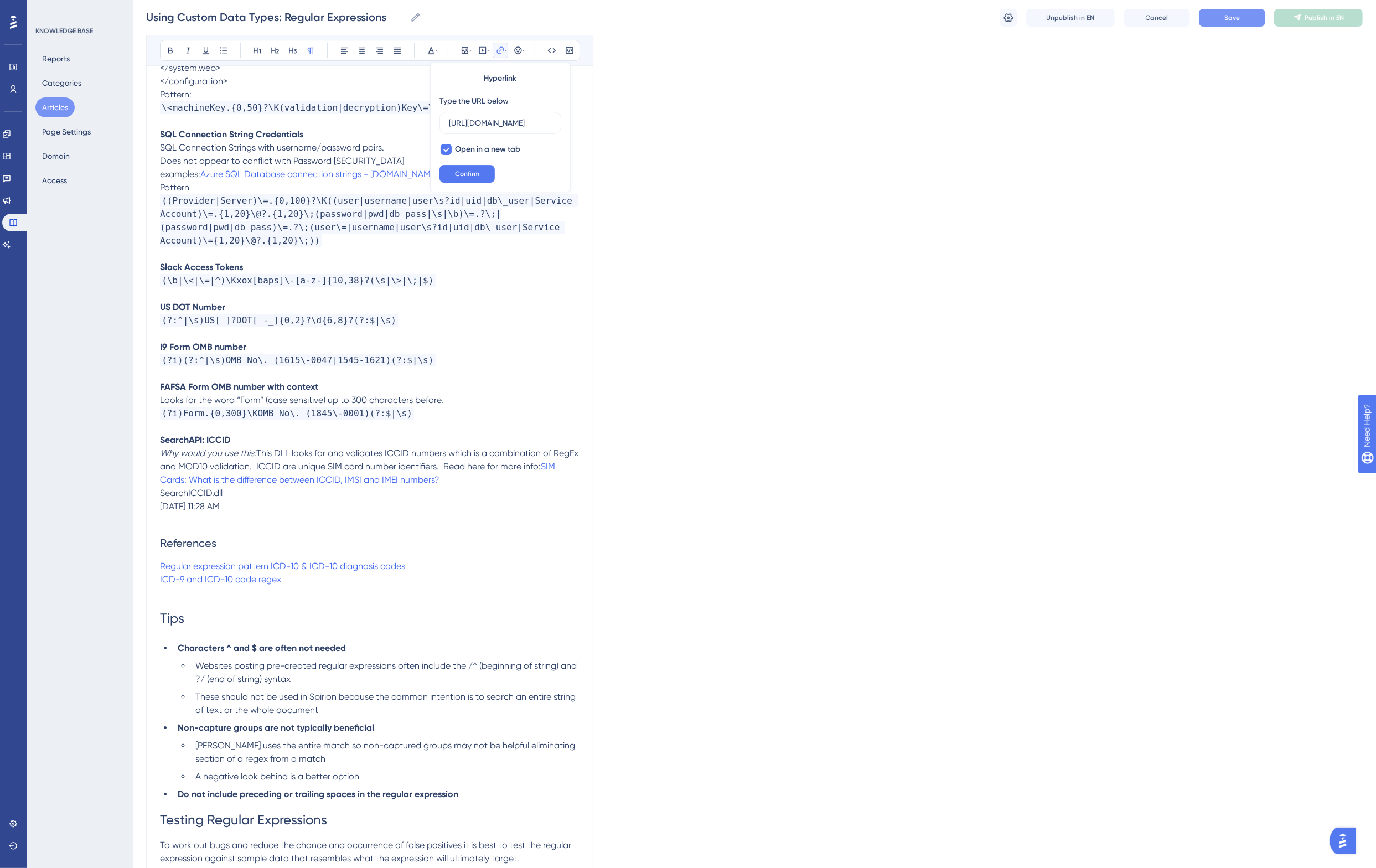
scroll to position [0, 134]
click at [223, 48] on icon at bounding box center [224, 50] width 7 height 6
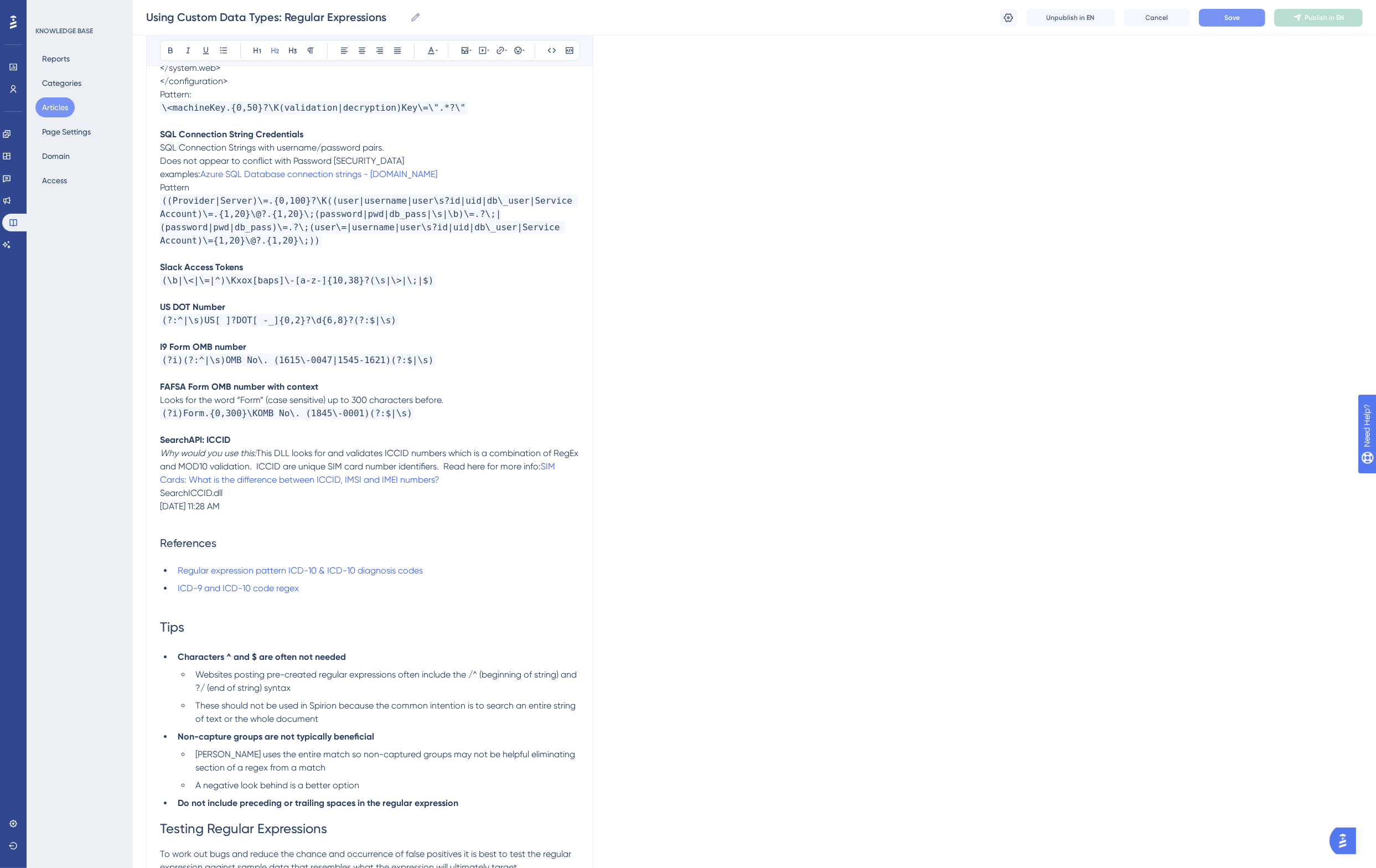
click at [345, 526] on h2 "References" at bounding box center [370, 543] width 420 height 33
click at [503, 50] on icon at bounding box center [500, 50] width 7 height 7
click at [280, 526] on h2 "References" at bounding box center [370, 543] width 420 height 33
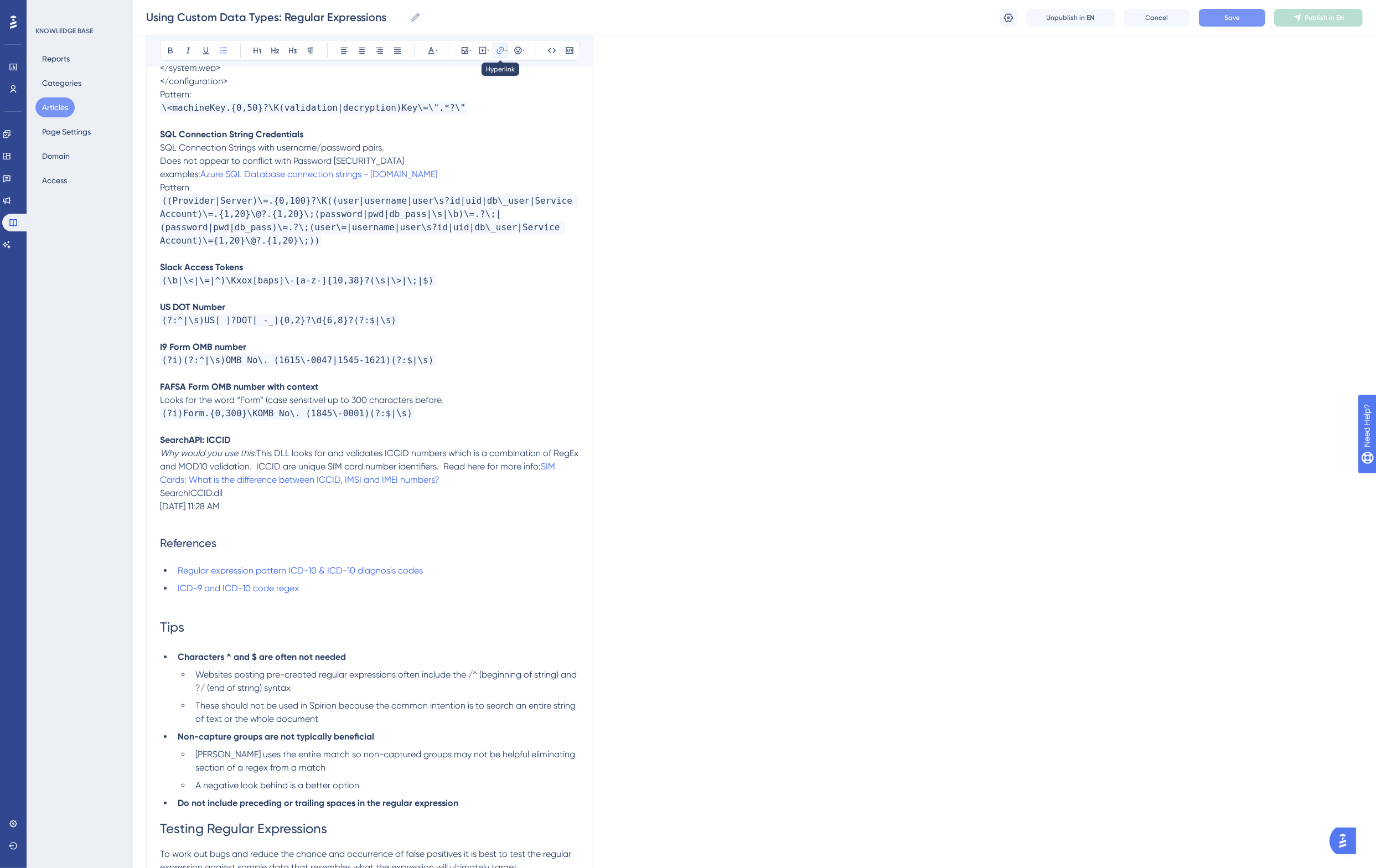
click at [505, 50] on icon at bounding box center [506, 51] width 2 height 9
click at [355, 526] on h2 "References" at bounding box center [370, 543] width 420 height 33
click at [501, 49] on icon at bounding box center [501, 51] width 9 height 9
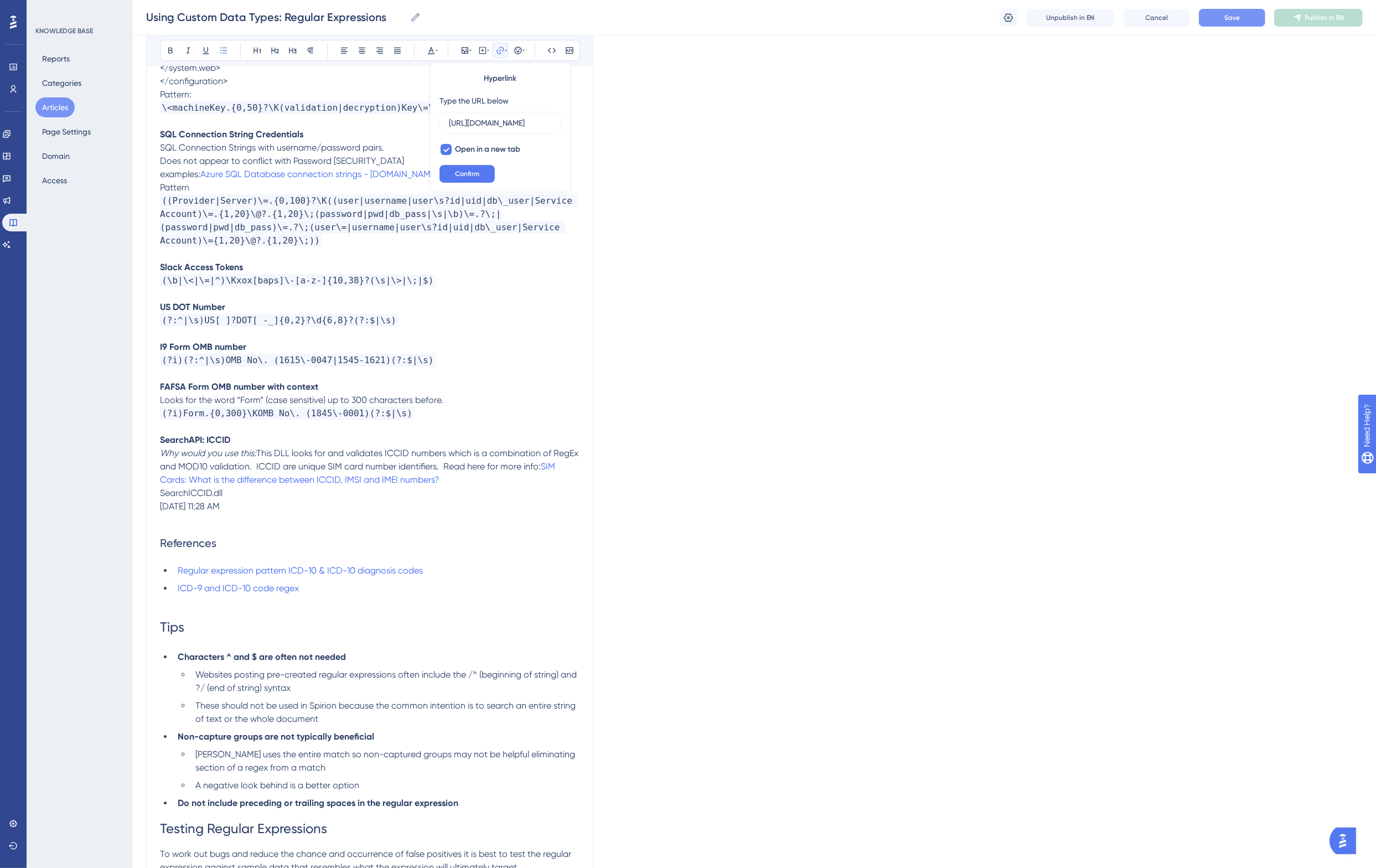
scroll to position [0, 134]
click at [283, 513] on p at bounding box center [370, 519] width 420 height 13
click at [264, 526] on h2 "References" at bounding box center [370, 543] width 420 height 33
drag, startPoint x: 261, startPoint y: 467, endPoint x: 143, endPoint y: 471, distance: 118.1
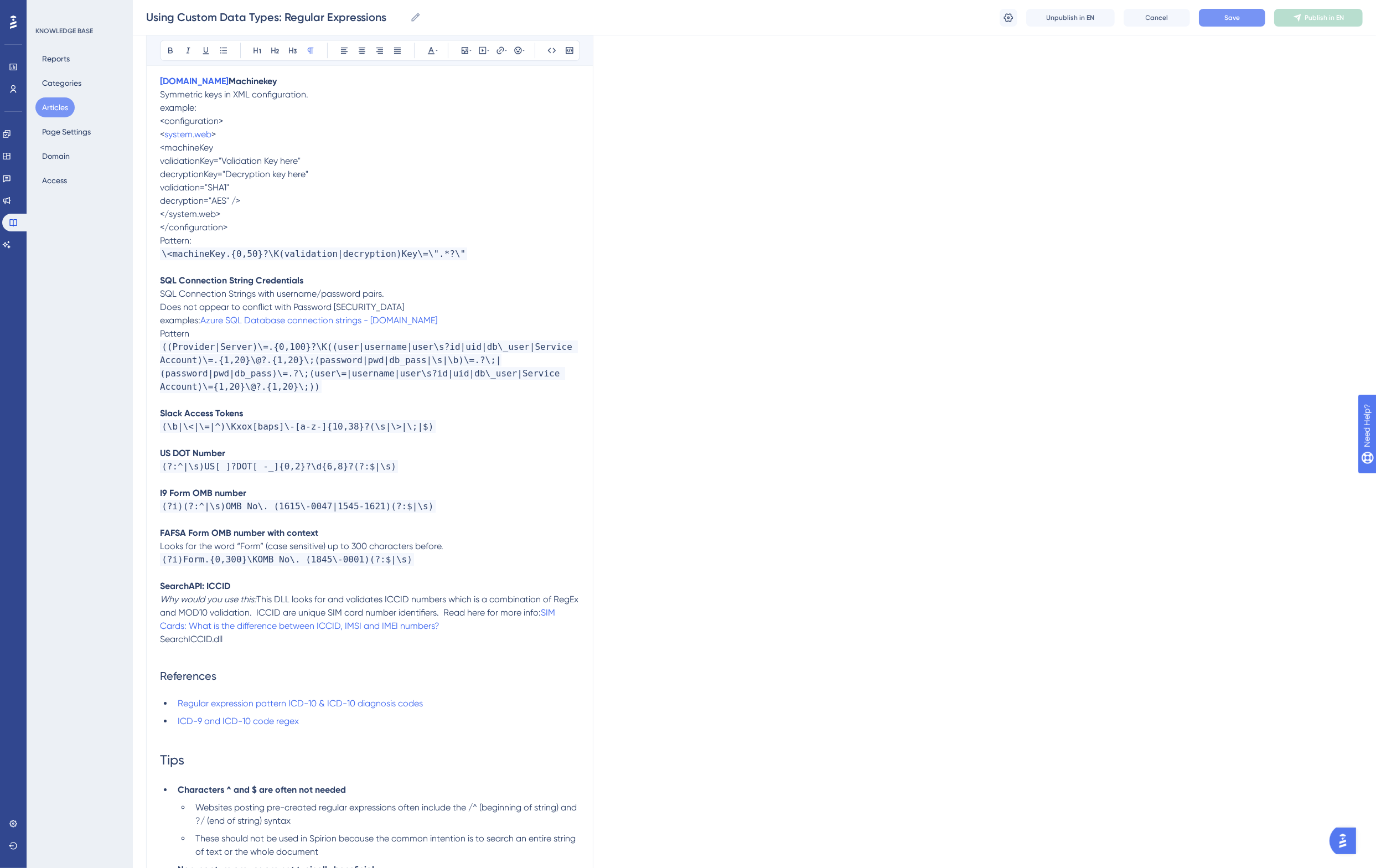
scroll to position [4503, 0]
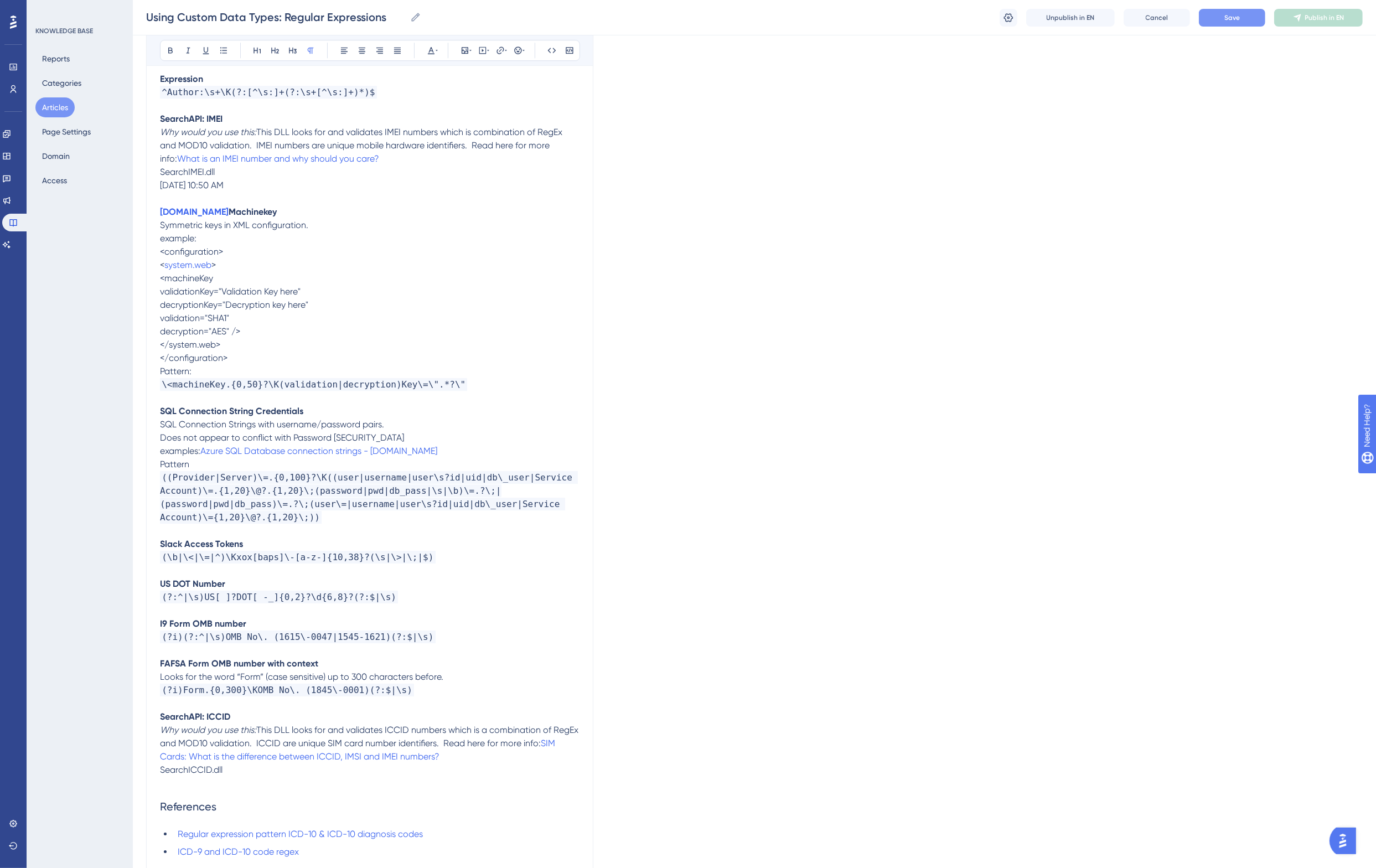
click at [164, 459] on span "Pattern" at bounding box center [174, 464] width 29 height 11
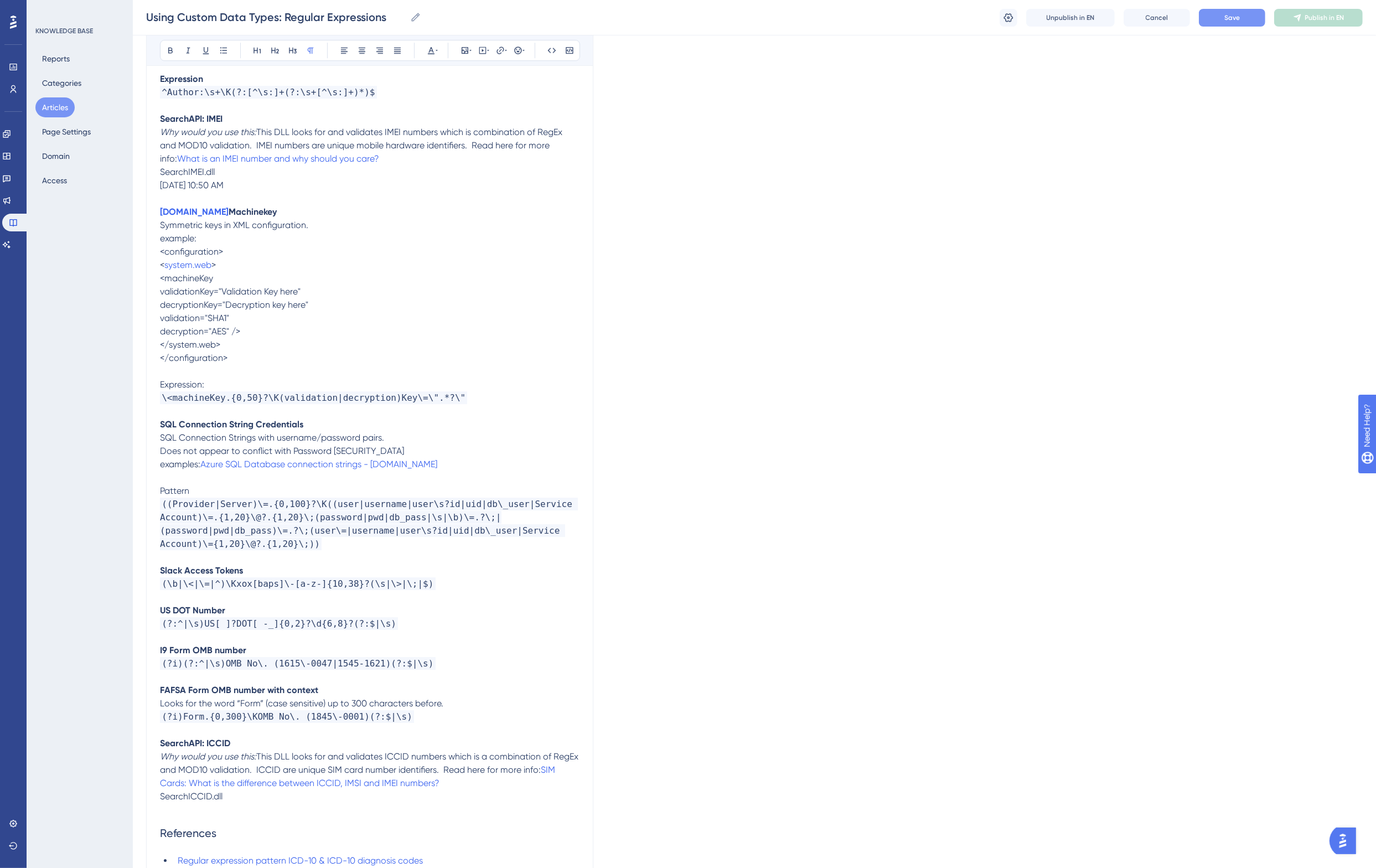
click at [230, 245] on p "<configuration> < system.web > <machineKey validationKey="Validation Key here" …" at bounding box center [370, 305] width 420 height 119
click at [505, 48] on icon at bounding box center [506, 51] width 2 height 9
drag, startPoint x: 523, startPoint y: 120, endPoint x: 397, endPoint y: 125, distance: 126.1
click at [501, 53] on icon at bounding box center [501, 51] width 9 height 9
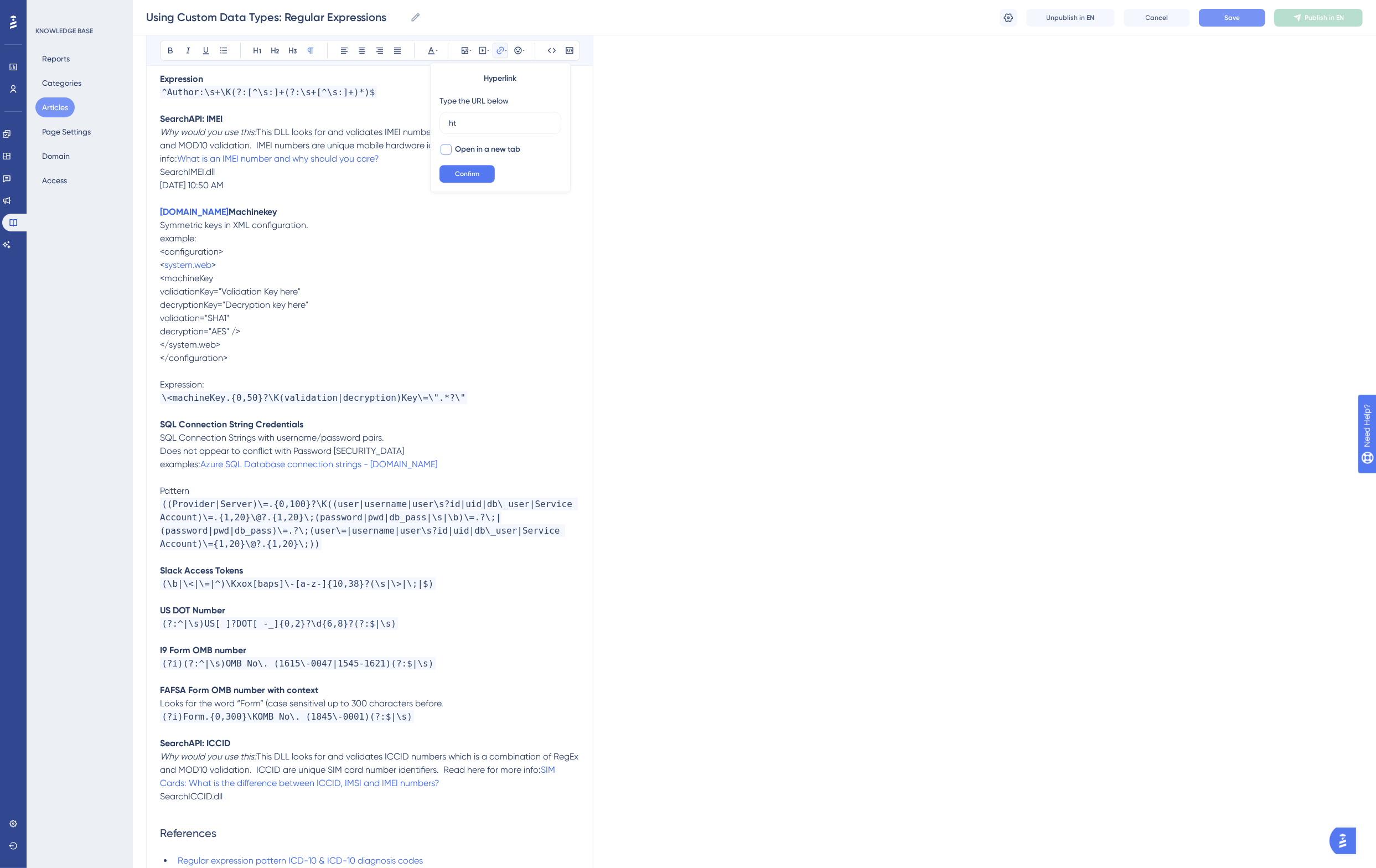
type input "h"
click at [472, 170] on span "Confirm" at bounding box center [467, 174] width 24 height 9
click at [353, 245] on p "<configuration> <system.web> <machineKey validationKey="Validation Key here" de…" at bounding box center [370, 305] width 420 height 119
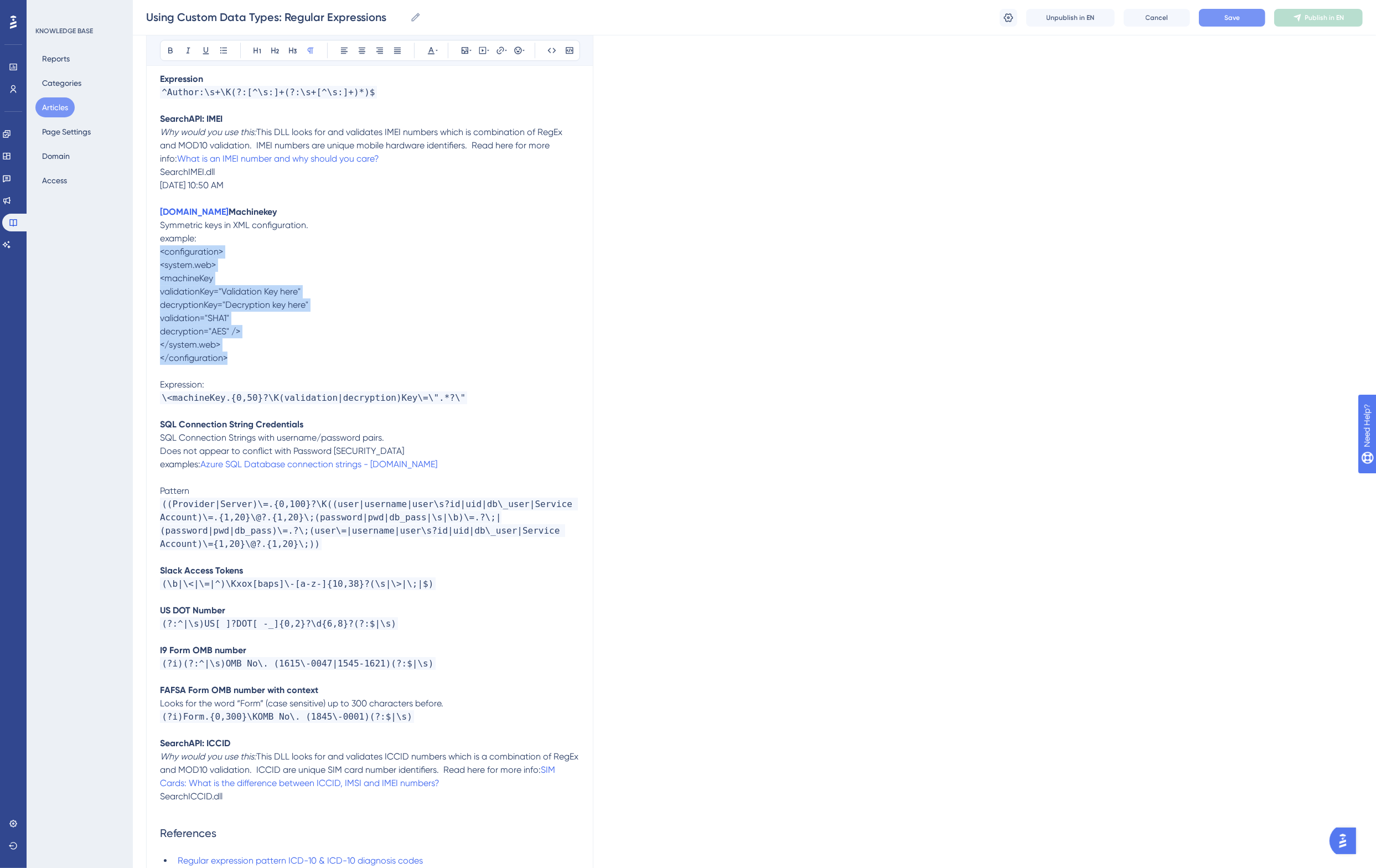
drag, startPoint x: 252, startPoint y: 319, endPoint x: 154, endPoint y: 217, distance: 141.4
click at [165, 233] on span "example:" at bounding box center [178, 238] width 37 height 11
click at [229, 206] on strong "Machinekey" at bounding box center [253, 211] width 48 height 11
click at [246, 220] on span "Symmetric keys in XML configuration." at bounding box center [234, 225] width 148 height 11
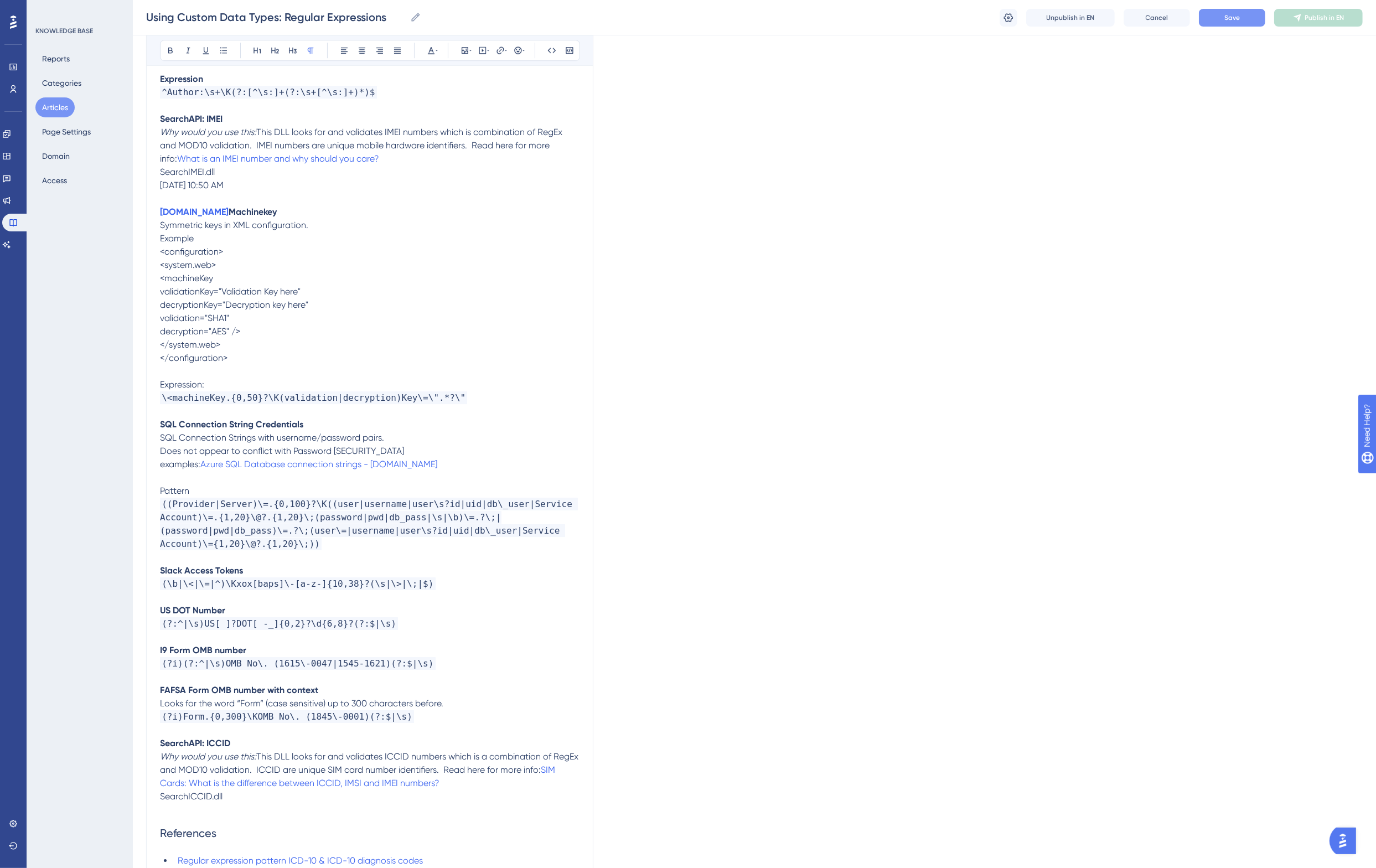
click at [229, 206] on strong "Machinekey" at bounding box center [253, 211] width 48 height 11
click at [231, 206] on span "Machinekey" at bounding box center [255, 211] width 48 height 11
click at [502, 52] on icon at bounding box center [501, 51] width 9 height 9
drag, startPoint x: 510, startPoint y: 123, endPoint x: 430, endPoint y: 122, distance: 80.0
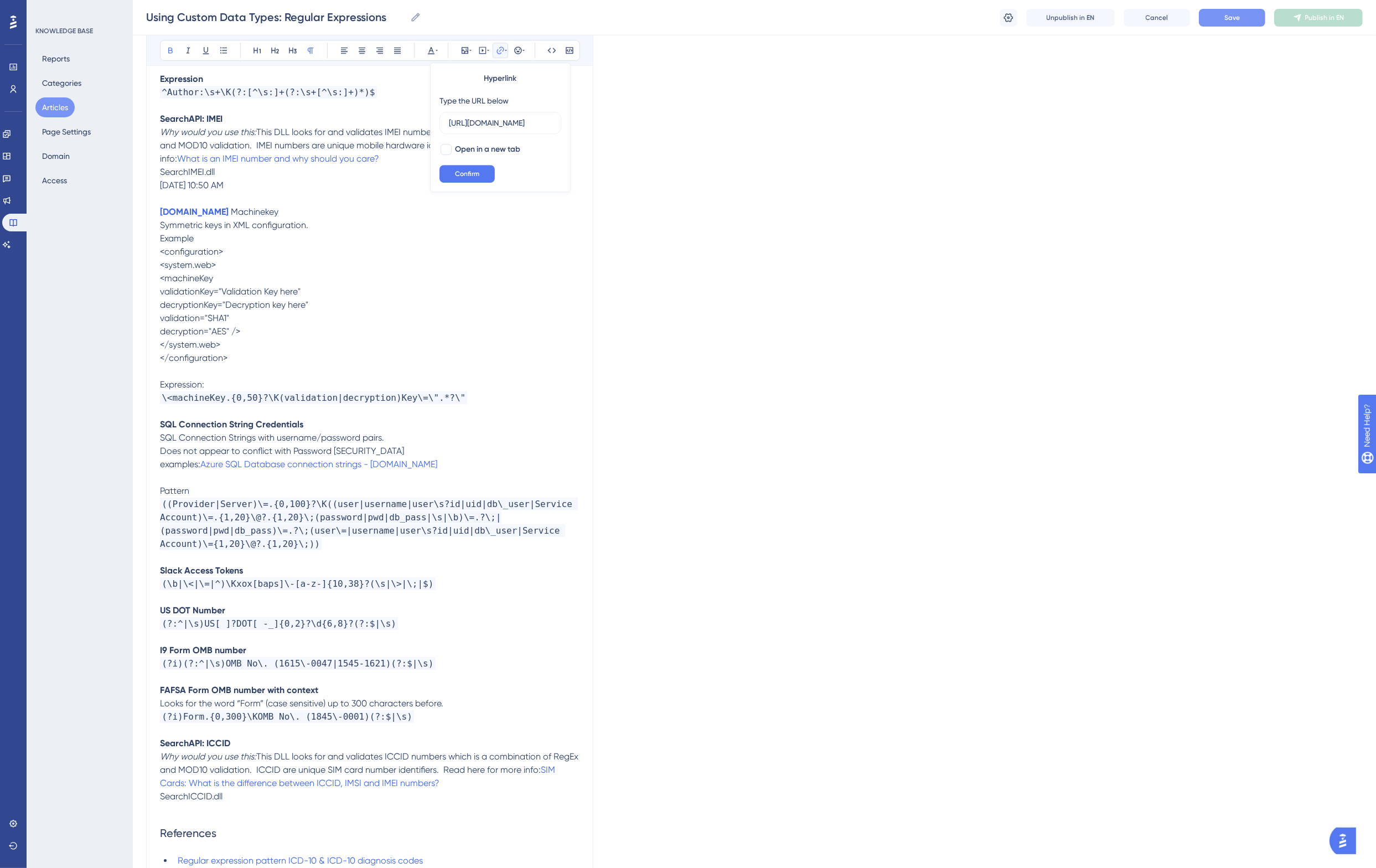
click at [430, 122] on div "Hyperlink Type the URL below http://asp.net/ Open in a new tab Confirm" at bounding box center [500, 127] width 140 height 129
click at [464, 174] on span "Confirm" at bounding box center [467, 174] width 24 height 9
click at [397, 245] on p "<configuration> <system.web> <machineKey validationKey="Validation Key here" de…" at bounding box center [370, 305] width 420 height 119
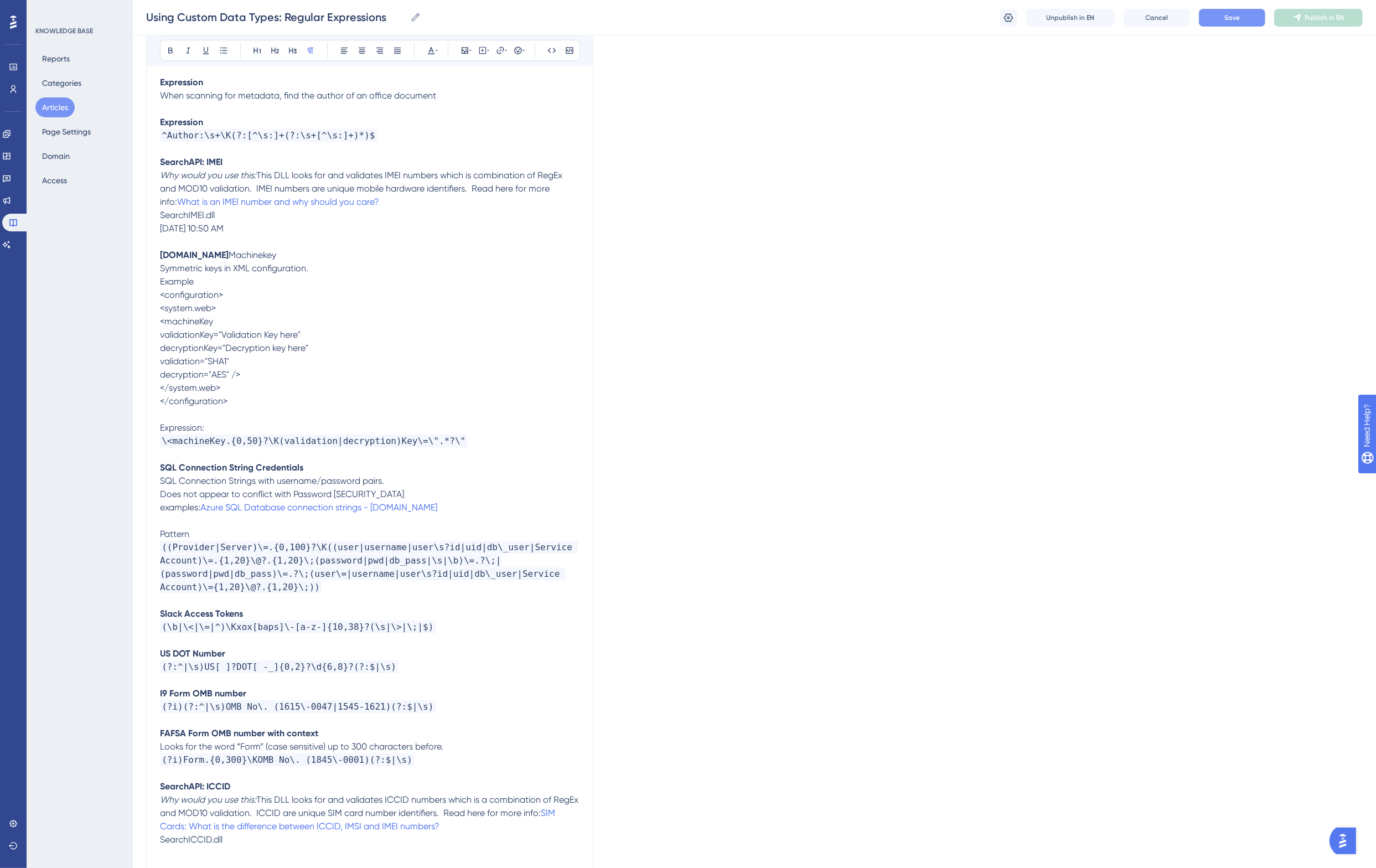
scroll to position [4364, 0]
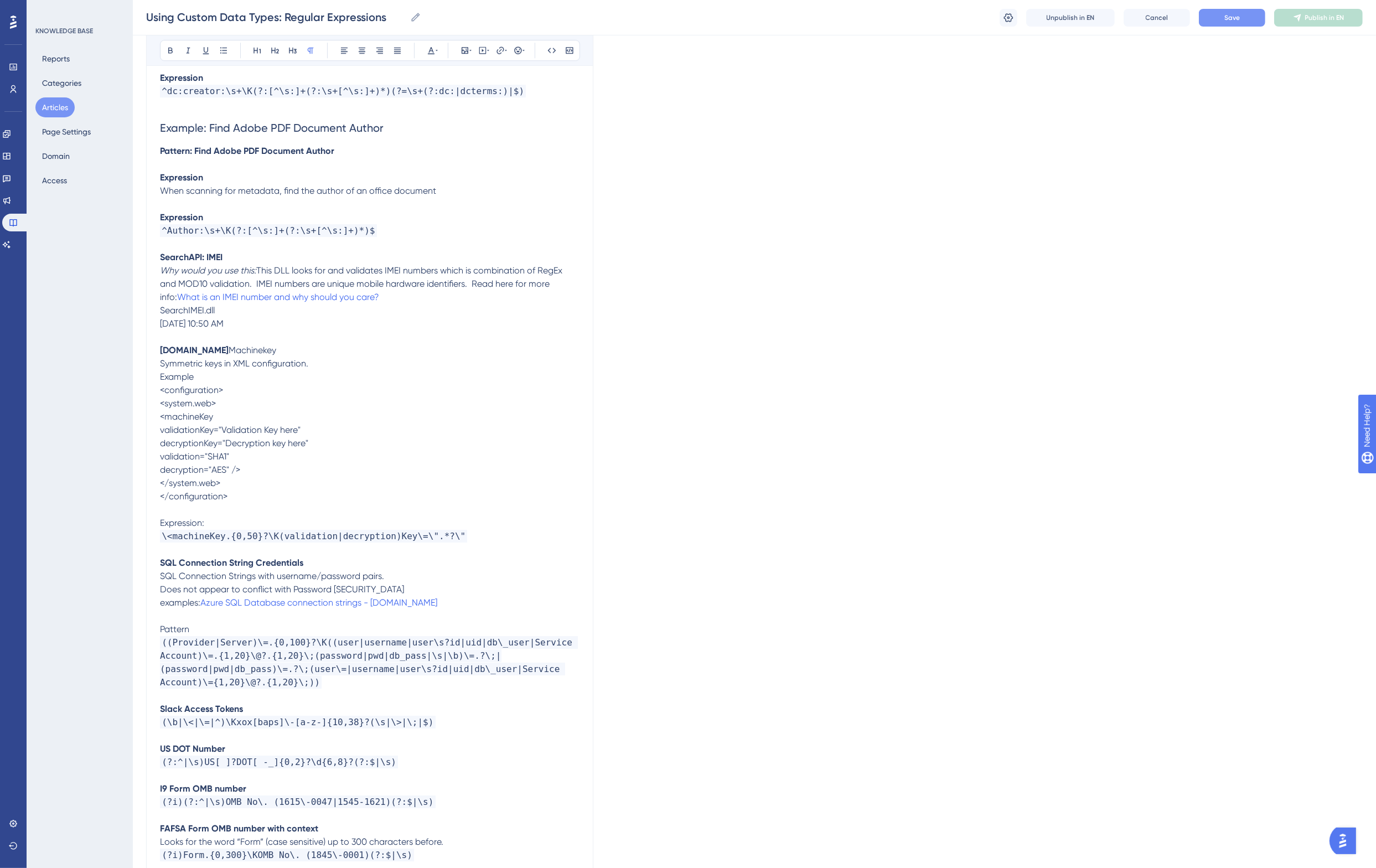
click at [475, 265] on span "This DLL looks for and validates IMEI numbers which is combination of RegEx and…" at bounding box center [362, 284] width 405 height 37
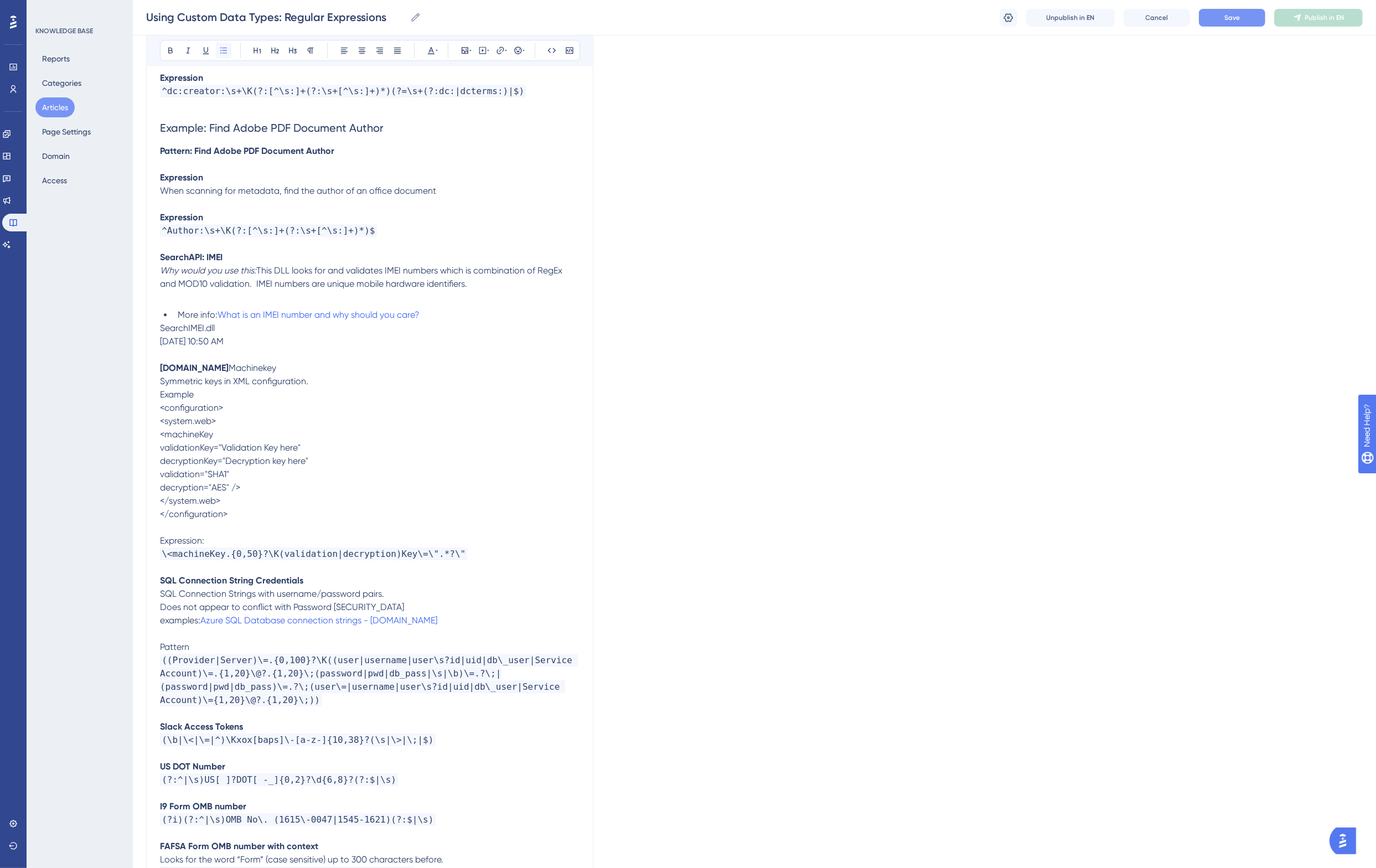
click at [223, 51] on icon at bounding box center [224, 50] width 7 height 6
drag, startPoint x: 259, startPoint y: 231, endPoint x: 154, endPoint y: 234, distance: 105.0
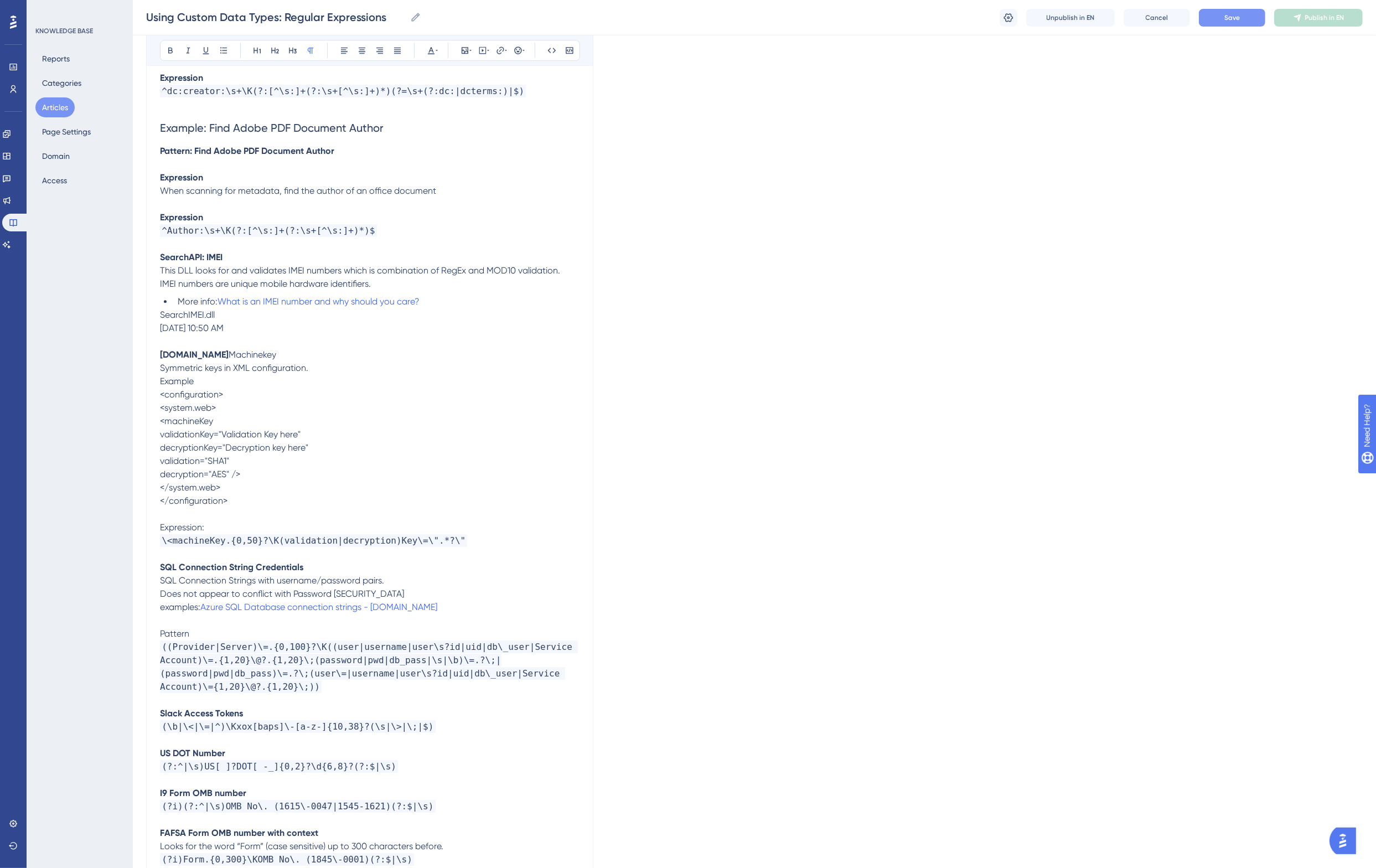
drag, startPoint x: 264, startPoint y: 290, endPoint x: 157, endPoint y: 292, distance: 107.0
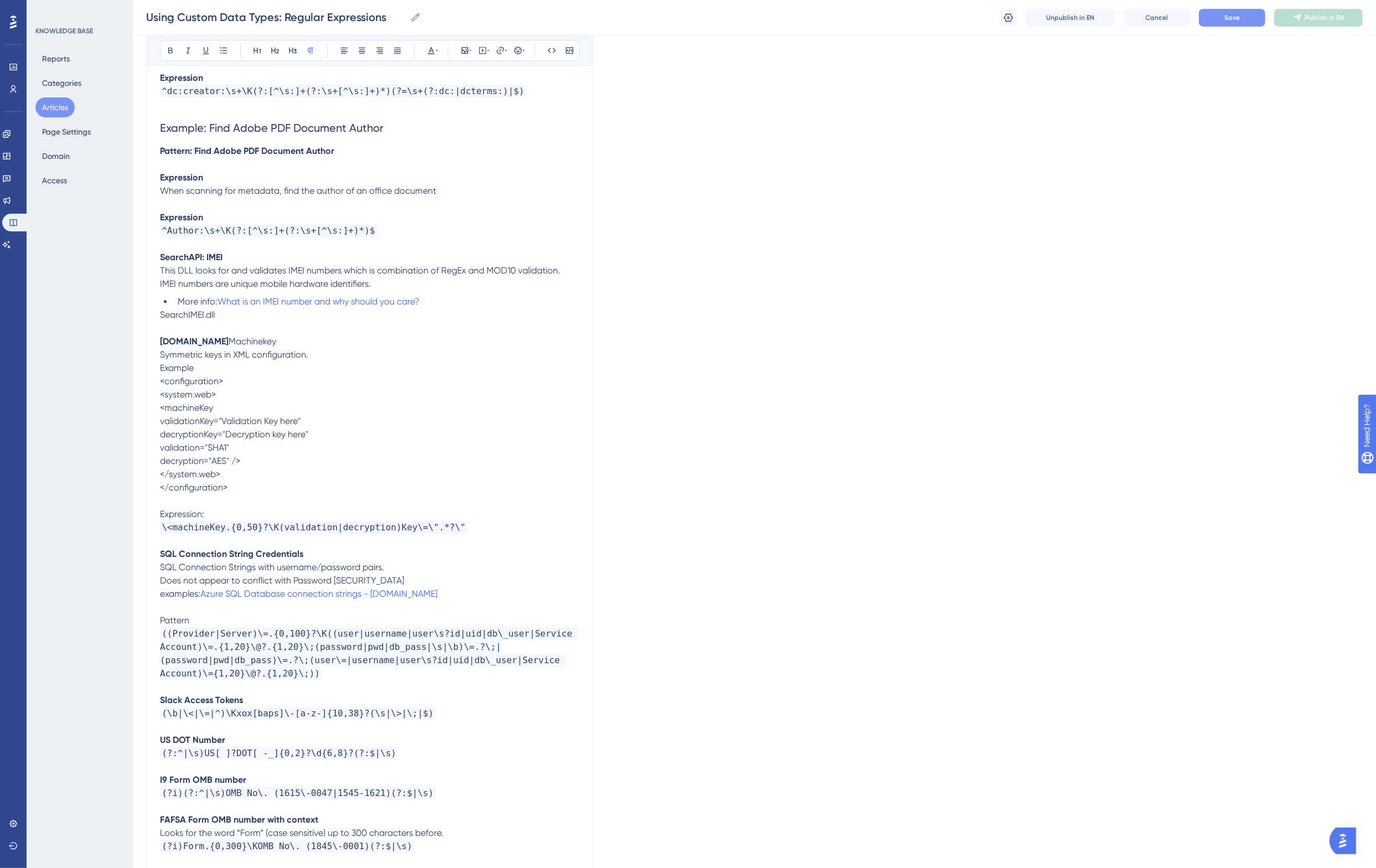
scroll to position [4295, 0]
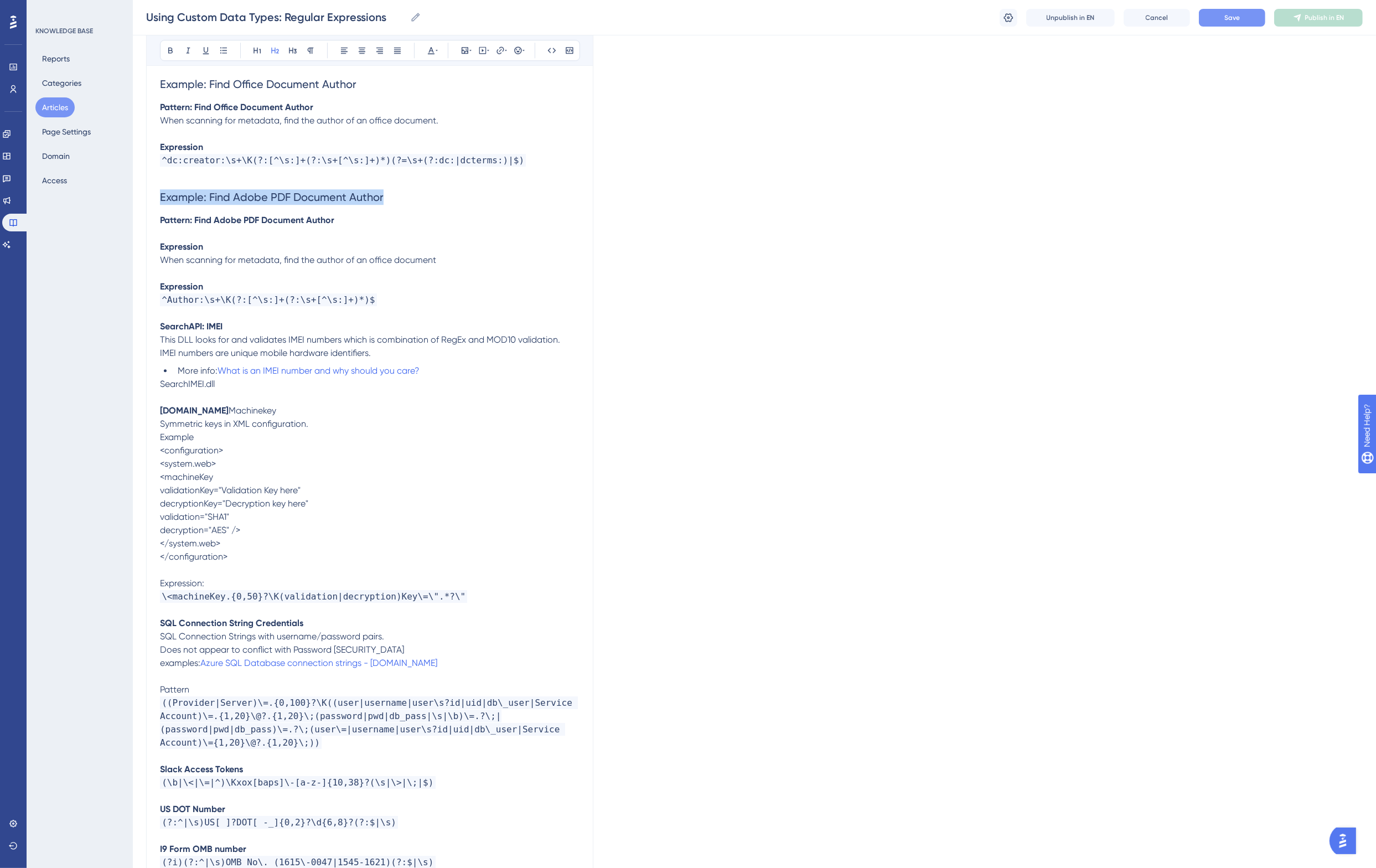
drag, startPoint x: 386, startPoint y: 153, endPoint x: 156, endPoint y: 163, distance: 230.2
click at [294, 320] on p "SearchAPI: IMEI" at bounding box center [370, 326] width 420 height 13
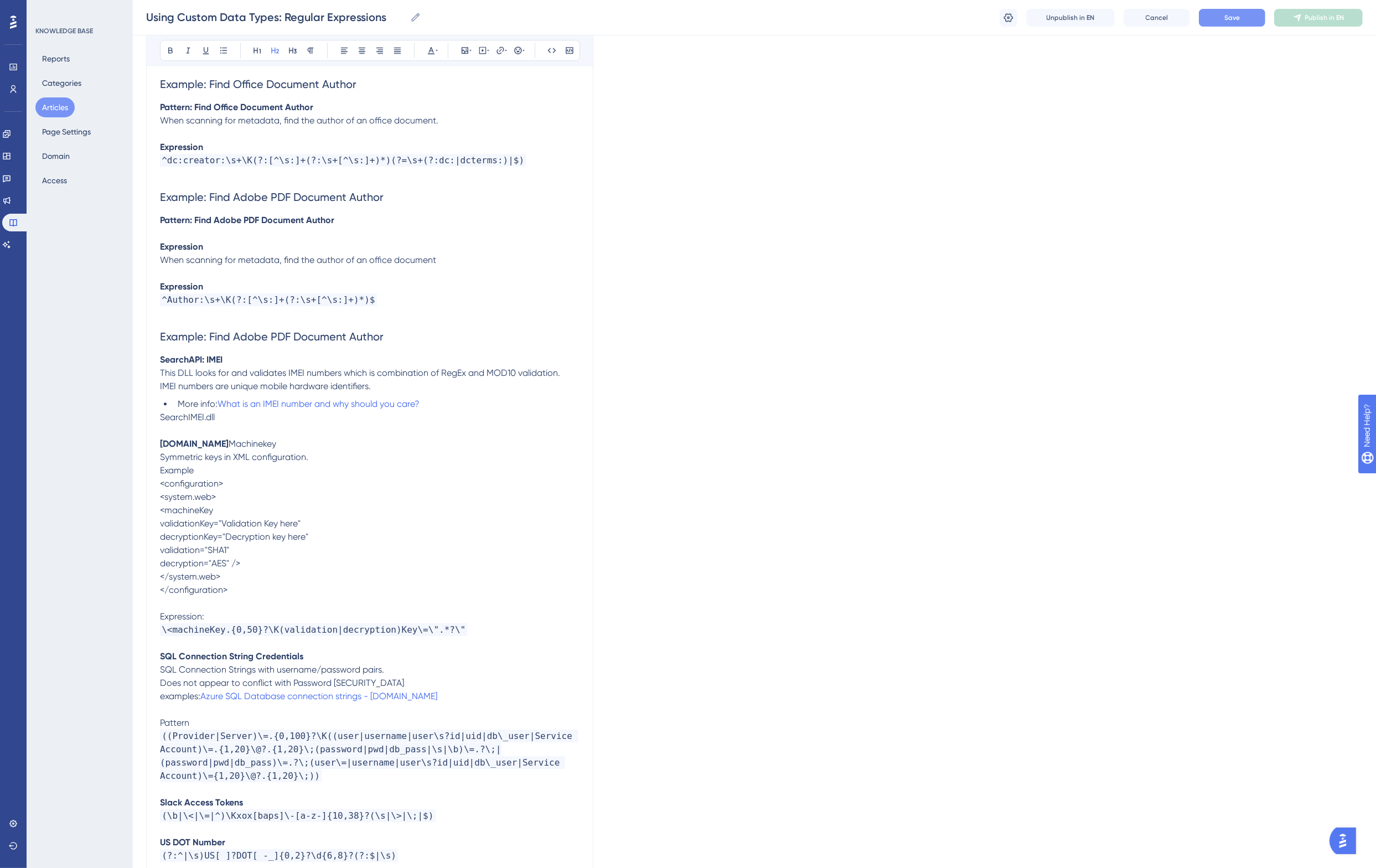
click at [225, 330] on span "Example: Find Adobe PDF Document Author" at bounding box center [271, 336] width 224 height 13
click at [1238, 21] on span "Save" at bounding box center [1232, 18] width 16 height 9
click at [422, 398] on span at bounding box center [421, 403] width 2 height 11
click at [502, 48] on icon at bounding box center [500, 50] width 7 height 7
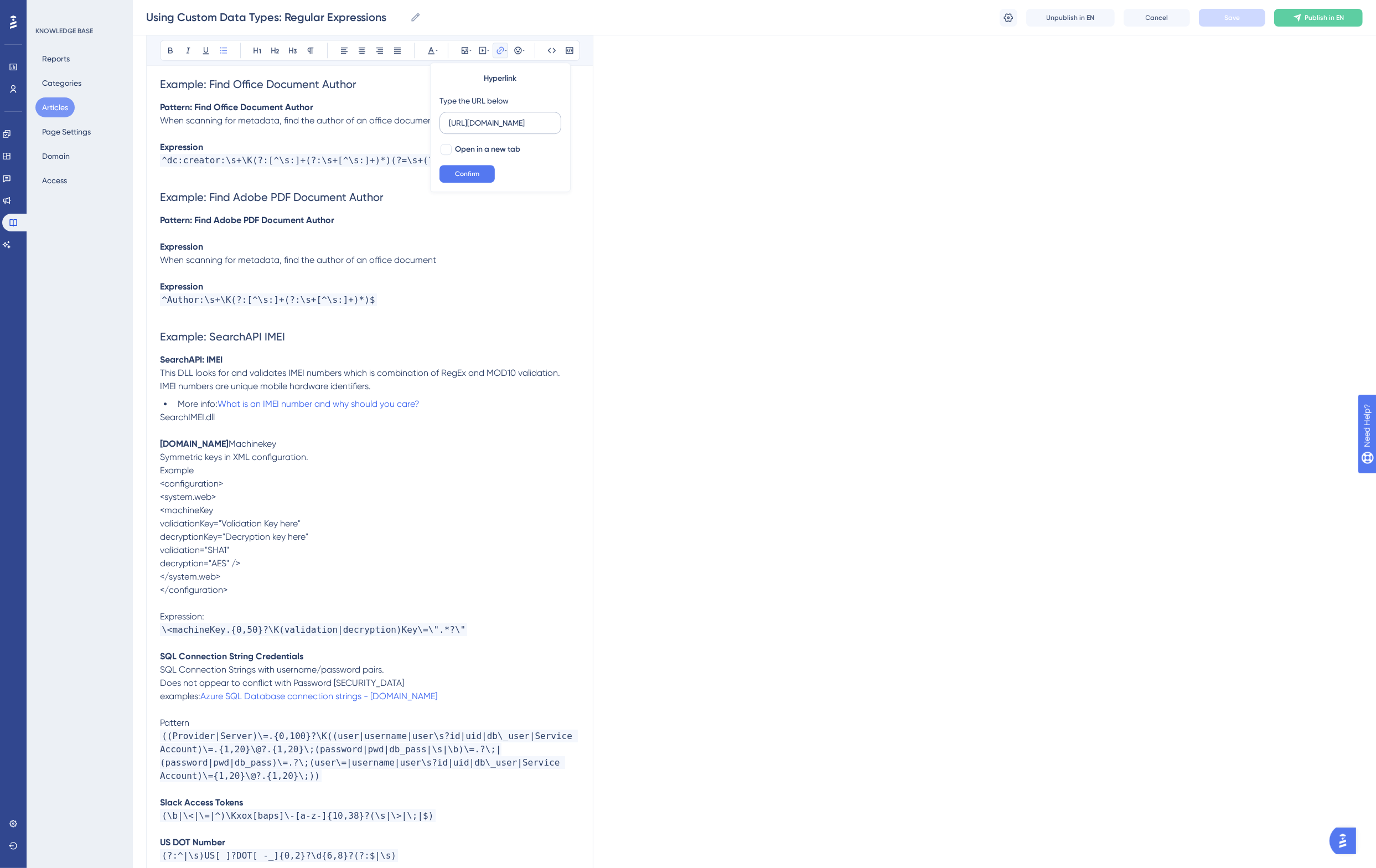
scroll to position [0, 103]
click at [490, 144] on span "Open in a new tab" at bounding box center [488, 149] width 65 height 13
checkbox input "true"
click at [480, 174] on button "Confirm" at bounding box center [467, 174] width 56 height 18
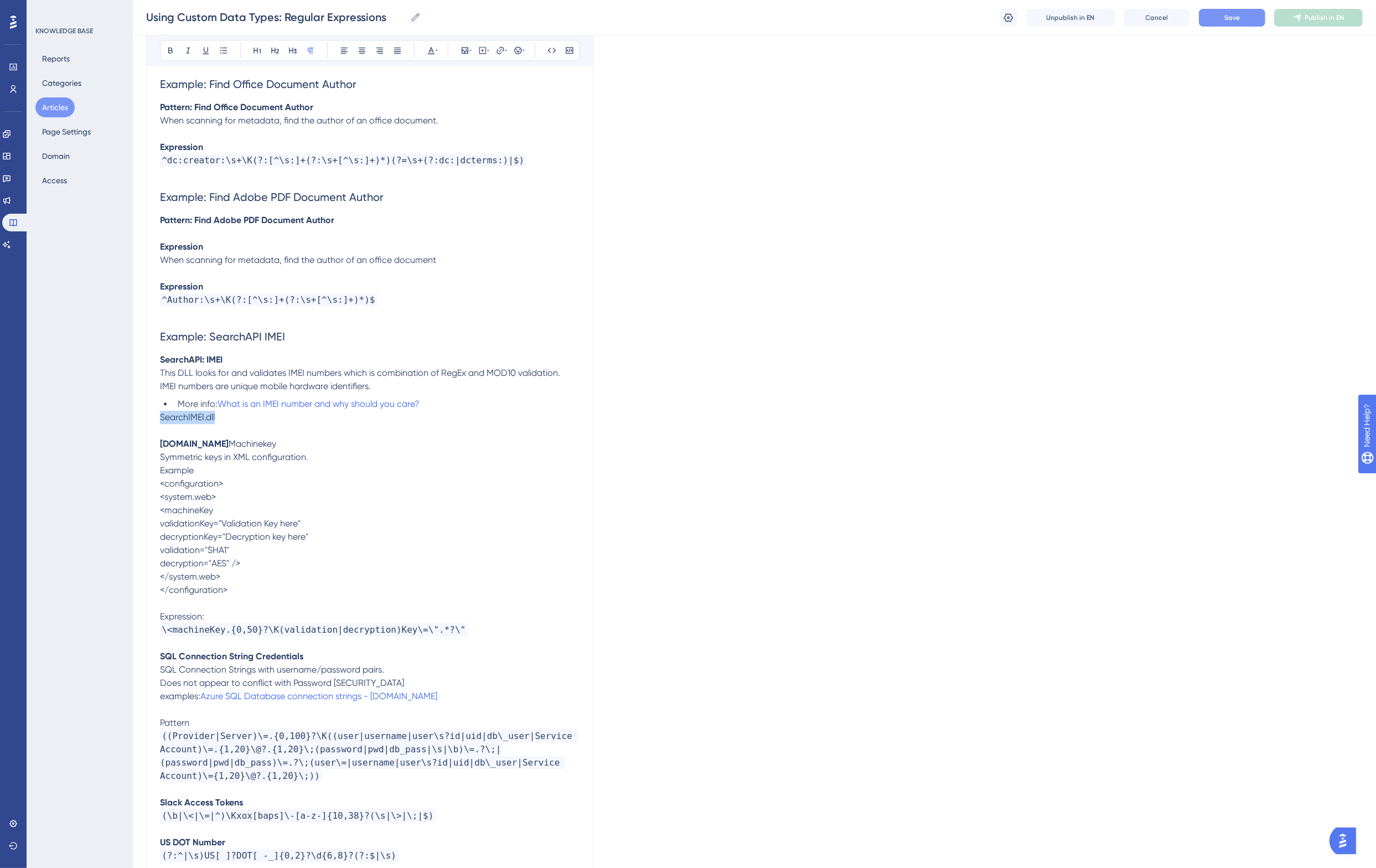
drag, startPoint x: 231, startPoint y: 382, endPoint x: 154, endPoint y: 380, distance: 77.0
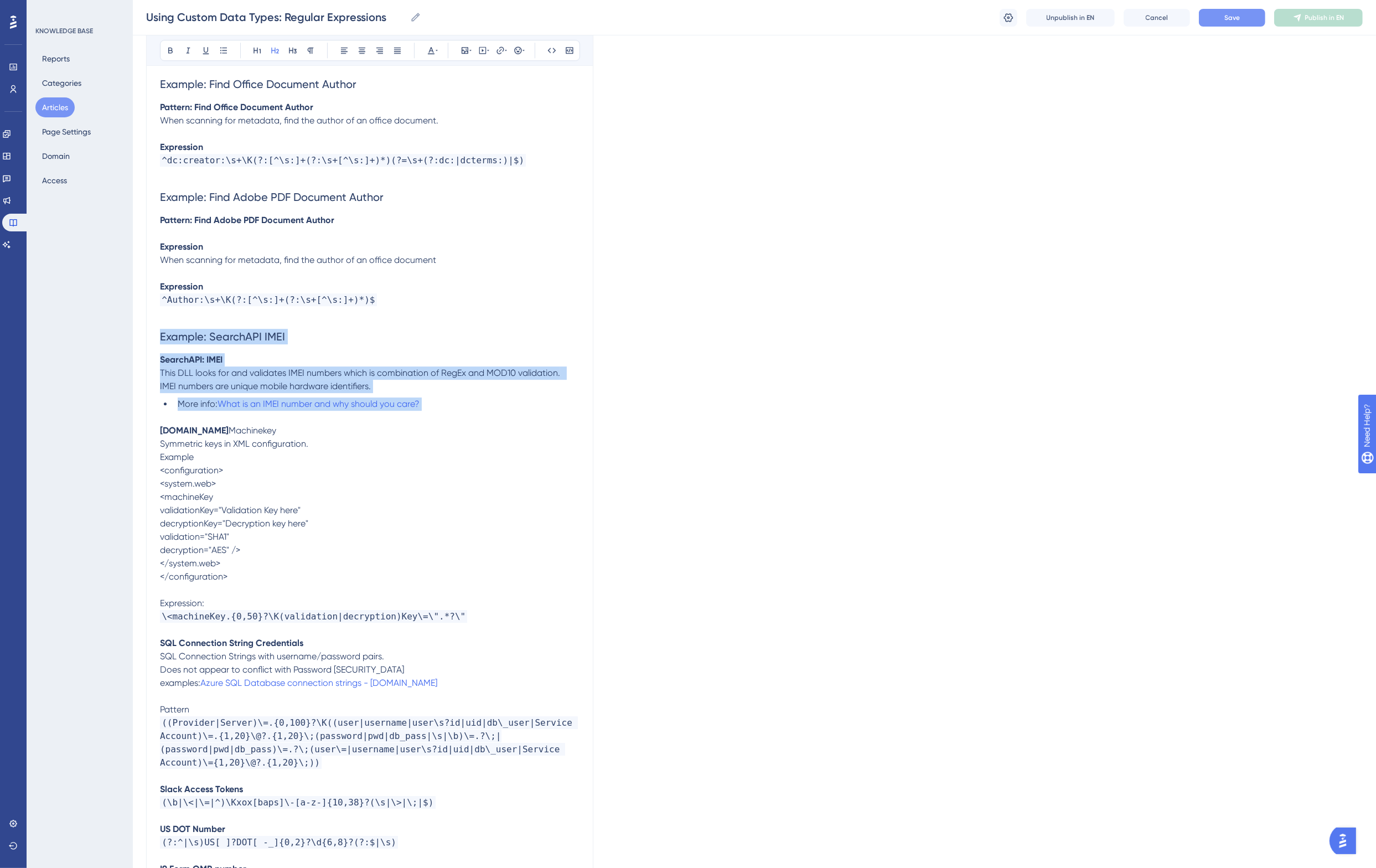
drag, startPoint x: 160, startPoint y: 296, endPoint x: 474, endPoint y: 367, distance: 321.9
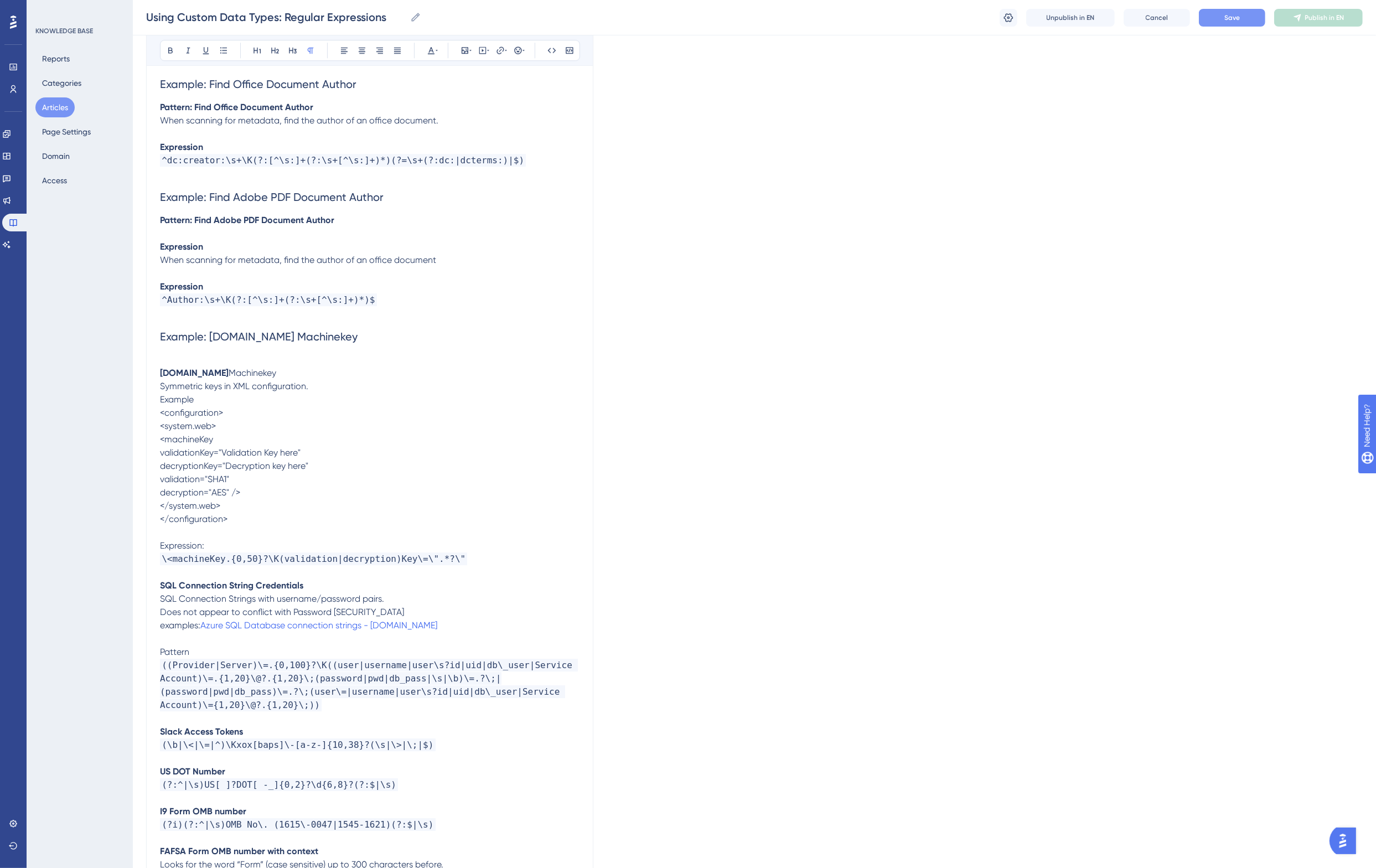
click at [179, 353] on p at bounding box center [370, 360] width 420 height 13
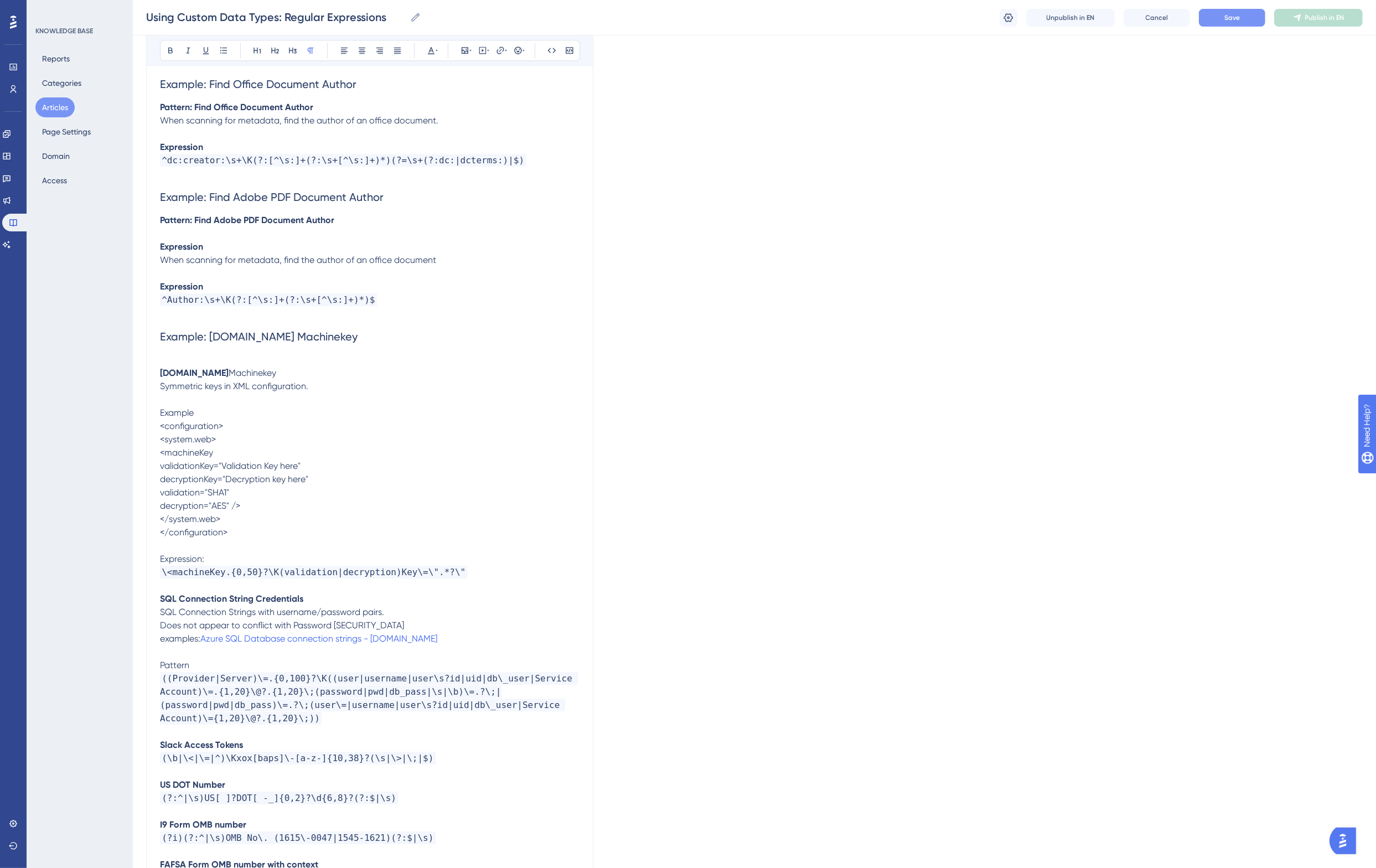
click at [178, 407] on span "Example" at bounding box center [177, 412] width 34 height 11
drag, startPoint x: 243, startPoint y: 494, endPoint x: 152, endPoint y: 388, distance: 139.7
click at [571, 50] on icon at bounding box center [569, 51] width 7 height 7
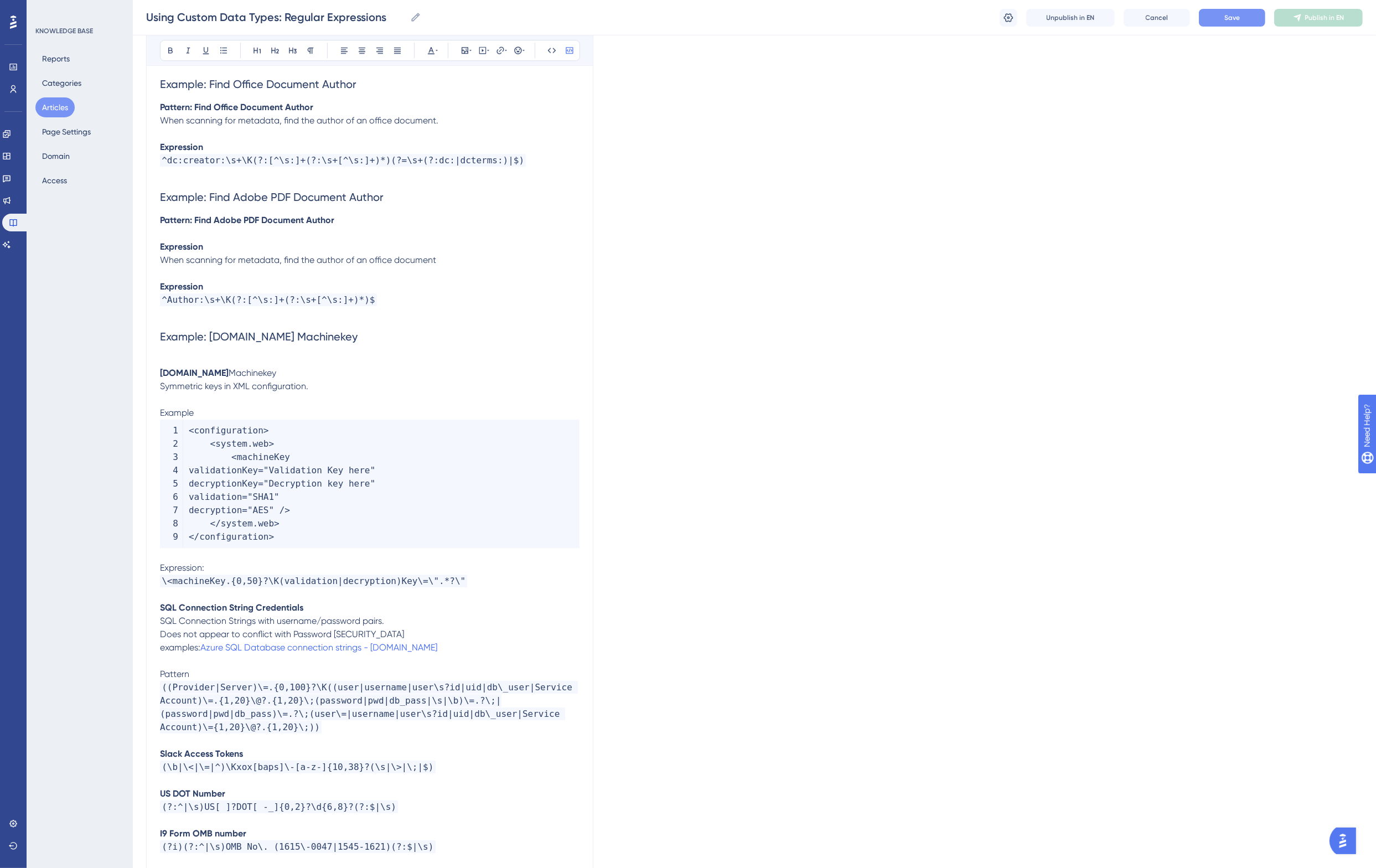
drag, startPoint x: 394, startPoint y: 426, endPoint x: 300, endPoint y: 402, distance: 97.0
click at [394, 422] on code "< configuration > < system . web > < machineKey validationKey = "Validation Key…" at bounding box center [370, 483] width 420 height 128
click at [184, 407] on span "Example" at bounding box center [177, 412] width 34 height 11
click at [253, 393] on p at bounding box center [370, 400] width 420 height 13
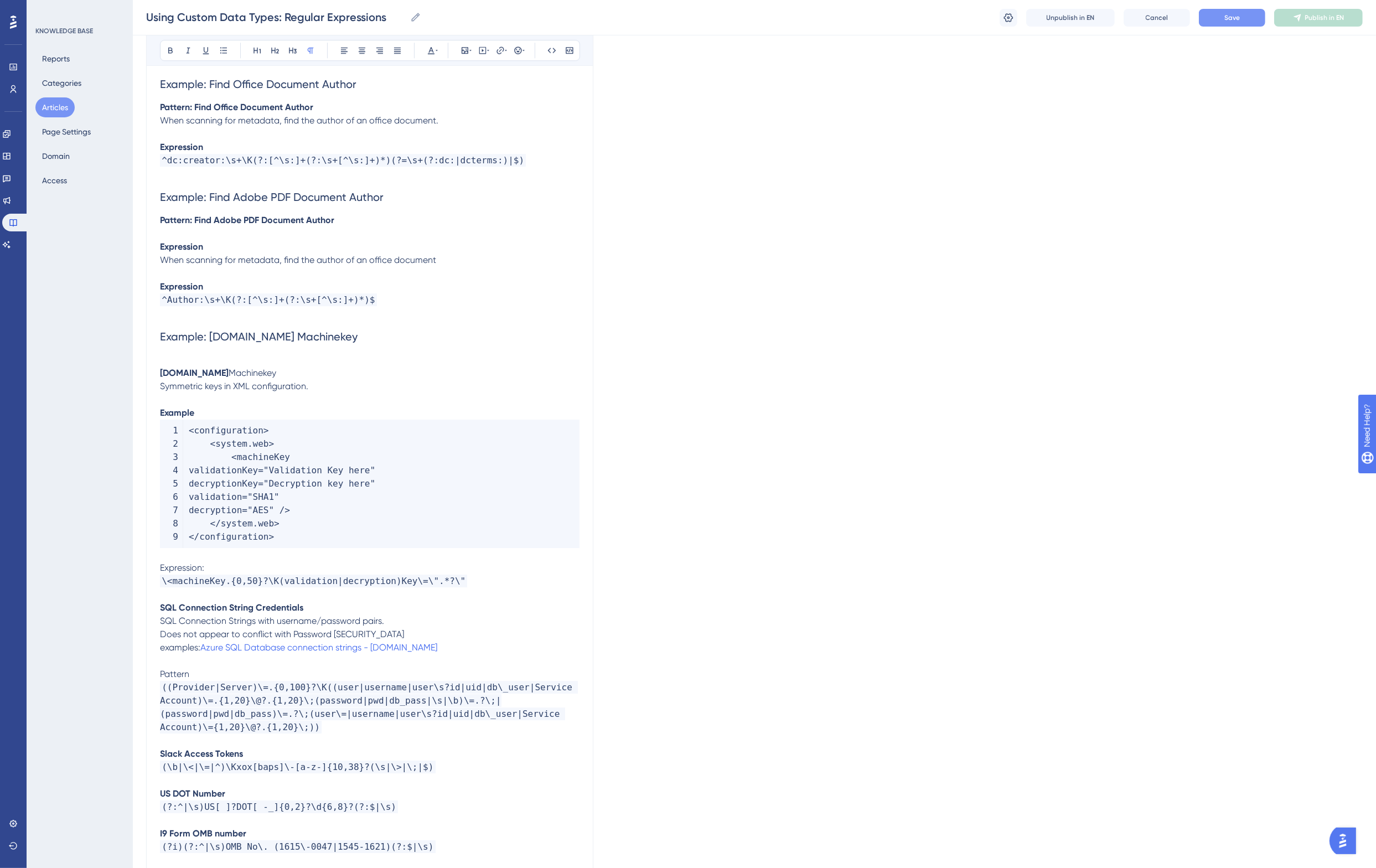
click at [250, 366] on p "ASP.NET Machinekey" at bounding box center [370, 373] width 420 height 13
click at [500, 50] on icon at bounding box center [501, 51] width 9 height 9
drag, startPoint x: 508, startPoint y: 125, endPoint x: 435, endPoint y: 123, distance: 73.0
click at [435, 123] on div "Hyperlink Type the URL below https:// Open in a new tab Confirm" at bounding box center [500, 127] width 140 height 129
type input "http://asp.net/"
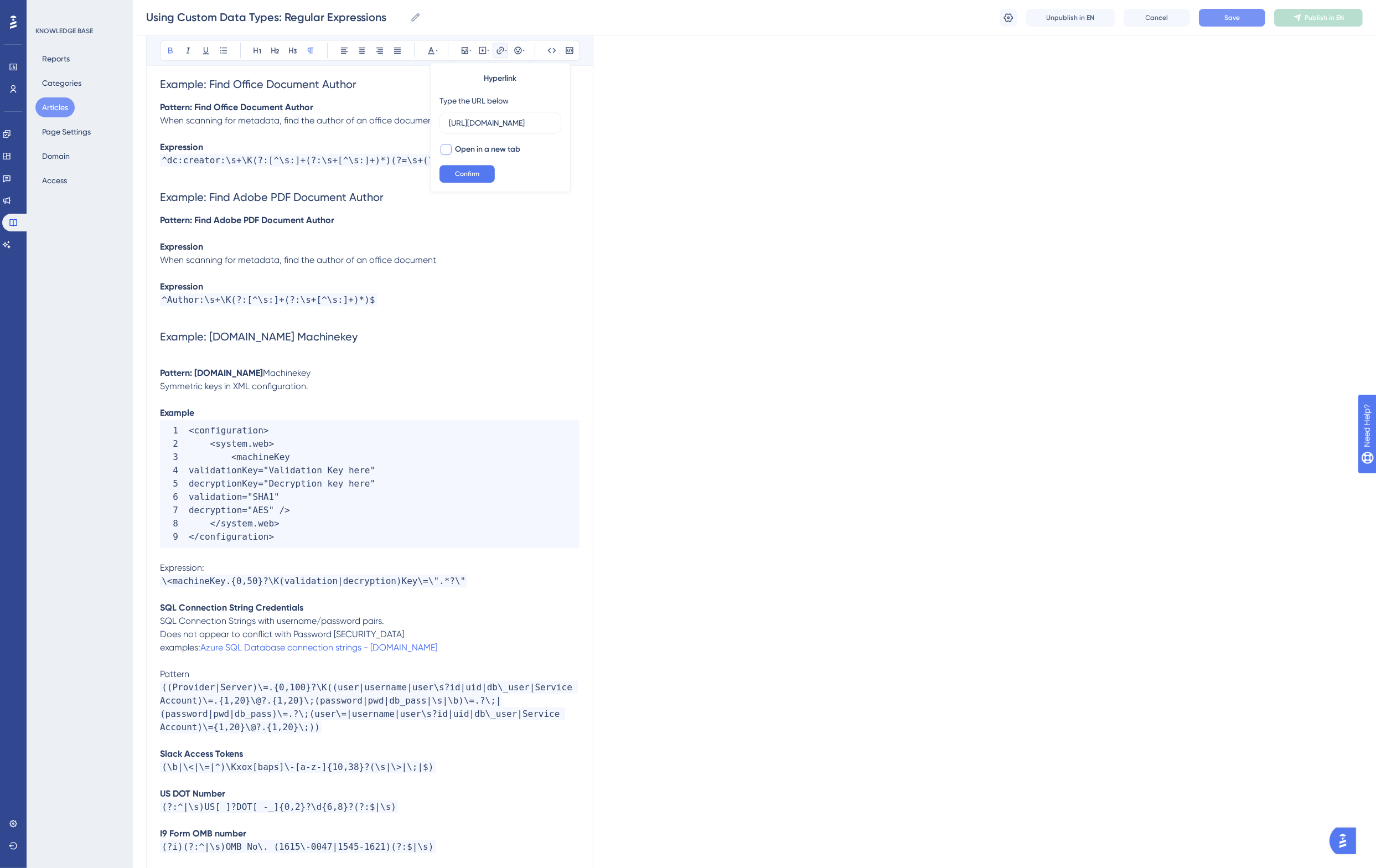
click at [481, 147] on span "Open in a new tab" at bounding box center [488, 149] width 65 height 13
checkbox input "true"
click at [477, 162] on div "Hyperlink Type the URL below http://asp.net/ Open in a new tab Confirm" at bounding box center [500, 127] width 140 height 129
click at [477, 175] on span "Confirm" at bounding box center [467, 174] width 24 height 9
click at [412, 353] on p at bounding box center [370, 360] width 420 height 13
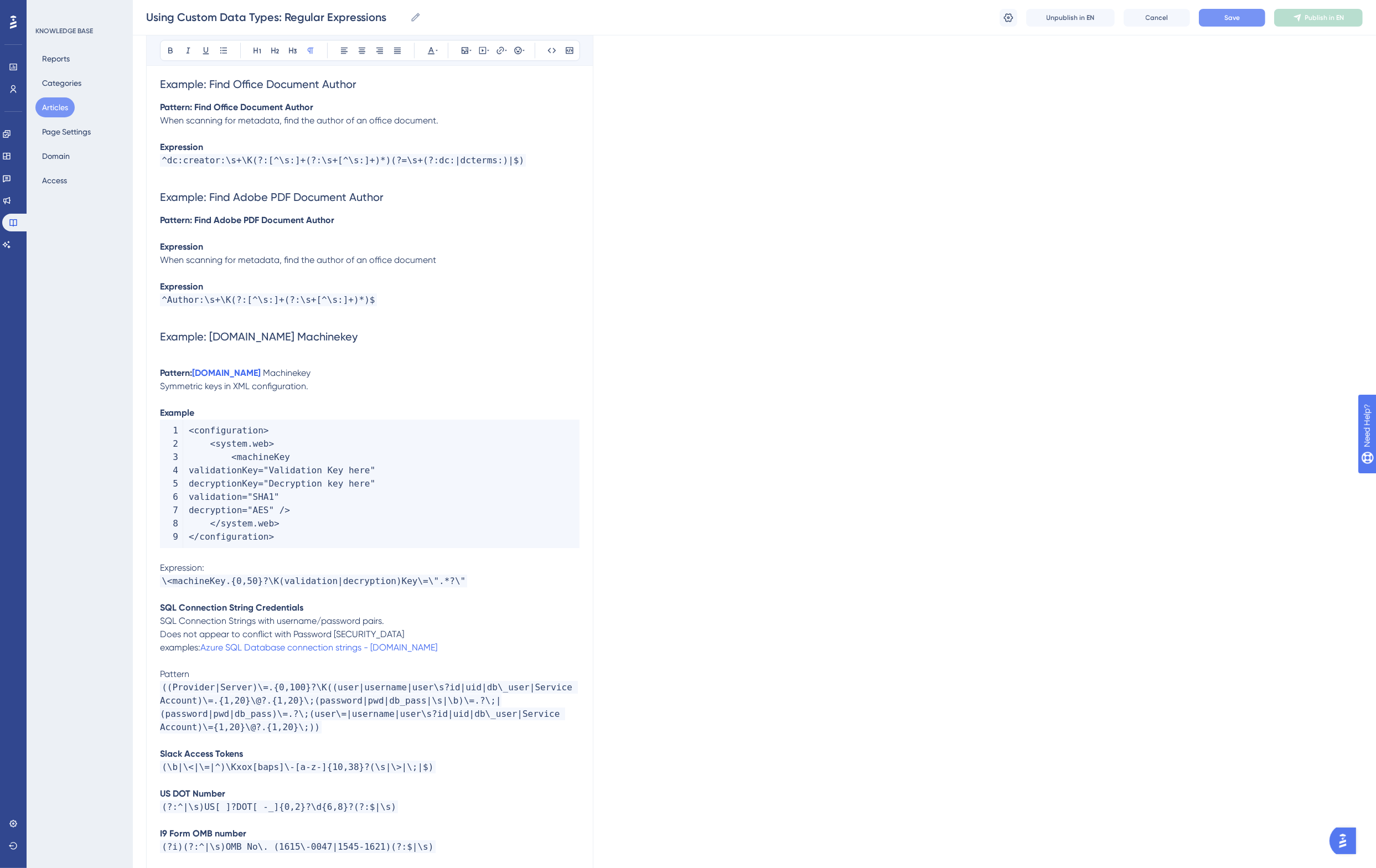
click at [169, 381] on span "Symmetric keys in XML configuration." at bounding box center [234, 386] width 148 height 11
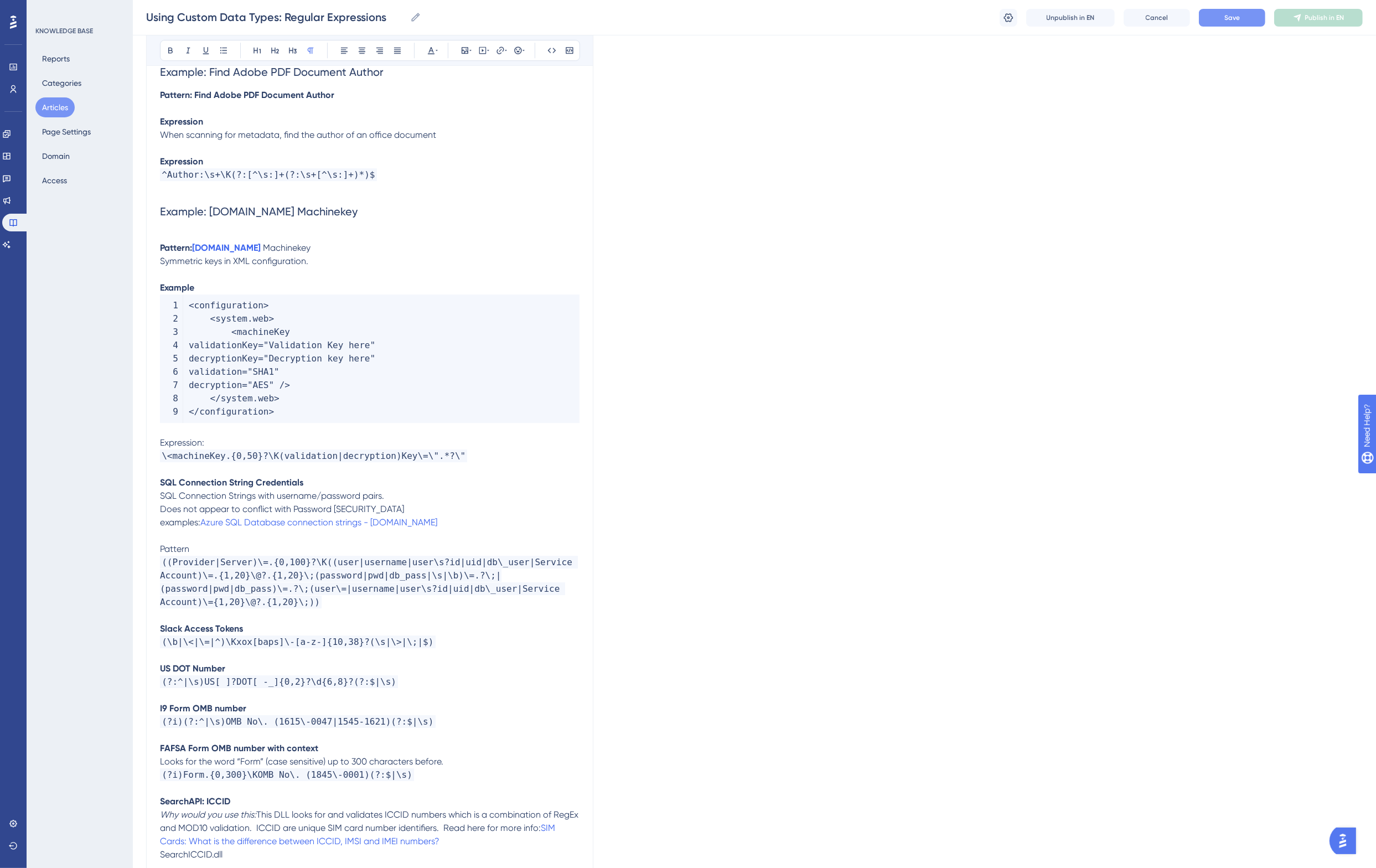
scroll to position [4433, 0]
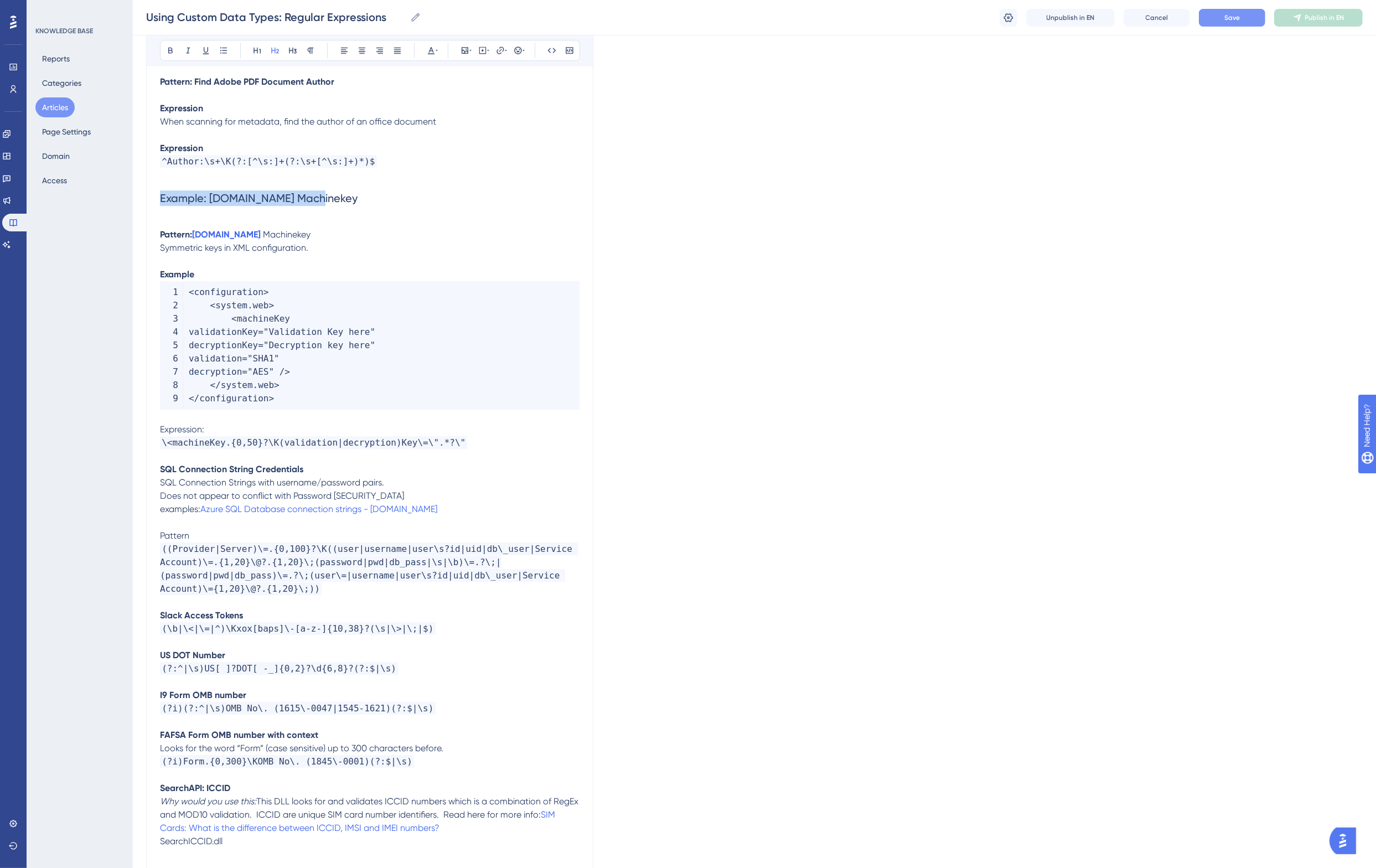
drag, startPoint x: 332, startPoint y: 159, endPoint x: 155, endPoint y: 168, distance: 177.2
click at [172, 464] on strong "SQL Connection String Credentials" at bounding box center [231, 469] width 143 height 11
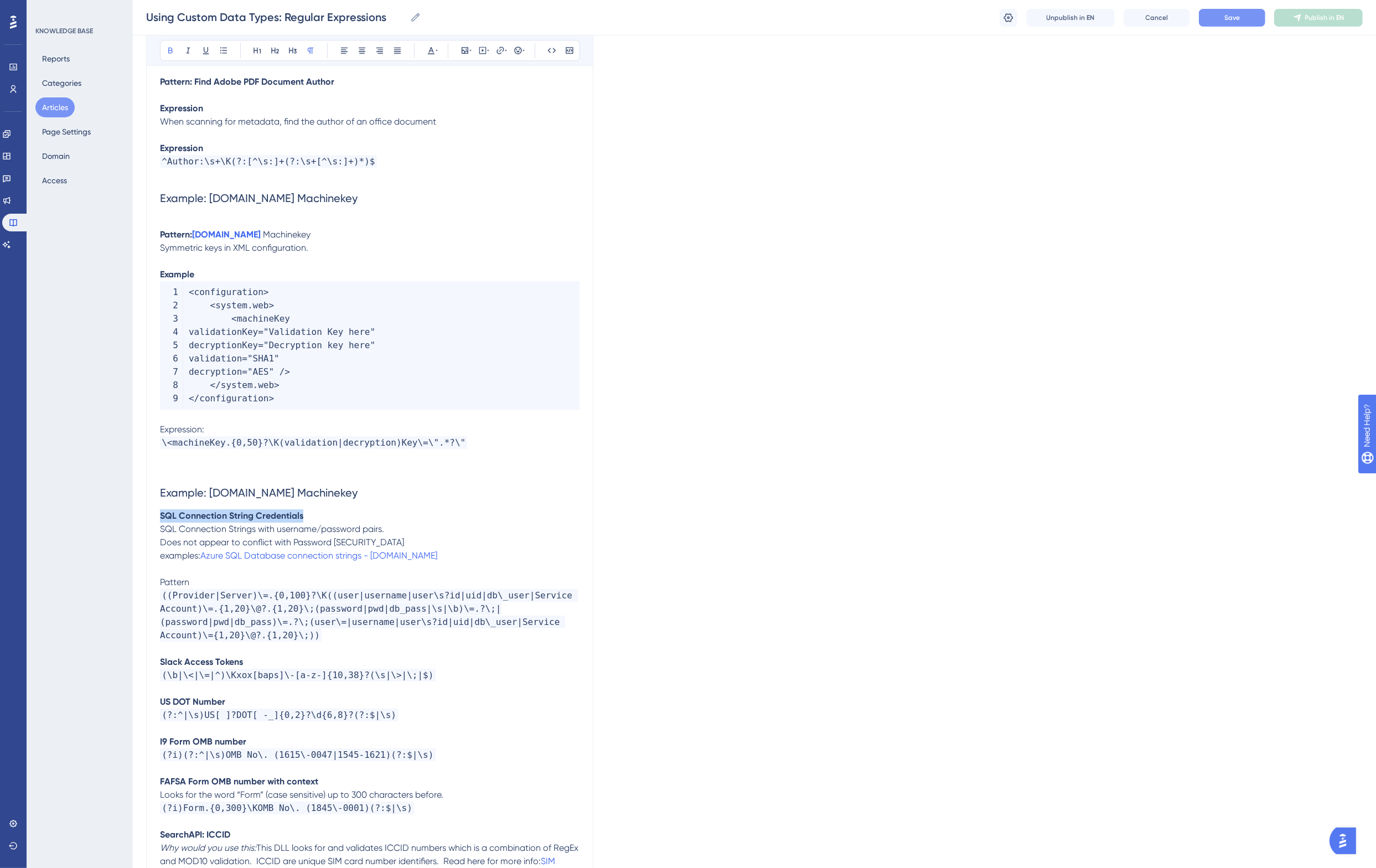
drag, startPoint x: 316, startPoint y: 475, endPoint x: 160, endPoint y: 475, distance: 156.0
click at [160, 509] on p "SQL Connection String Credentials" at bounding box center [370, 516] width 420 height 13
drag, startPoint x: 321, startPoint y: 447, endPoint x: 211, endPoint y: 451, distance: 110.1
click at [211, 476] on h2 "Example: ASP.NET Machinekey" at bounding box center [370, 493] width 420 height 33
drag, startPoint x: 396, startPoint y: 452, endPoint x: 211, endPoint y: 452, distance: 185.0
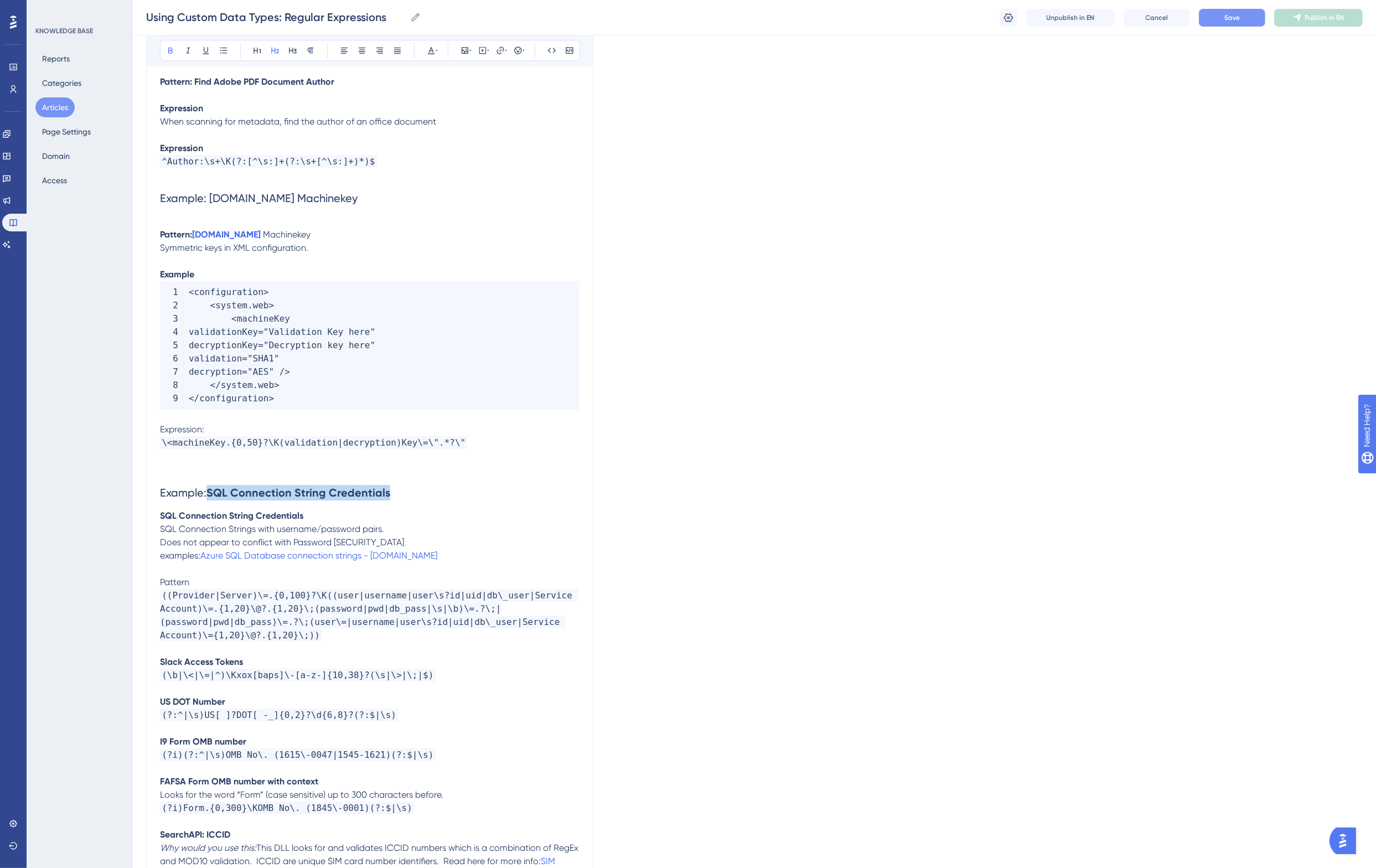
click at [211, 476] on h2 "Example: SQL Connection String Credentials" at bounding box center [370, 493] width 420 height 33
click at [270, 510] on strong "SQL Connection String Credentials" at bounding box center [231, 515] width 143 height 11
click at [486, 549] on p "examples: Azure SQL Database connection strings - ConnectionStrings.com" at bounding box center [370, 556] width 420 height 13
click at [502, 54] on icon at bounding box center [501, 51] width 9 height 9
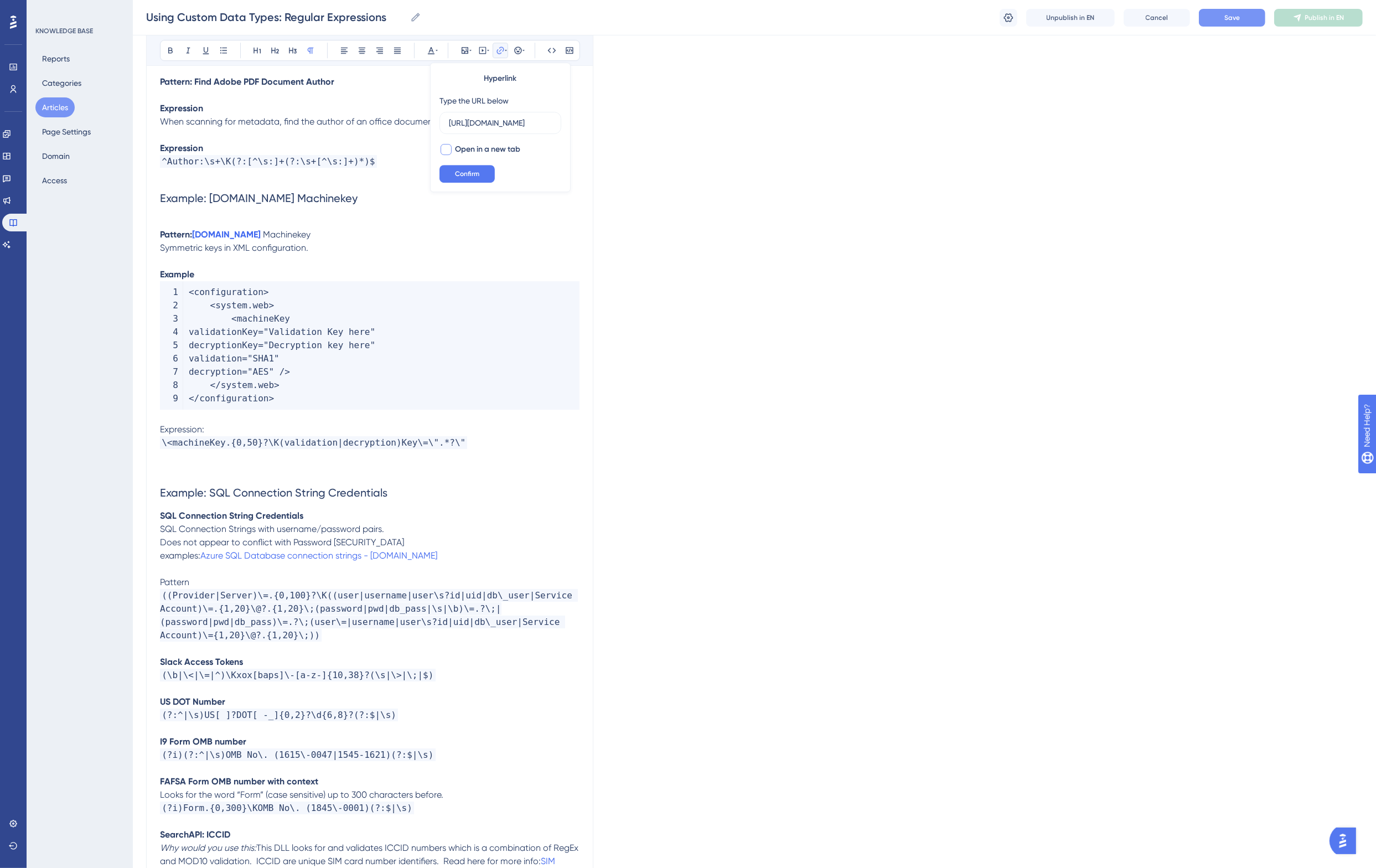
click at [480, 147] on span "Open in a new tab" at bounding box center [488, 149] width 65 height 13
checkbox input "true"
click at [473, 170] on span "Confirm" at bounding box center [467, 174] width 24 height 9
click at [227, 576] on p "Pattern" at bounding box center [370, 582] width 420 height 13
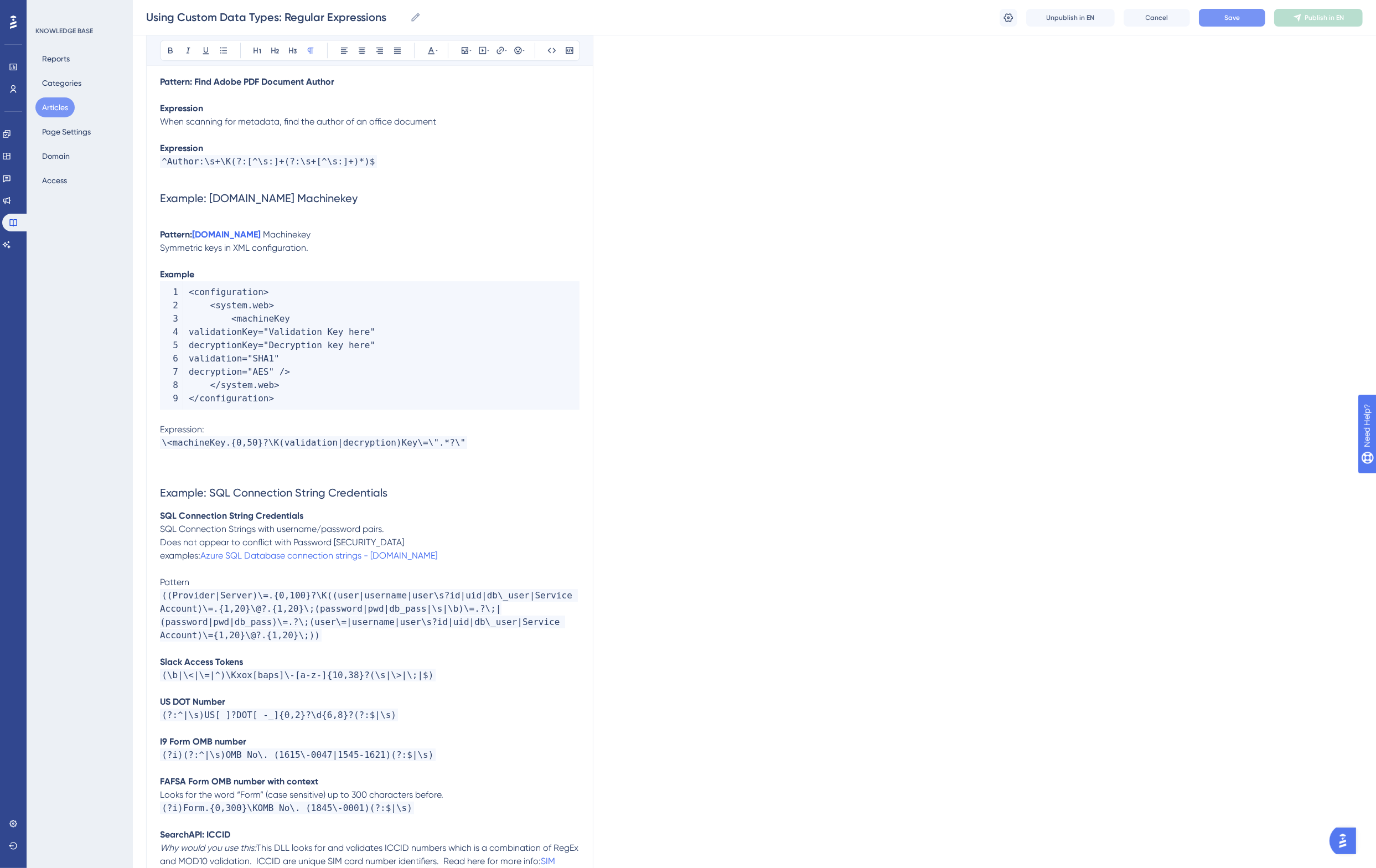
click at [178, 577] on span "Pattern" at bounding box center [174, 582] width 29 height 11
click at [172, 215] on p at bounding box center [370, 221] width 420 height 13
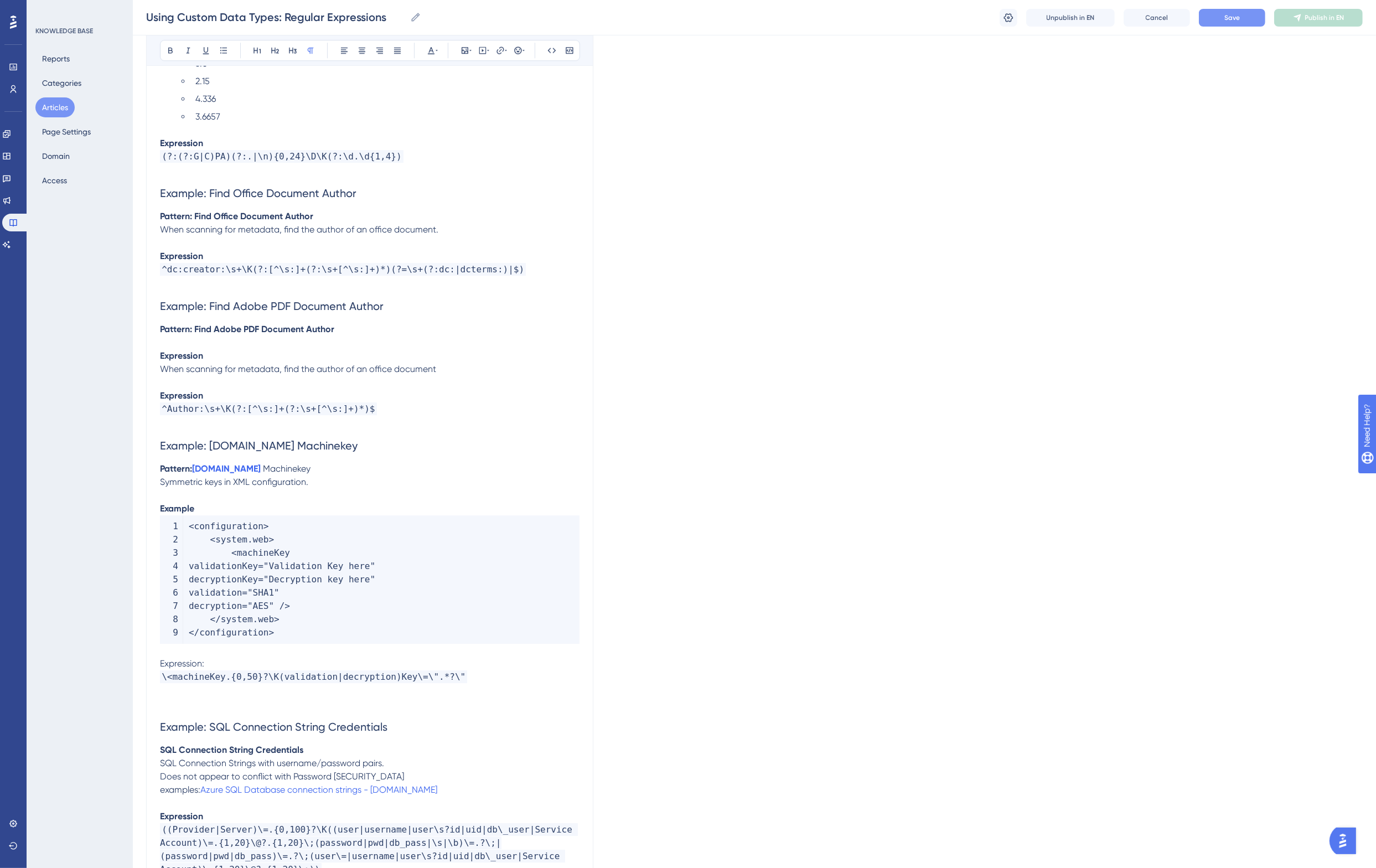
scroll to position [4156, 0]
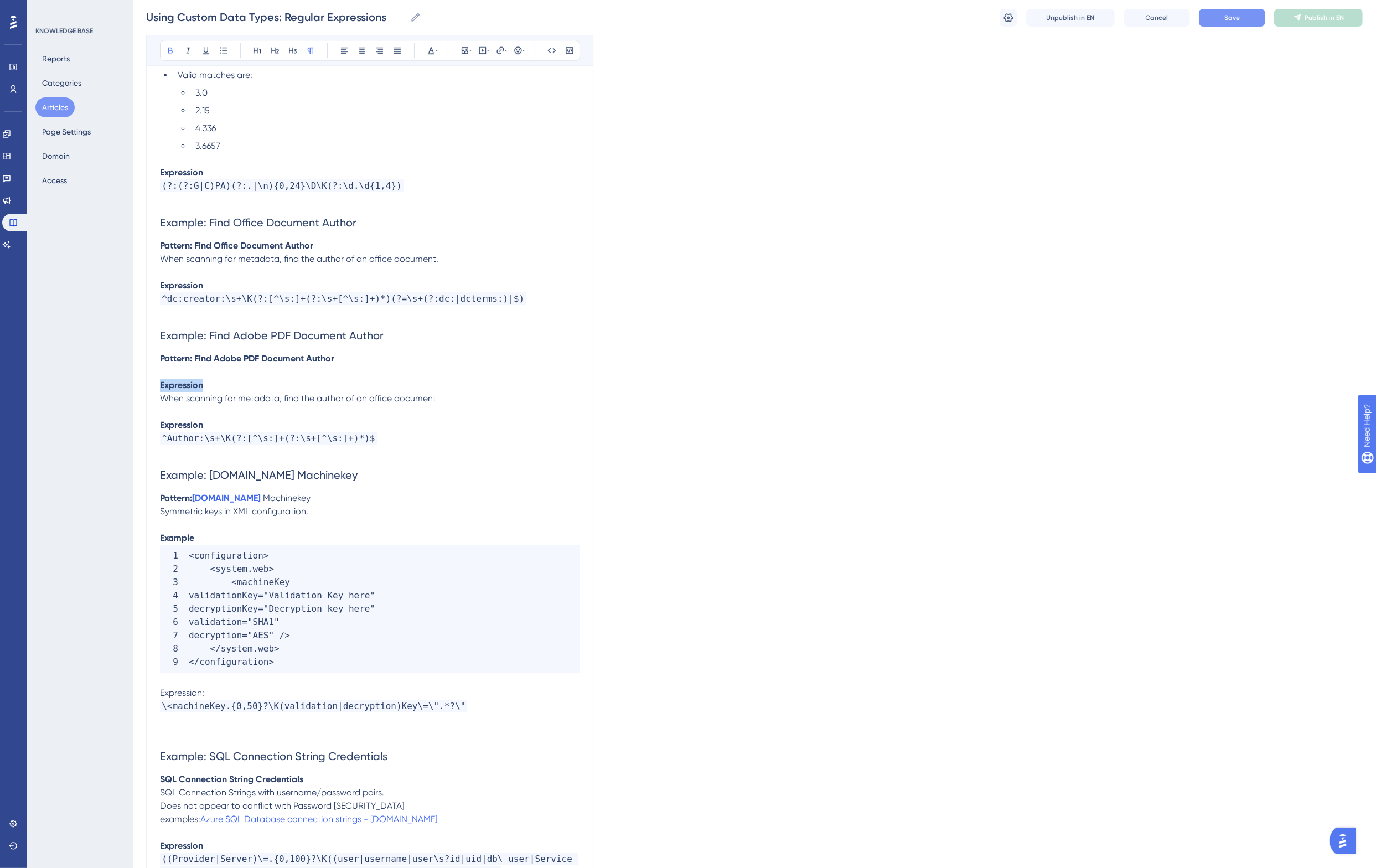
drag, startPoint x: 228, startPoint y: 345, endPoint x: 128, endPoint y: 345, distance: 100.0
click at [133, 345] on div "Performance Users Engagement Widgets Feedback Product Updates Knowledge Base AI…" at bounding box center [754, 39] width 1243 height 8391
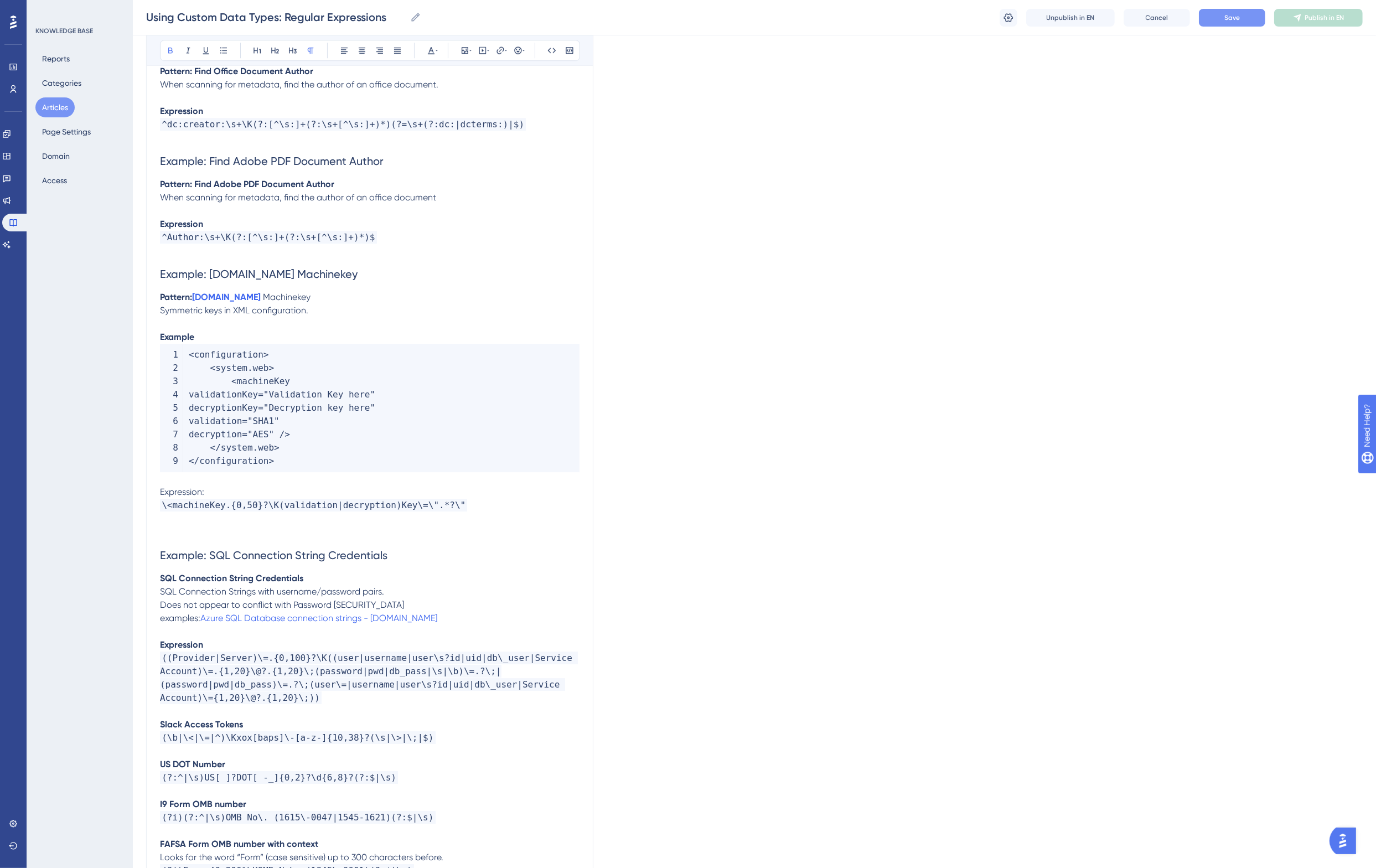
scroll to position [4364, 0]
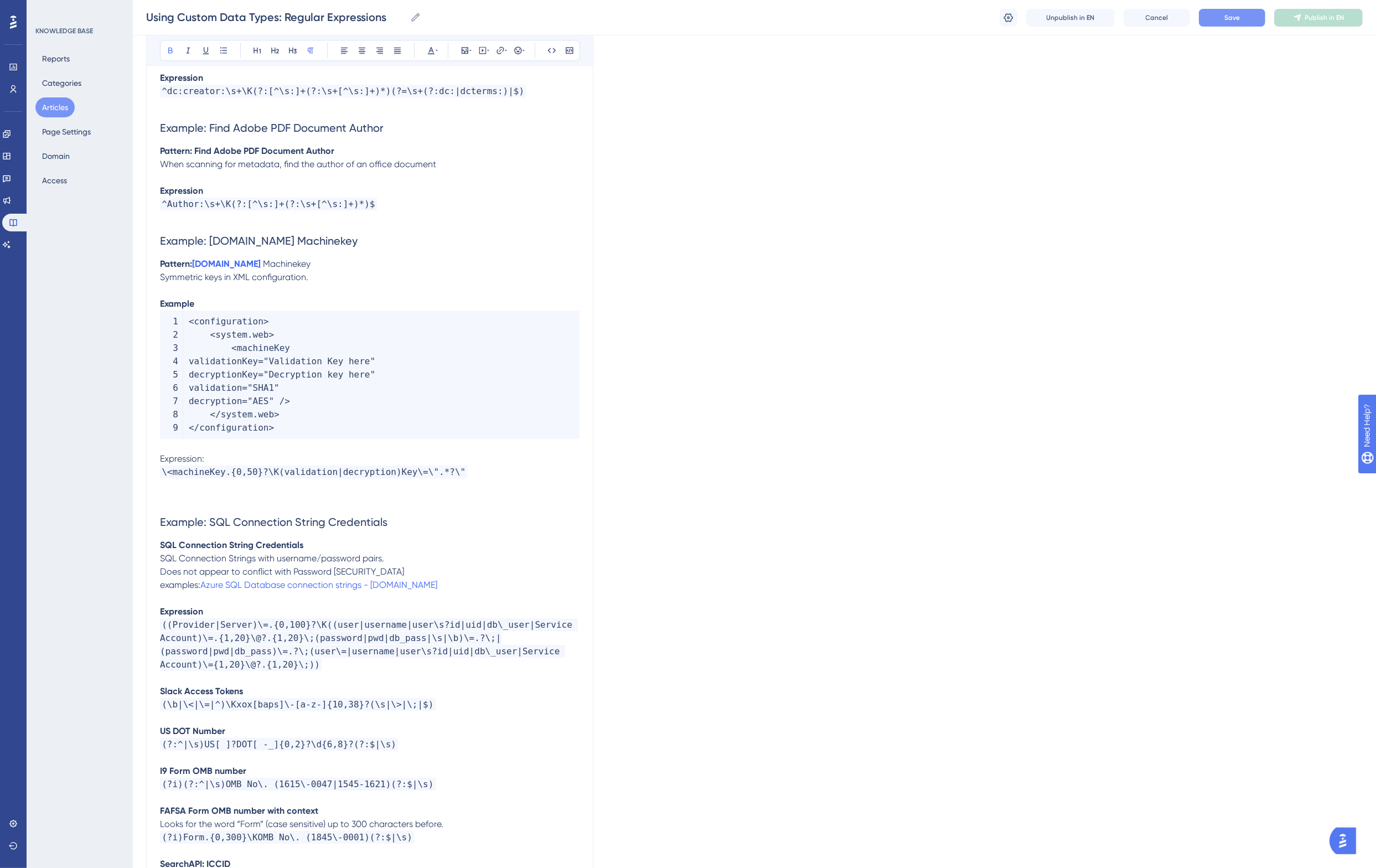
click at [181, 453] on span "Expression:" at bounding box center [182, 458] width 44 height 11
click at [187, 492] on p at bounding box center [370, 499] width 420 height 13
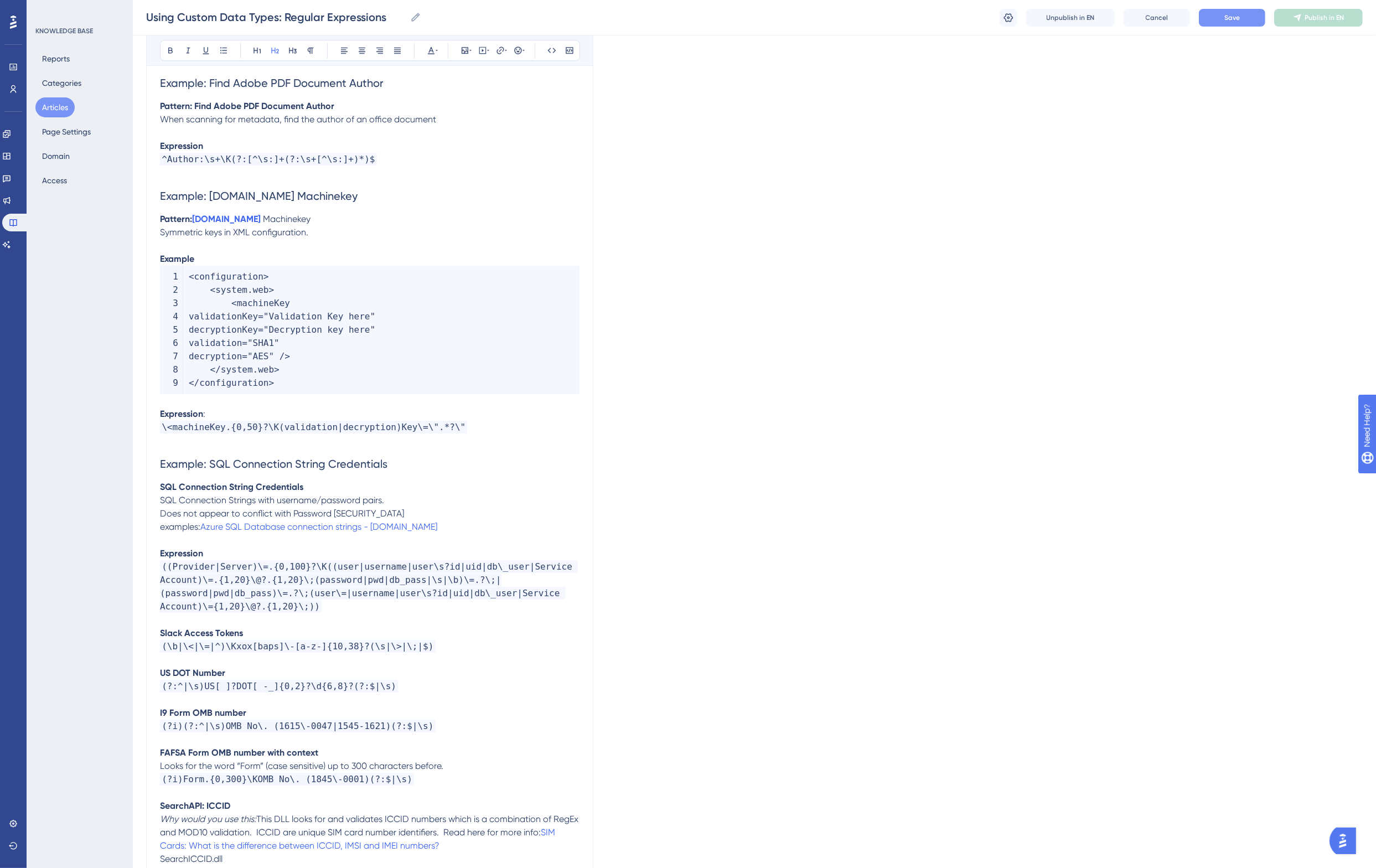
scroll to position [4433, 0]
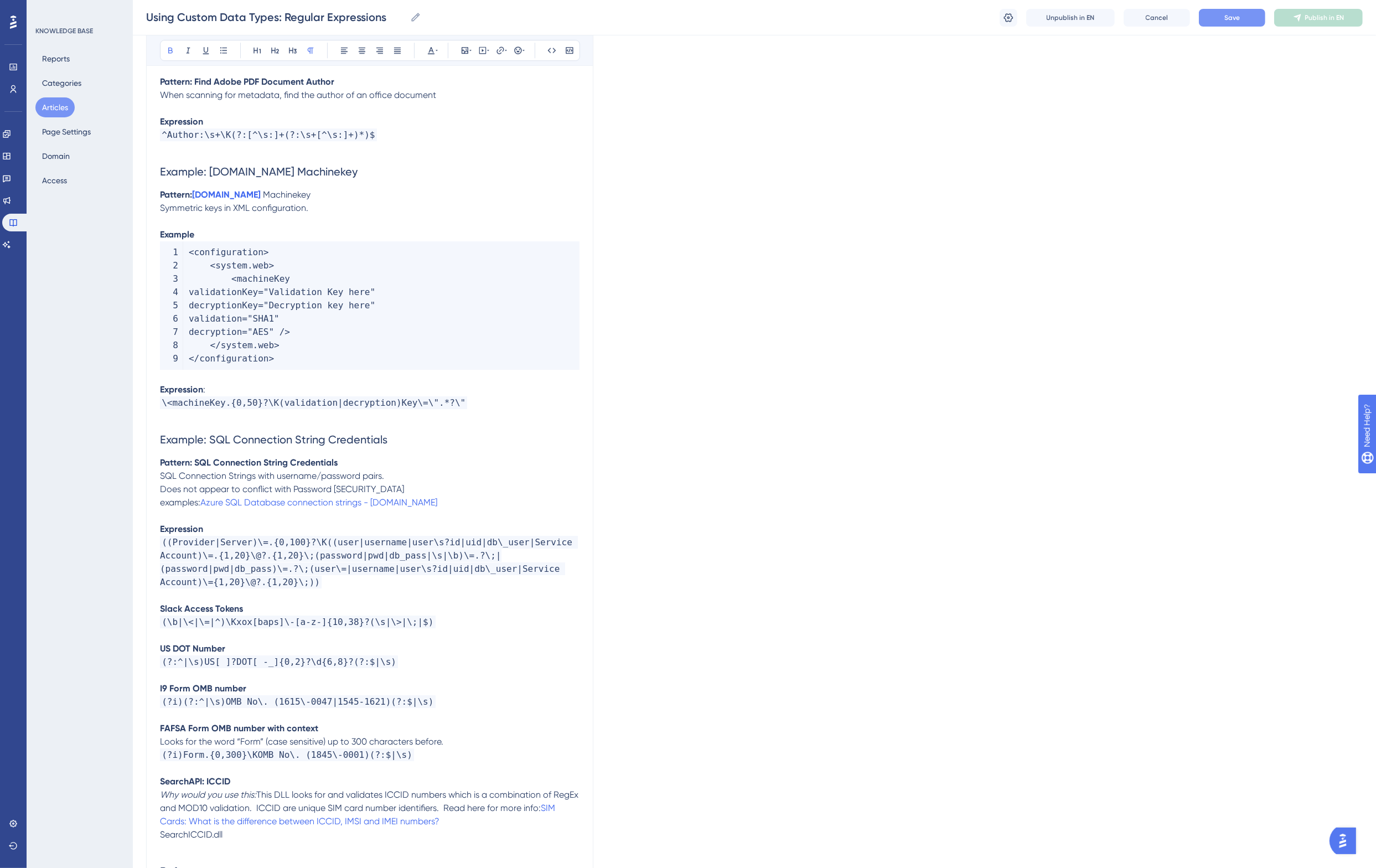
click at [178, 484] on span "Does not appear to conflict with Password AnyFind." at bounding box center [282, 489] width 244 height 11
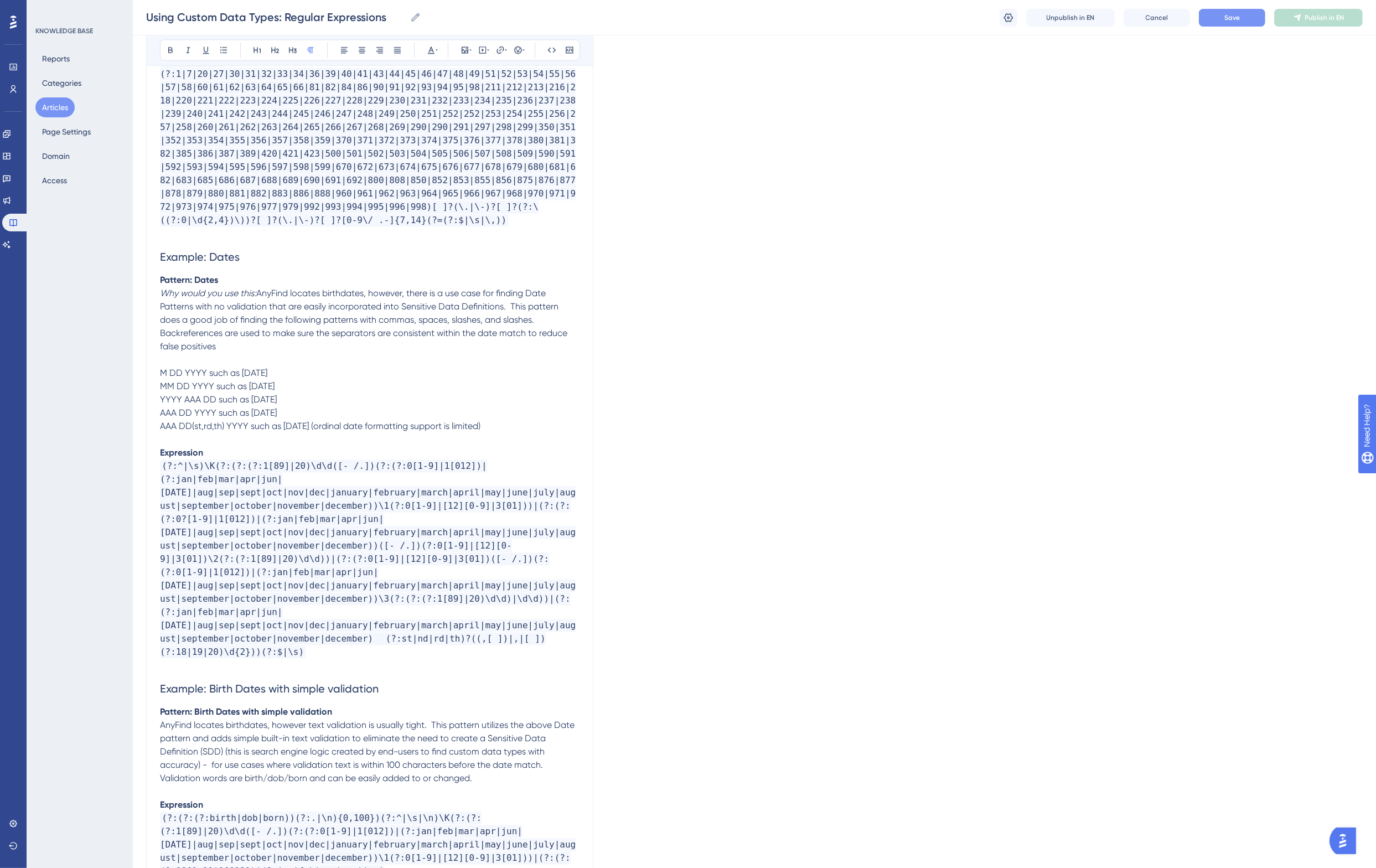
scroll to position [2704, 0]
drag, startPoint x: 256, startPoint y: 267, endPoint x: 159, endPoint y: 269, distance: 97.0
click at [160, 290] on em "Why would you use this:" at bounding box center [208, 295] width 97 height 11
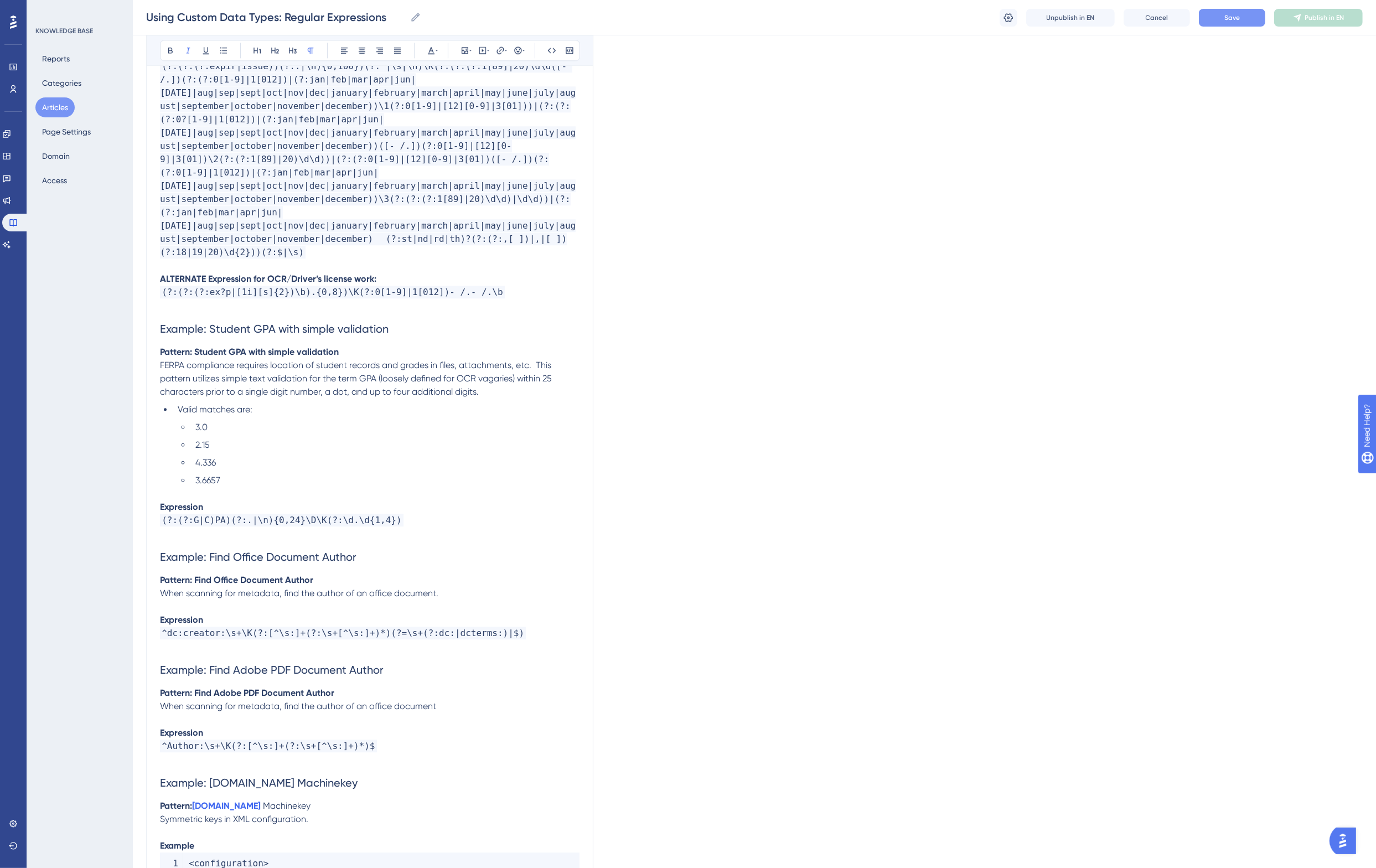
scroll to position [3811, 0]
click at [165, 358] on span "FERPA compliance requires location of student records and grades in files, atta…" at bounding box center [357, 376] width 394 height 37
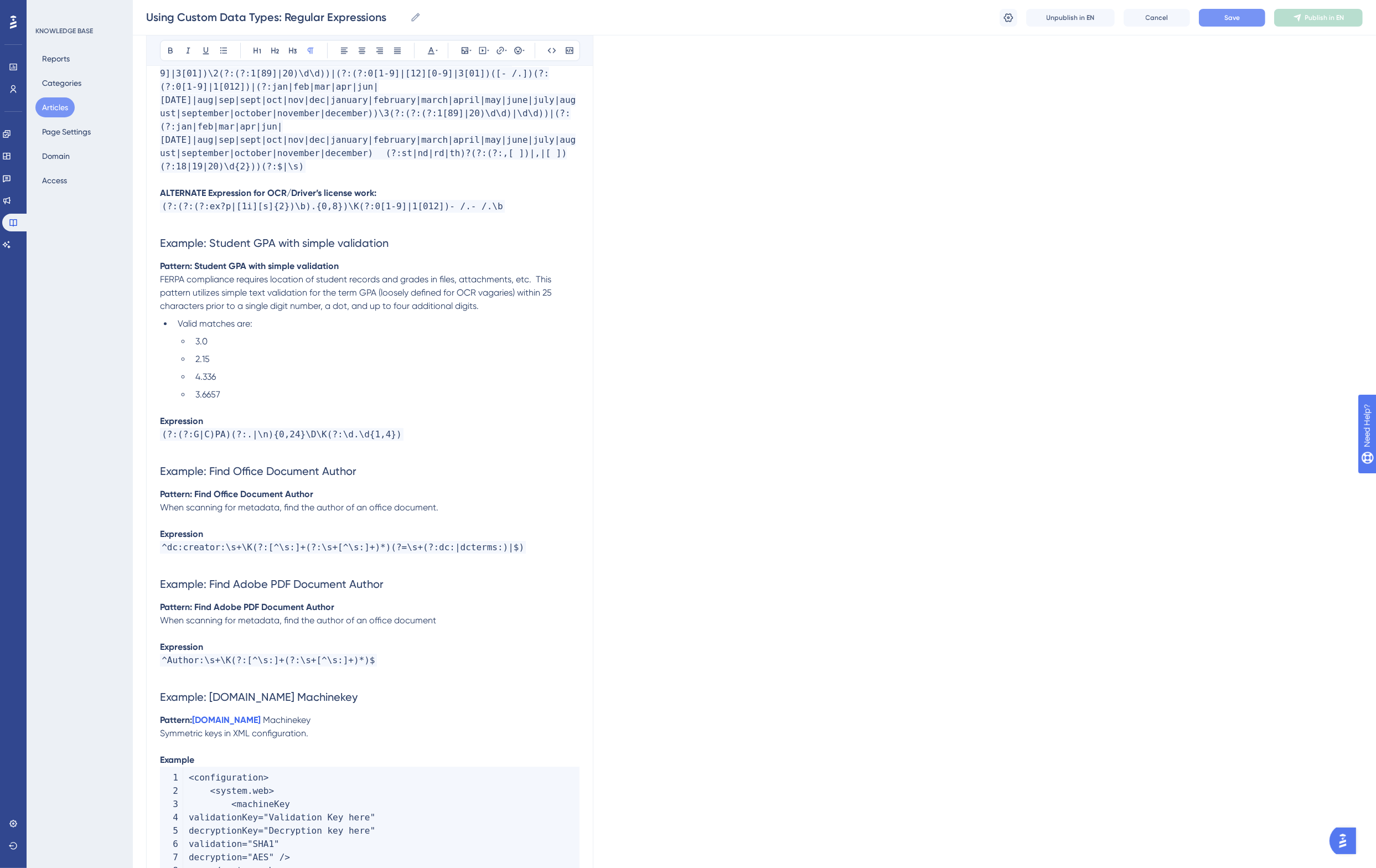
scroll to position [4018, 0]
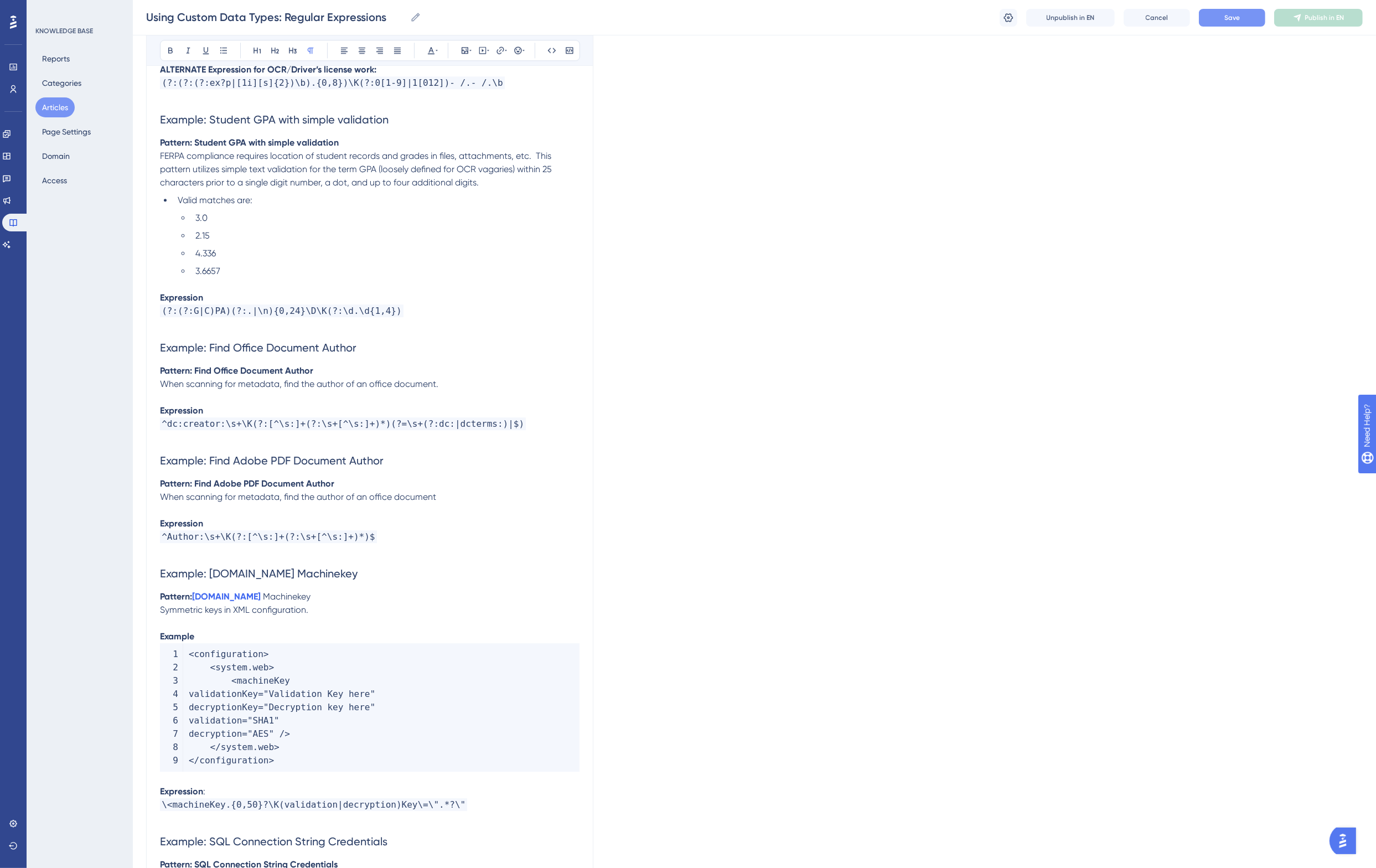
click at [164, 379] on span "When scanning for metadata, find the author of an office document." at bounding box center [299, 383] width 279 height 11
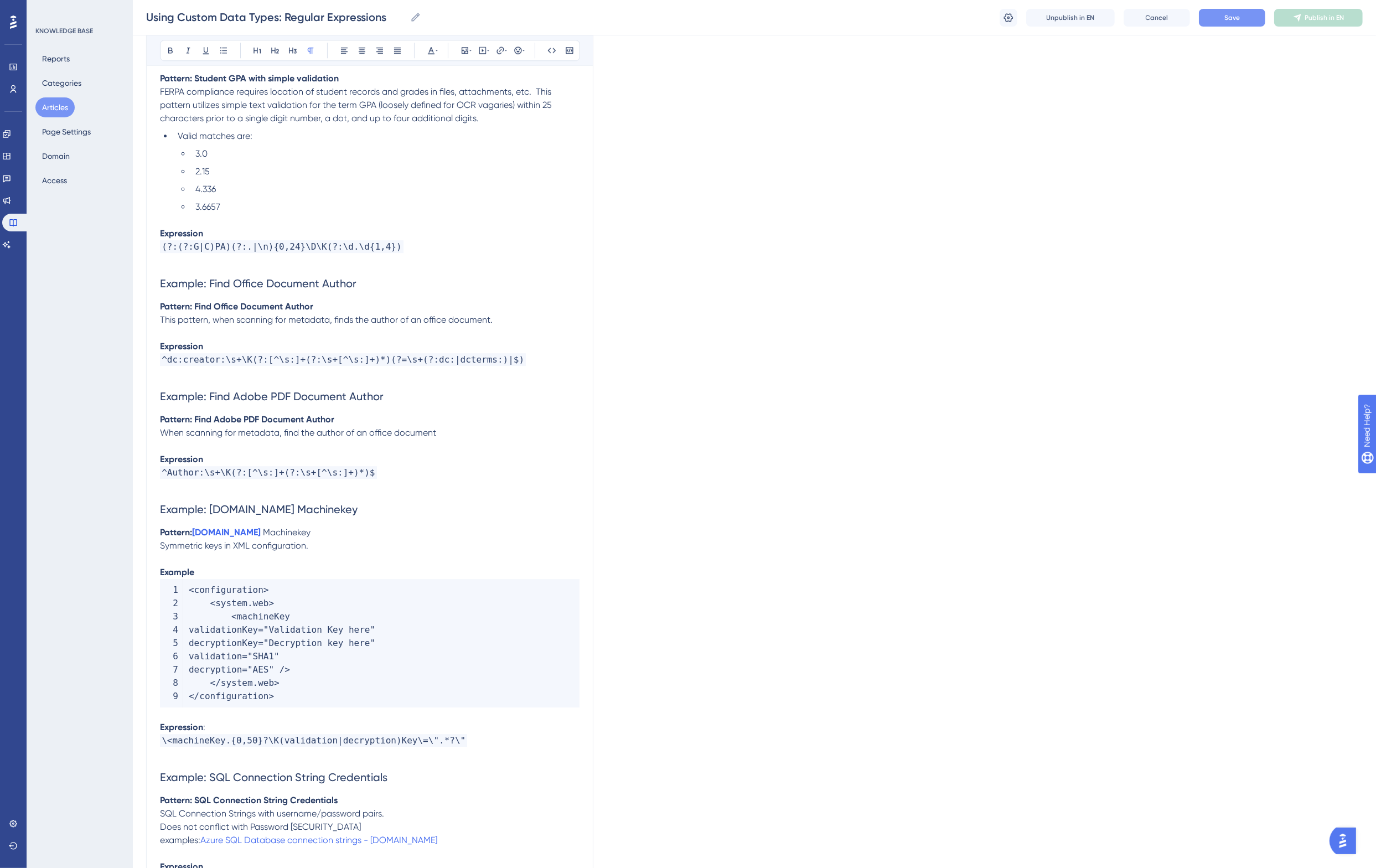
scroll to position [4226, 0]
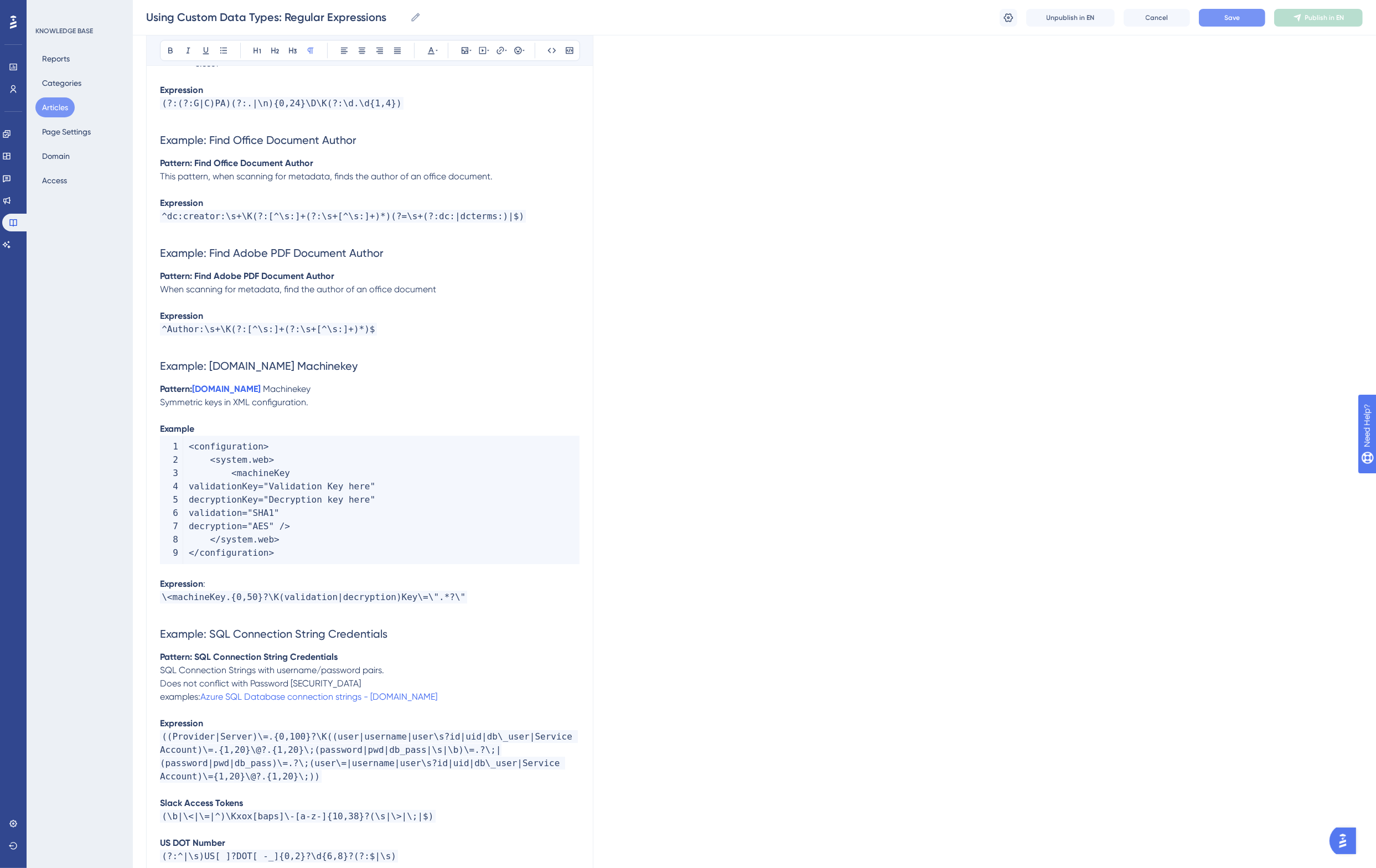
click at [162, 284] on span "When scanning for metadata, find the author of an office document" at bounding box center [298, 289] width 276 height 11
click at [182, 397] on span "Symmetric keys in XML configuration." at bounding box center [234, 402] width 148 height 11
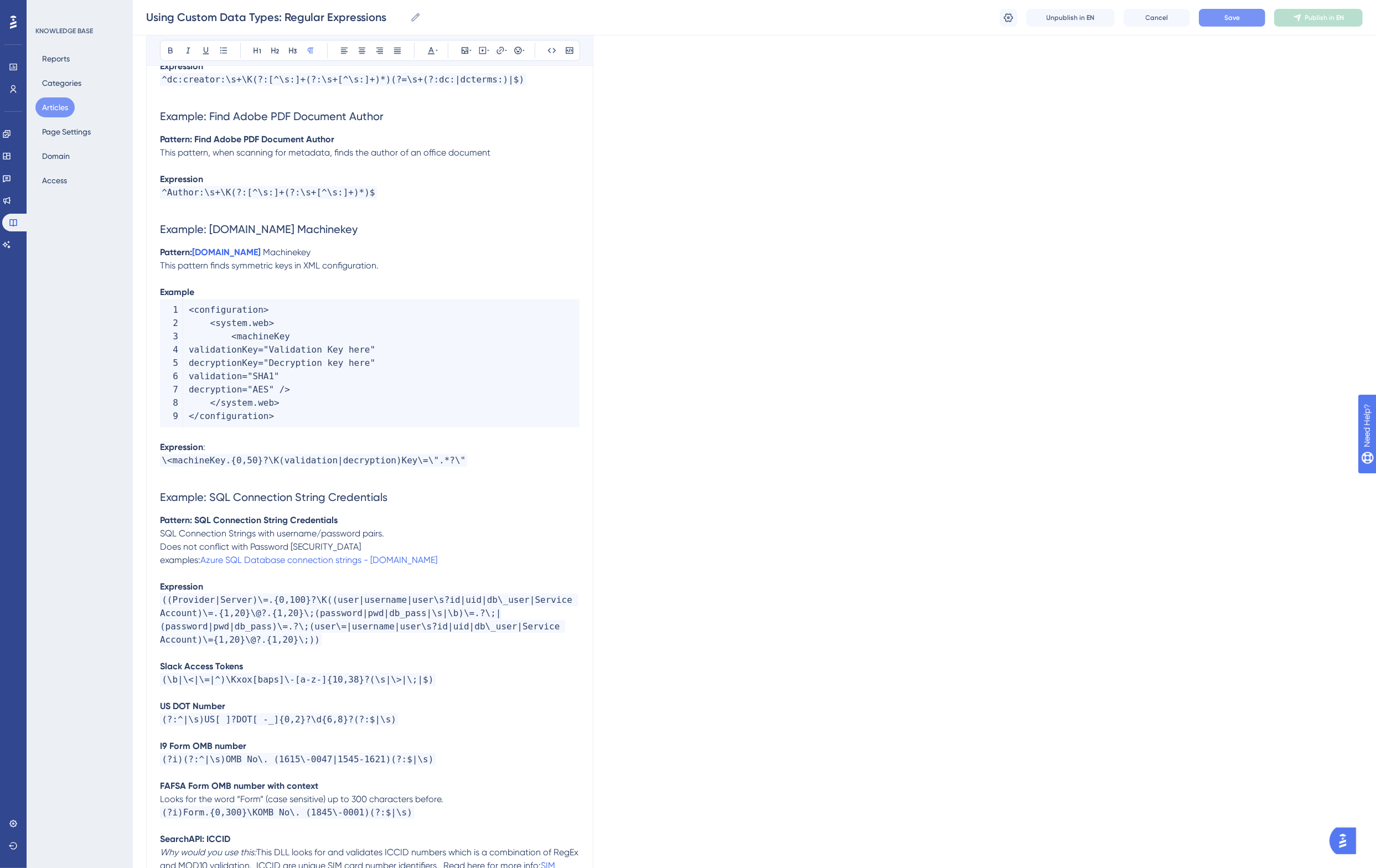
scroll to position [4364, 0]
click at [185, 526] on span "SQL Connection Strings with username/password pairs." at bounding box center [272, 531] width 224 height 11
click at [163, 553] on span "examples:" at bounding box center [180, 558] width 41 height 11
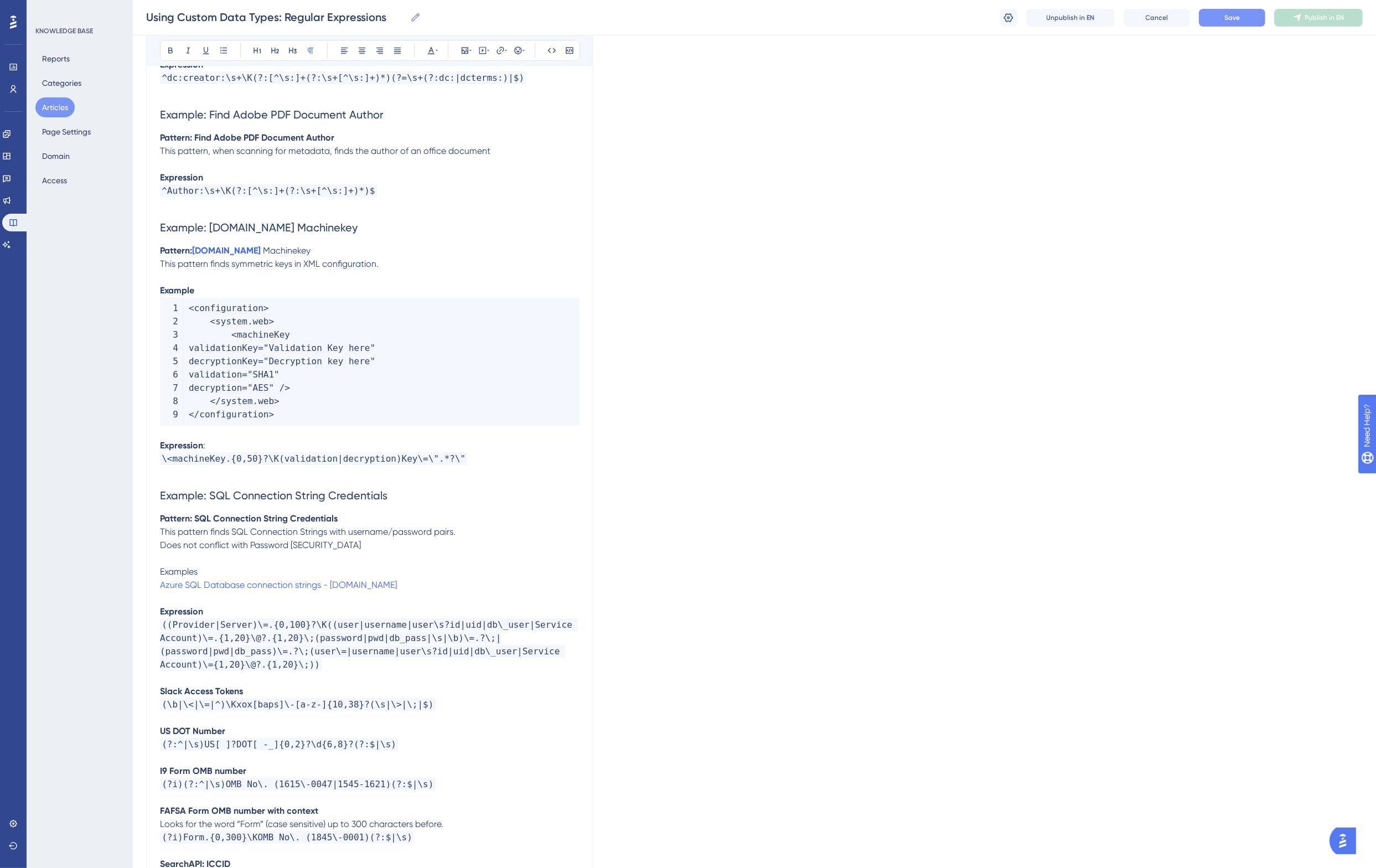
click at [182, 566] on span "Examples" at bounding box center [179, 571] width 38 height 11
click at [243, 552] on p at bounding box center [370, 558] width 420 height 13
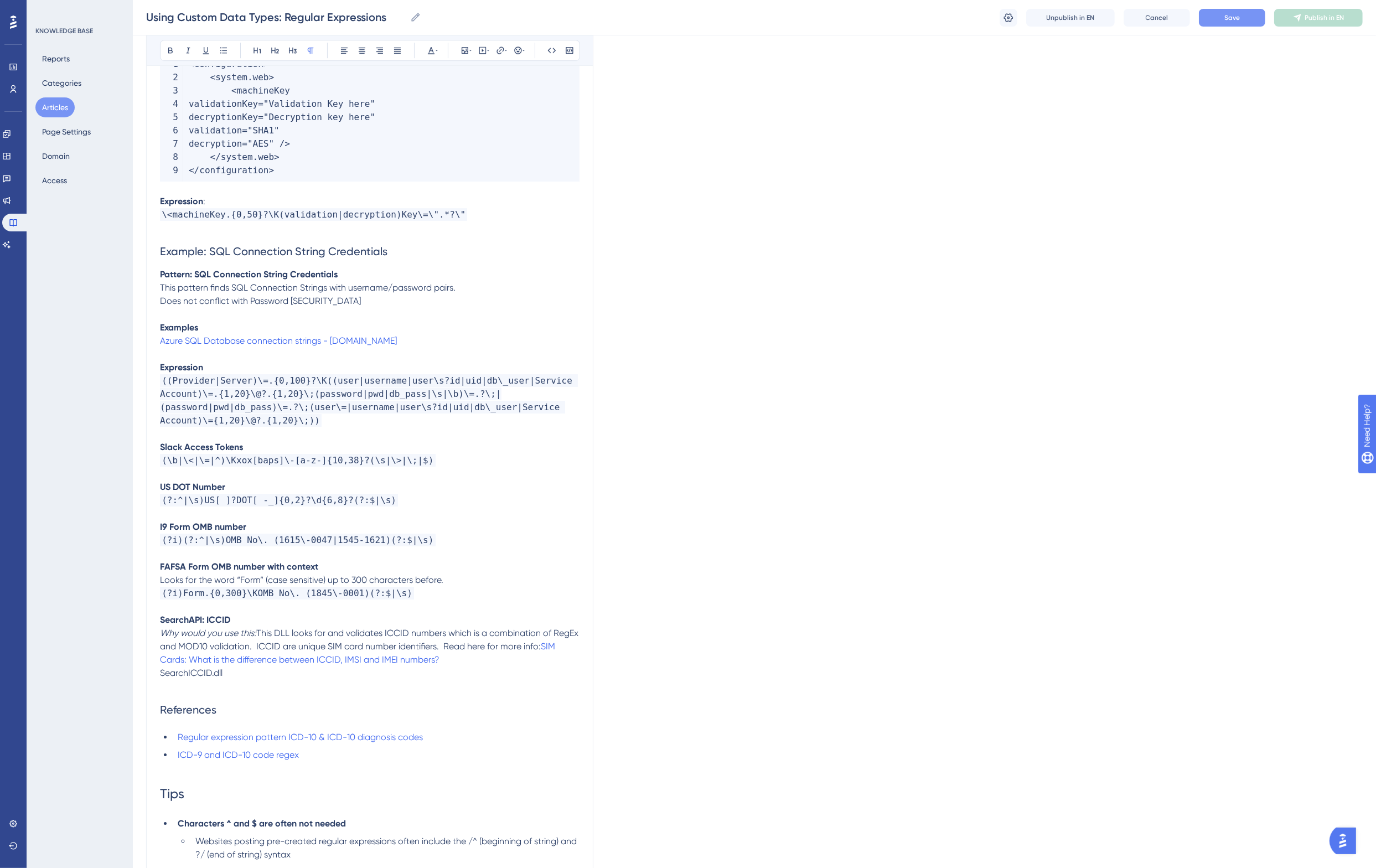
scroll to position [4641, 0]
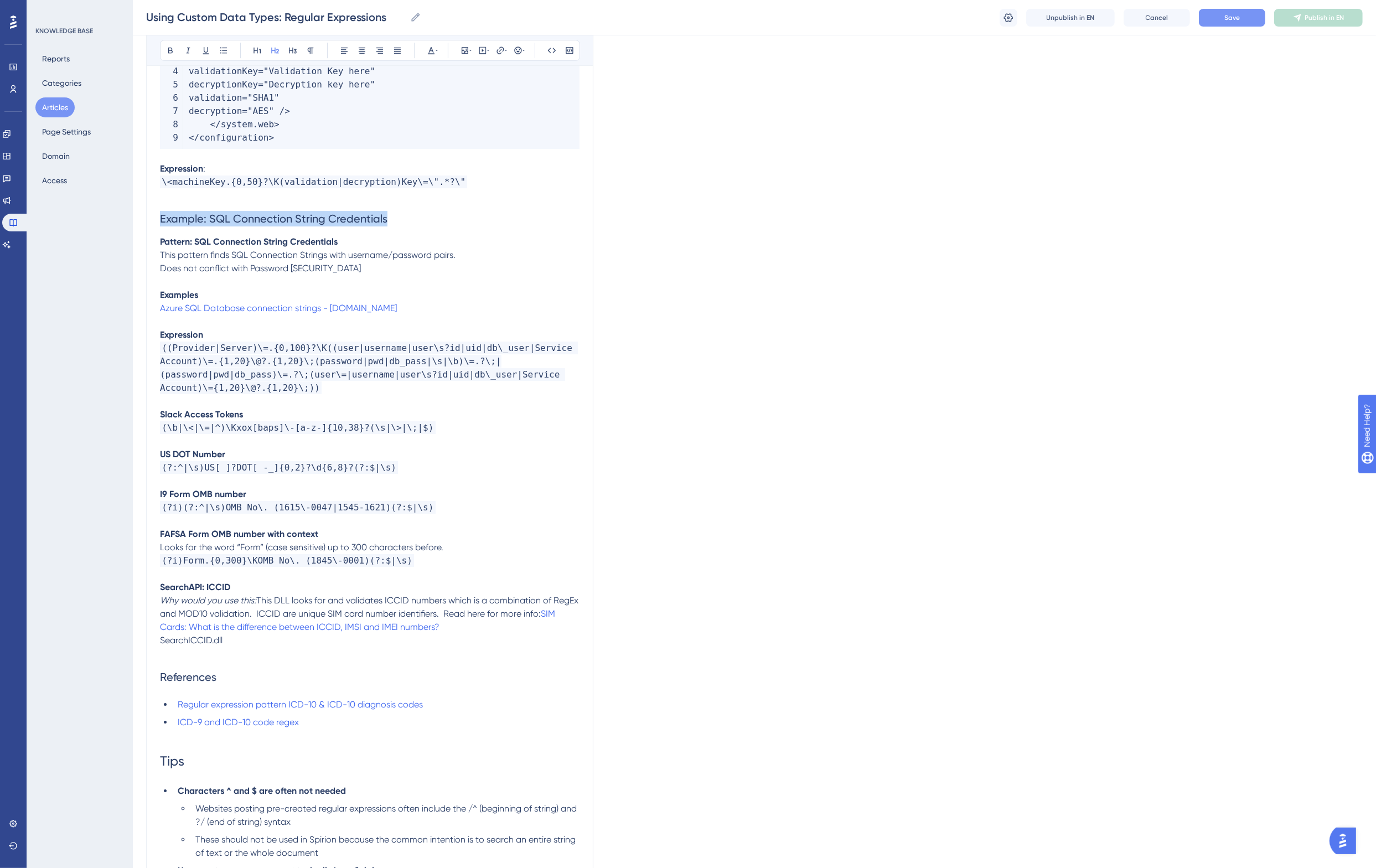
drag, startPoint x: 391, startPoint y: 176, endPoint x: 148, endPoint y: 183, distance: 243.1
click at [263, 395] on p at bounding box center [370, 401] width 420 height 13
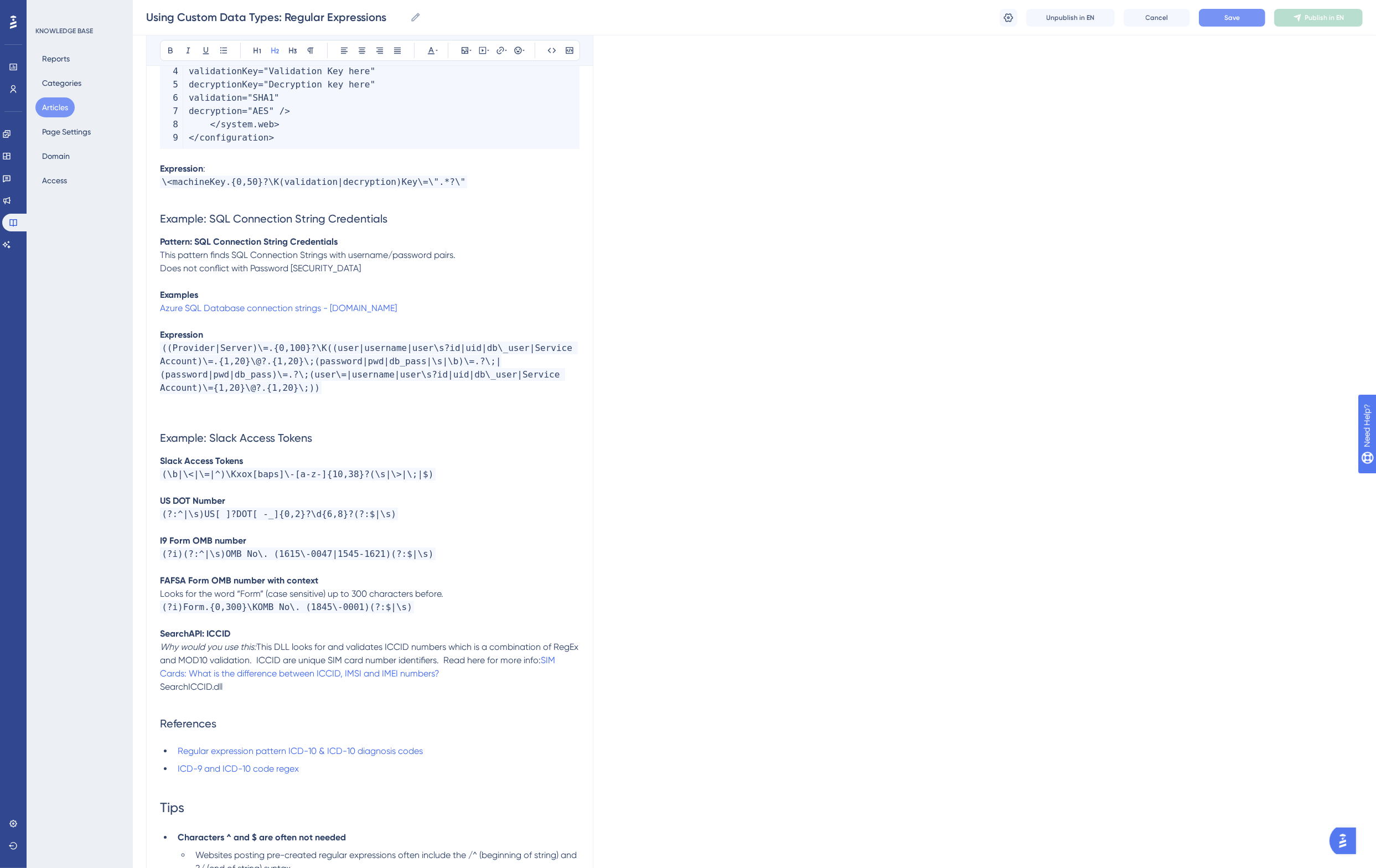
click at [448, 468] on p "(\b|\<|\=|^)\Kxox[baps]\-[a-z-]{10,38}?(\s|\>|\;|$)" at bounding box center [370, 475] width 420 height 13
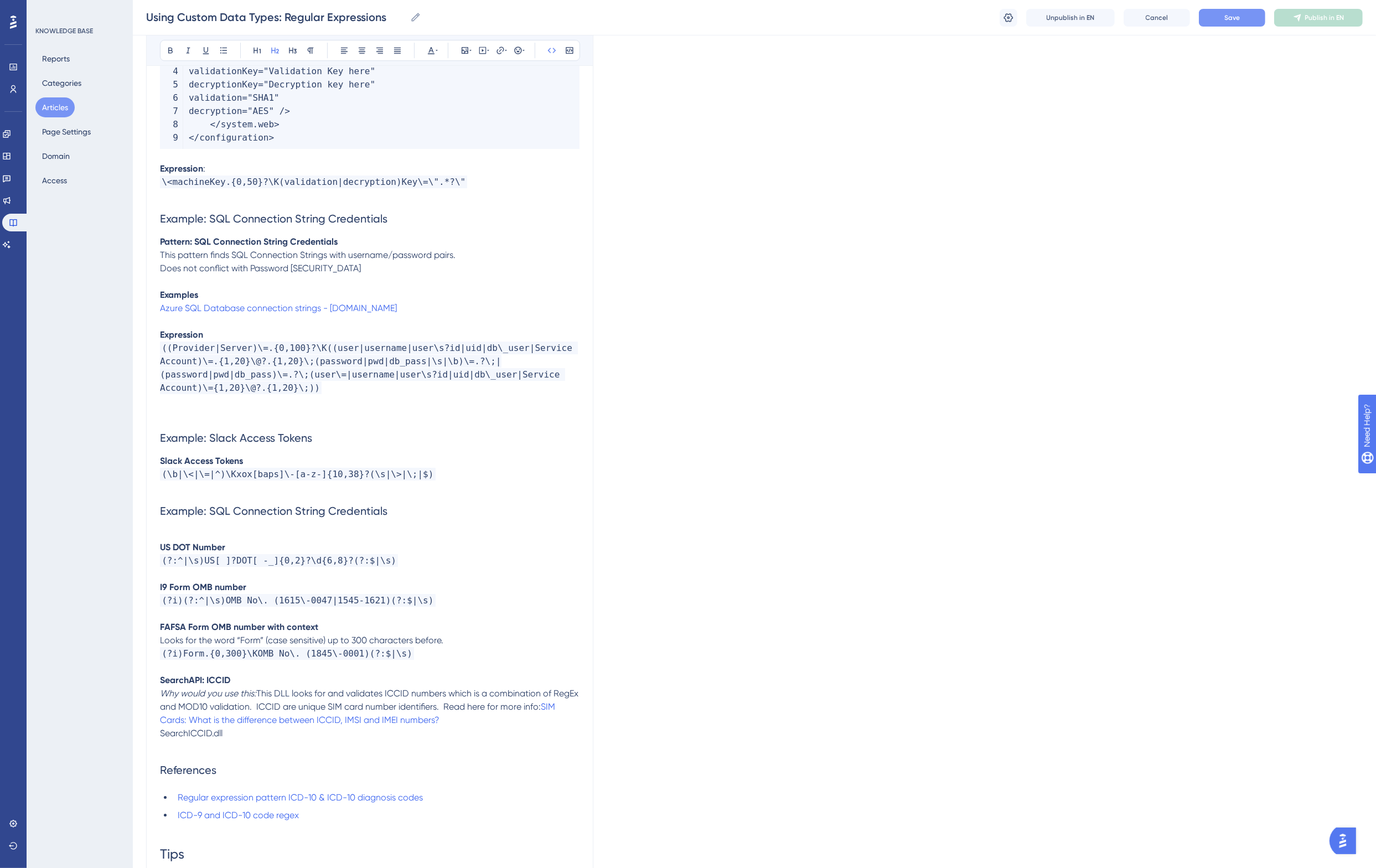
click at [324, 455] on p "Slack Access Tokens" at bounding box center [370, 461] width 420 height 13
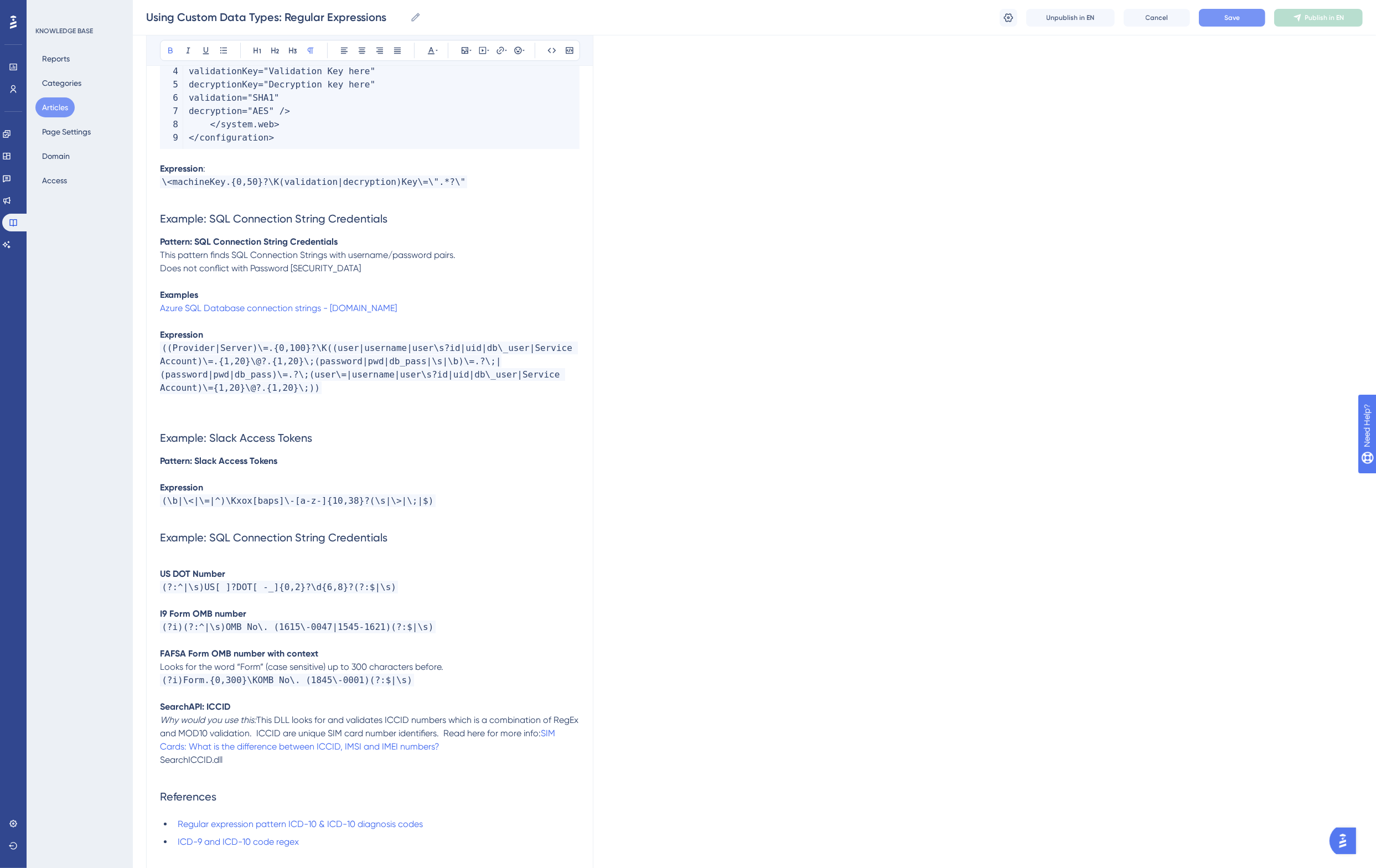
click at [174, 554] on p at bounding box center [370, 561] width 420 height 13
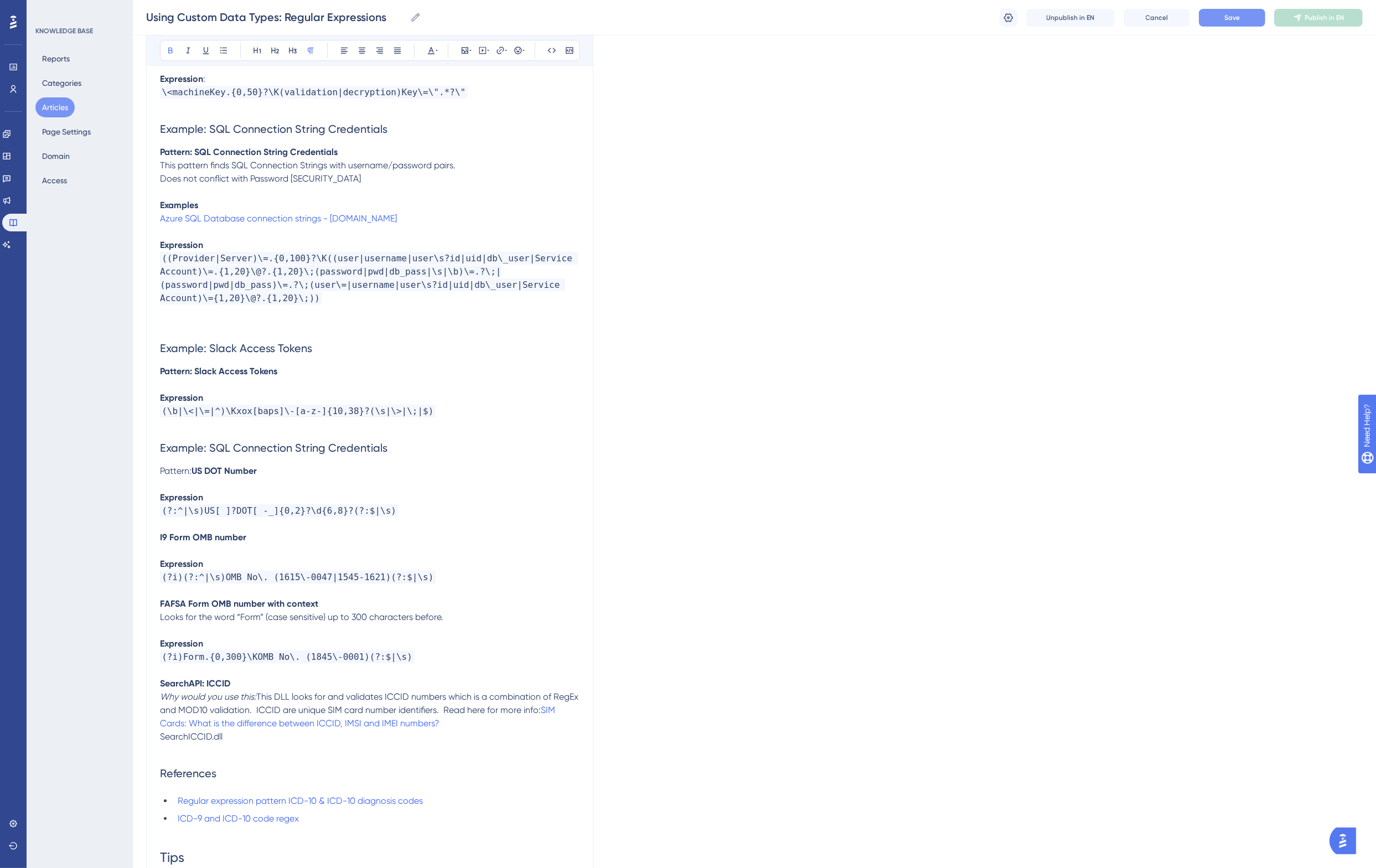
scroll to position [4710, 0]
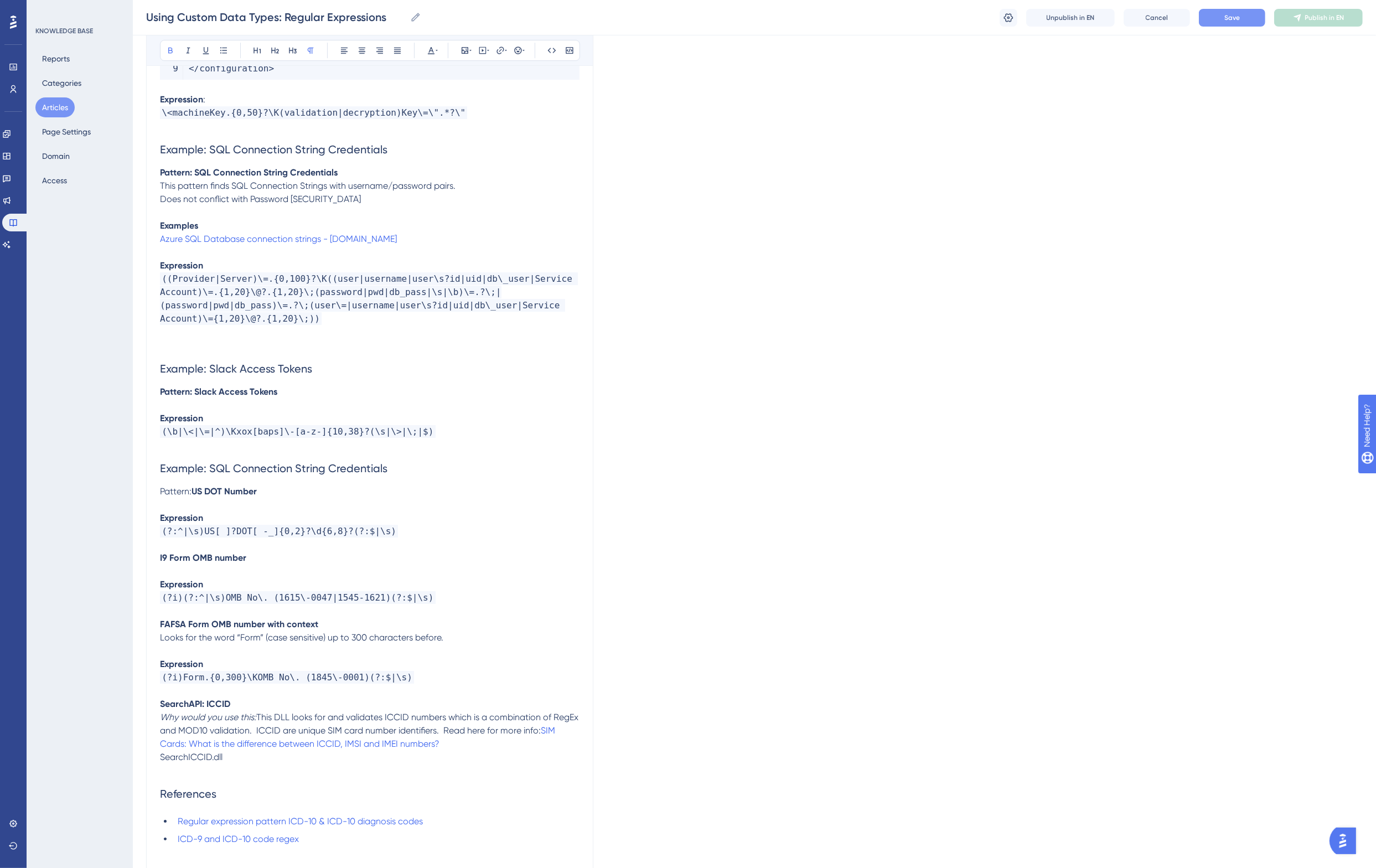
click at [175, 486] on span "Pattern:" at bounding box center [175, 491] width 32 height 11
click at [219, 578] on p "Expression" at bounding box center [370, 584] width 420 height 13
click at [167, 659] on strong "Expression" at bounding box center [182, 664] width 43 height 11
click at [450, 591] on p "(?i)(?:^|\s)OMB No\. (1615\-0047|1545-1621)(?:$|\s)" at bounding box center [370, 598] width 420 height 13
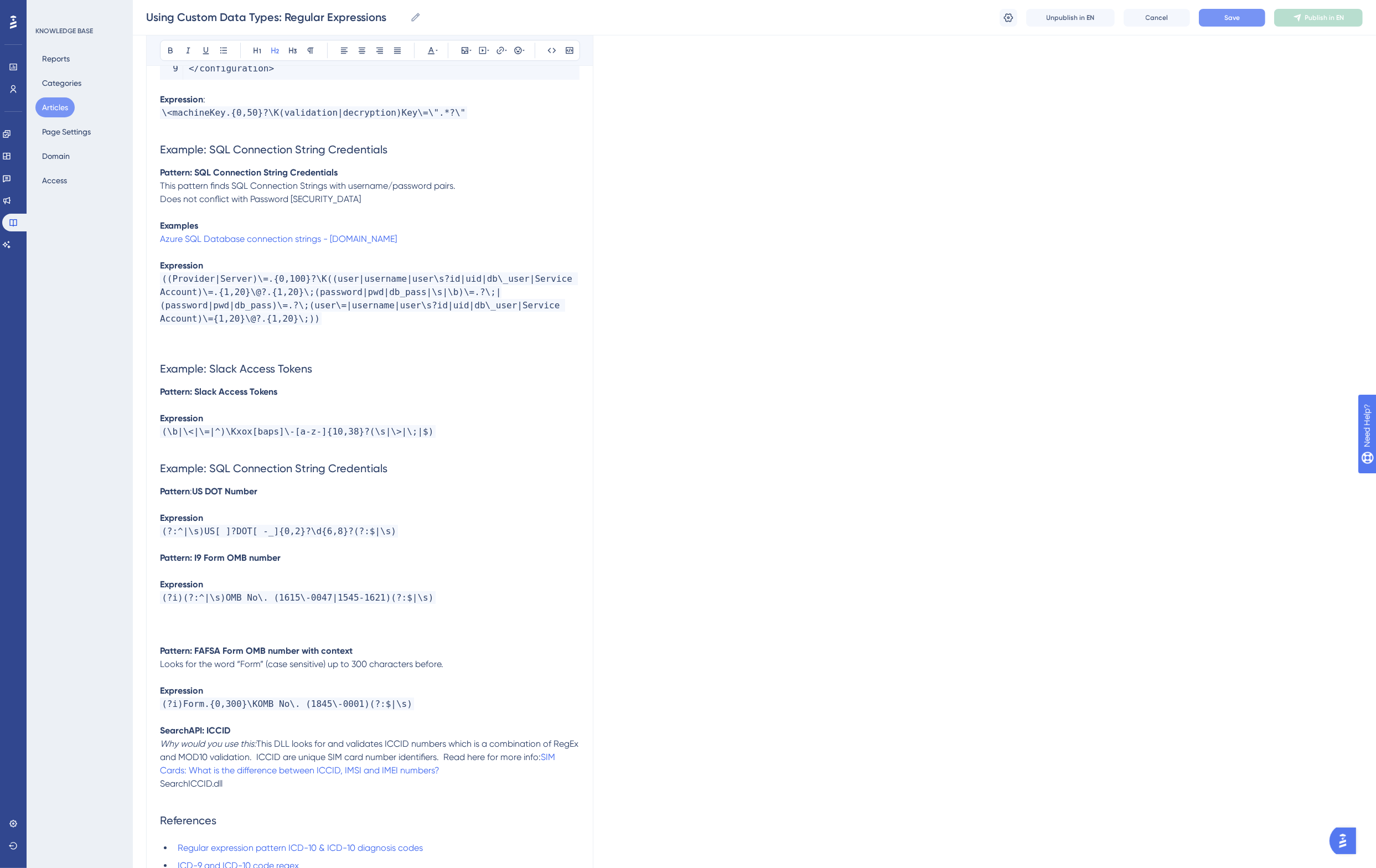
drag, startPoint x: 325, startPoint y: 329, endPoint x: 153, endPoint y: 335, distance: 172.1
click at [215, 462] on span "Example: SQL Connection String Credentials" at bounding box center [274, 468] width 228 height 13
click at [393, 524] on p "(?:^|\s)US[ ]?DOT[ -_]{0,2}?\d{6,8}?(?:$|\s)" at bounding box center [370, 531] width 420 height 13
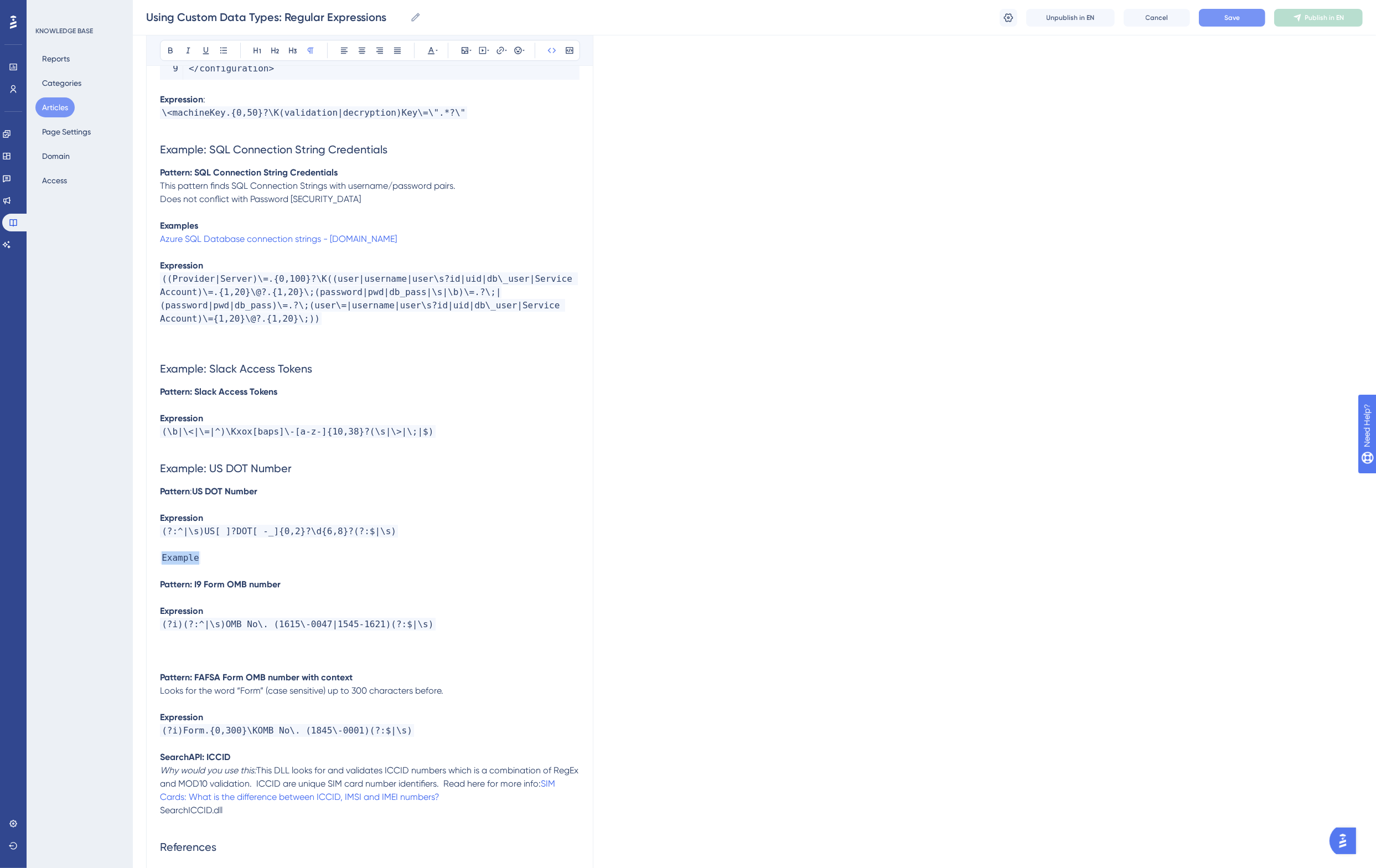
drag, startPoint x: 158, startPoint y: 522, endPoint x: 145, endPoint y: 521, distance: 13.0
click at [552, 47] on icon at bounding box center [552, 51] width 9 height 9
click at [220, 551] on p "Example" at bounding box center [370, 558] width 420 height 13
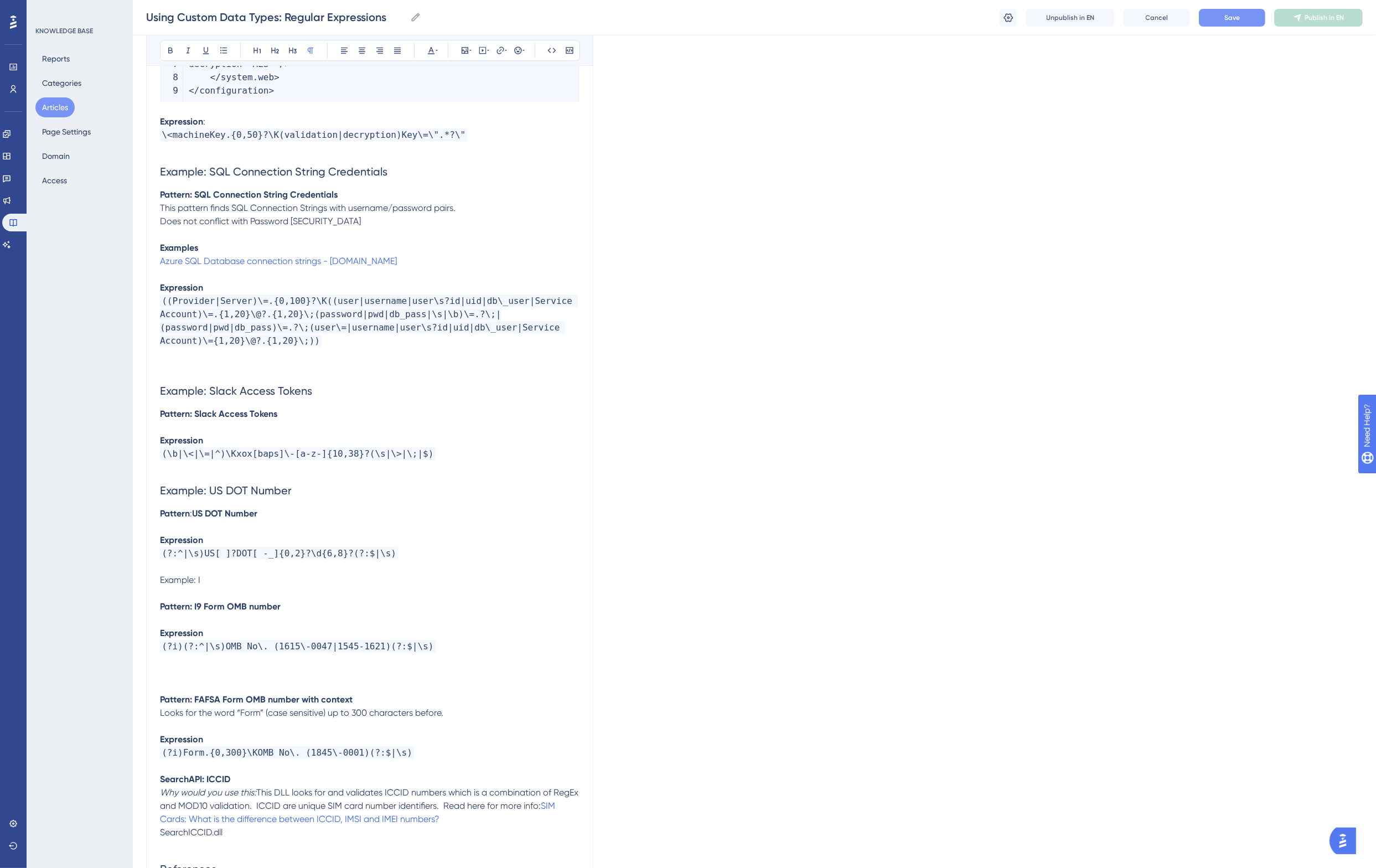
scroll to position [4954, 10]
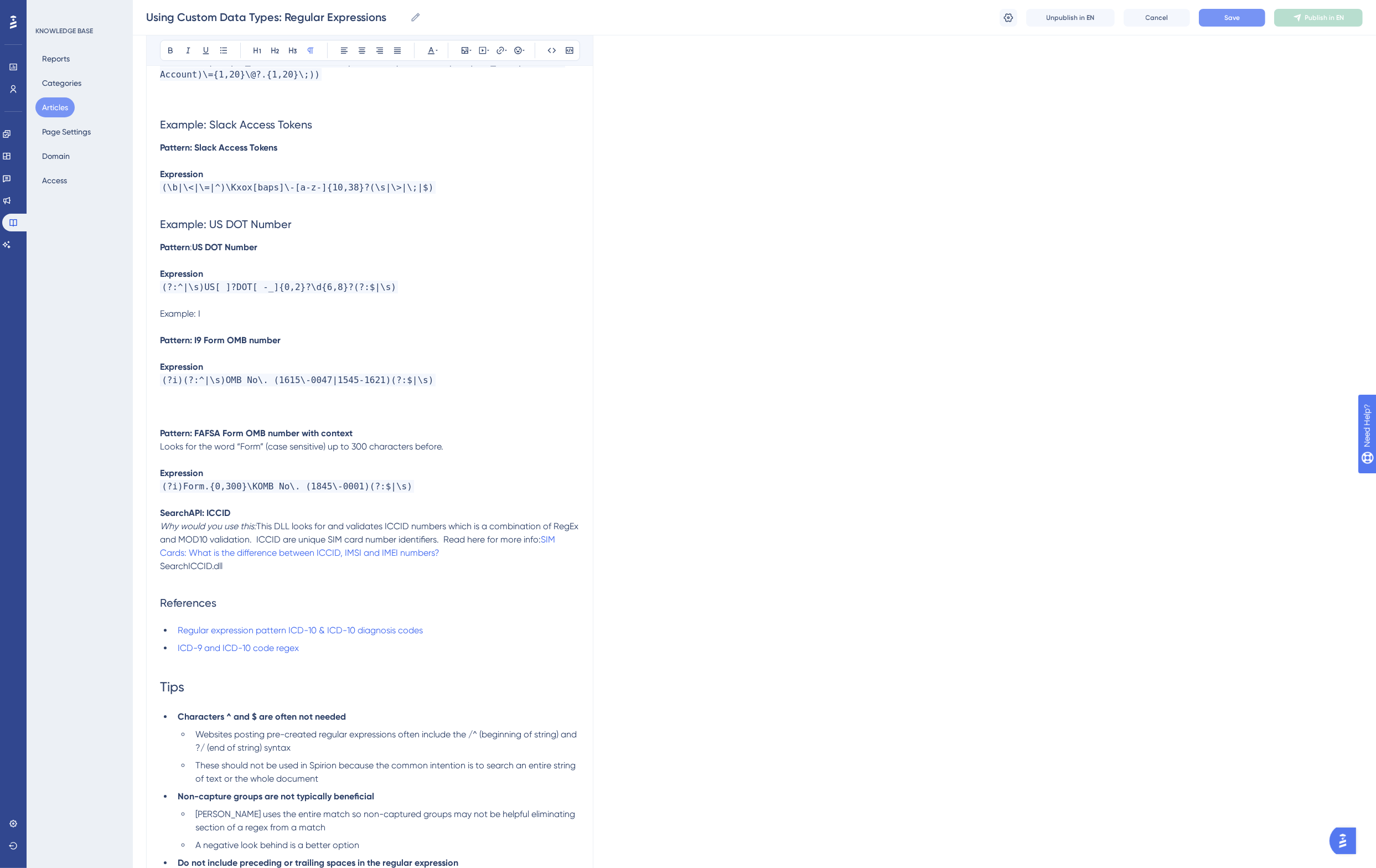
click at [208, 307] on p "Example: I" at bounding box center [370, 314] width 420 height 13
drag, startPoint x: 279, startPoint y: 297, endPoint x: 184, endPoint y: 302, distance: 95.1
click at [184, 334] on p "Pattern: I9 Form OMB number" at bounding box center [370, 340] width 420 height 13
click at [199, 118] on span "Example: Slack Access Tokens" at bounding box center [236, 124] width 152 height 13
click at [175, 308] on span "Example: I" at bounding box center [180, 313] width 41 height 11
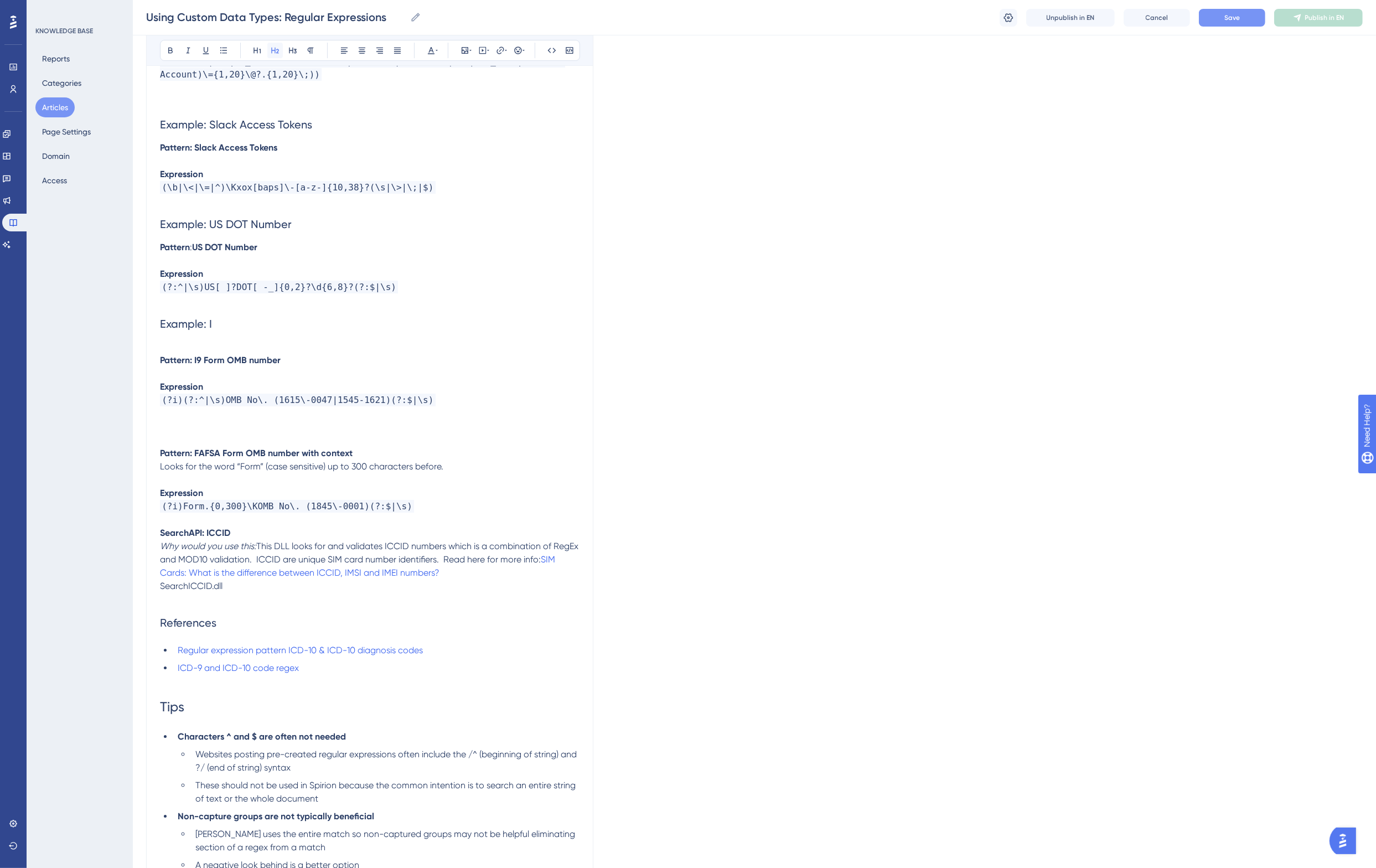
click at [271, 48] on icon at bounding box center [275, 51] width 9 height 9
click at [216, 218] on span "Example: US DOT Number" at bounding box center [225, 224] width 132 height 13
click at [216, 307] on h2 "Example: I" at bounding box center [370, 324] width 420 height 33
click at [212, 317] on strong "I9 Form OMB number" at bounding box center [265, 324] width 107 height 13
click at [189, 340] on p at bounding box center [370, 347] width 420 height 13
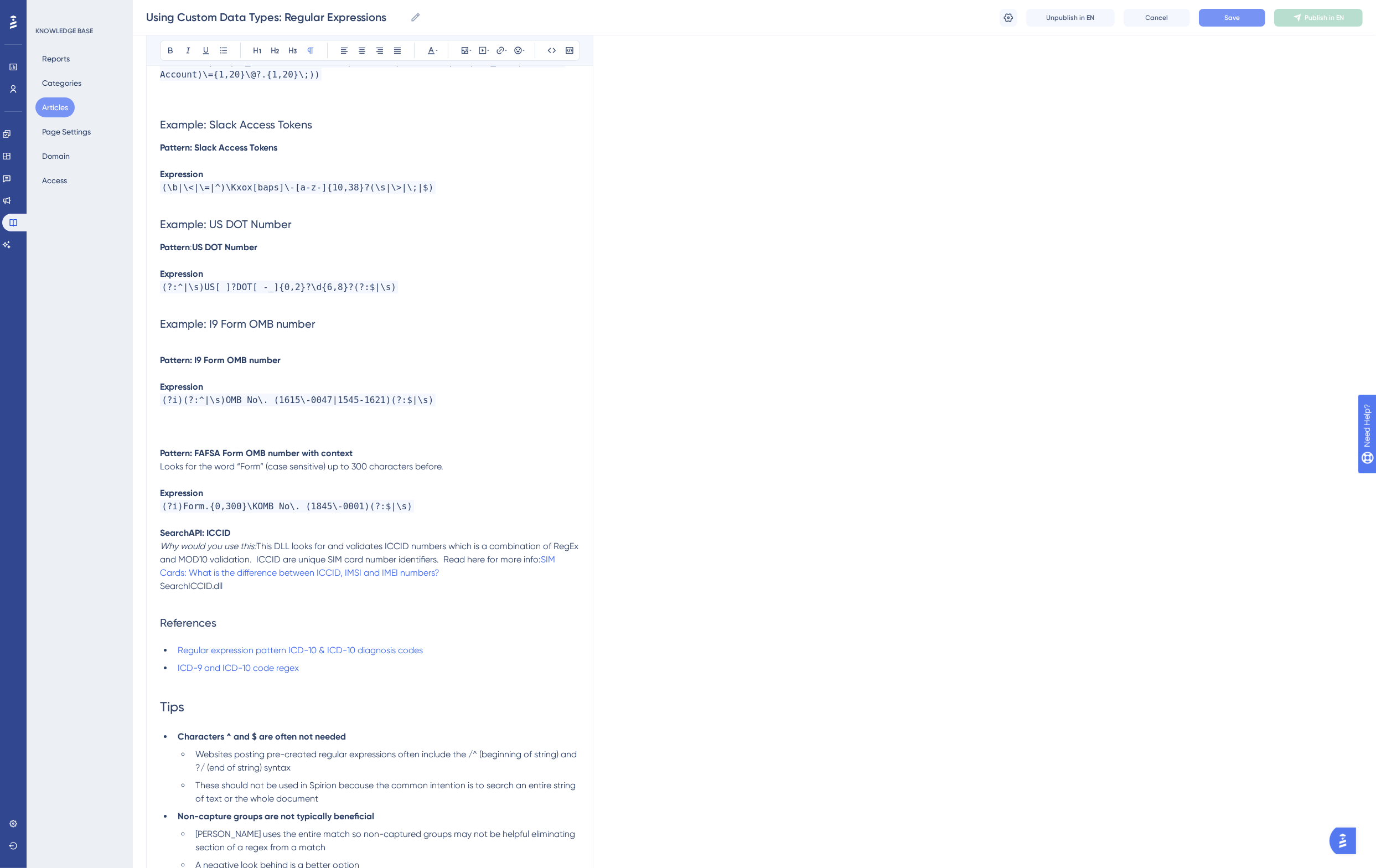
click at [161, 367] on p at bounding box center [370, 374] width 420 height 13
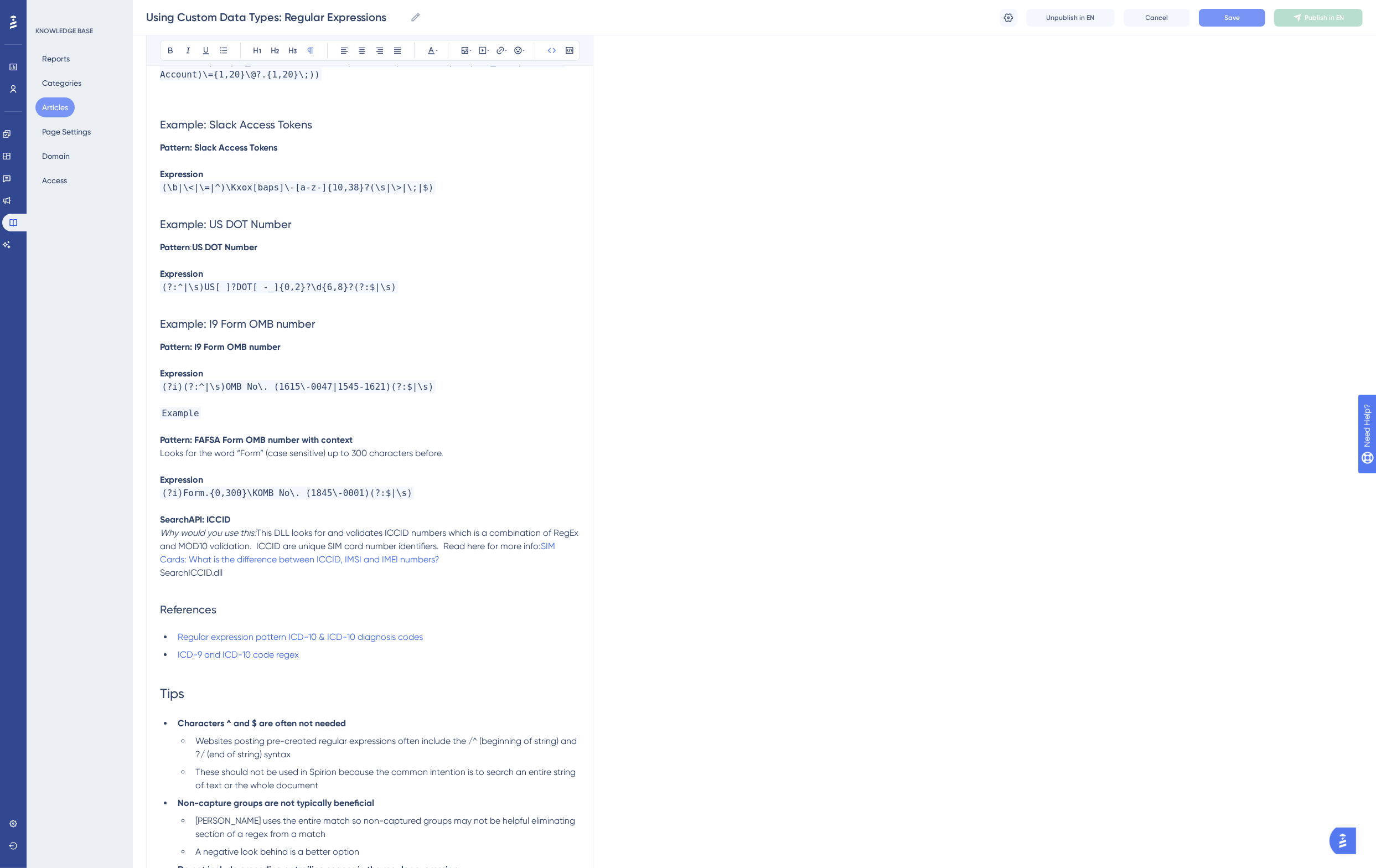
click at [160, 407] on span "Example" at bounding box center [180, 413] width 41 height 13
click at [167, 407] on span "Example" at bounding box center [180, 413] width 41 height 13
drag, startPoint x: 192, startPoint y: 371, endPoint x: 125, endPoint y: 371, distance: 67.0
click at [271, 47] on icon at bounding box center [275, 51] width 9 height 9
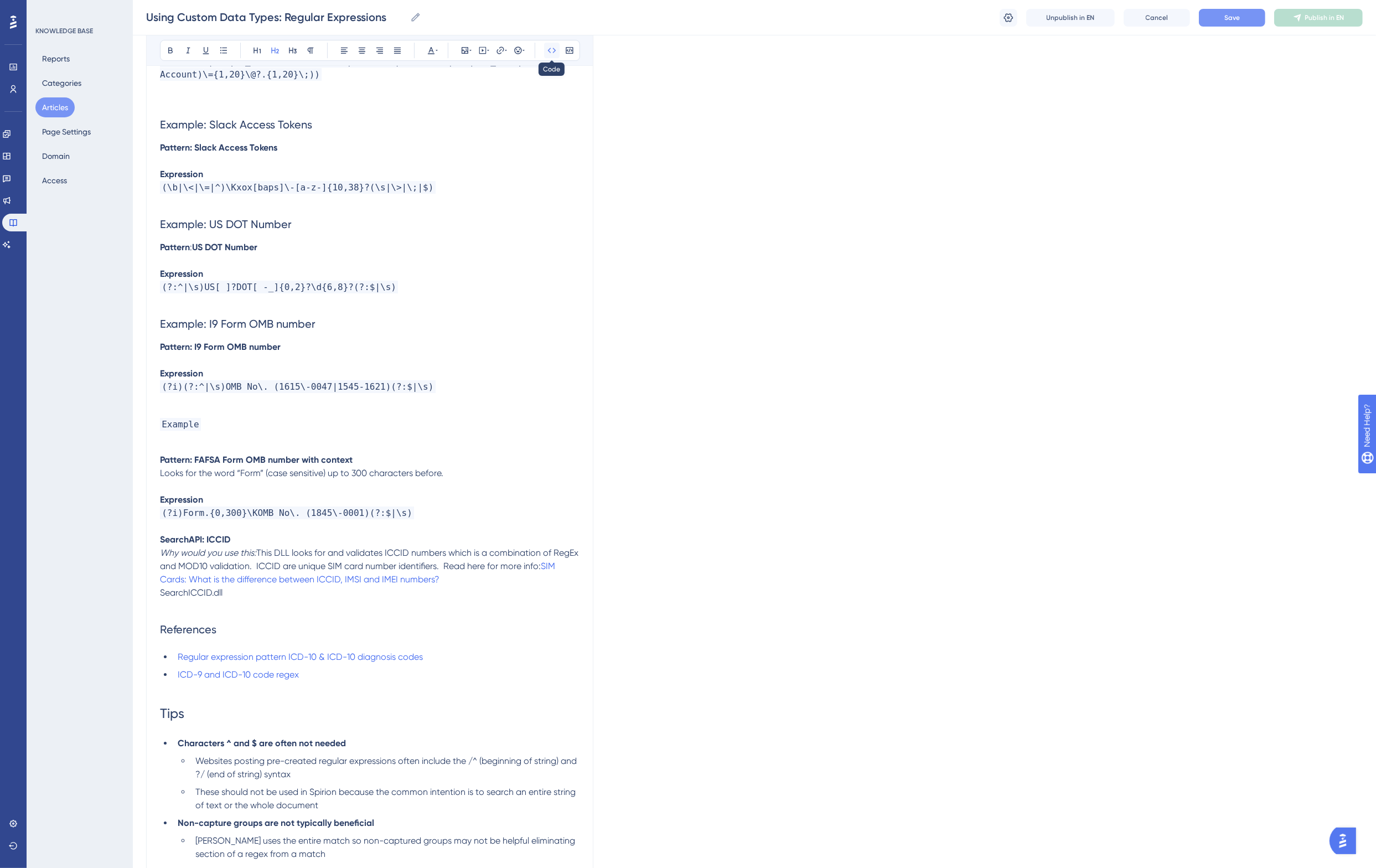
click at [547, 51] on icon at bounding box center [552, 51] width 9 height 9
click at [220, 440] on p at bounding box center [370, 447] width 420 height 13
drag, startPoint x: 353, startPoint y: 420, endPoint x: 185, endPoint y: 424, distance: 168.0
click at [185, 453] on p "Pattern: FAFSA Form OMB number with context" at bounding box center [370, 460] width 420 height 13
click at [203, 407] on h2 "Example" at bounding box center [370, 423] width 420 height 33
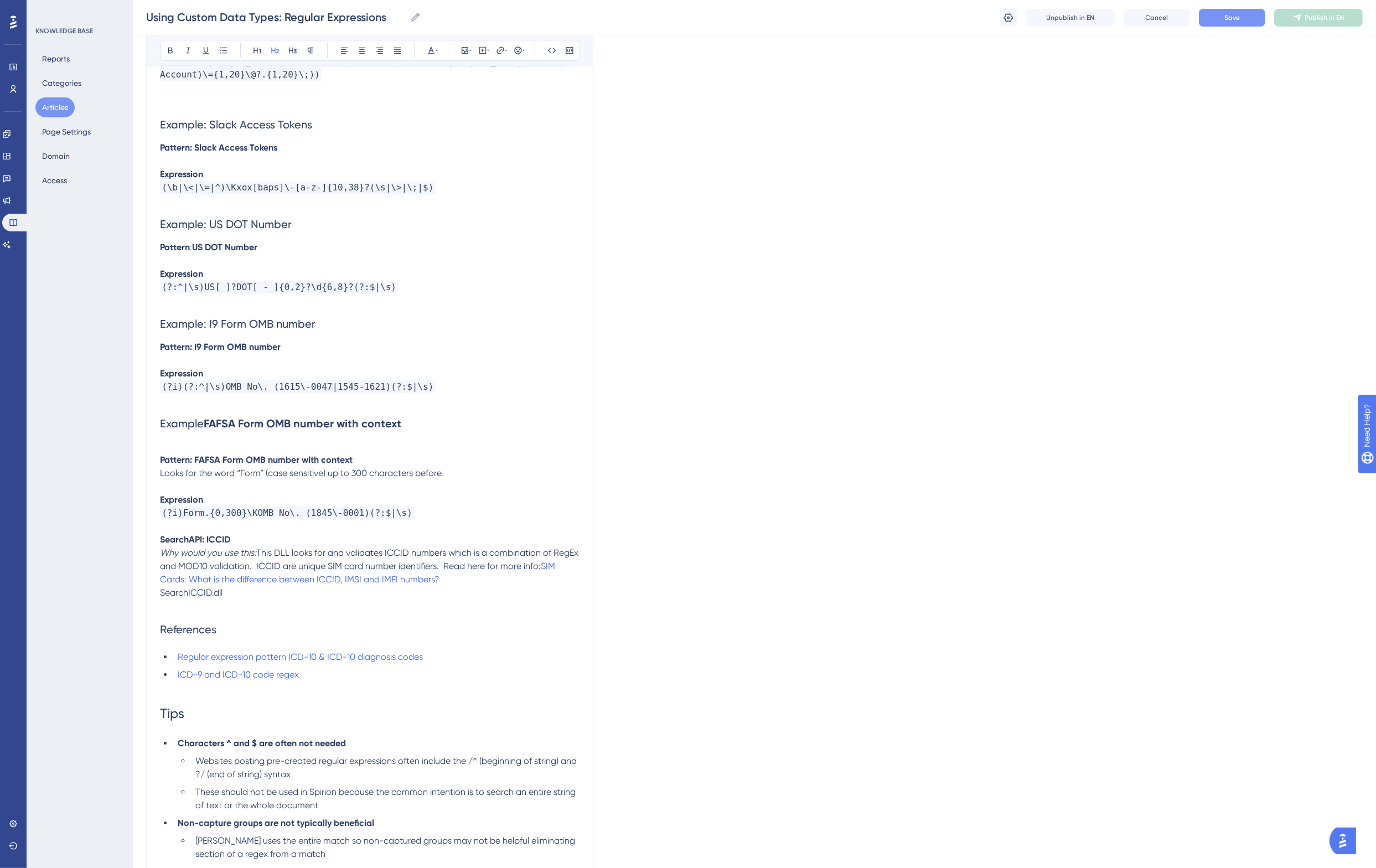
click at [204, 417] on strong "FAFSA Form OMB number with context" at bounding box center [303, 423] width 198 height 13
drag, startPoint x: 408, startPoint y: 379, endPoint x: 198, endPoint y: 382, distance: 210.0
click at [198, 407] on h2 "Example FAFSA Form OMB number with context" at bounding box center [370, 423] width 420 height 33
click at [233, 417] on span "Example FAFSA Form OMB number with context" at bounding box center [280, 423] width 241 height 13
click at [185, 417] on span "Example FAFSA Form OMB number with context" at bounding box center [280, 423] width 241 height 13
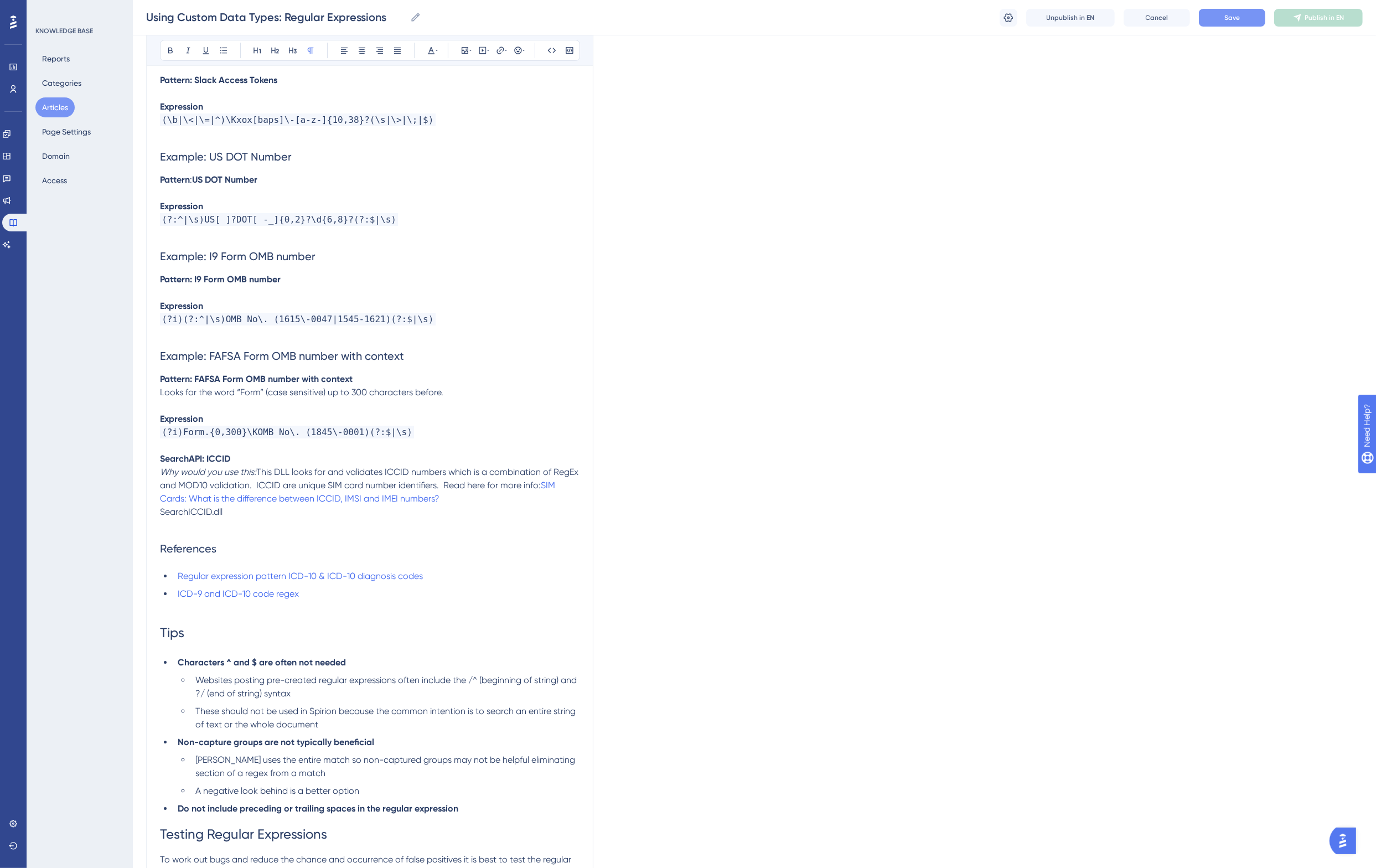
scroll to position [5023, 10]
click at [160, 452] on strong "SearchAPI: ICCID" at bounding box center [195, 457] width 70 height 11
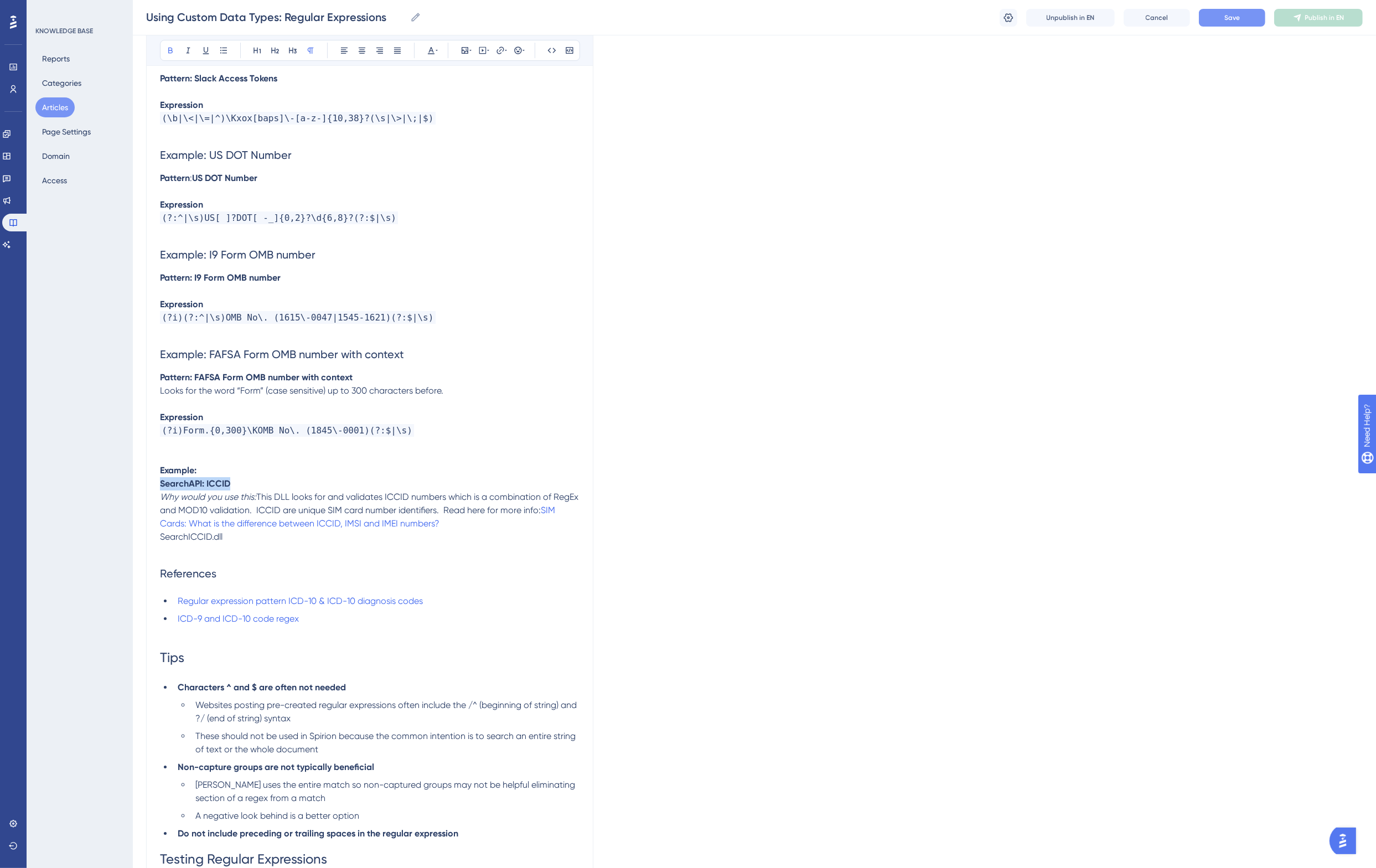
drag, startPoint x: 234, startPoint y: 440, endPoint x: 133, endPoint y: 443, distance: 101.0
click at [206, 464] on p "Example:" at bounding box center [370, 471] width 420 height 13
drag, startPoint x: 272, startPoint y: 432, endPoint x: 148, endPoint y: 429, distance: 124.0
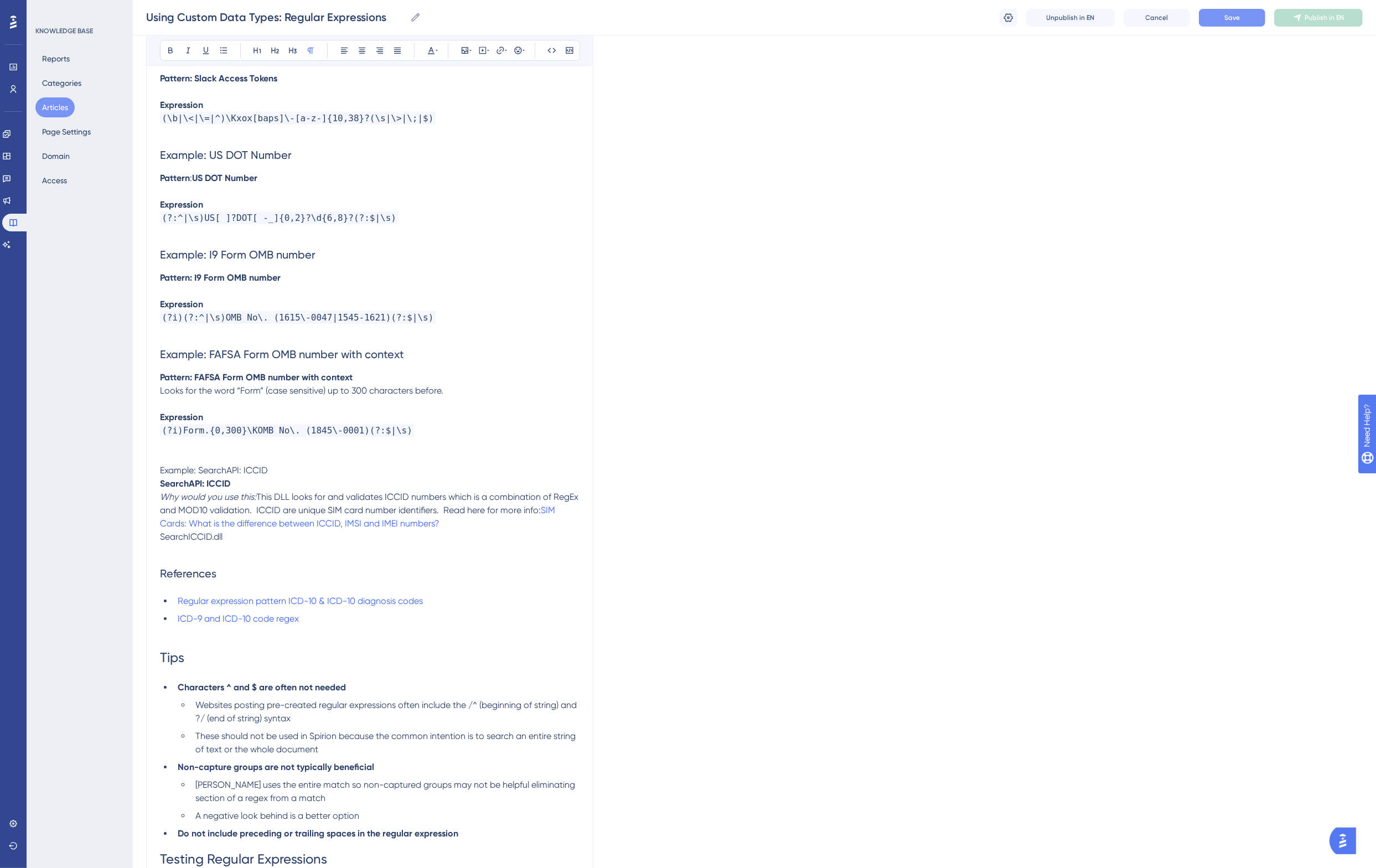
click at [196, 465] on span "Example: SearchAPI: ICCID" at bounding box center [214, 470] width 108 height 11
click at [268, 45] on button at bounding box center [275, 51] width 16 height 16
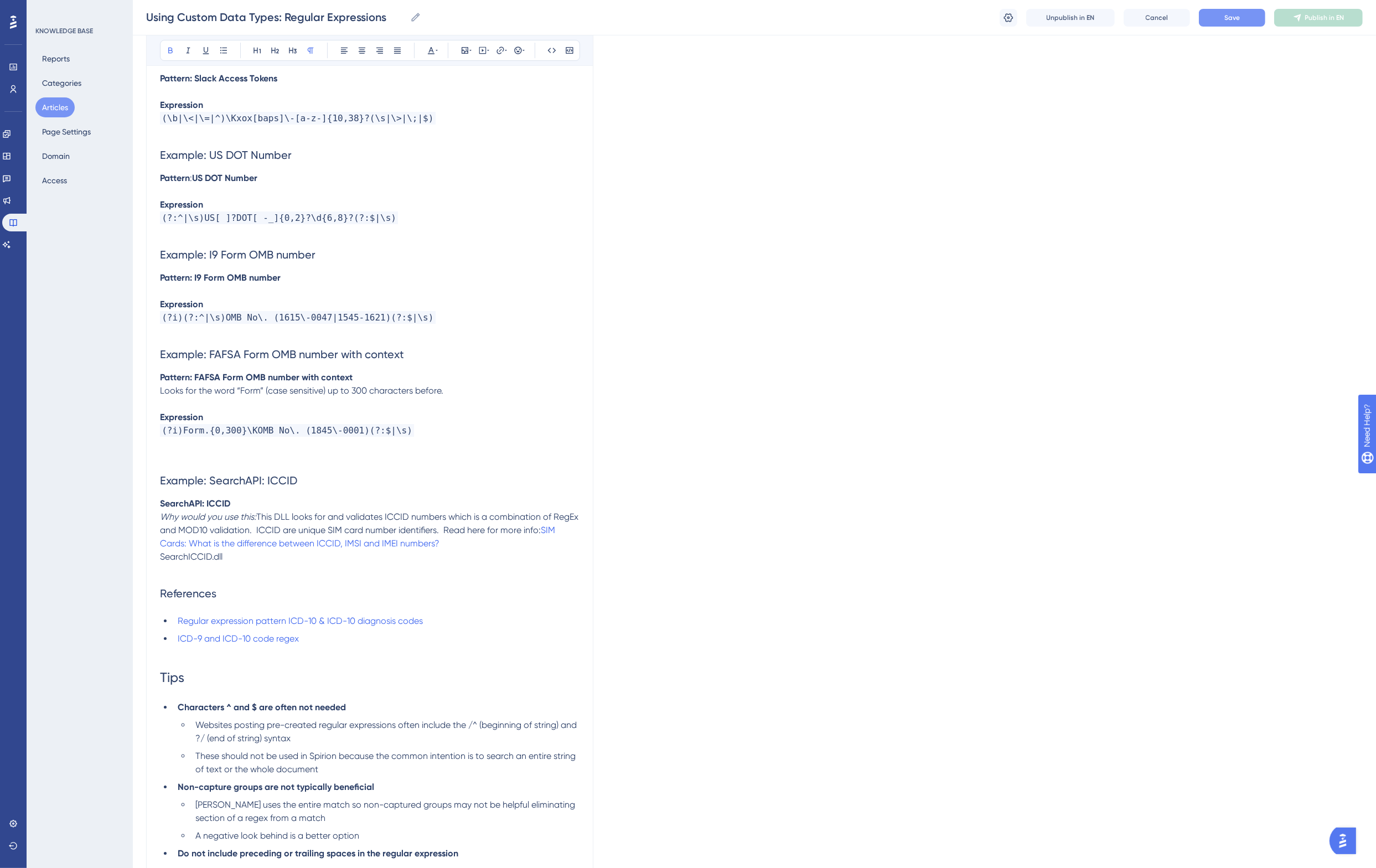
click at [164, 498] on strong "SearchAPI: ICCID" at bounding box center [195, 503] width 70 height 11
click at [203, 451] on p at bounding box center [370, 457] width 420 height 13
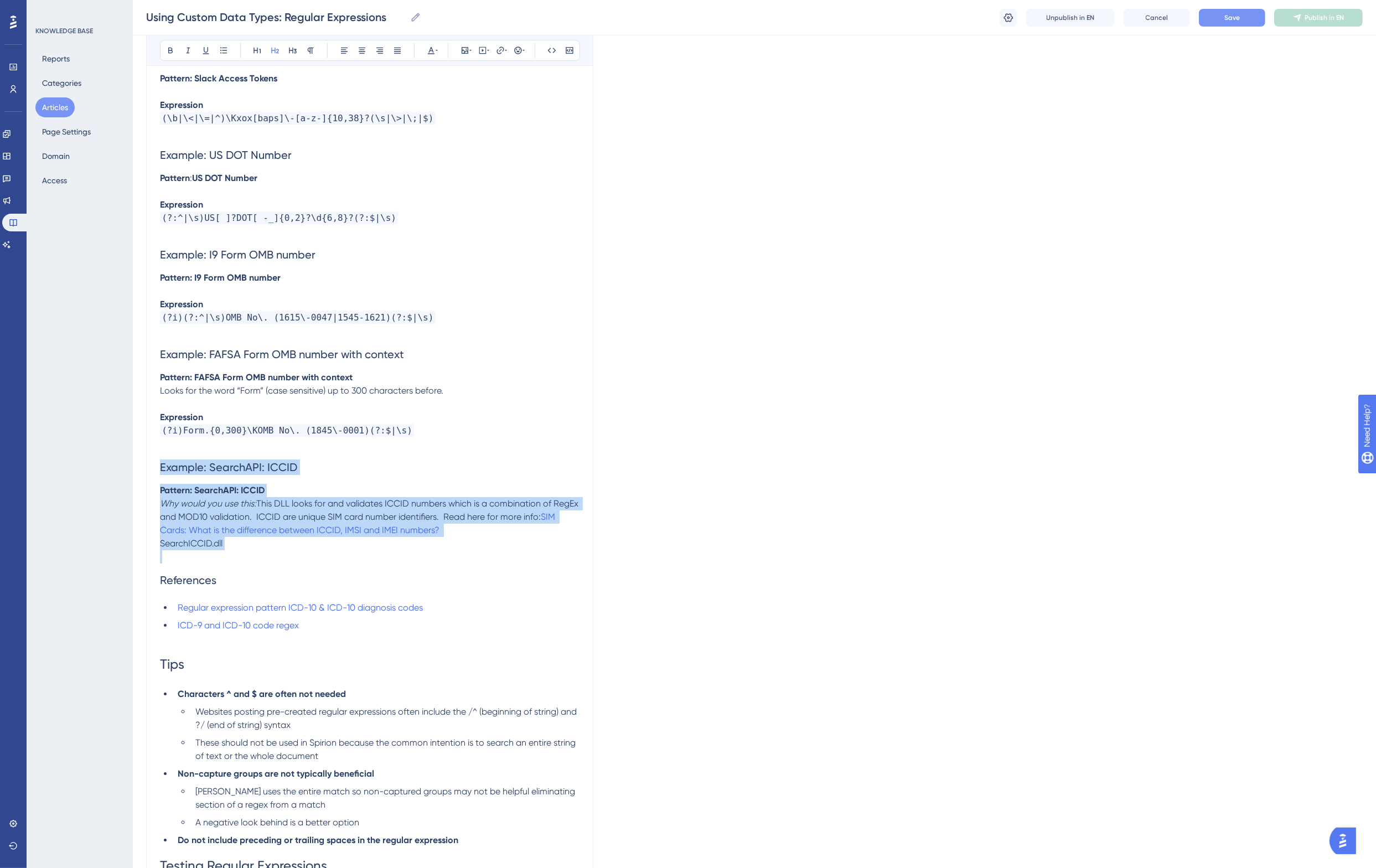
drag, startPoint x: 150, startPoint y: 424, endPoint x: 298, endPoint y: 516, distance: 174.3
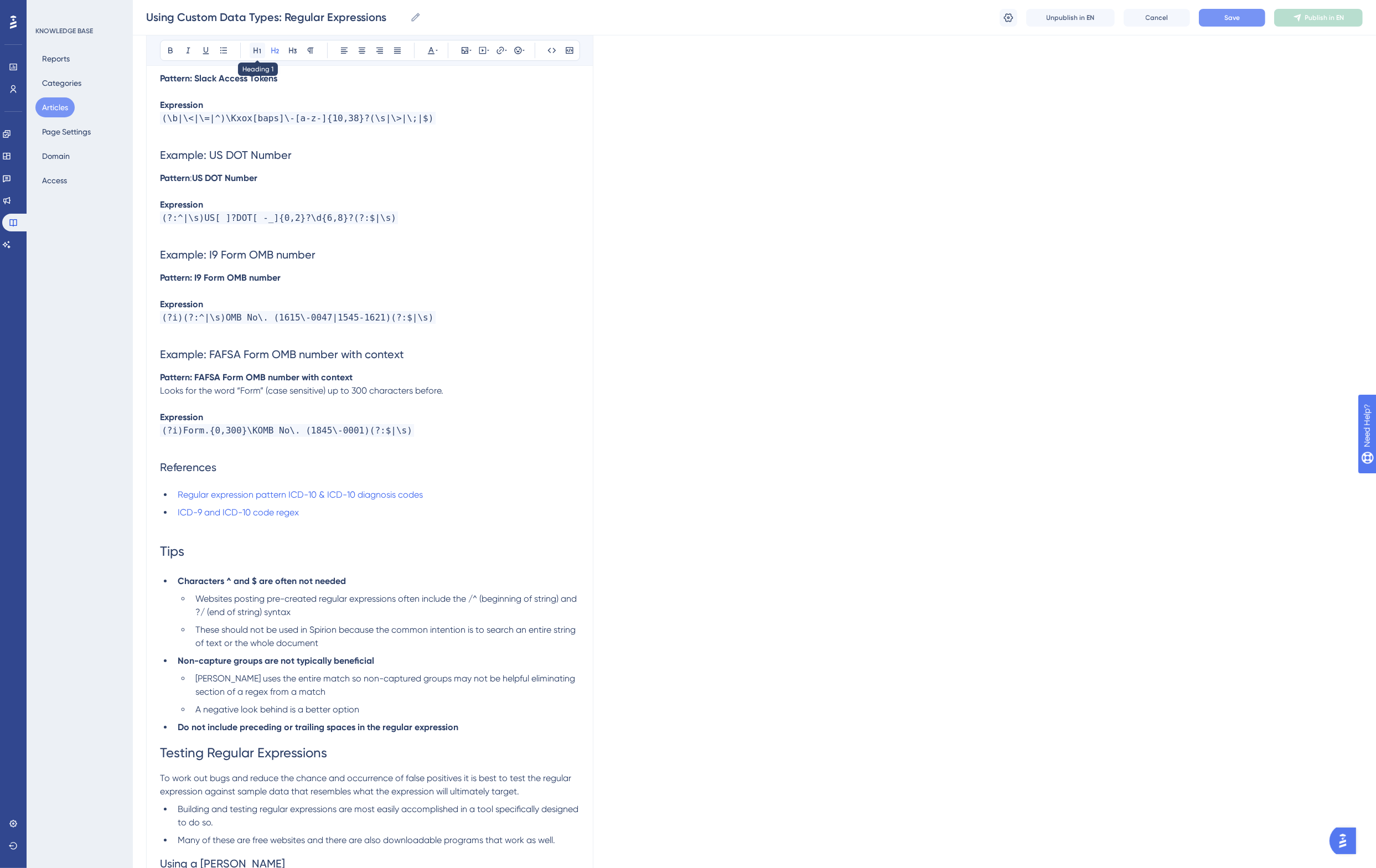
click at [253, 51] on icon at bounding box center [258, 51] width 9 height 9
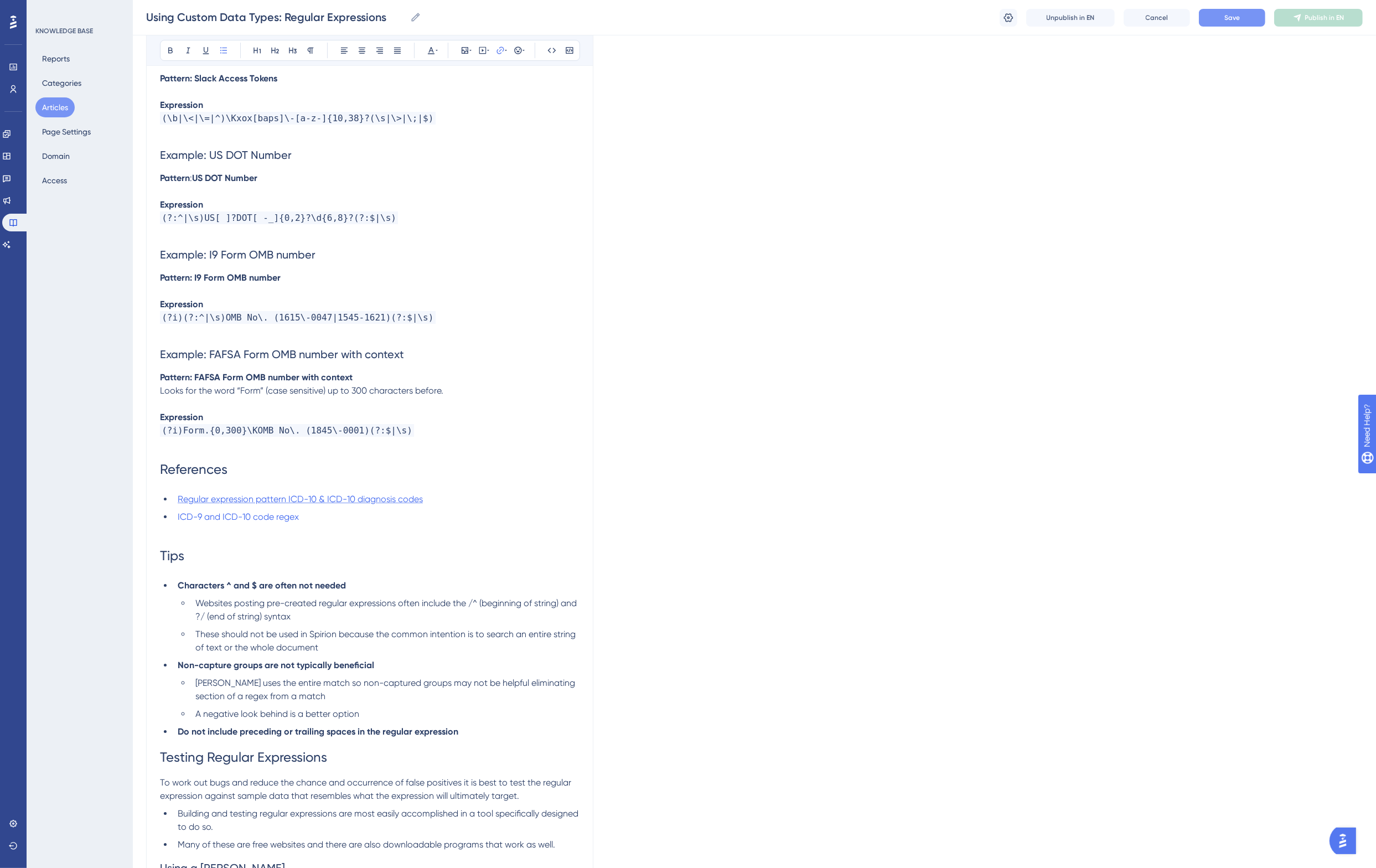
click at [228, 494] on span "Regular expression pattern ICD-10 & ICD-10 diagnosis codes" at bounding box center [300, 499] width 245 height 11
click at [562, 238] on h2 "Example: I9 Form OMB number" at bounding box center [370, 255] width 420 height 33
click at [346, 537] on h1 "Tips" at bounding box center [370, 556] width 420 height 38
click at [1221, 18] on button "Save" at bounding box center [1232, 18] width 67 height 18
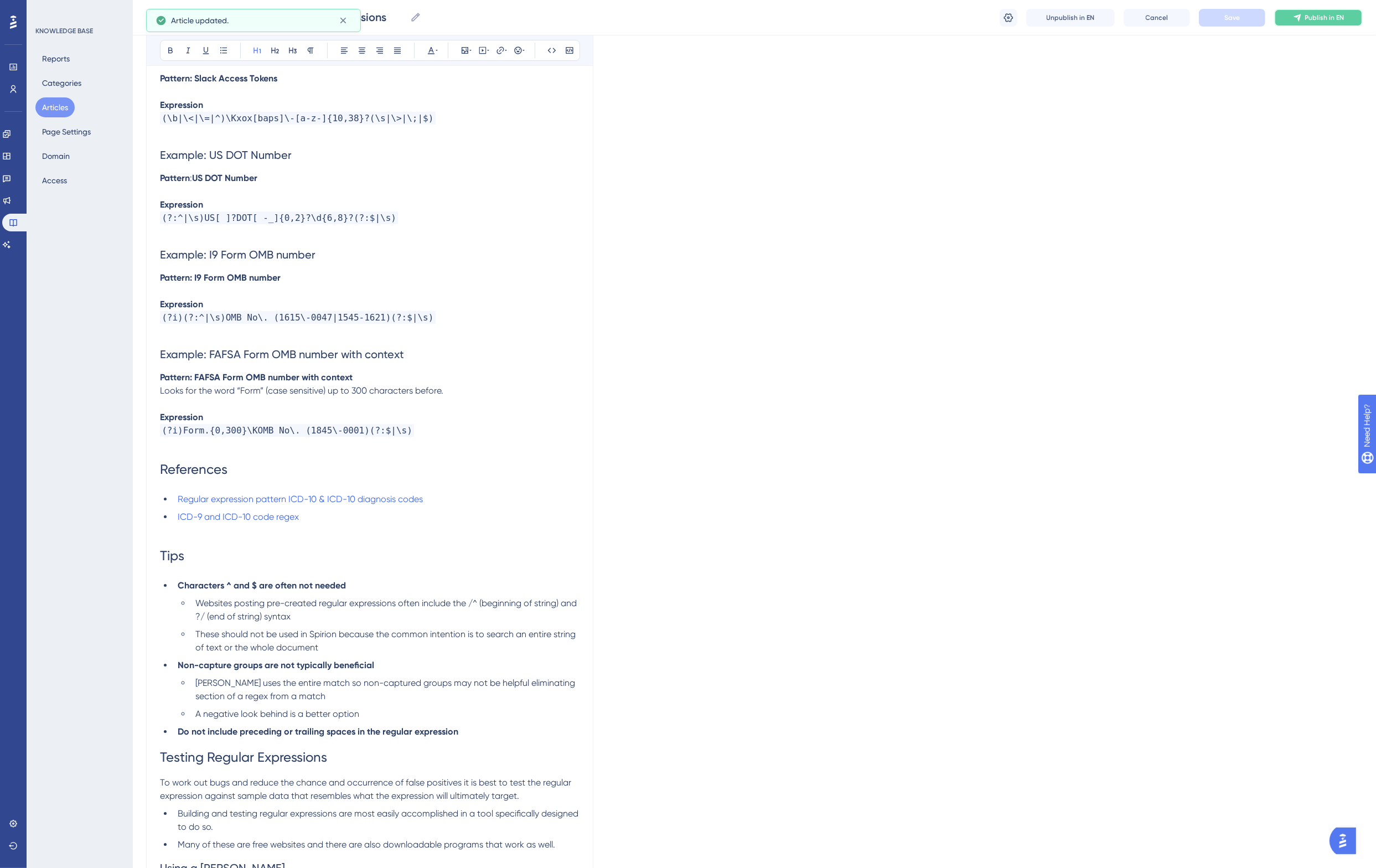
click at [1323, 14] on span "Publish in EN" at bounding box center [1324, 18] width 39 height 9
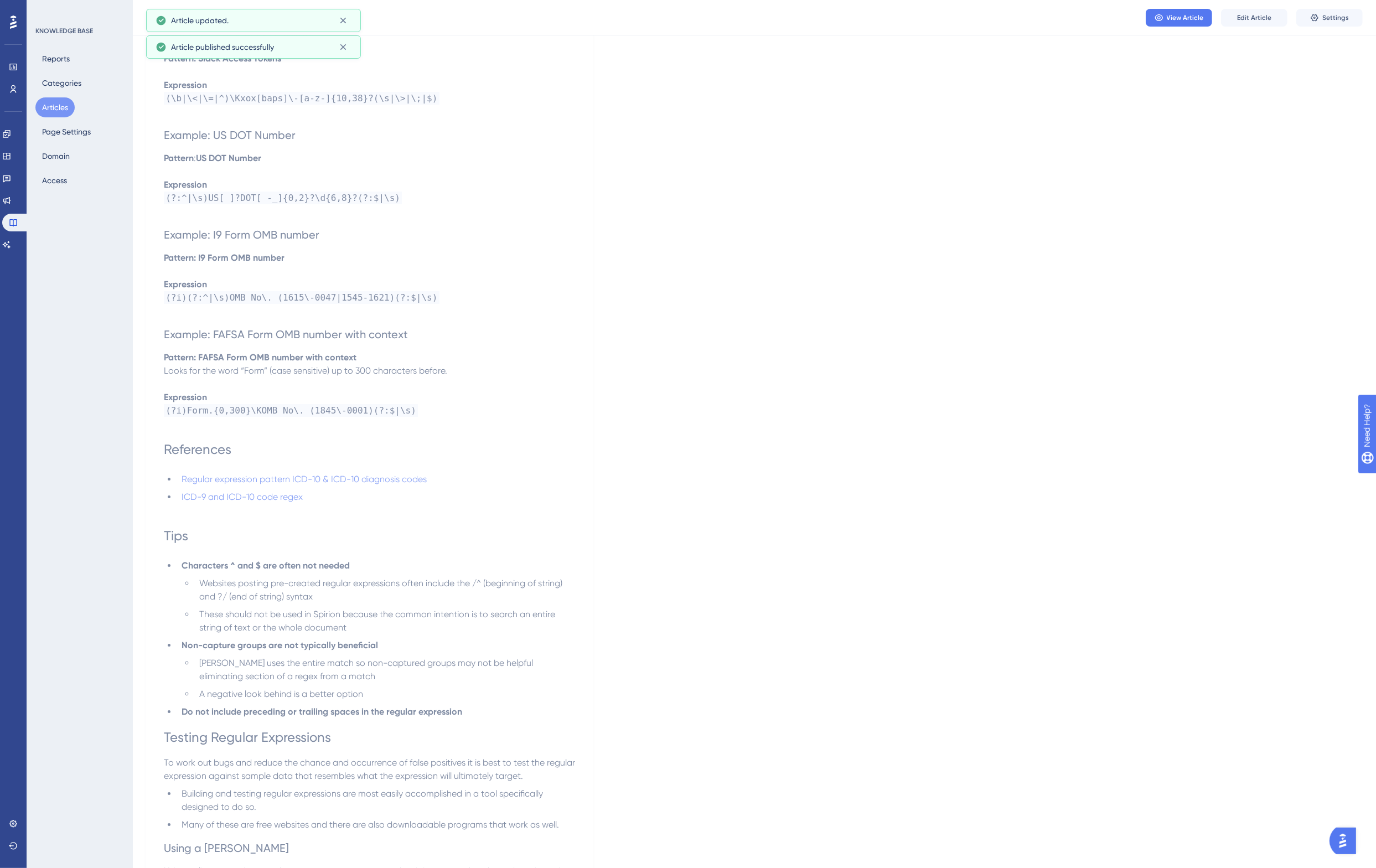
click at [322, 327] on span "Example: FAFSA Form OMB number with context" at bounding box center [286, 334] width 244 height 13
click at [324, 327] on span "Example: FAFSA Form OMB number with context" at bounding box center [286, 334] width 244 height 13
click at [1268, 18] on span "Edit Article" at bounding box center [1254, 18] width 34 height 9
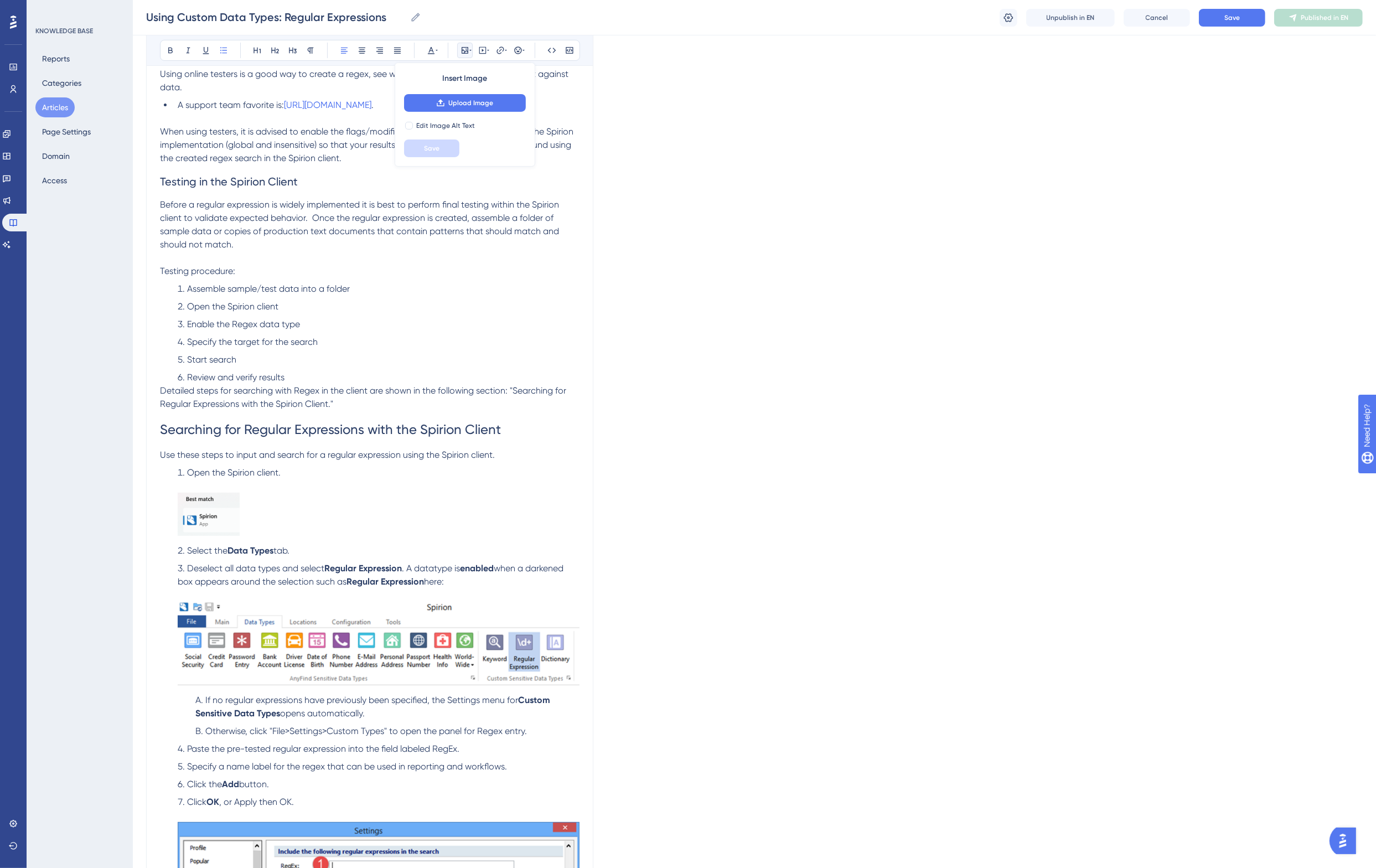
scroll to position [5771, 0]
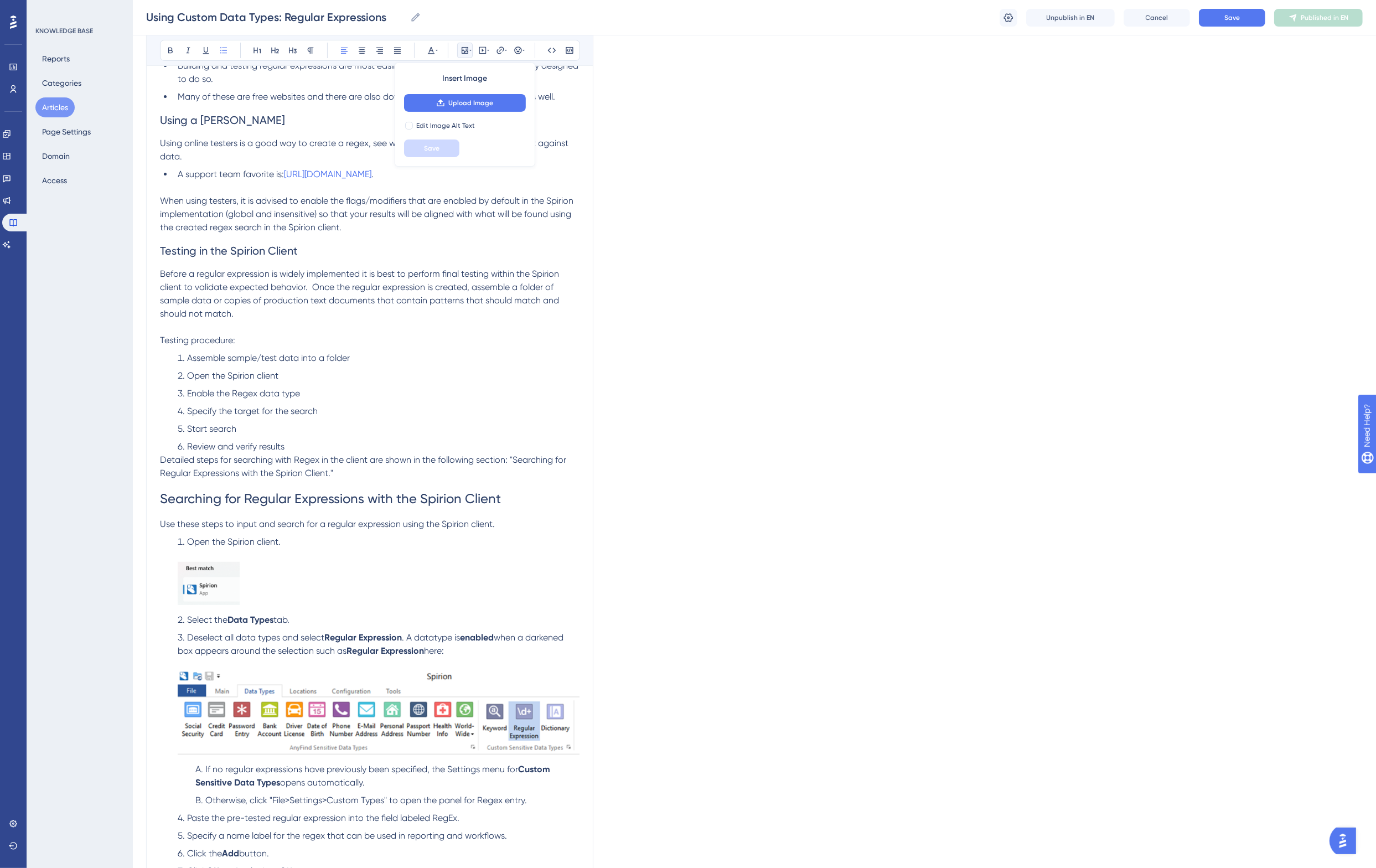
click at [308, 352] on span "Assemble sample/test data into a folder" at bounding box center [268, 357] width 163 height 11
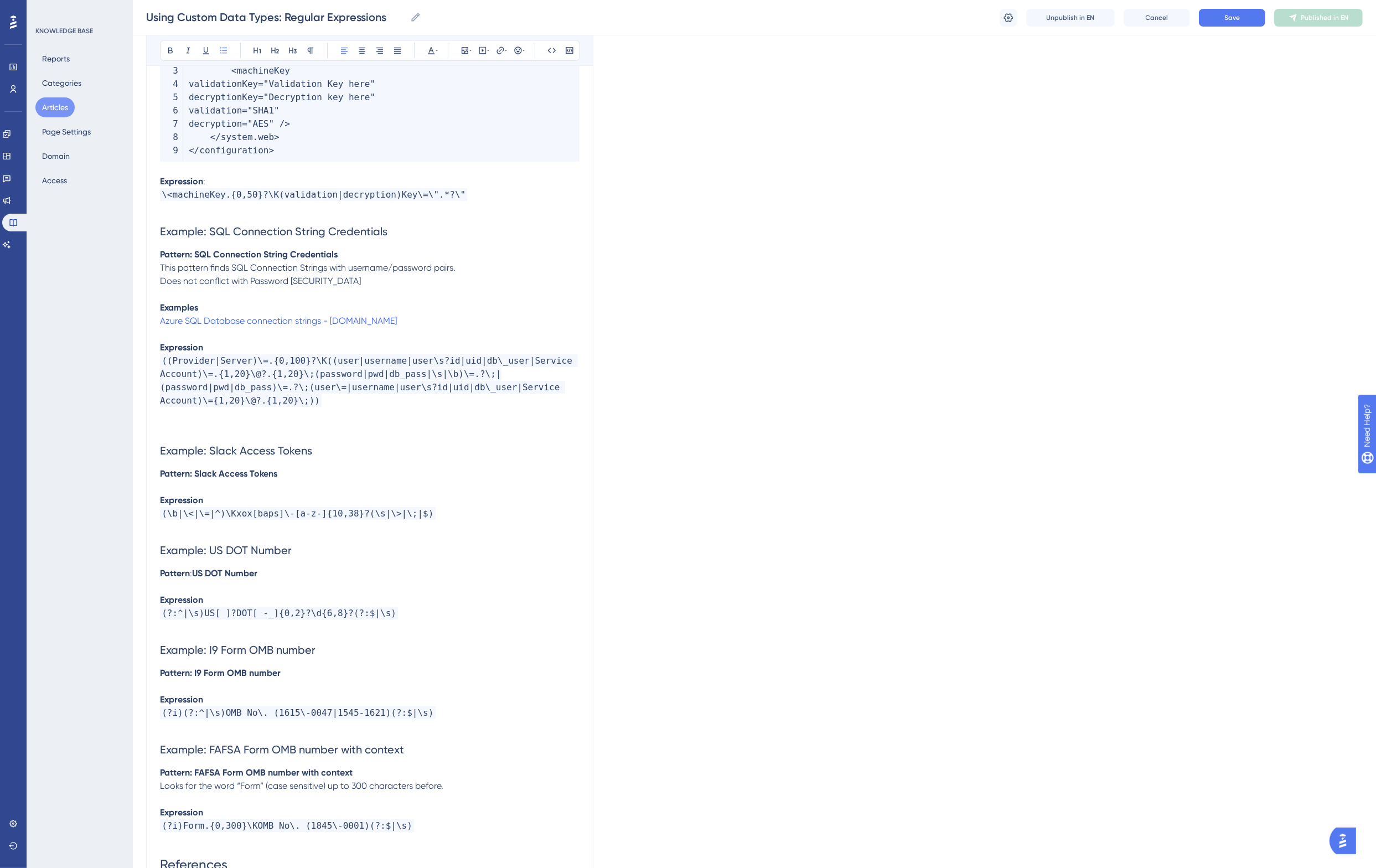
scroll to position [4604, 0]
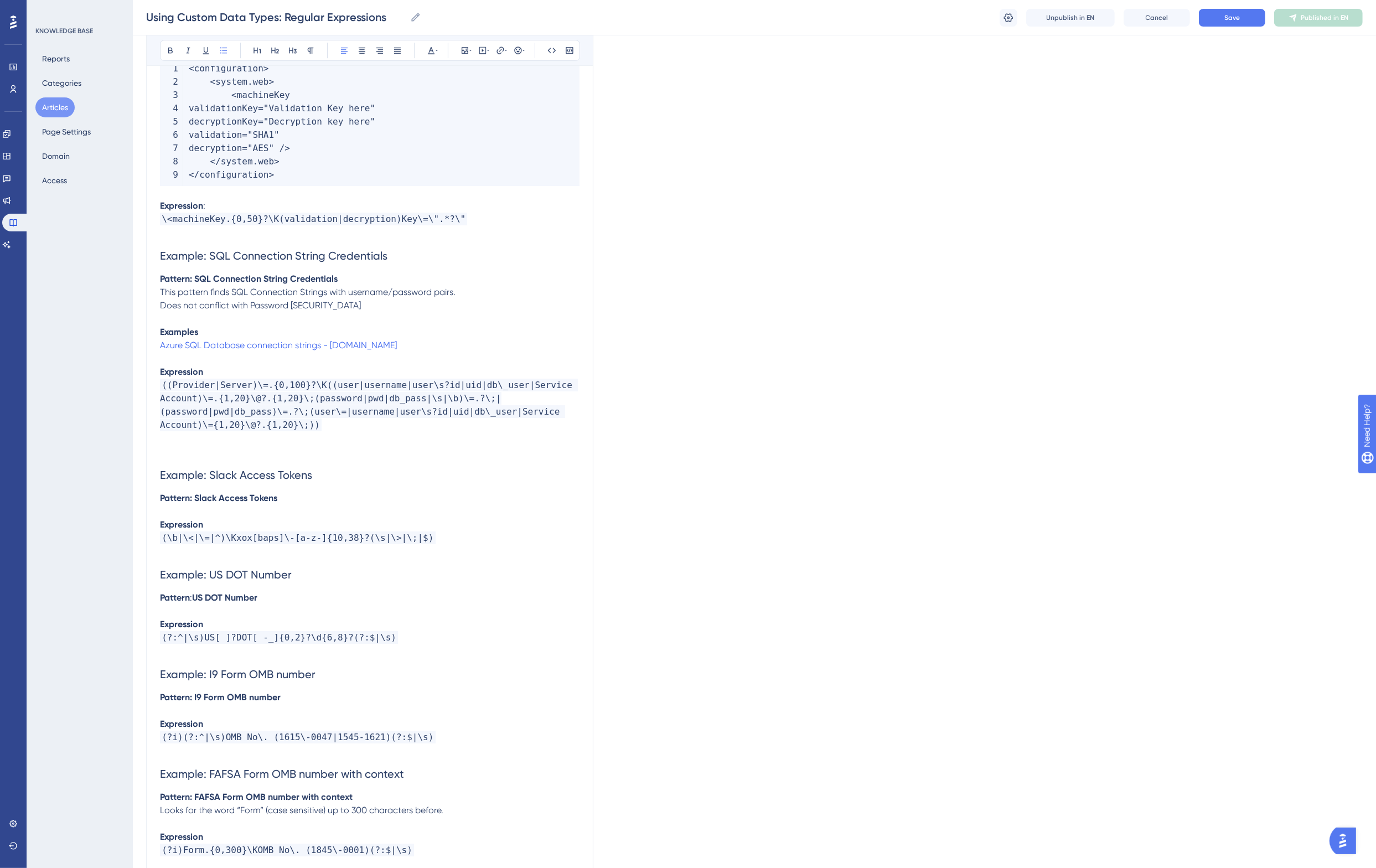
click at [241, 445] on p at bounding box center [370, 452] width 420 height 13
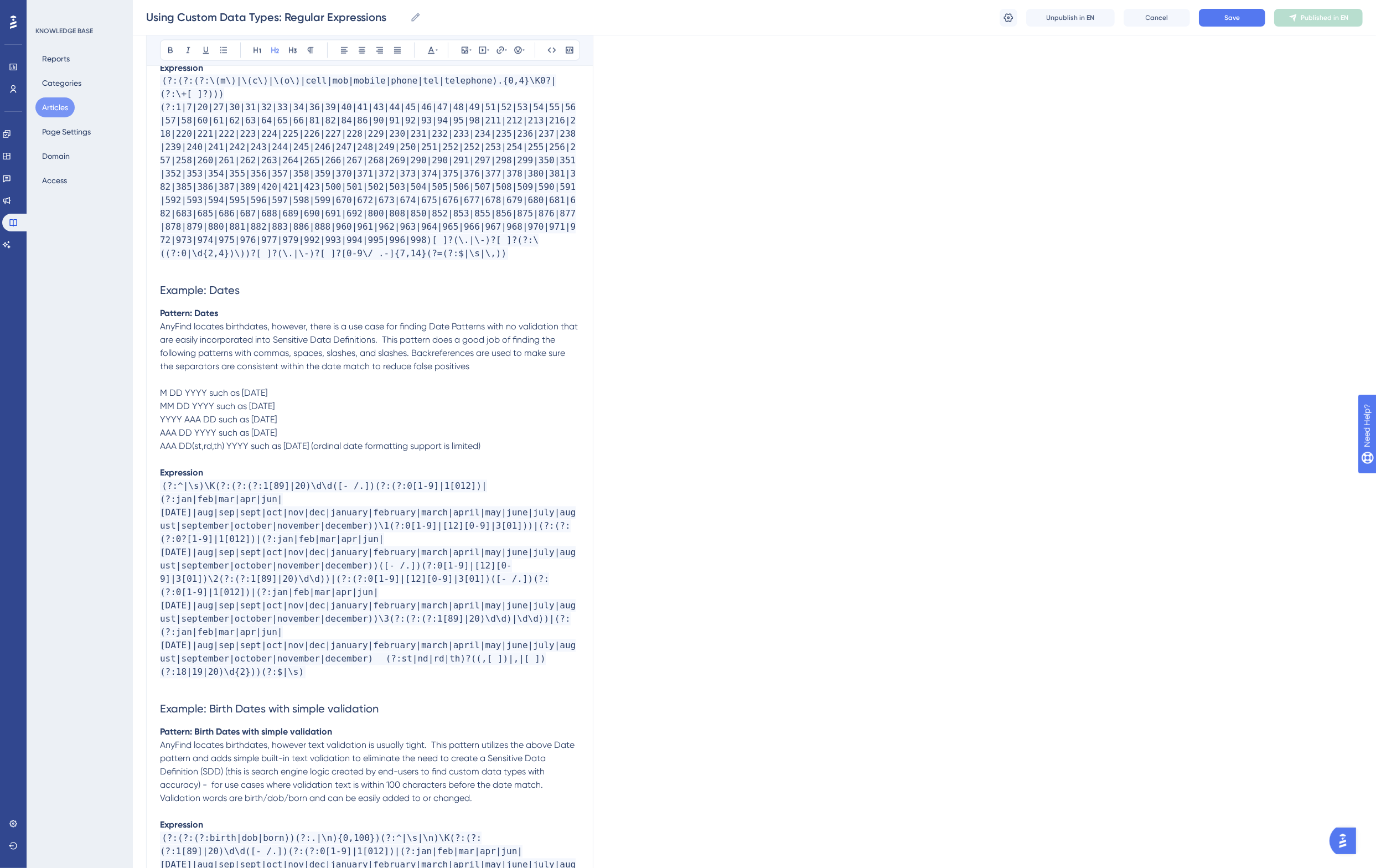
scroll to position [2667, 0]
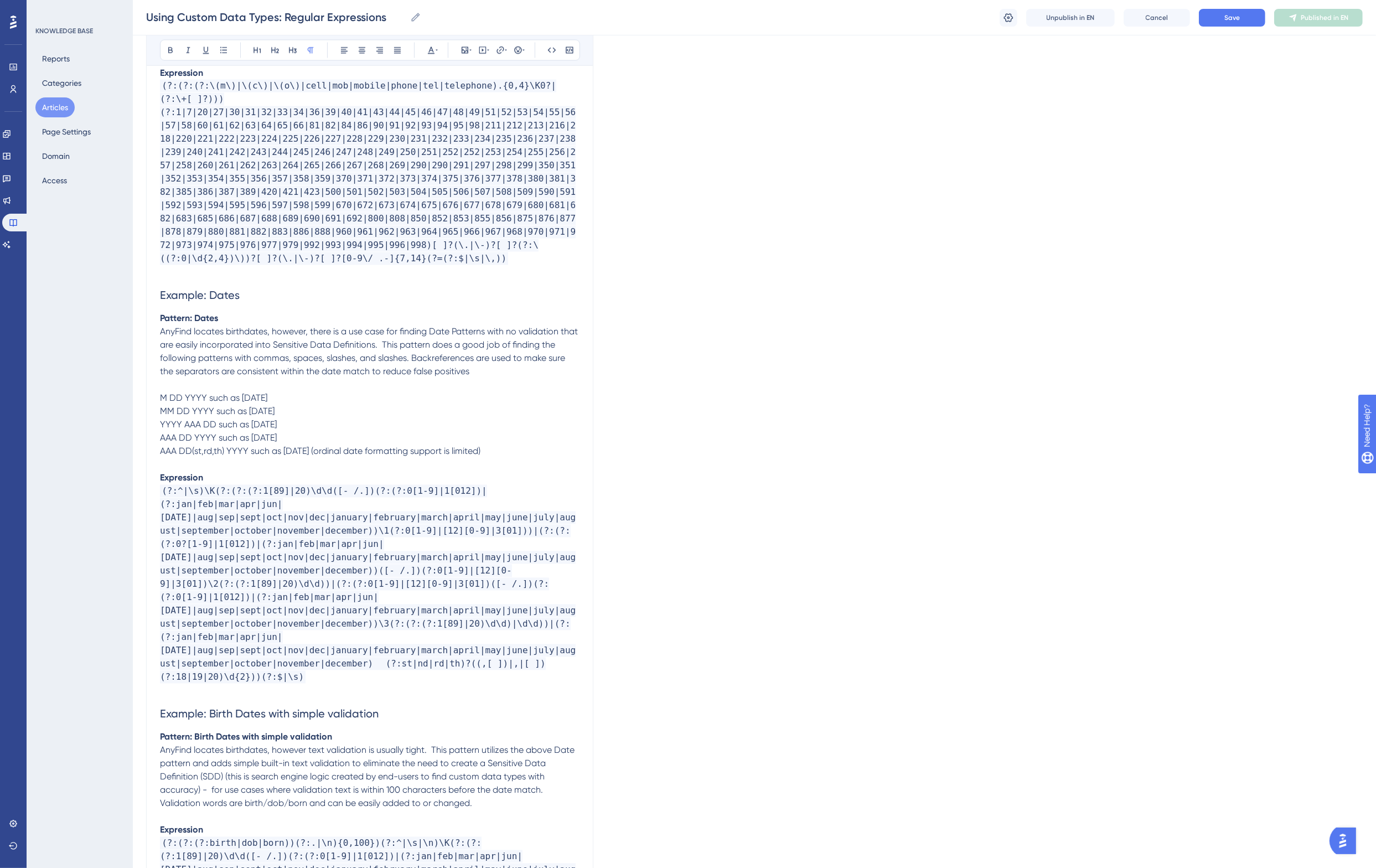
click at [300, 458] on p at bounding box center [370, 465] width 420 height 13
click at [402, 326] on span "AnyFind locates birthdates, however, there is a use case for finding Date Patte…" at bounding box center [370, 351] width 420 height 51
click at [430, 332] on span "AnyFind locates birthdates, however, there is a use case for finding Date Patte…" at bounding box center [370, 351] width 420 height 51
drag, startPoint x: 205, startPoint y: 369, endPoint x: 133, endPoint y: 375, distance: 72.2
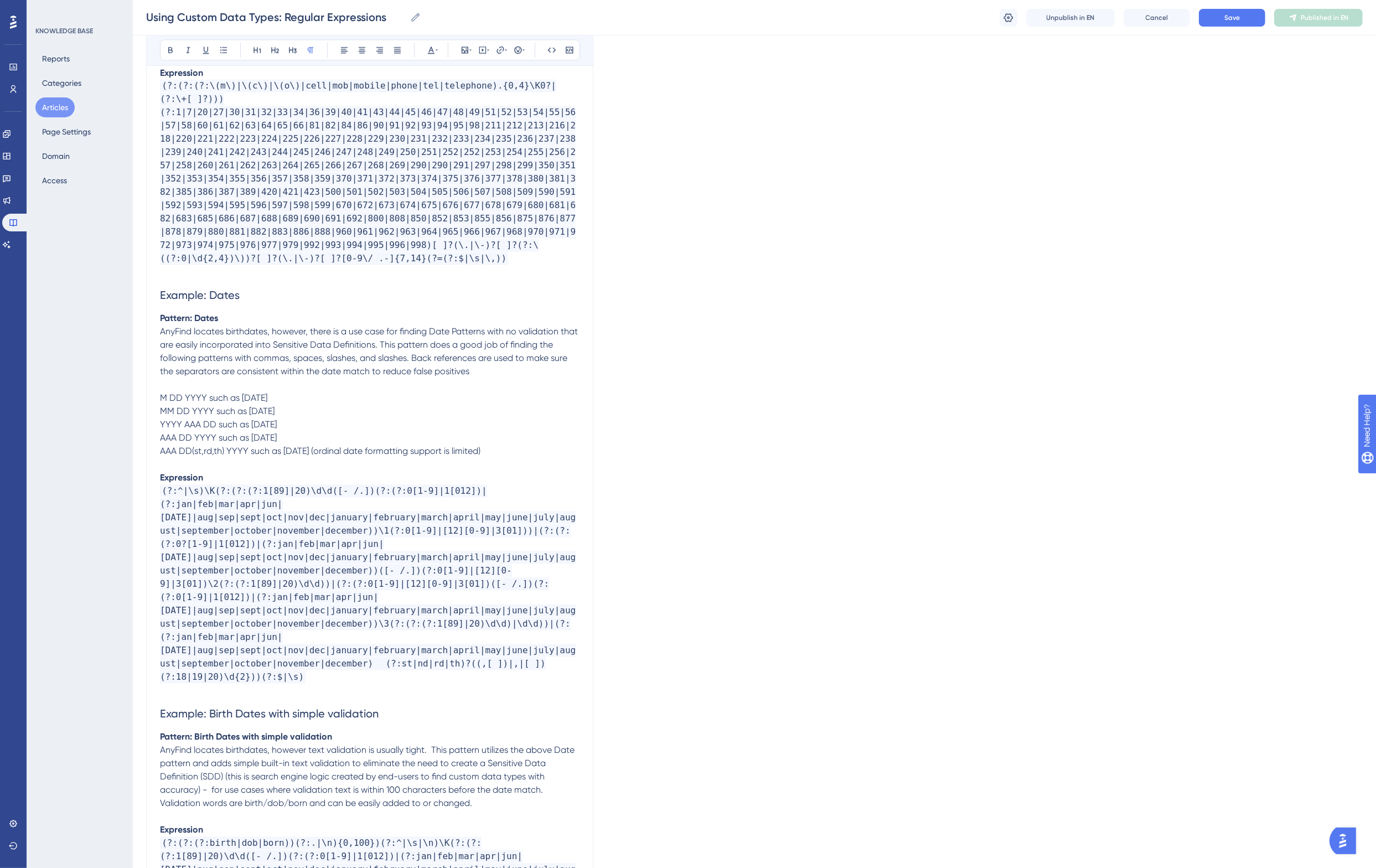
click at [229, 393] on span "M DD YYYY such as 1-18-1981" at bounding box center [213, 398] width 107 height 11
drag, startPoint x: 183, startPoint y: 371, endPoint x: 183, endPoint y: 418, distance: 47.0
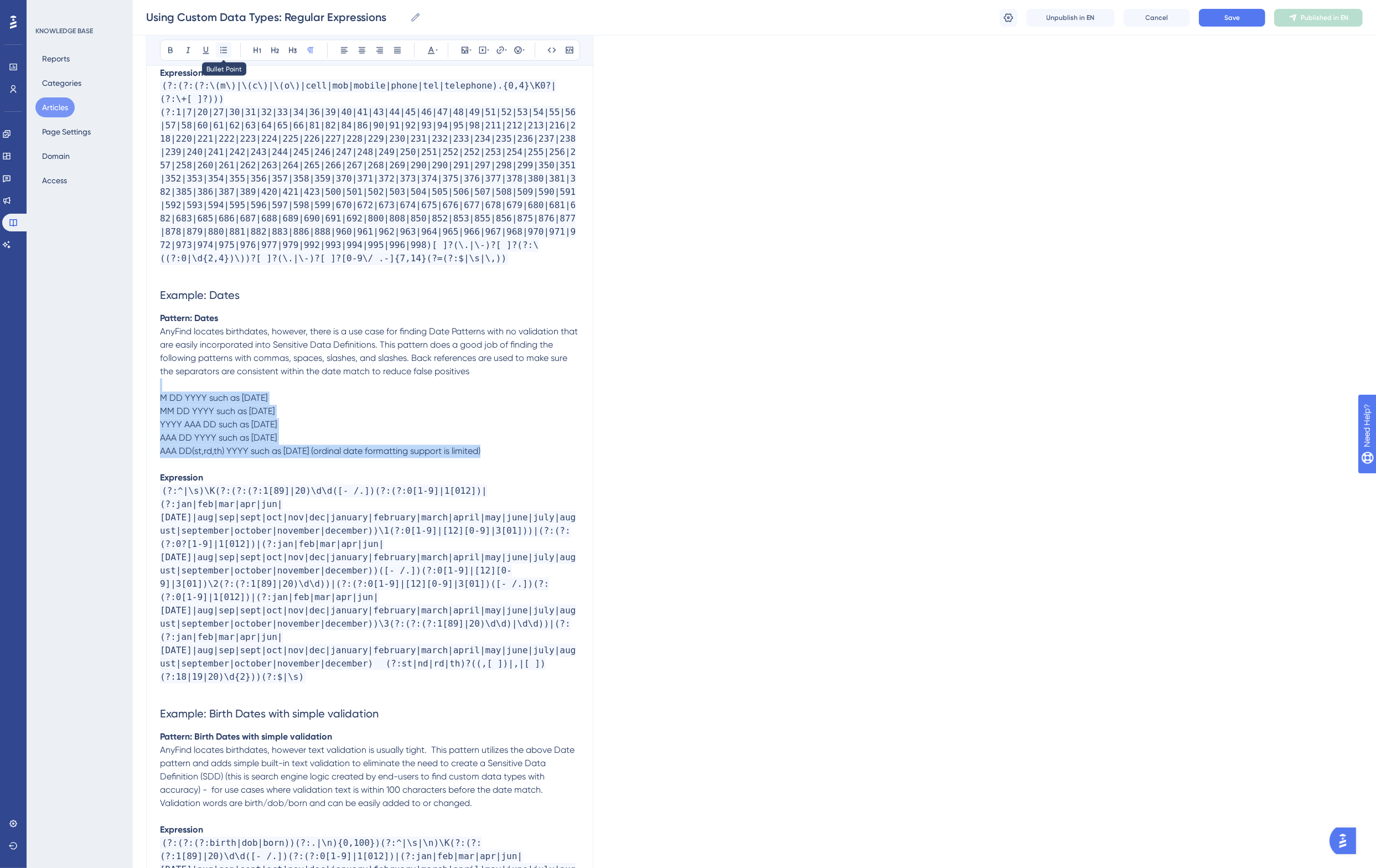
click at [222, 51] on icon at bounding box center [224, 51] width 9 height 9
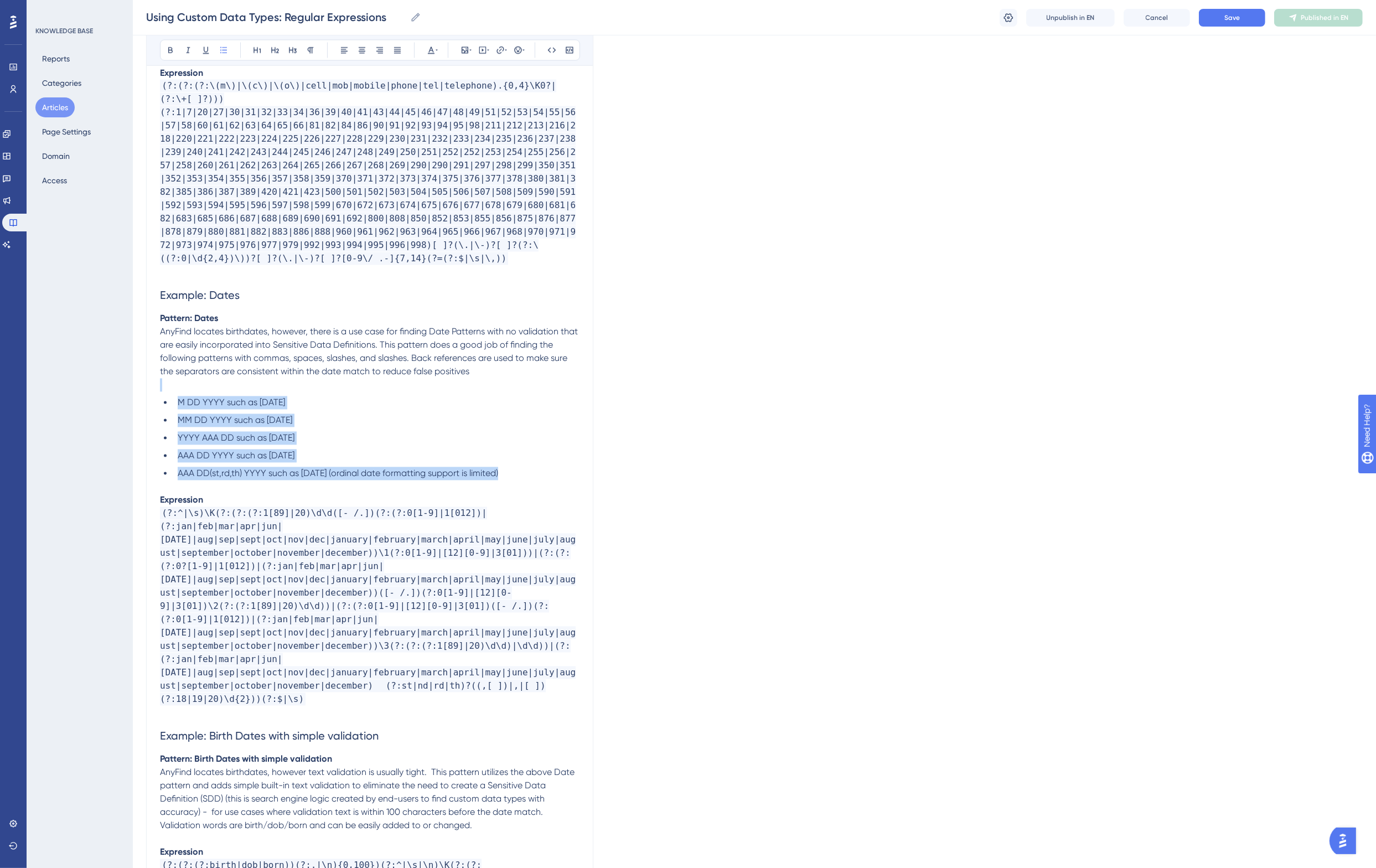
click at [300, 396] on li "M DD YYYY such as 1-18-1981" at bounding box center [376, 403] width 406 height 13
drag, startPoint x: 223, startPoint y: 374, endPoint x: 167, endPoint y: 374, distance: 56.0
click at [167, 396] on ul "M DD YYYY such as 1-18-1981 MM DD YYYY such as 01/18/1981 YYYY AAA DD such as 1…" at bounding box center [370, 438] width 420 height 84
click at [554, 49] on icon at bounding box center [552, 50] width 8 height 5
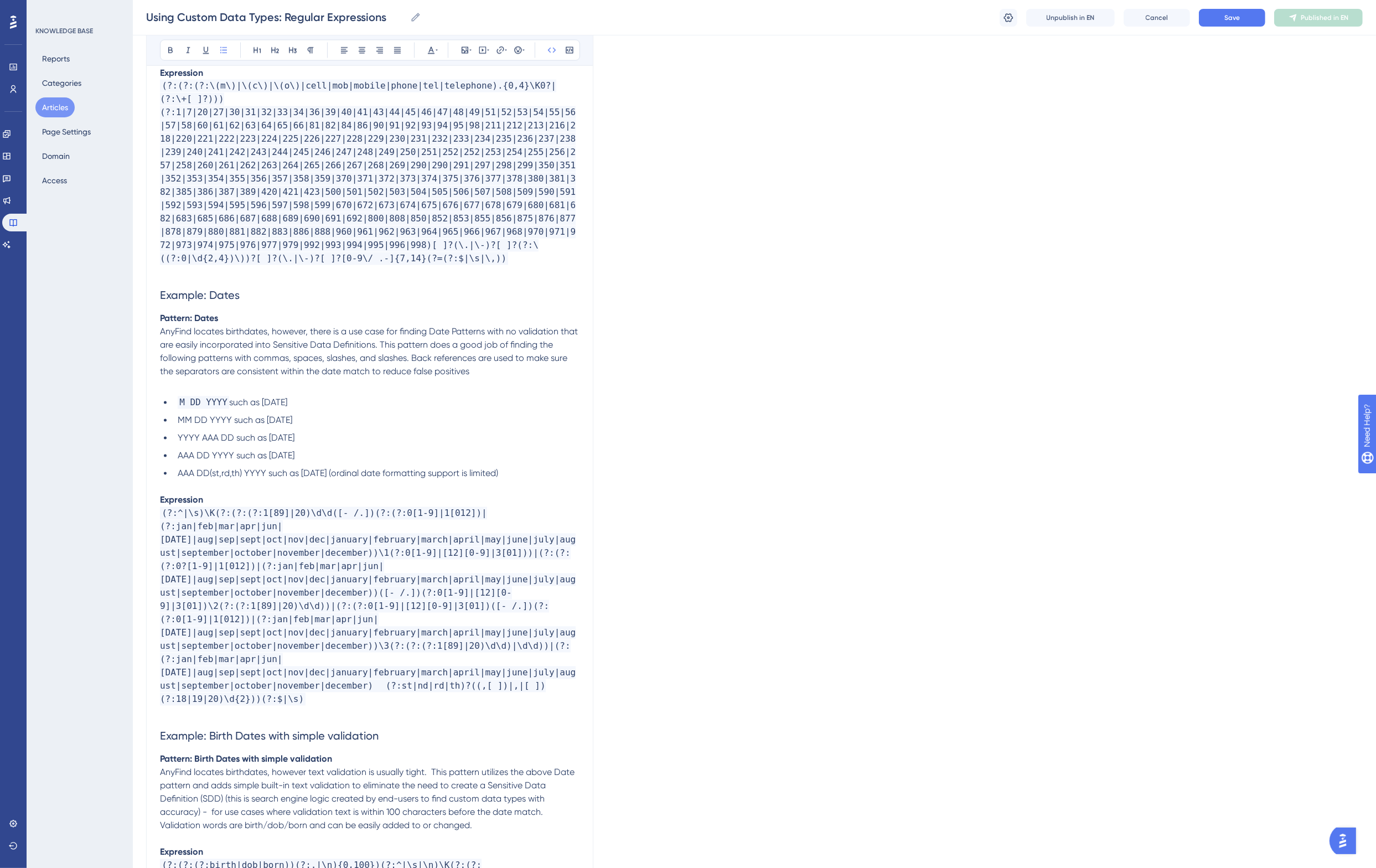
click at [308, 396] on li "M DD YYYY such as 1-18-1981" at bounding box center [376, 403] width 406 height 13
click at [403, 326] on span "AnyFind locates birthdates, however, there is a use case for finding Date Patte…" at bounding box center [370, 351] width 420 height 51
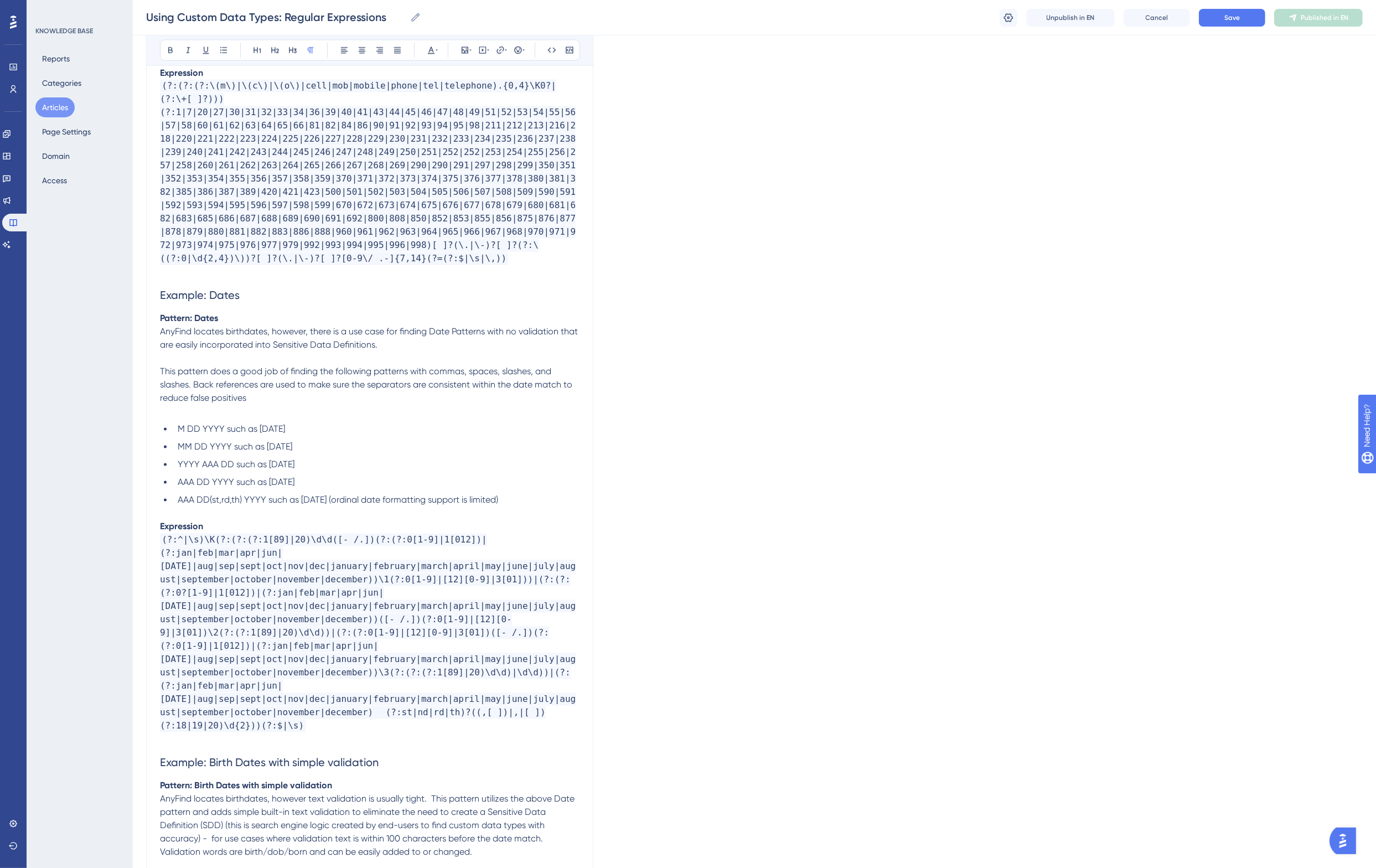
drag, startPoint x: 225, startPoint y: 400, endPoint x: 172, endPoint y: 400, distance: 53.0
click at [172, 423] on ul "M DD YYYY such as 1-18-1981 MM DD YYYY such as 01/18/1981 YYYY AAA DD such as 1…" at bounding box center [370, 465] width 420 height 84
click at [184, 424] on span "M DD YYYY such as 1-18-1981" at bounding box center [231, 429] width 107 height 11
drag, startPoint x: 179, startPoint y: 400, endPoint x: 220, endPoint y: 402, distance: 41.0
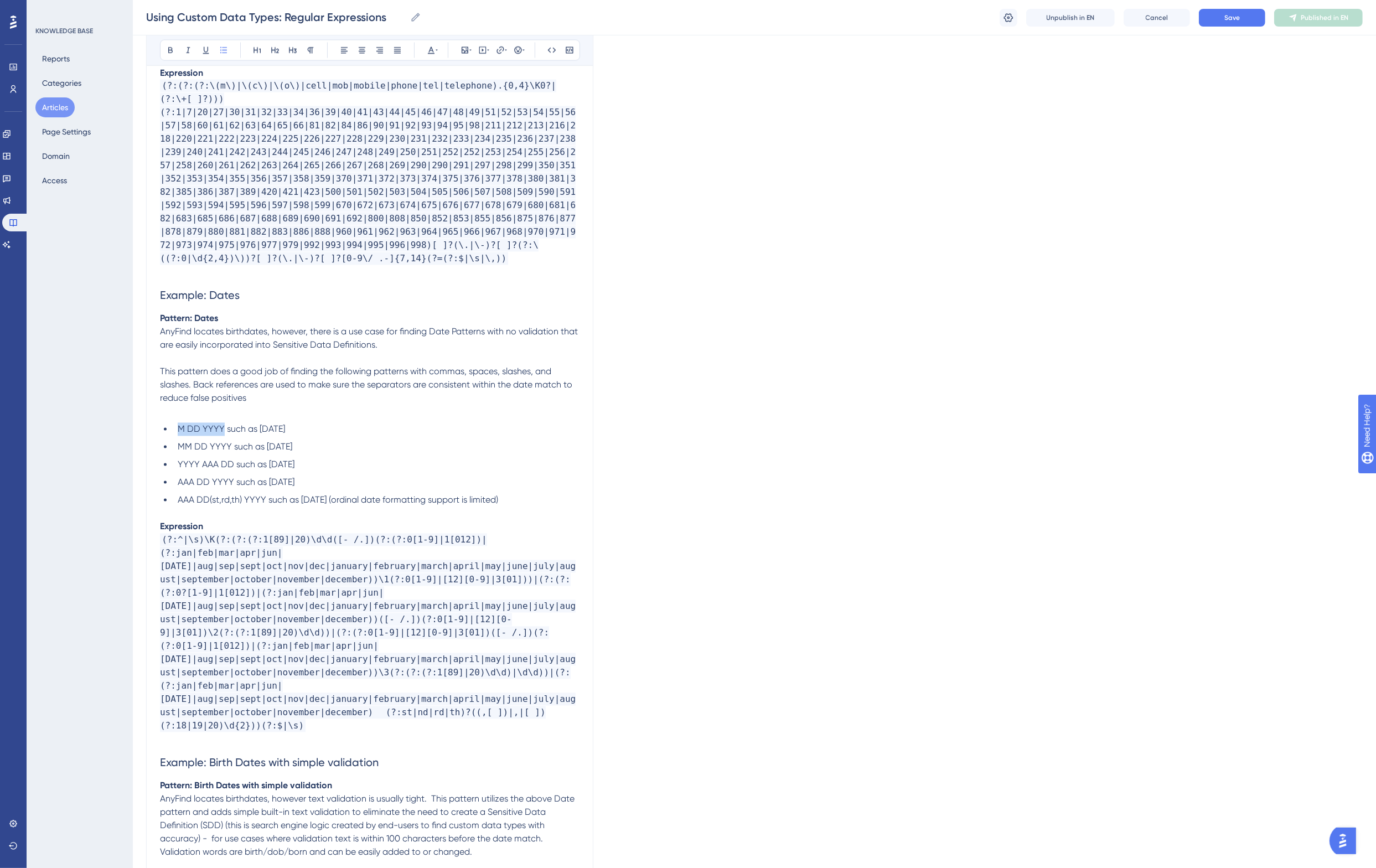
click at [220, 424] on span "M DD YYYY such as 1-18-1981" at bounding box center [231, 429] width 107 height 11
click at [549, 50] on icon at bounding box center [552, 50] width 8 height 5
drag, startPoint x: 184, startPoint y: 420, endPoint x: 228, endPoint y: 416, distance: 44.2
click at [228, 442] on span "MM DD YYYY such as 01/18/1981" at bounding box center [235, 447] width 114 height 11
click at [548, 48] on icon at bounding box center [552, 51] width 9 height 9
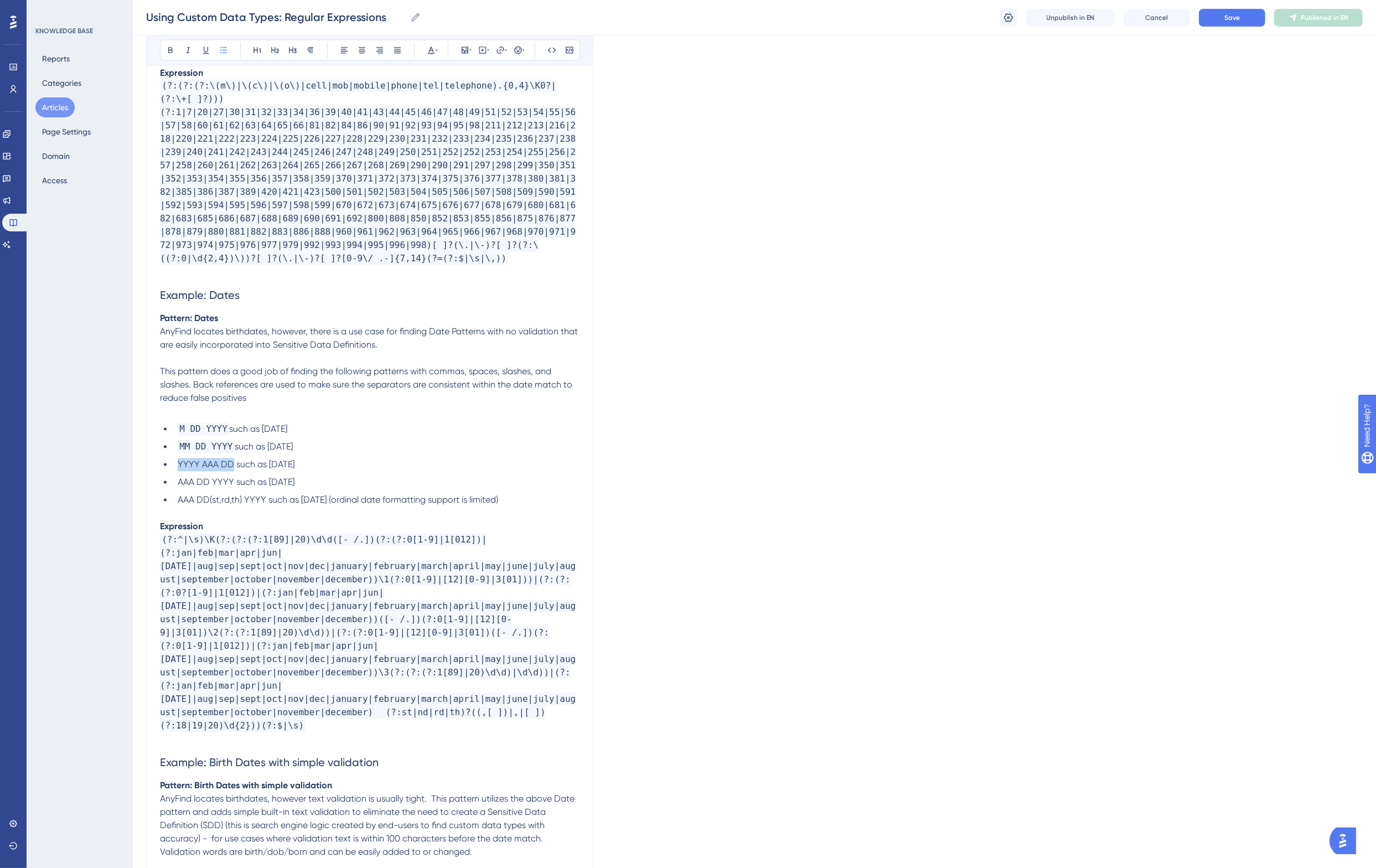
drag, startPoint x: 178, startPoint y: 437, endPoint x: 230, endPoint y: 435, distance: 52.0
click at [230, 460] on span "YYYY AAA DD such as 1981 Jan 01" at bounding box center [236, 465] width 117 height 11
click at [552, 50] on icon at bounding box center [552, 51] width 9 height 9
drag, startPoint x: 181, startPoint y: 455, endPoint x: 231, endPoint y: 457, distance: 50.0
click at [231, 477] on span "AAA DD YYYY such as January 1, 1981" at bounding box center [236, 482] width 117 height 11
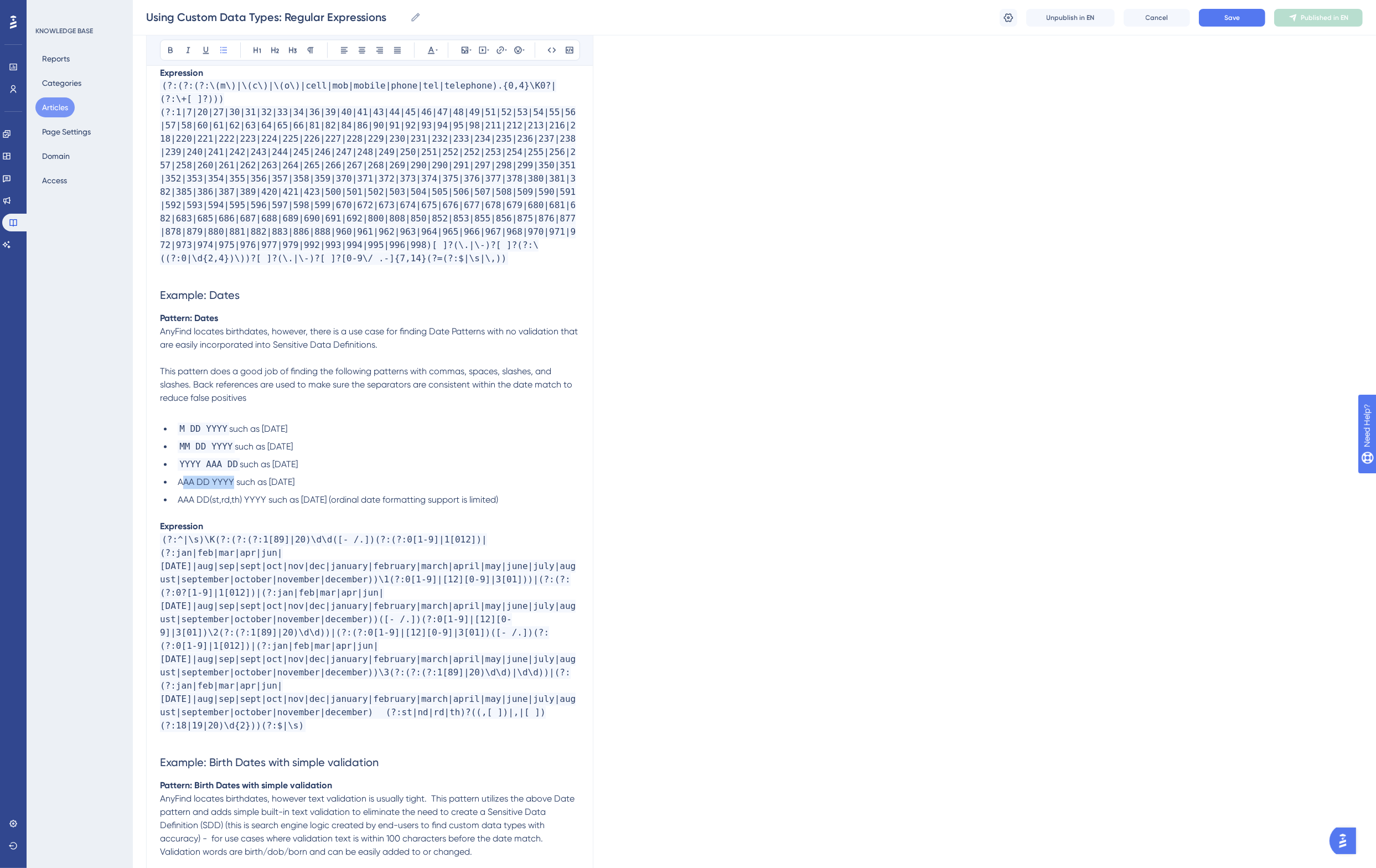
click at [184, 477] on span "AAA DD YYYY such as January 1, 1981" at bounding box center [236, 482] width 117 height 11
drag, startPoint x: 187, startPoint y: 457, endPoint x: 231, endPoint y: 455, distance: 44.0
click at [231, 477] on span "AAA DD YYYY such as January 1, 1981" at bounding box center [236, 482] width 117 height 11
click at [548, 49] on icon at bounding box center [552, 51] width 9 height 9
drag, startPoint x: 178, startPoint y: 475, endPoint x: 263, endPoint y: 468, distance: 85.3
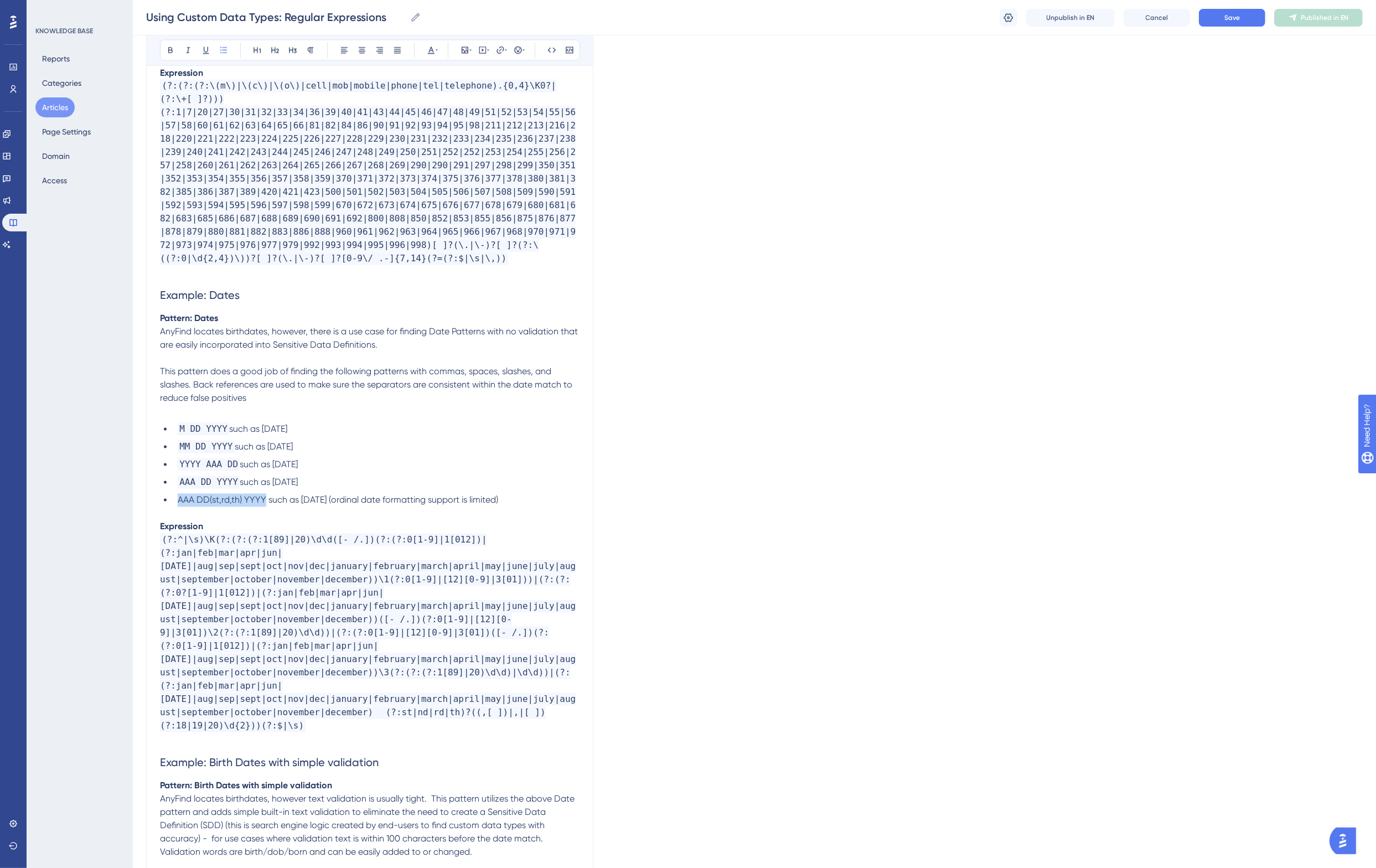
click at [263, 495] on span "AAA DD(st,rd,th) YYYY such as January 1st, 1981 (ordinal date formatting suppor…" at bounding box center [337, 500] width 320 height 11
click at [552, 51] on icon at bounding box center [552, 51] width 9 height 9
click at [407, 405] on p at bounding box center [370, 412] width 420 height 13
click at [1232, 14] on span "Save" at bounding box center [1232, 18] width 16 height 9
click at [298, 477] on span "such as January 1, 1981" at bounding box center [269, 482] width 58 height 11
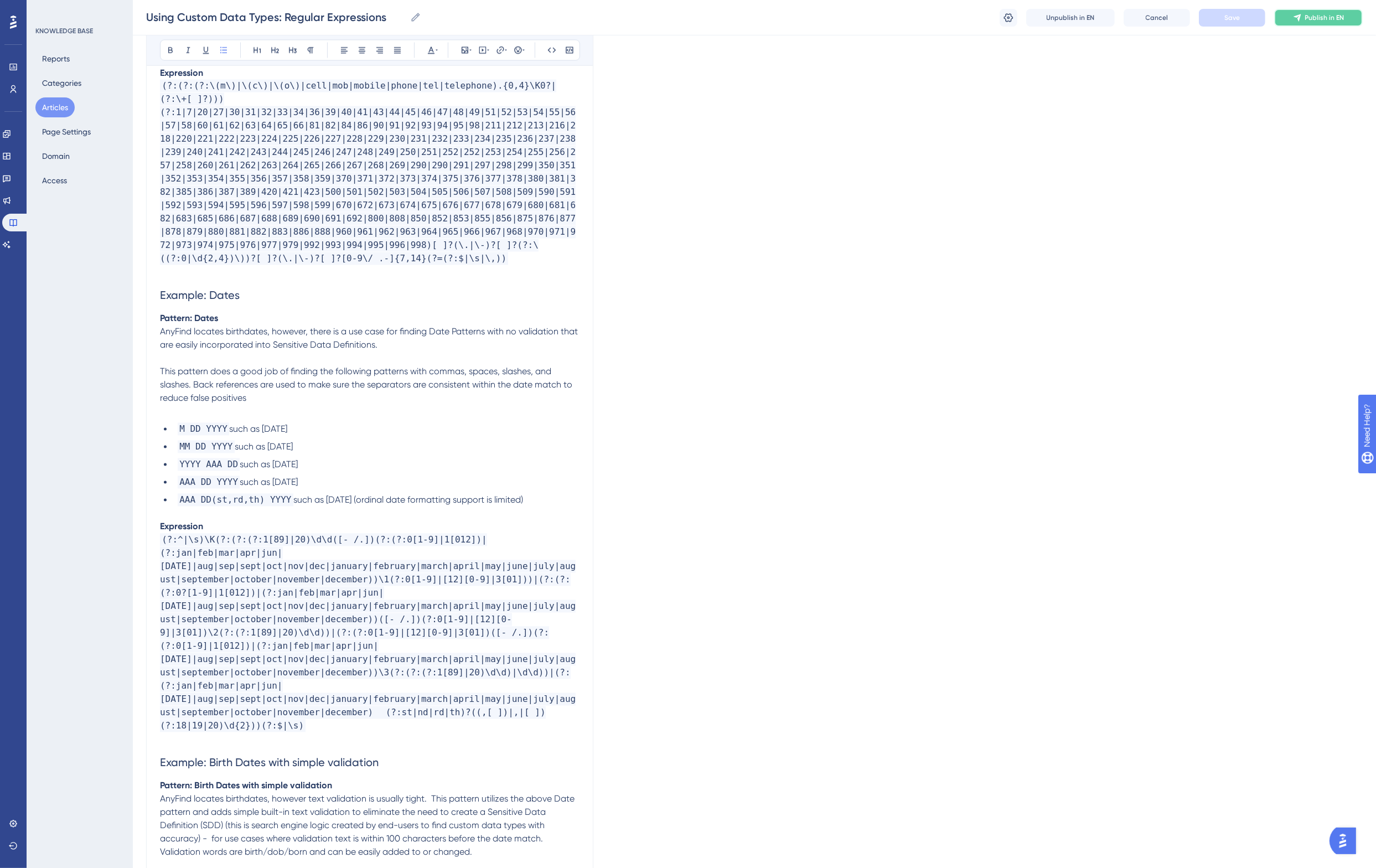
click at [1319, 17] on span "Publish in EN" at bounding box center [1324, 18] width 39 height 9
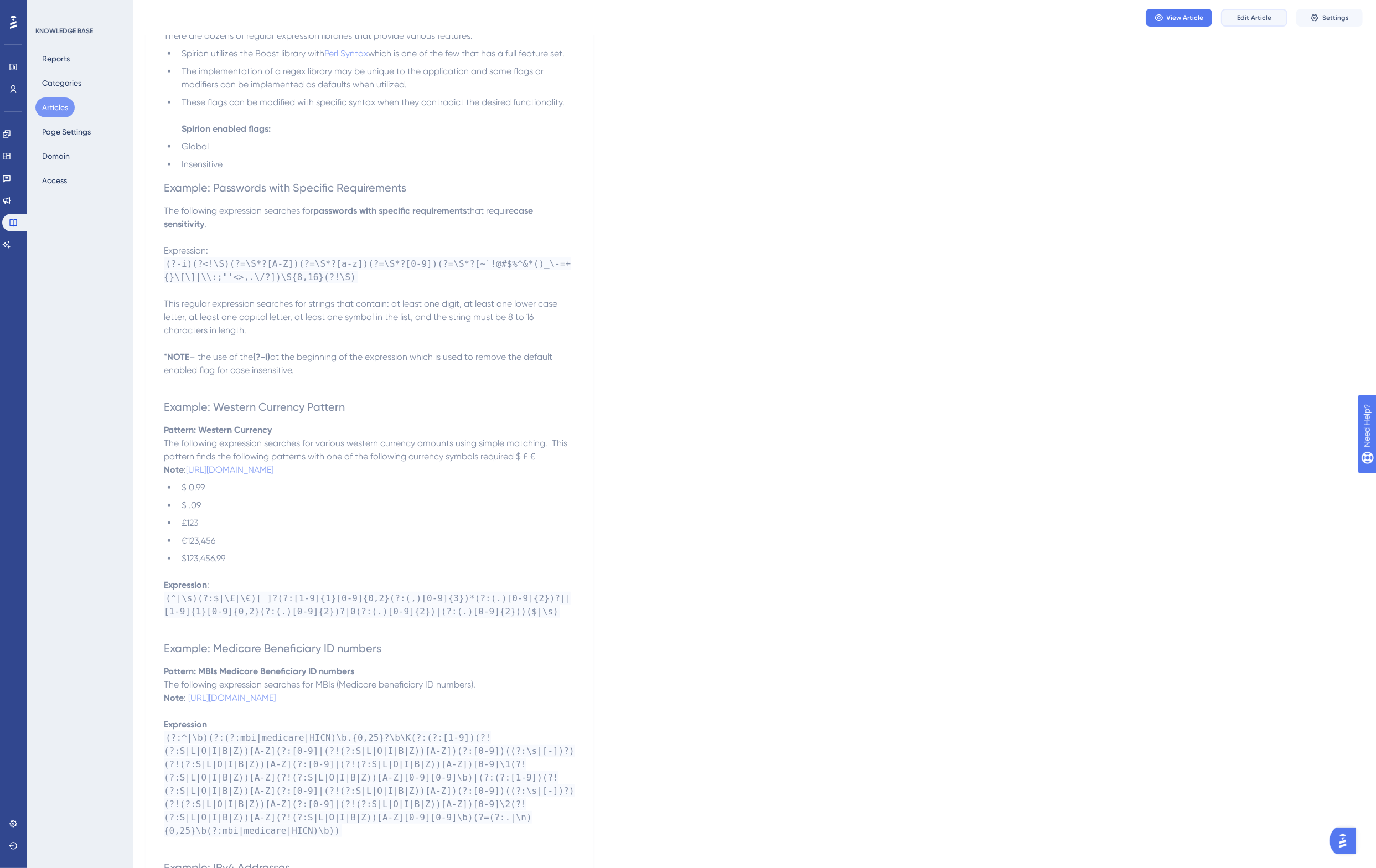
click at [1255, 19] on span "Edit Article" at bounding box center [1254, 18] width 34 height 9
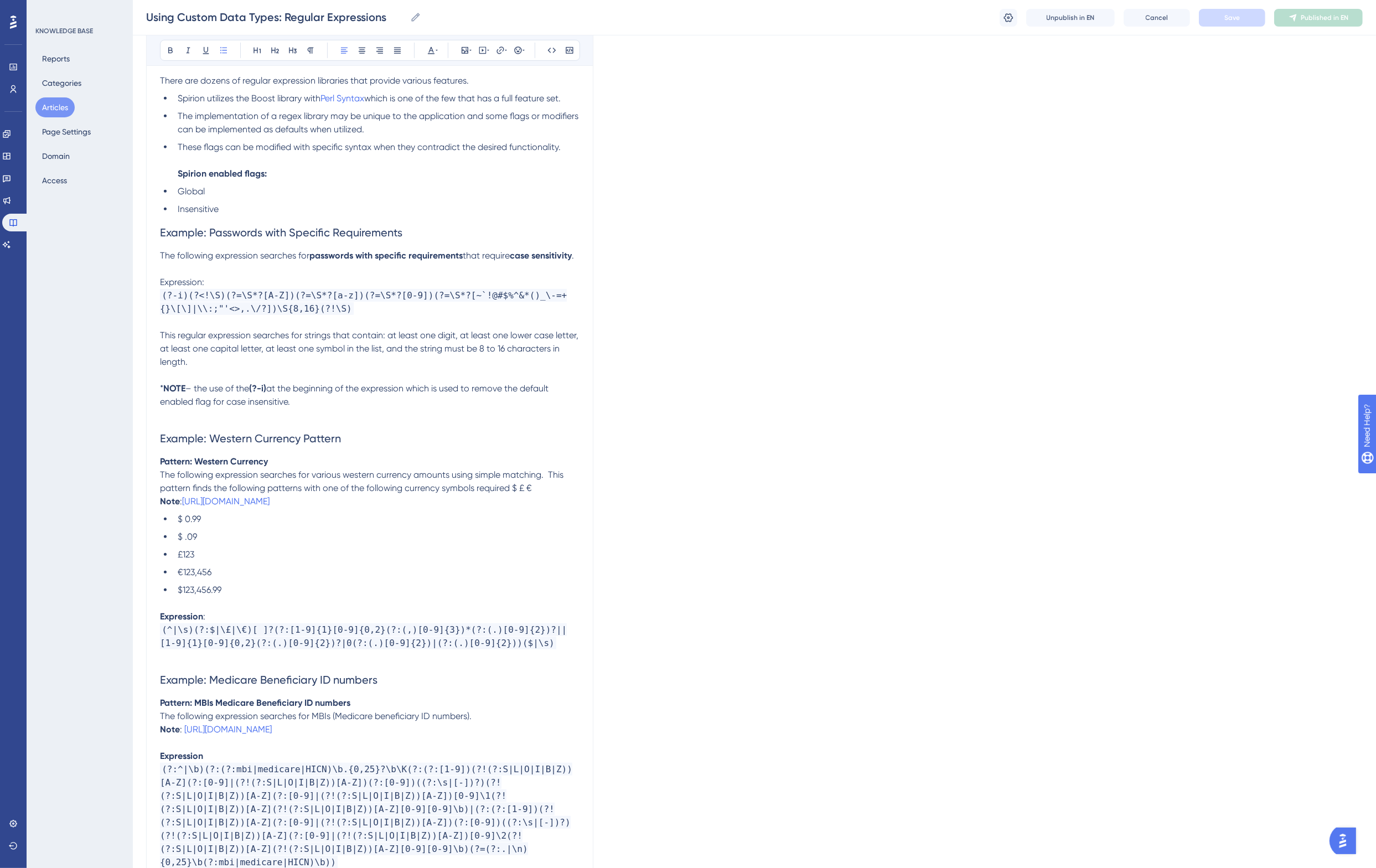
scroll to position [6291, 0]
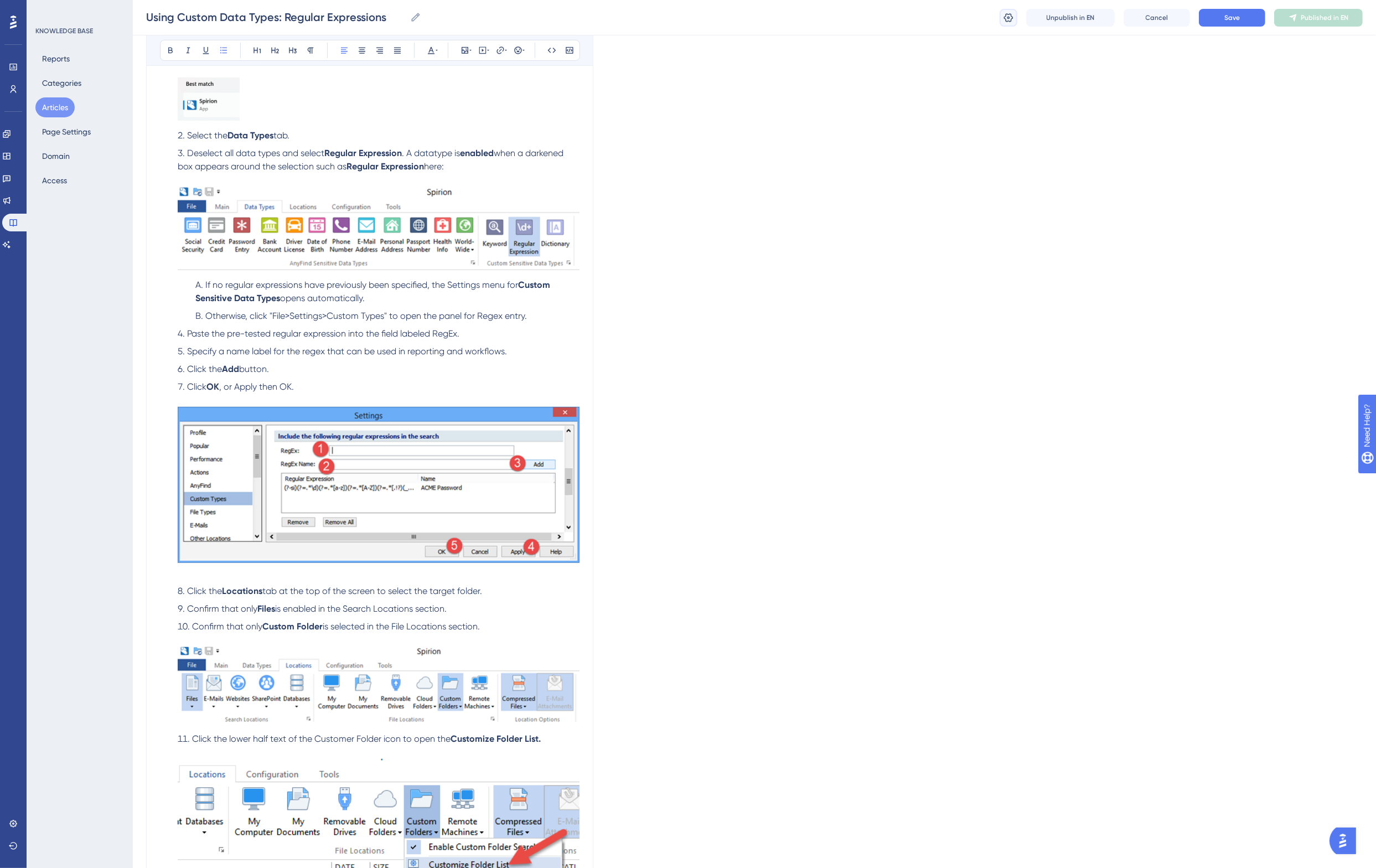
click at [1007, 18] on icon at bounding box center [1009, 18] width 11 height 11
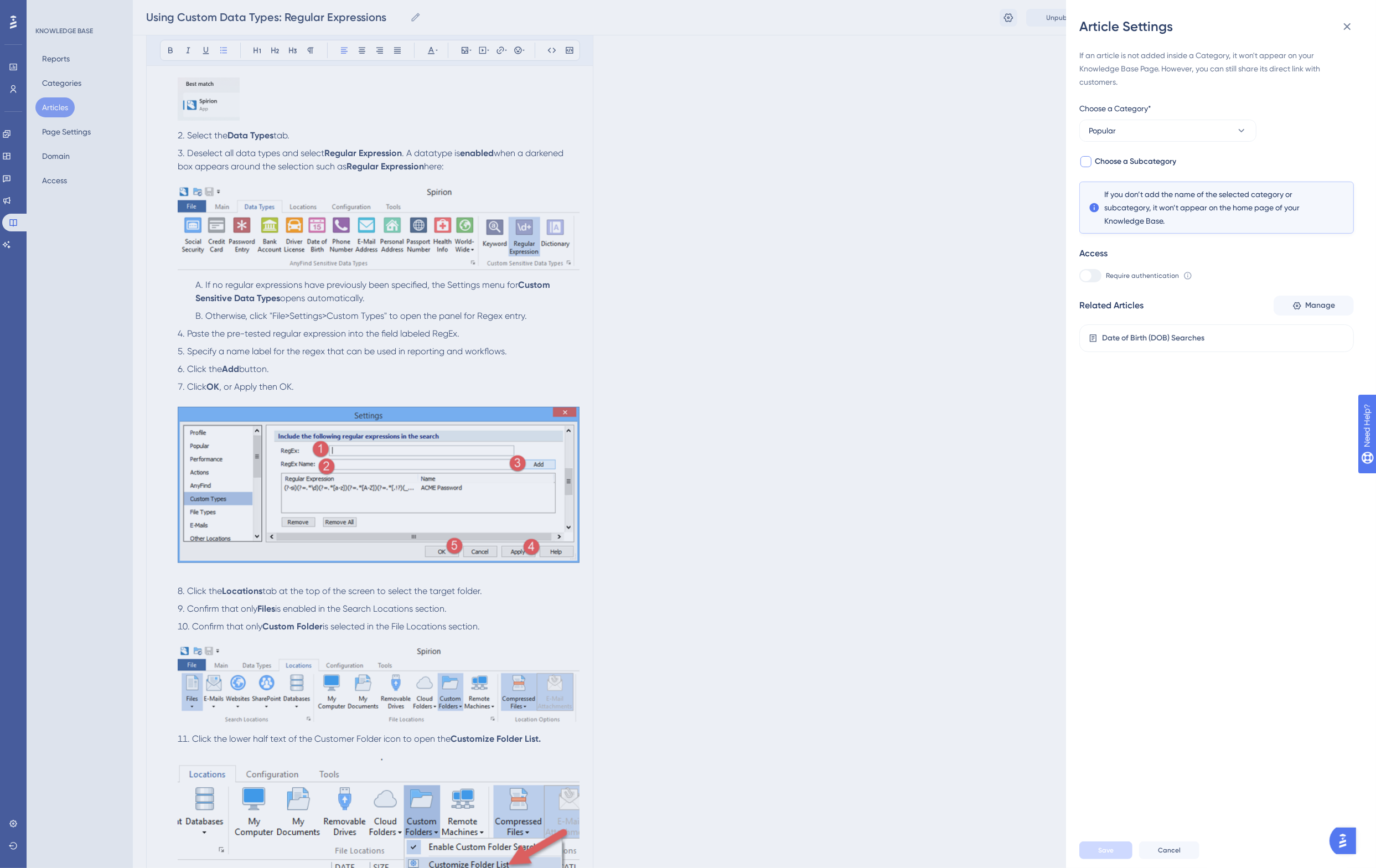
click at [1131, 162] on span "Choose a Subcategory" at bounding box center [1136, 162] width 82 height 13
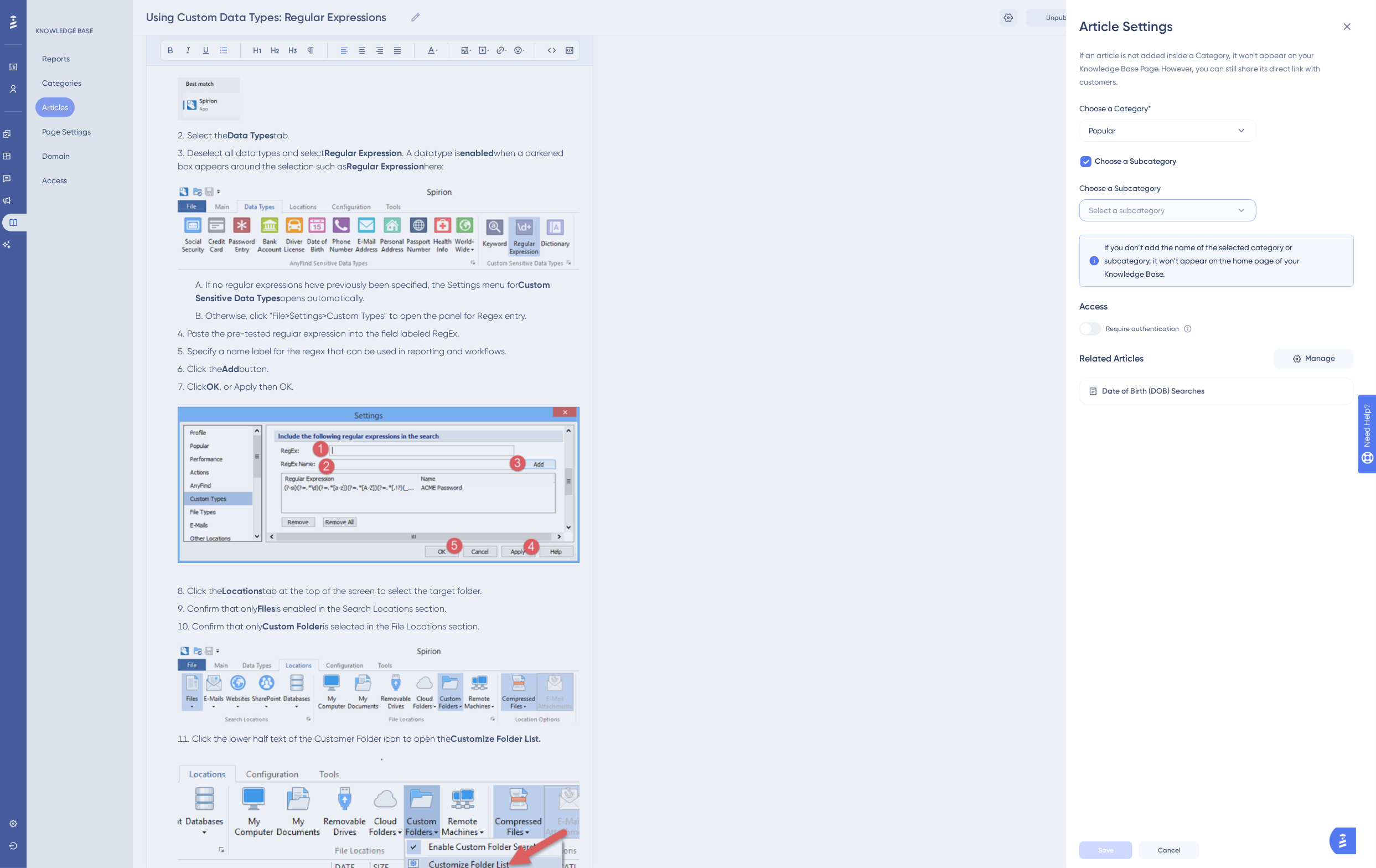
click at [1143, 208] on span "Select a subcategory" at bounding box center [1127, 210] width 76 height 13
click at [1138, 166] on span "Choose a Subcategory" at bounding box center [1136, 162] width 82 height 13
checkbox input "false"
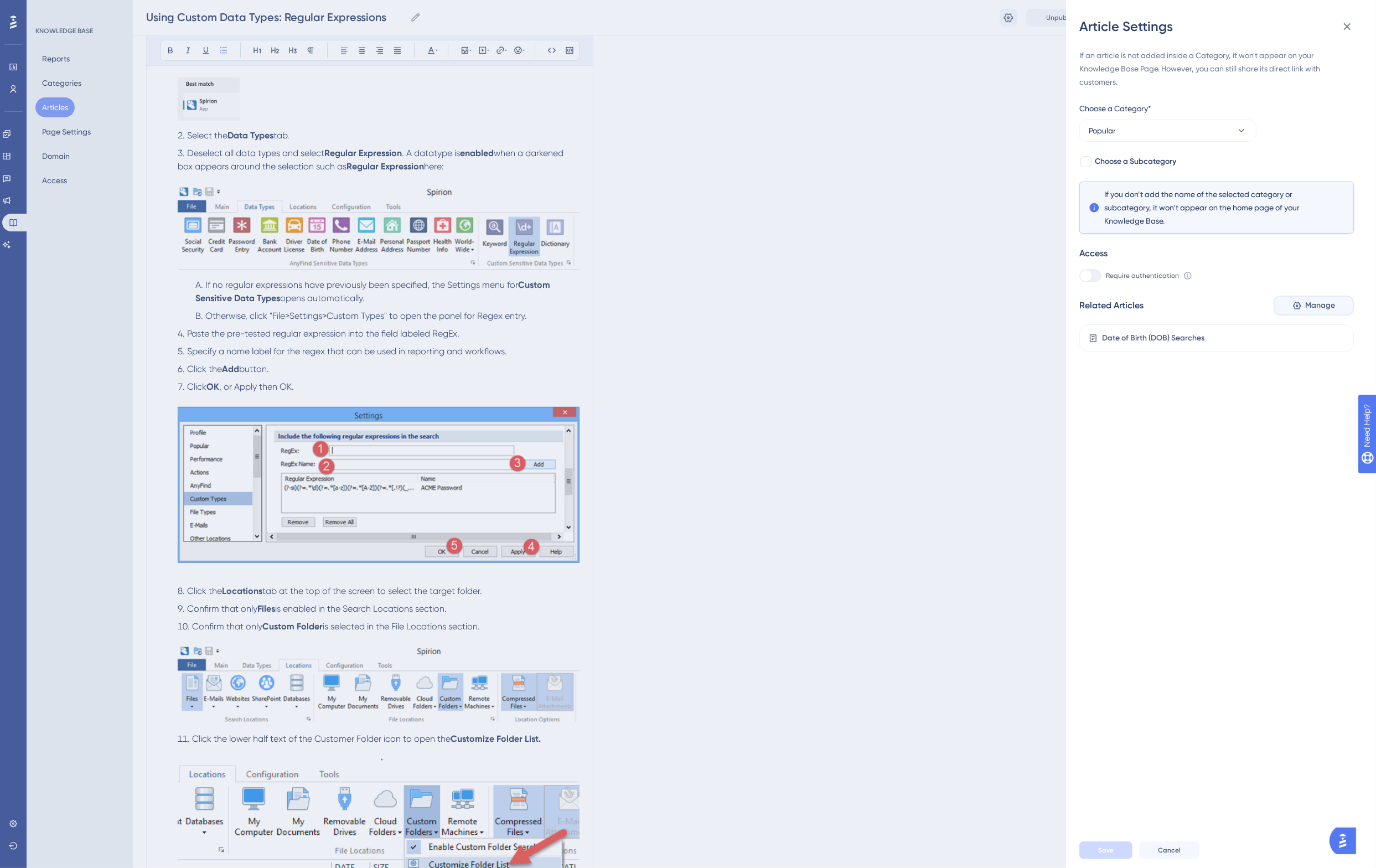
click at [1322, 307] on span "Manage" at bounding box center [1320, 306] width 30 height 13
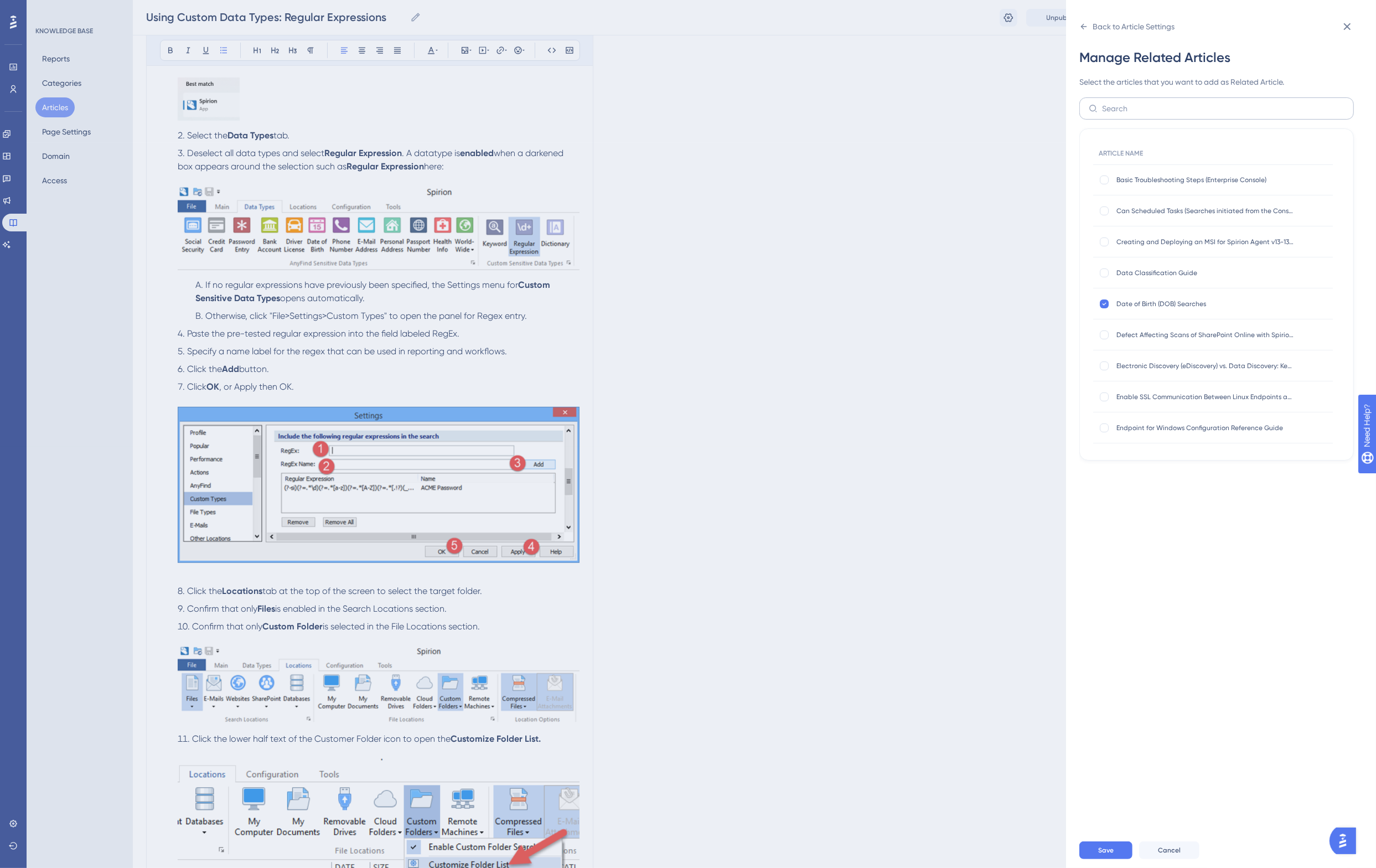
click at [1133, 100] on label at bounding box center [1217, 109] width 275 height 22
click at [1133, 102] on input "text" at bounding box center [1223, 108] width 243 height 12
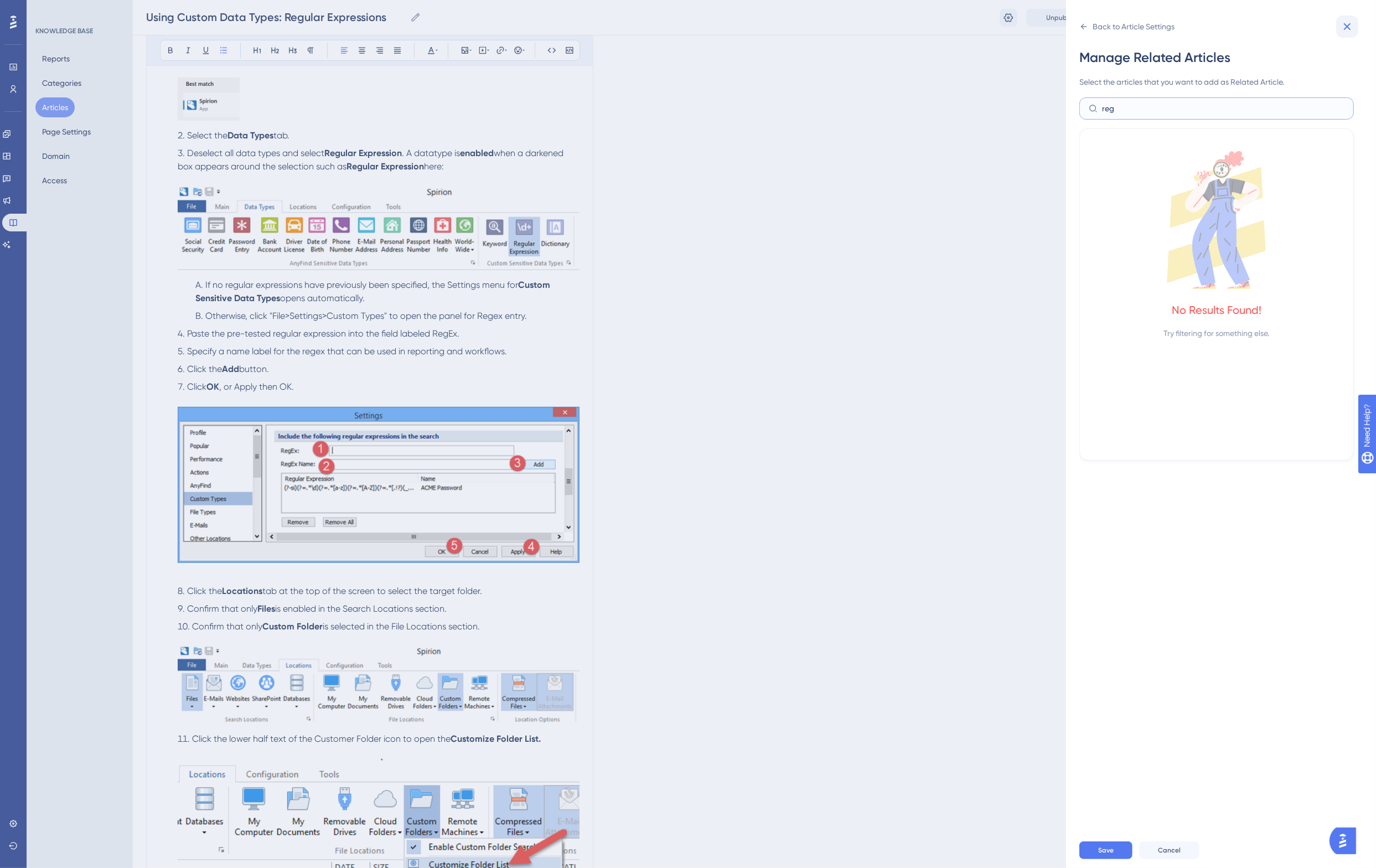
type input "reg"
click at [1343, 22] on icon at bounding box center [1347, 27] width 13 height 13
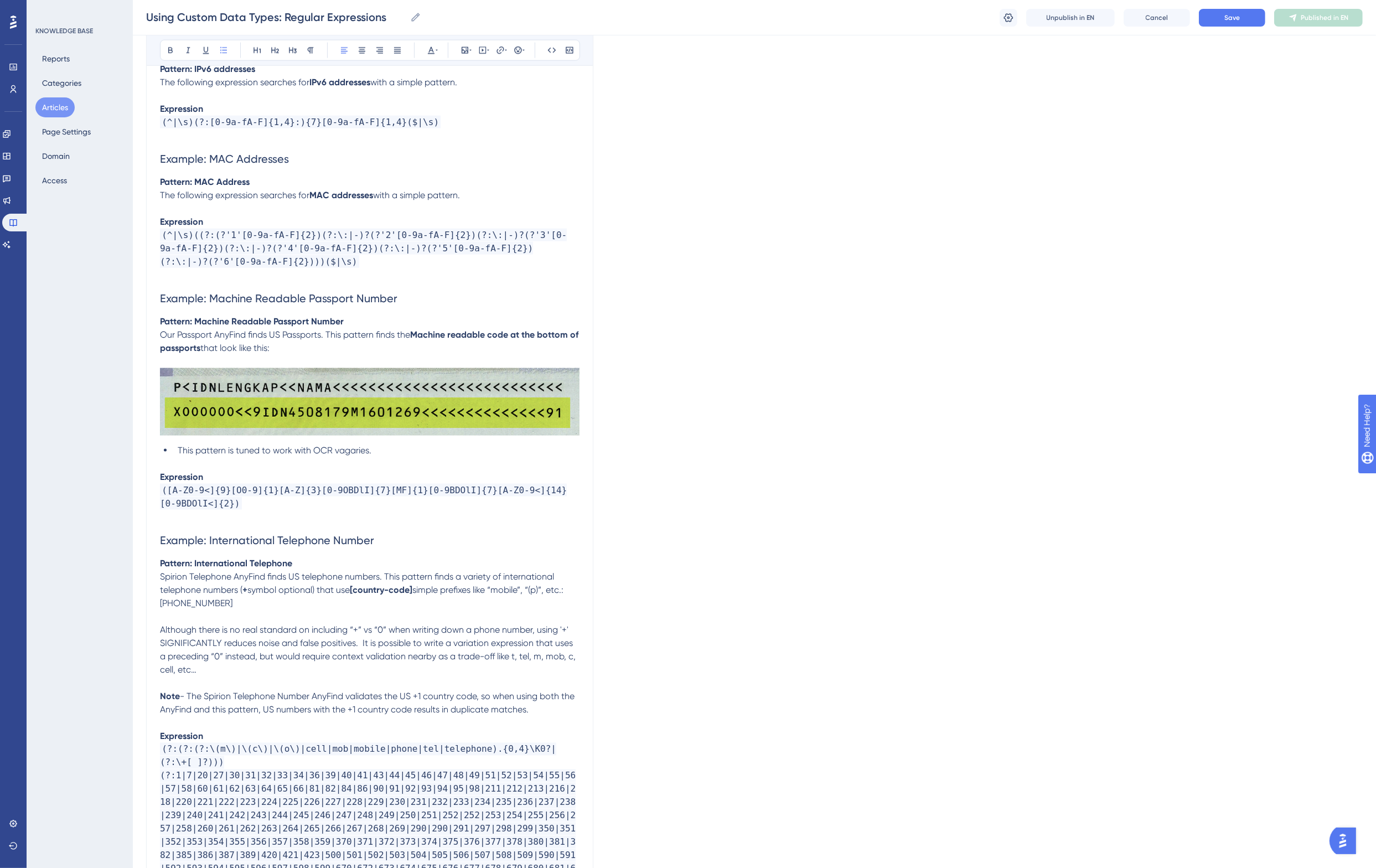
scroll to position [0, 0]
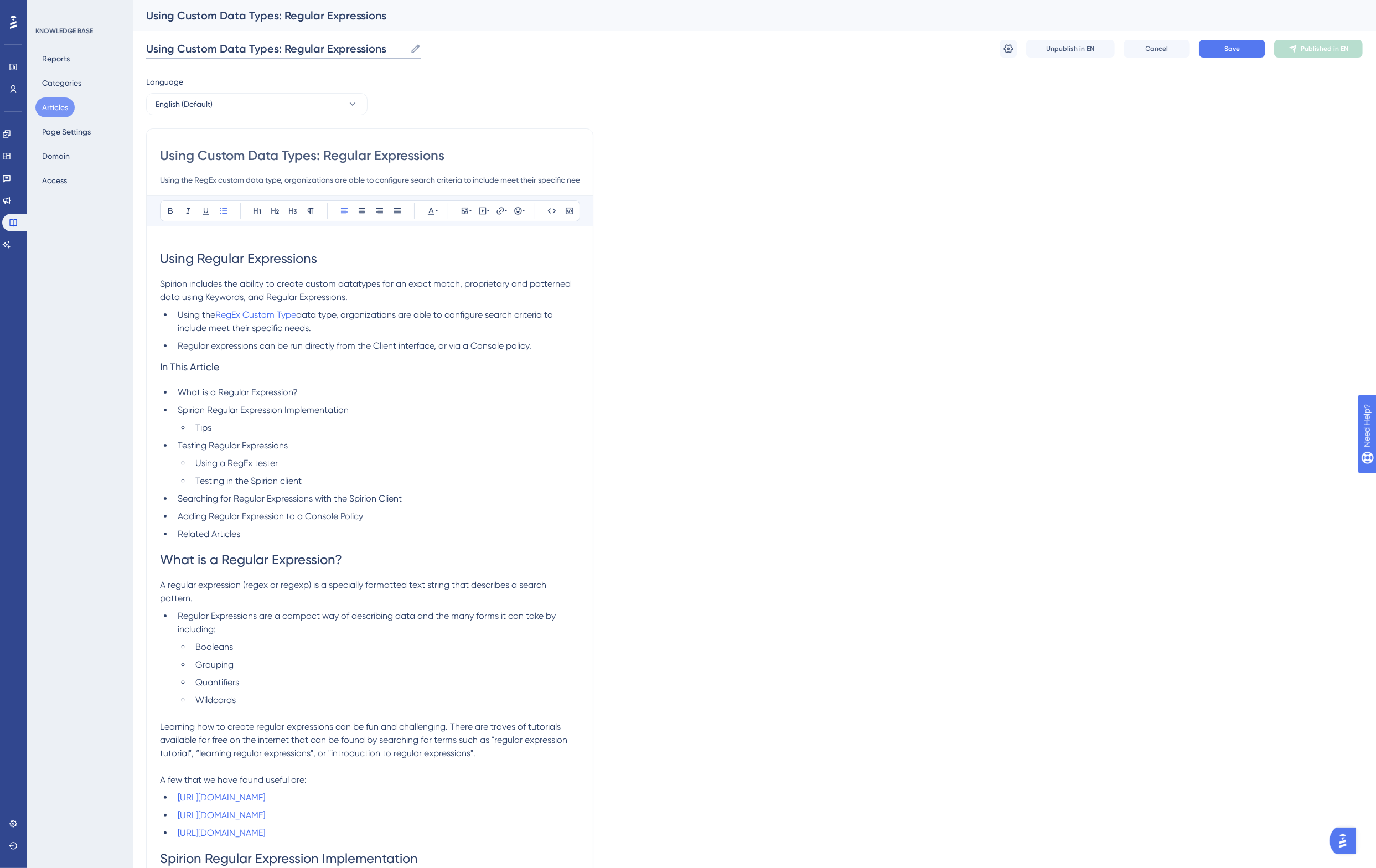
click at [357, 48] on input "Using Custom Data Types: Regular Expressions" at bounding box center [276, 49] width 260 height 16
click at [385, 51] on input "Using Custom Data Types: Regular Expressions" at bounding box center [276, 49] width 260 height 16
type input "Using Custom Data Types: Regular Expressions (RegEx)"
drag, startPoint x: 452, startPoint y: 158, endPoint x: 576, endPoint y: 167, distance: 124.3
click at [452, 158] on input "Using Custom Data Types: Regular Expressions" at bounding box center [370, 155] width 420 height 18
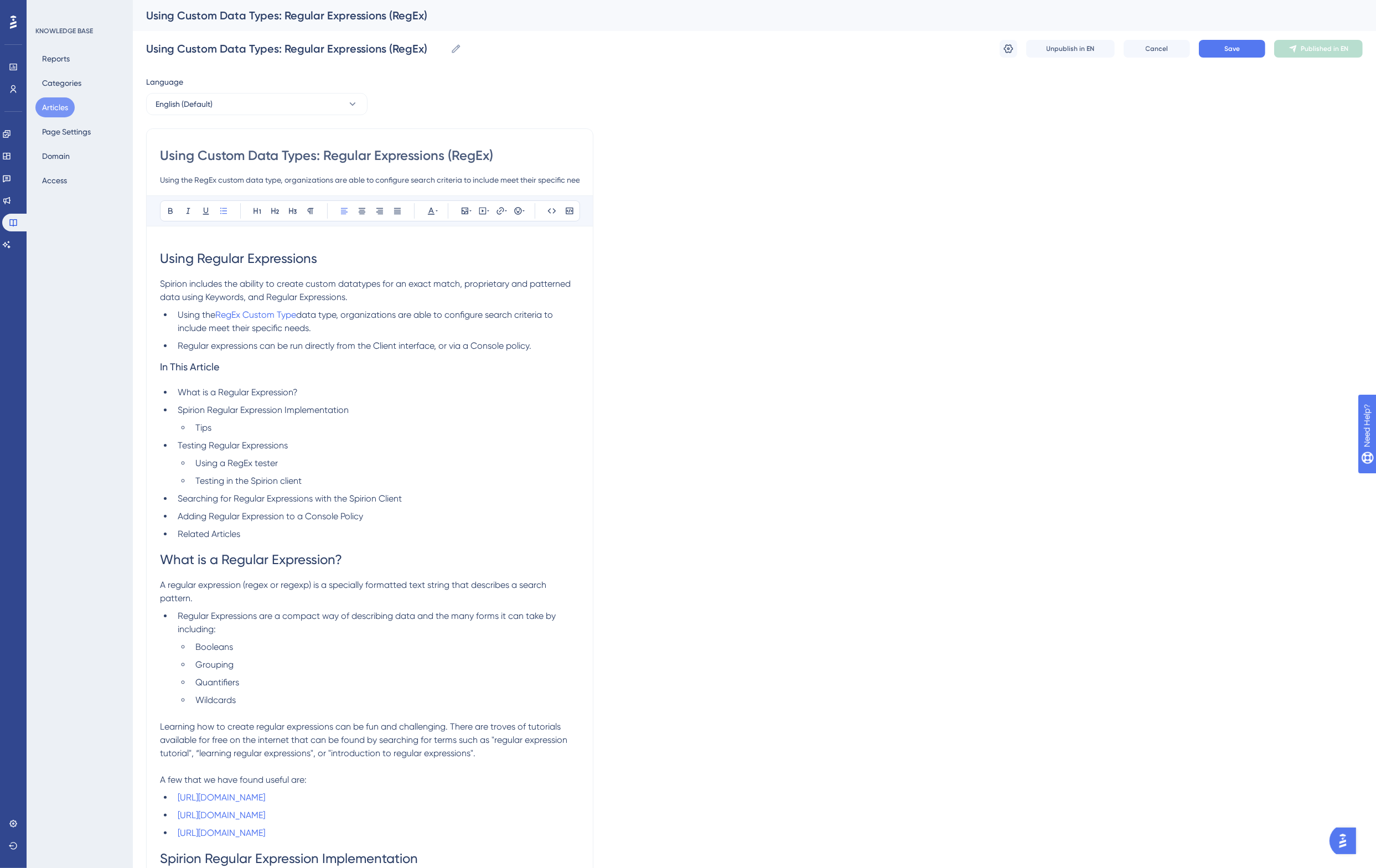
type input "Using Custom Data Types: Regular Expressions (RegEx)"
click at [321, 255] on h1 "Using Regular Expressions" at bounding box center [370, 259] width 420 height 38
click at [1244, 43] on button "Save" at bounding box center [1232, 49] width 67 height 18
click at [1330, 51] on span "Publish in EN" at bounding box center [1324, 49] width 39 height 9
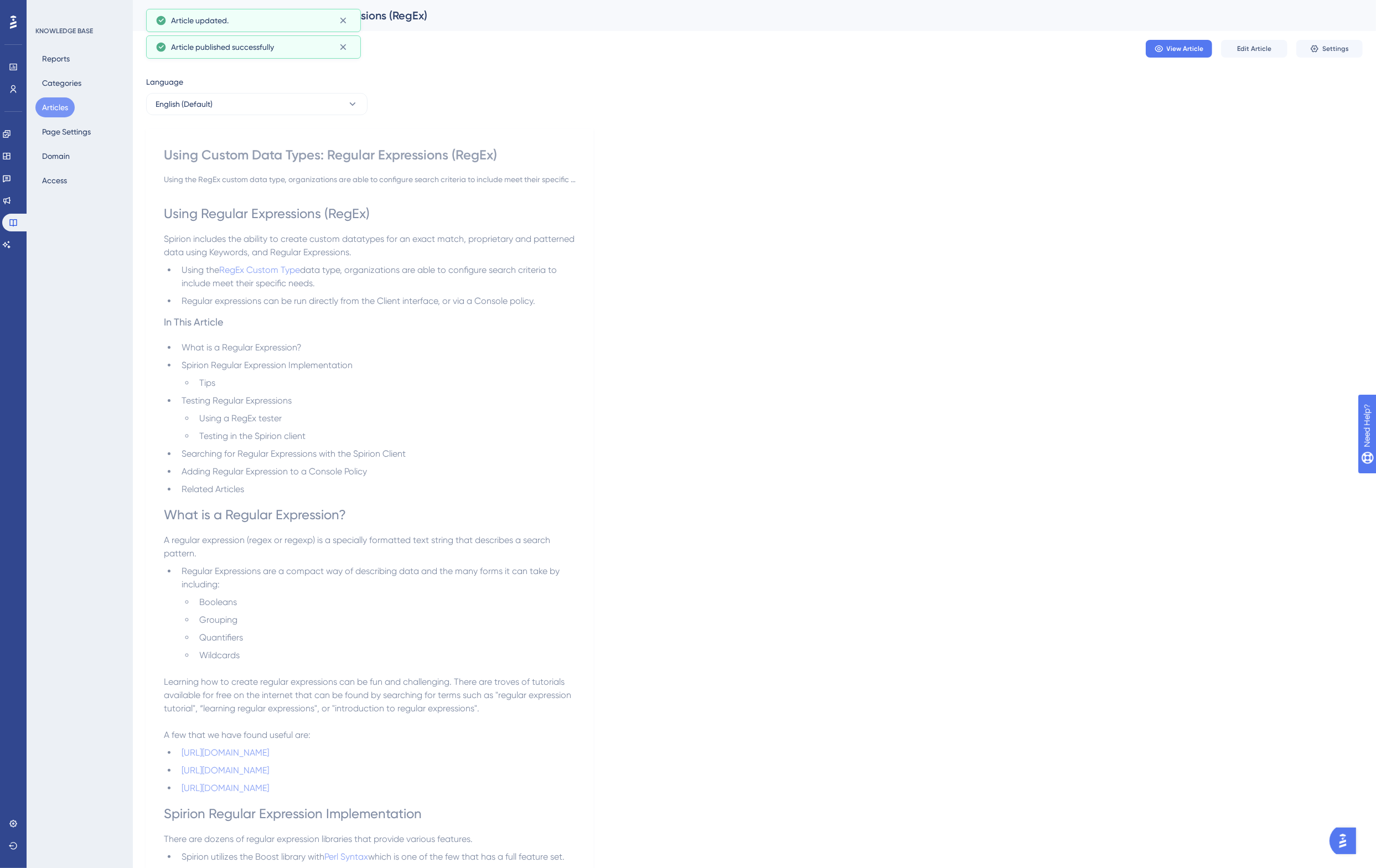
click at [366, 360] on li "Spirion Regular Expression Implementation" at bounding box center [376, 365] width 399 height 13
click at [1260, 43] on button "Edit Article" at bounding box center [1254, 49] width 67 height 18
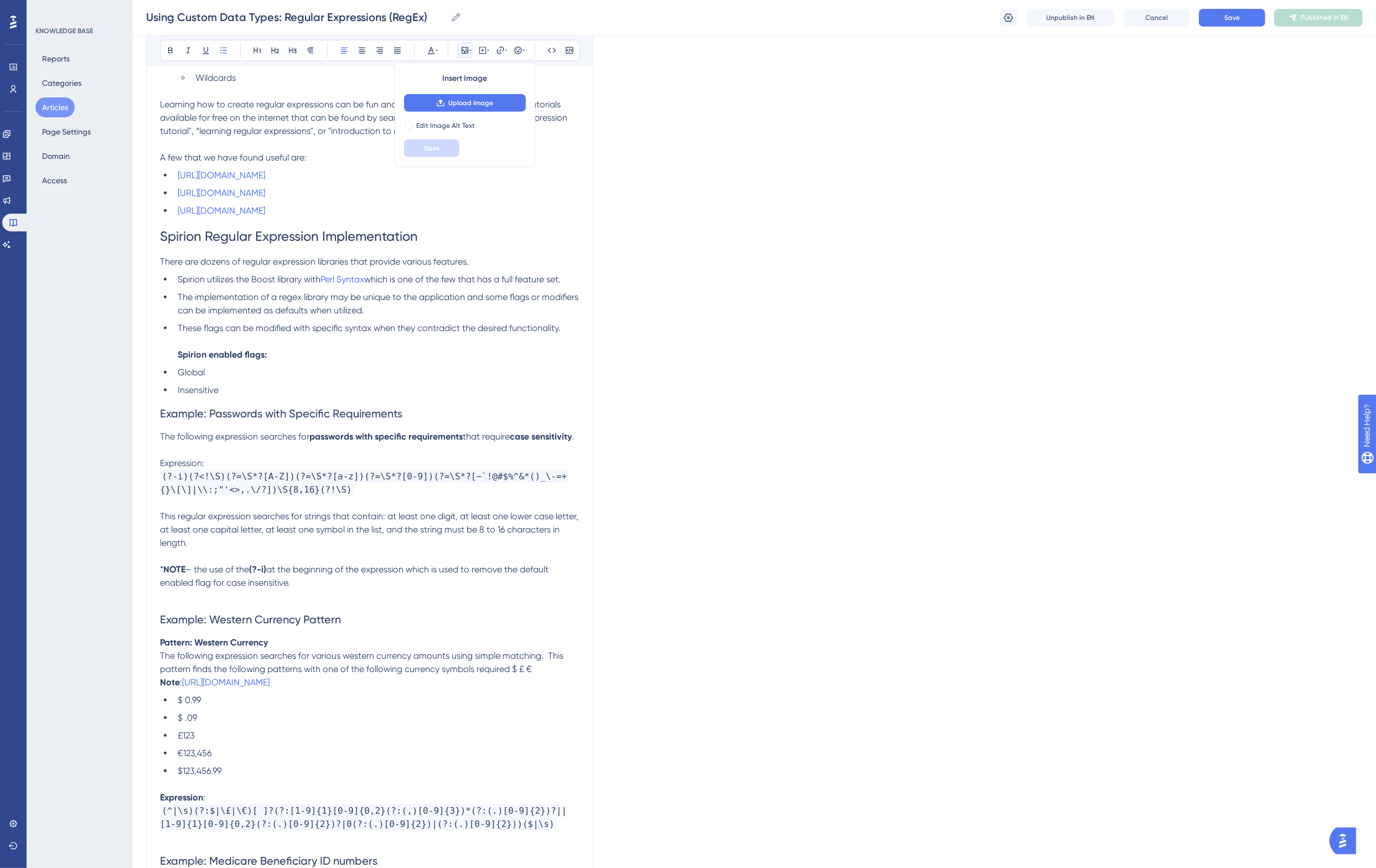
scroll to position [610, 0]
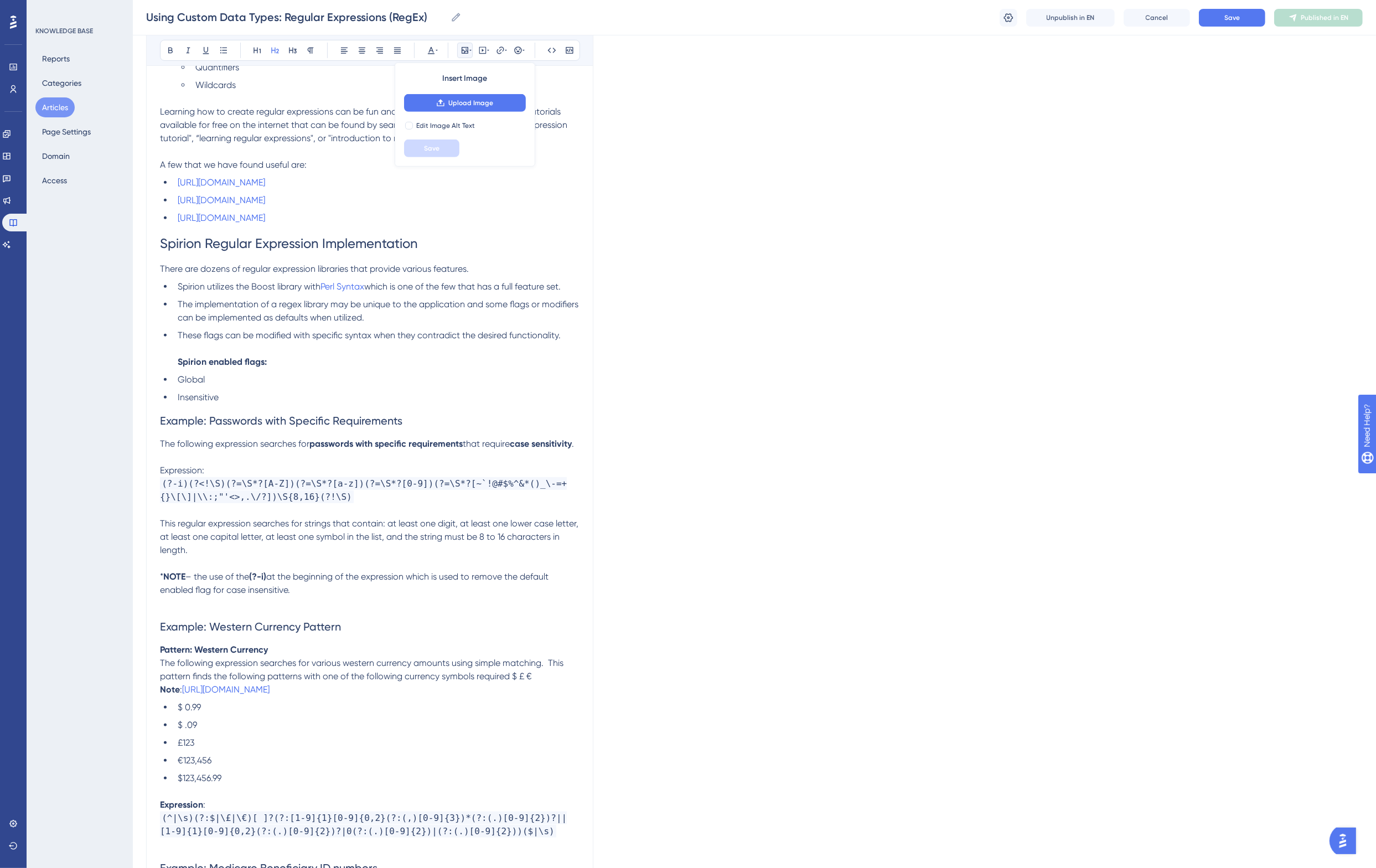
click at [183, 422] on span "Example: Passwords with Specific Requirements" at bounding box center [281, 421] width 243 height 13
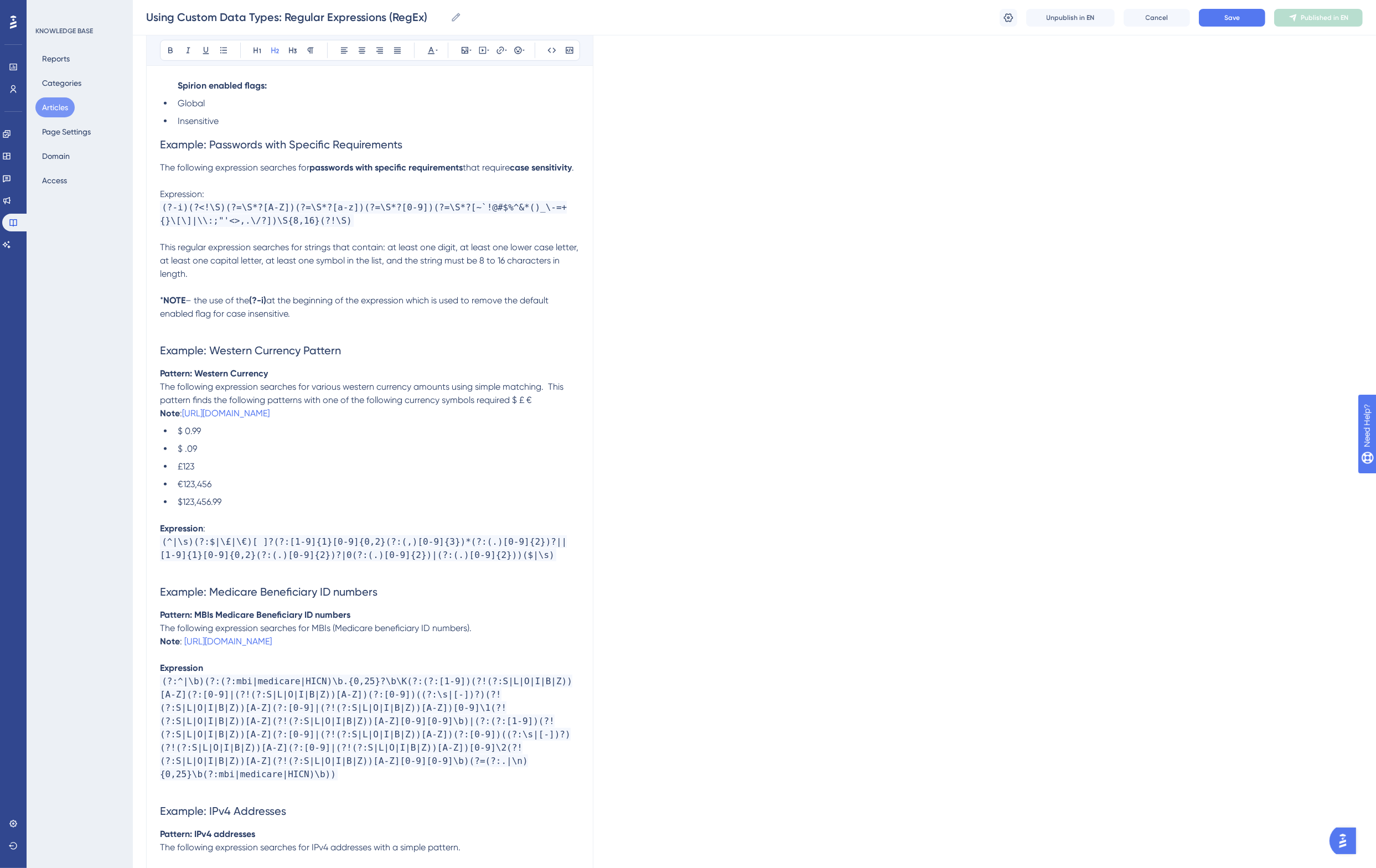
scroll to position [887, 0]
click at [162, 164] on span "The following expression searches for" at bounding box center [234, 166] width 149 height 11
click at [186, 199] on span "Expression:" at bounding box center [182, 193] width 44 height 11
click at [228, 206] on p "Expression : (?-i)(?<!\S)(?=\S*?[A-Z])(?=\S*?[a-z])(?=\S*?[0-9])(?=\S*?[~`!@#$%…" at bounding box center [370, 226] width 420 height 106
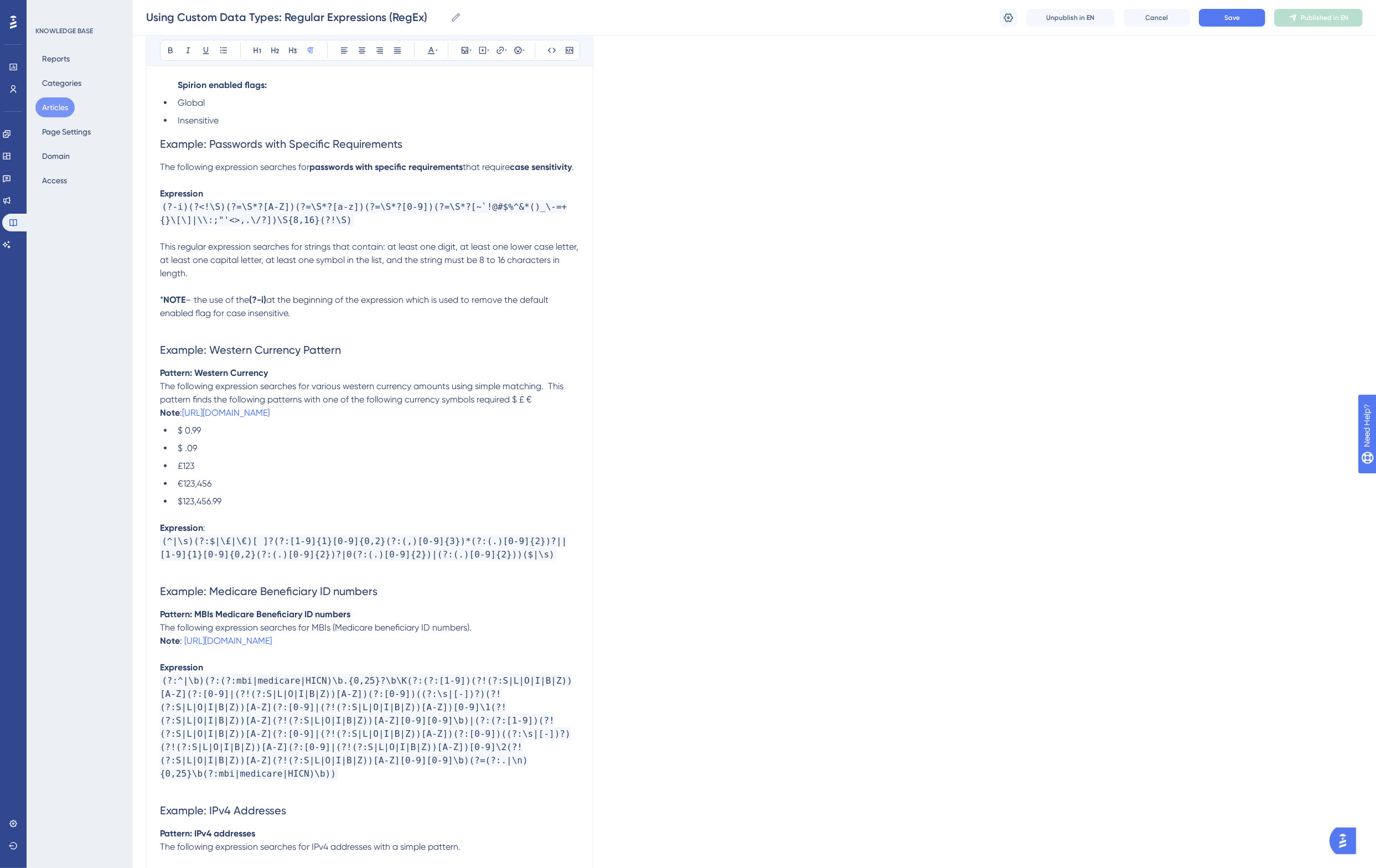
click at [164, 166] on span "The following expression searches for" at bounding box center [234, 166] width 149 height 11
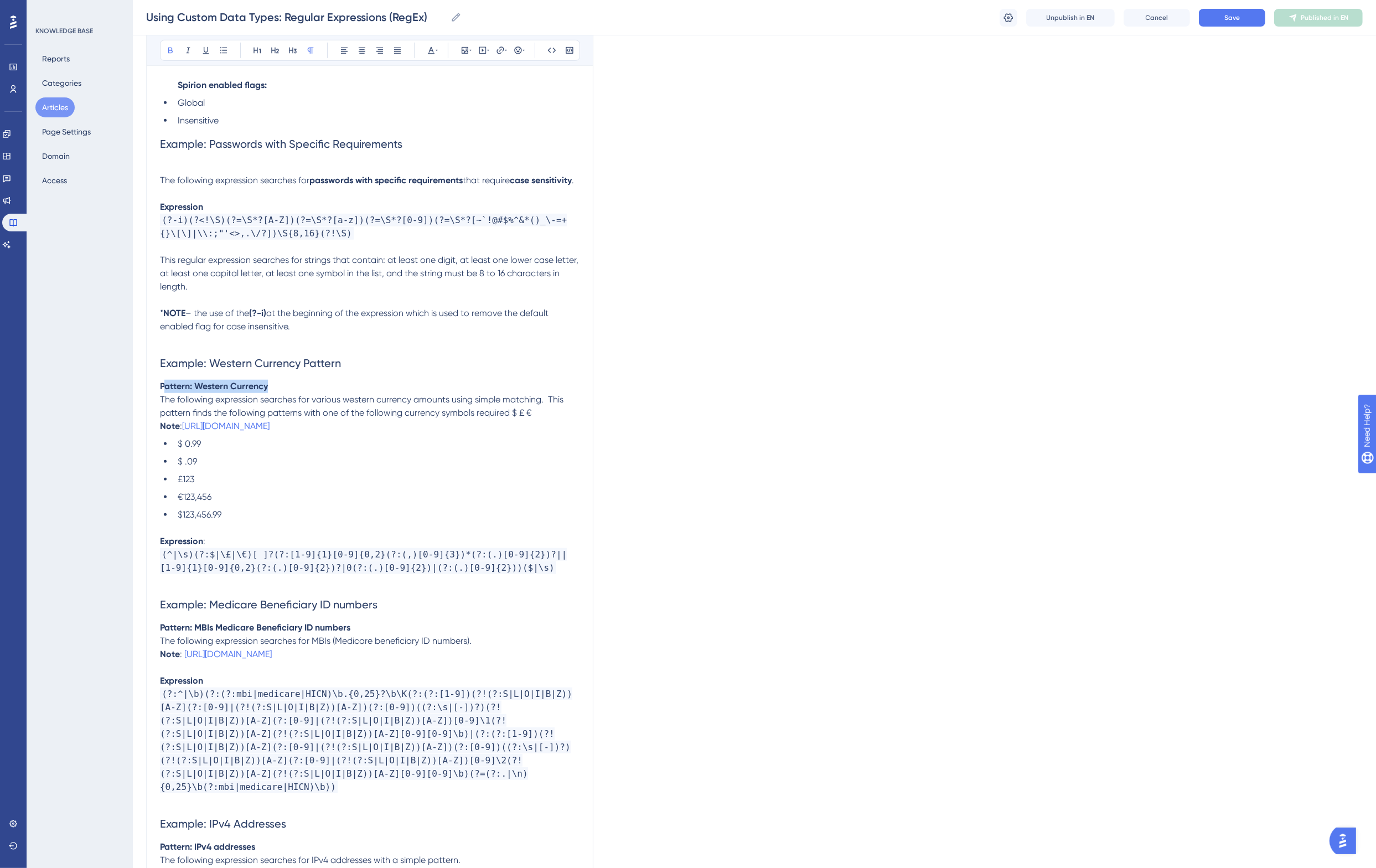
drag, startPoint x: 290, startPoint y: 399, endPoint x: 163, endPoint y: 402, distance: 127.0
click at [163, 393] on p "Pattern: Western Currency" at bounding box center [370, 386] width 420 height 13
click at [204, 391] on strong "Pattern: Western Currency" at bounding box center [214, 386] width 108 height 11
drag, startPoint x: 277, startPoint y: 399, endPoint x: 162, endPoint y: 397, distance: 115.0
click at [162, 393] on p "Pattern: Western Currency" at bounding box center [370, 386] width 420 height 13
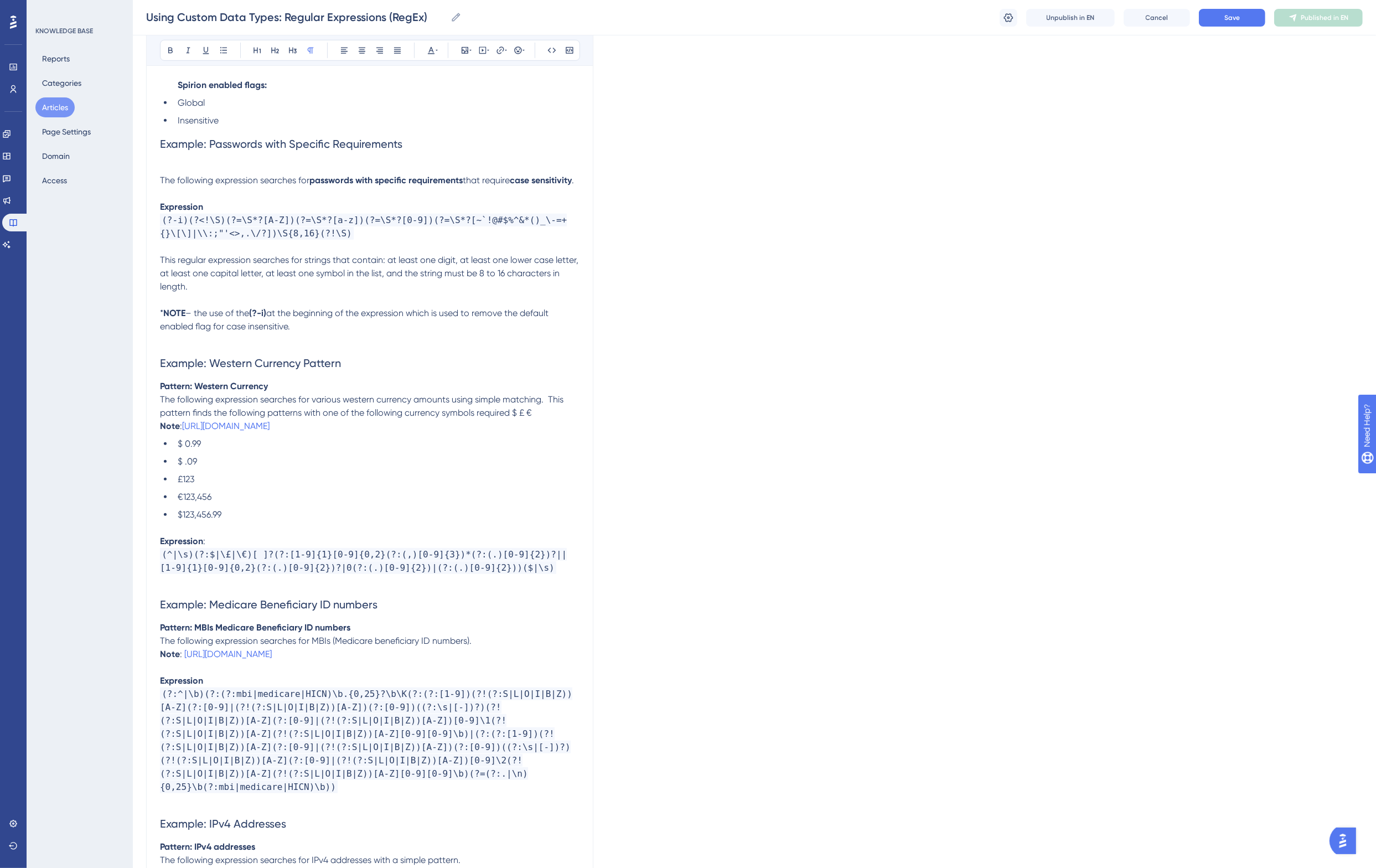
click at [178, 167] on p at bounding box center [370, 167] width 420 height 13
drag, startPoint x: 273, startPoint y: 166, endPoint x: 198, endPoint y: 169, distance: 75.1
click at [198, 169] on p "Pattern: Western Currency" at bounding box center [370, 167] width 420 height 13
click at [316, 370] on span "Example: Western Currency Pattern" at bounding box center [250, 363] width 181 height 13
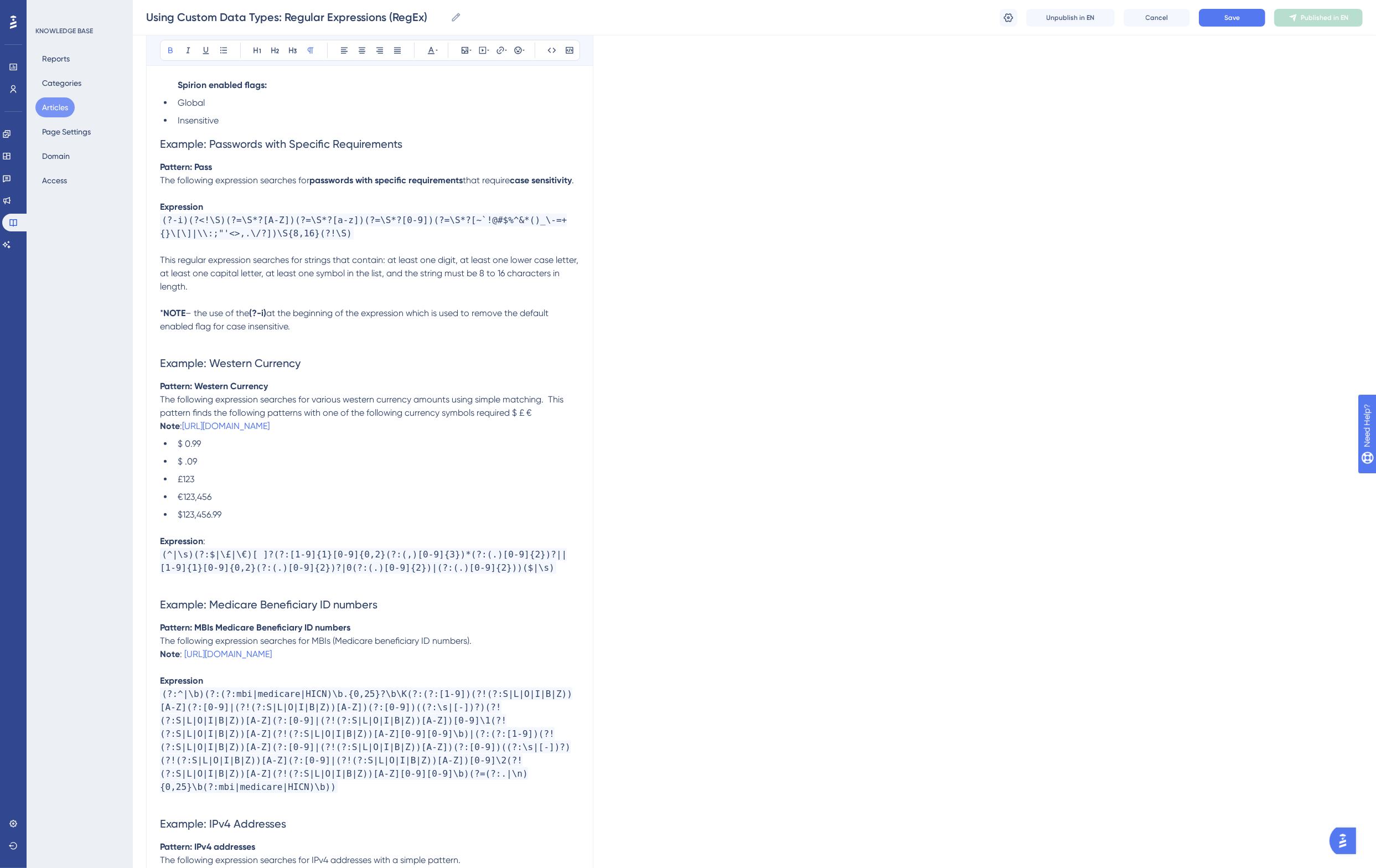
click at [224, 168] on p "Pattern: Pass" at bounding box center [370, 167] width 420 height 13
click at [236, 391] on strong "Pattern: Western Currency" at bounding box center [214, 386] width 108 height 11
click at [366, 166] on p "Pattern: Passwords with specific requirements" at bounding box center [370, 167] width 420 height 13
click at [1232, 13] on span "Save" at bounding box center [1232, 18] width 16 height 9
click at [1318, 16] on span "Publish in EN" at bounding box center [1324, 18] width 39 height 9
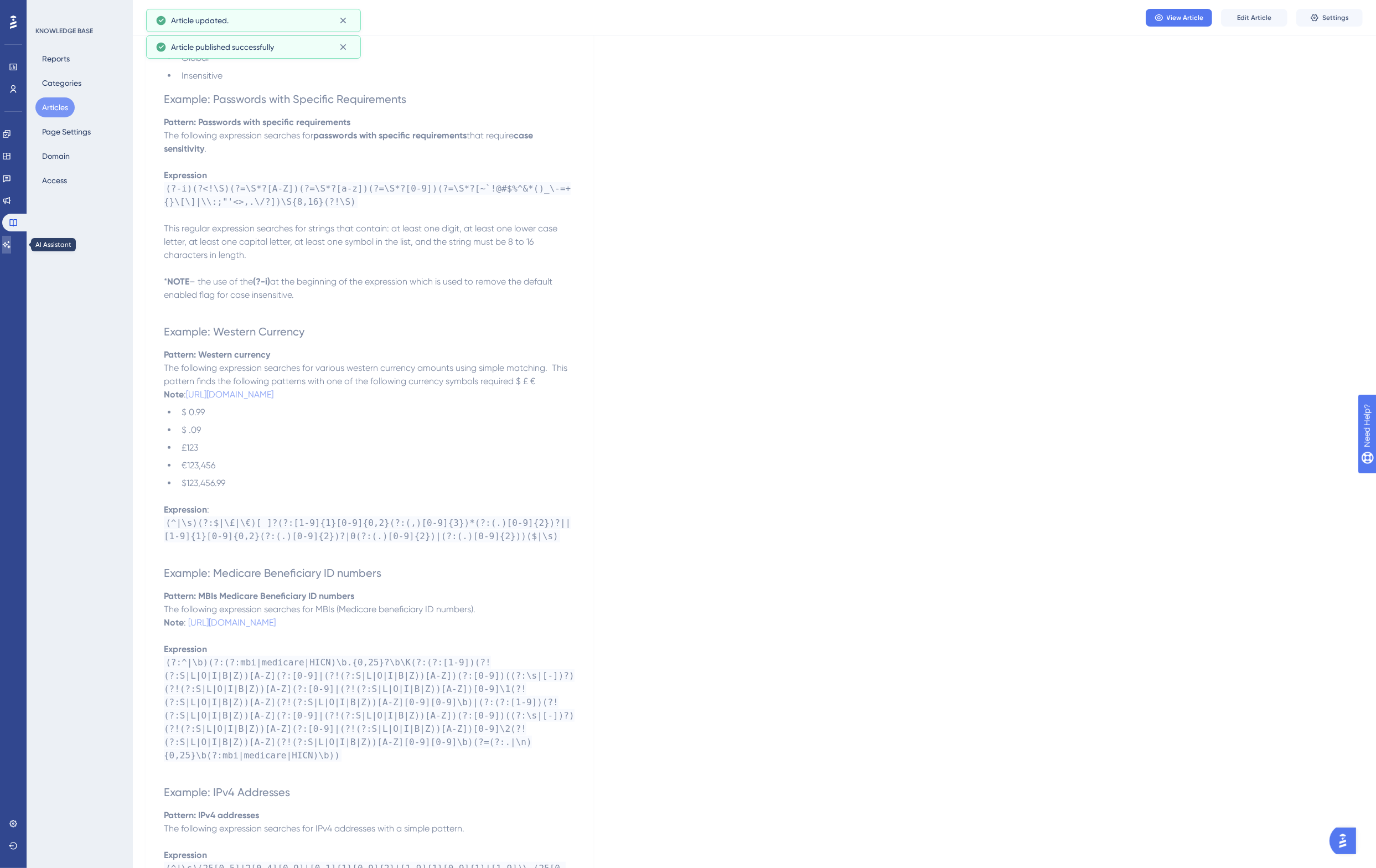
drag, startPoint x: 10, startPoint y: 239, endPoint x: 217, endPoint y: 213, distance: 208.6
click at [10, 240] on icon at bounding box center [7, 245] width 9 height 9
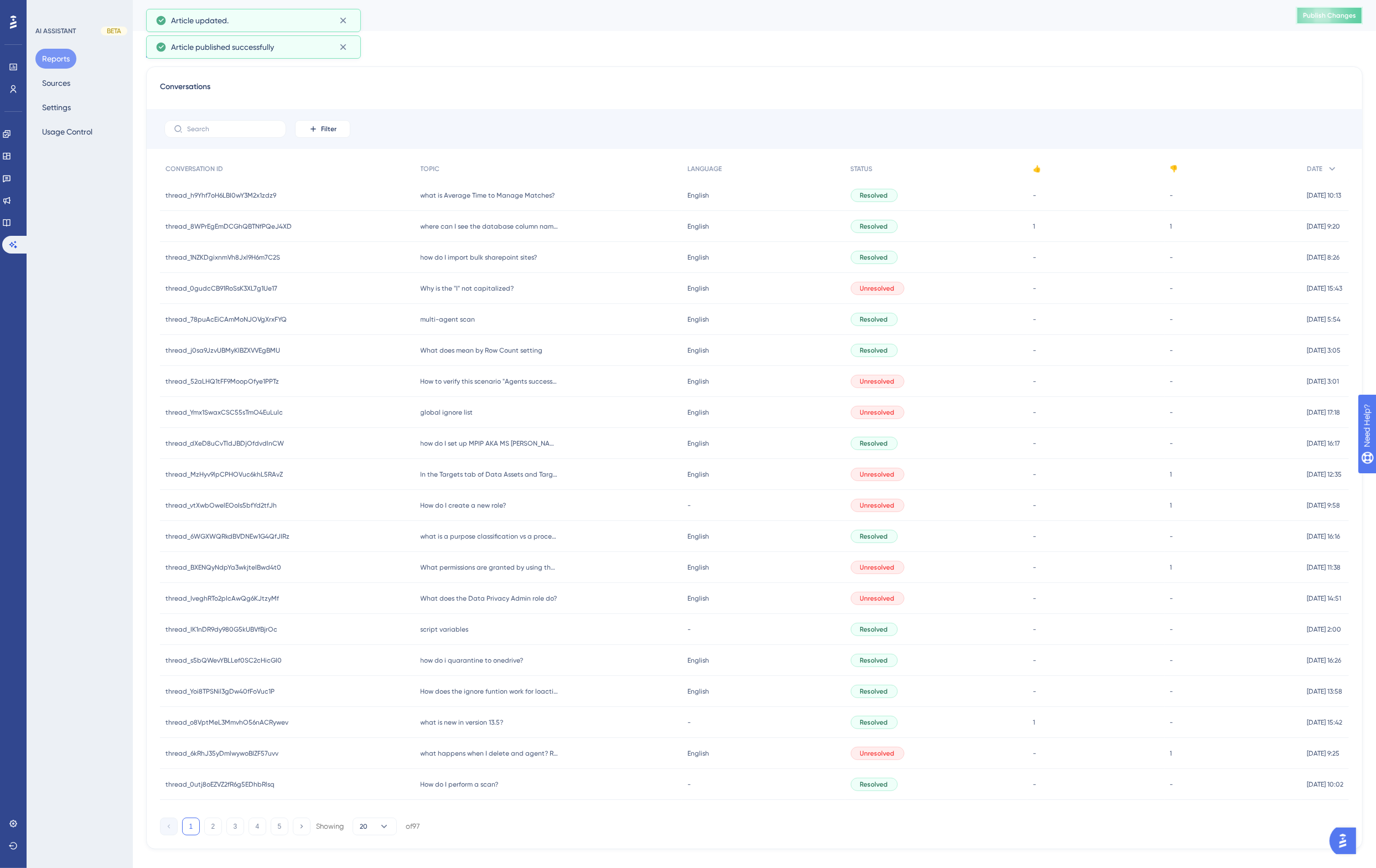
click at [1343, 12] on span "Publish Changes" at bounding box center [1330, 16] width 53 height 9
click at [56, 109] on button "Settings" at bounding box center [57, 108] width 42 height 20
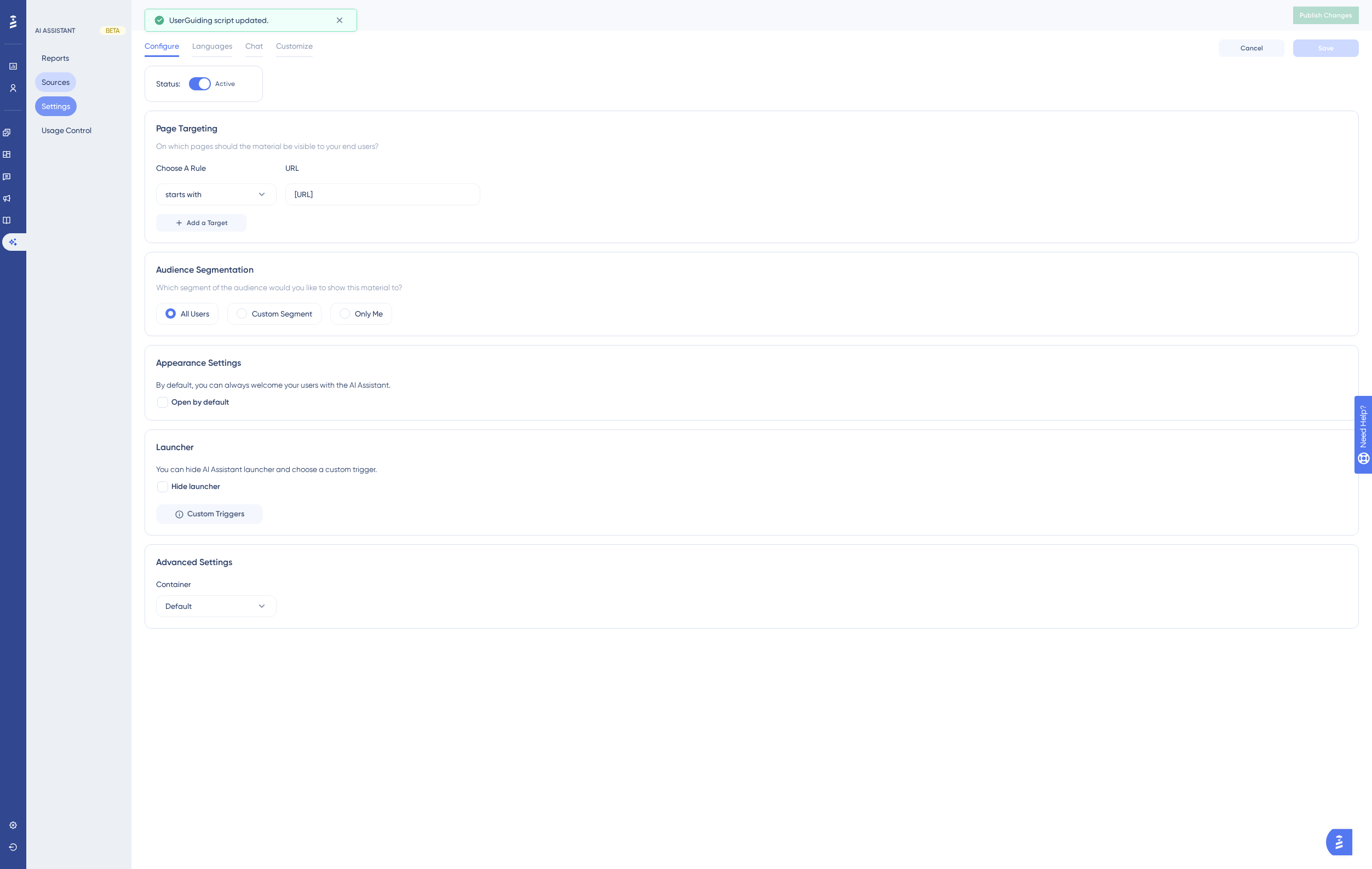
click at [55, 81] on button "Sources" at bounding box center [55, 82] width 41 height 20
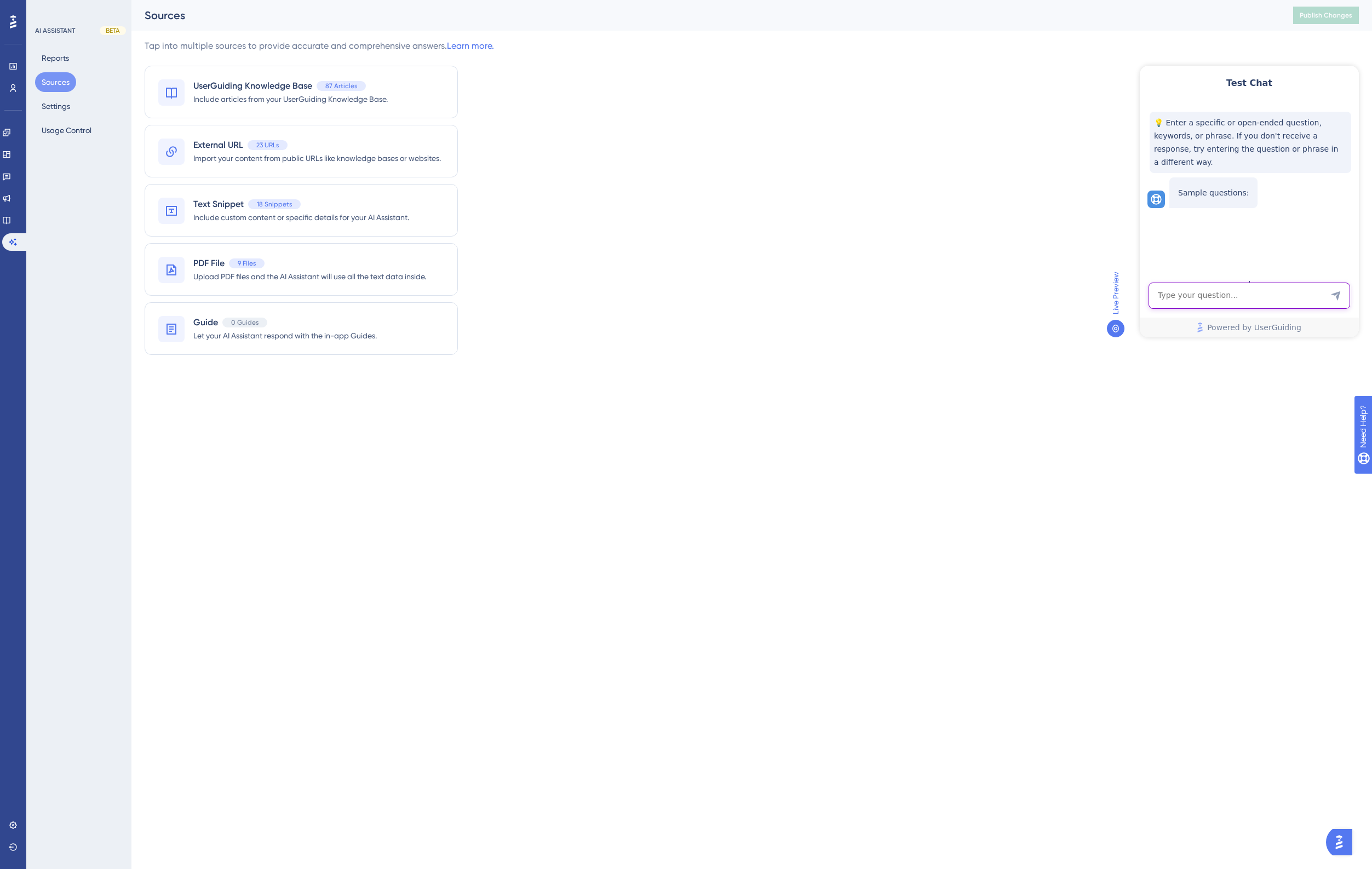
click at [1273, 294] on textarea "AI Assistant Text Input" at bounding box center [1249, 296] width 202 height 26
type textarea "what is a regex example using currency?"
click at [914, 111] on div "Tap into multiple sources to provide accurate and comprehensive answers. Learn …" at bounding box center [751, 204] width 1214 height 328
click at [13, 93] on link at bounding box center [13, 88] width 9 height 18
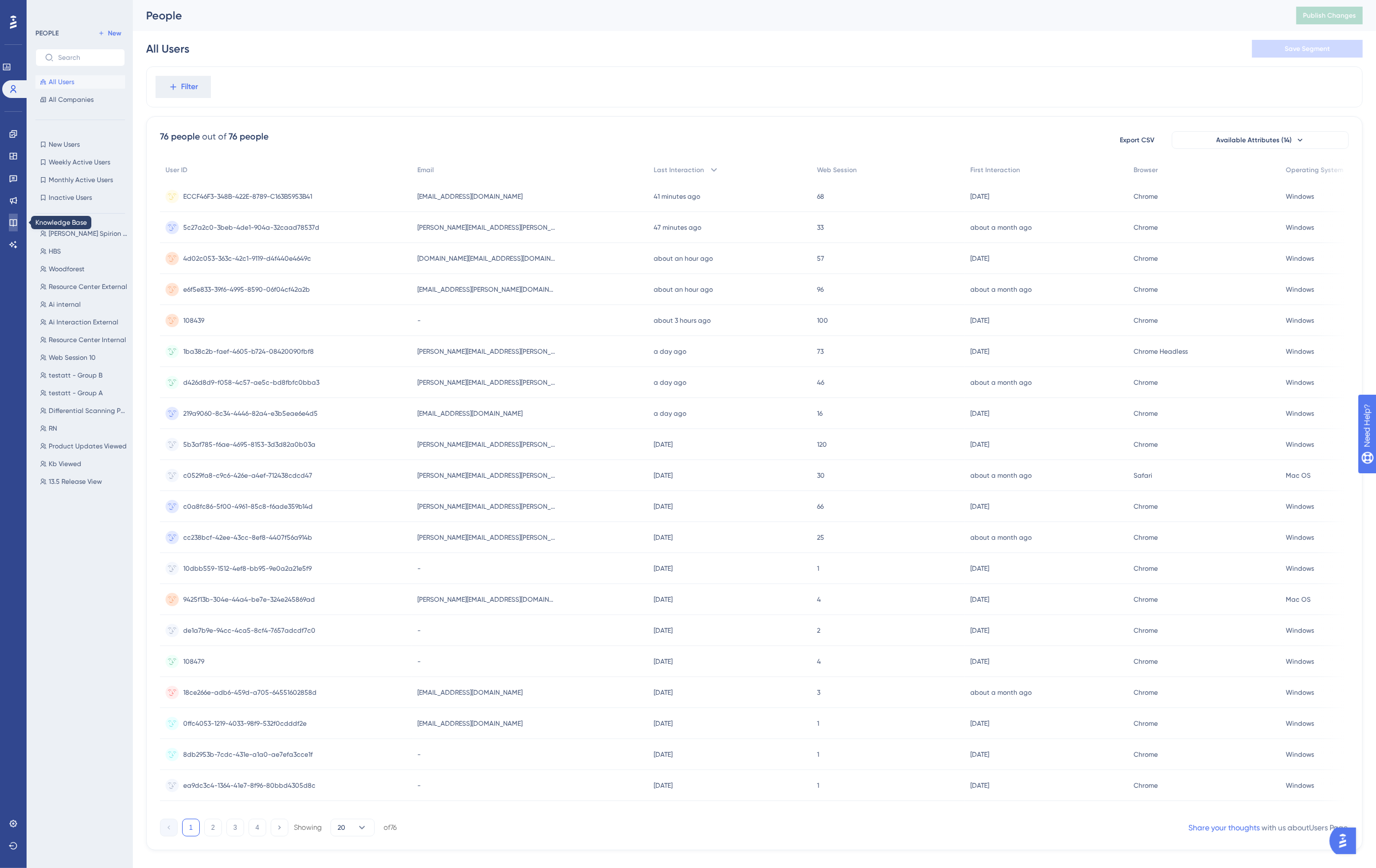
click at [12, 218] on icon at bounding box center [13, 223] width 9 height 9
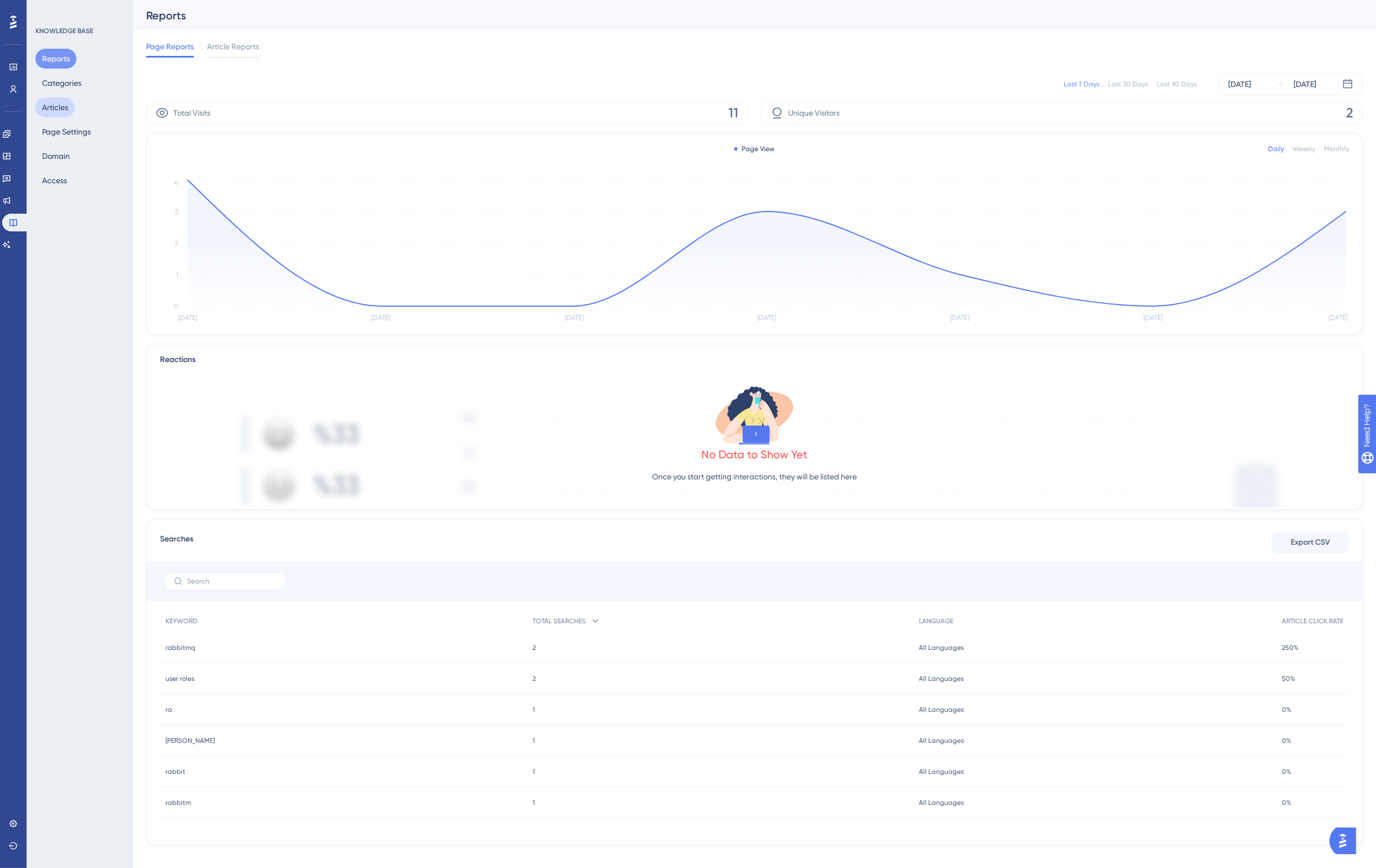
click at [60, 101] on button "Articles" at bounding box center [55, 108] width 39 height 20
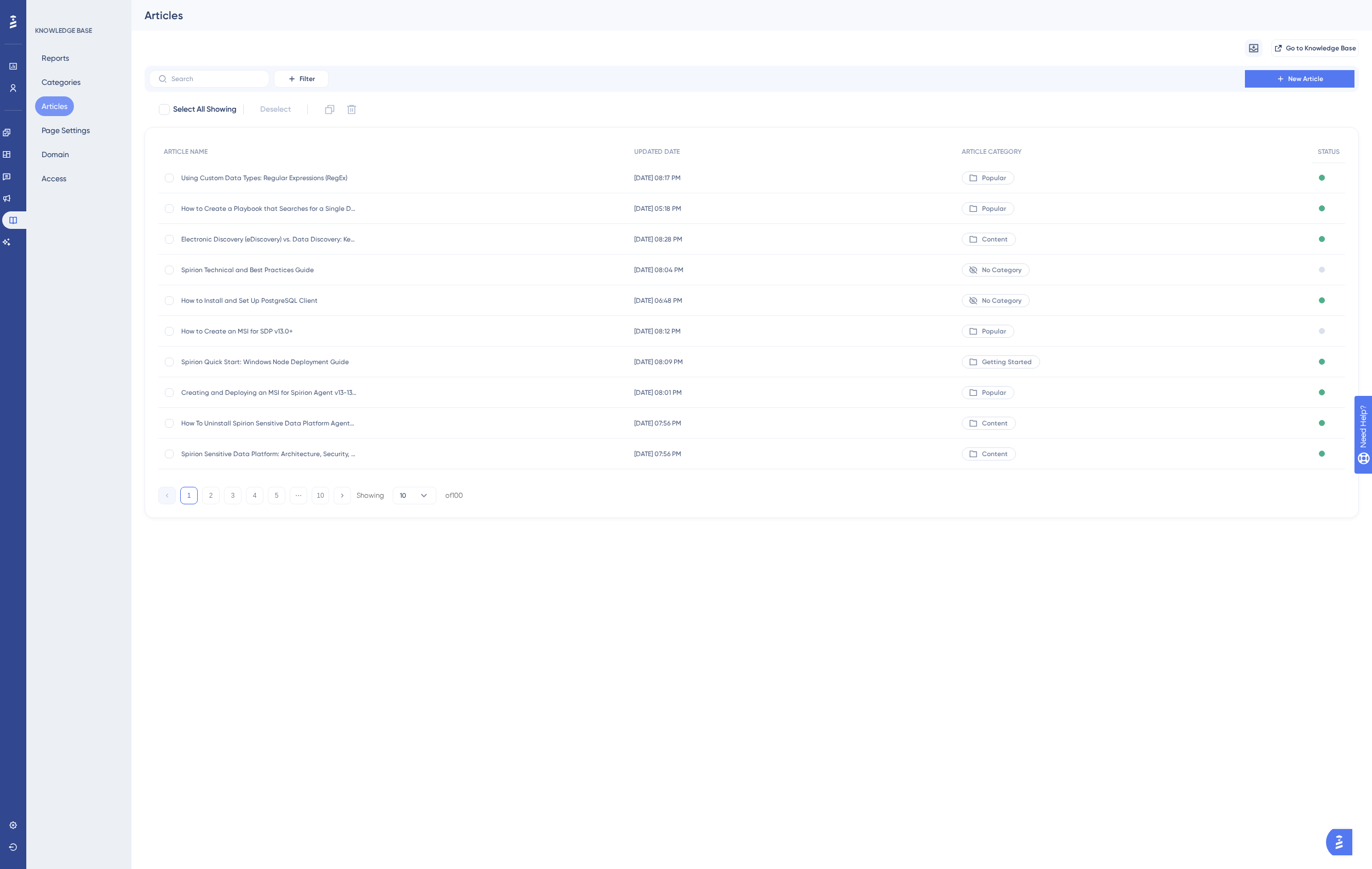
click at [299, 174] on span "Using Custom Data Types: Regular Expressions (RegEx)" at bounding box center [269, 178] width 175 height 9
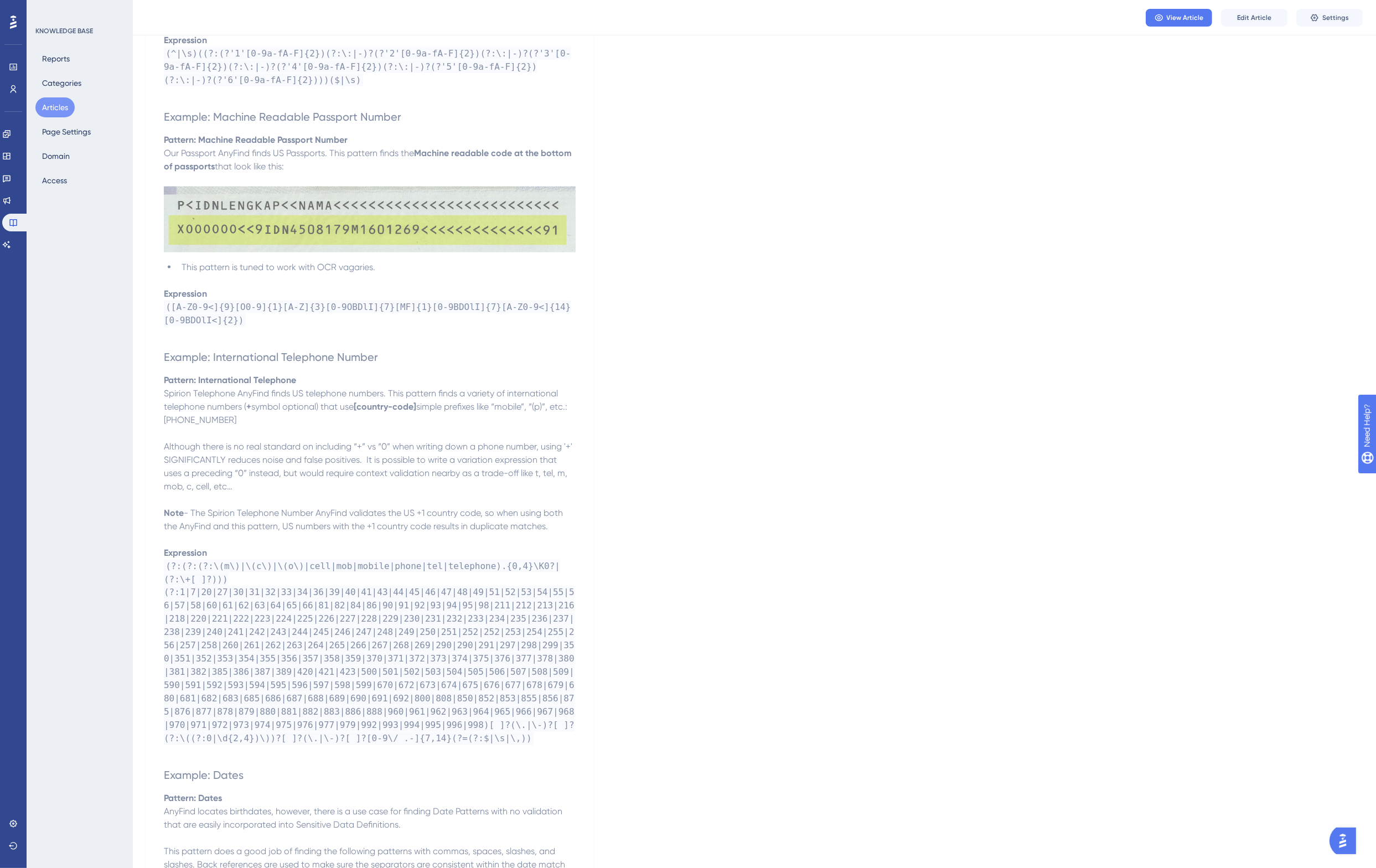
scroll to position [2279, 0]
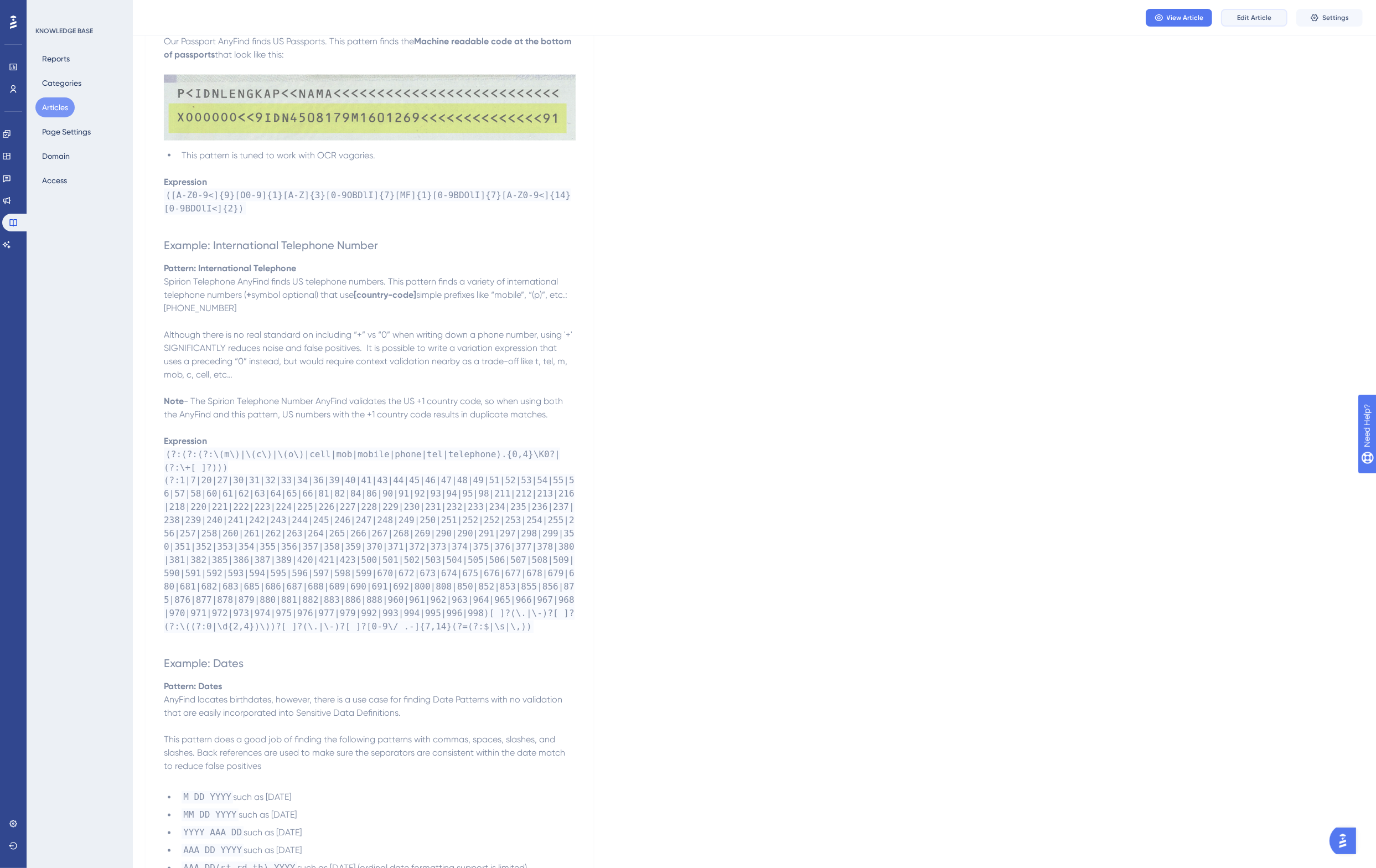
click at [1254, 16] on span "Edit Article" at bounding box center [1254, 18] width 34 height 9
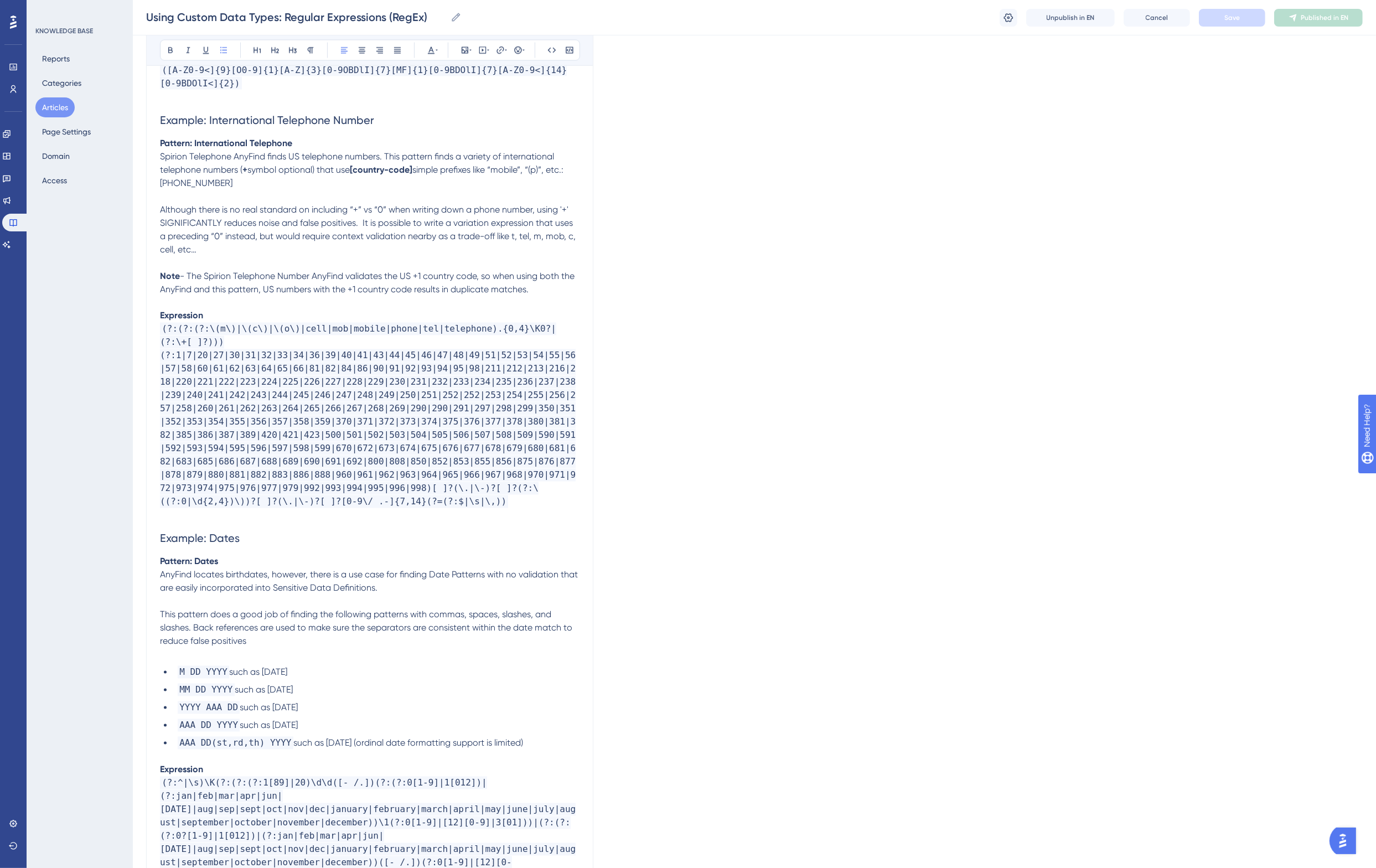
scroll to position [2423, 0]
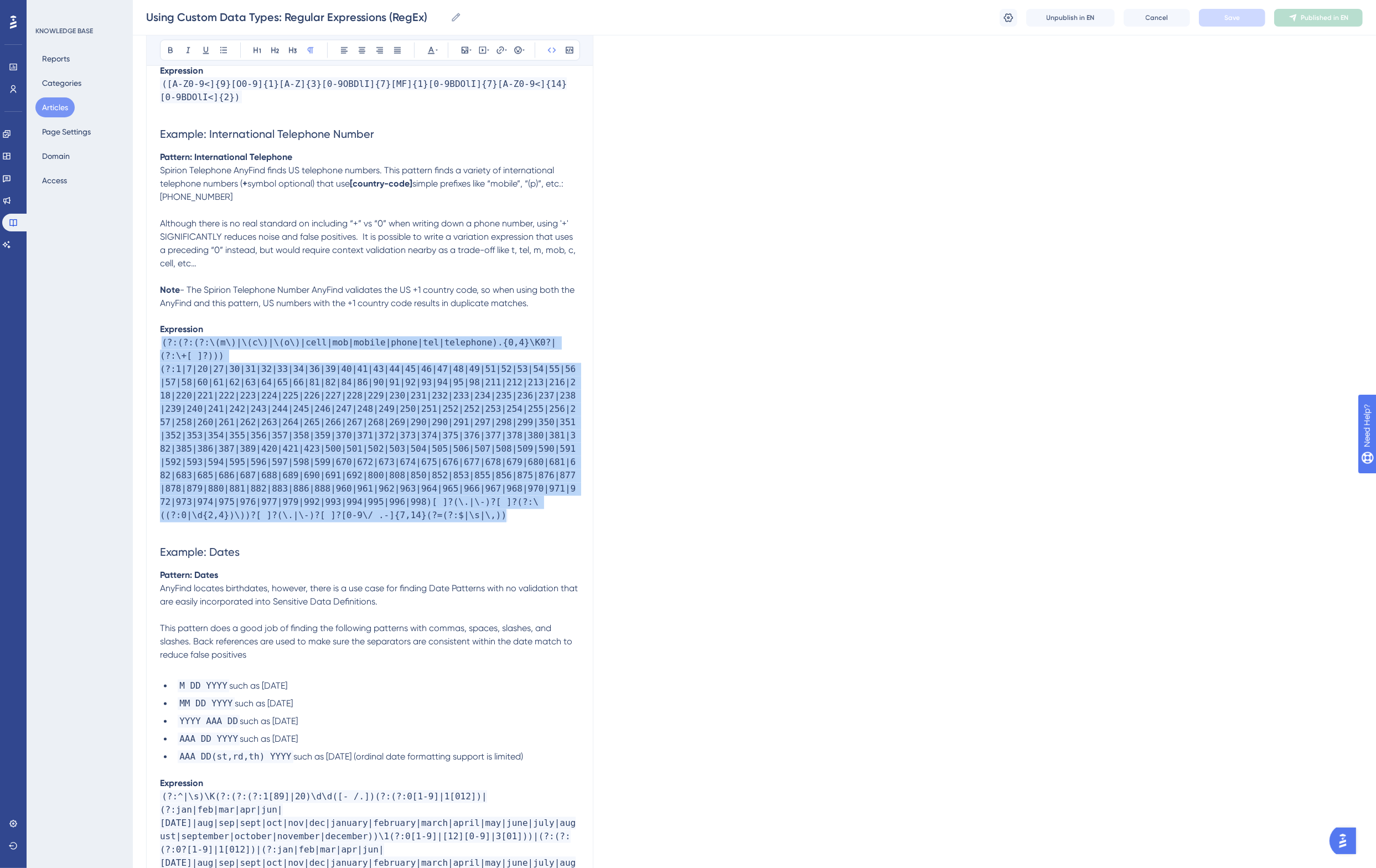
drag, startPoint x: 491, startPoint y: 488, endPoint x: 147, endPoint y: 333, distance: 377.3
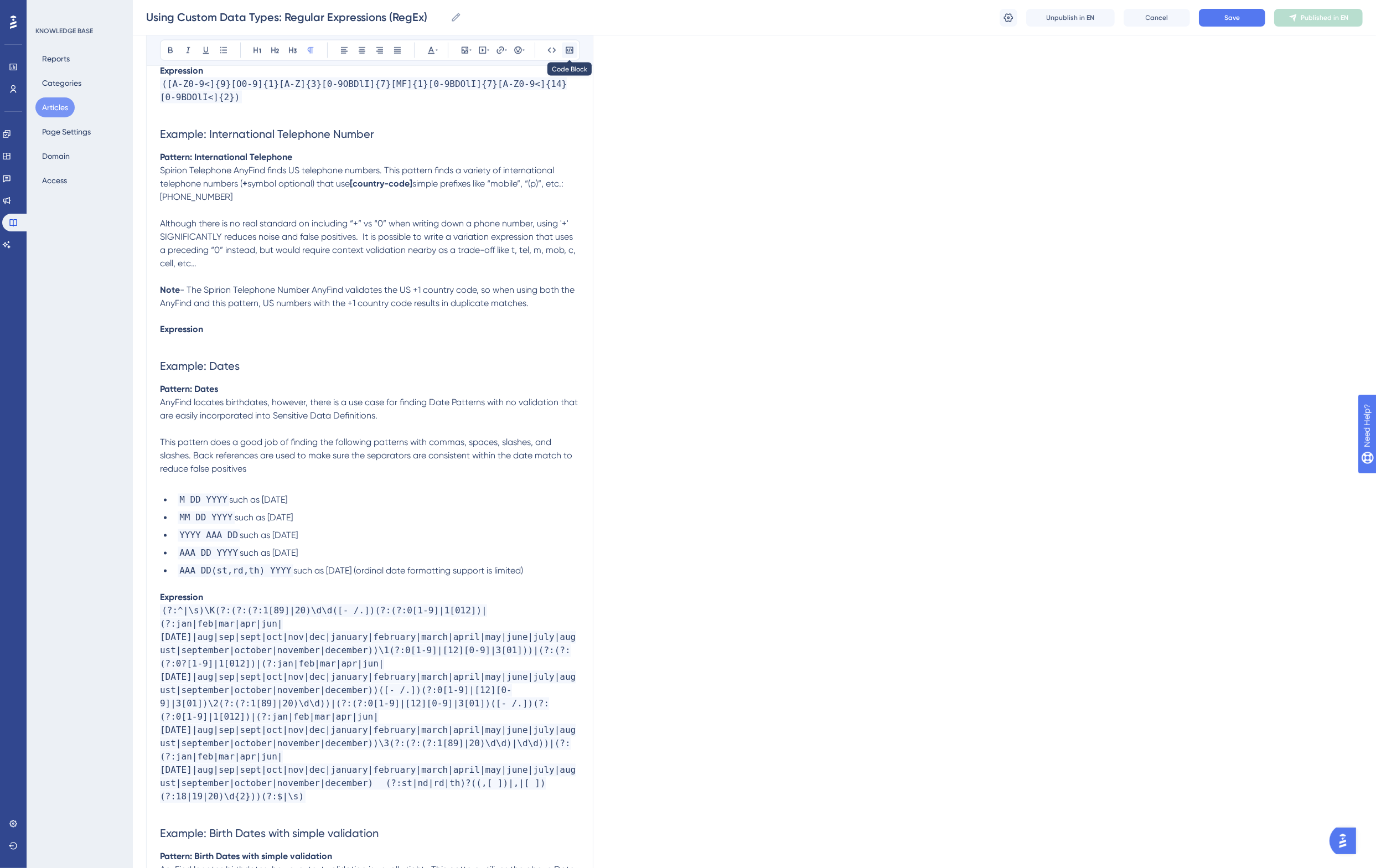
click at [569, 51] on icon at bounding box center [569, 51] width 7 height 7
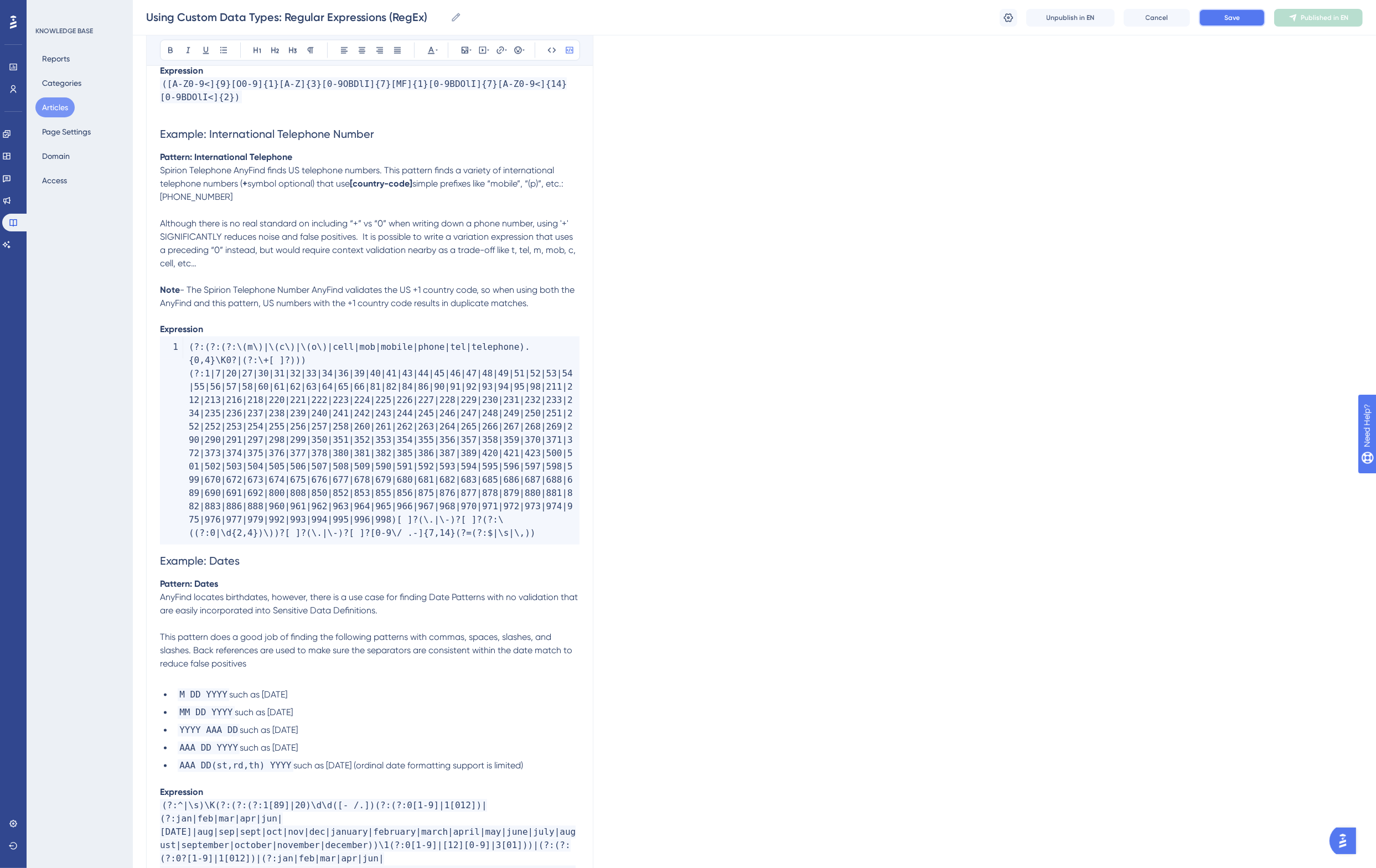
click at [1229, 20] on span "Save" at bounding box center [1232, 18] width 16 height 9
click at [1314, 17] on span "Publish in EN" at bounding box center [1324, 18] width 39 height 9
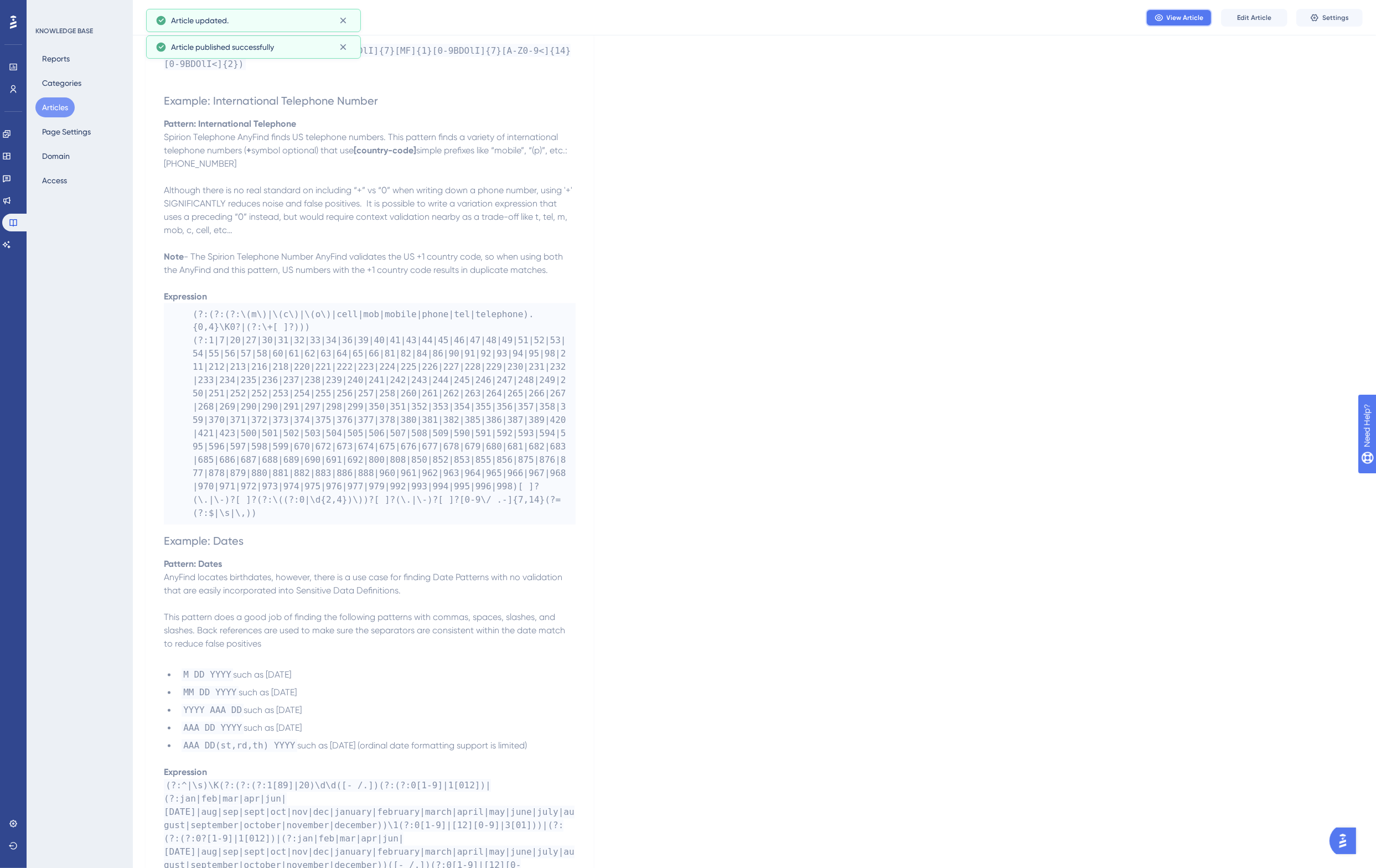
click at [1194, 21] on span "View Article" at bounding box center [1185, 18] width 37 height 9
click at [1257, 17] on span "Edit Article" at bounding box center [1254, 18] width 34 height 9
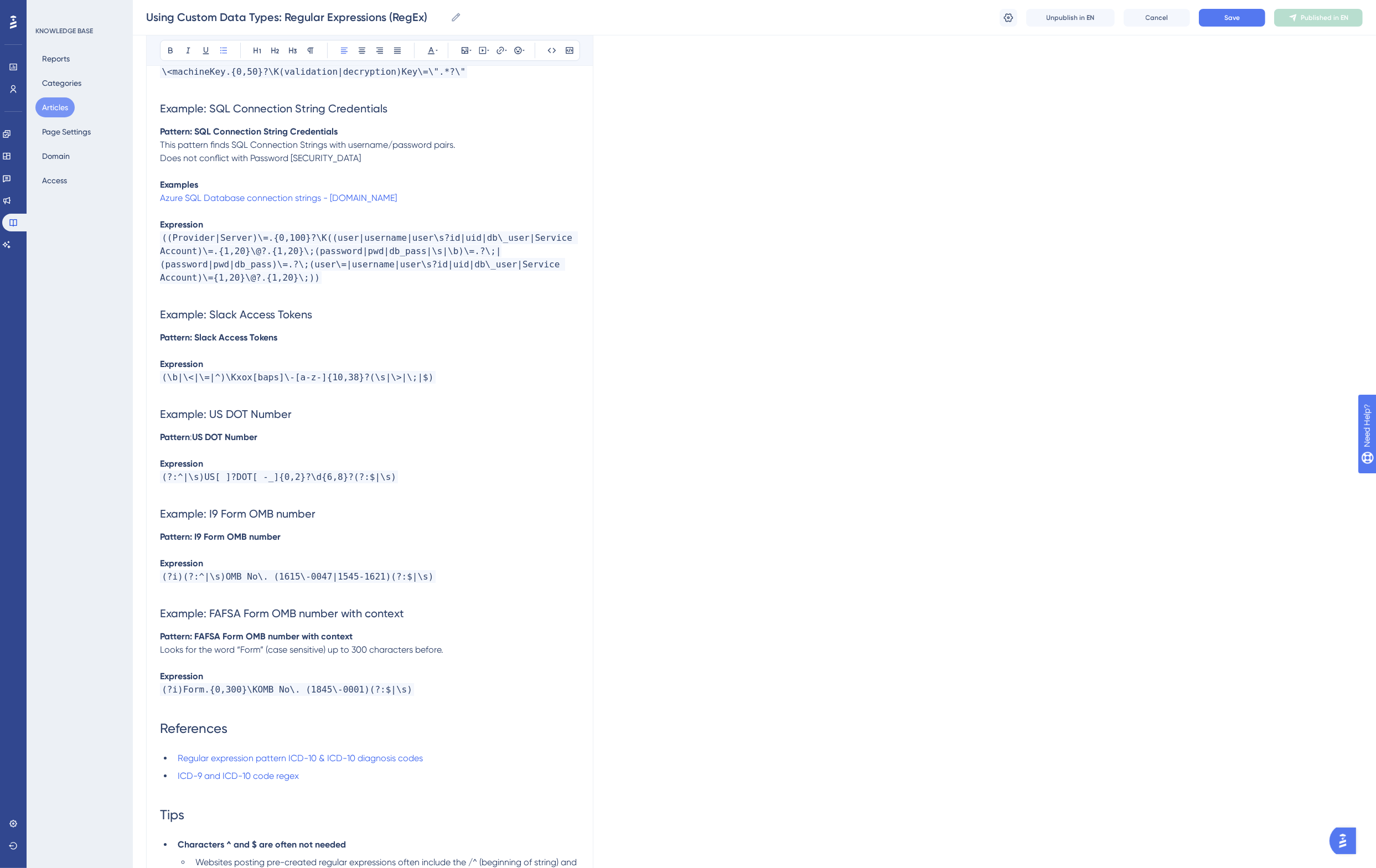
scroll to position [4675, 0]
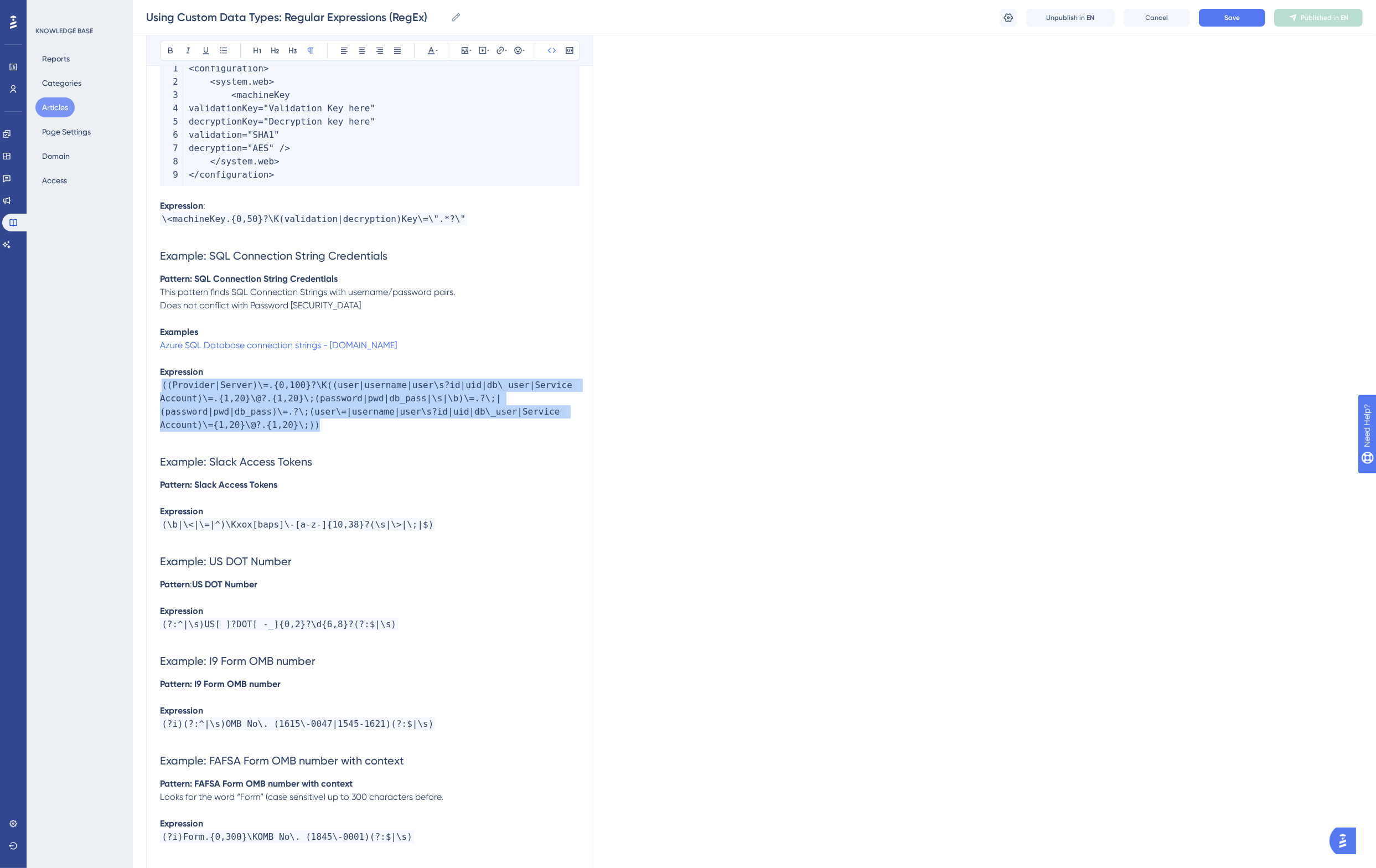
drag, startPoint x: 279, startPoint y: 388, endPoint x: 145, endPoint y: 345, distance: 140.7
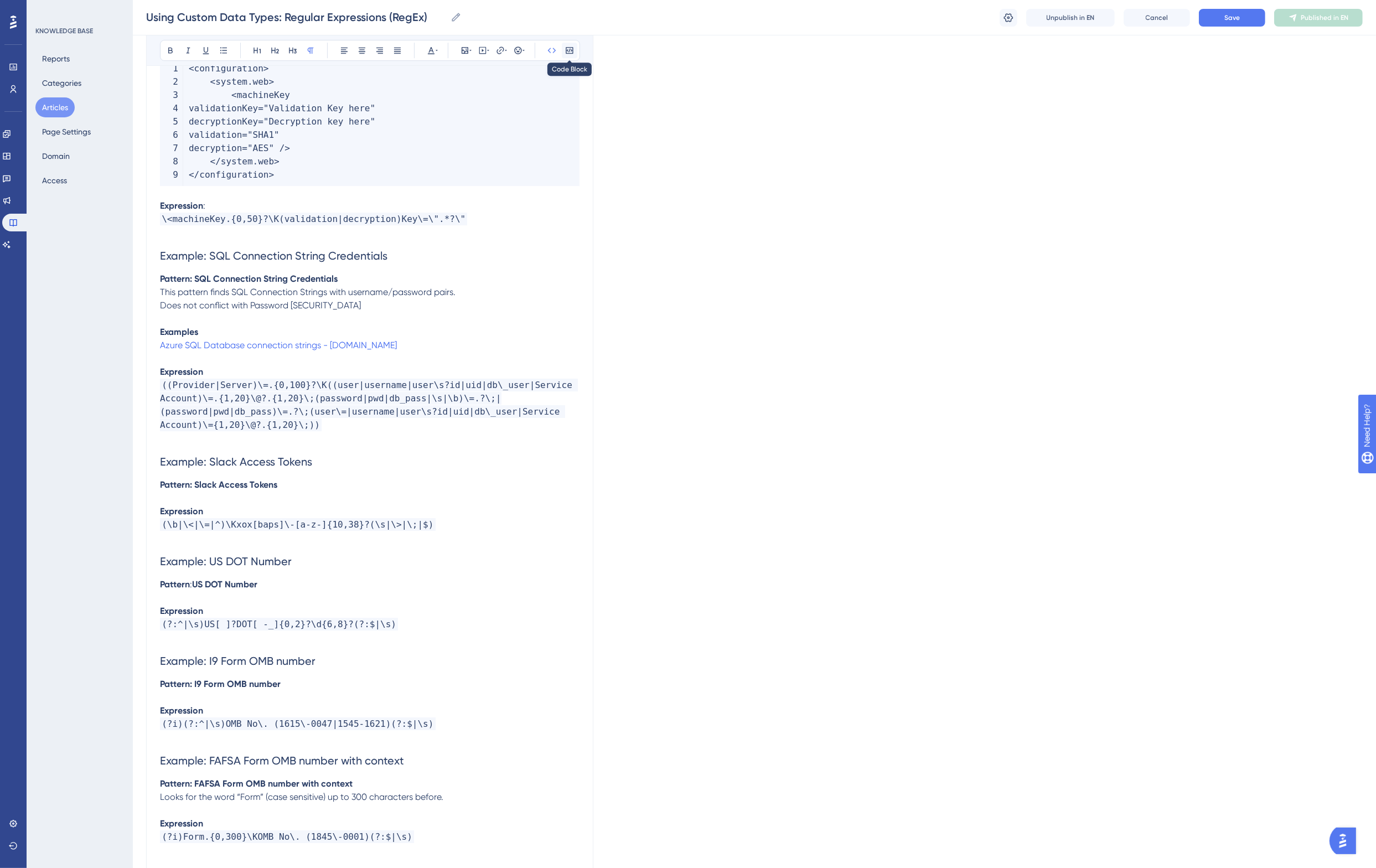
click at [571, 47] on icon at bounding box center [569, 51] width 9 height 9
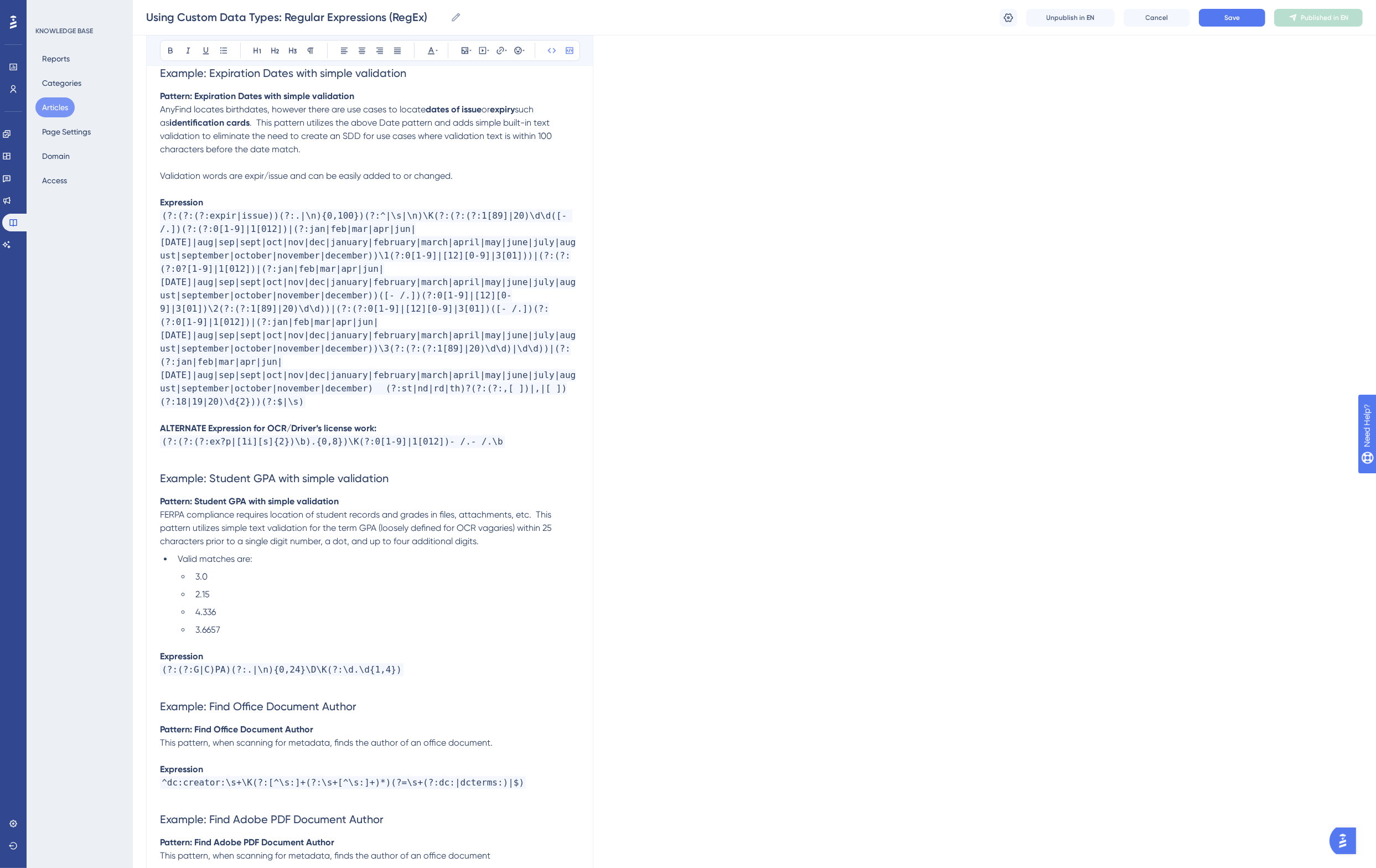
scroll to position [3706, 0]
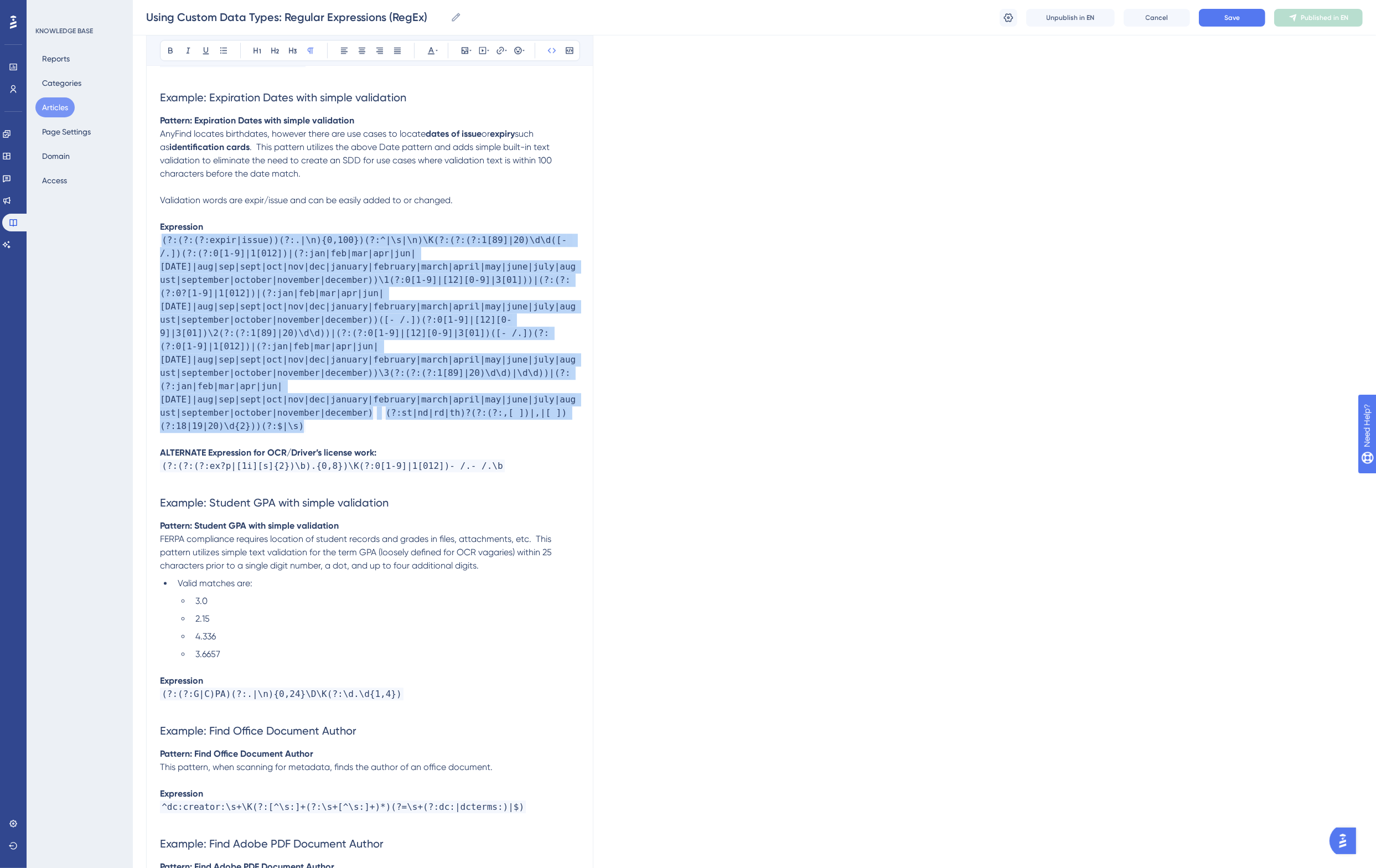
drag, startPoint x: 322, startPoint y: 388, endPoint x: 116, endPoint y: 204, distance: 276.2
click at [133, 204] on div "Performance Users Engagement Widgets Feedback Product Updates Knowledge Base AI…" at bounding box center [754, 604] width 1243 height 8622
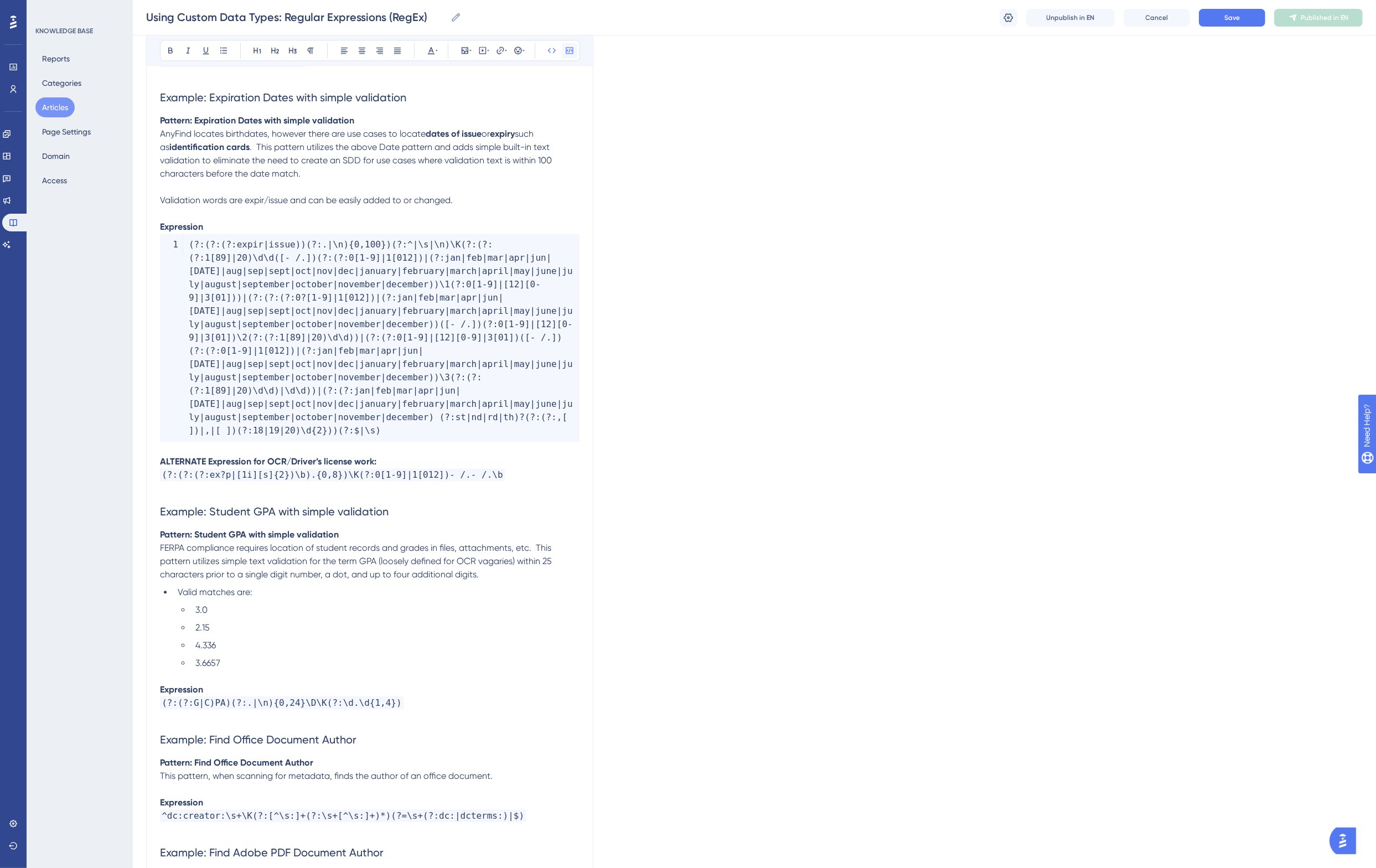
click at [568, 49] on icon at bounding box center [569, 51] width 9 height 9
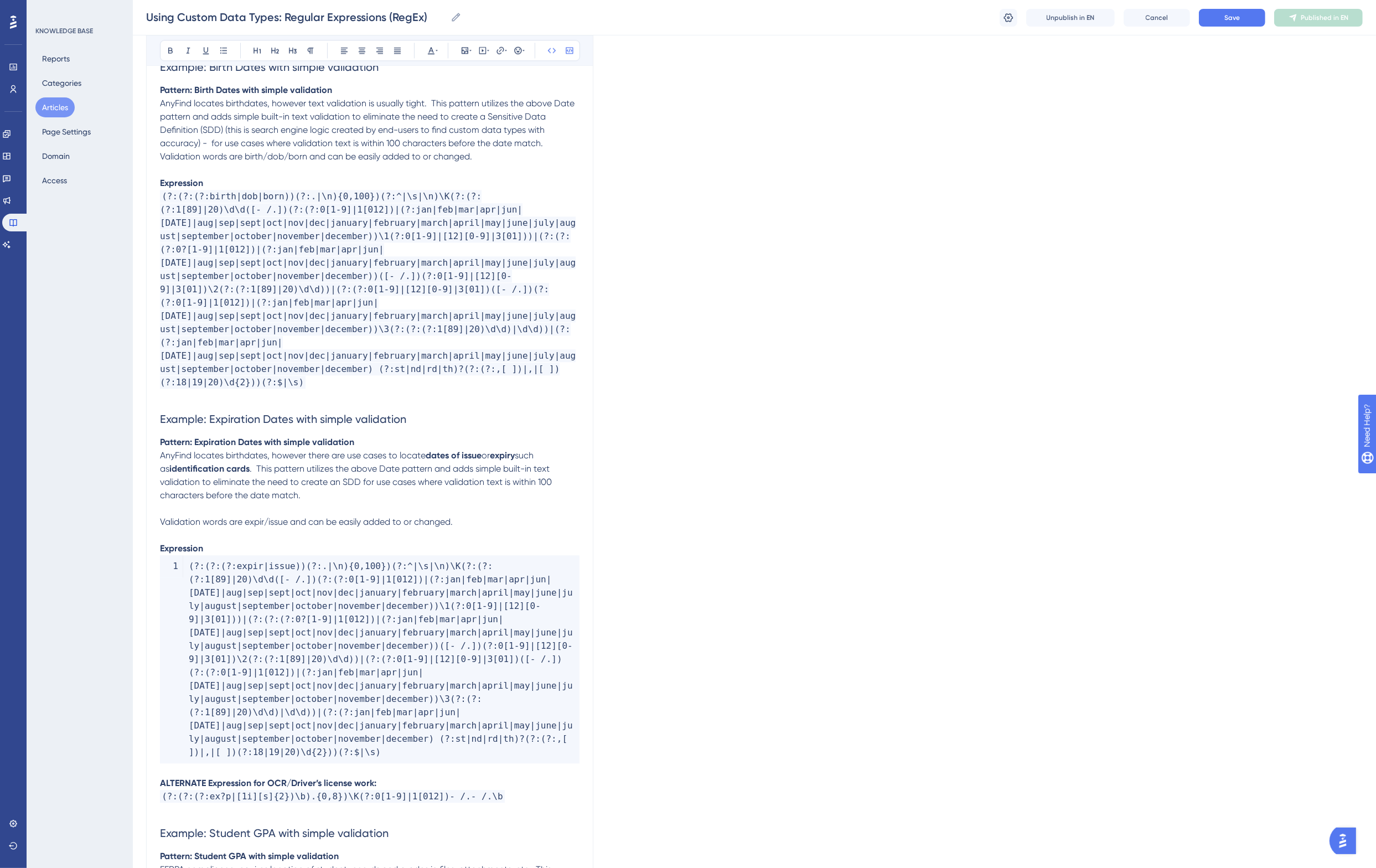
scroll to position [3291, 0]
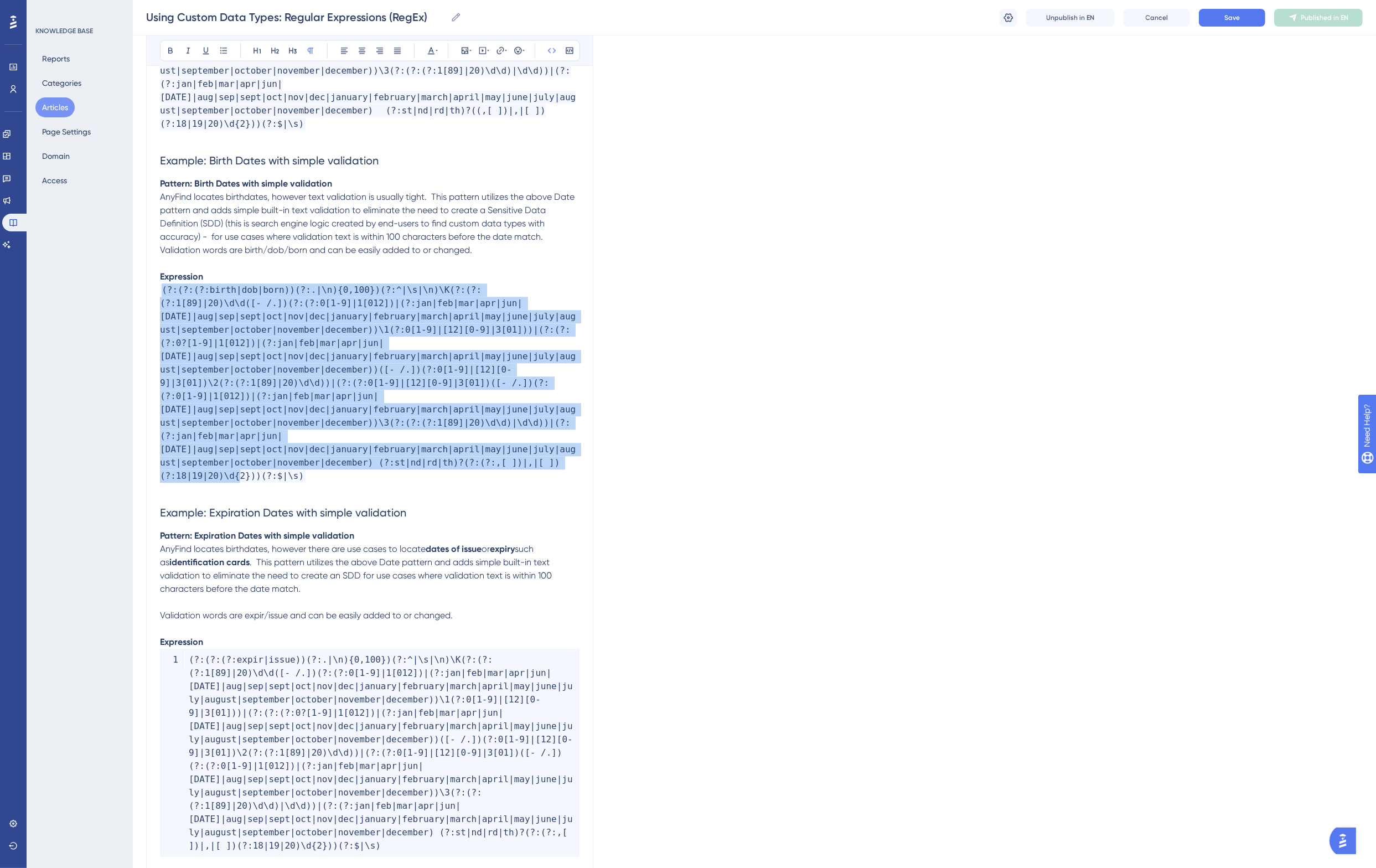
drag, startPoint x: 322, startPoint y: 440, endPoint x: 89, endPoint y: 250, distance: 300.6
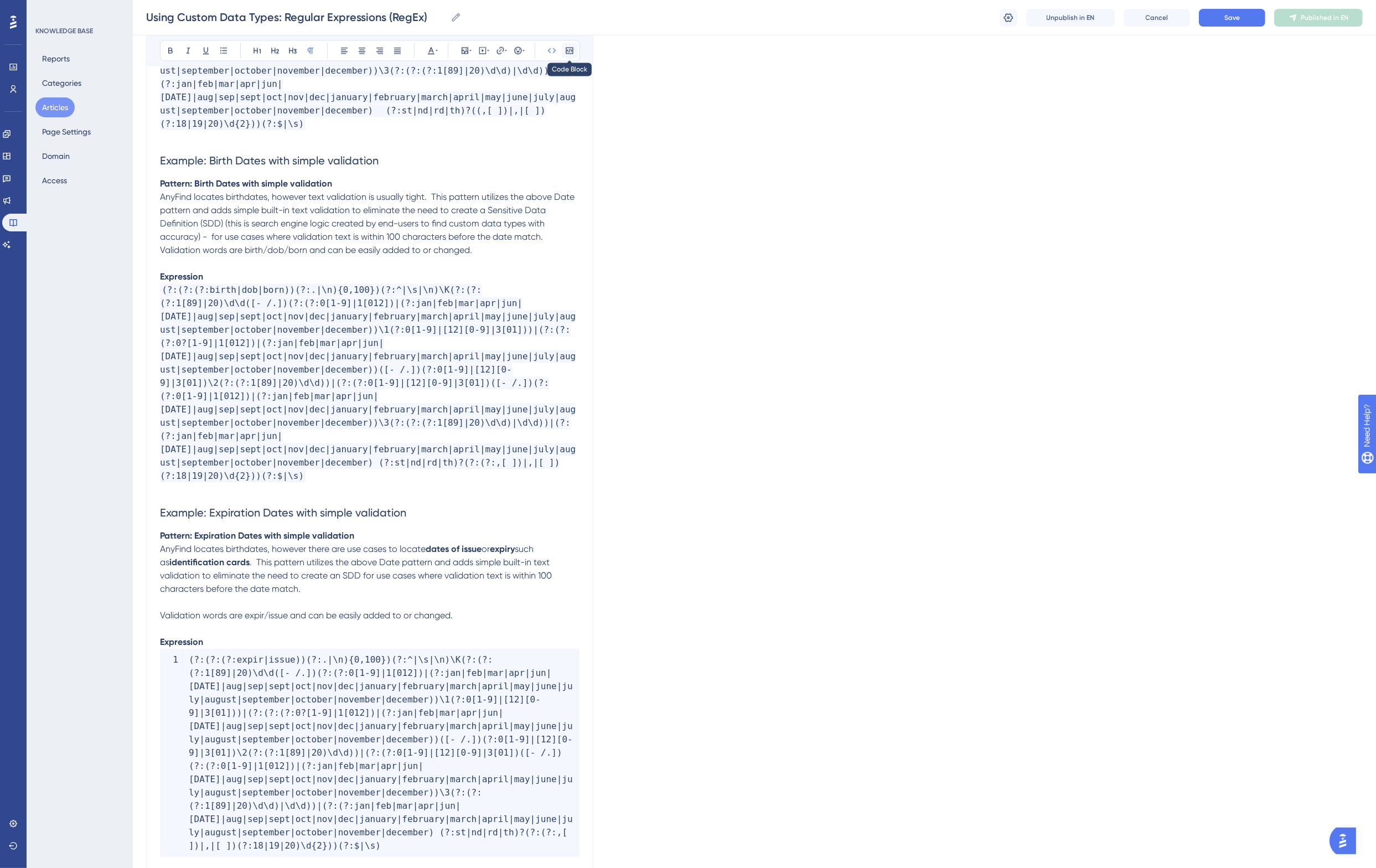
click at [568, 45] on button at bounding box center [569, 51] width 16 height 16
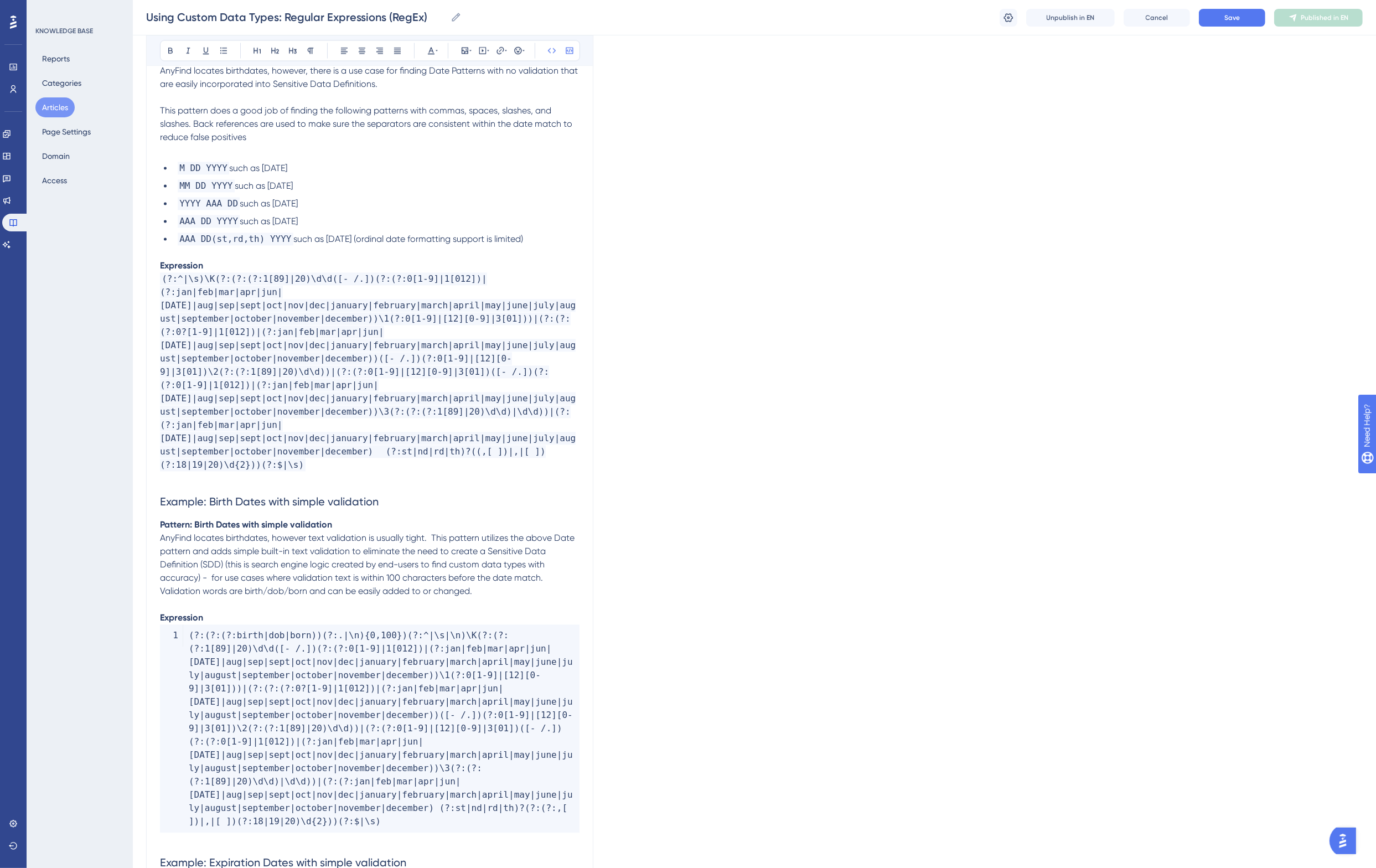
scroll to position [2945, 0]
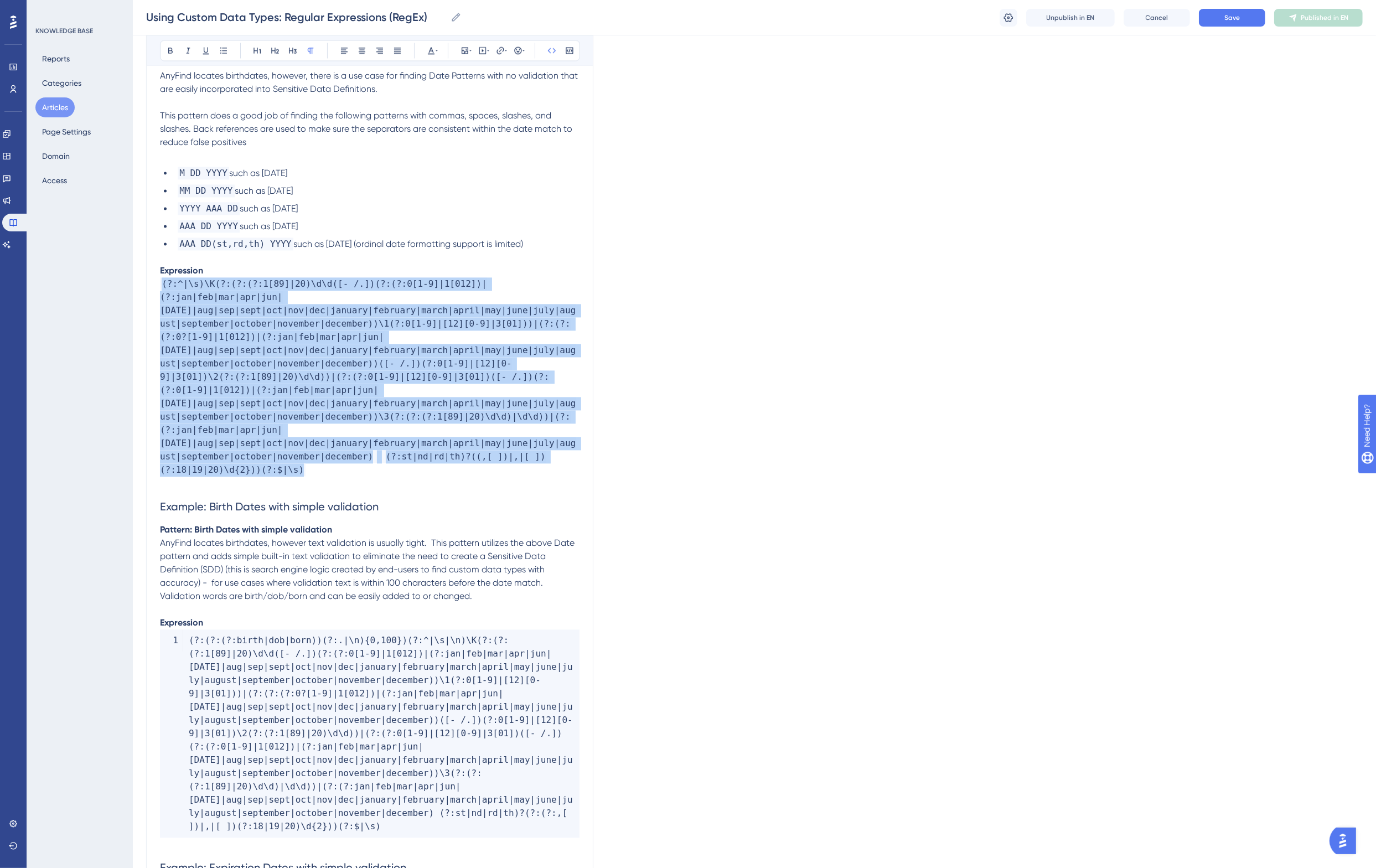
drag, startPoint x: 319, startPoint y: 430, endPoint x: 93, endPoint y: 259, distance: 283.4
click at [571, 46] on icon at bounding box center [569, 51] width 9 height 9
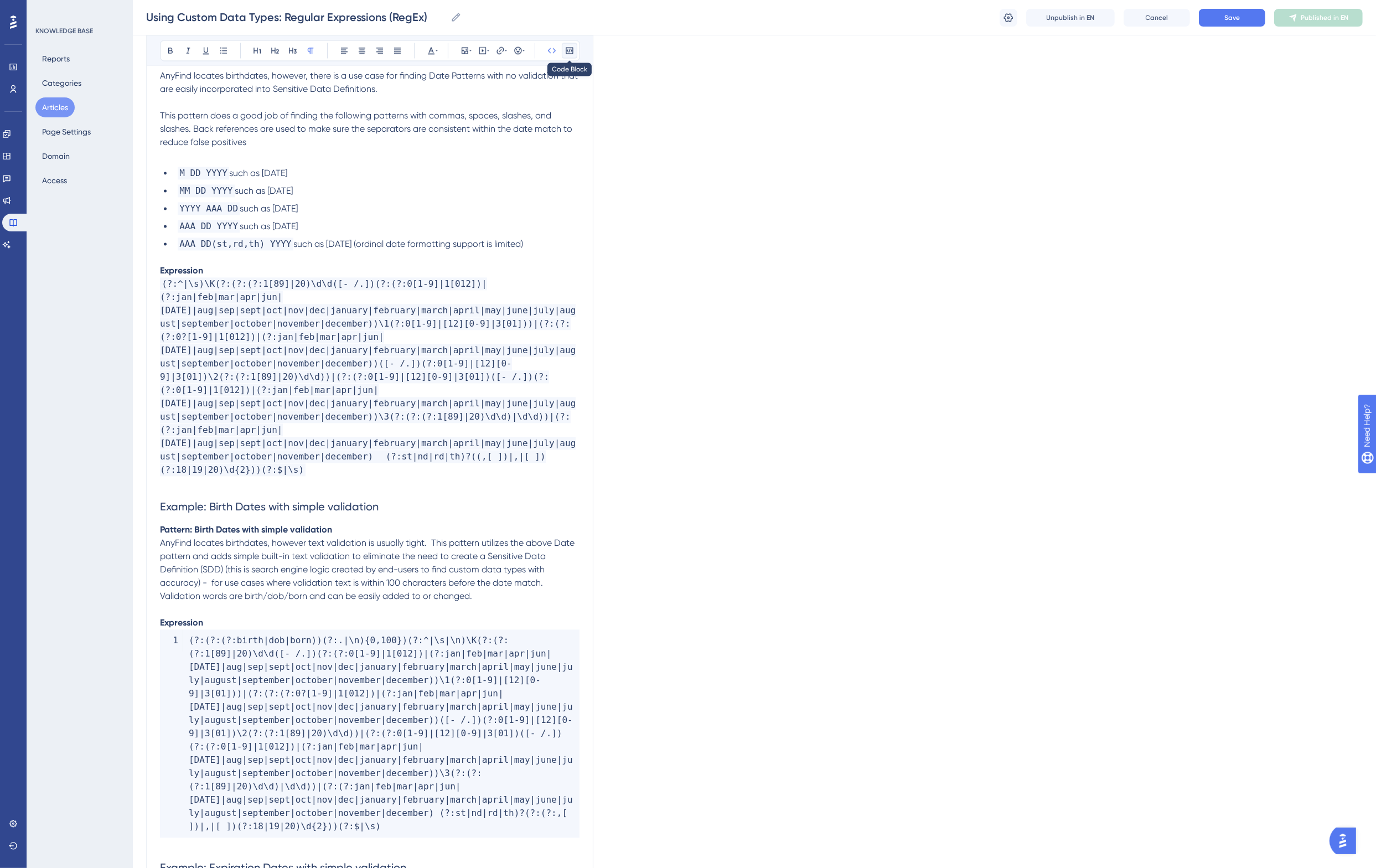
click at [571, 46] on icon at bounding box center [569, 51] width 9 height 9
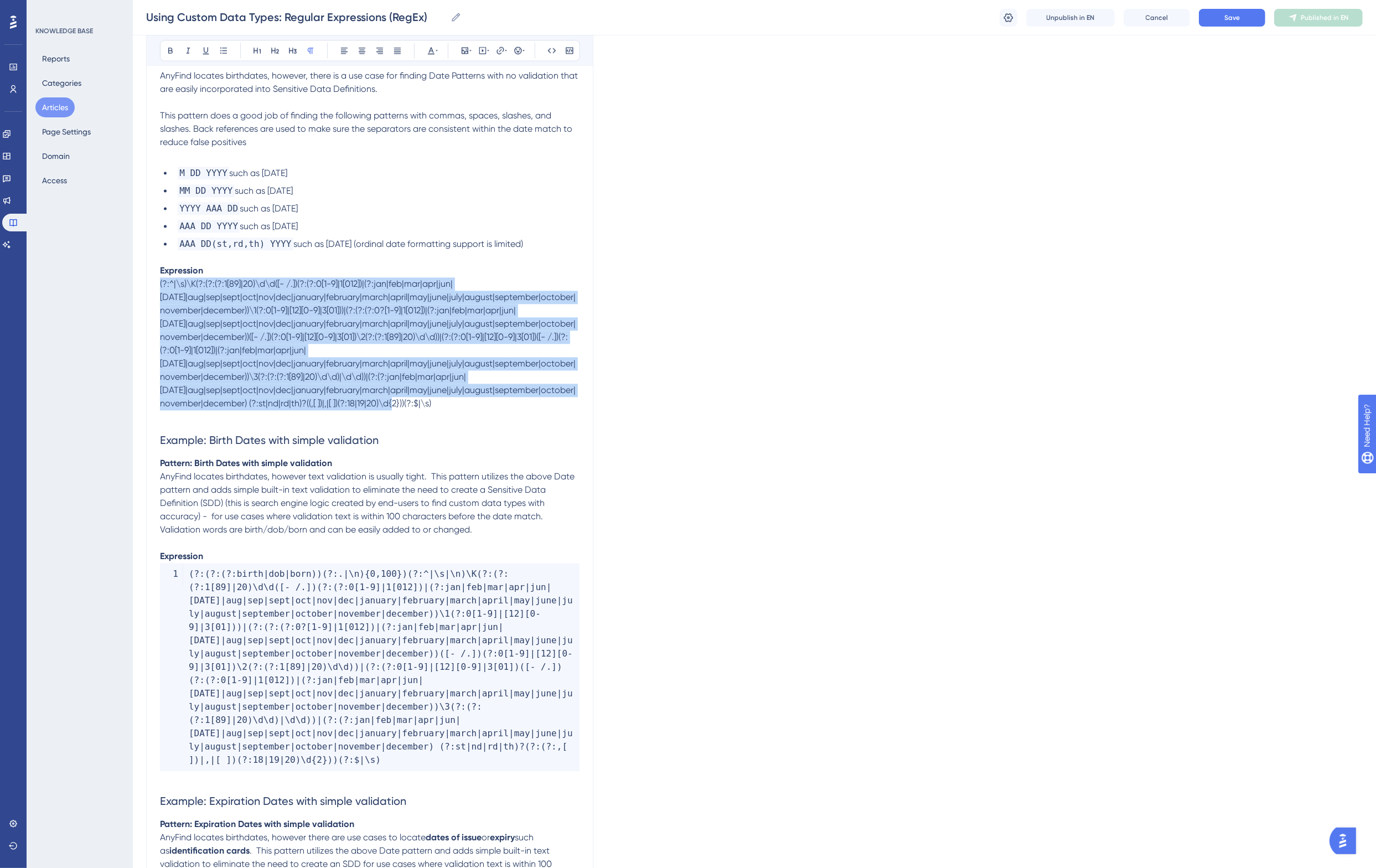
drag, startPoint x: 508, startPoint y: 377, endPoint x: 138, endPoint y: 258, distance: 388.7
click at [573, 43] on button at bounding box center [569, 51] width 16 height 16
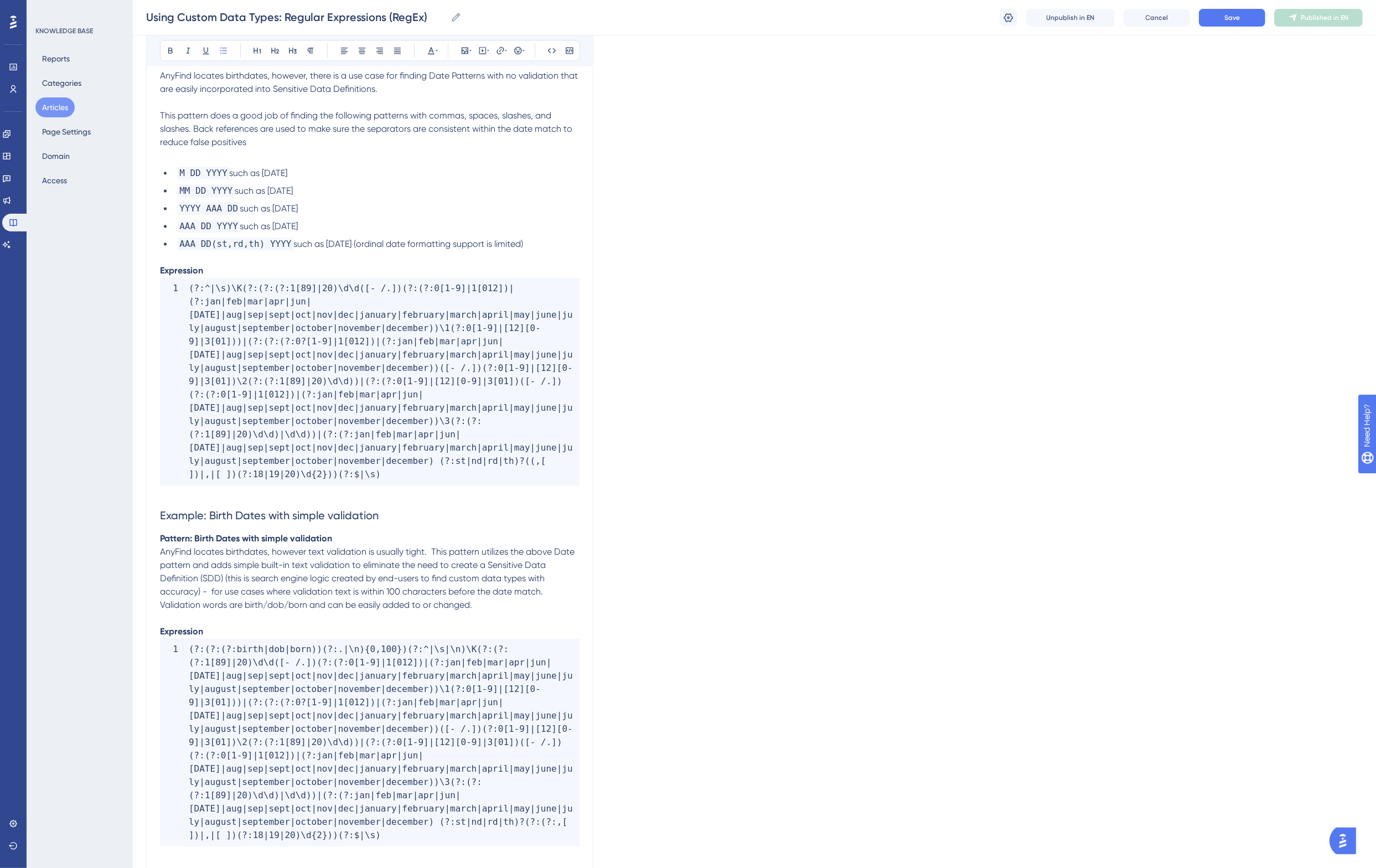
click at [436, 166] on li "M DD YYYY such as 1-18-1981" at bounding box center [376, 173] width 406 height 13
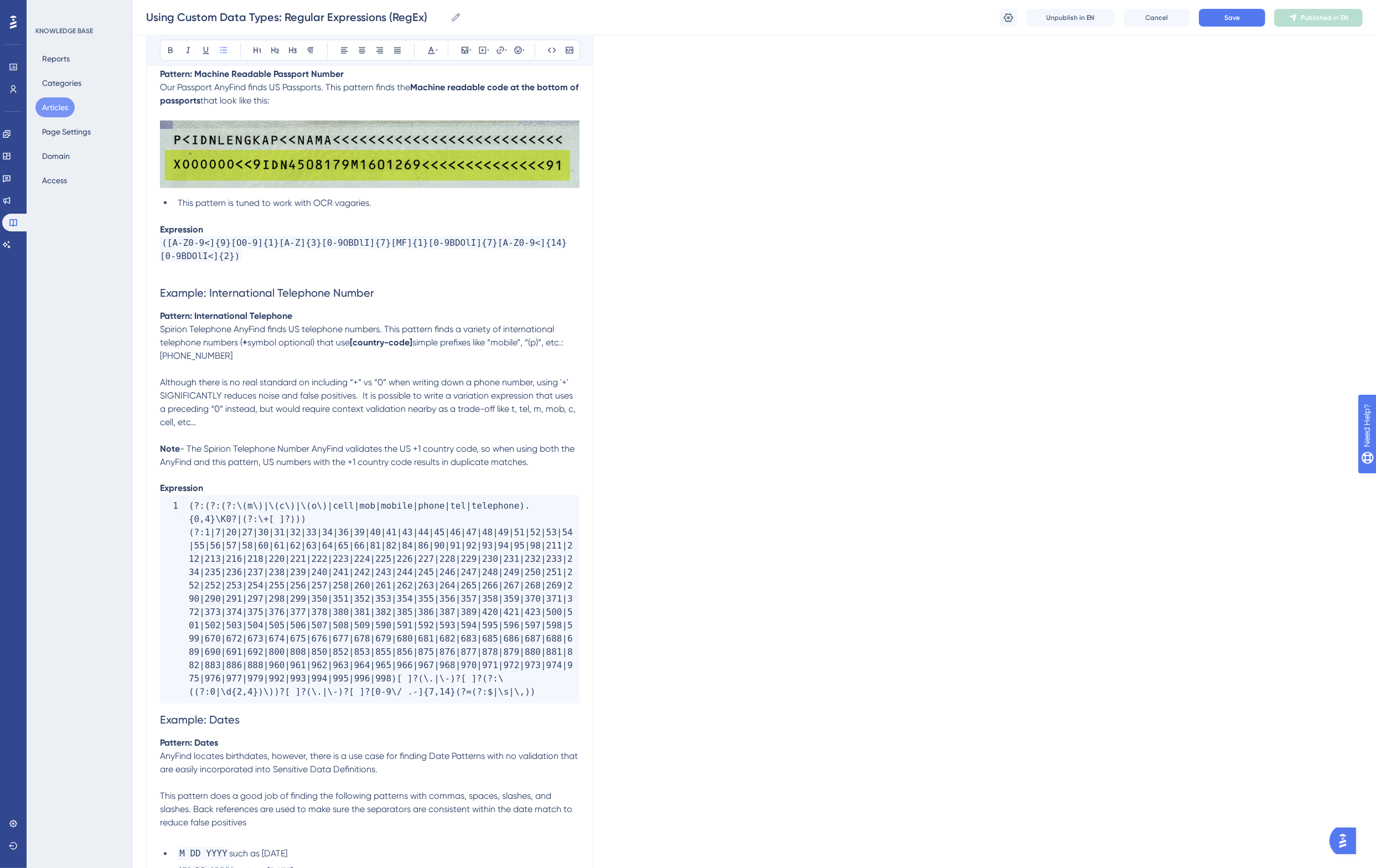
scroll to position [2184, 0]
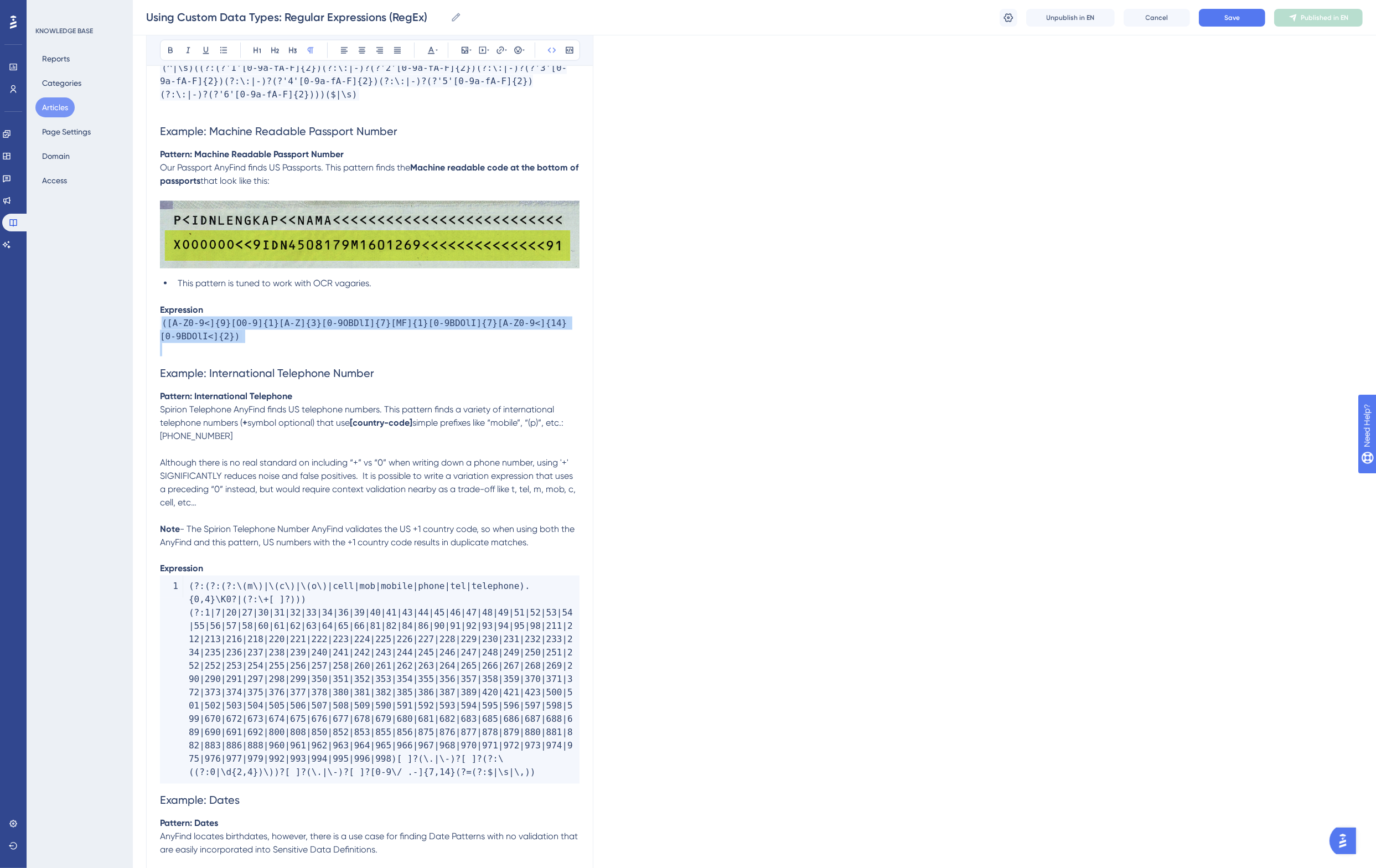
drag, startPoint x: 234, startPoint y: 330, endPoint x: 136, endPoint y: 308, distance: 100.4
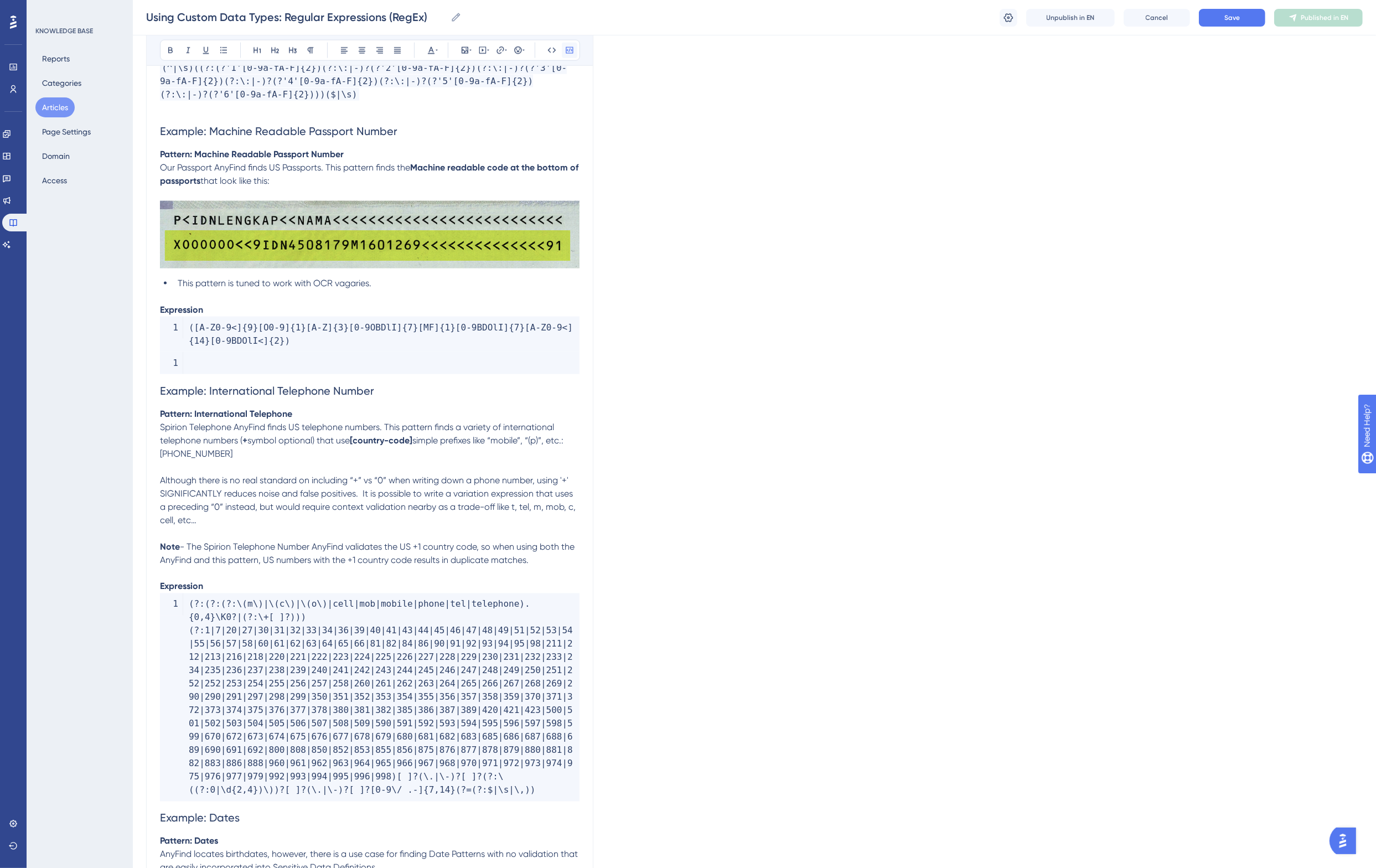
click at [572, 45] on button at bounding box center [569, 51] width 16 height 16
click at [231, 352] on code at bounding box center [370, 363] width 420 height 22
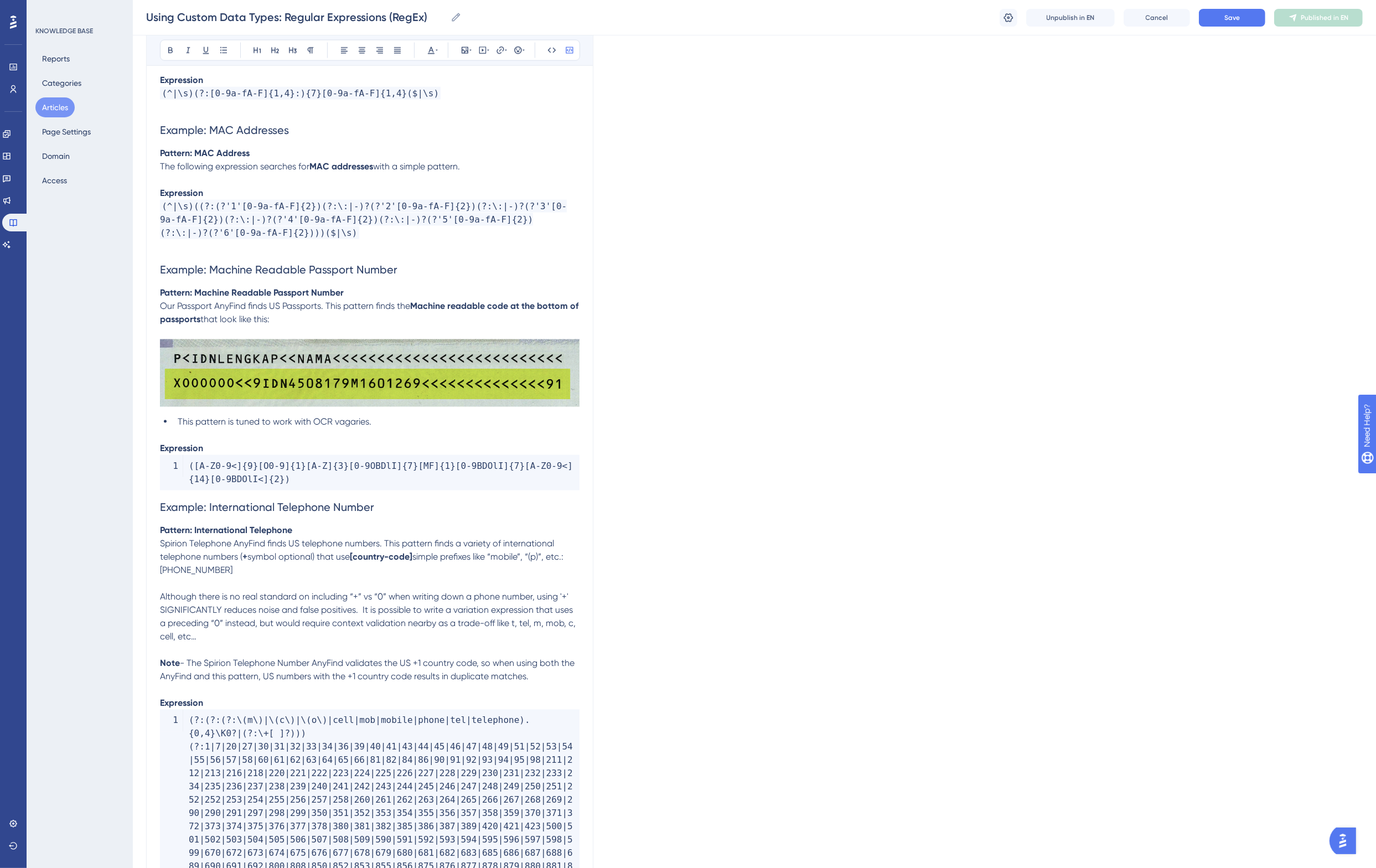
scroll to position [1907, 0]
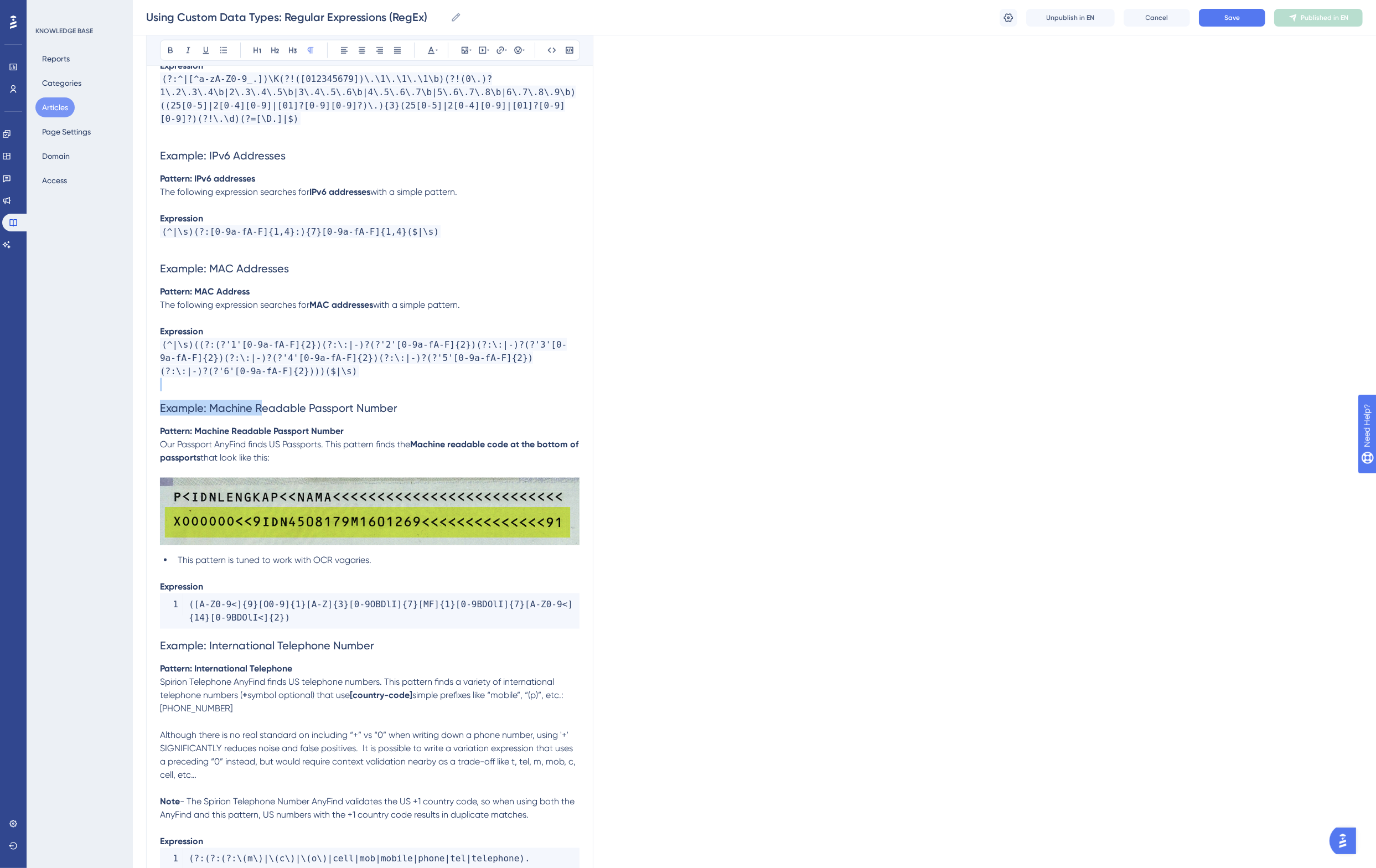
drag, startPoint x: 253, startPoint y: 364, endPoint x: 261, endPoint y: 382, distance: 19.7
click at [259, 391] on h2 "Example: Machine Readable Passport Number" at bounding box center [370, 408] width 420 height 33
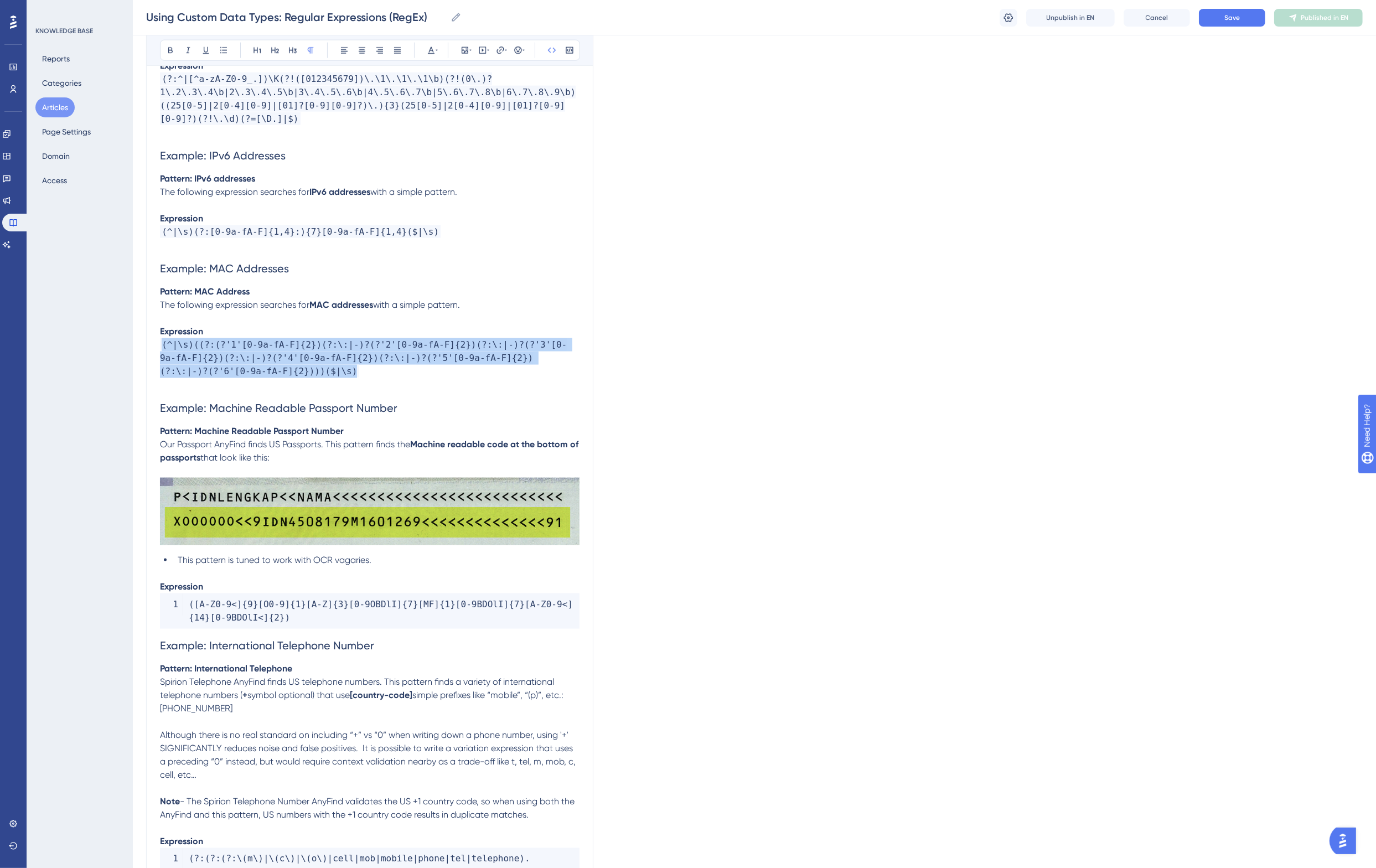
drag, startPoint x: 240, startPoint y: 359, endPoint x: 134, endPoint y: 328, distance: 110.4
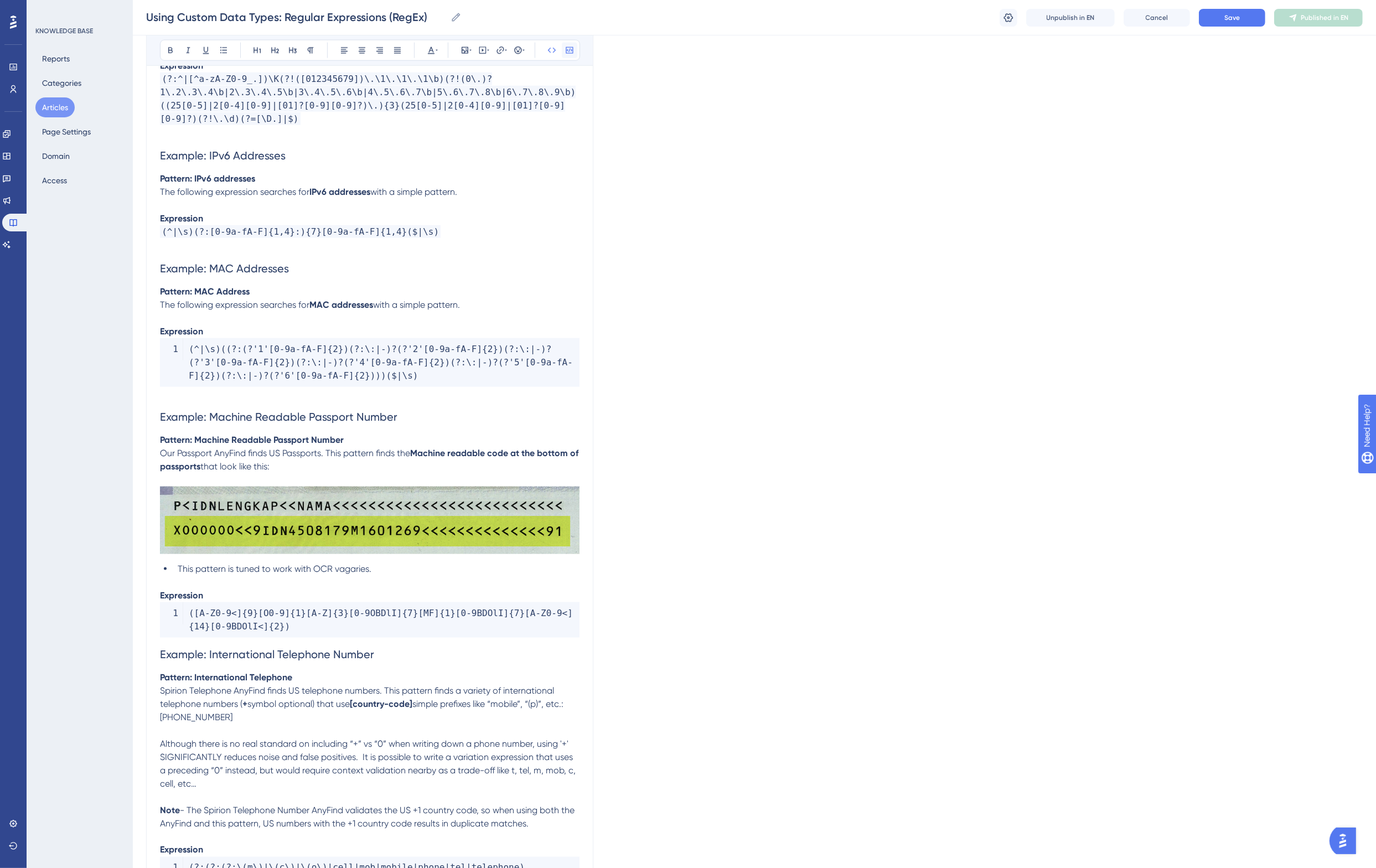
click at [568, 49] on icon at bounding box center [569, 51] width 9 height 9
click at [281, 300] on span "The following expression searches for" at bounding box center [234, 305] width 149 height 11
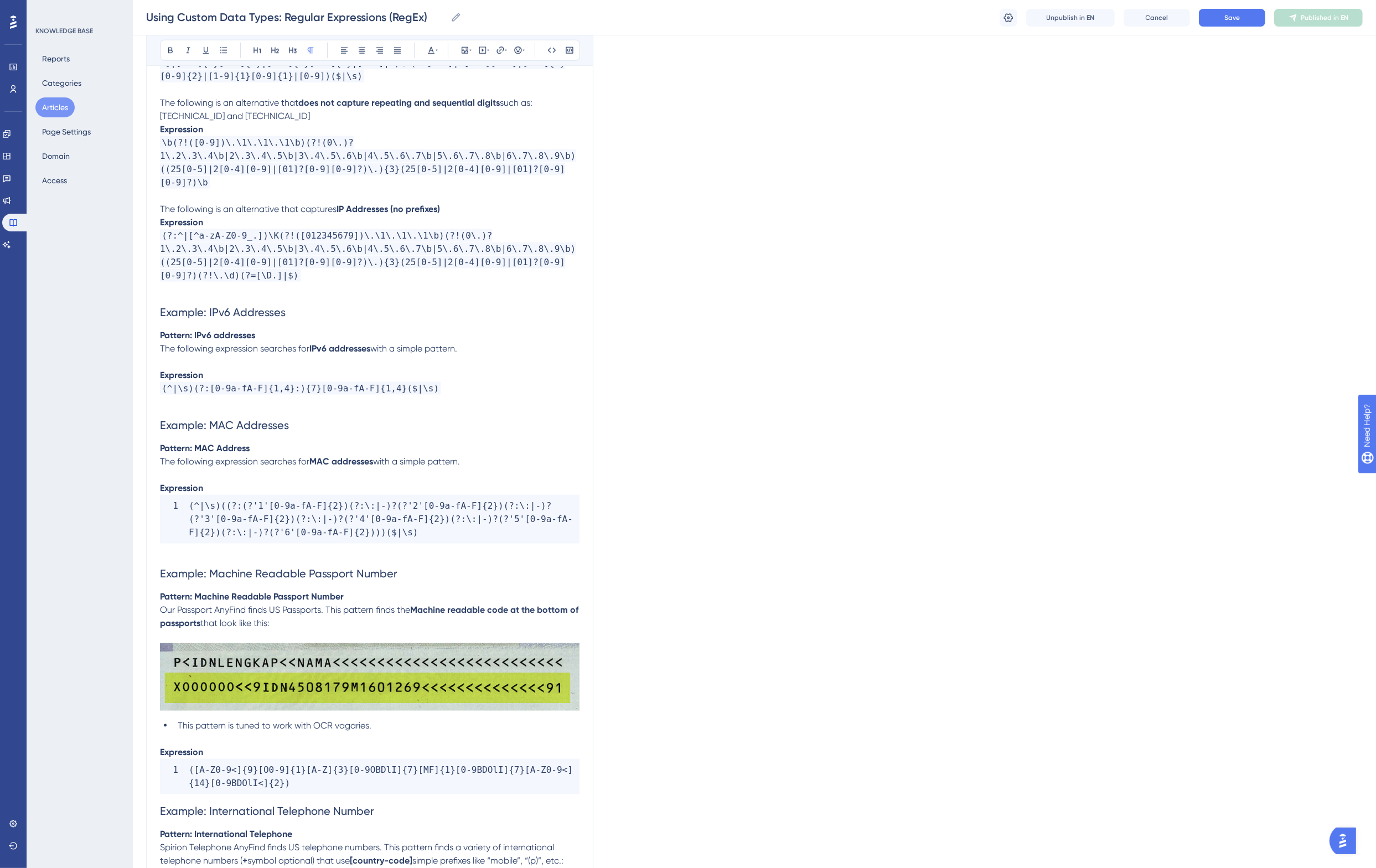
scroll to position [1631, 0]
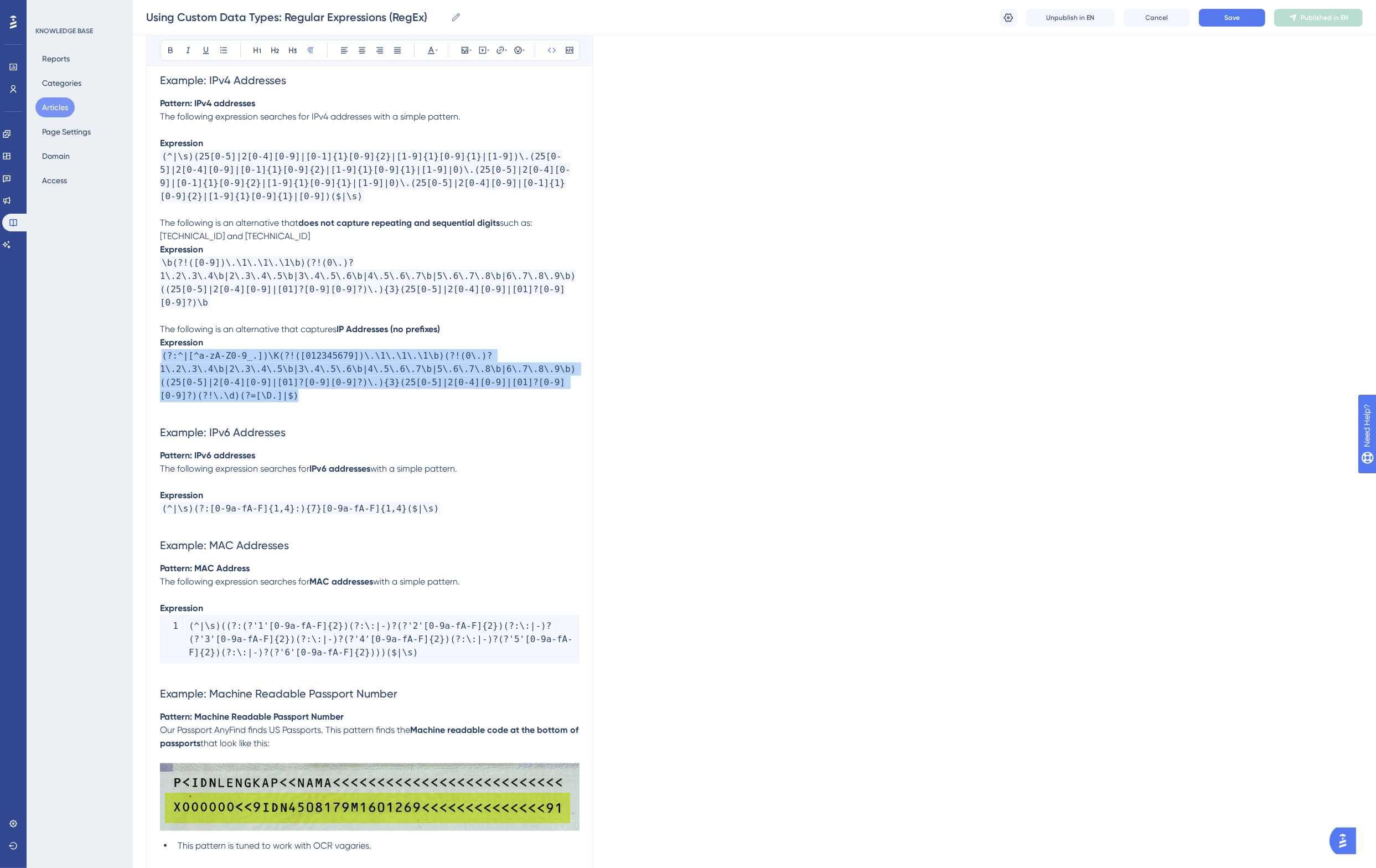
drag, startPoint x: 224, startPoint y: 387, endPoint x: 144, endPoint y: 346, distance: 89.9
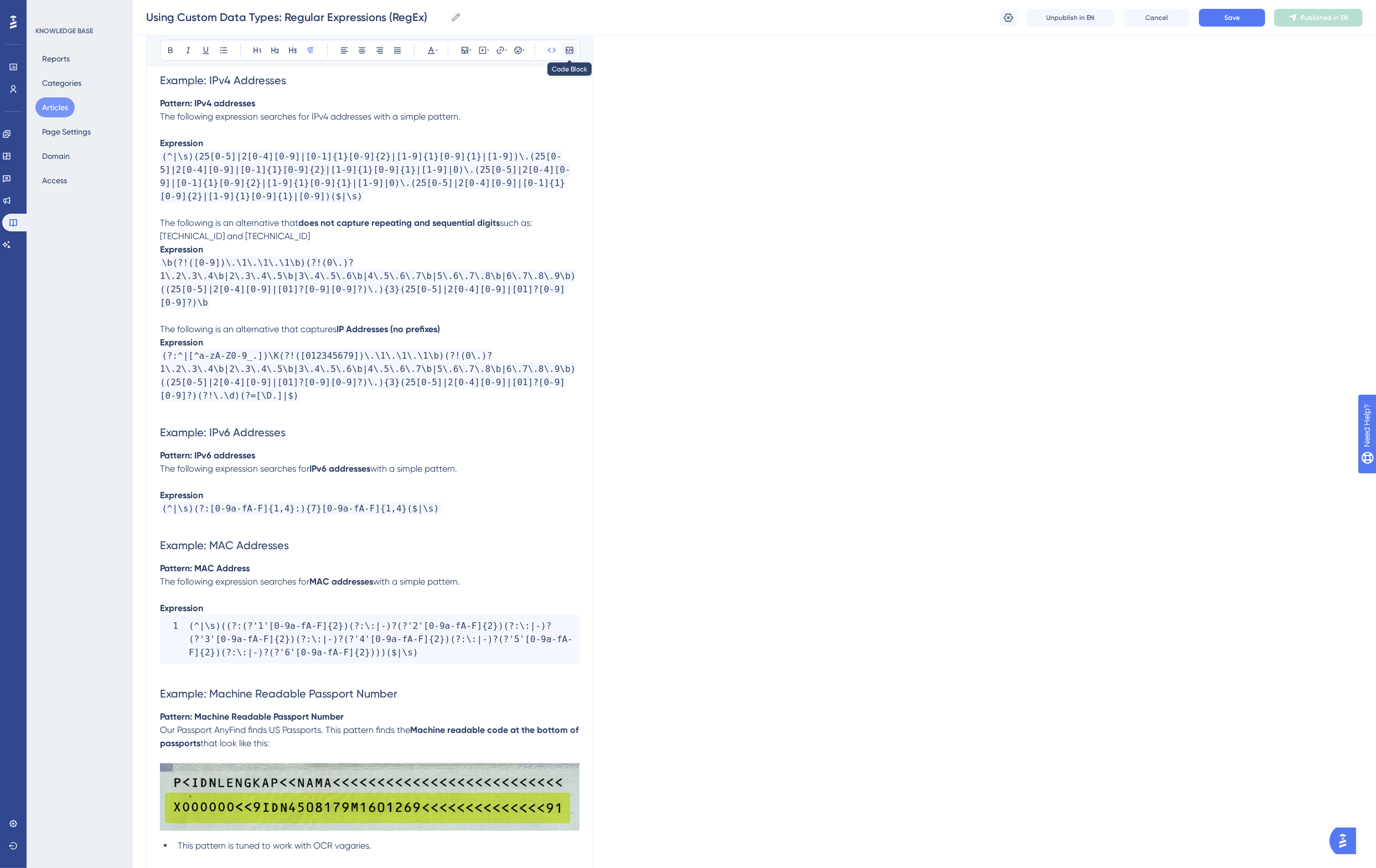
click at [572, 51] on icon at bounding box center [569, 51] width 9 height 9
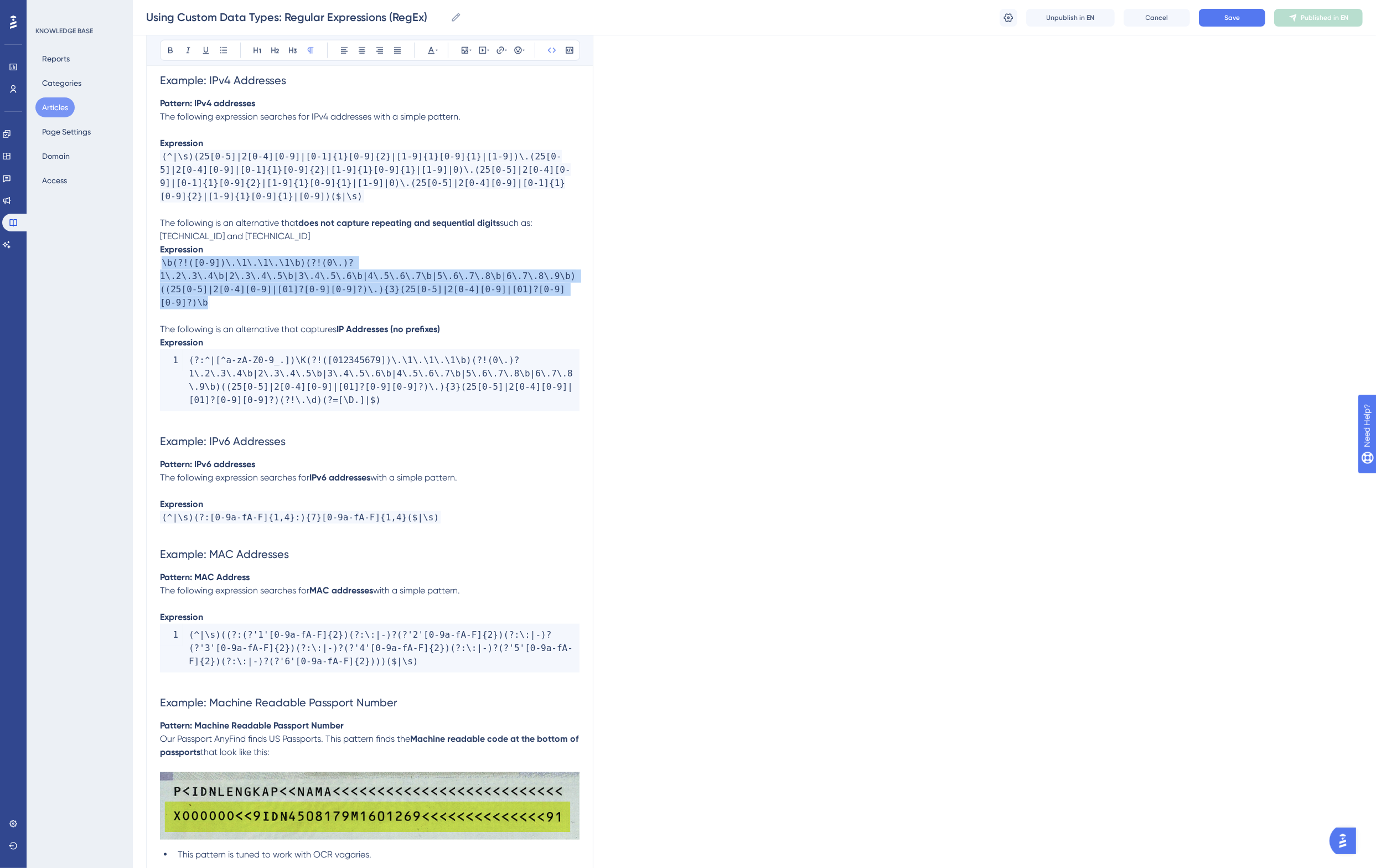
drag, startPoint x: 555, startPoint y: 290, endPoint x: 147, endPoint y: 262, distance: 409.0
click at [568, 50] on icon at bounding box center [569, 51] width 7 height 7
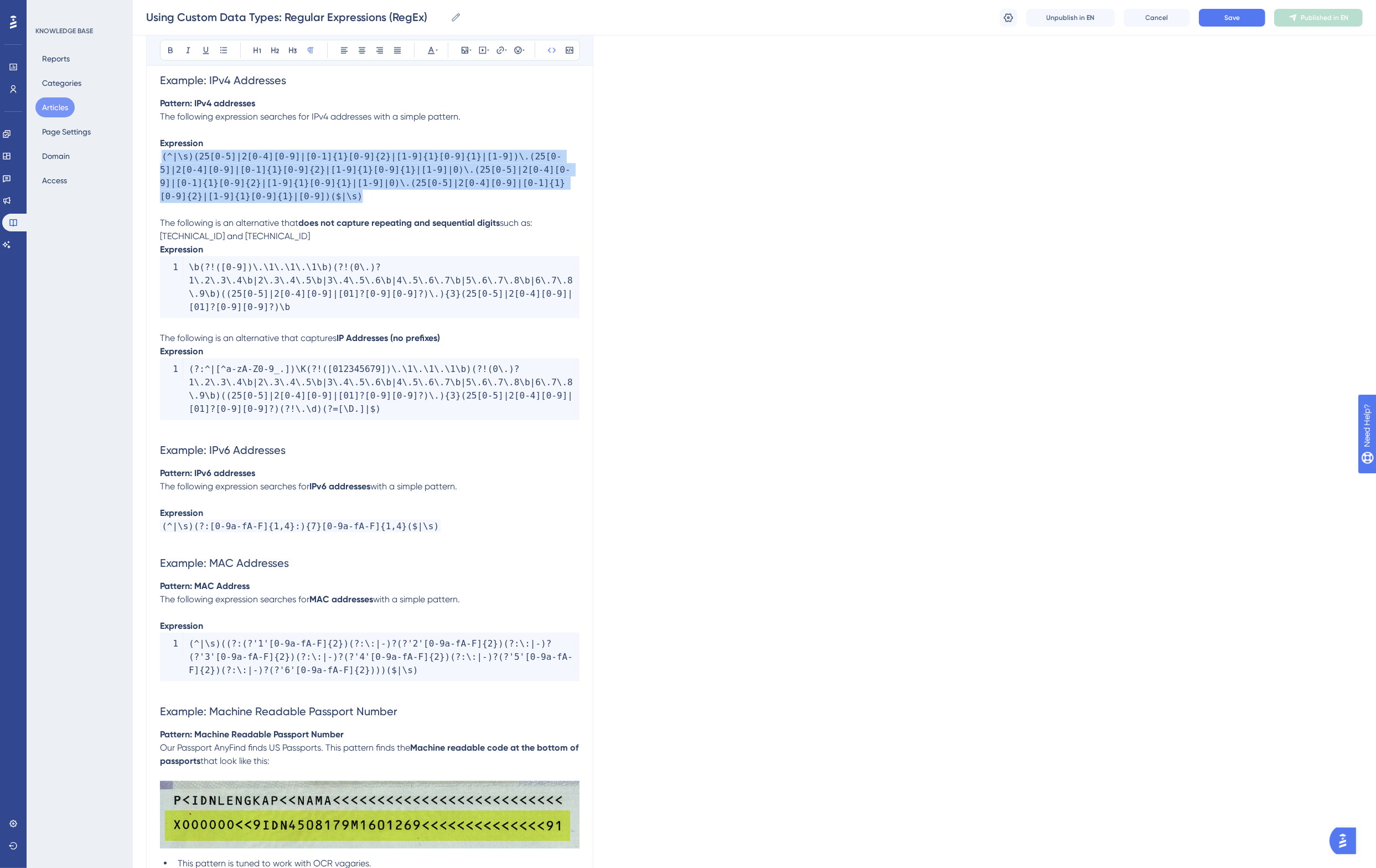
drag, startPoint x: 226, startPoint y: 196, endPoint x: 125, endPoint y: 156, distance: 108.6
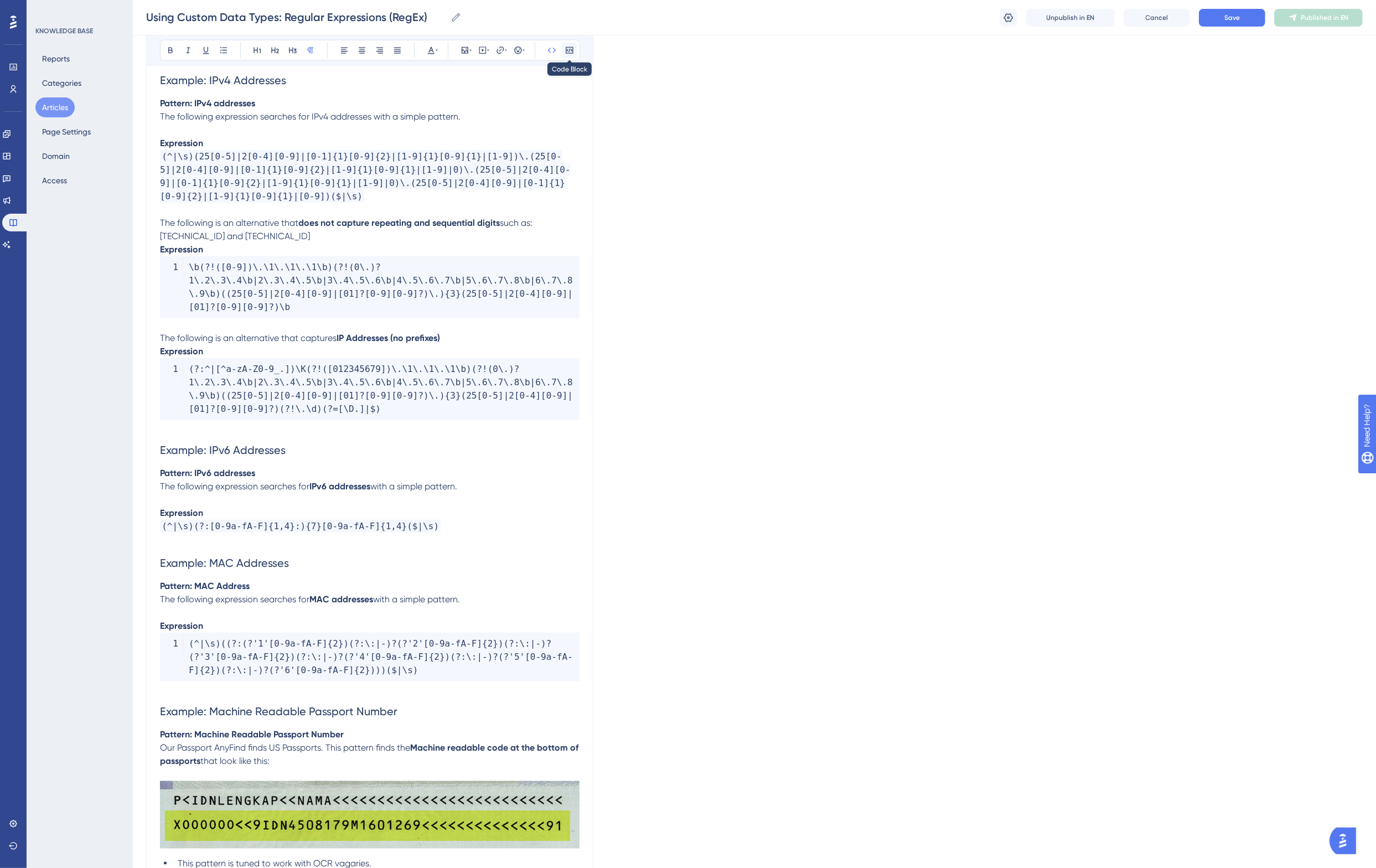
click at [570, 51] on icon at bounding box center [569, 51] width 9 height 9
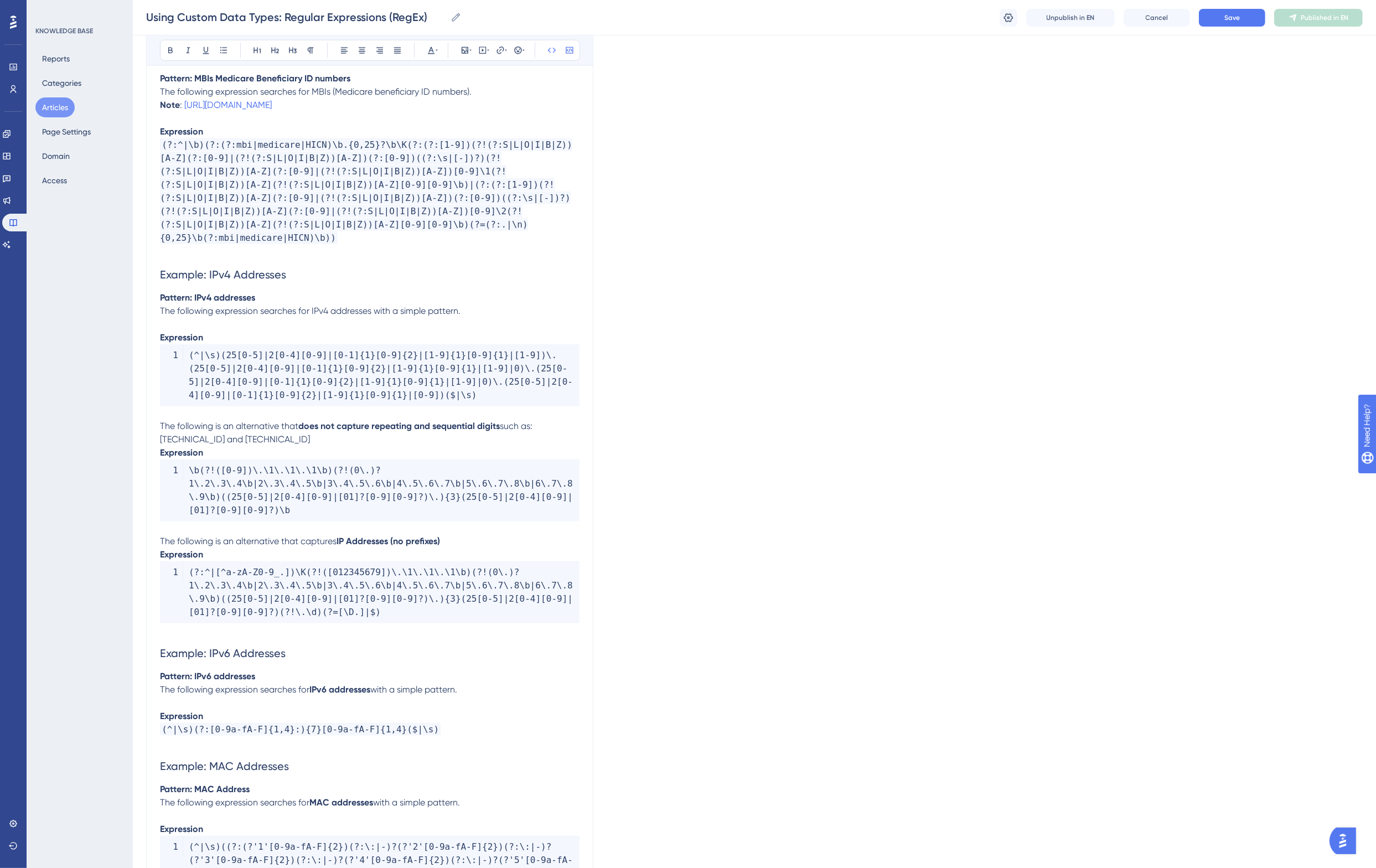
scroll to position [1354, 0]
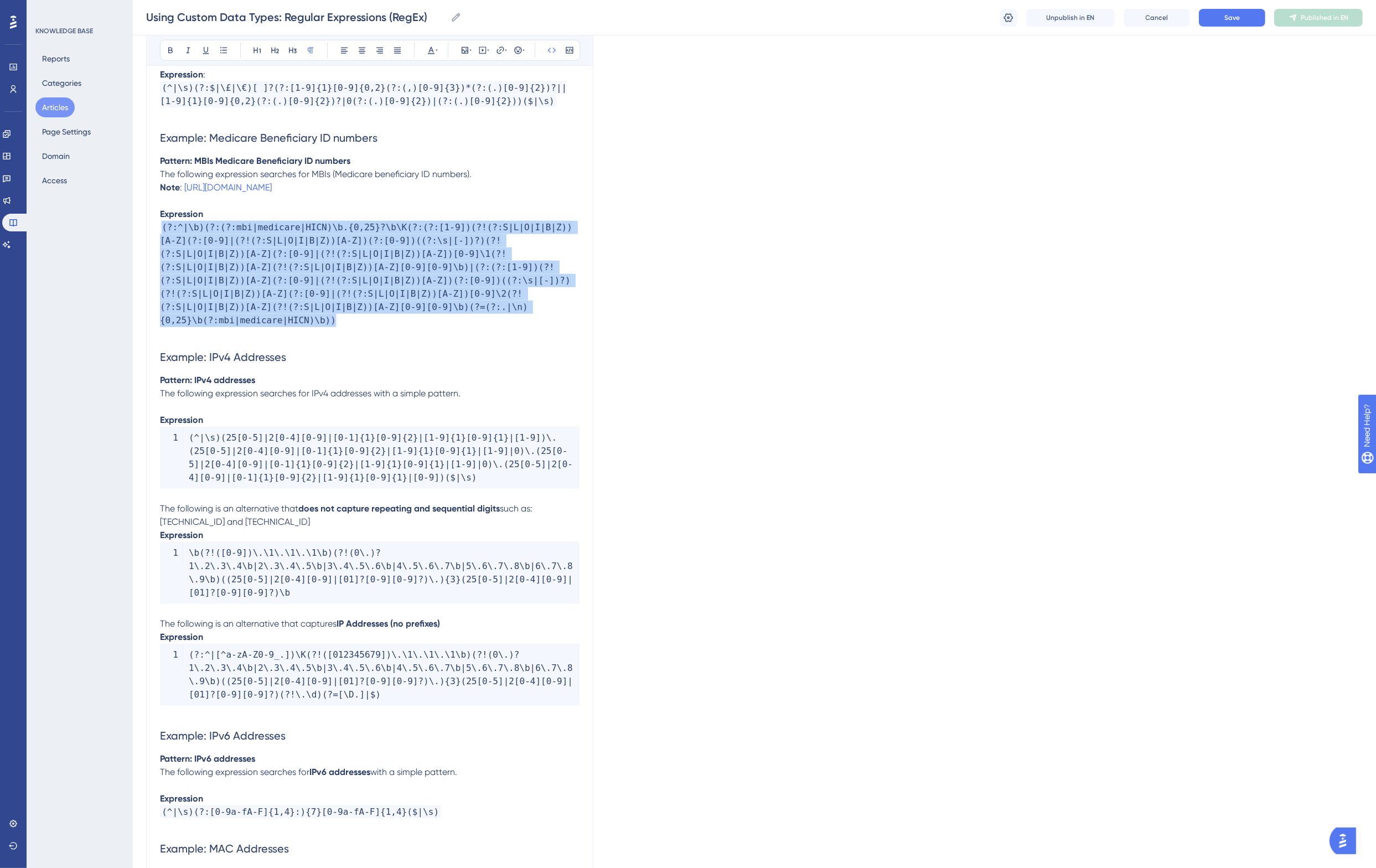
drag, startPoint x: 339, startPoint y: 322, endPoint x: 114, endPoint y: 246, distance: 237.5
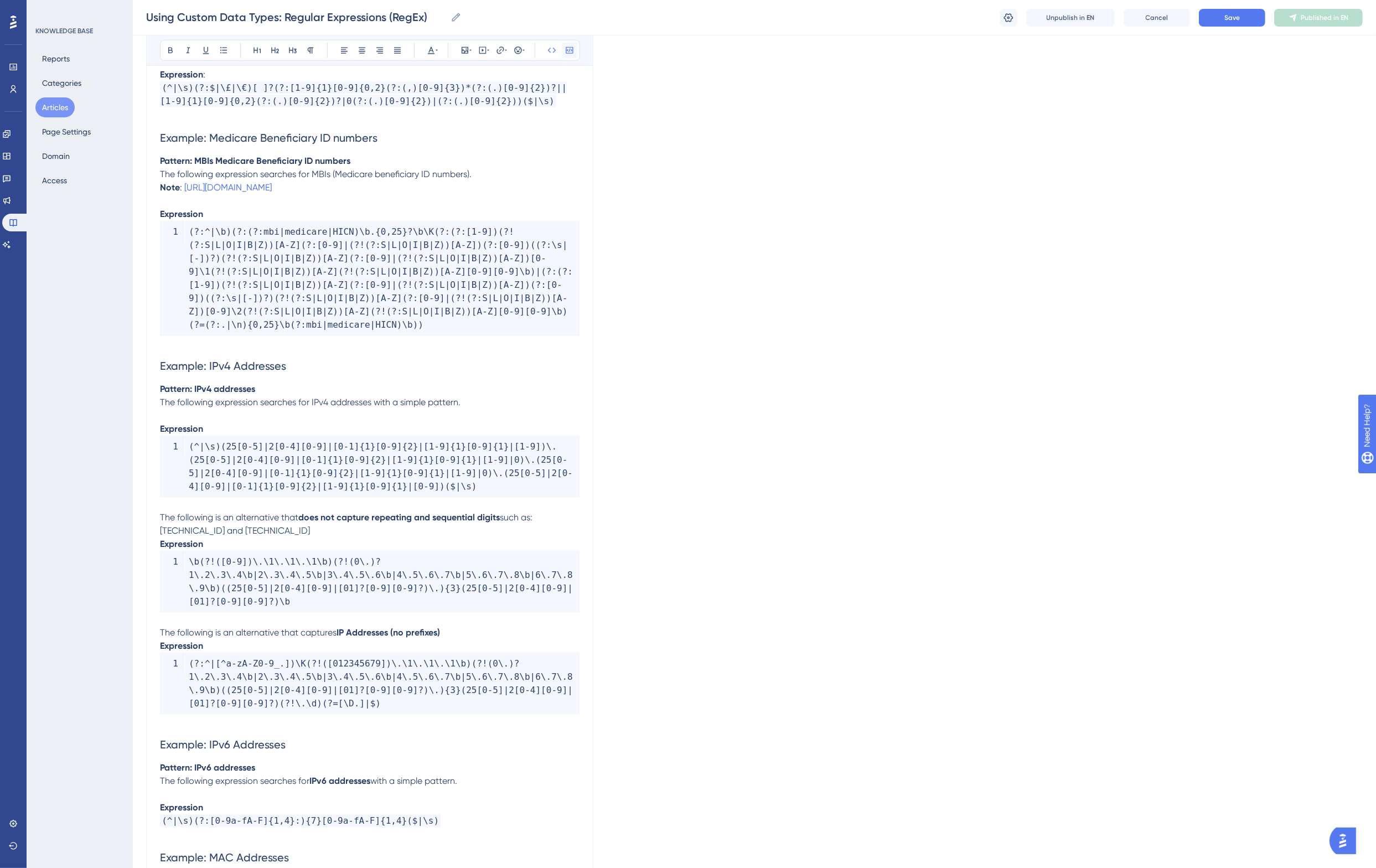
click at [571, 53] on icon at bounding box center [569, 51] width 7 height 7
drag, startPoint x: 504, startPoint y: 119, endPoint x: 148, endPoint y: 120, distance: 356.0
click at [310, 107] on code "(^|\s)(?:$|\£|\€)[ ]?(?:[1-9]{1}[0-9]{0,2}(?:(,)[0-9]{3})*(?:(.)[0-9]{2})?||[1-…" at bounding box center [363, 94] width 407 height 26
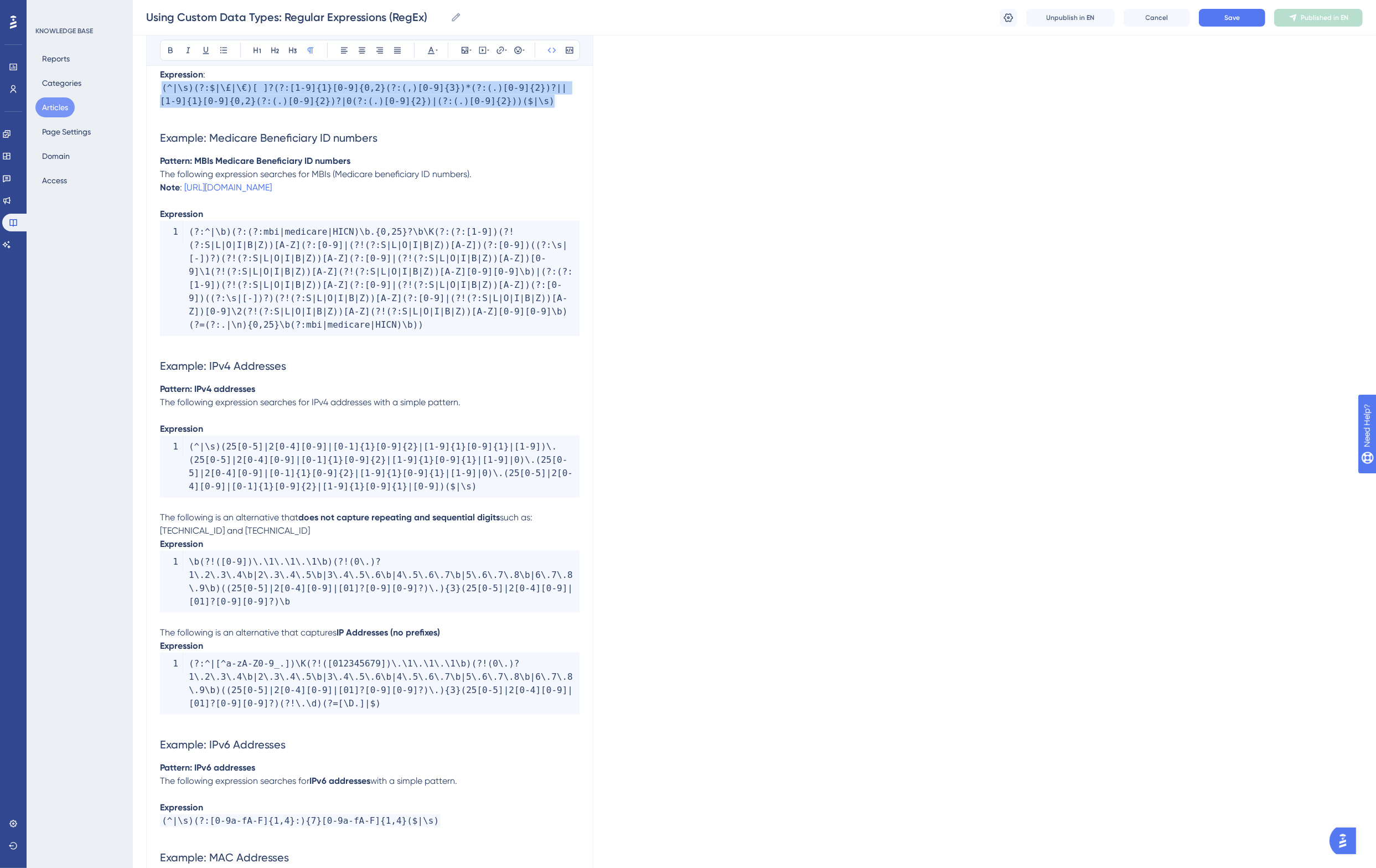
drag, startPoint x: 485, startPoint y: 114, endPoint x: 127, endPoint y: 106, distance: 358.1
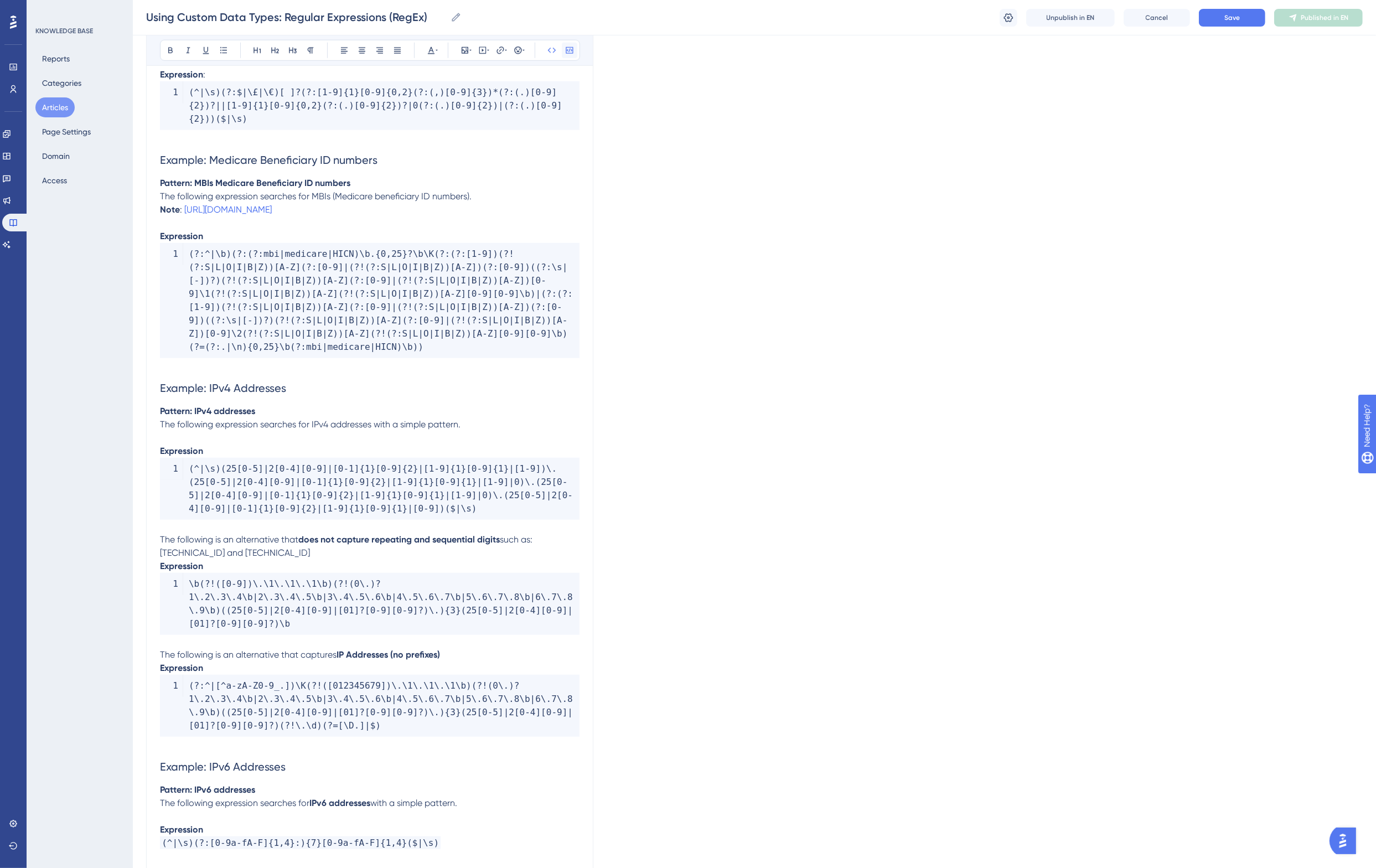
click at [568, 46] on icon at bounding box center [569, 51] width 9 height 9
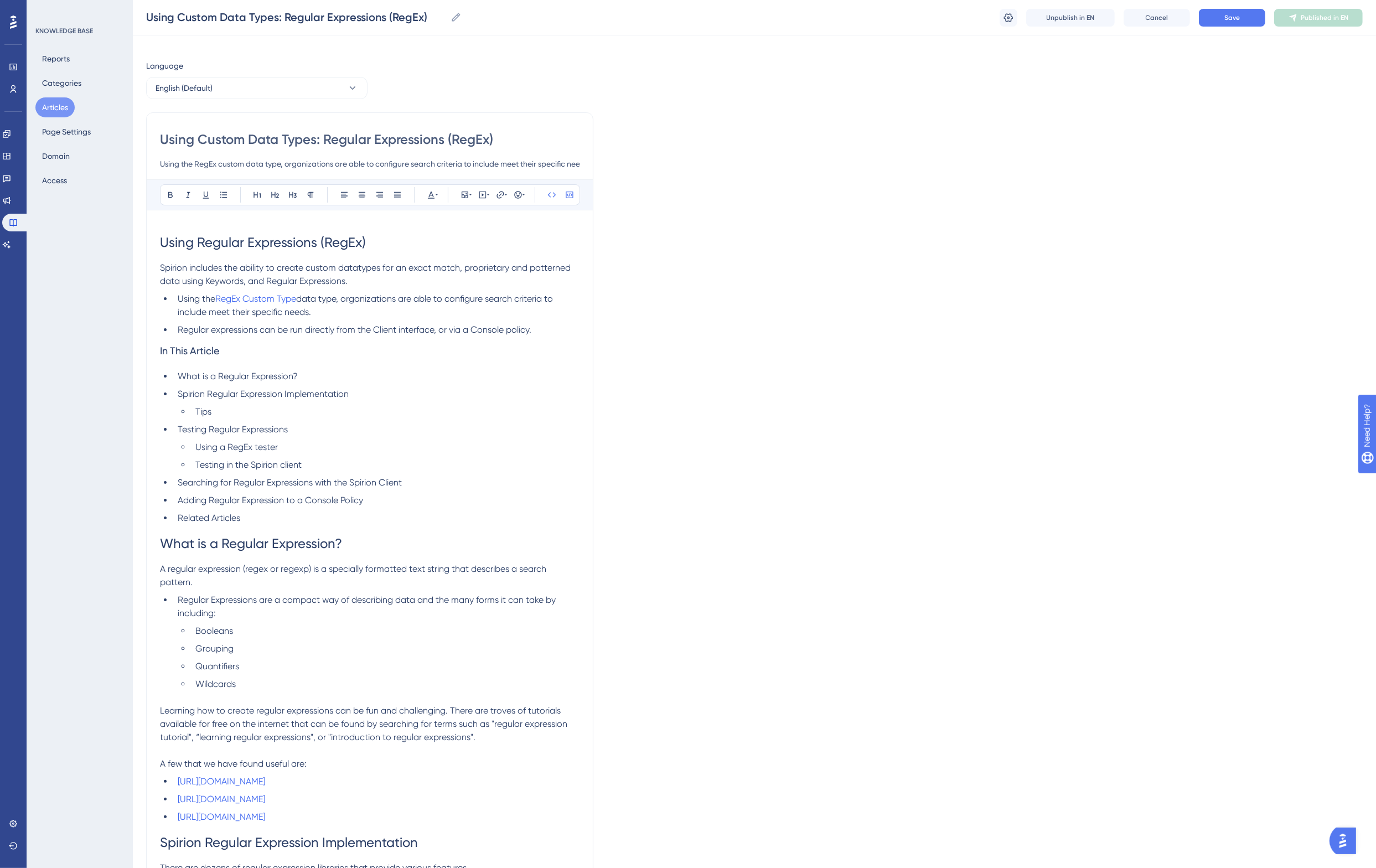
scroll to position [0, 0]
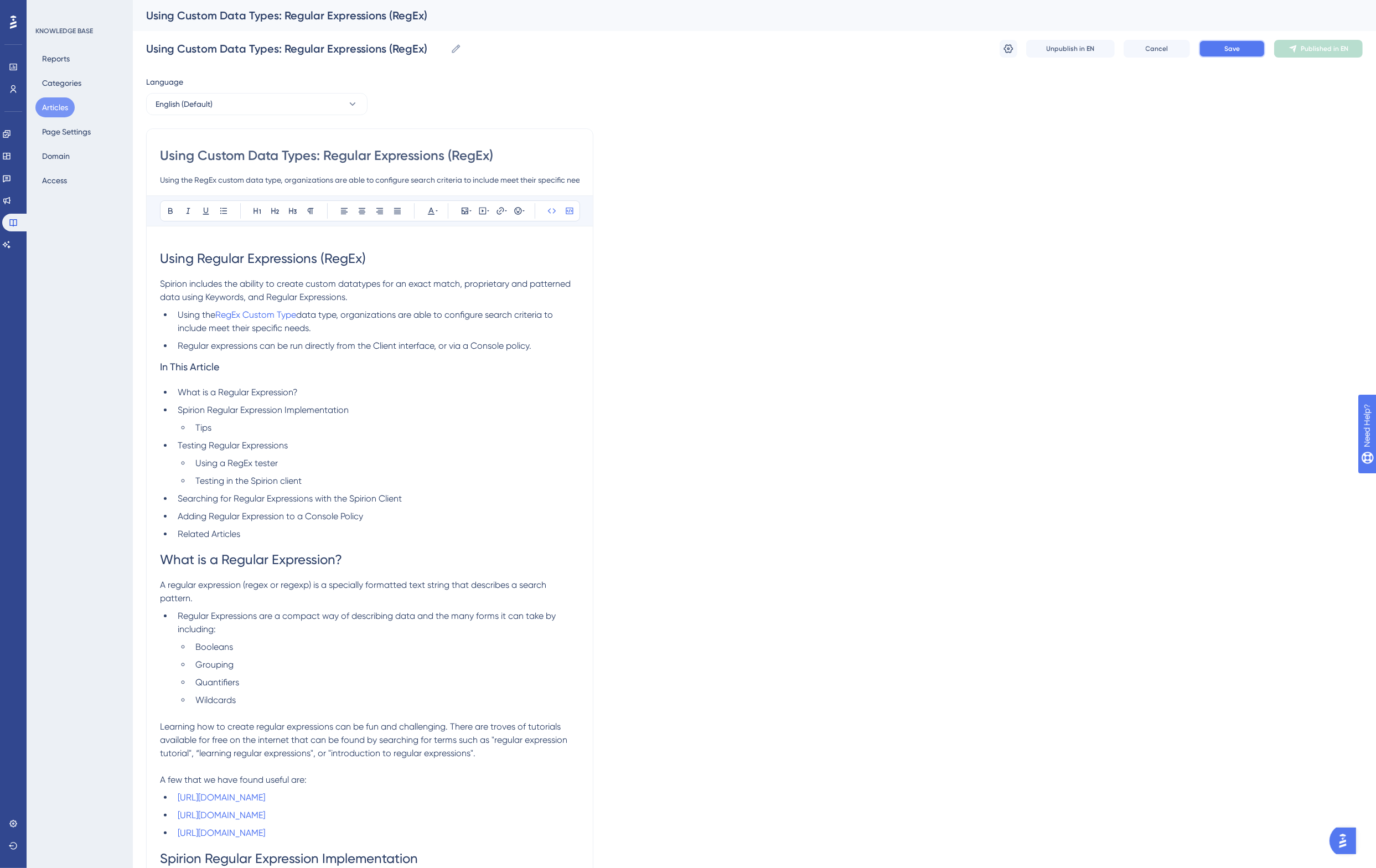
click at [1244, 48] on button "Save" at bounding box center [1232, 49] width 67 height 18
click at [365, 406] on li "Spirion Regular Expression Implementation" at bounding box center [376, 410] width 406 height 13
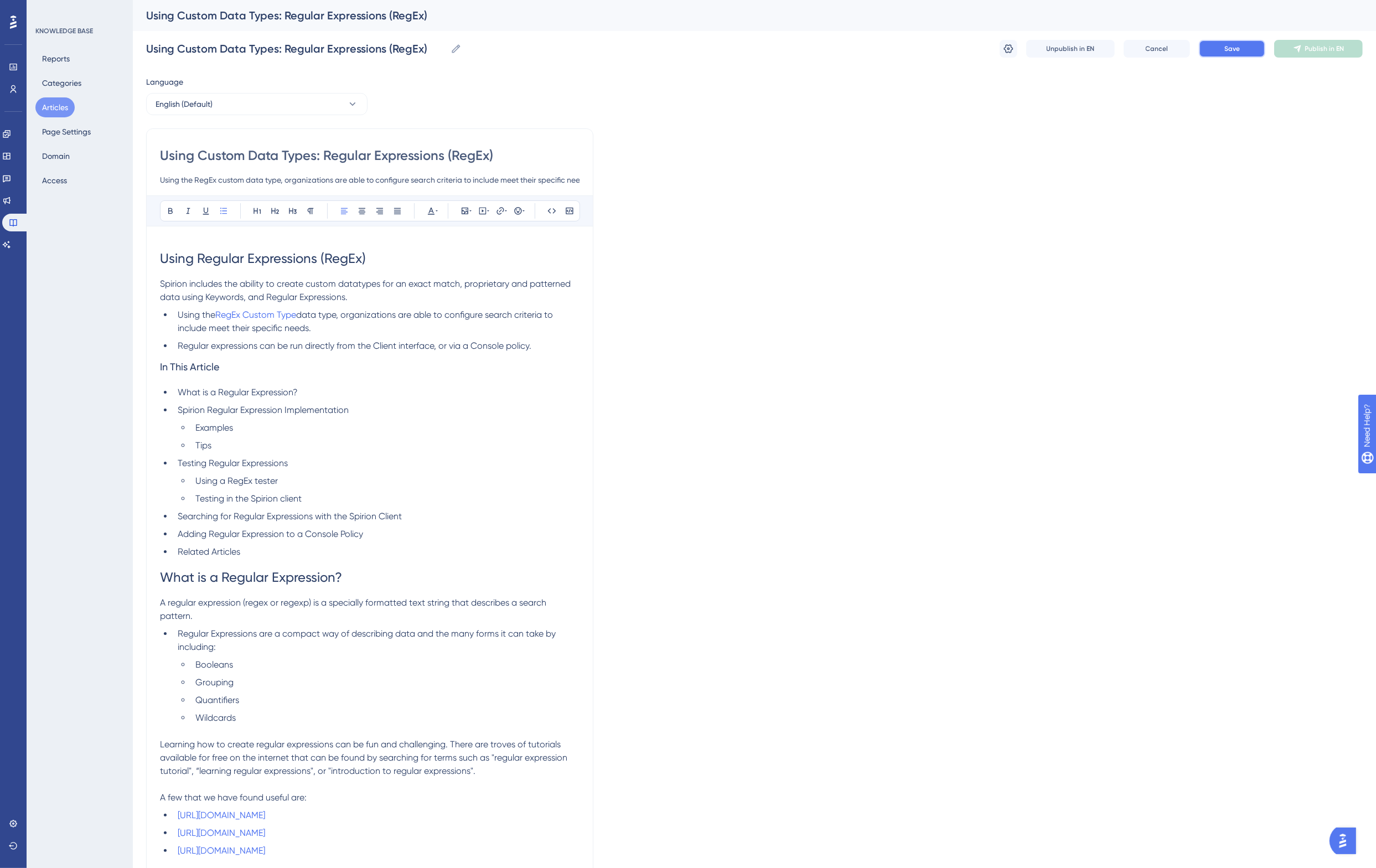
click at [1242, 42] on button "Save" at bounding box center [1232, 49] width 67 height 18
click at [1319, 50] on span "Publish in EN" at bounding box center [1324, 49] width 39 height 9
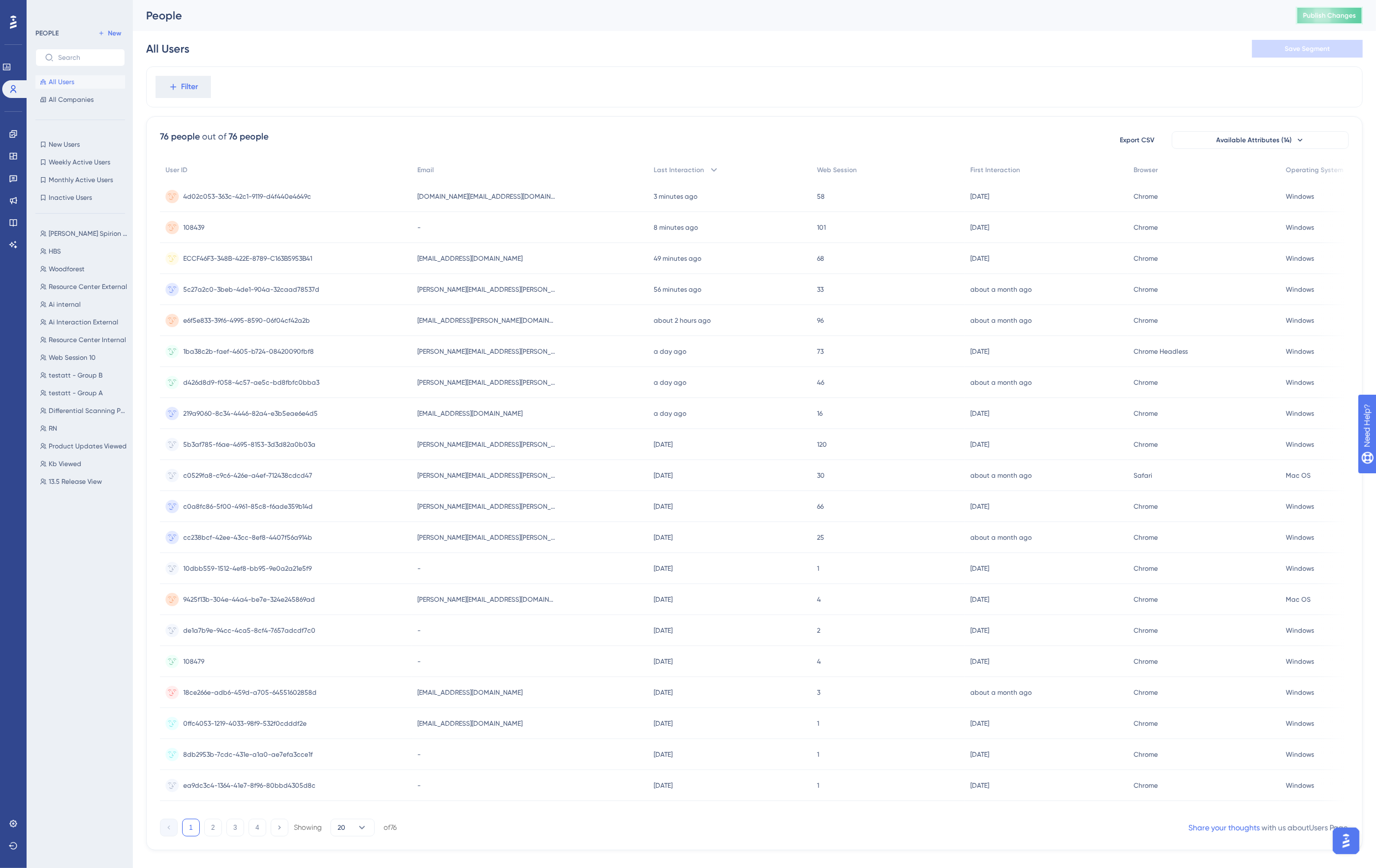
click at [1340, 17] on span "Publish Changes" at bounding box center [1330, 16] width 53 height 9
